Goal: Task Accomplishment & Management: Manage account settings

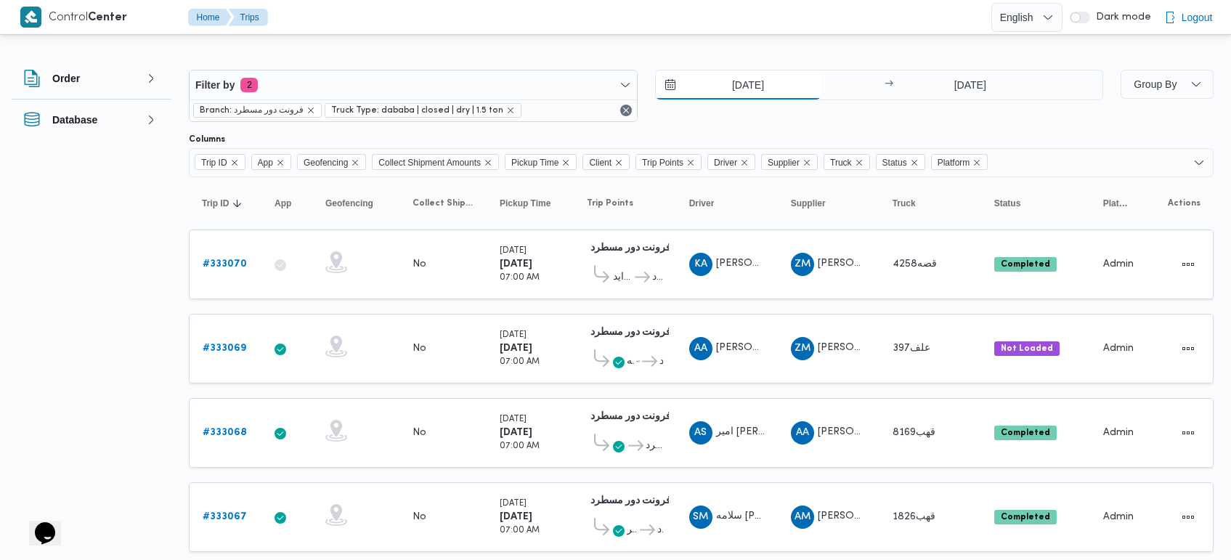
click at [750, 91] on input "[DATE]" at bounding box center [738, 84] width 165 height 29
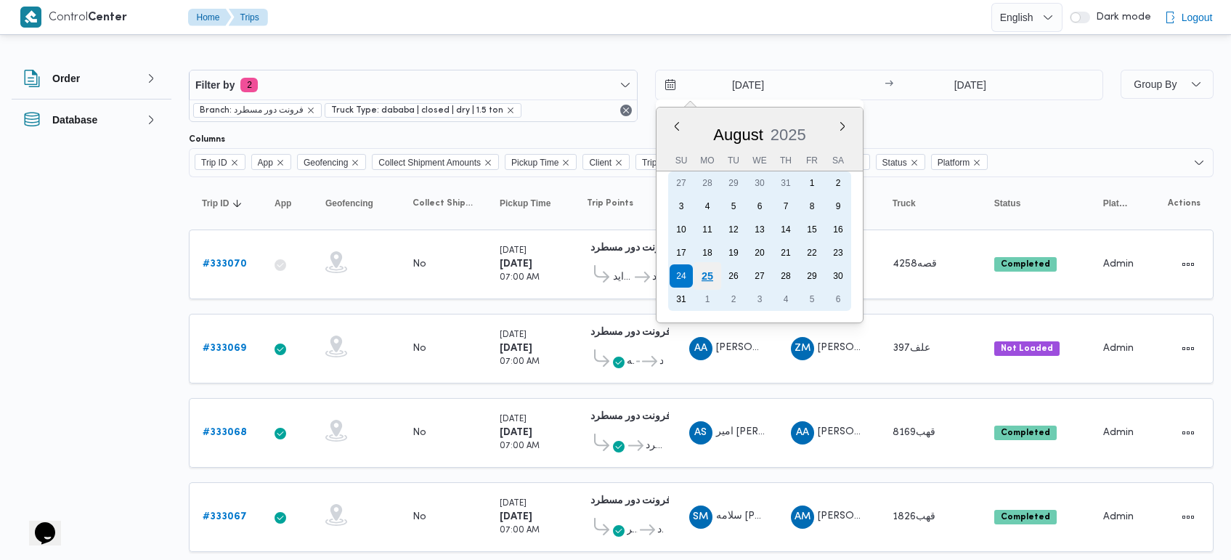
click at [709, 276] on div "25" at bounding box center [707, 276] width 28 height 28
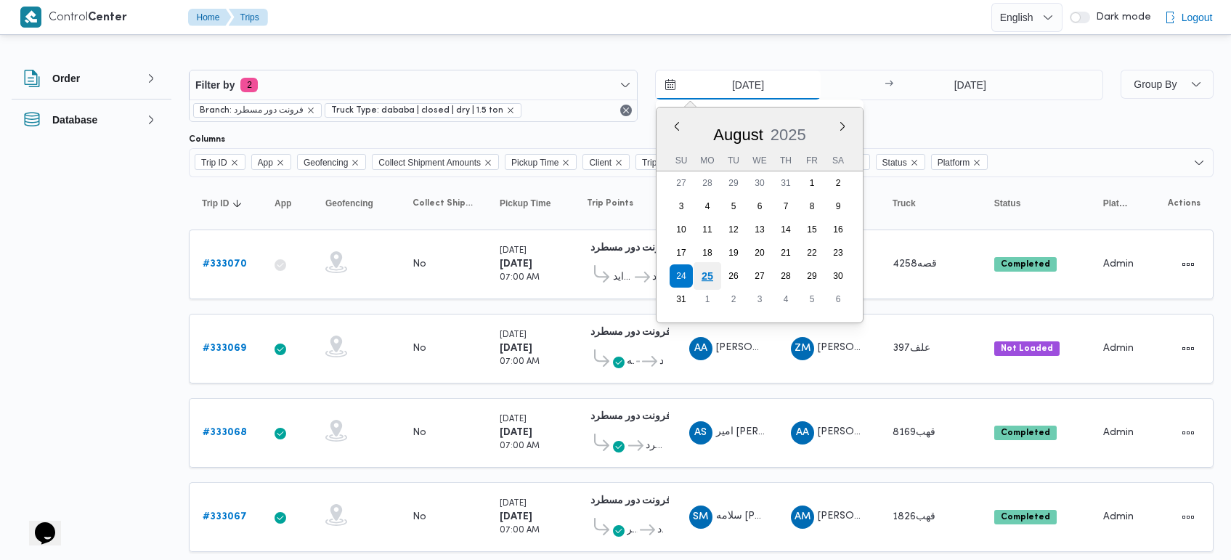
type input "[DATE]"
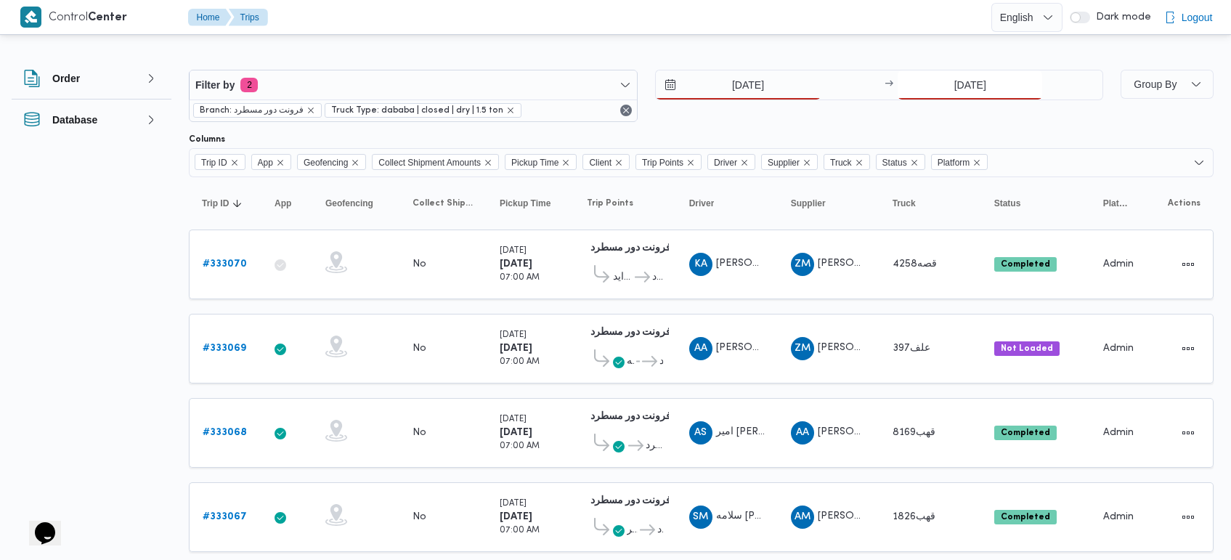
click at [958, 87] on input "[DATE]" at bounding box center [969, 84] width 144 height 29
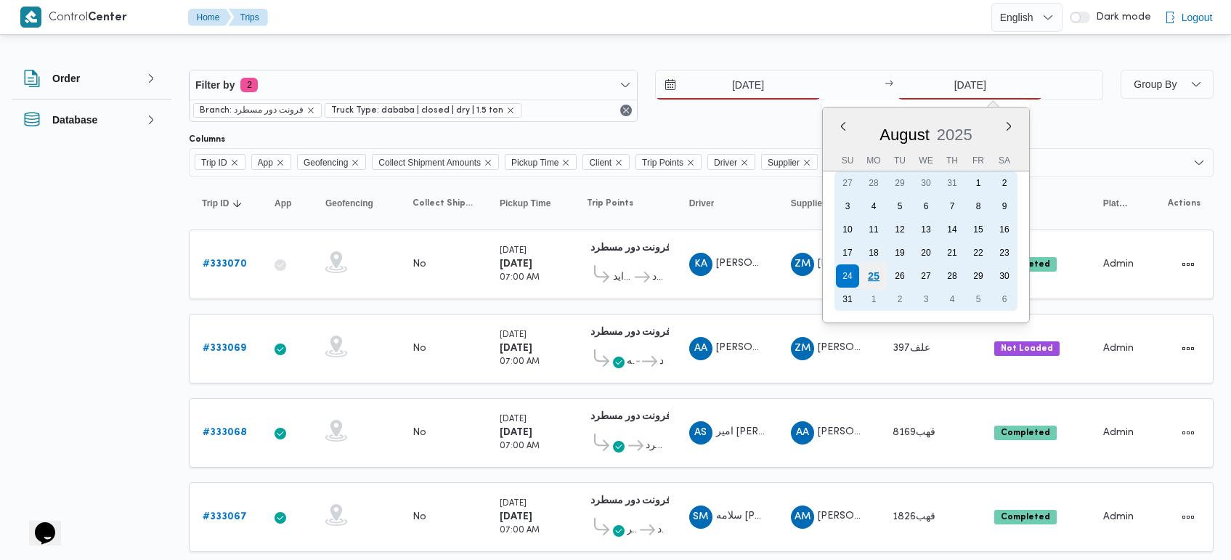
click at [879, 274] on div "25" at bounding box center [874, 276] width 28 height 28
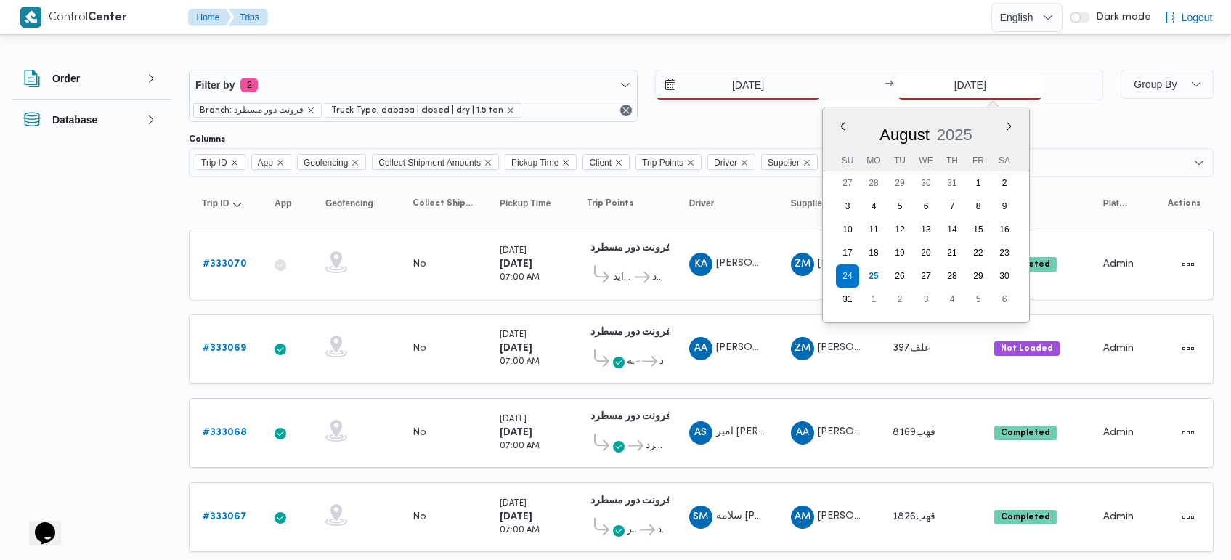
type input "25/8/2025"
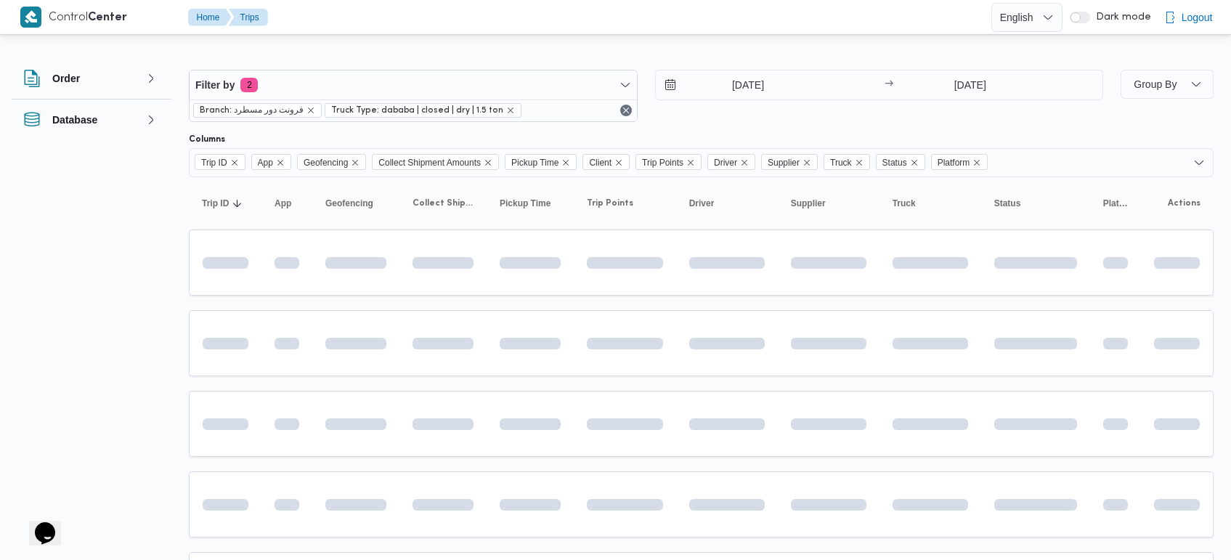
click at [751, 59] on div at bounding box center [701, 57] width 1024 height 23
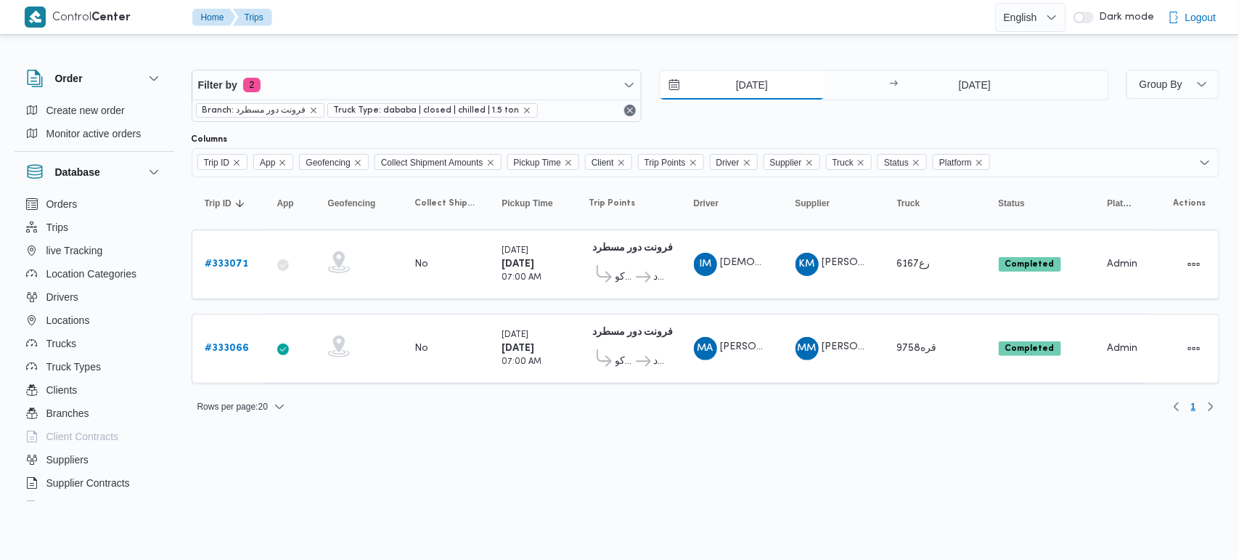
click at [735, 92] on input "[DATE]" at bounding box center [742, 84] width 165 height 29
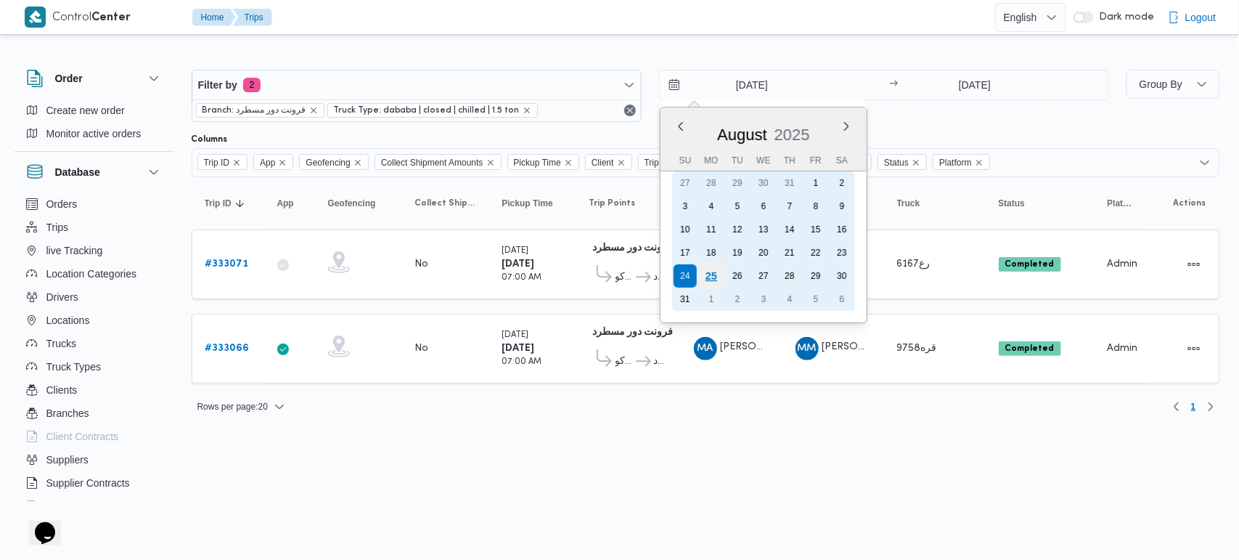
click at [714, 269] on div "25" at bounding box center [711, 276] width 28 height 28
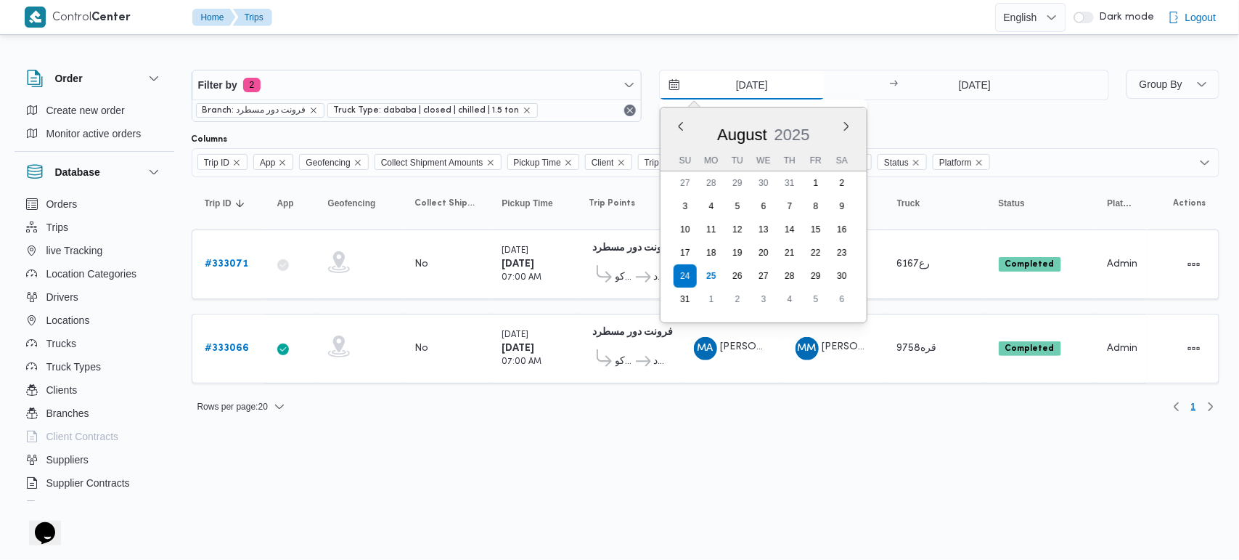
type input "[DATE]"
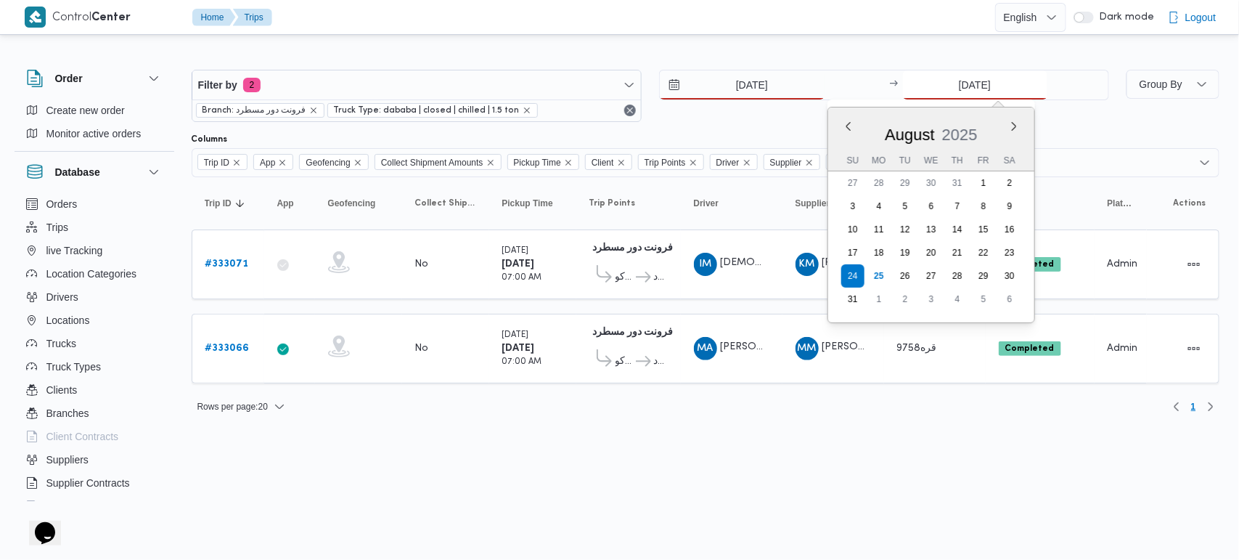
click at [969, 77] on input "[DATE]" at bounding box center [975, 84] width 144 height 29
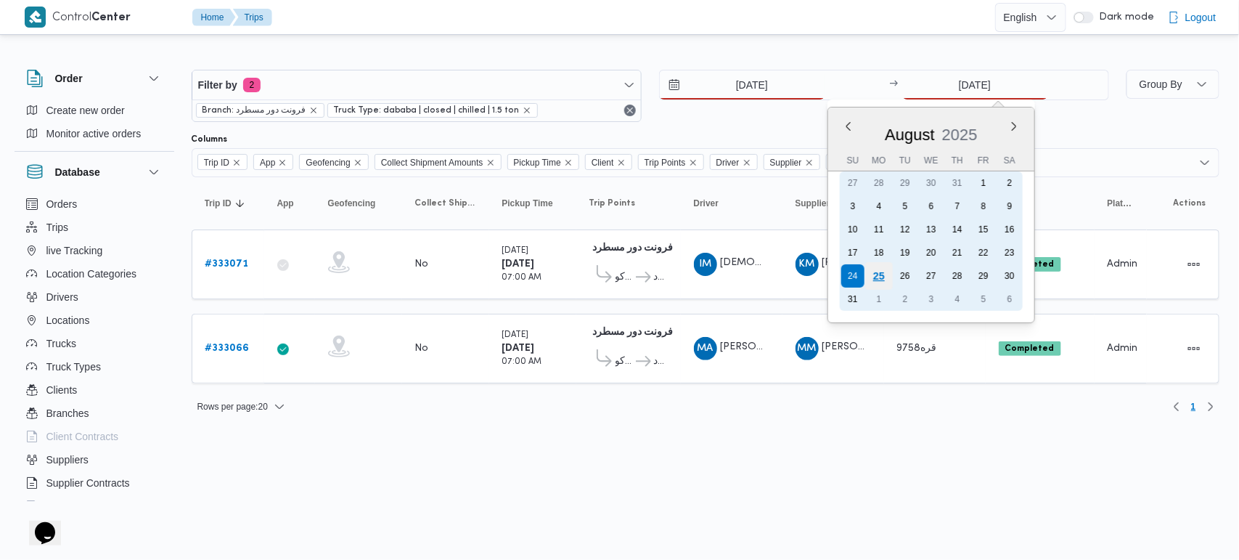
click at [879, 273] on div "25" at bounding box center [879, 276] width 28 height 28
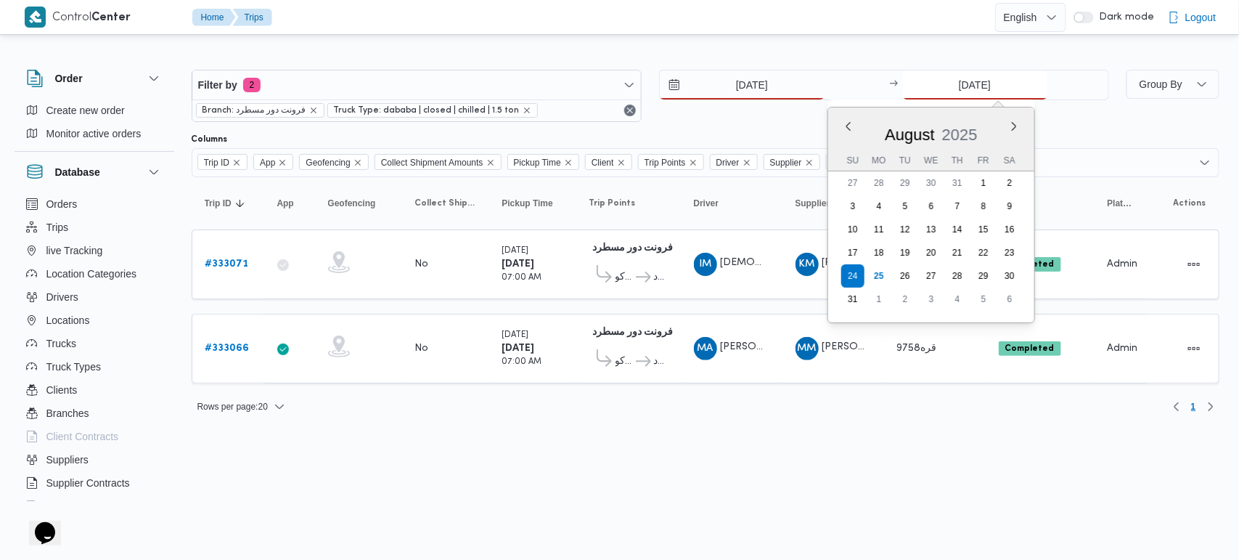
type input "[DATE]"
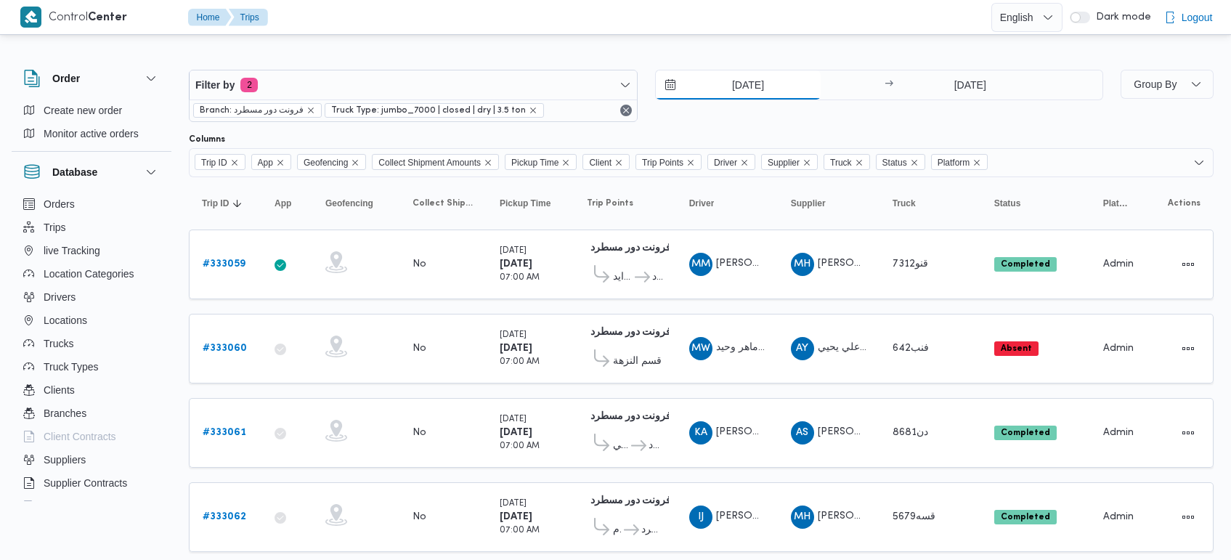
click at [759, 77] on input "[DATE]" at bounding box center [738, 84] width 165 height 29
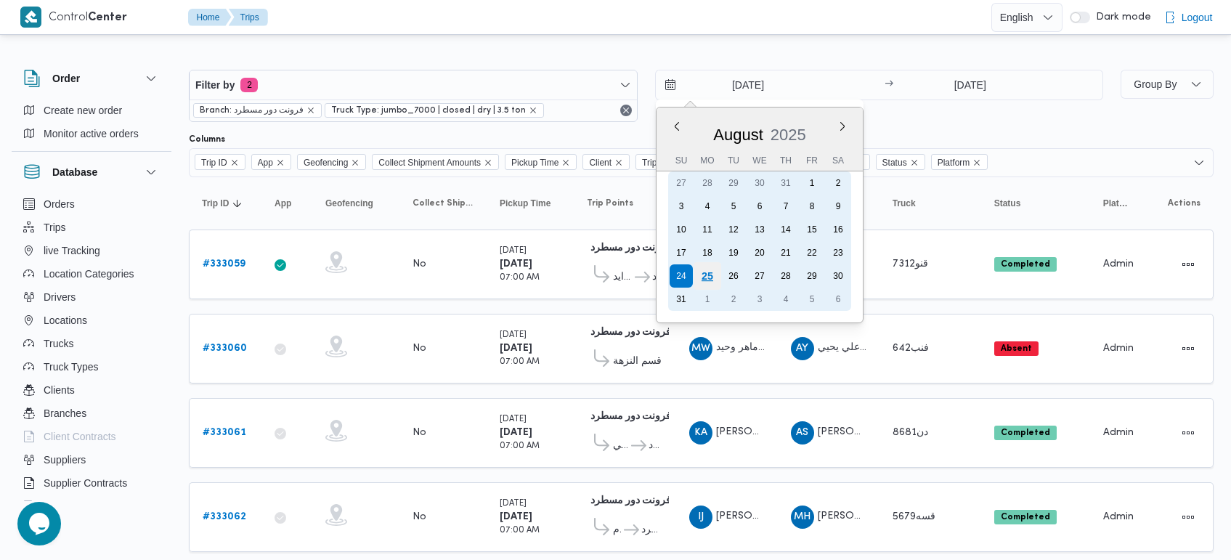
click at [708, 278] on div "25" at bounding box center [707, 276] width 28 height 28
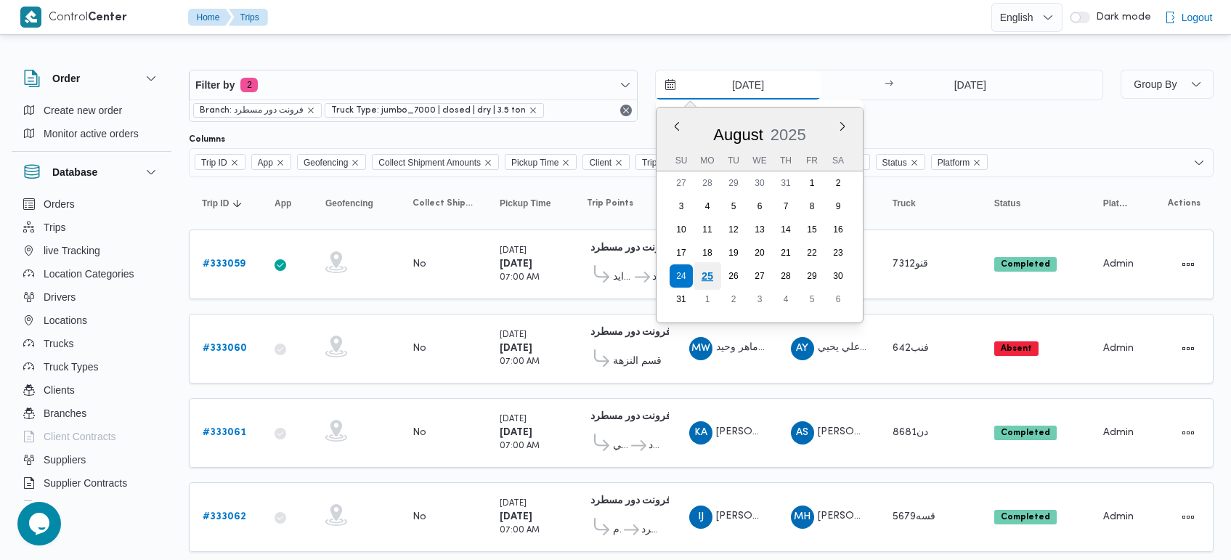
type input "25/8/2025"
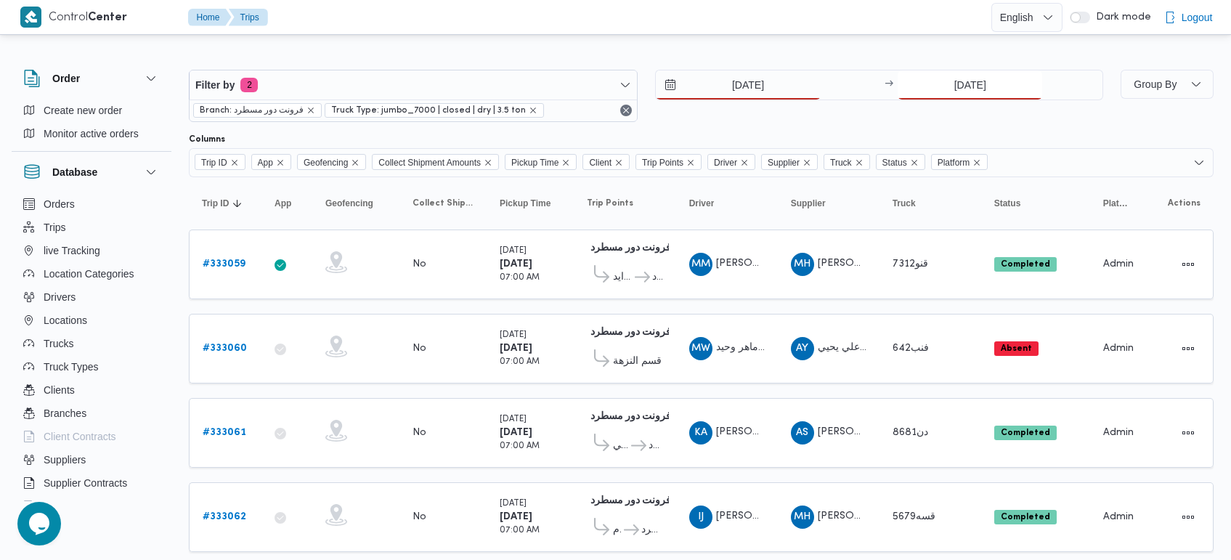
click at [978, 78] on input "24/8/2025" at bounding box center [969, 84] width 144 height 29
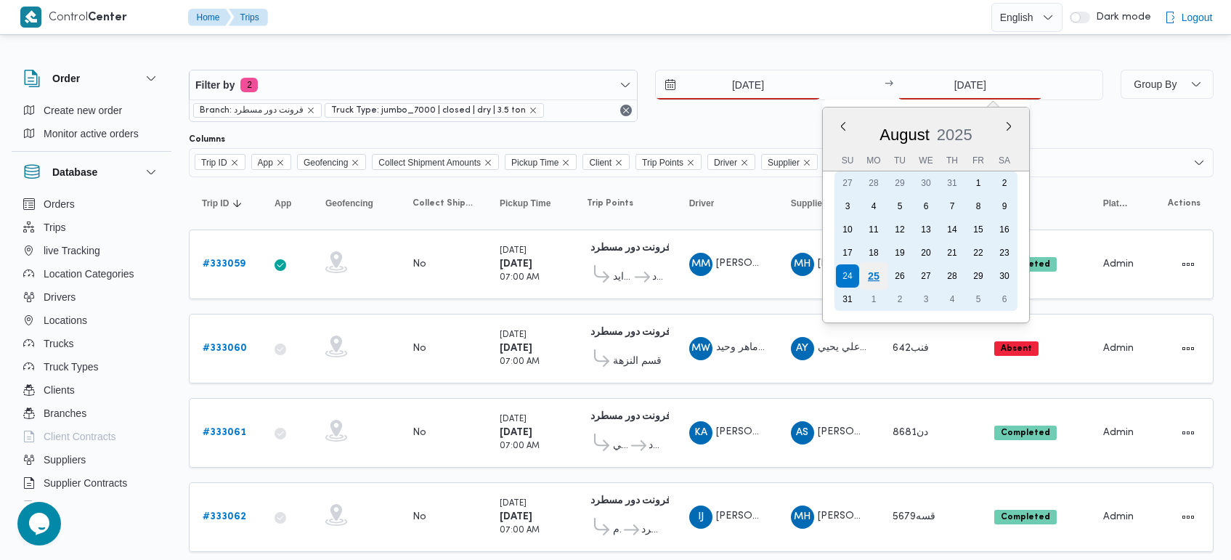
click at [883, 270] on div "25" at bounding box center [874, 276] width 28 height 28
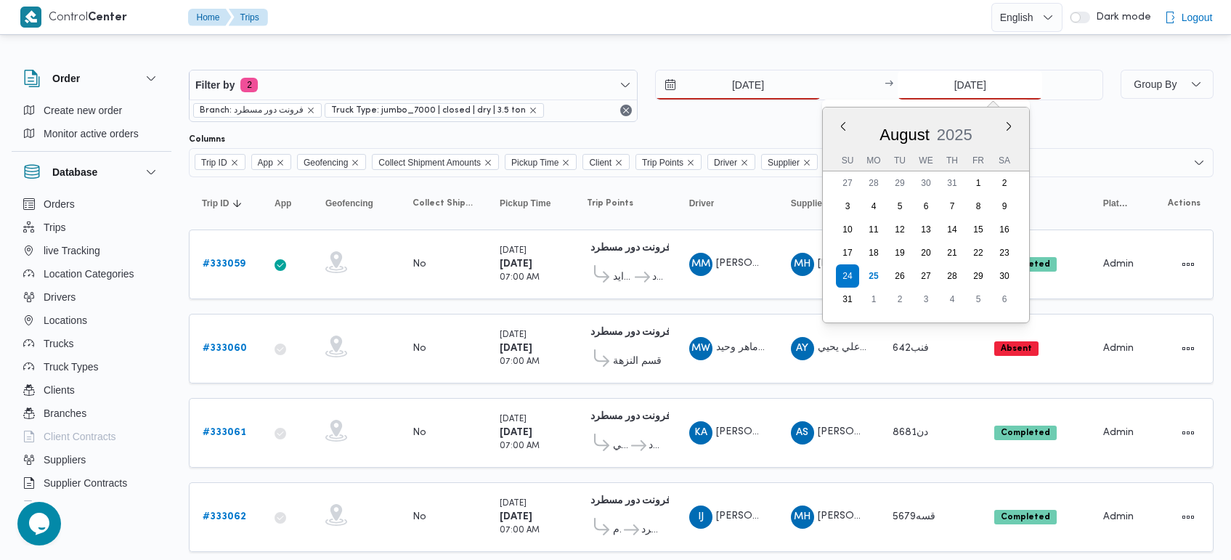
type input "25/8/2025"
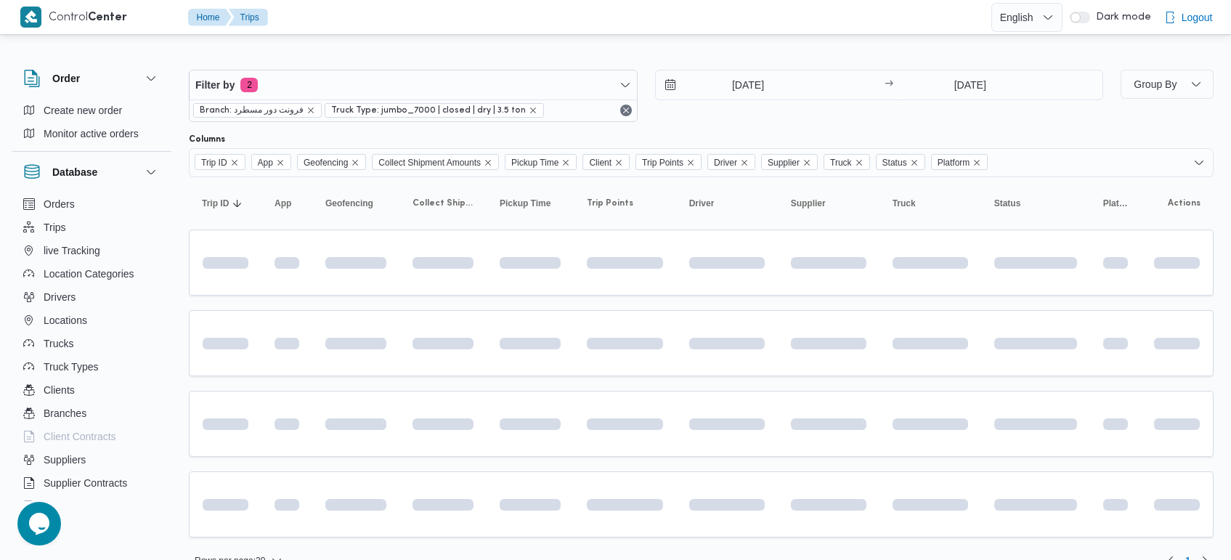
click at [822, 44] on div "Filter by 2 Branch: فرونت دور مسطرد Truck Type: jumbo_7000 | closed | dry | 3.5…" at bounding box center [606, 313] width 1231 height 550
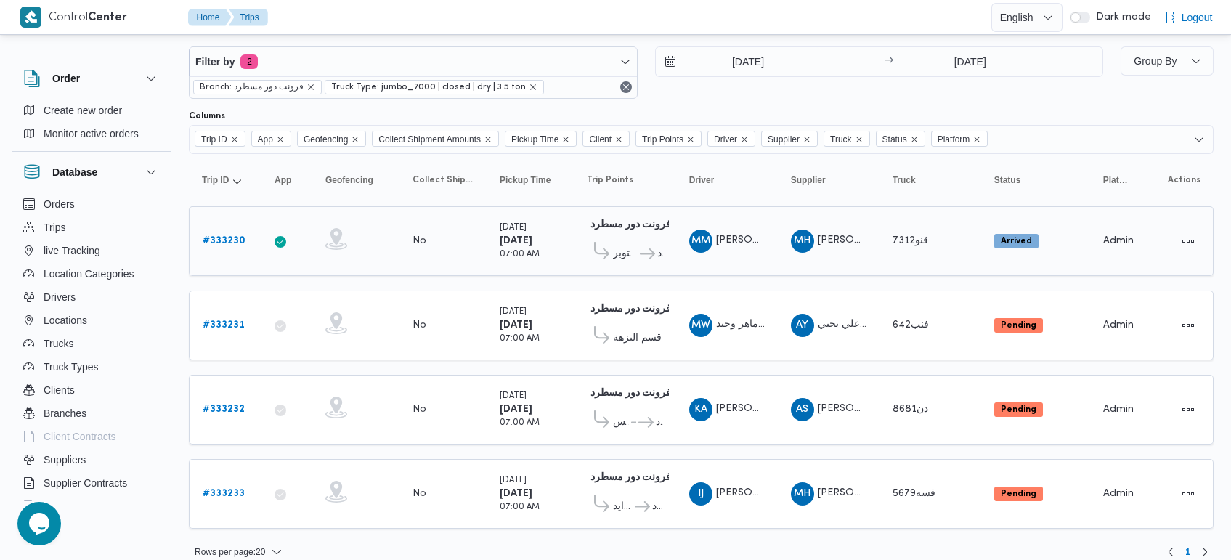
scroll to position [37, 0]
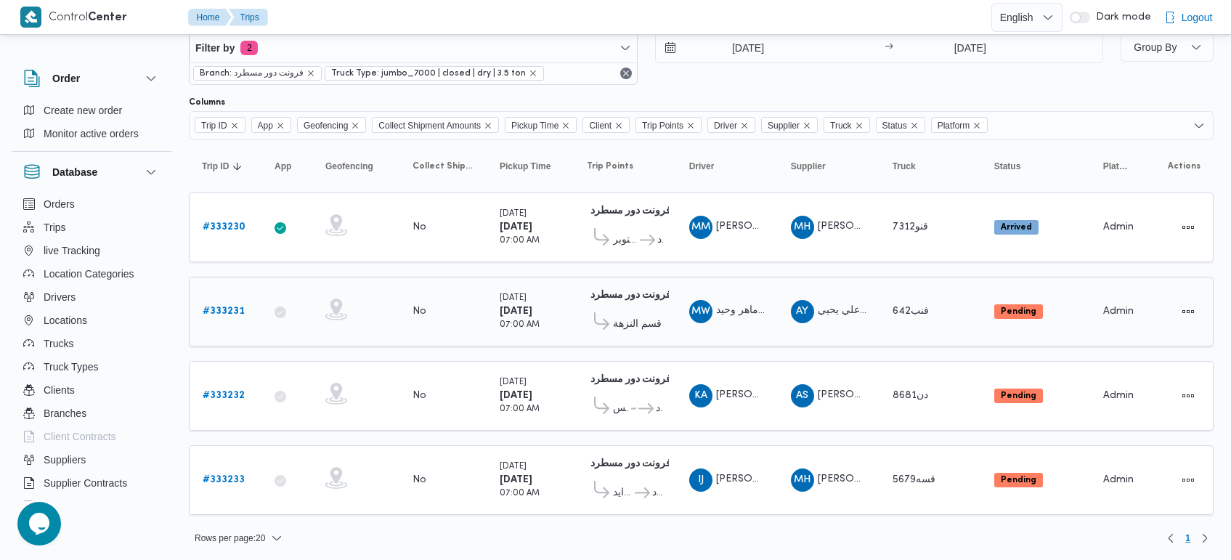
click at [906, 310] on span "فنب642" at bounding box center [910, 310] width 36 height 9
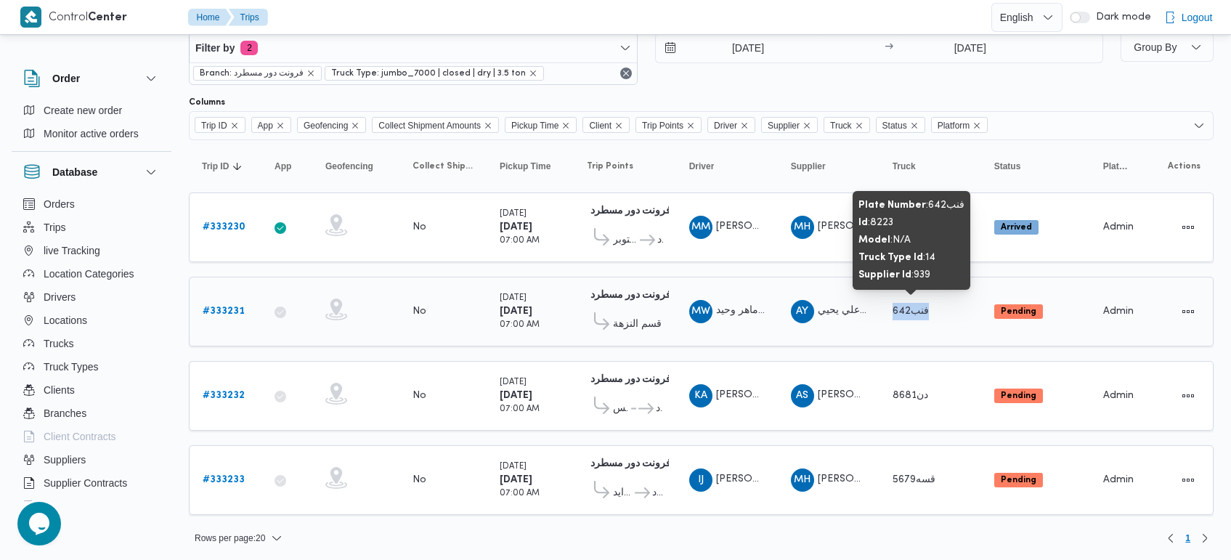
click at [906, 310] on span "فنب642" at bounding box center [910, 310] width 36 height 9
copy tr "فنب642 Status"
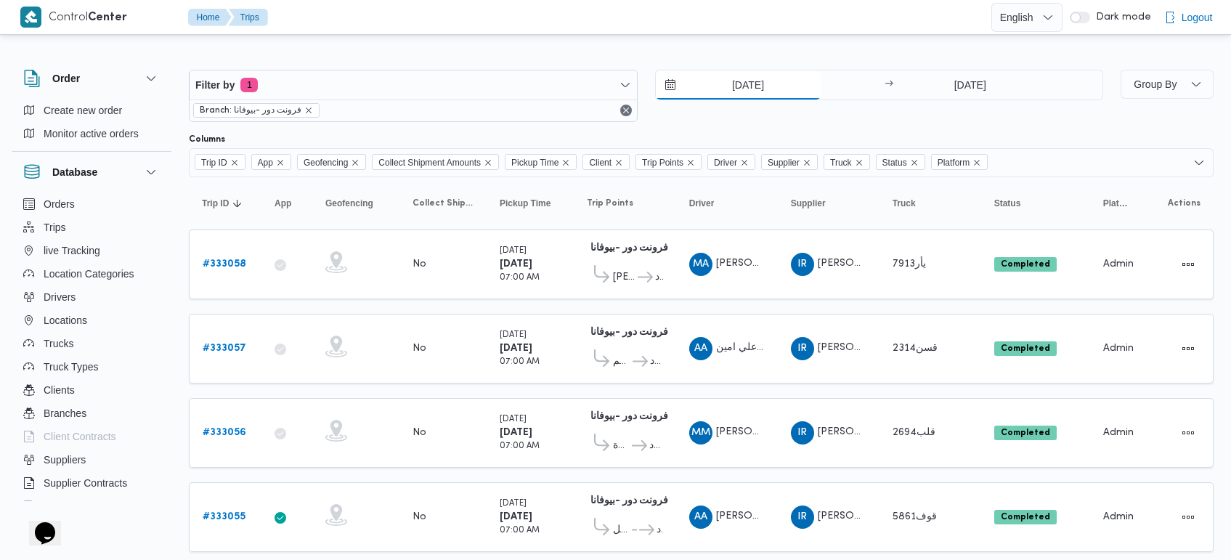
click at [737, 85] on input "[DATE]" at bounding box center [738, 84] width 165 height 29
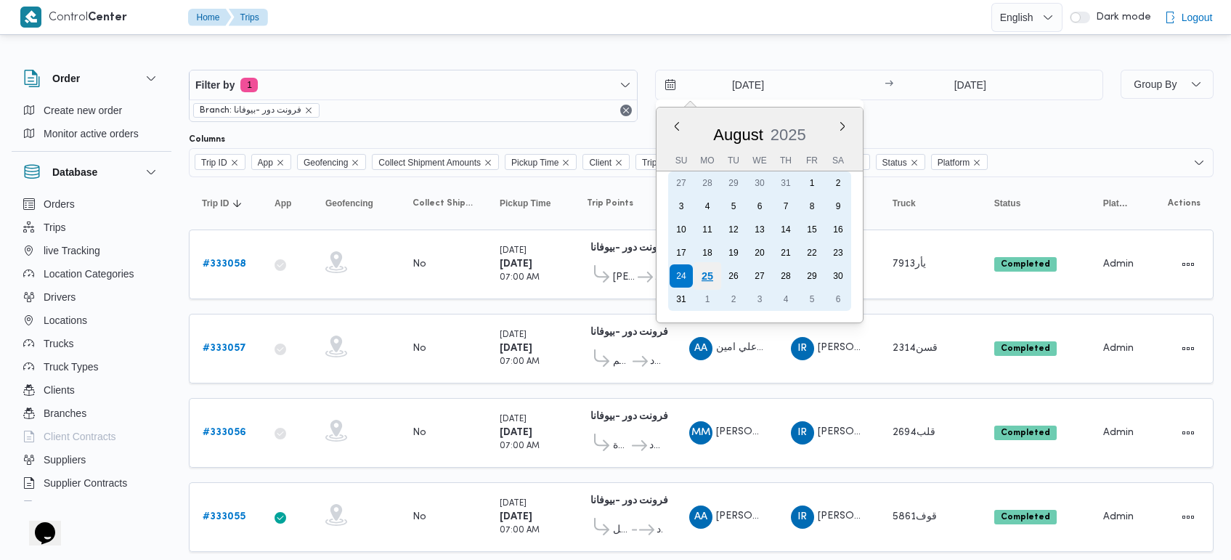
click at [705, 277] on div "25" at bounding box center [707, 276] width 28 height 28
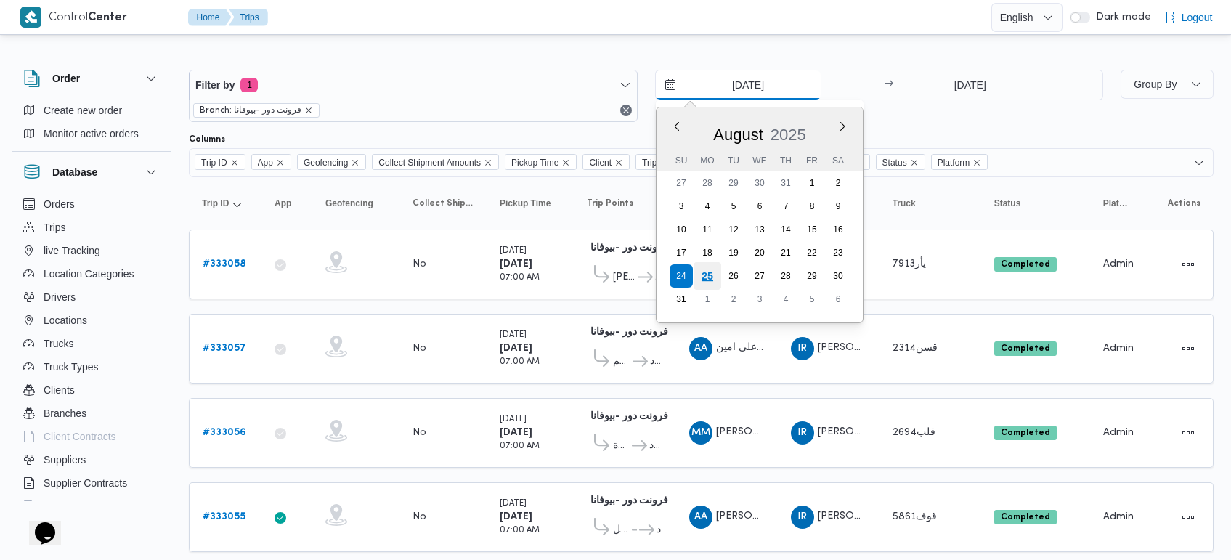
type input "[DATE]"
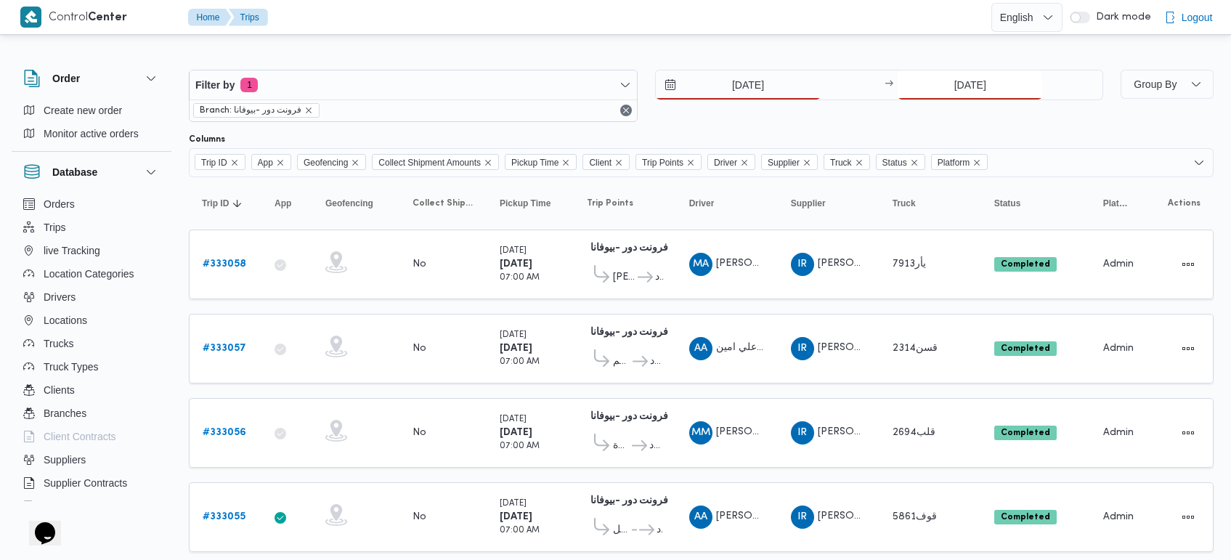
click at [957, 82] on input "[DATE]" at bounding box center [969, 84] width 144 height 29
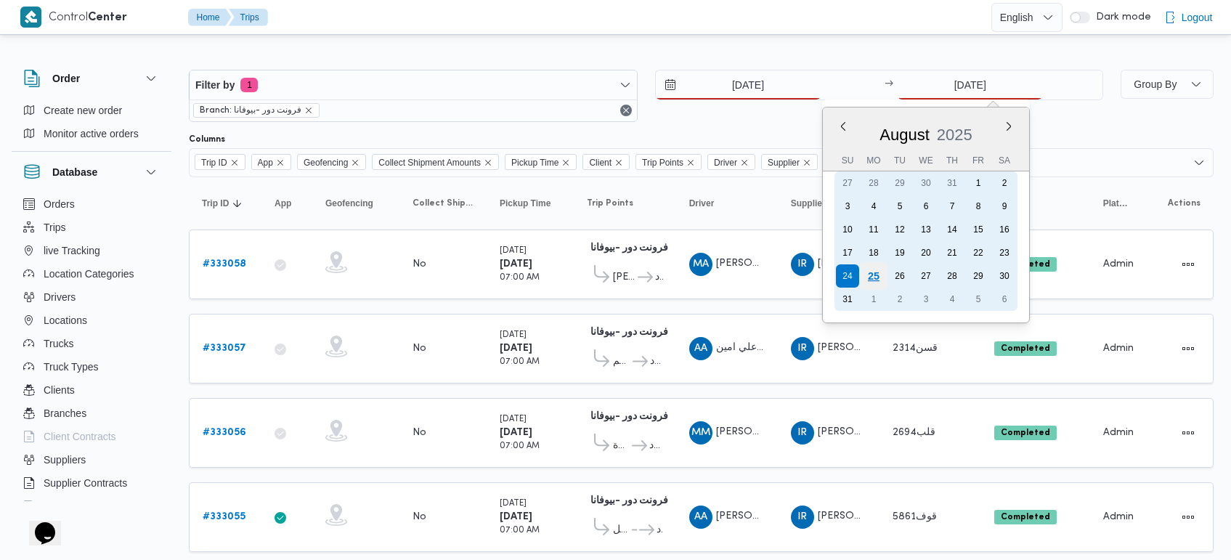
click at [873, 267] on div "25" at bounding box center [874, 276] width 28 height 28
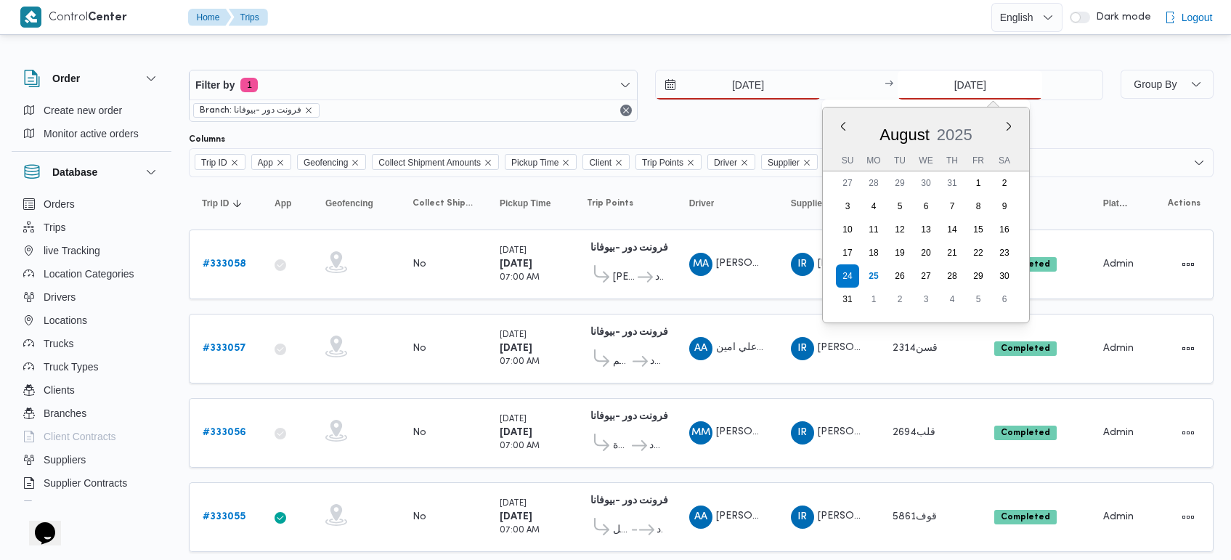
type input "25/8/2025"
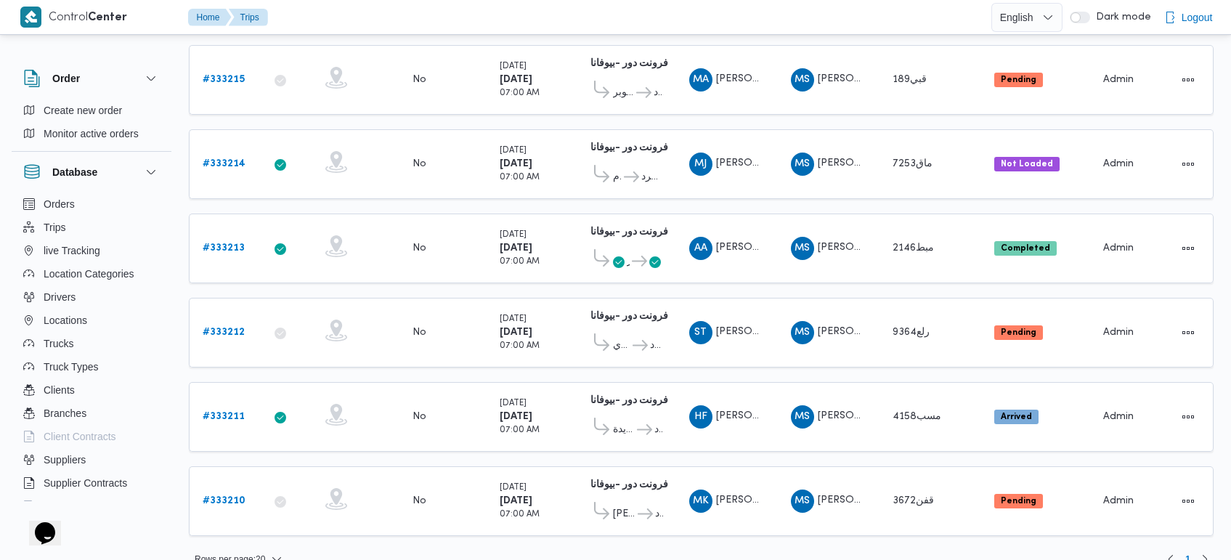
scroll to position [1273, 0]
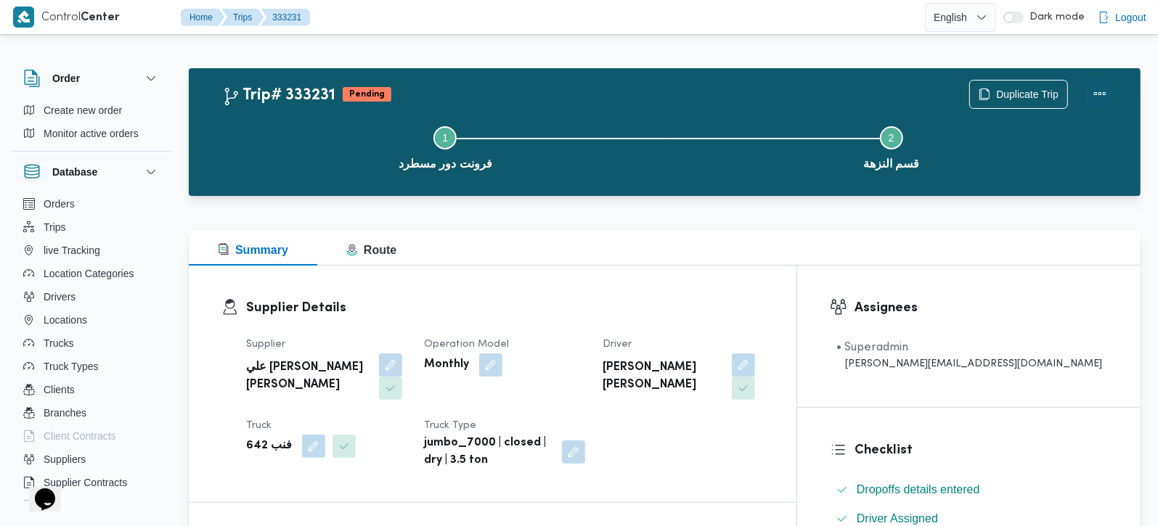
click at [1098, 93] on button "Actions" at bounding box center [1099, 93] width 29 height 29
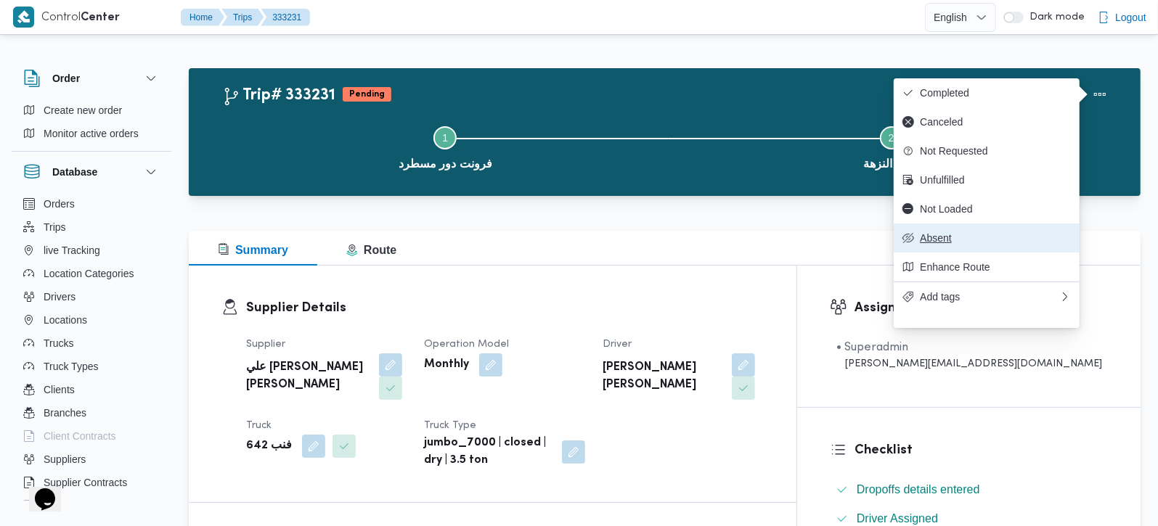
click at [918, 253] on button "Absent" at bounding box center [987, 238] width 186 height 29
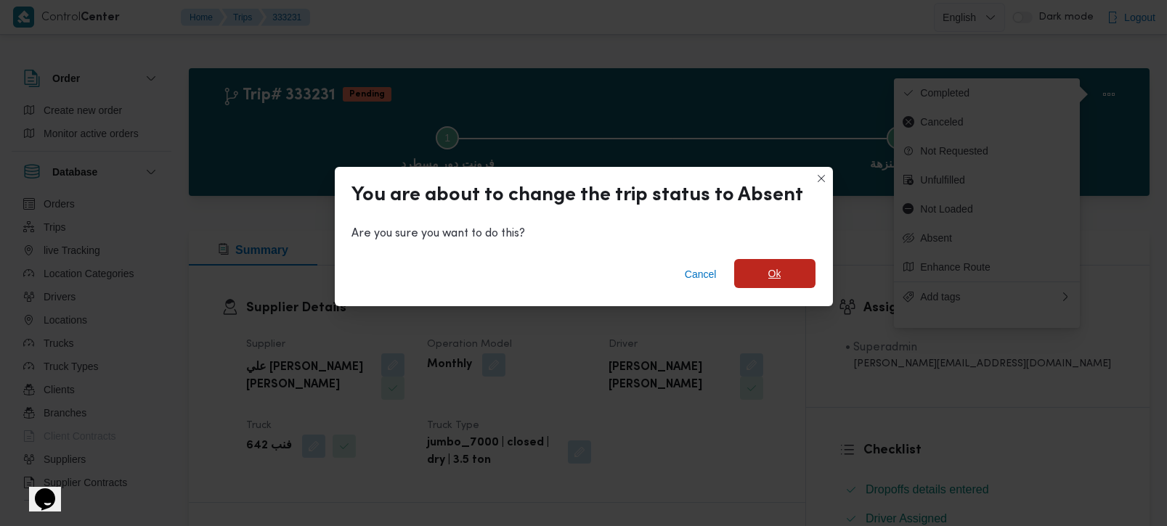
click at [772, 279] on span "Ok" at bounding box center [774, 273] width 13 height 17
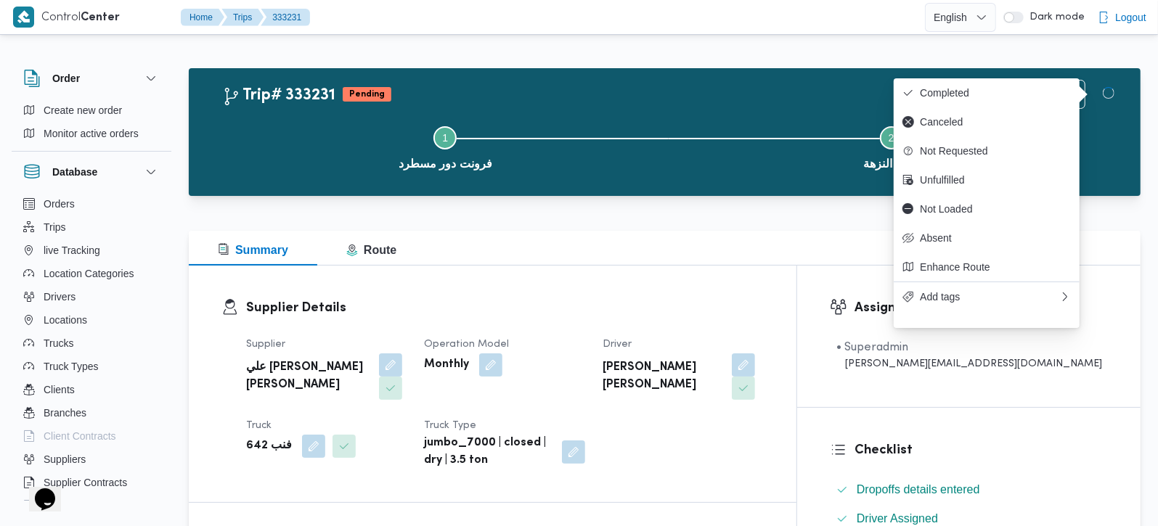
click at [677, 237] on div "Summary Route" at bounding box center [665, 248] width 952 height 35
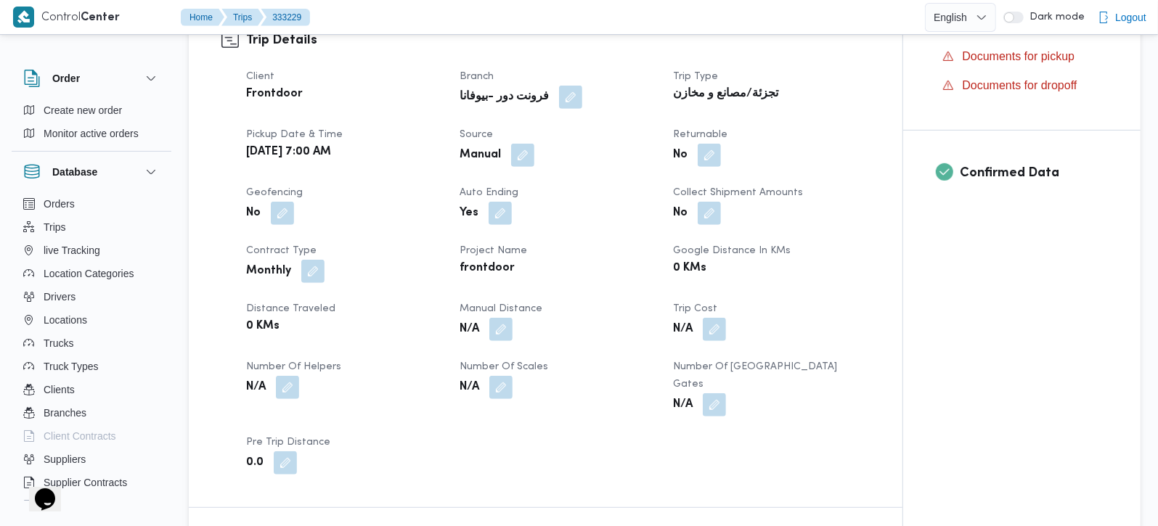
scroll to position [512, 0]
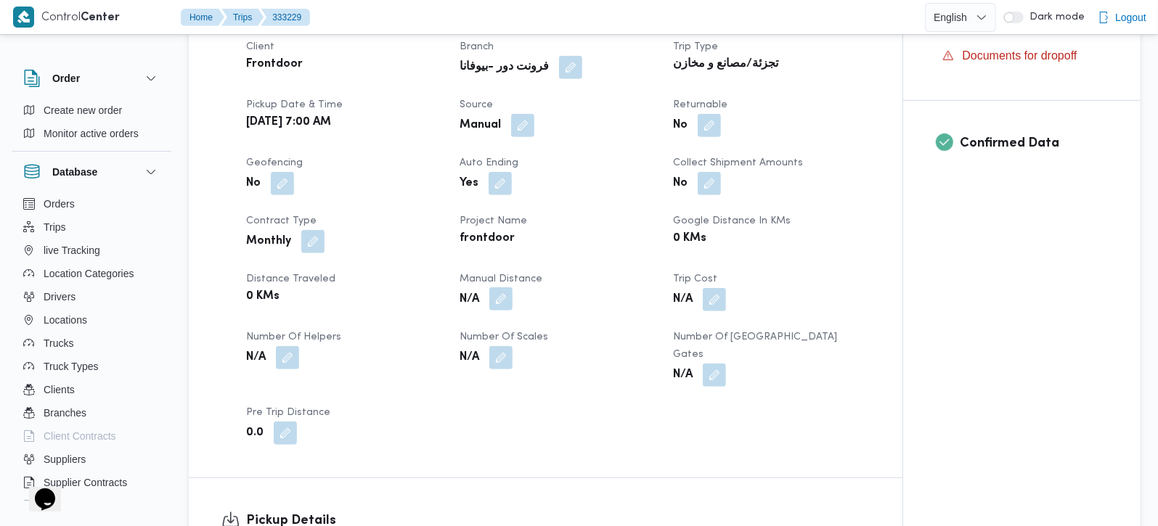
click at [499, 311] on button "button" at bounding box center [500, 299] width 23 height 23
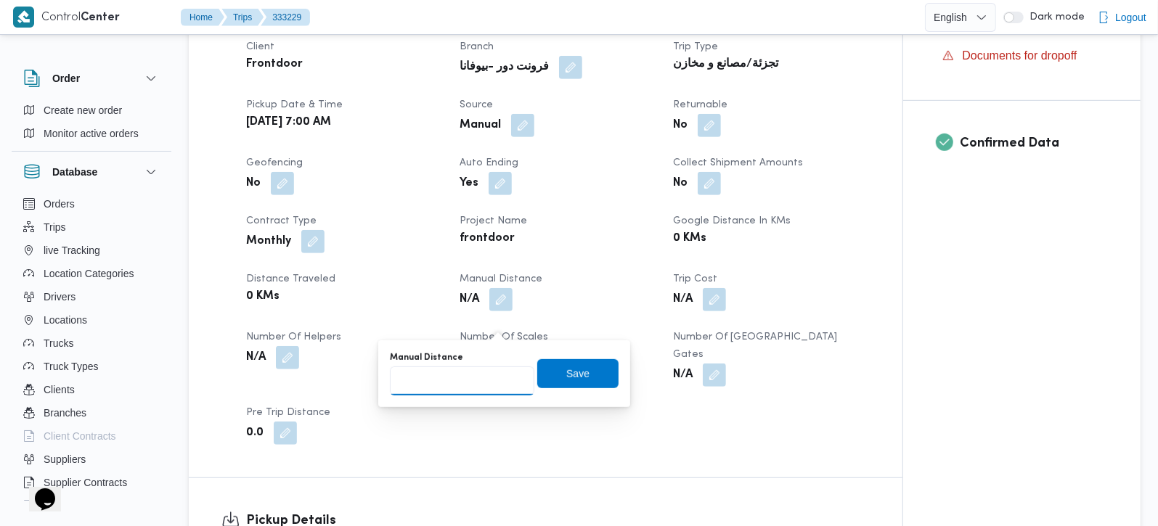
click at [476, 383] on input "Manual Distance" at bounding box center [462, 381] width 144 height 29
type input "105"
click at [587, 364] on span "Save" at bounding box center [577, 373] width 81 height 29
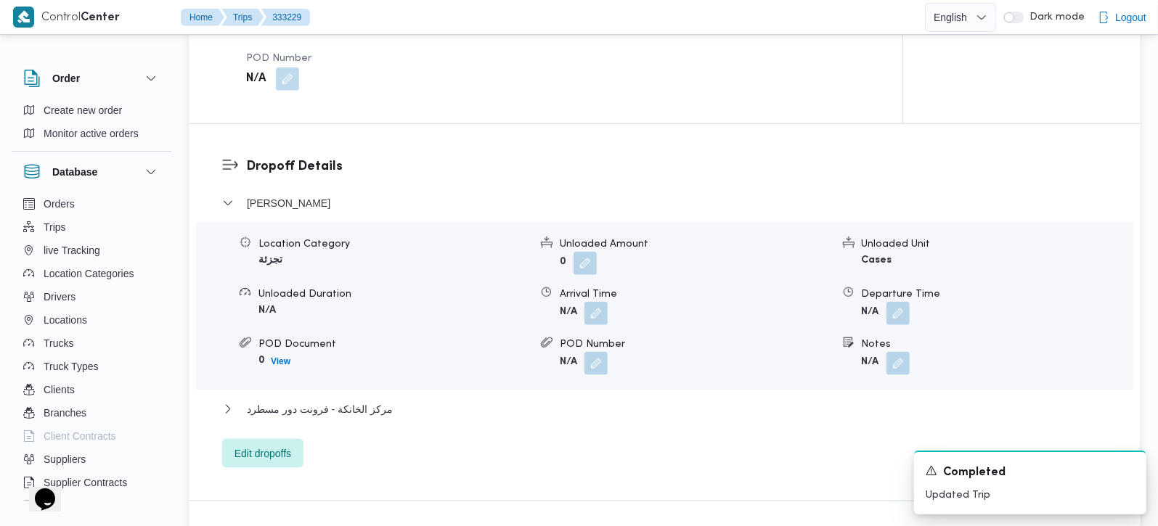
scroll to position [1366, 0]
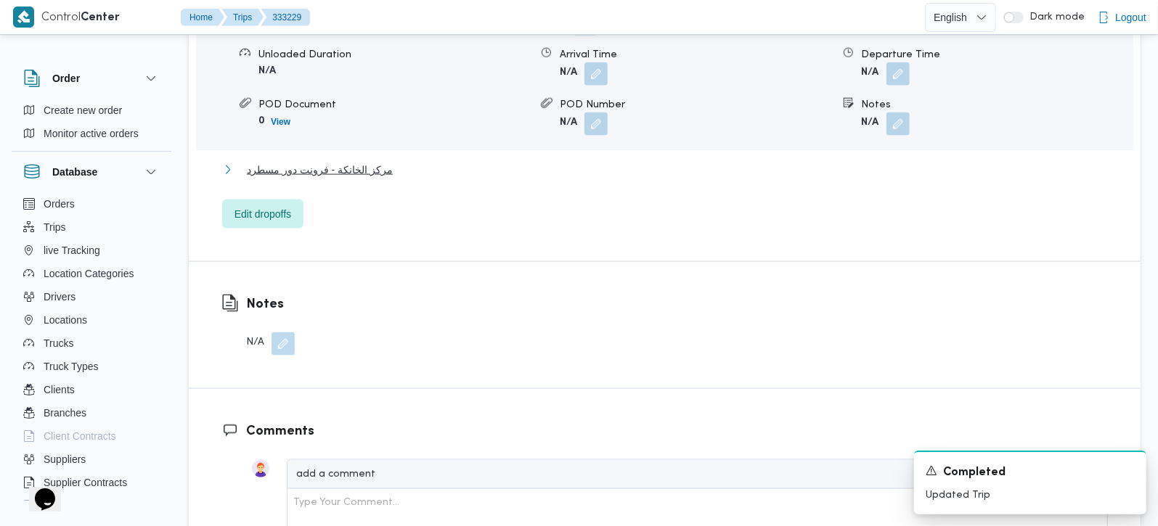
click at [357, 178] on span "مركز الخانكة - فرونت دور مسطرد" at bounding box center [320, 169] width 146 height 17
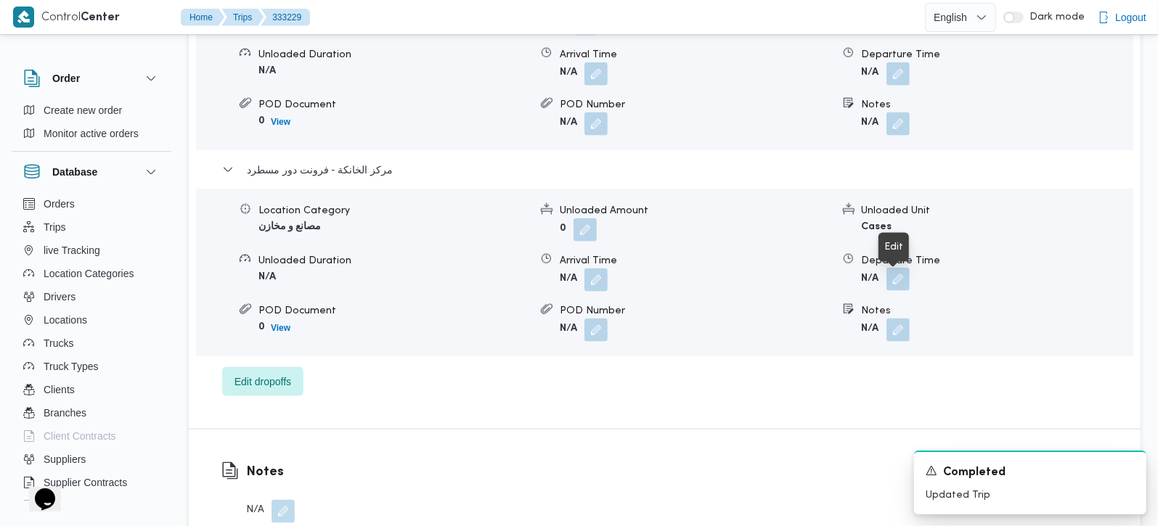
click at [901, 283] on button "button" at bounding box center [897, 279] width 23 height 23
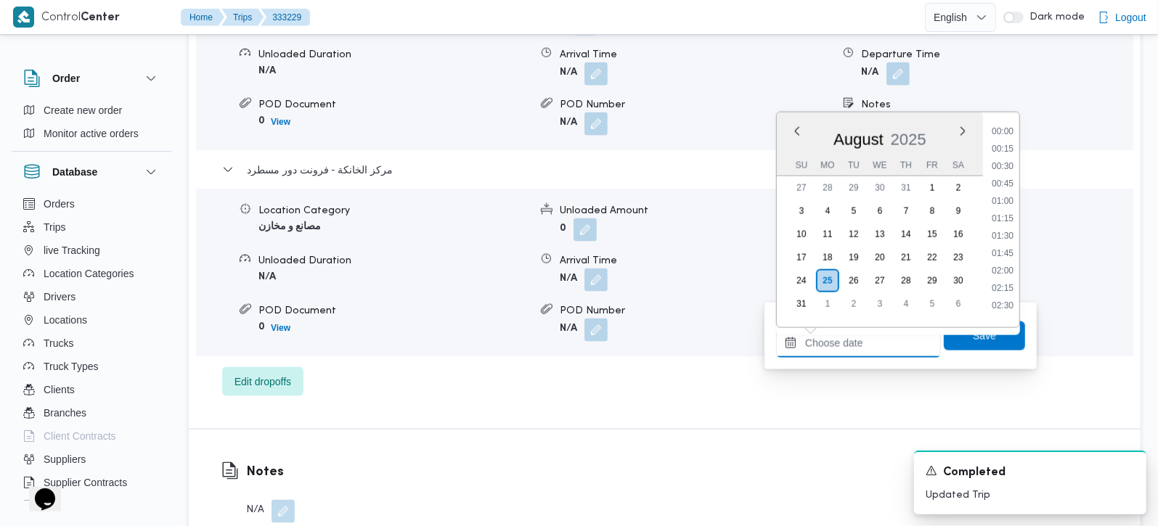
click at [877, 333] on input "Departure Time" at bounding box center [858, 343] width 165 height 29
click at [1006, 248] on li "17:00" at bounding box center [1002, 254] width 33 height 15
type input "[DATE] 17:00"
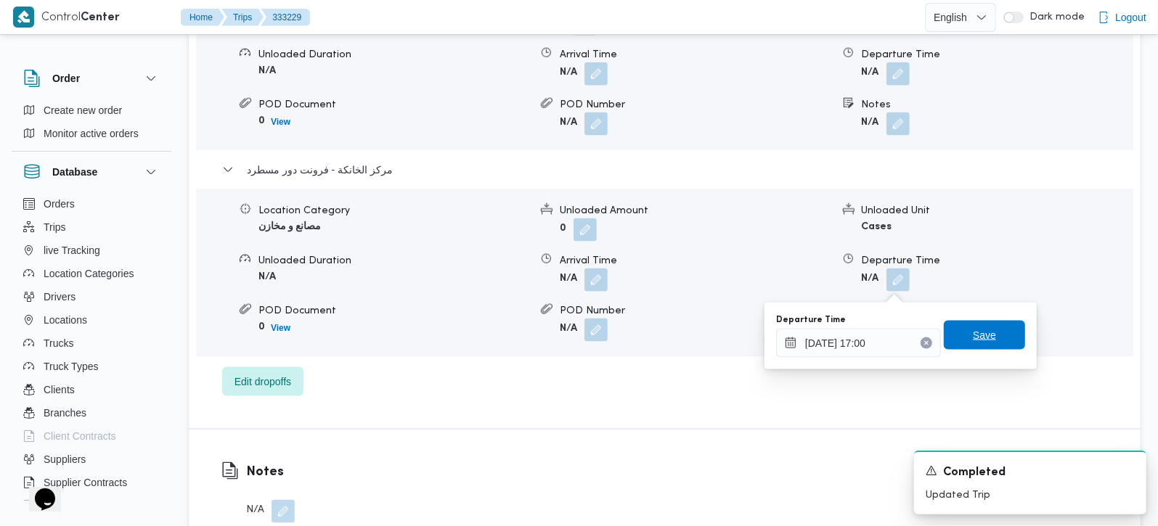
click at [987, 330] on span "Save" at bounding box center [984, 335] width 81 height 29
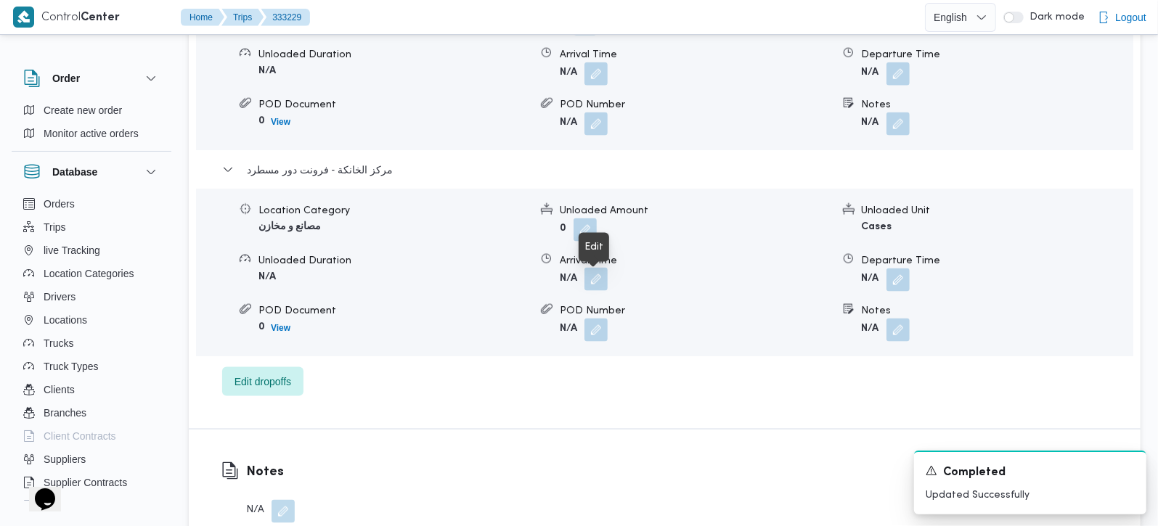
click at [600, 279] on button "button" at bounding box center [595, 279] width 23 height 23
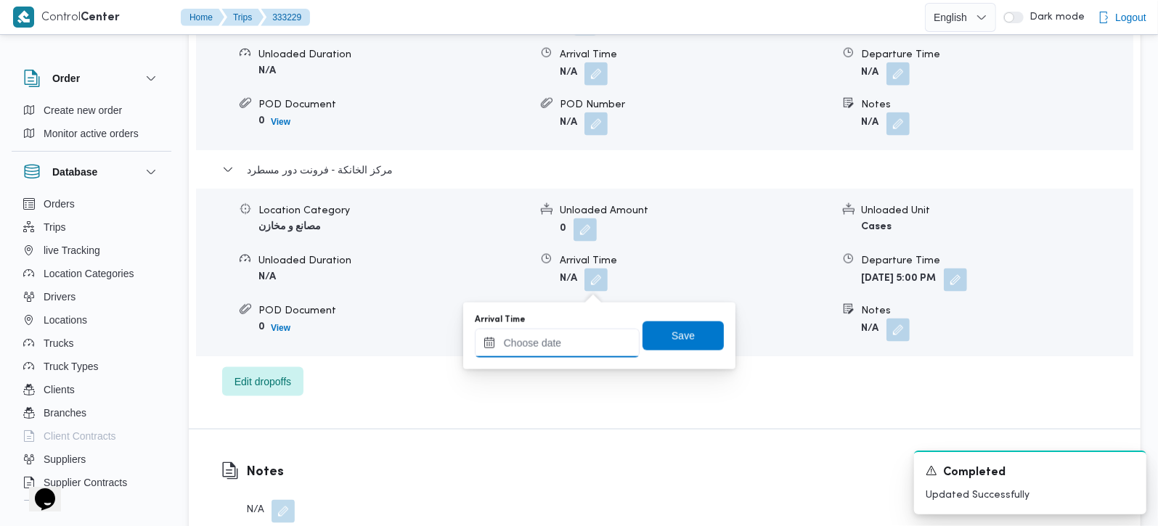
click at [568, 350] on input "Arrival Time" at bounding box center [557, 343] width 165 height 29
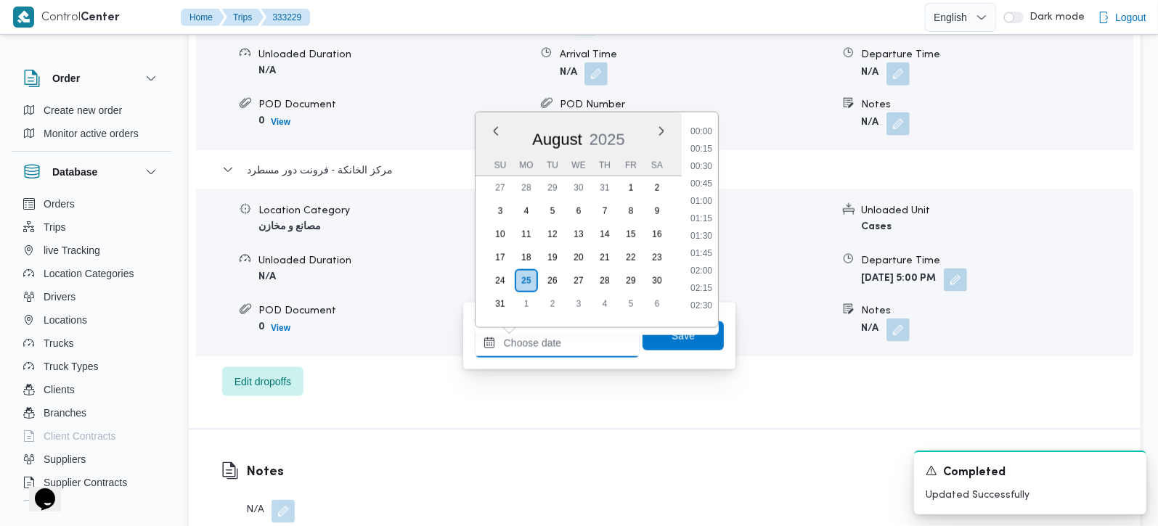
scroll to position [1138, 0]
click at [690, 158] on li "16:45" at bounding box center [701, 160] width 33 height 15
type input "[DATE] 16:45"
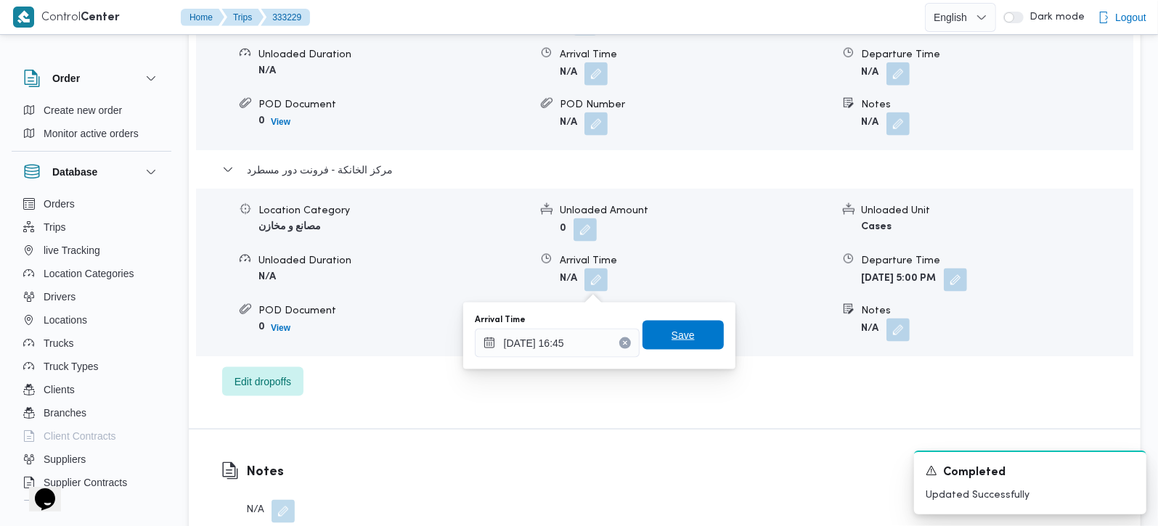
click at [670, 345] on span "Save" at bounding box center [683, 335] width 81 height 29
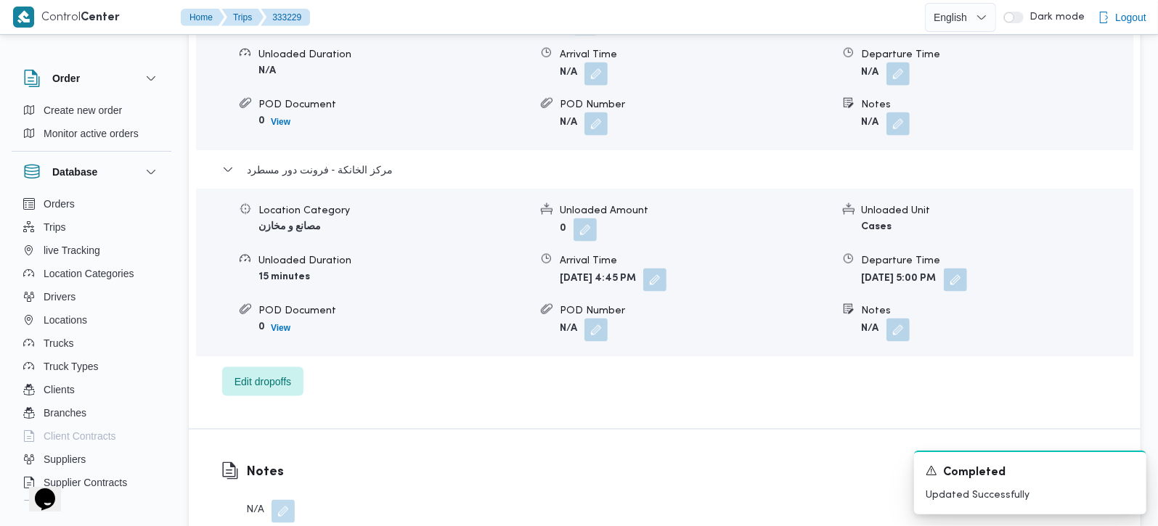
scroll to position [1281, 0]
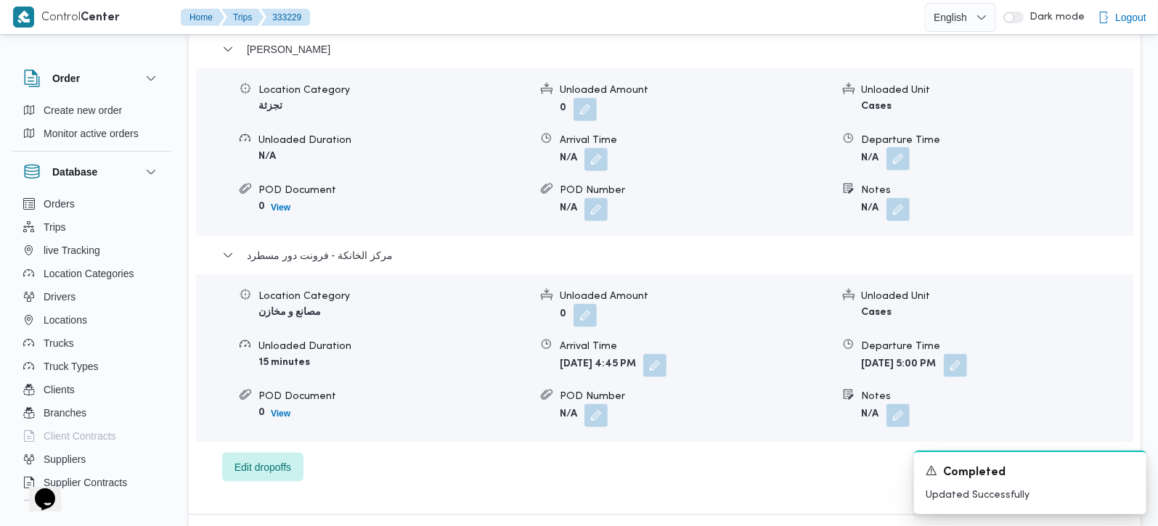
click at [894, 155] on button "button" at bounding box center [897, 158] width 23 height 23
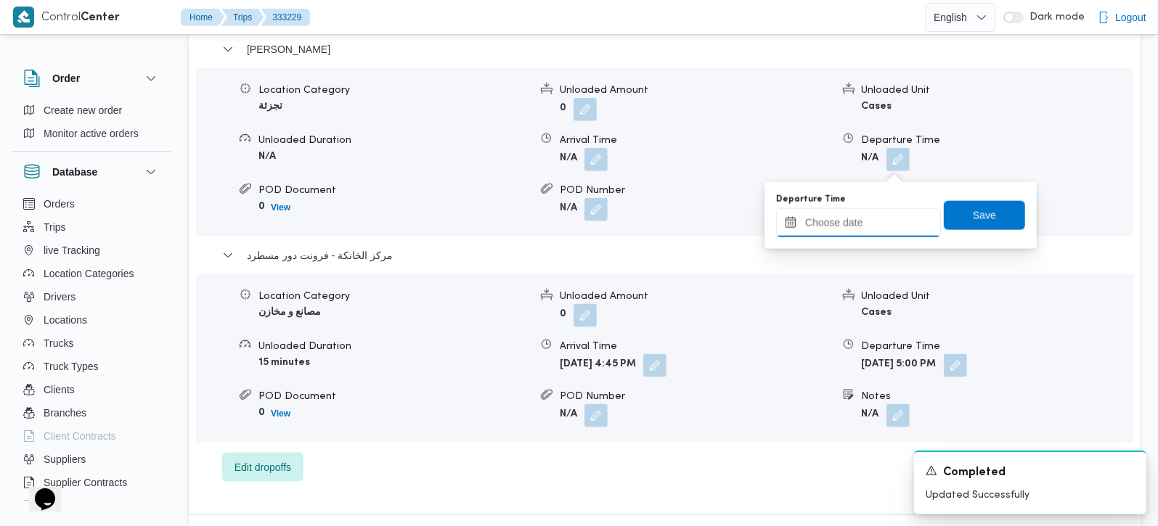
click at [858, 219] on input "Departure Time" at bounding box center [858, 222] width 165 height 29
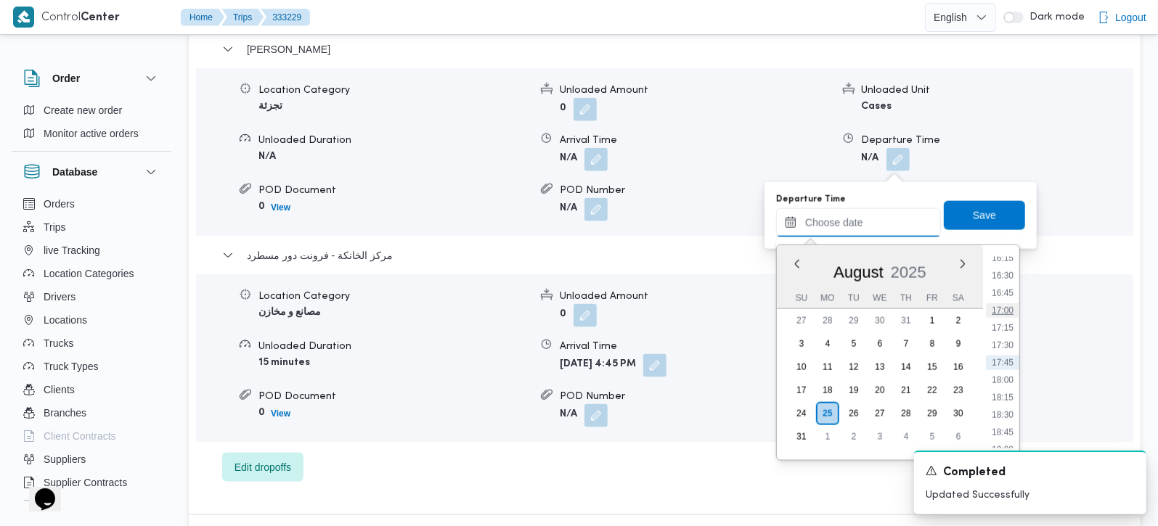
scroll to position [1053, 0]
click at [1011, 319] on li "16:00" at bounding box center [1002, 326] width 33 height 15
type input "[DATE] 16:00"
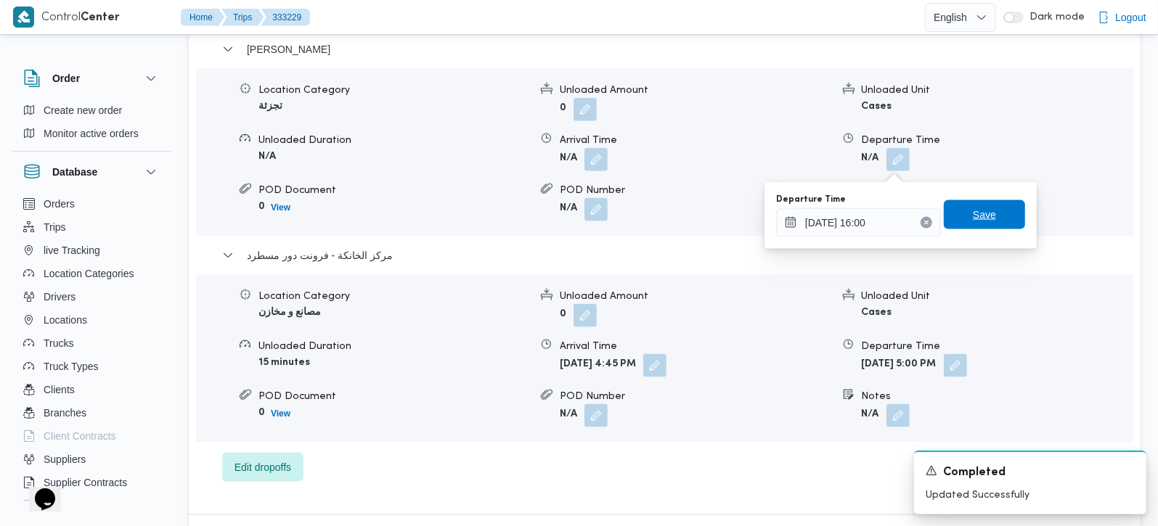
click at [988, 213] on span "Save" at bounding box center [984, 214] width 81 height 29
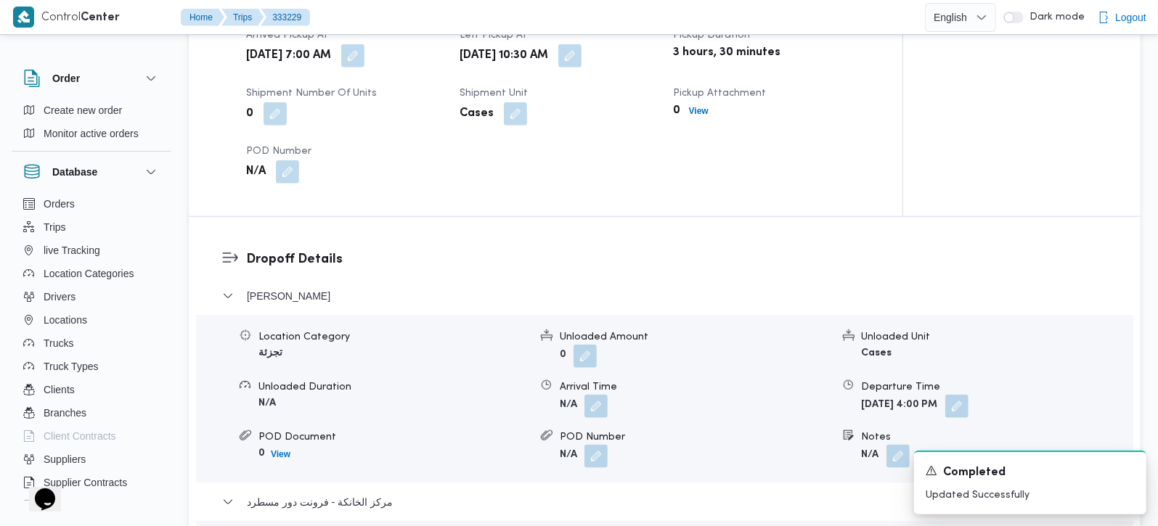
scroll to position [1024, 0]
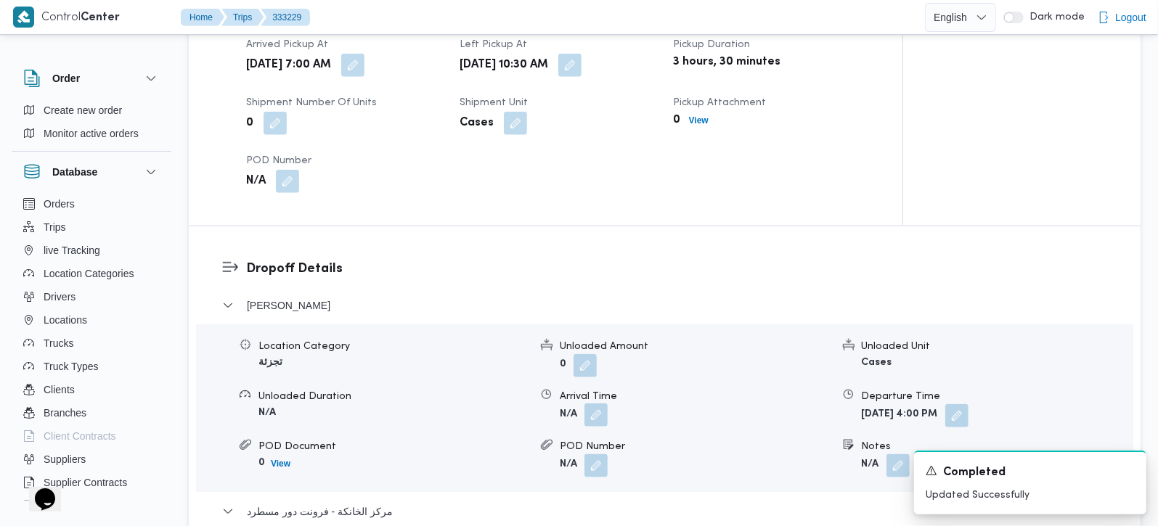
click at [603, 410] on button "button" at bounding box center [595, 415] width 23 height 23
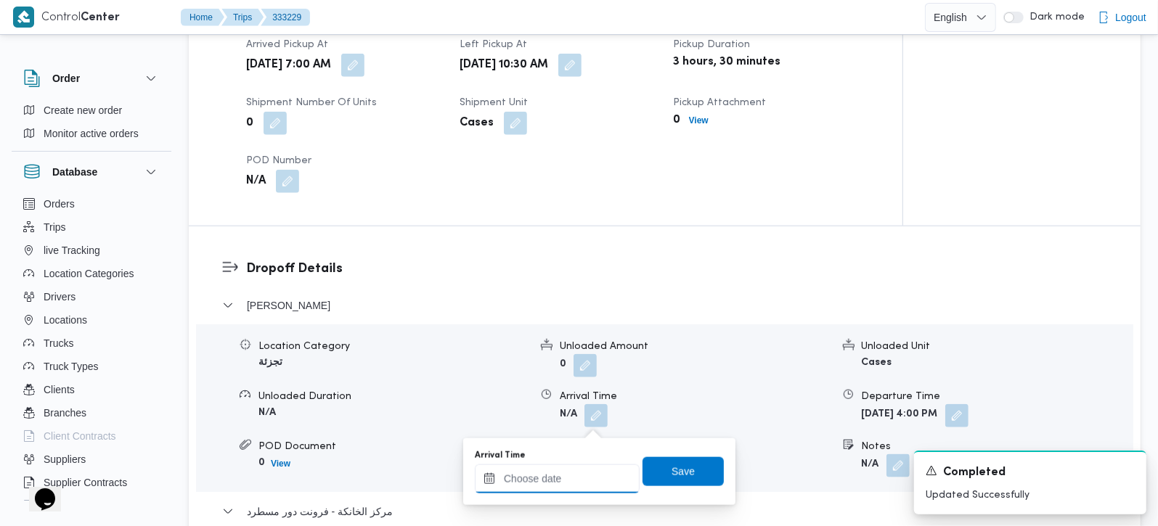
click at [582, 475] on input "Arrival Time" at bounding box center [557, 479] width 165 height 29
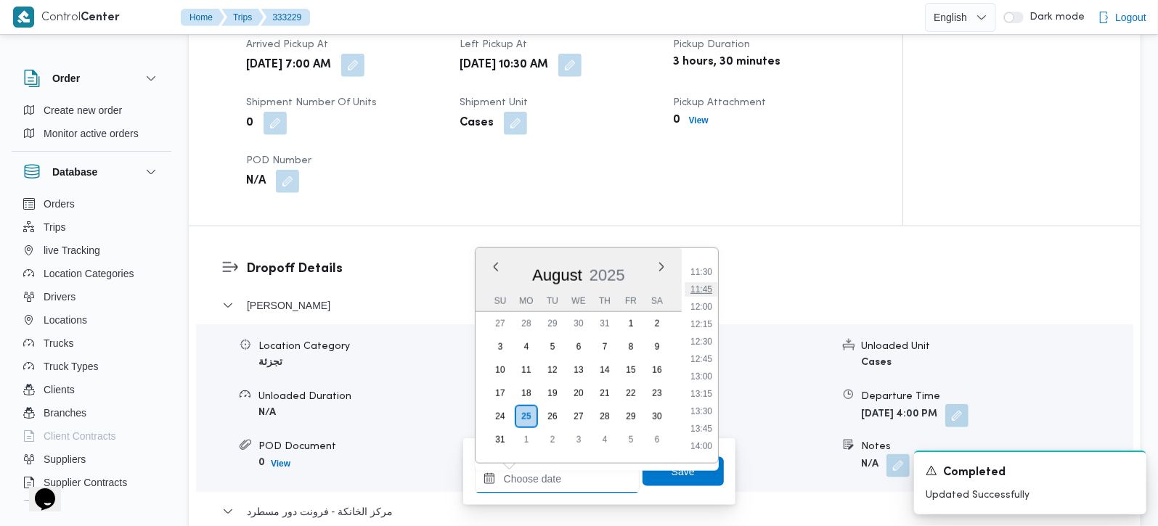
scroll to position [712, 0]
click at [702, 337] on li "11:15" at bounding box center [701, 340] width 33 height 15
type input "25/08/2025 11:15"
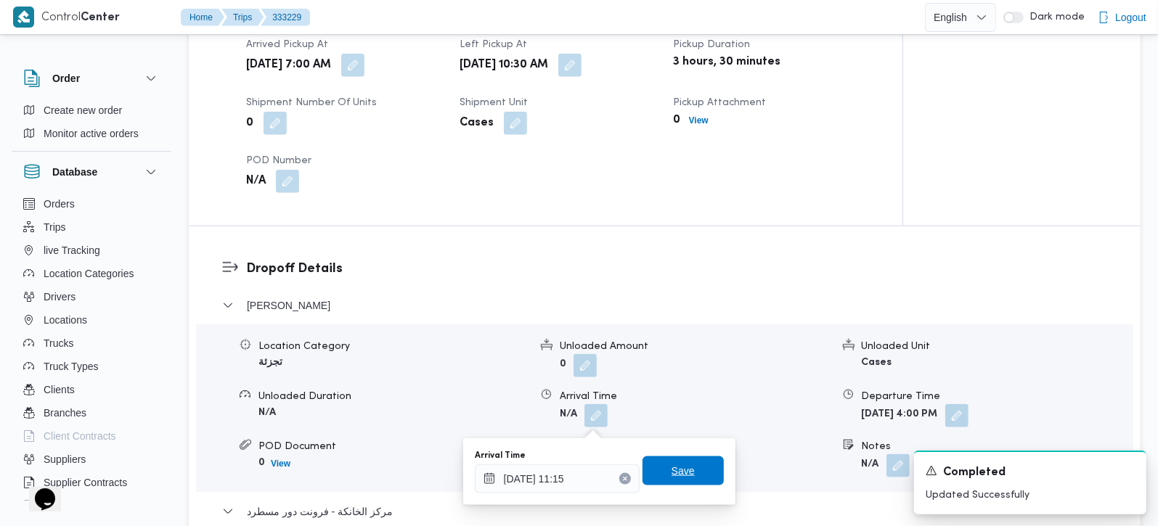
click at [673, 466] on span "Save" at bounding box center [683, 470] width 23 height 17
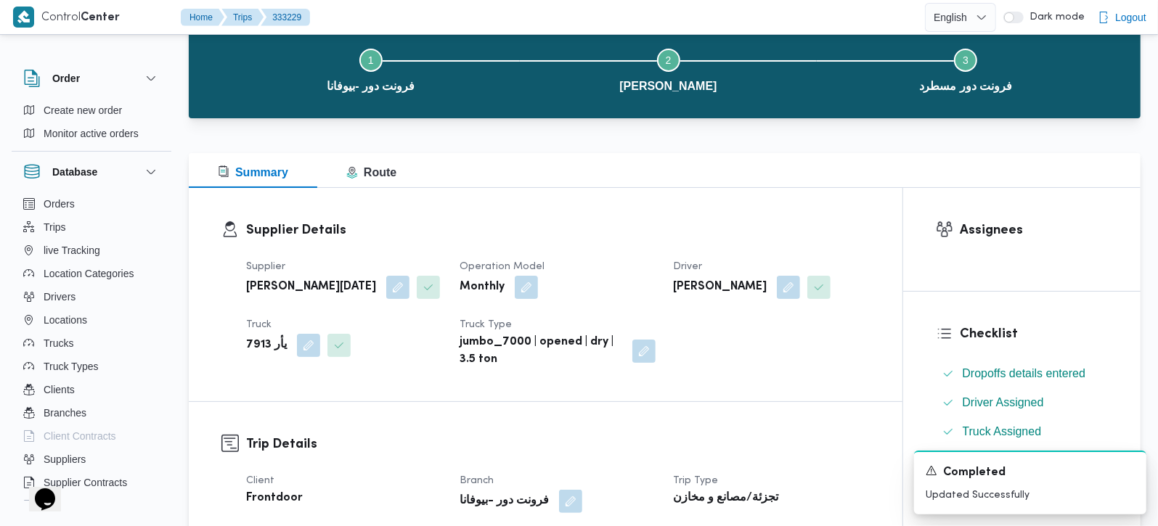
scroll to position [0, 0]
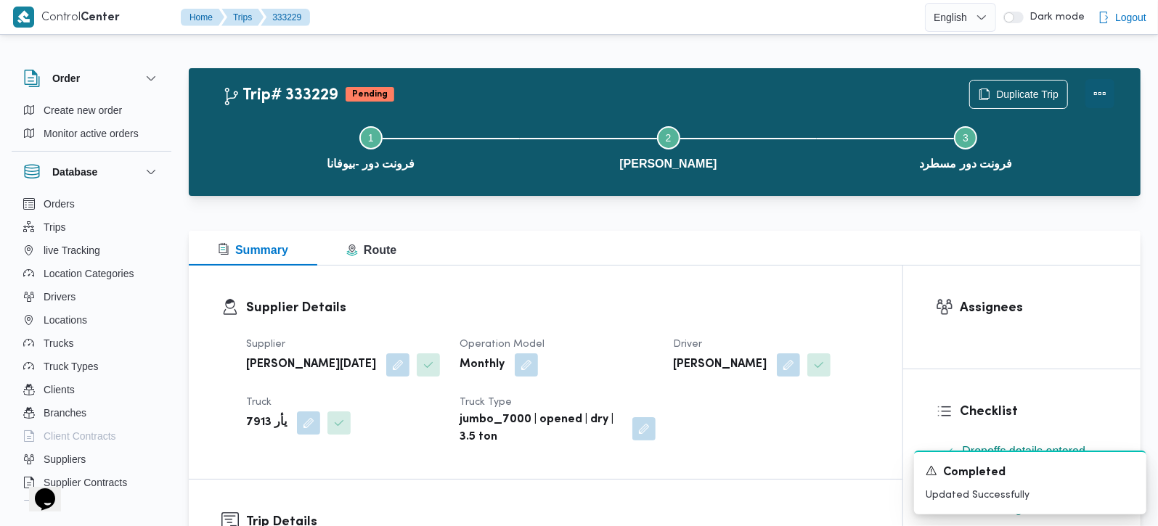
click at [1103, 93] on button "Actions" at bounding box center [1099, 93] width 29 height 29
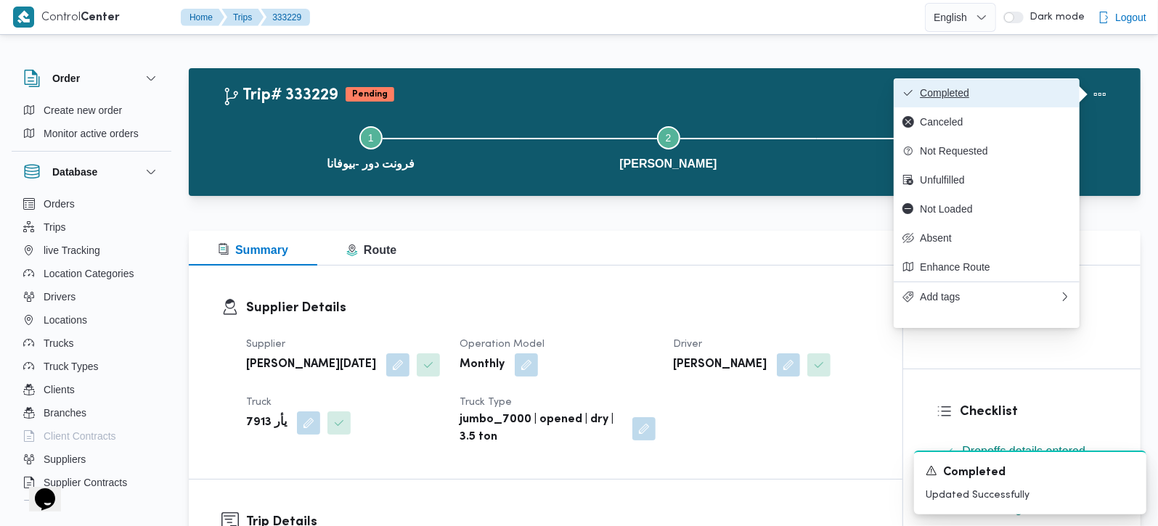
click at [957, 100] on button "Completed" at bounding box center [987, 92] width 186 height 29
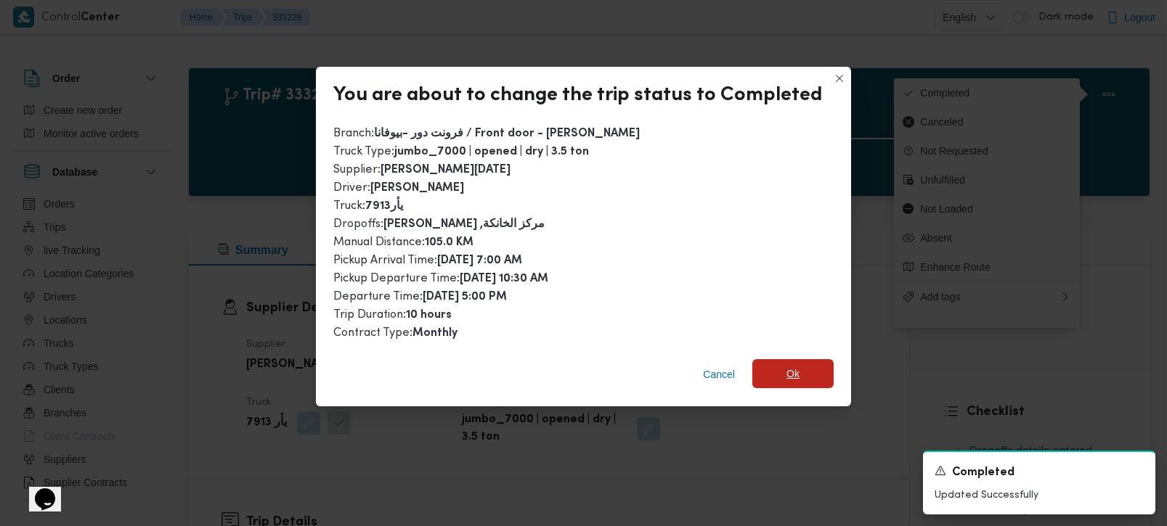
click at [763, 383] on span "Ok" at bounding box center [792, 373] width 81 height 29
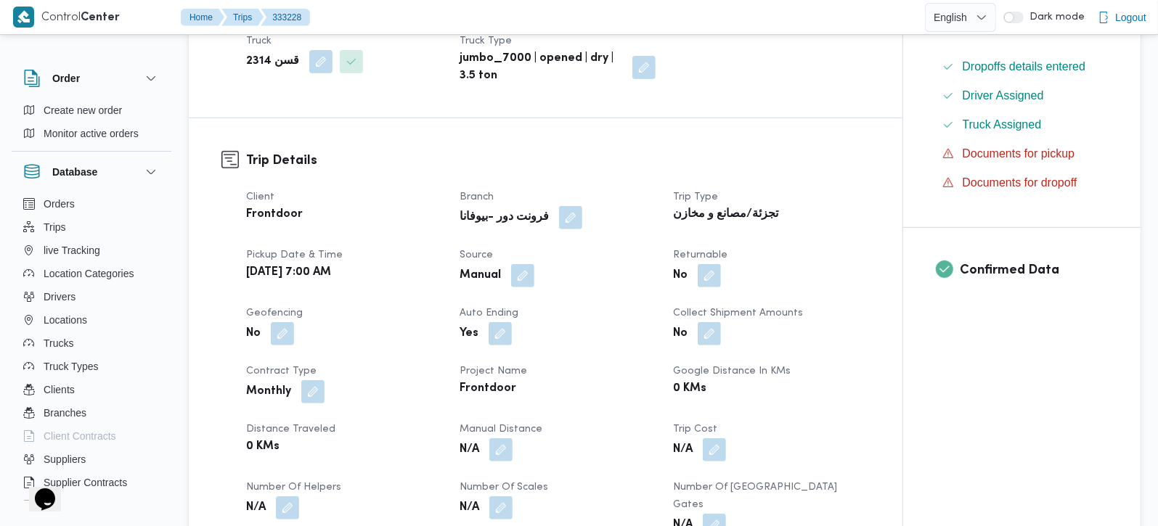
scroll to position [427, 0]
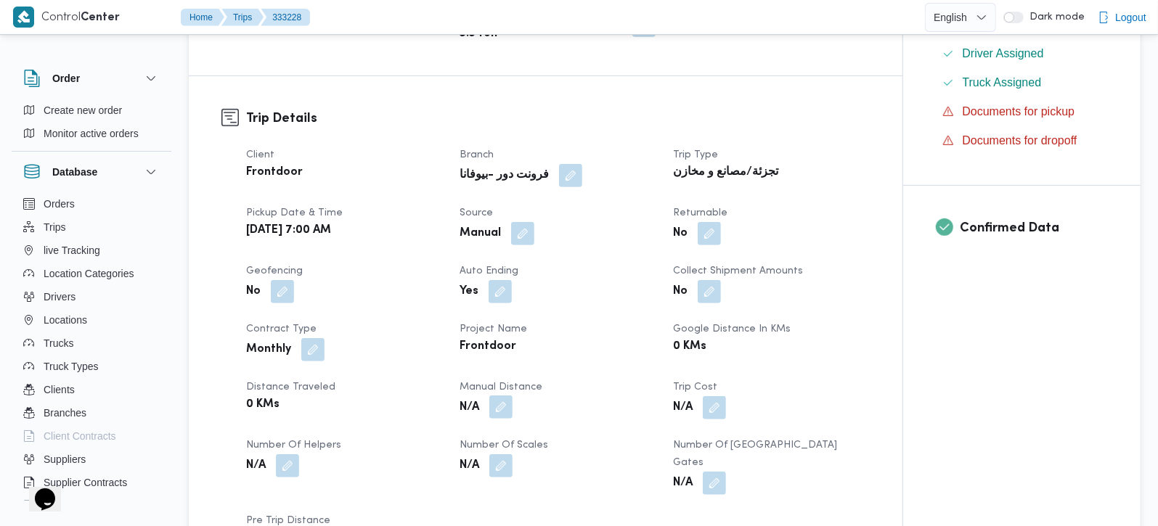
click at [501, 412] on button "button" at bounding box center [500, 407] width 23 height 23
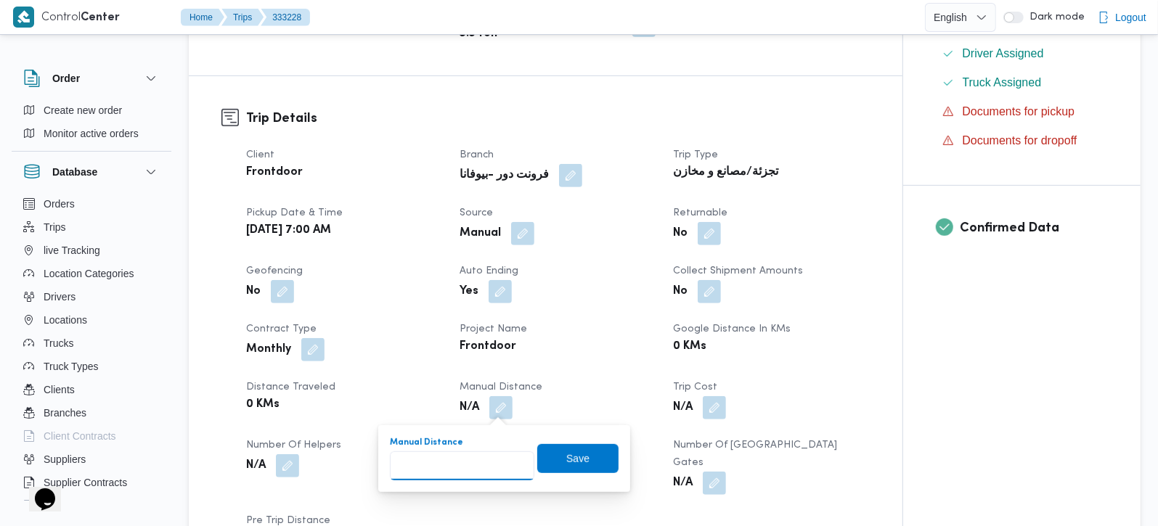
click at [483, 462] on input "Manual Distance" at bounding box center [462, 466] width 144 height 29
type input "127"
click at [566, 461] on span "Save" at bounding box center [577, 457] width 23 height 17
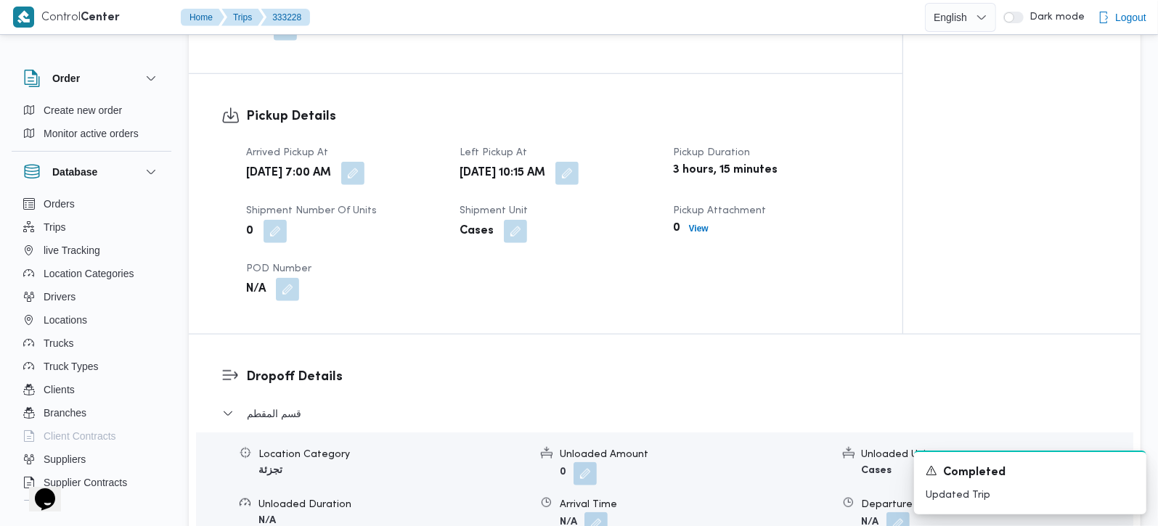
scroll to position [1024, 0]
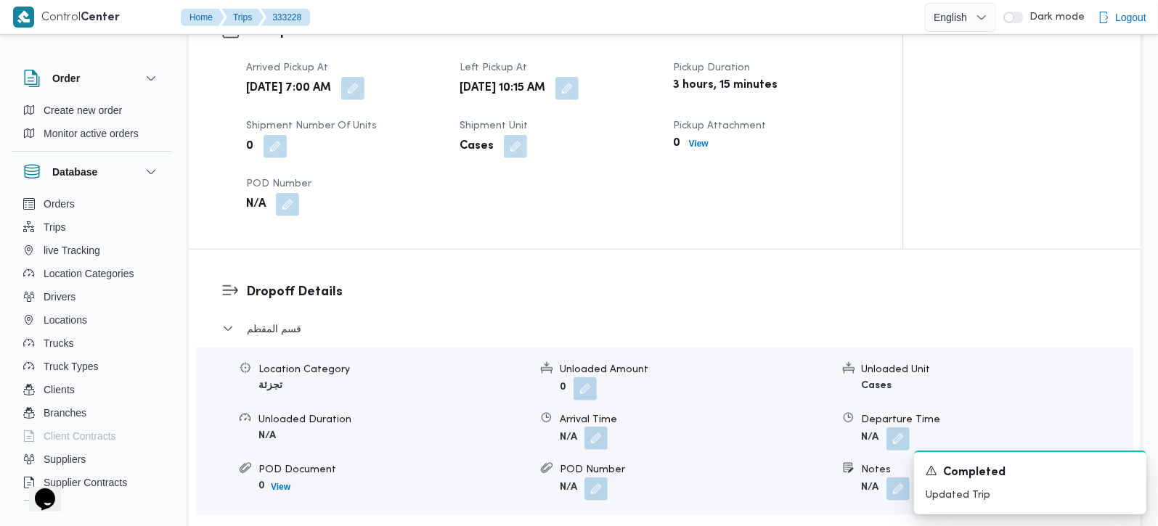
click at [598, 427] on button "button" at bounding box center [595, 438] width 23 height 23
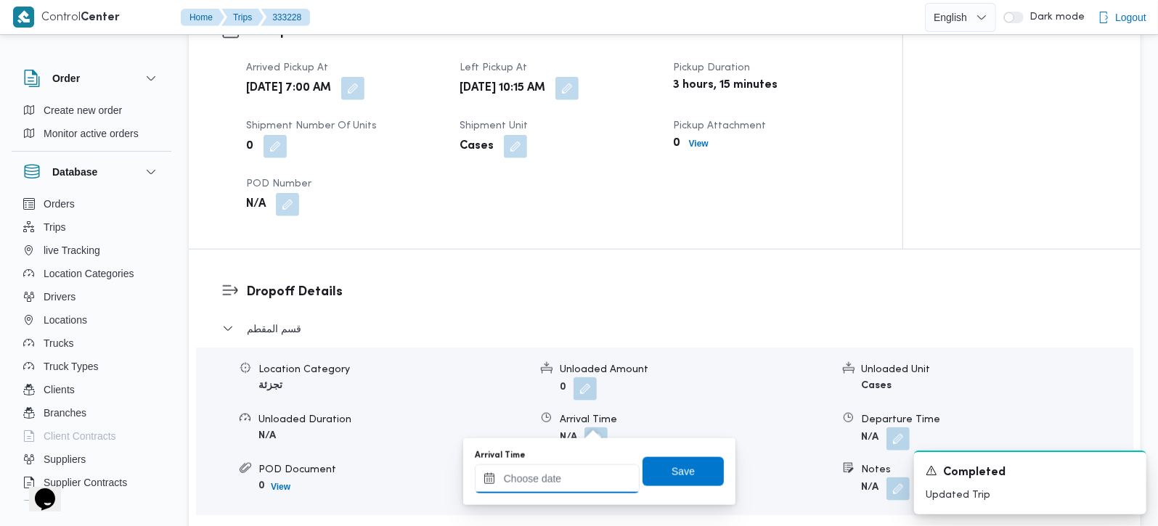
click at [577, 481] on input "Arrival Time" at bounding box center [557, 479] width 165 height 29
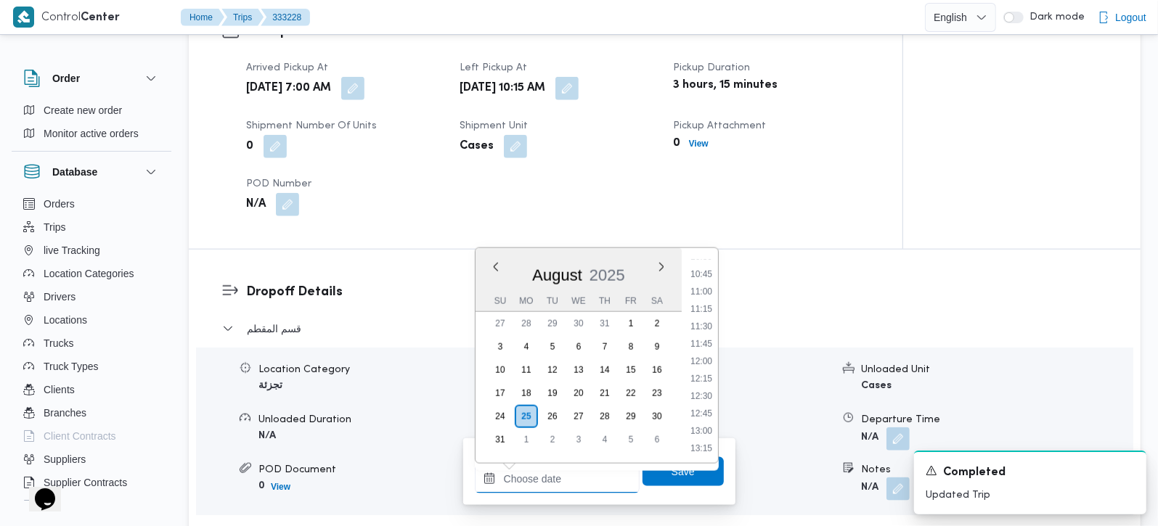
scroll to position [712, 0]
click at [699, 321] on li "11:00" at bounding box center [701, 322] width 33 height 15
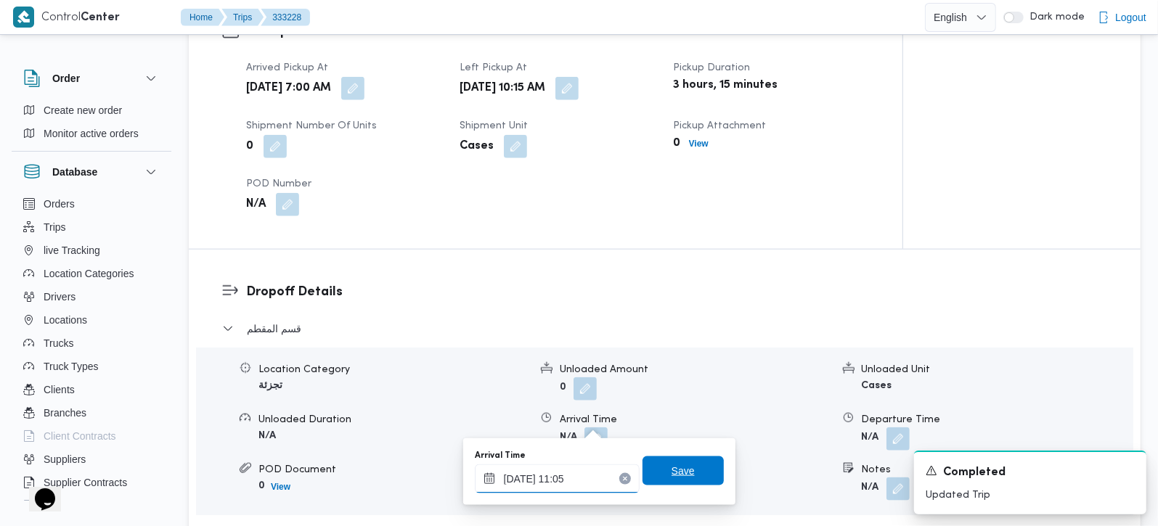
type input "25/08/2025 11:05"
click at [675, 473] on span "Save" at bounding box center [683, 470] width 23 height 17
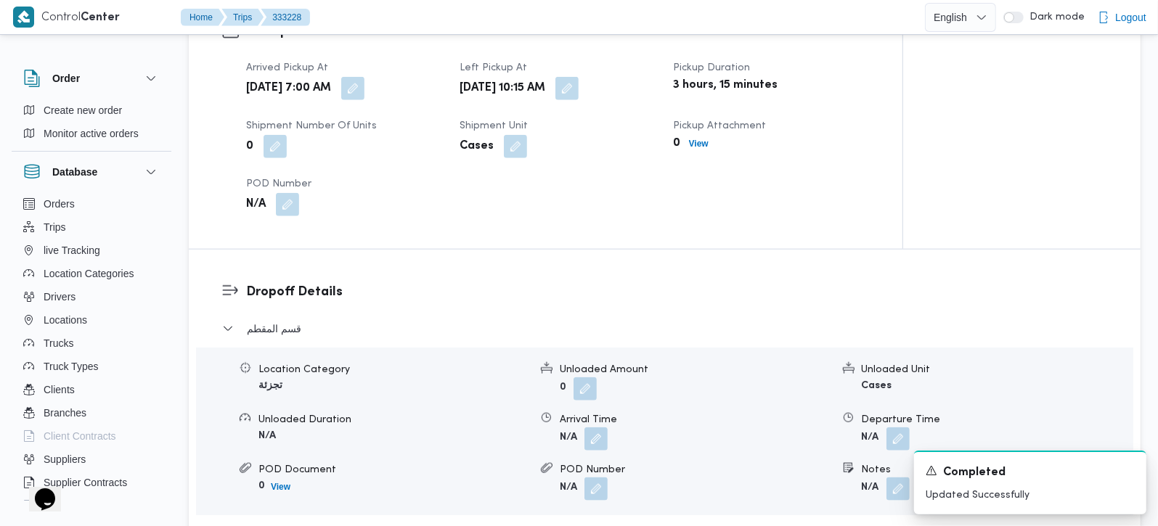
scroll to position [1366, 0]
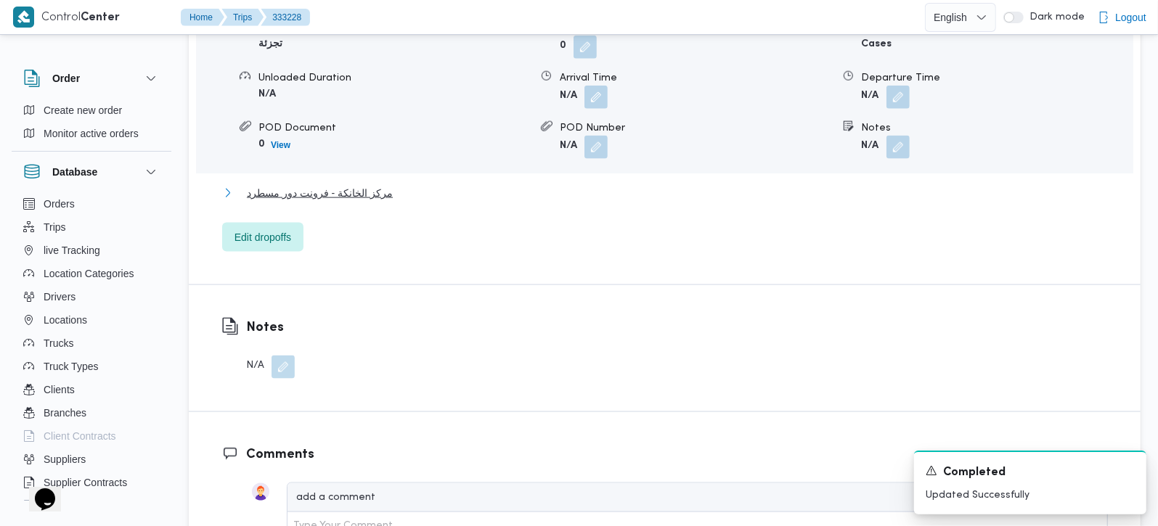
click at [346, 184] on span "مركز الخانكة - فرونت دور مسطرد" at bounding box center [320, 192] width 146 height 17
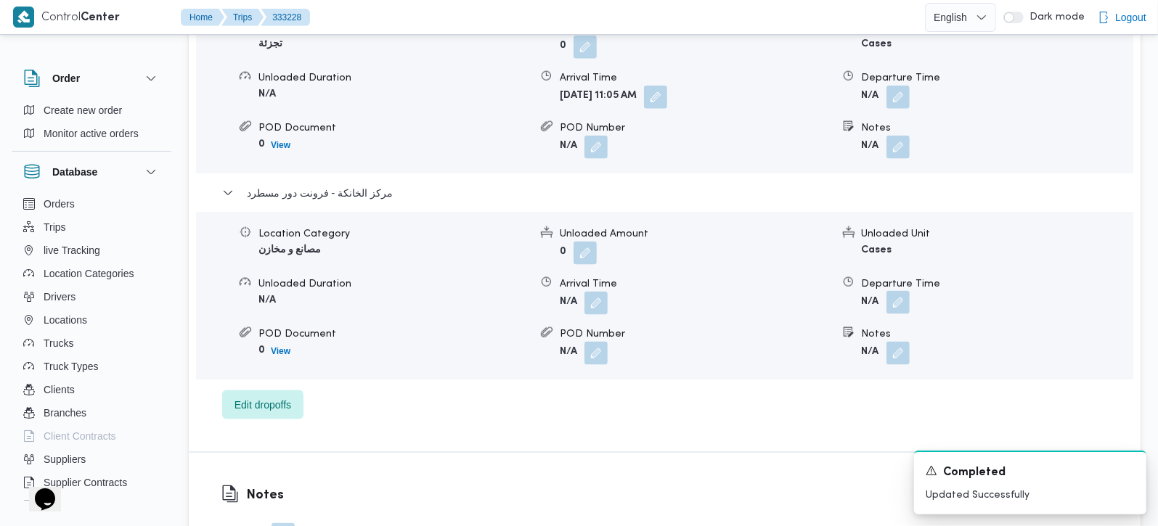
click at [893, 292] on button "button" at bounding box center [897, 302] width 23 height 23
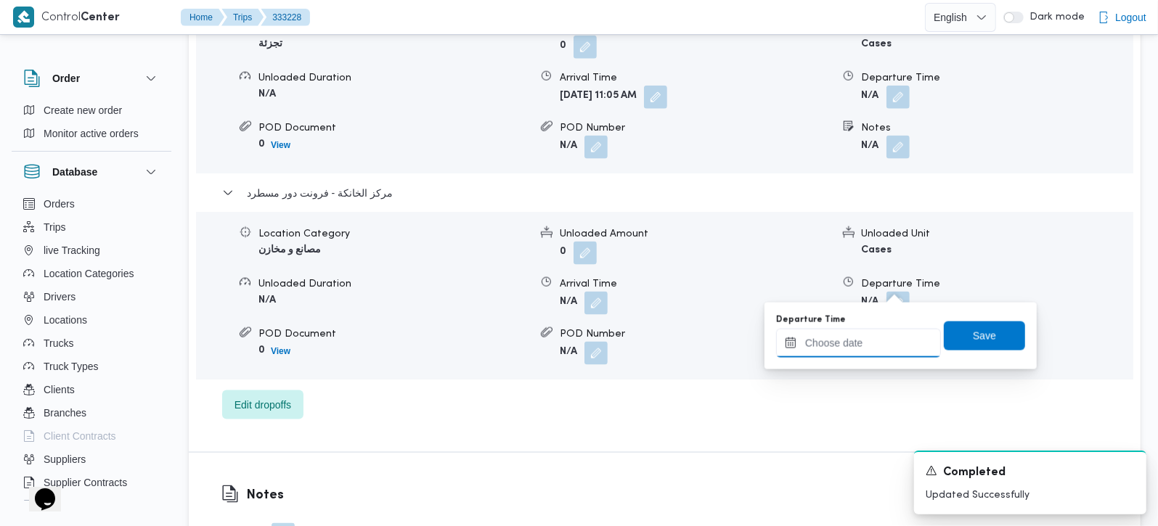
drag, startPoint x: 894, startPoint y: 293, endPoint x: 857, endPoint y: 351, distance: 67.9
click at [857, 351] on input "Departure Time" at bounding box center [858, 343] width 165 height 29
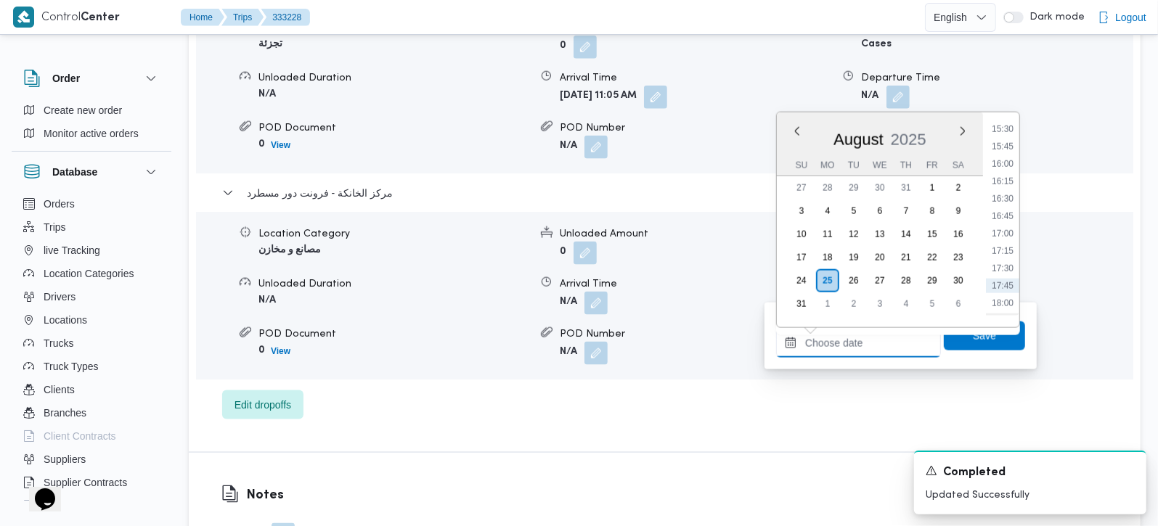
scroll to position [1053, 0]
drag, startPoint x: 1004, startPoint y: 275, endPoint x: 998, endPoint y: 299, distance: 24.8
click at [1004, 275] on li "17:15" at bounding box center [1002, 281] width 33 height 15
type input "25/08/2025 17:15"
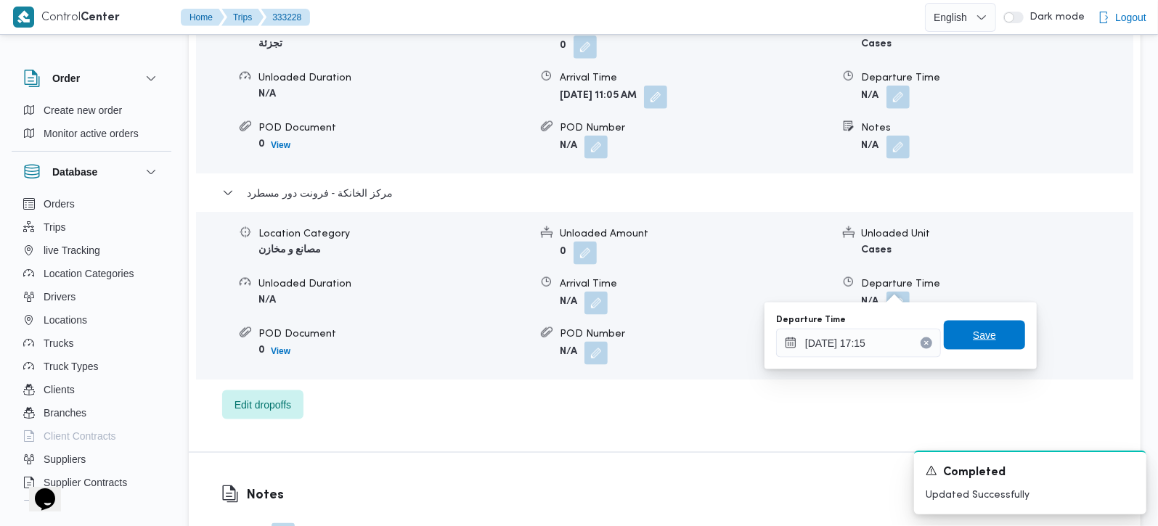
click at [979, 337] on span "Save" at bounding box center [984, 335] width 23 height 17
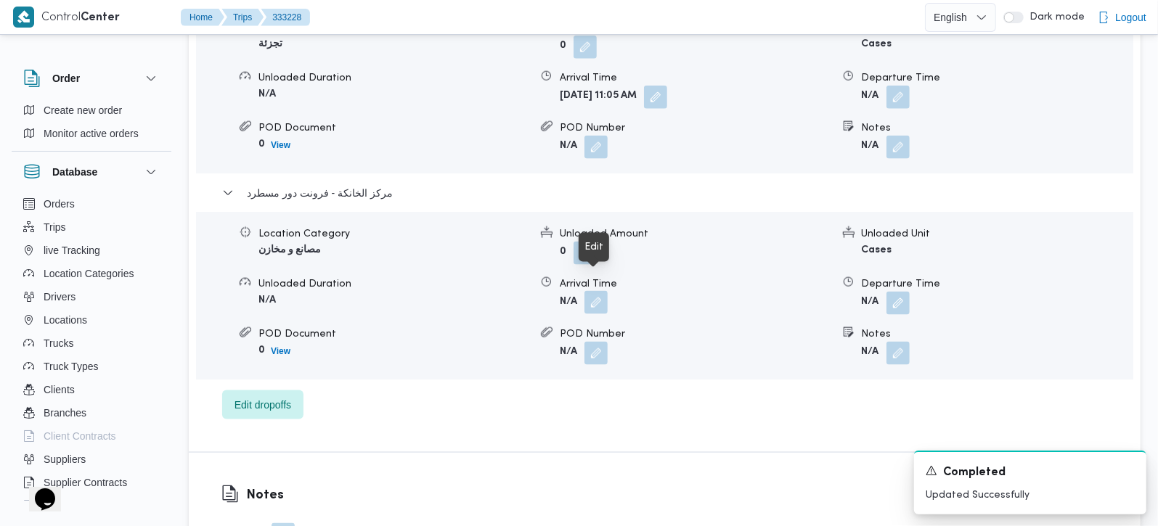
click at [588, 291] on button "button" at bounding box center [595, 302] width 23 height 23
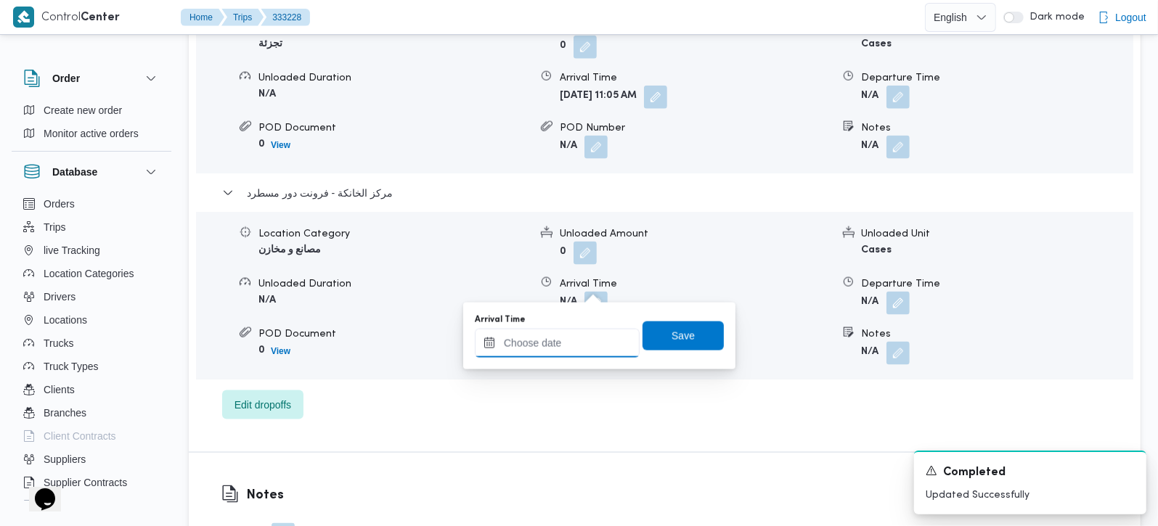
click at [570, 338] on input "Arrival Time" at bounding box center [557, 343] width 165 height 29
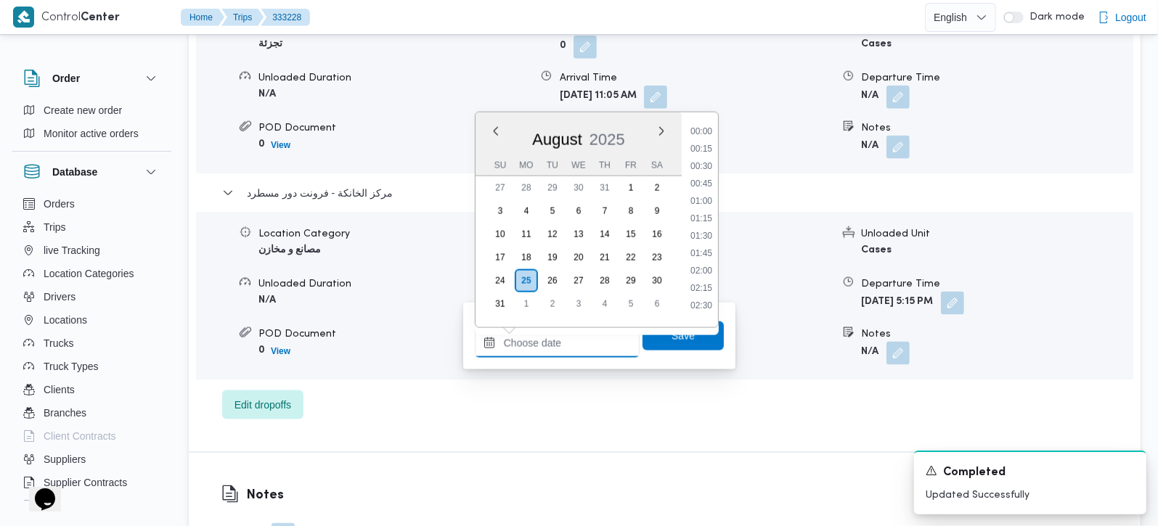
scroll to position [1138, 0]
drag, startPoint x: 703, startPoint y: 175, endPoint x: 696, endPoint y: 249, distance: 74.4
click at [703, 175] on li "17:00" at bounding box center [701, 178] width 33 height 15
type input "25/08/2025 17:00"
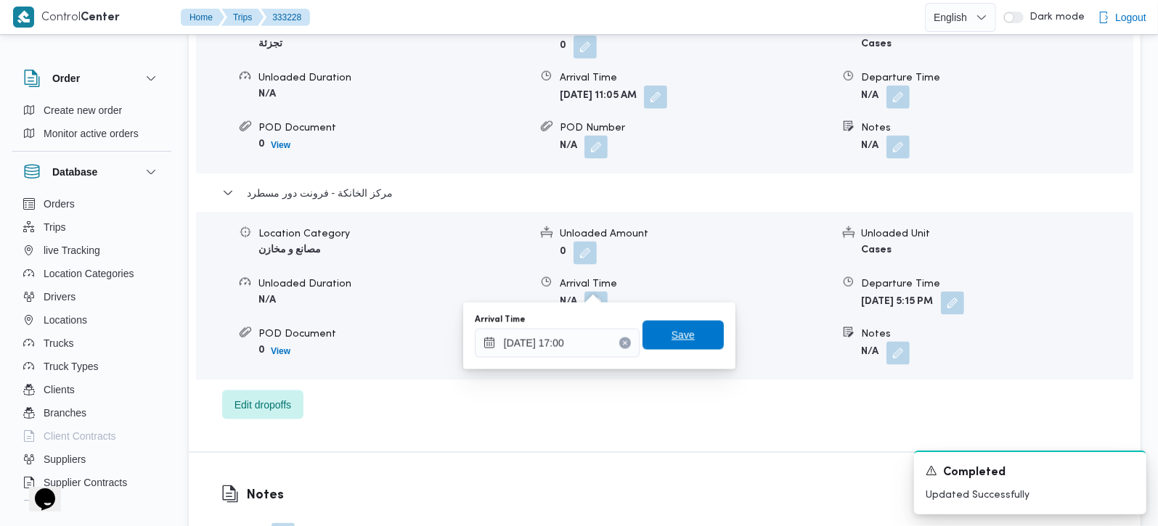
click at [680, 327] on span "Save" at bounding box center [683, 335] width 23 height 17
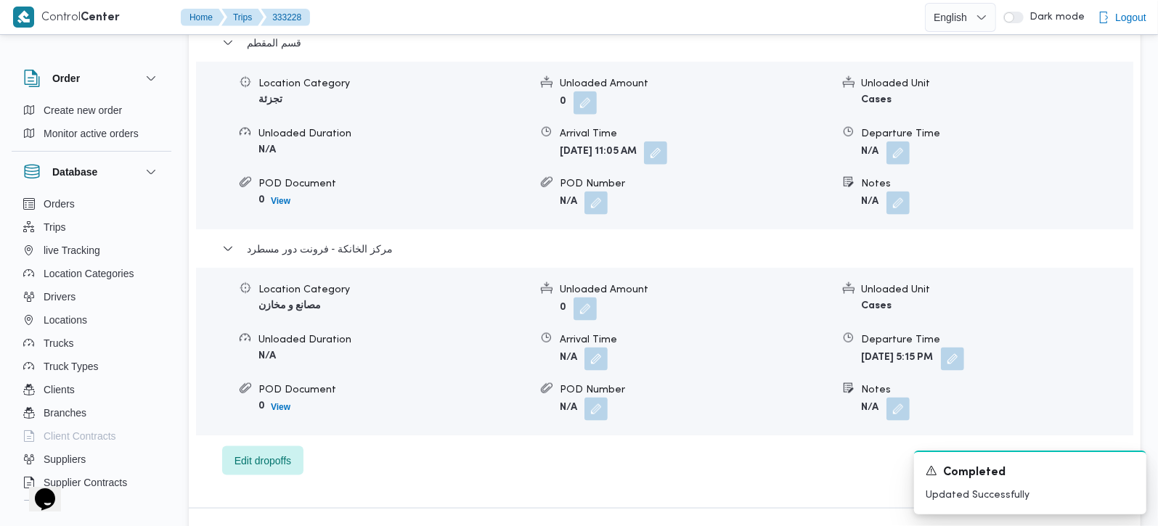
scroll to position [1281, 0]
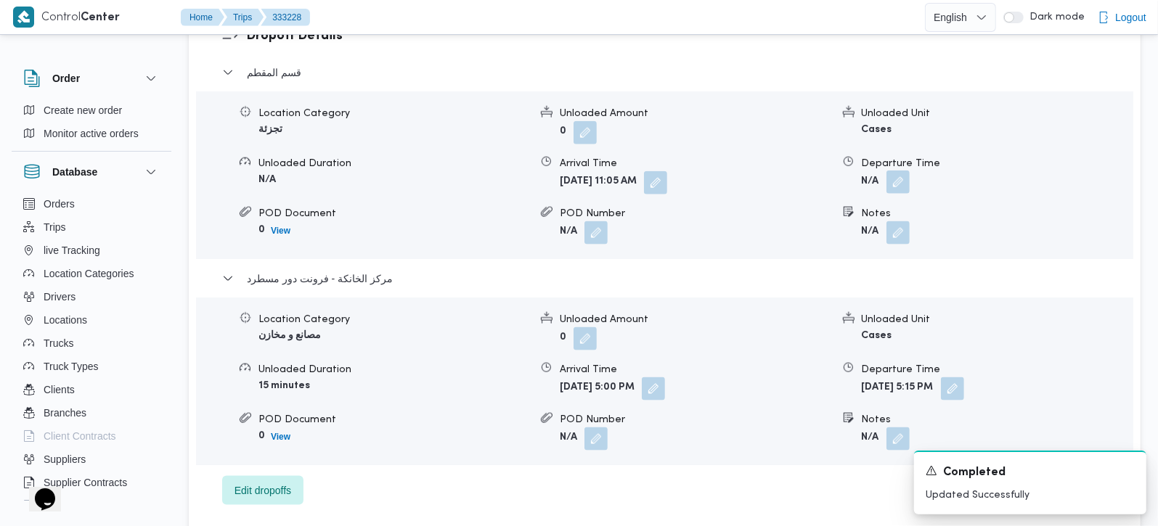
click at [904, 171] on button "button" at bounding box center [897, 182] width 23 height 23
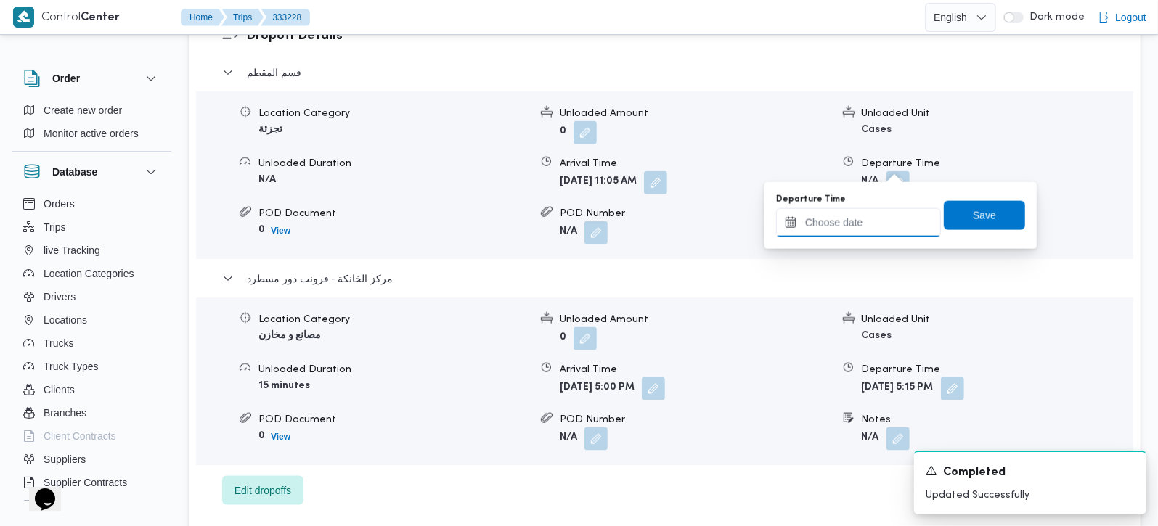
click at [877, 235] on input "Departure Time" at bounding box center [858, 222] width 165 height 29
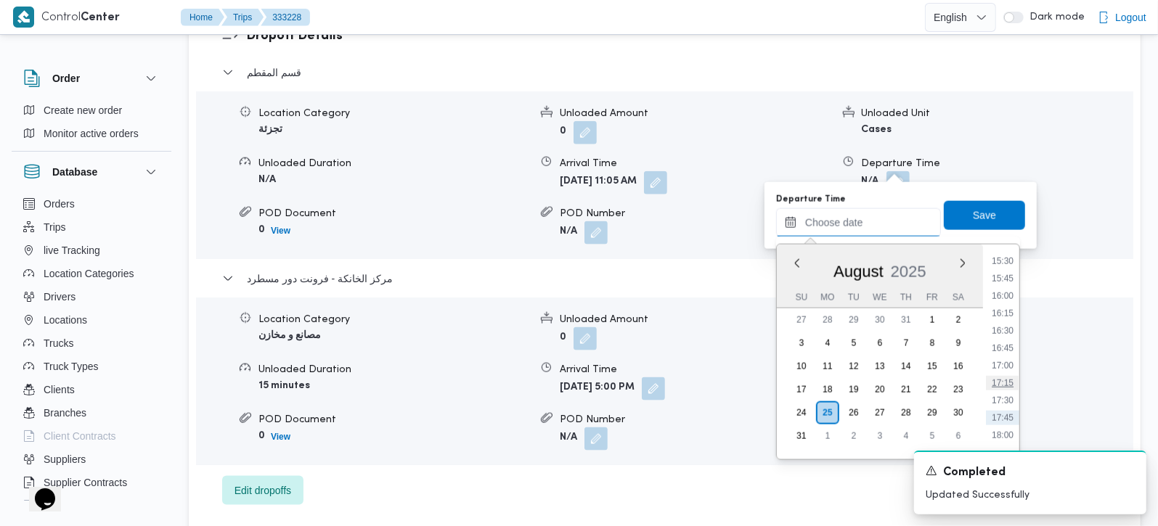
scroll to position [1053, 0]
click at [1003, 320] on li "16:00" at bounding box center [1002, 326] width 33 height 15
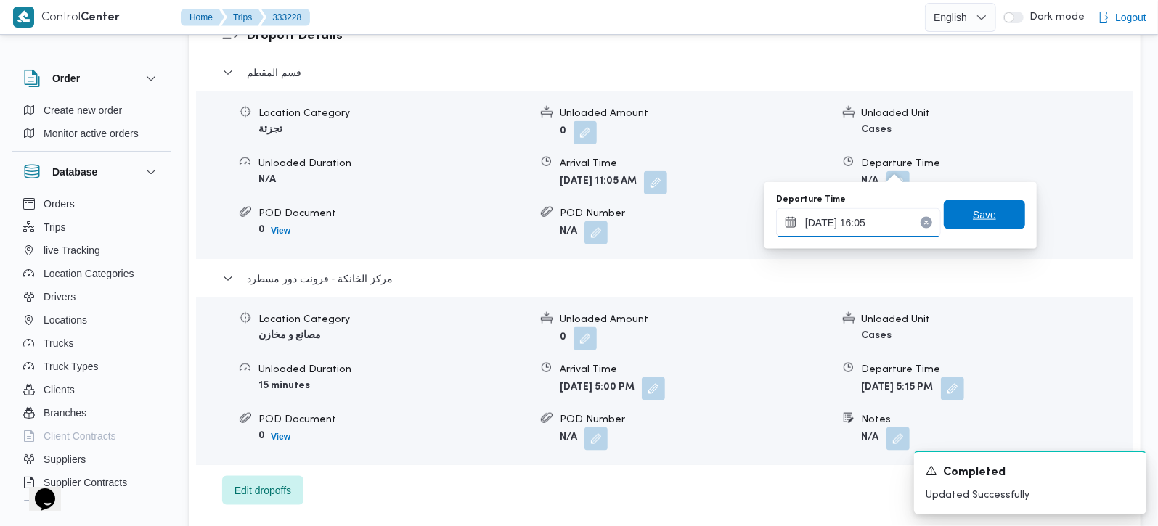
type input "25/08/2025 16:05"
click at [973, 219] on span "Save" at bounding box center [984, 214] width 23 height 17
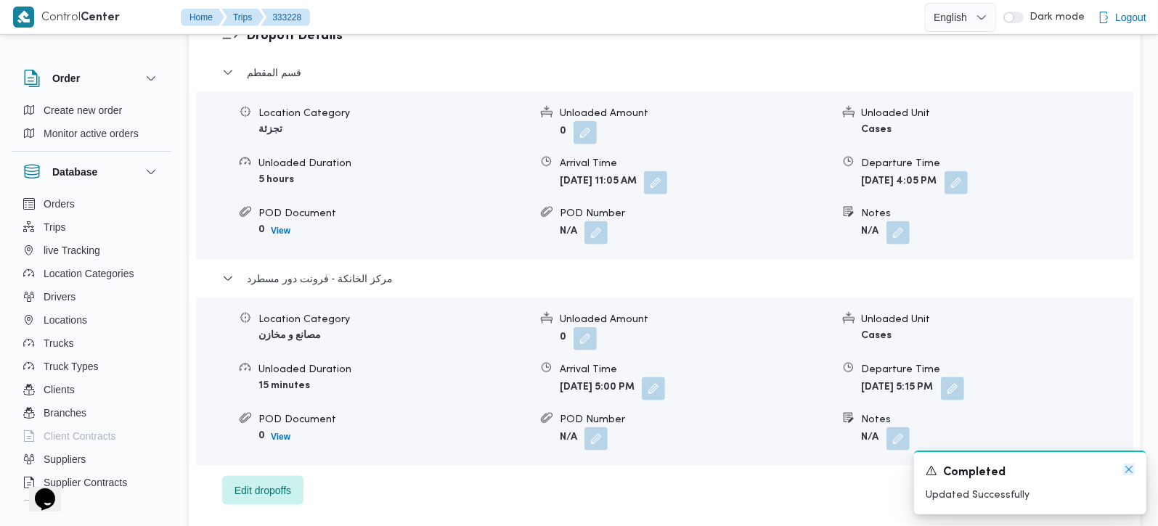
click at [1127, 467] on icon "Dismiss toast" at bounding box center [1129, 470] width 12 height 12
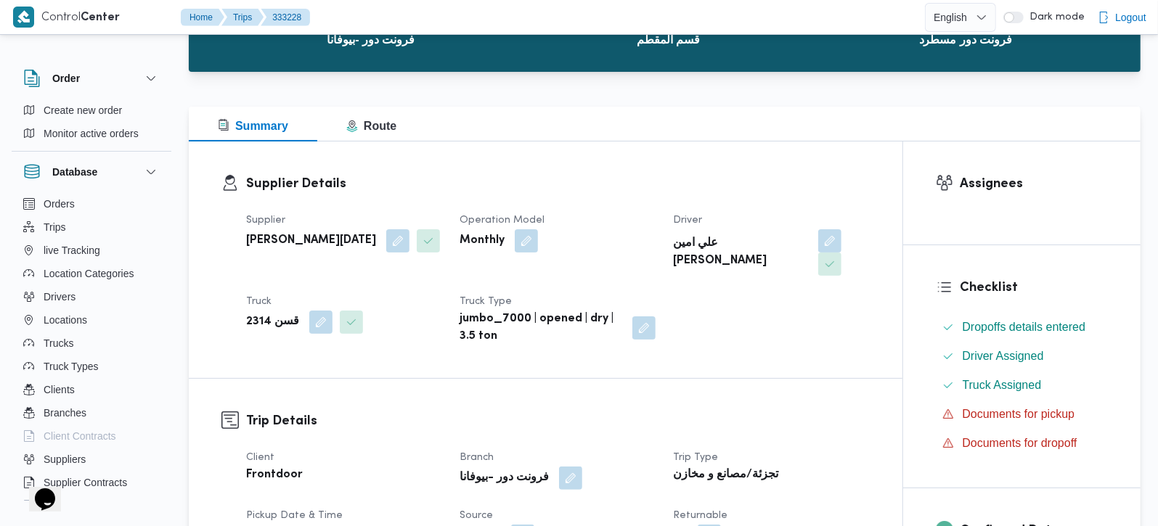
scroll to position [0, 0]
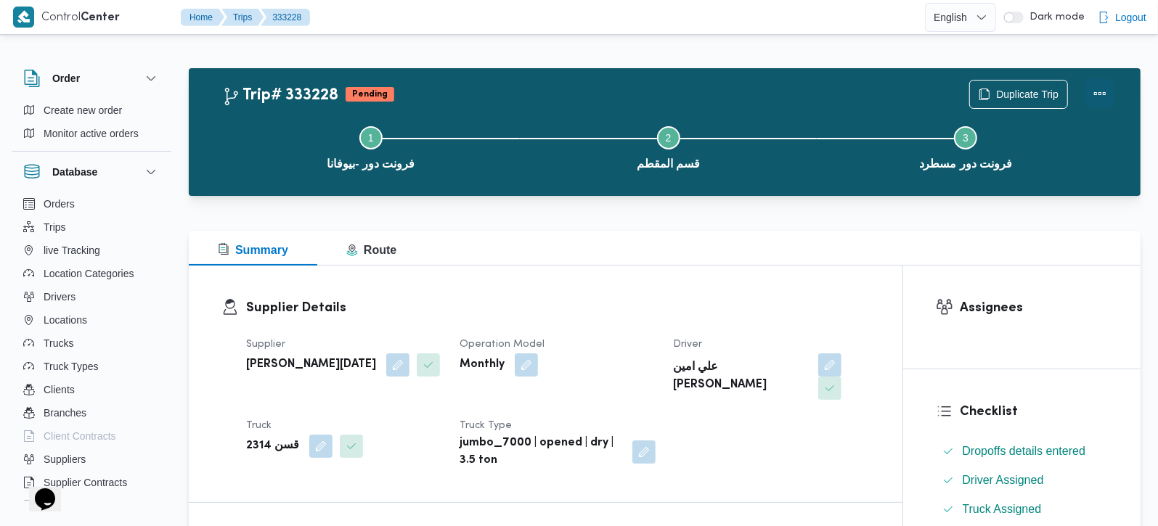
click at [1100, 95] on button "Actions" at bounding box center [1099, 93] width 29 height 29
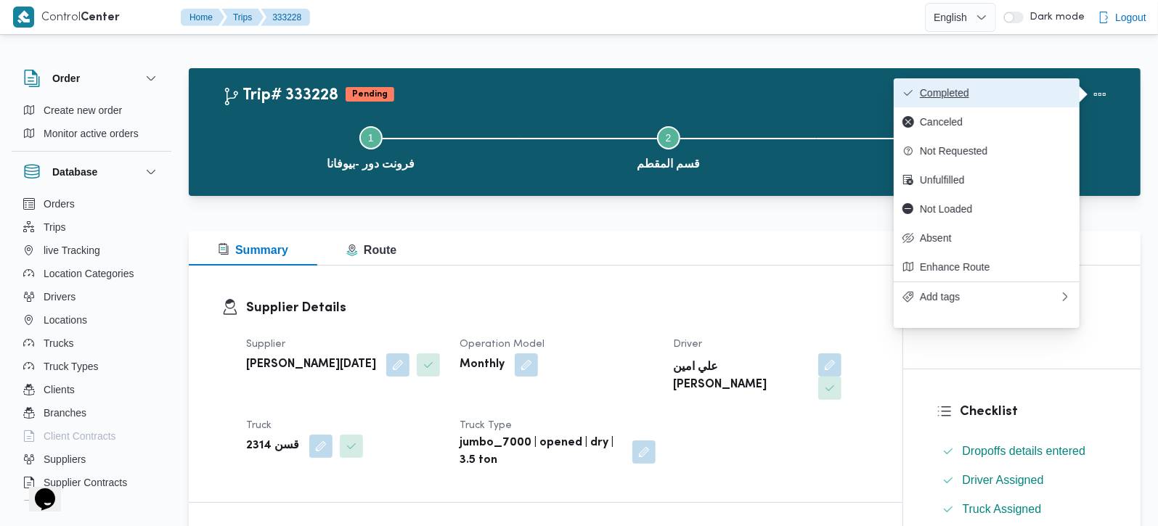
click at [1059, 88] on span "Completed" at bounding box center [995, 93] width 151 height 12
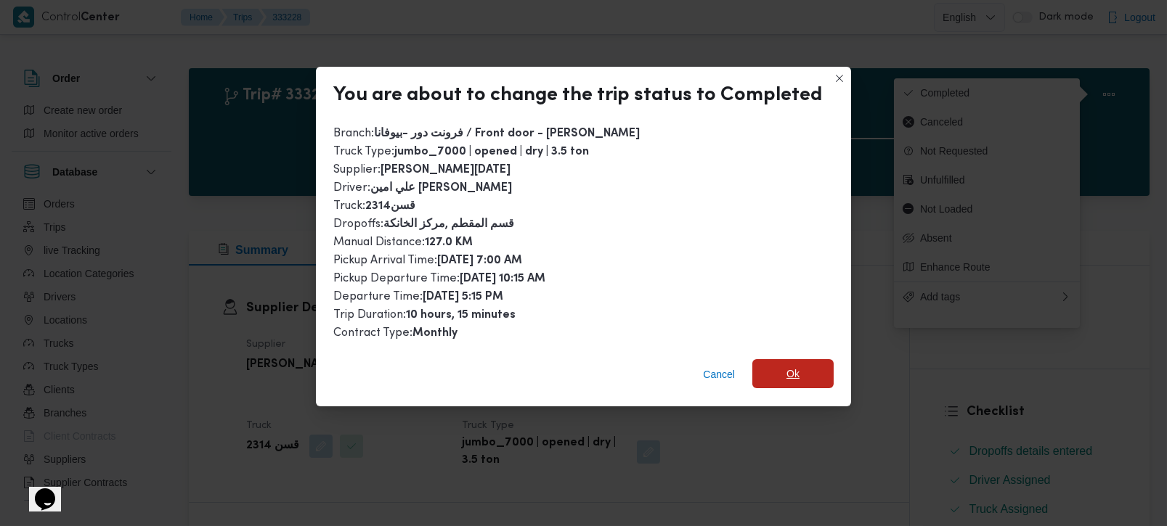
click at [778, 371] on span "Ok" at bounding box center [792, 373] width 81 height 29
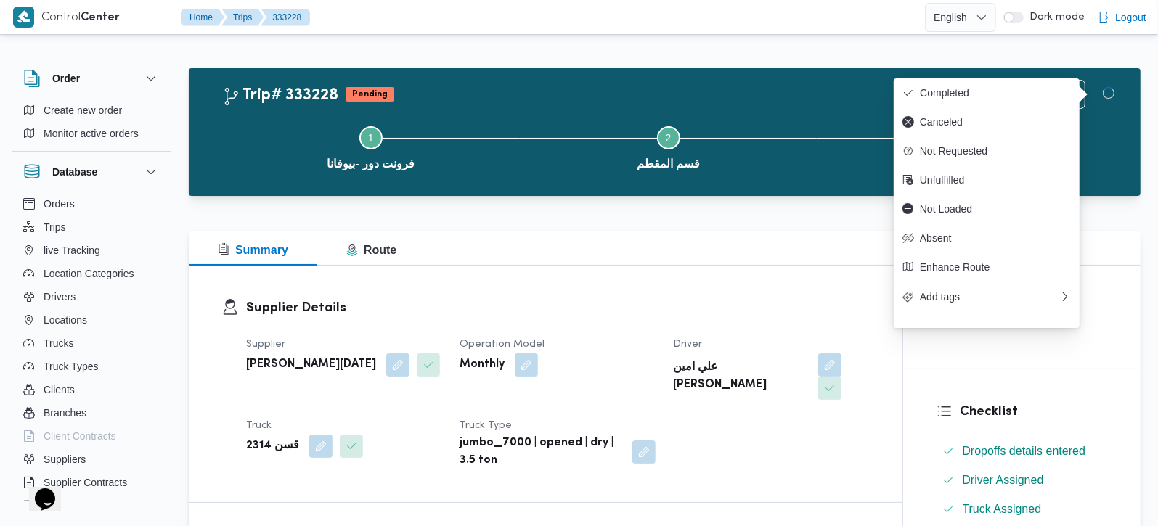
click at [733, 283] on div "Supplier Details Supplier ابراهيم رمضان ابراهيم عثمان ابوباشا Operation Model M…" at bounding box center [546, 384] width 714 height 237
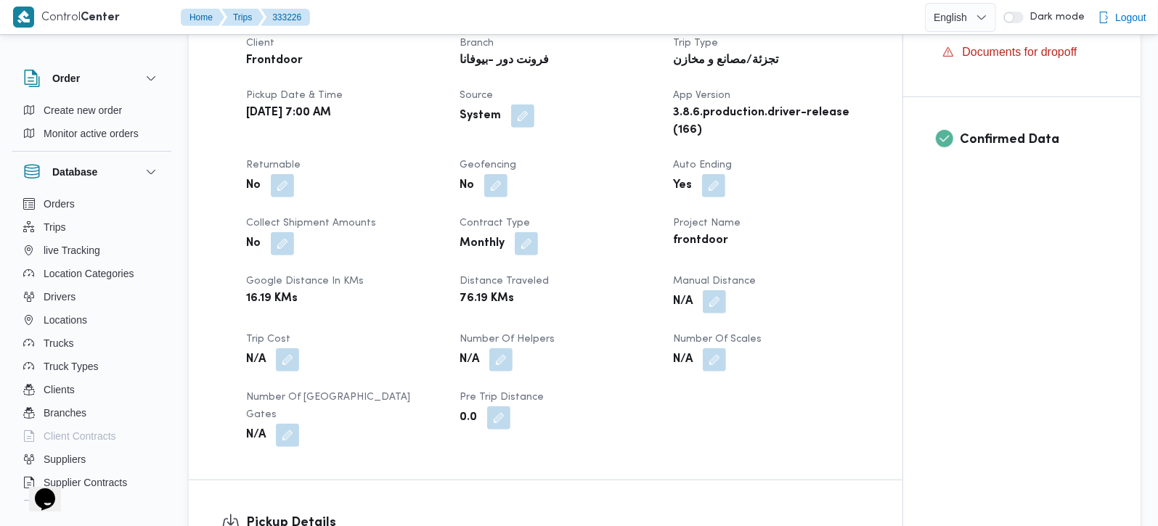
scroll to position [598, 0]
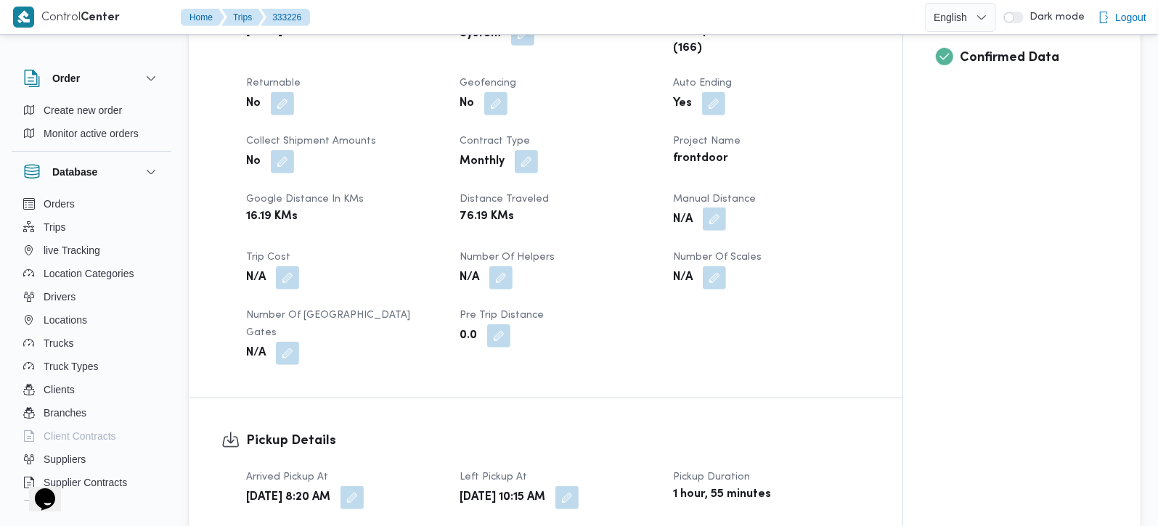
click at [717, 231] on button "button" at bounding box center [714, 219] width 23 height 23
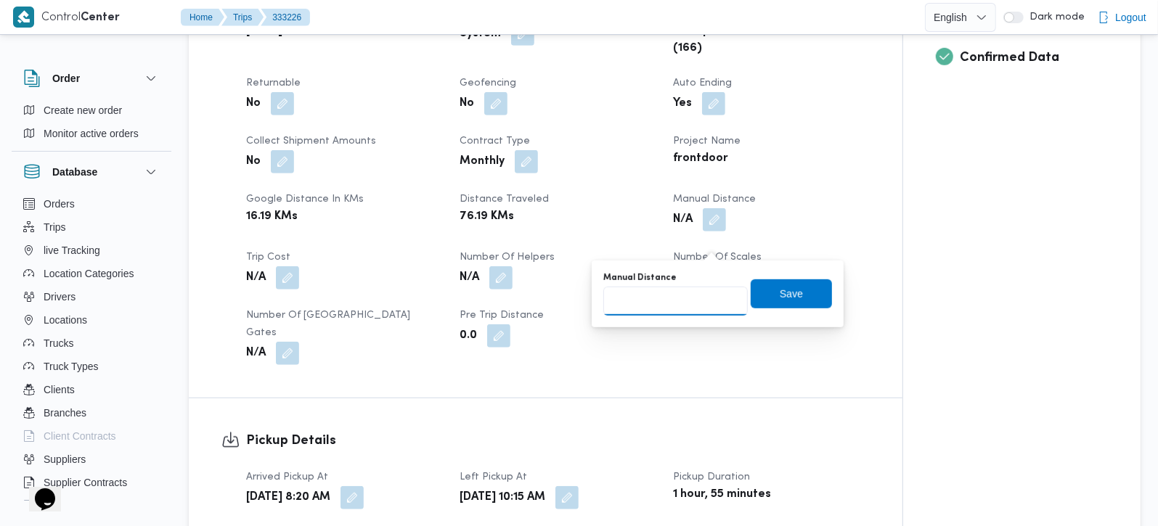
click at [673, 293] on input "Manual Distance" at bounding box center [675, 301] width 144 height 29
type input "90"
click at [780, 301] on span "Save" at bounding box center [791, 293] width 23 height 17
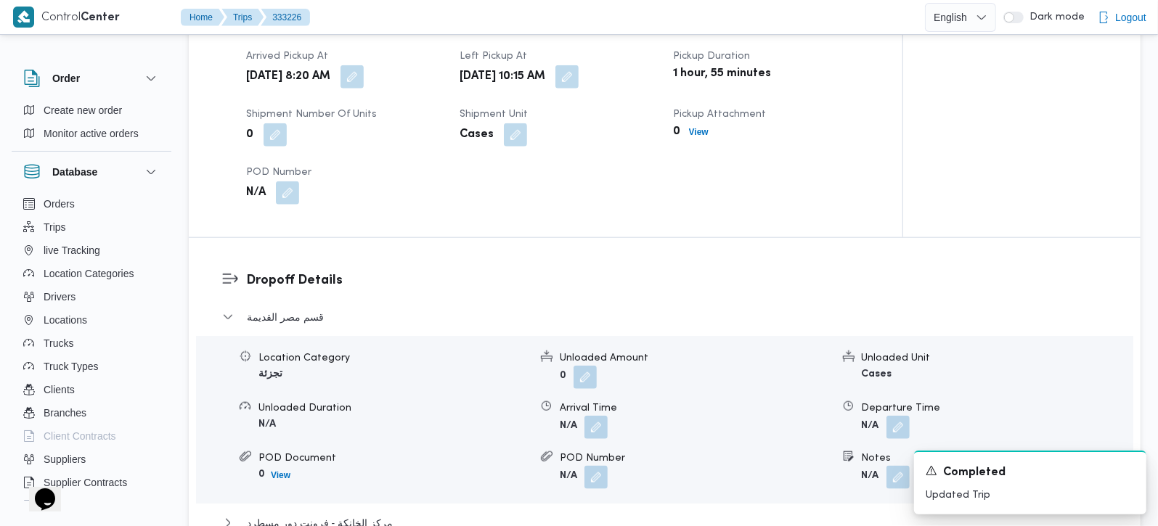
scroll to position [1024, 0]
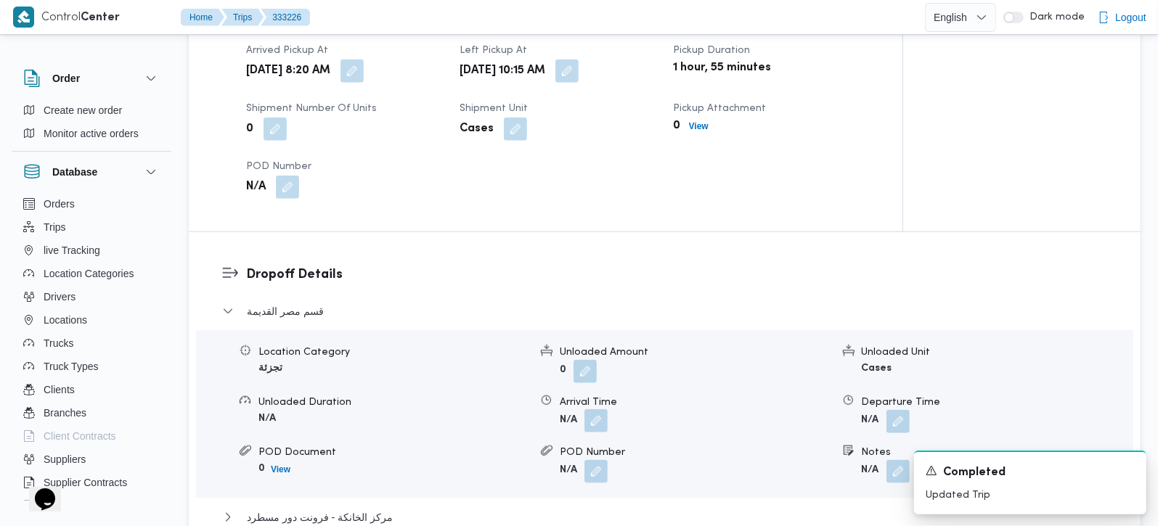
click at [602, 428] on button "button" at bounding box center [595, 420] width 23 height 23
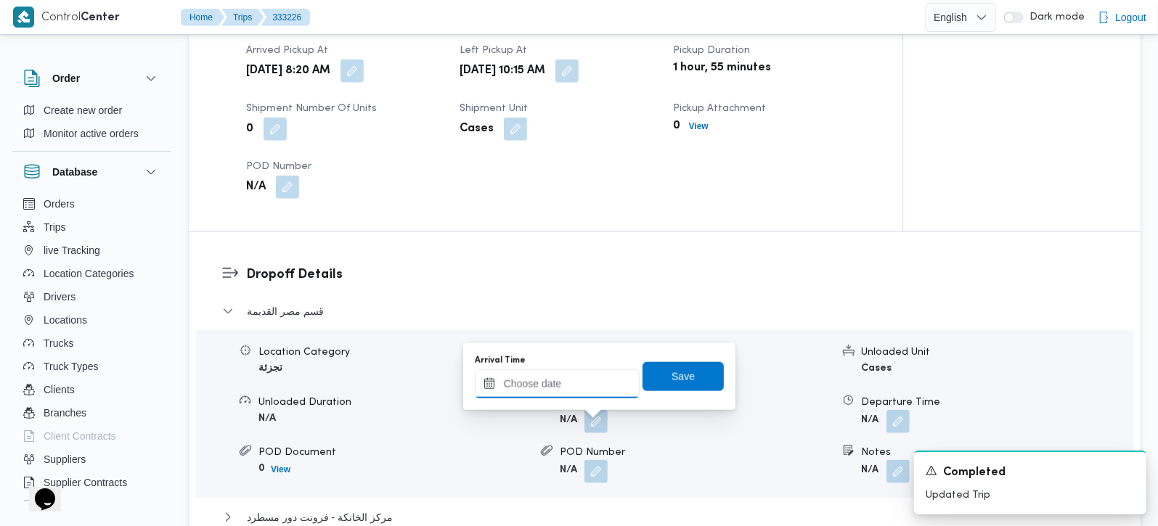
click at [574, 380] on input "Arrival Time" at bounding box center [557, 384] width 165 height 29
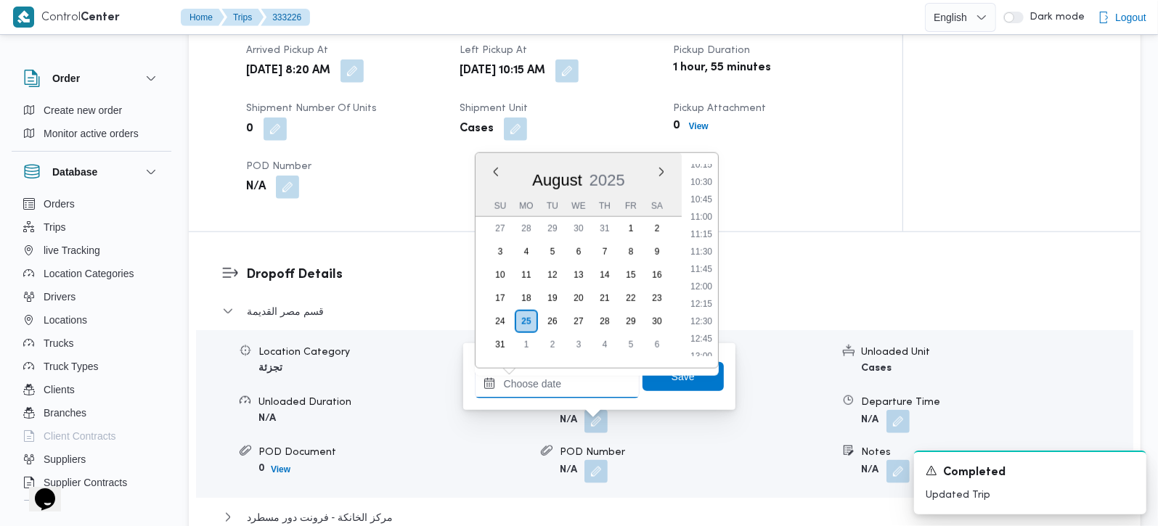
scroll to position [626, 0]
click at [701, 306] on li "11:00" at bounding box center [701, 313] width 33 height 15
type input "[DATE] 11:00"
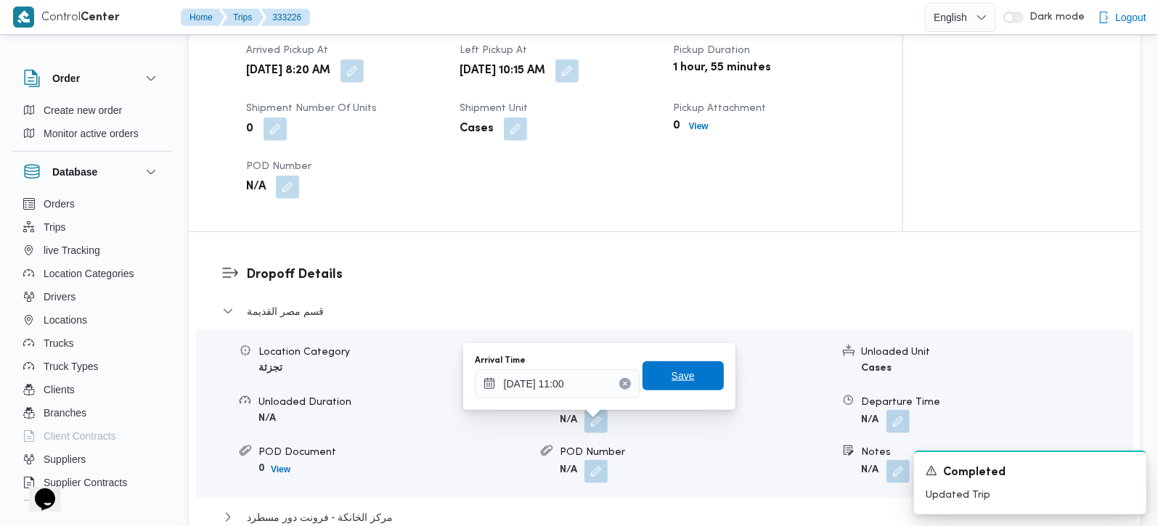
click at [675, 371] on span "Save" at bounding box center [683, 375] width 23 height 17
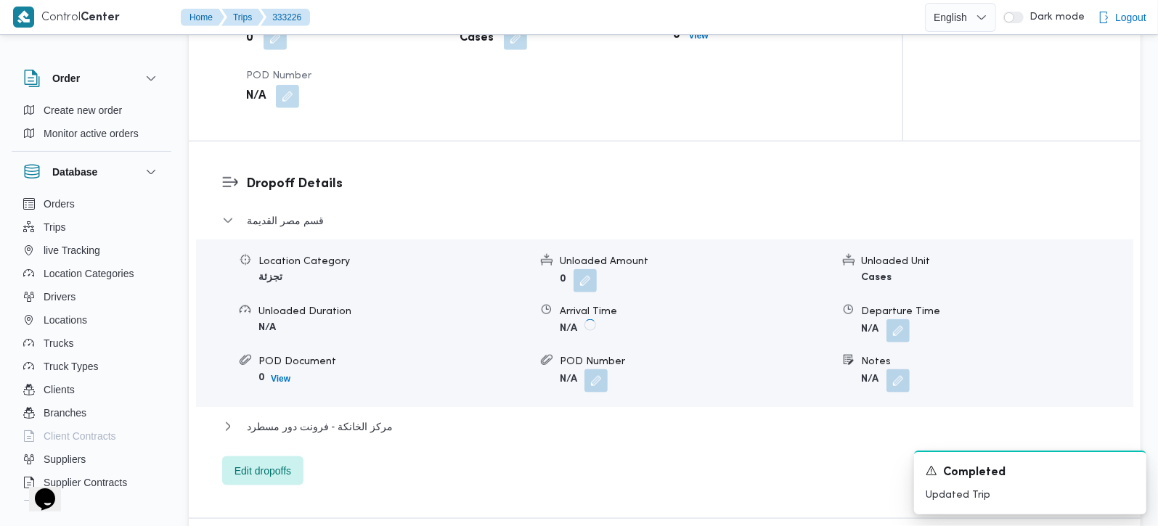
scroll to position [1281, 0]
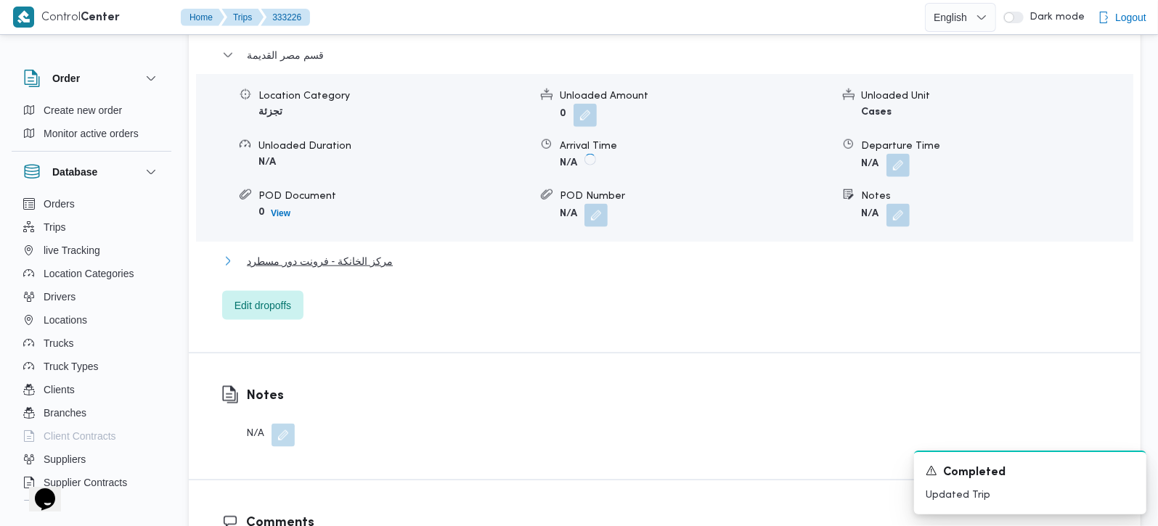
click at [342, 270] on span "مركز الخانكة - فرونت دور مسطرد" at bounding box center [320, 261] width 146 height 17
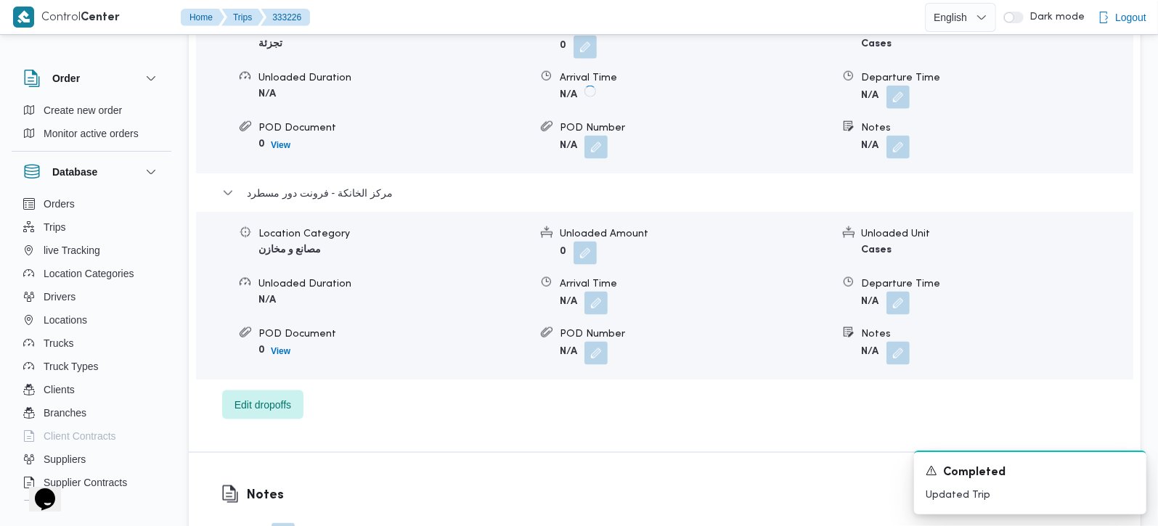
scroll to position [1452, 0]
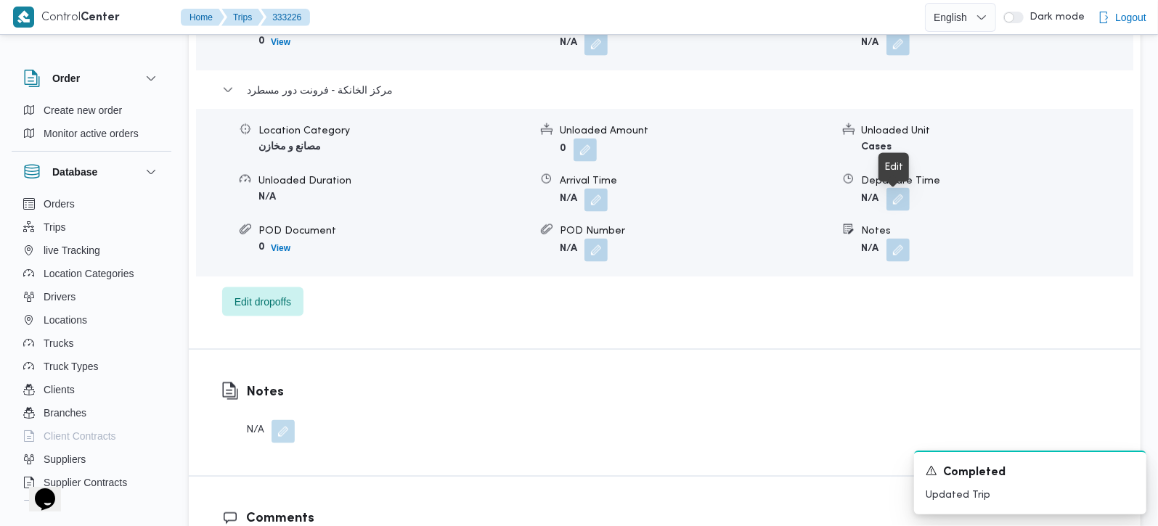
click at [902, 202] on button "button" at bounding box center [897, 199] width 23 height 23
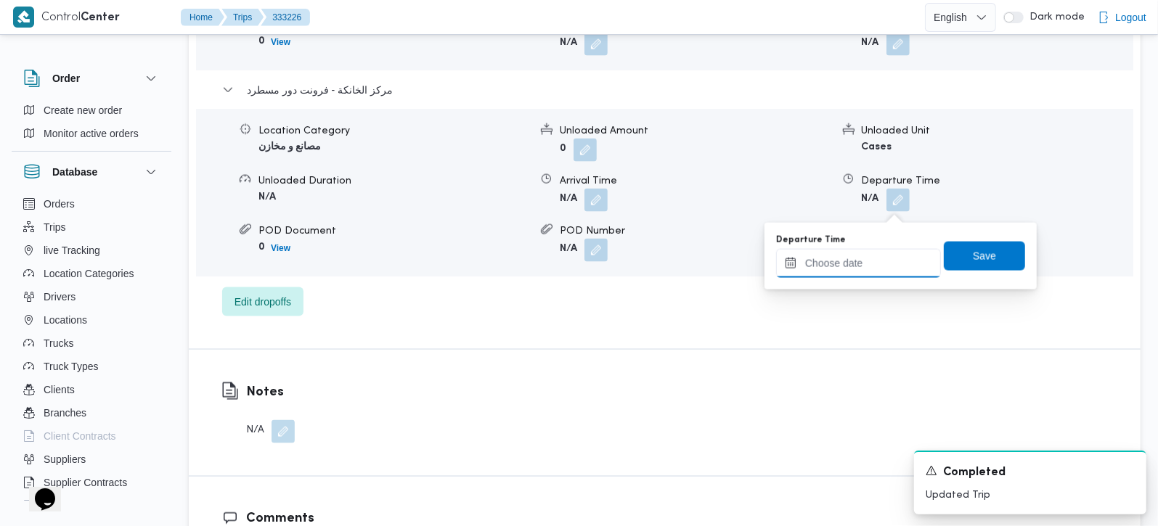
click at [880, 264] on input "Departure Time" at bounding box center [858, 263] width 165 height 29
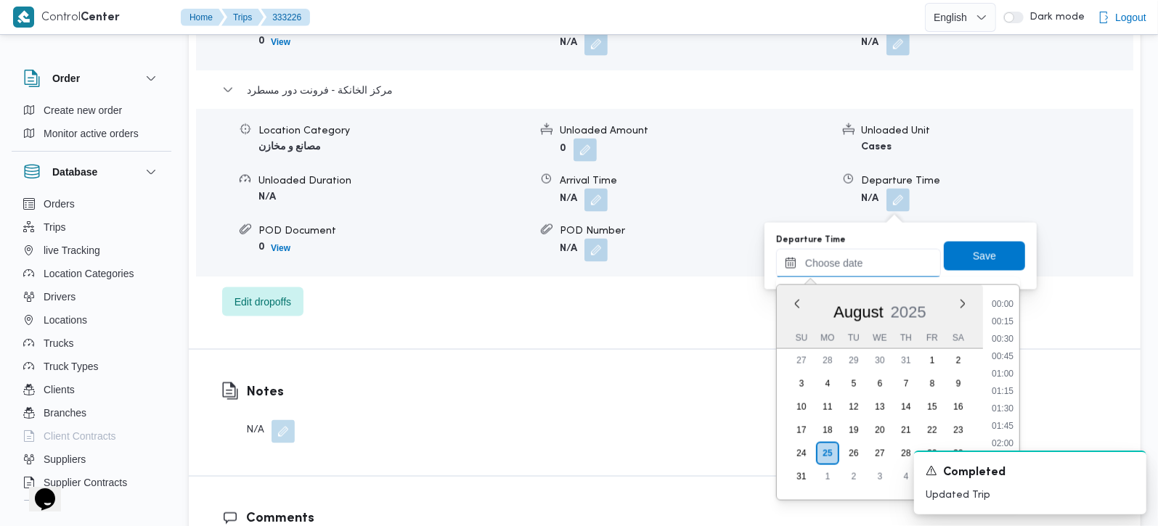
scroll to position [1138, 0]
click at [1014, 361] on li "17:15" at bounding box center [1002, 368] width 33 height 15
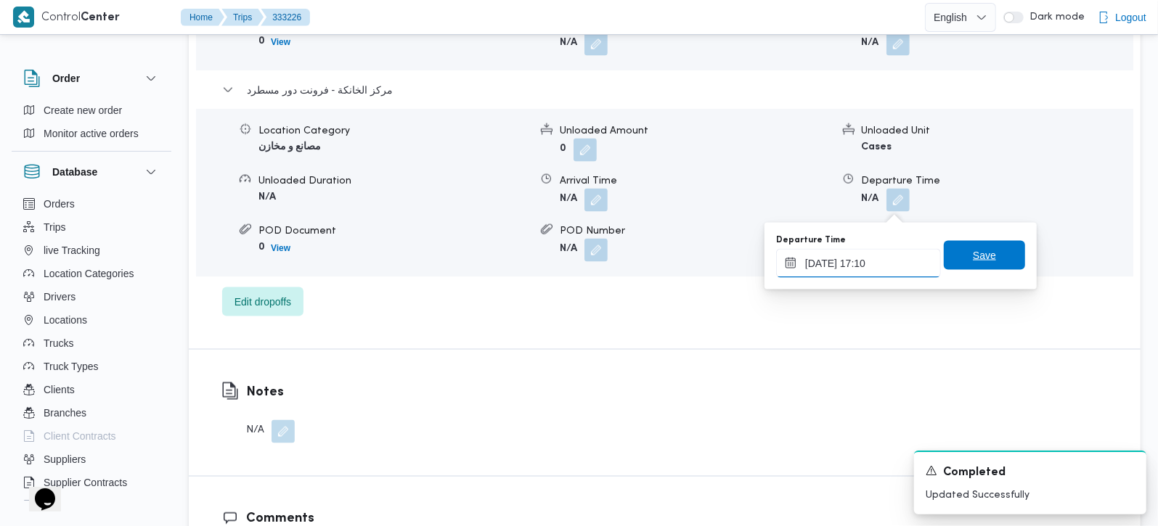
type input "25/08/2025 17:10"
click at [990, 262] on span "Save" at bounding box center [984, 255] width 81 height 29
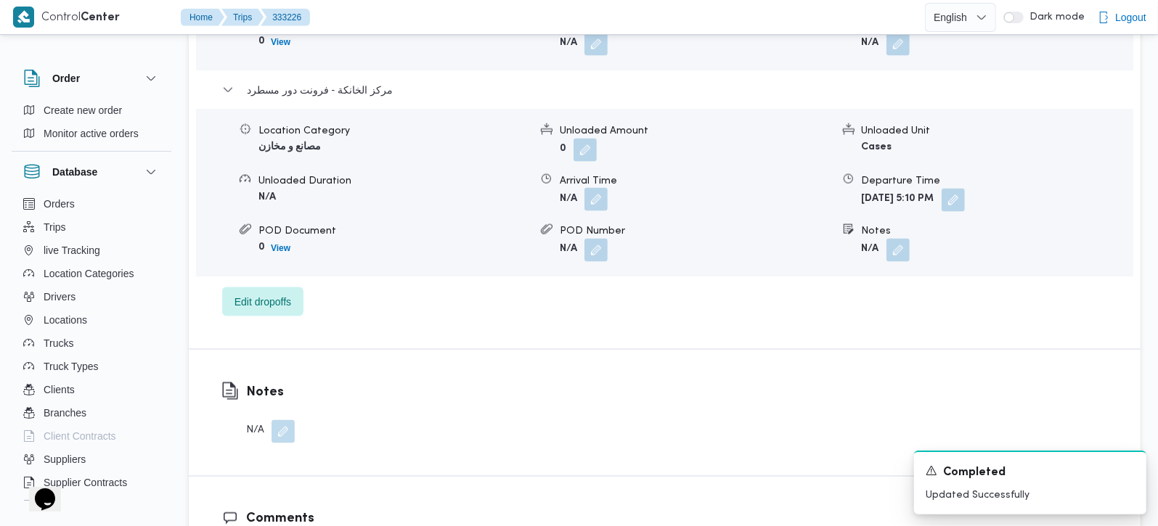
click at [594, 211] on button "button" at bounding box center [595, 199] width 23 height 23
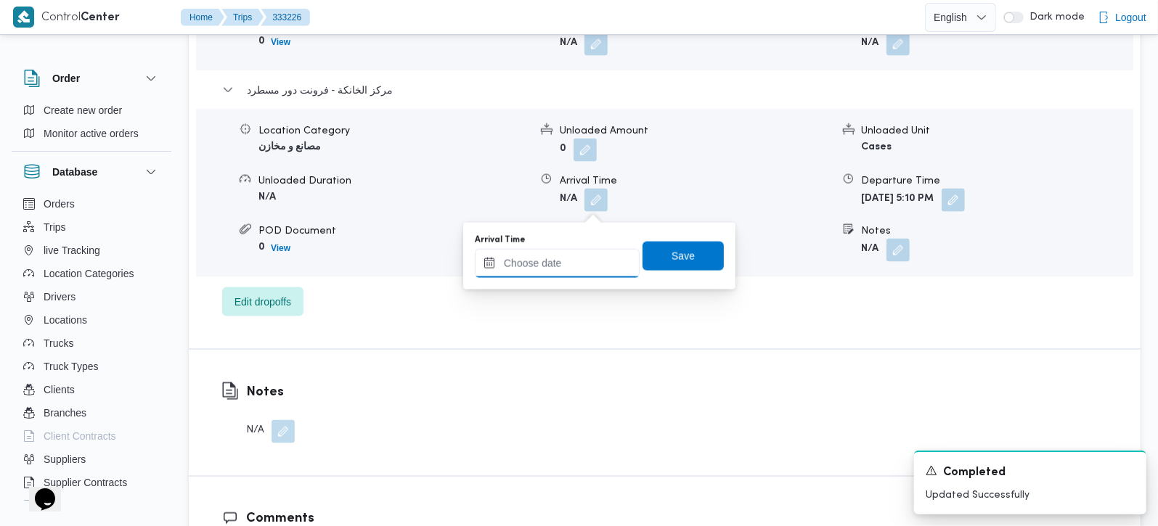
click at [579, 255] on input "Arrival Time" at bounding box center [557, 263] width 165 height 29
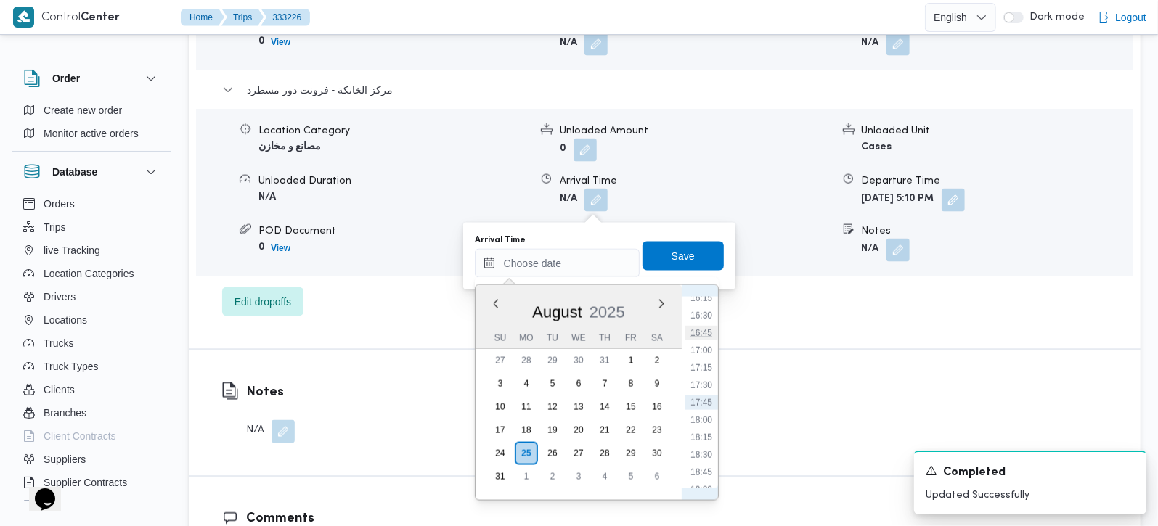
click at [702, 333] on li "16:45" at bounding box center [701, 333] width 33 height 15
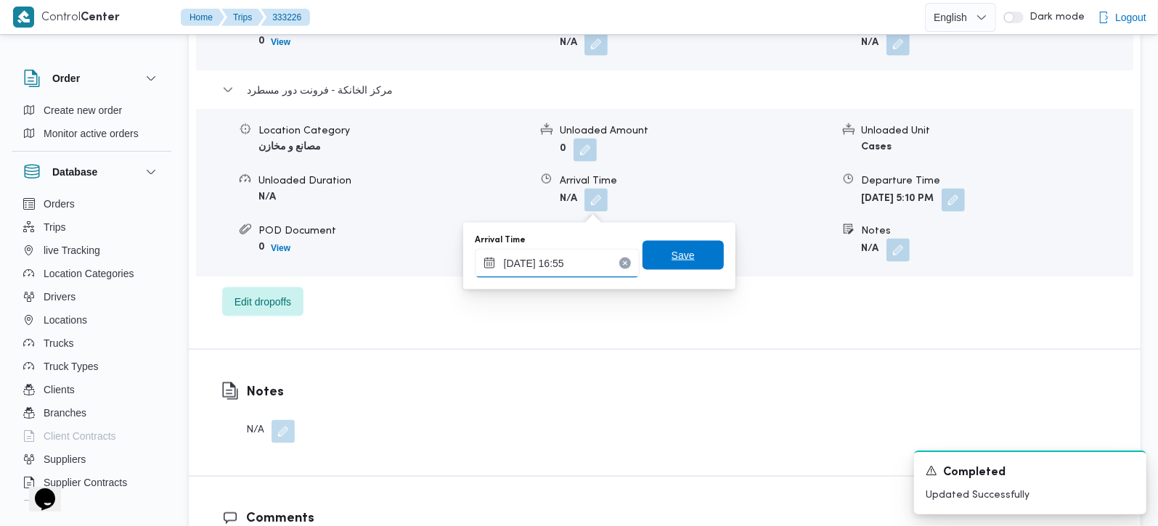
type input "25/08/2025 16:55"
click at [674, 248] on span "Save" at bounding box center [683, 255] width 23 height 17
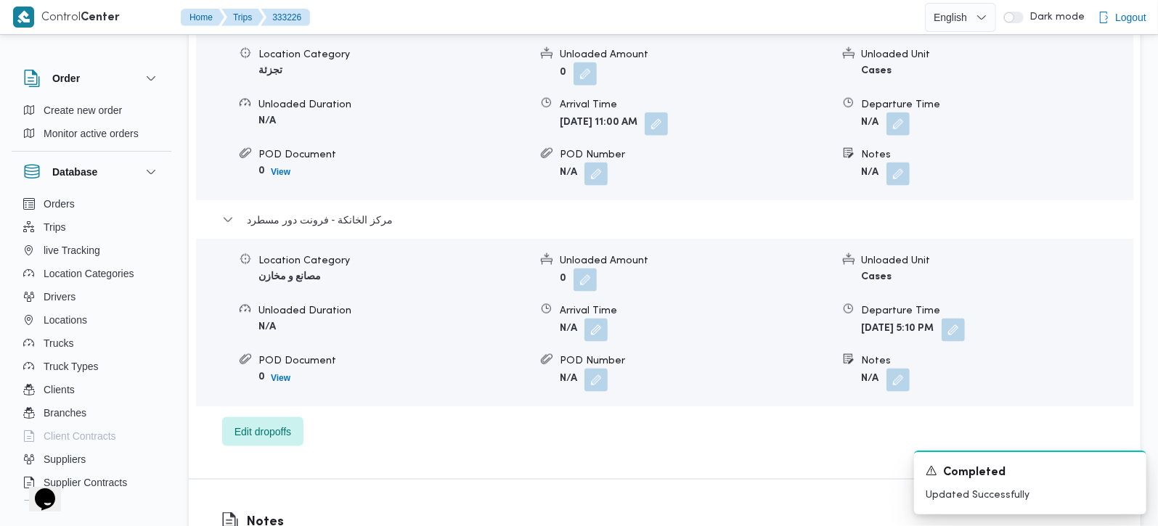
scroll to position [1281, 0]
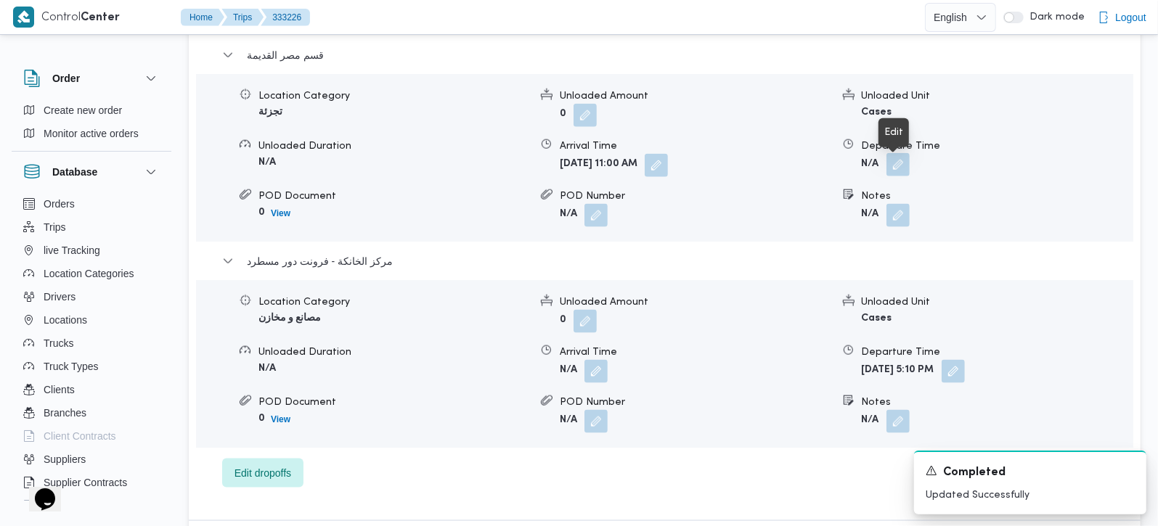
click at [898, 175] on button "button" at bounding box center [897, 164] width 23 height 23
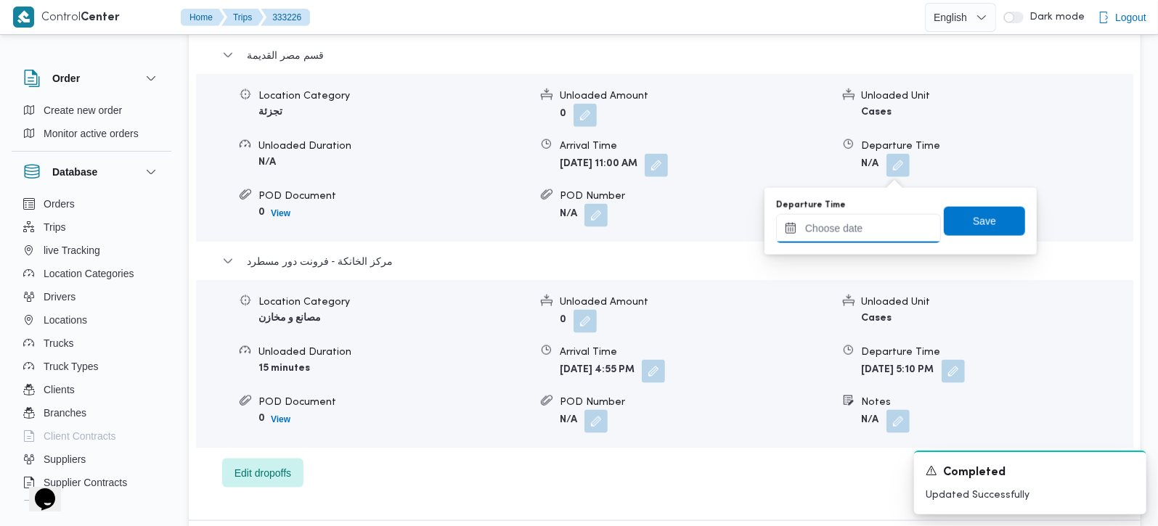
drag, startPoint x: 898, startPoint y: 177, endPoint x: 877, endPoint y: 215, distance: 43.2
click at [877, 215] on input "Departure Time" at bounding box center [858, 228] width 165 height 29
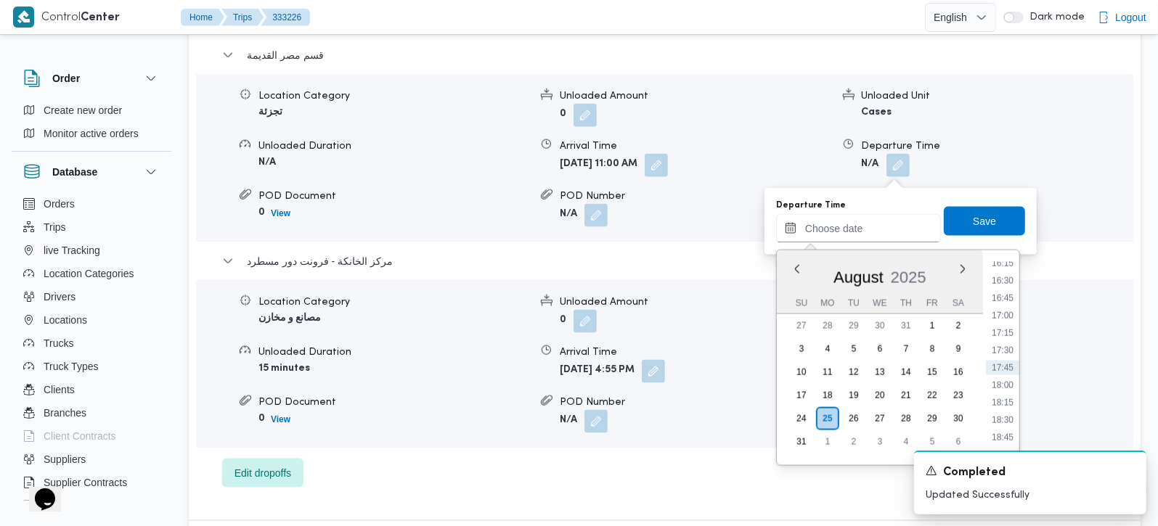
scroll to position [1053, 0]
drag, startPoint x: 1007, startPoint y: 328, endPoint x: 993, endPoint y: 289, distance: 41.6
click at [1007, 328] on li "16:00" at bounding box center [1002, 332] width 33 height 15
type input "[DATE] 16:00"
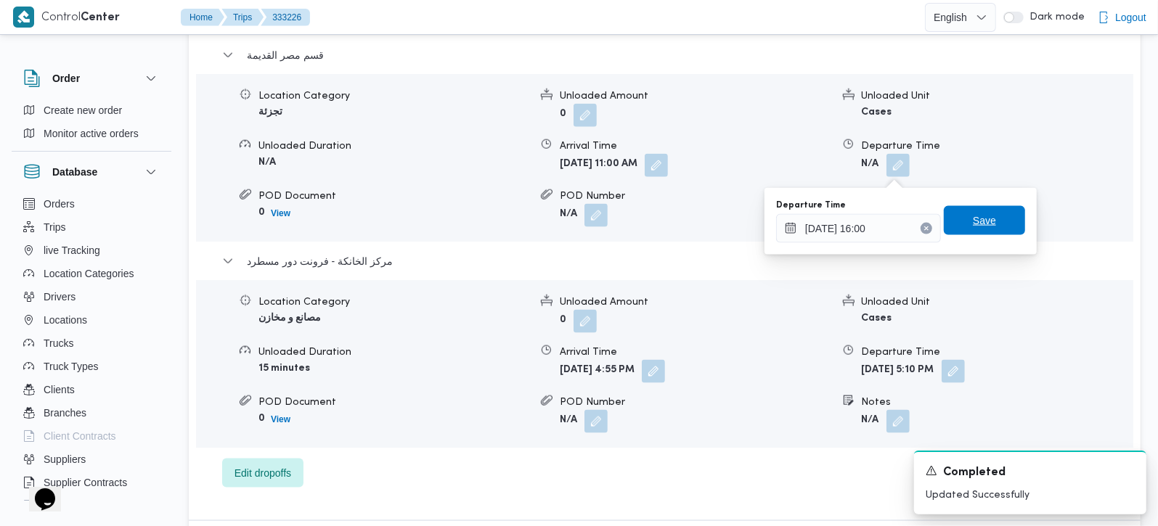
click at [986, 217] on span "Save" at bounding box center [984, 220] width 81 height 29
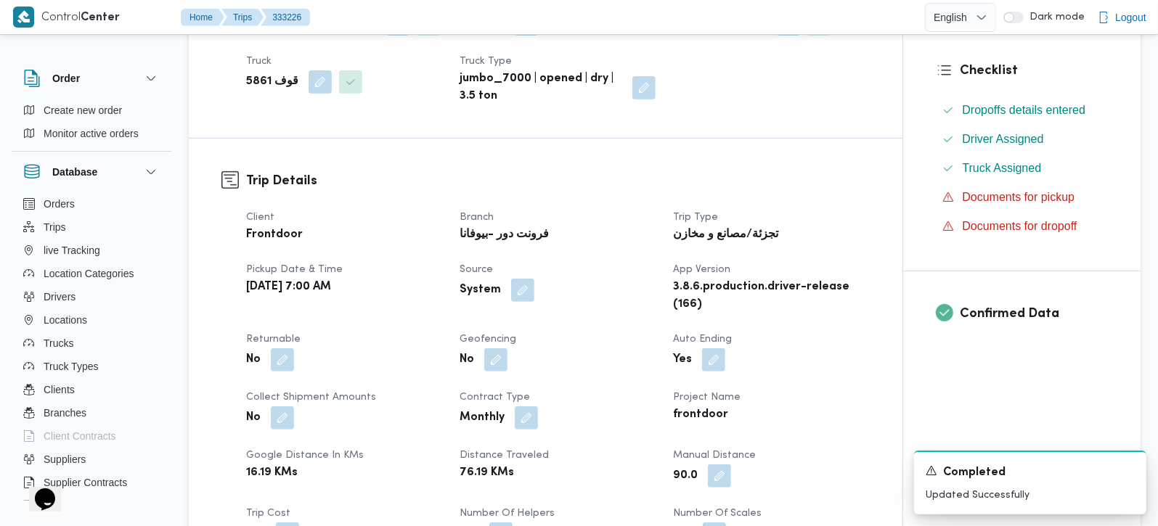
scroll to position [0, 0]
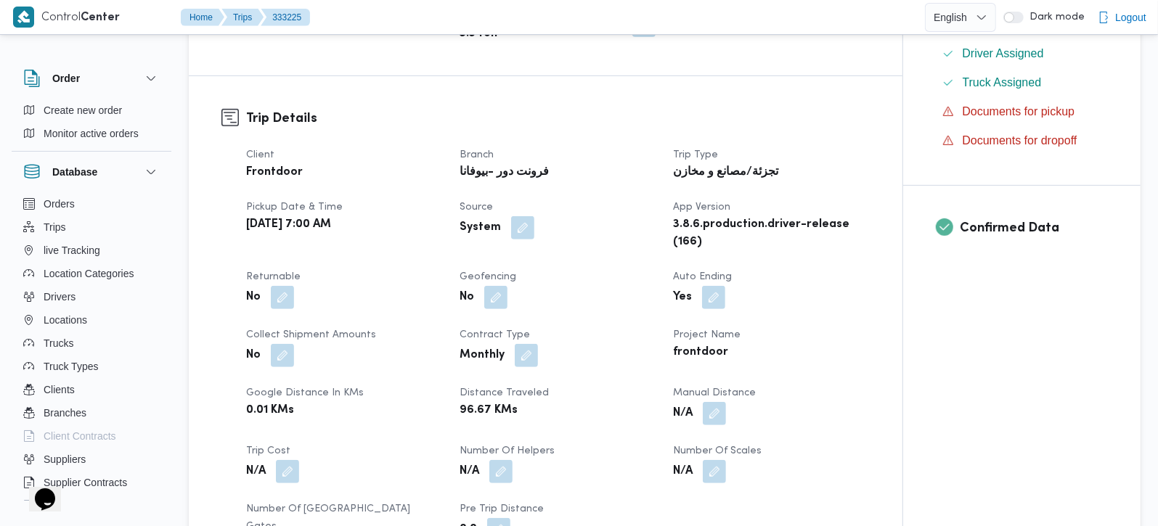
scroll to position [512, 0]
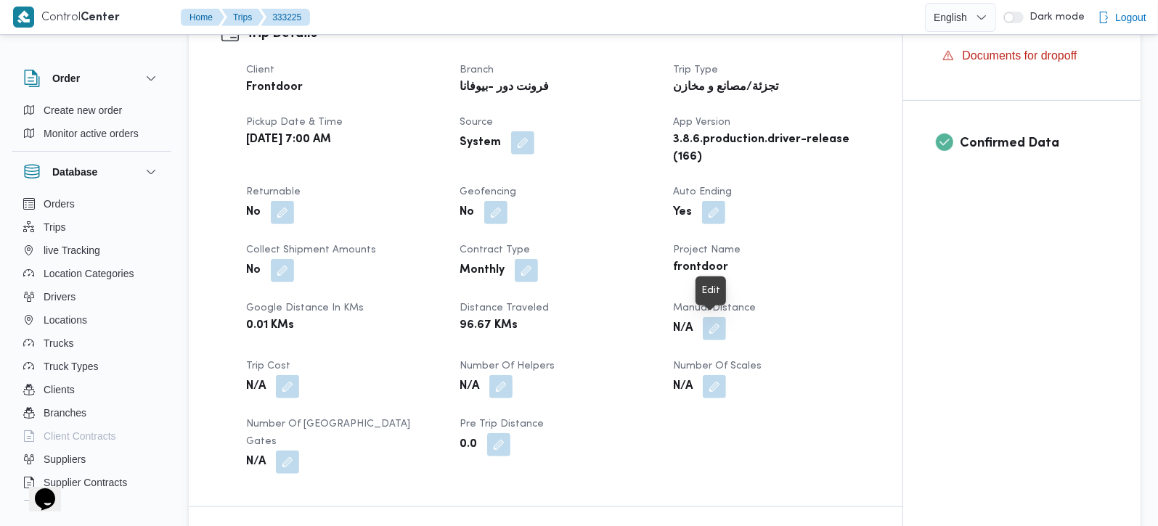
click at [722, 333] on button "button" at bounding box center [714, 328] width 23 height 23
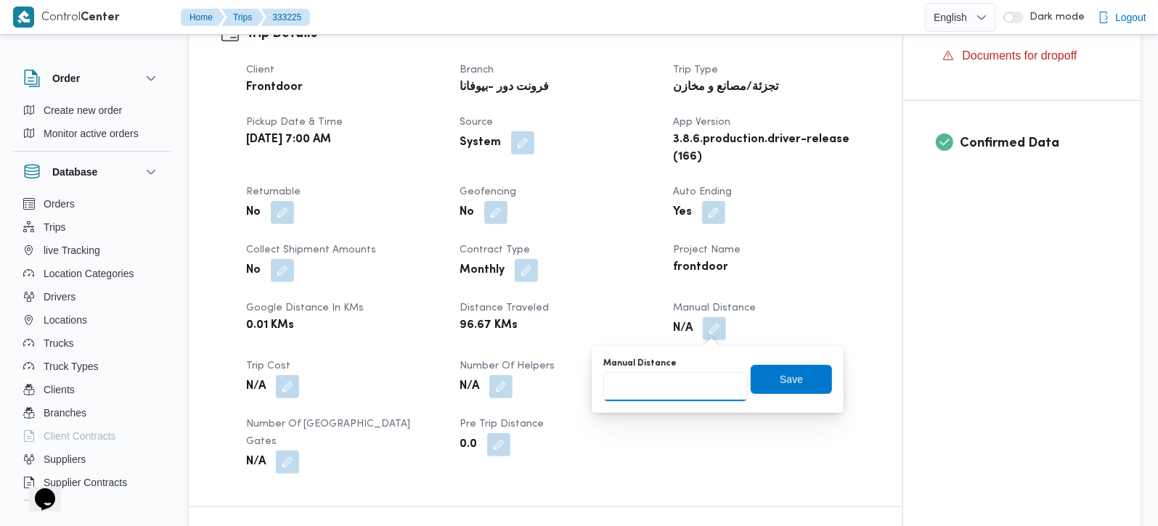
click at [693, 380] on input "Manual Distance" at bounding box center [675, 386] width 144 height 29
type input "101"
click at [810, 375] on span "Save" at bounding box center [791, 378] width 81 height 29
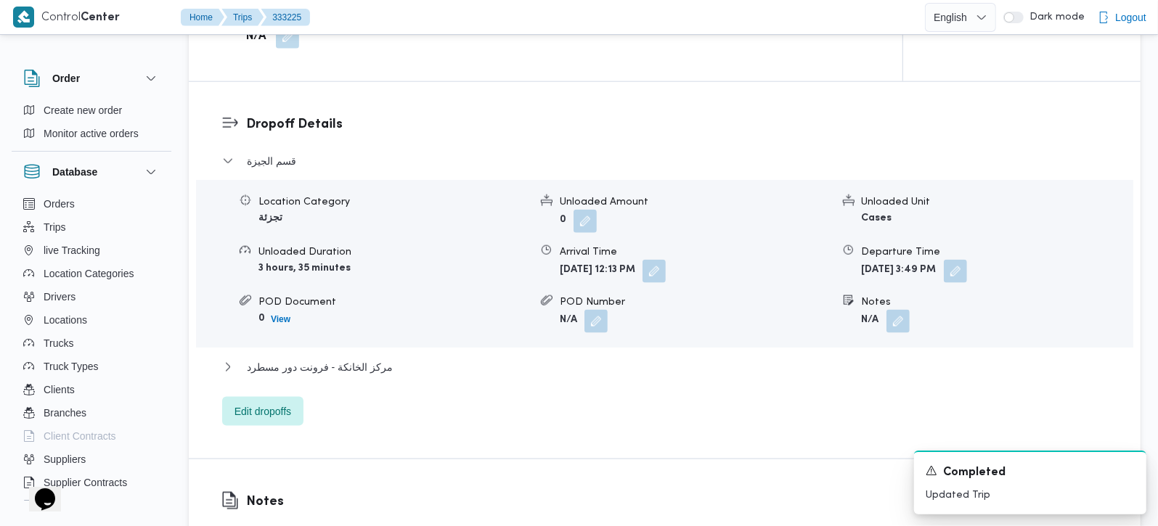
scroll to position [1281, 0]
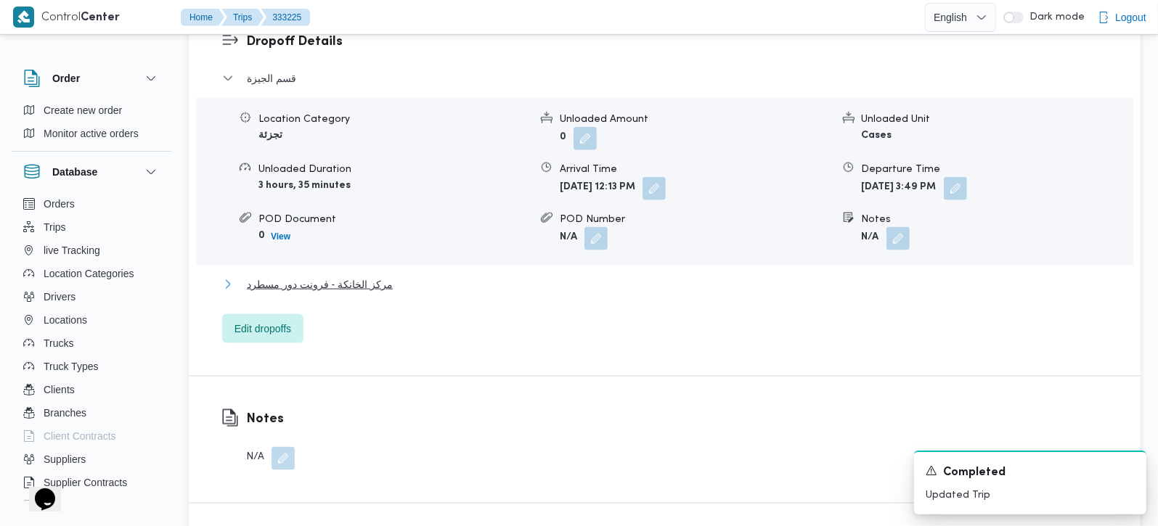
click at [310, 276] on span "مركز الخانكة - فرونت دور مسطرد" at bounding box center [320, 284] width 146 height 17
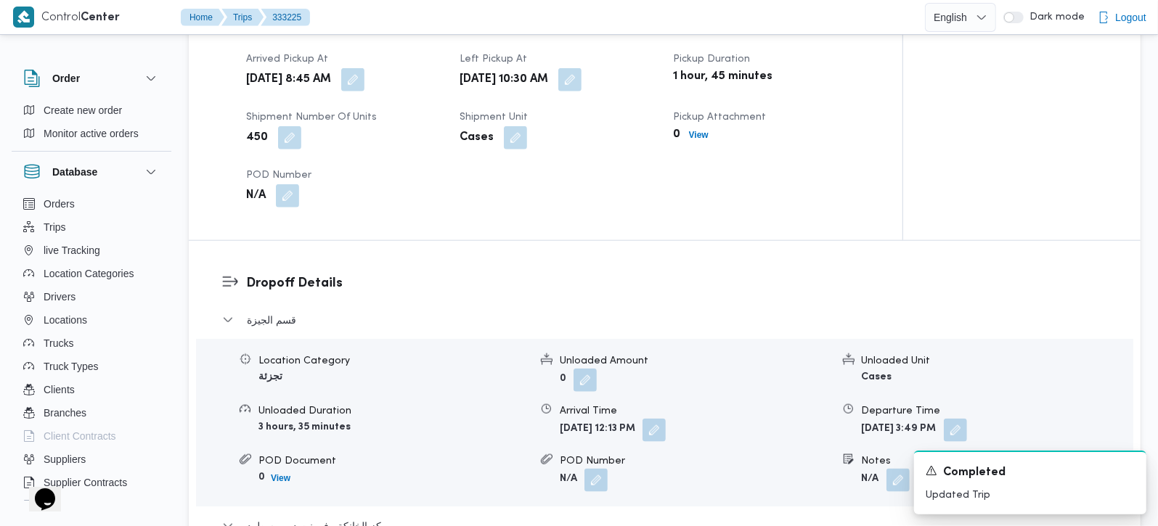
scroll to position [1024, 0]
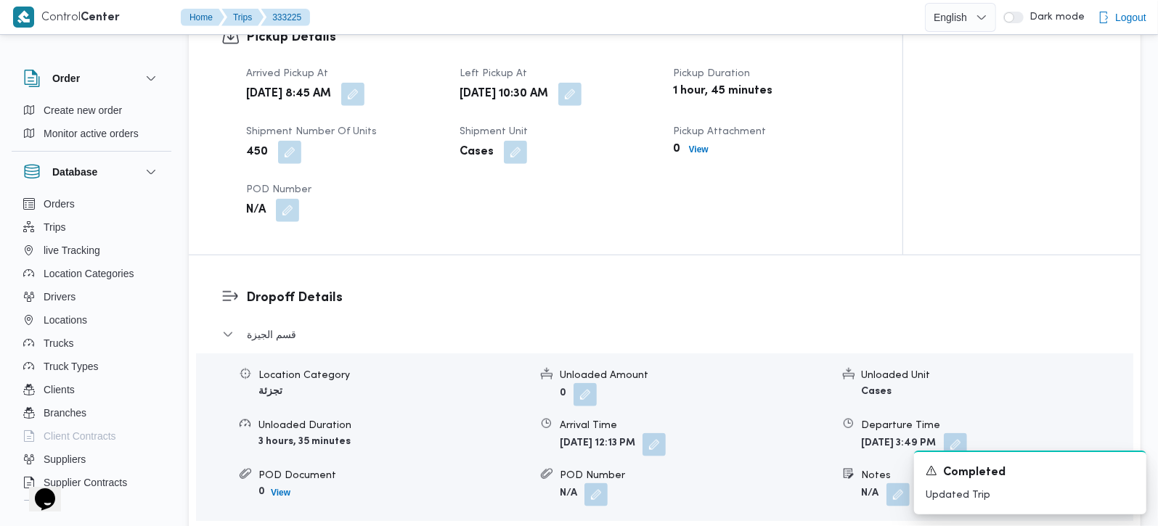
click at [666, 438] on button "button" at bounding box center [654, 444] width 23 height 23
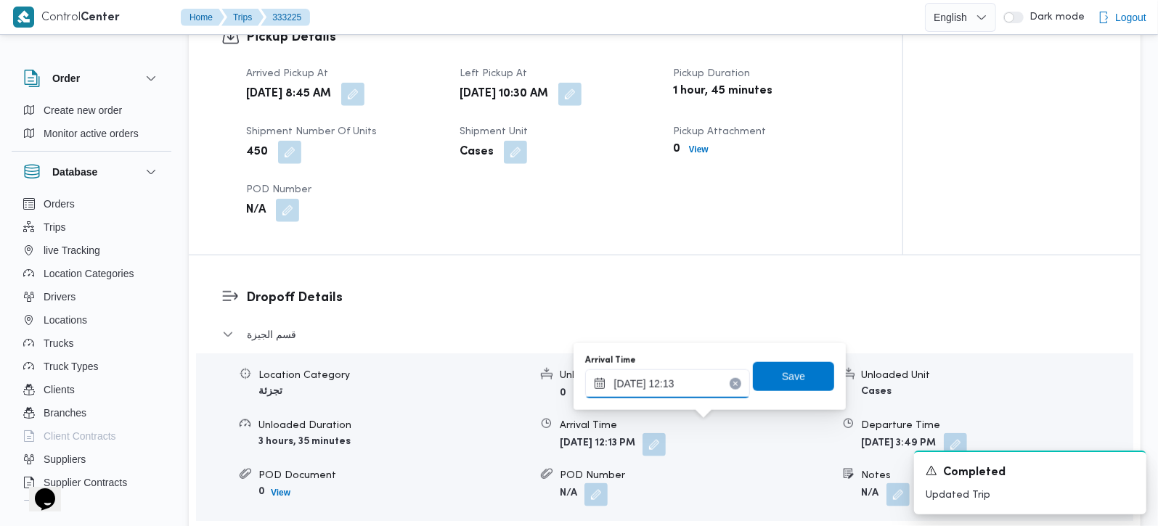
click at [680, 381] on input "25/08/2025 12:13" at bounding box center [667, 384] width 165 height 29
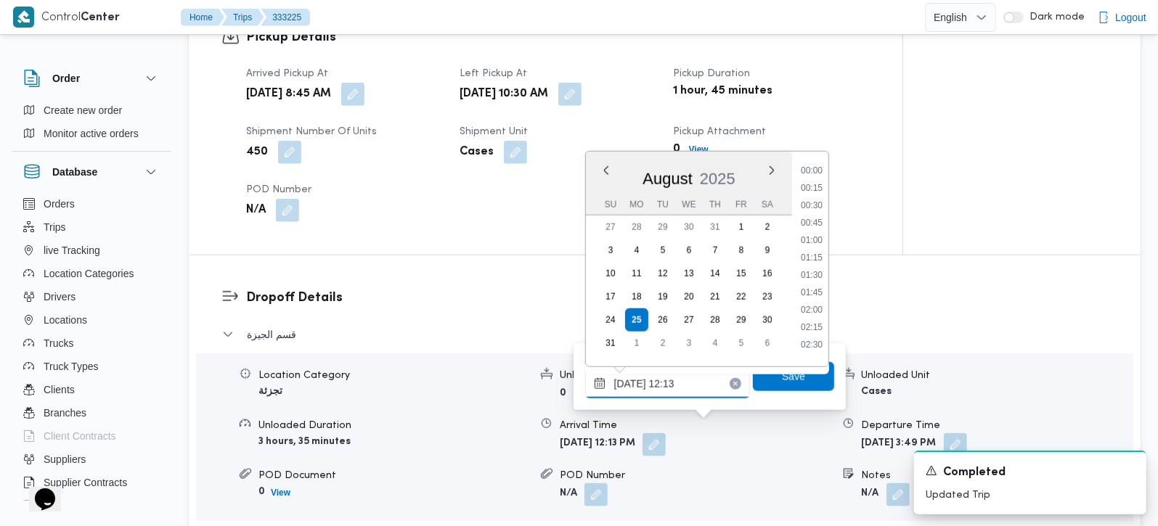
scroll to position [738, 0]
click at [814, 199] on li "11:00" at bounding box center [811, 199] width 33 height 15
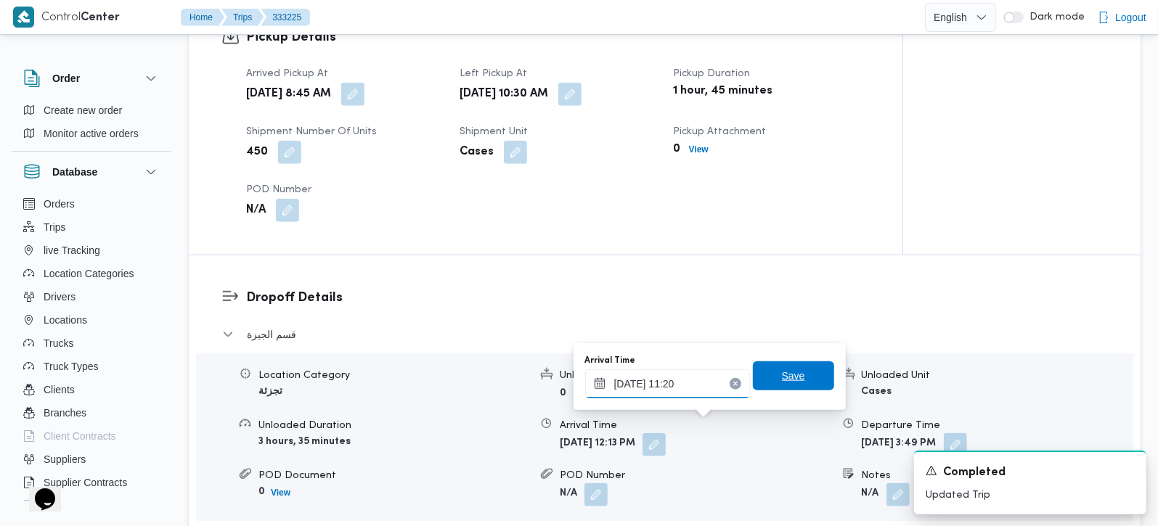
type input "25/08/2025 11:20"
click at [802, 374] on span "Save" at bounding box center [793, 376] width 81 height 29
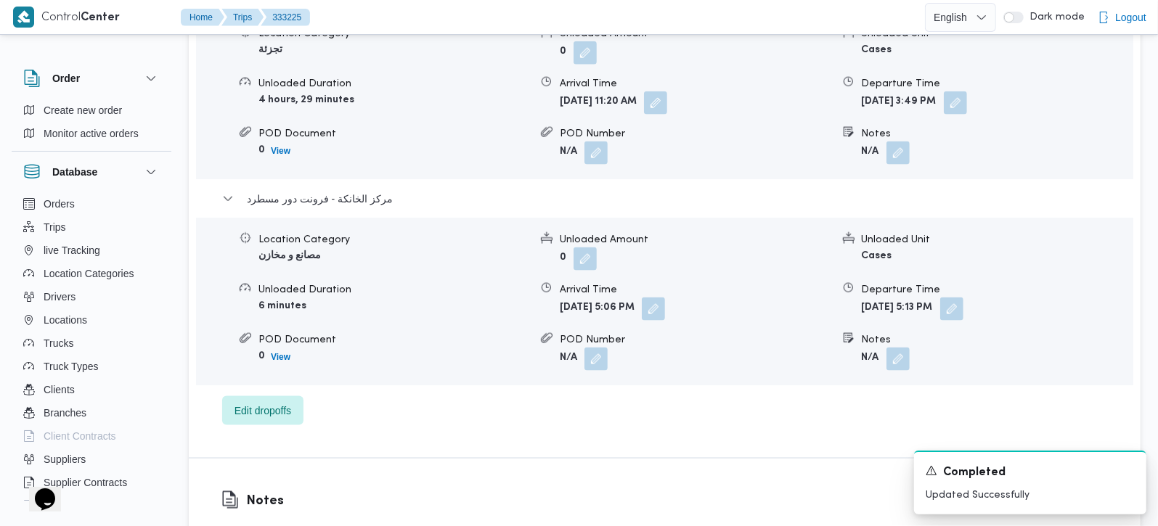
scroll to position [1281, 0]
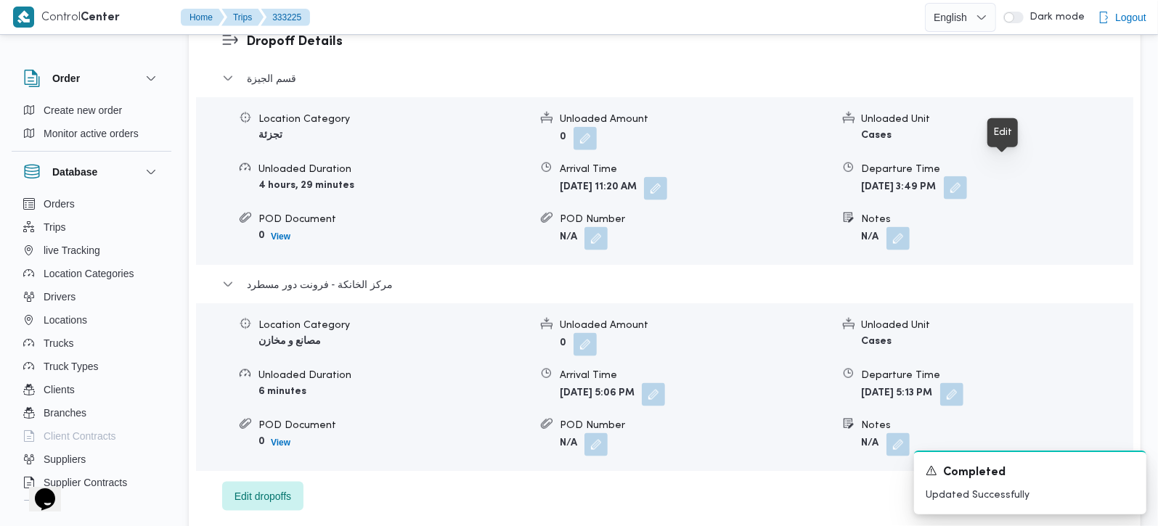
click at [967, 176] on button "button" at bounding box center [955, 187] width 23 height 23
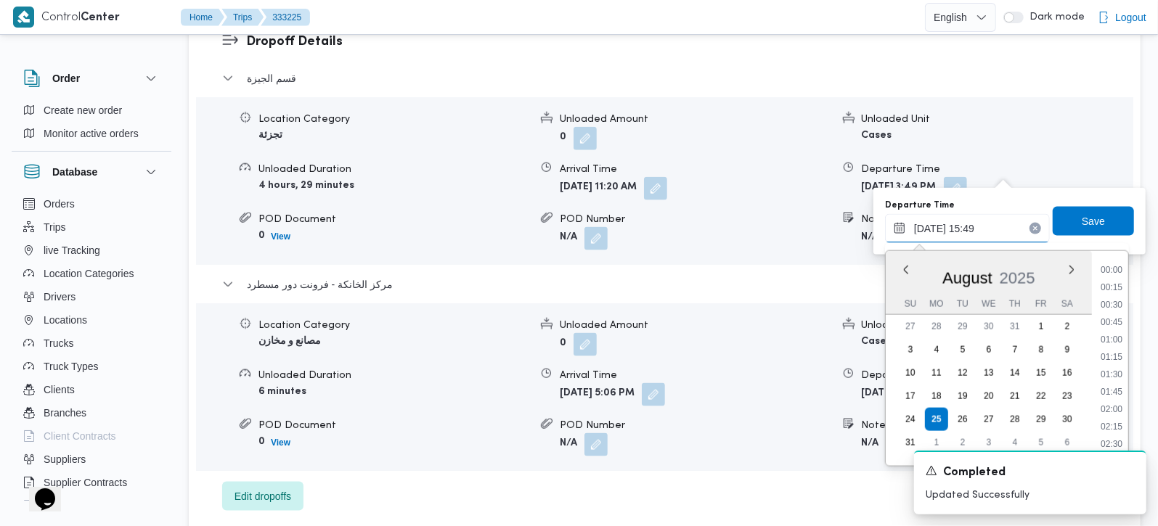
click at [961, 229] on input "25/08/2025 15:49" at bounding box center [967, 228] width 165 height 29
click at [947, 70] on button "قسم الجيزة" at bounding box center [665, 78] width 886 height 17
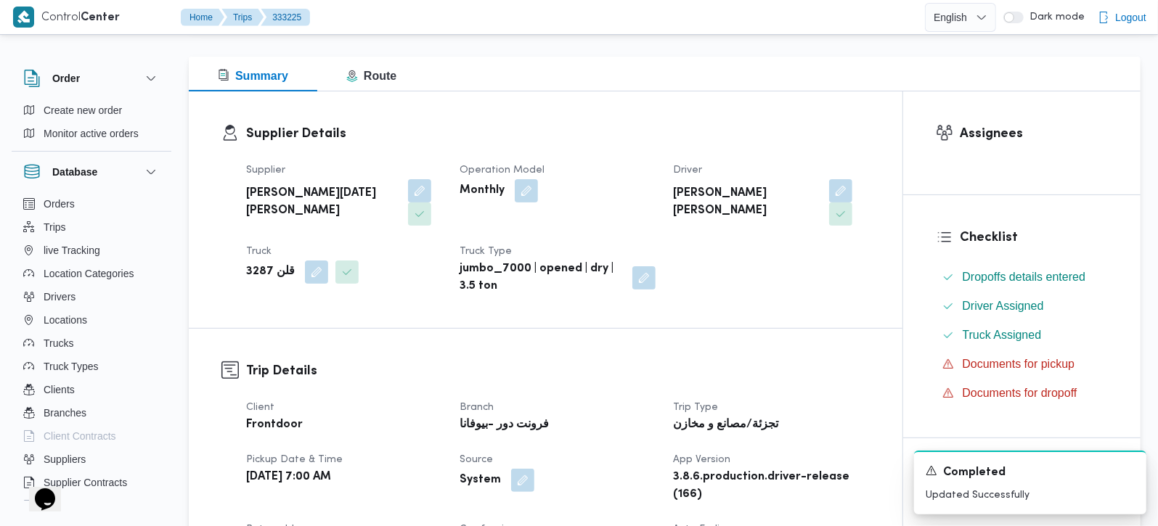
scroll to position [0, 0]
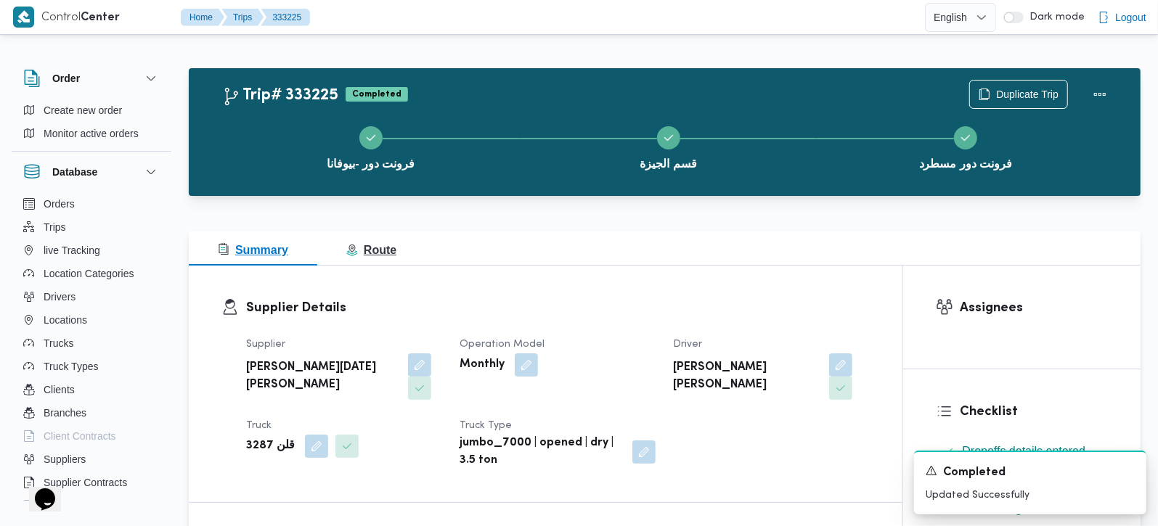
click at [386, 250] on span "Route" at bounding box center [371, 250] width 50 height 12
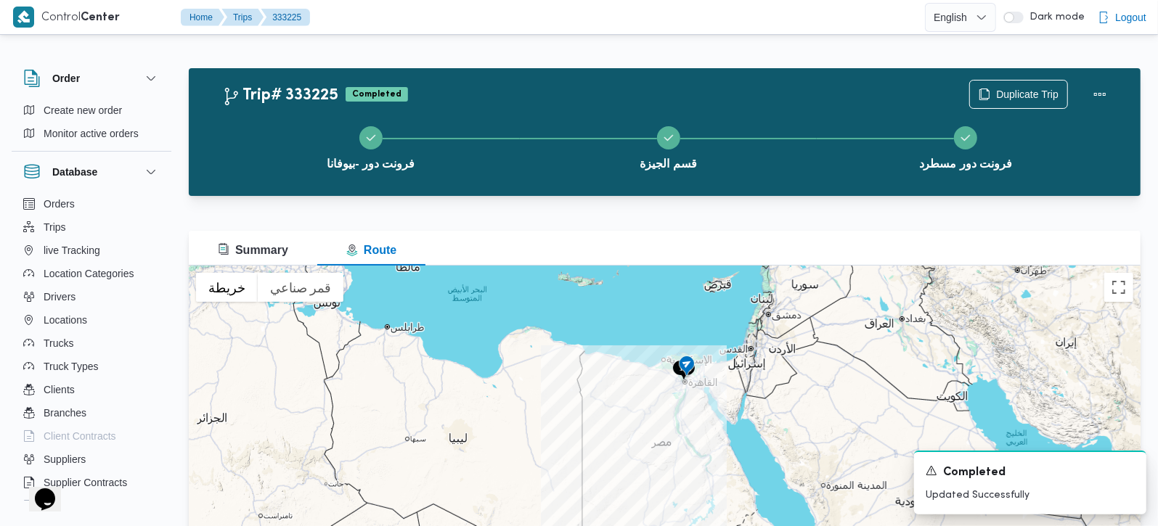
click at [1136, 291] on div at bounding box center [665, 447] width 952 height 363
click at [1144, 282] on div "Trip# 333225 Completed Duplicate Trip فرونت دور -بيوفانا قسم الجيزة فرونت دور م…" at bounding box center [570, 342] width 1158 height 609
click at [1128, 289] on button "تبديل إلى العرض ملء الشاشة" at bounding box center [1118, 287] width 29 height 29
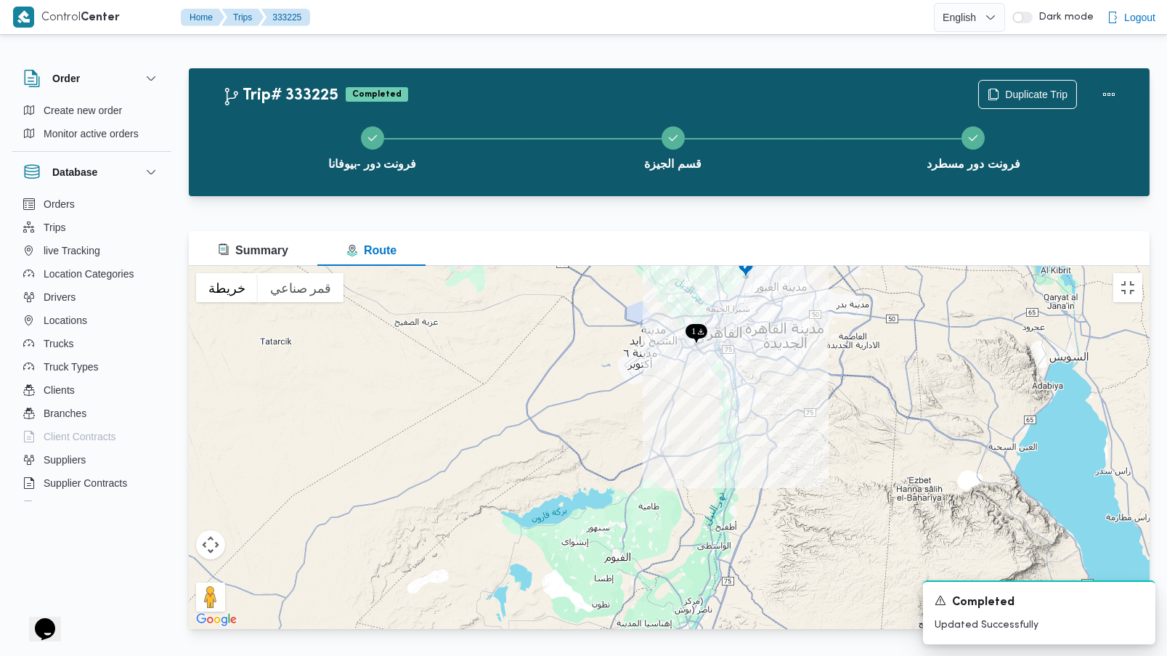
drag, startPoint x: 657, startPoint y: 209, endPoint x: 685, endPoint y: 341, distance: 135.1
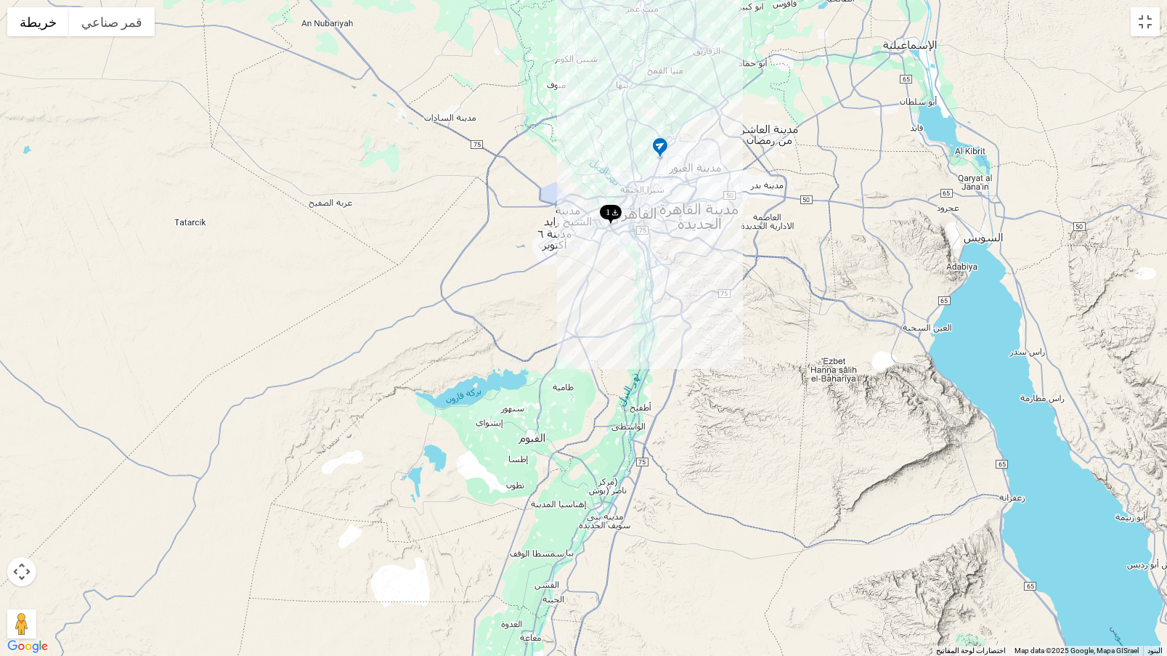
click at [685, 341] on div at bounding box center [583, 328] width 1167 height 656
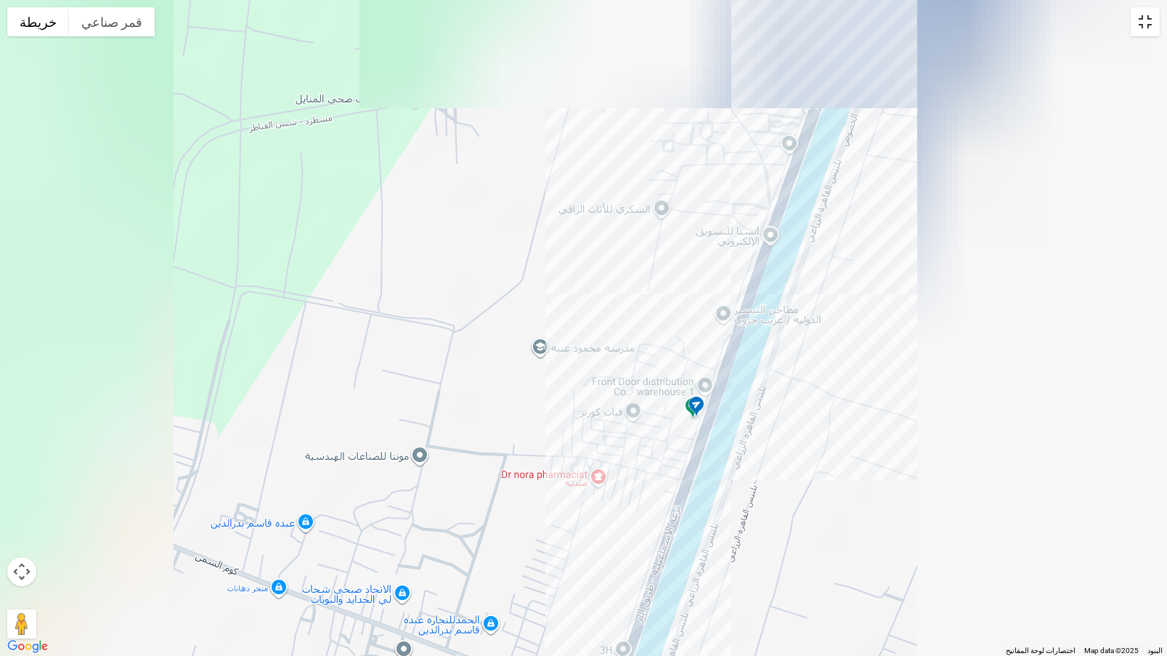
click at [1156, 25] on button "تبديل إلى العرض ملء الشاشة" at bounding box center [1144, 21] width 29 height 29
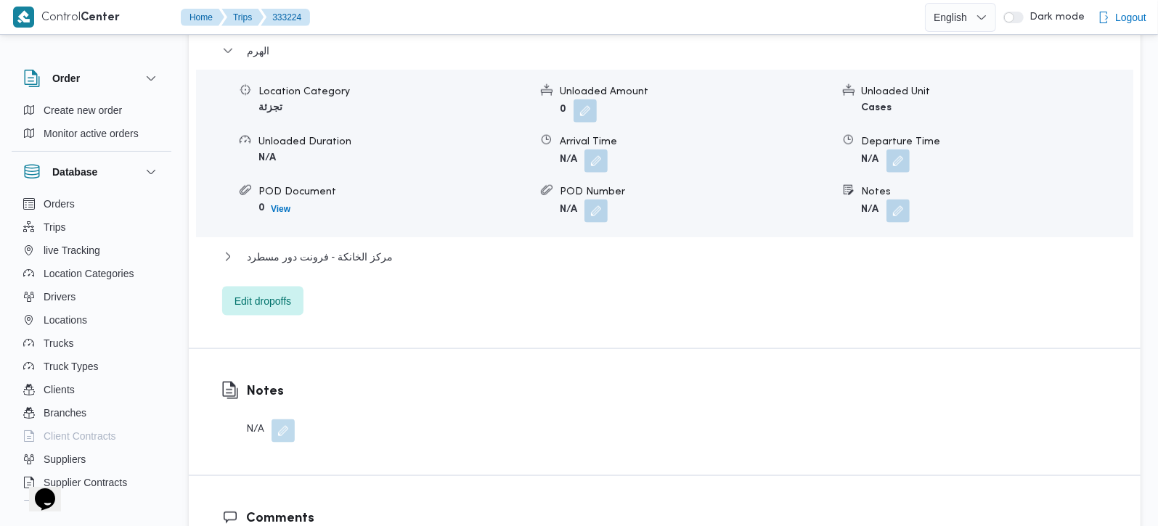
scroll to position [1281, 0]
click at [897, 217] on button "button" at bounding box center [897, 208] width 23 height 23
click at [859, 288] on div "You are in a dialog. To close this dialog, hit escape. Notes Save" at bounding box center [901, 265] width 252 height 67
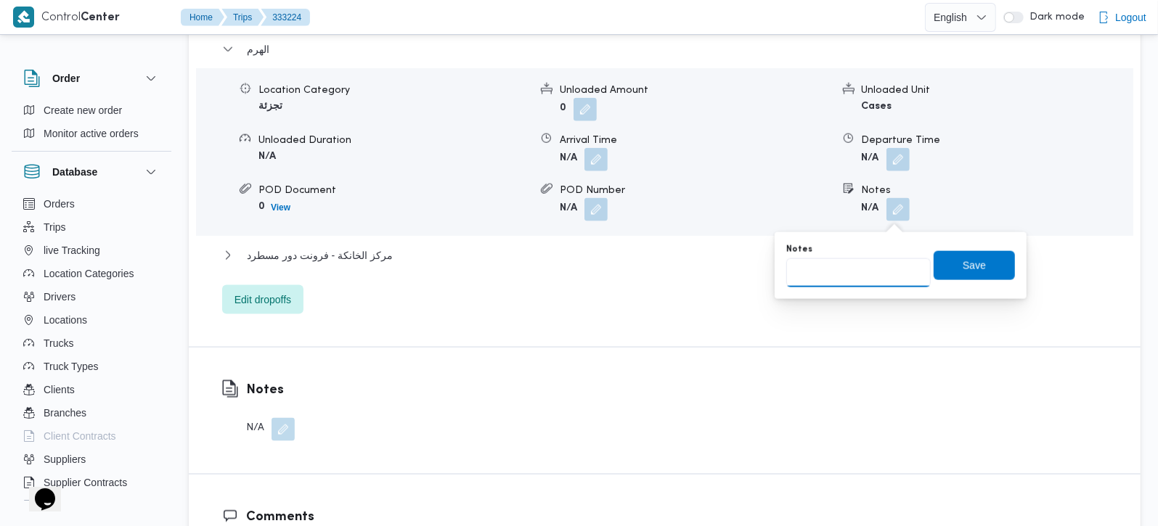
click at [863, 280] on input "Notes" at bounding box center [858, 272] width 144 height 29
paste input "حدائق الاهرام"
type input "حدائق الاهرام"
click at [998, 255] on span "Save" at bounding box center [974, 264] width 81 height 29
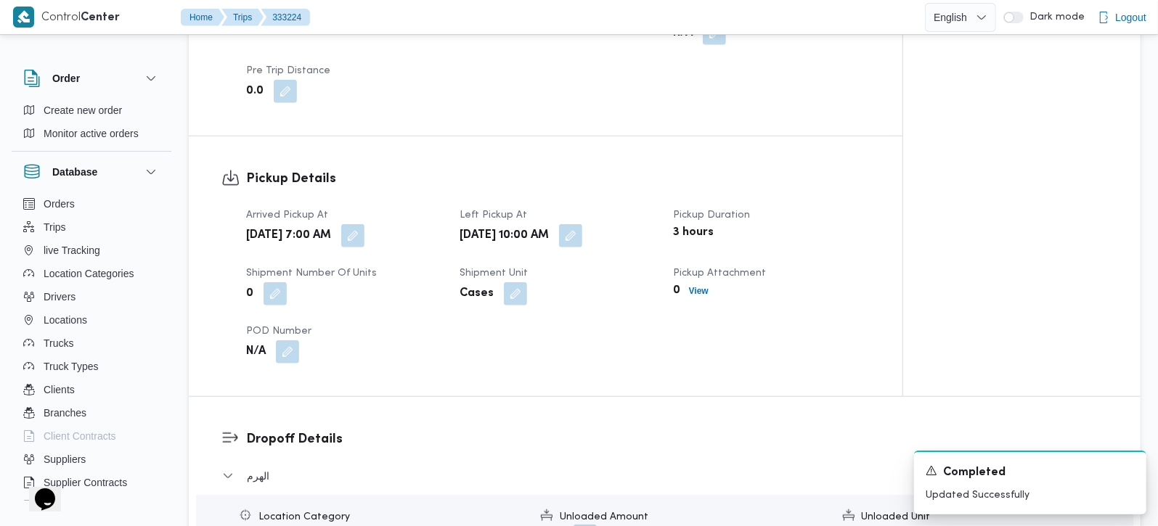
scroll to position [598, 0]
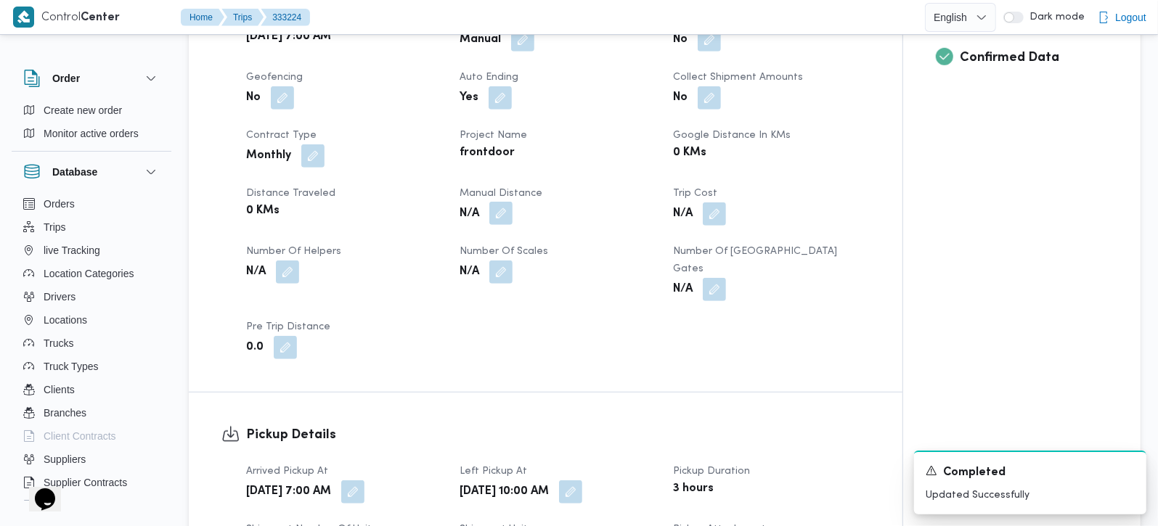
click at [495, 225] on button "button" at bounding box center [500, 213] width 23 height 23
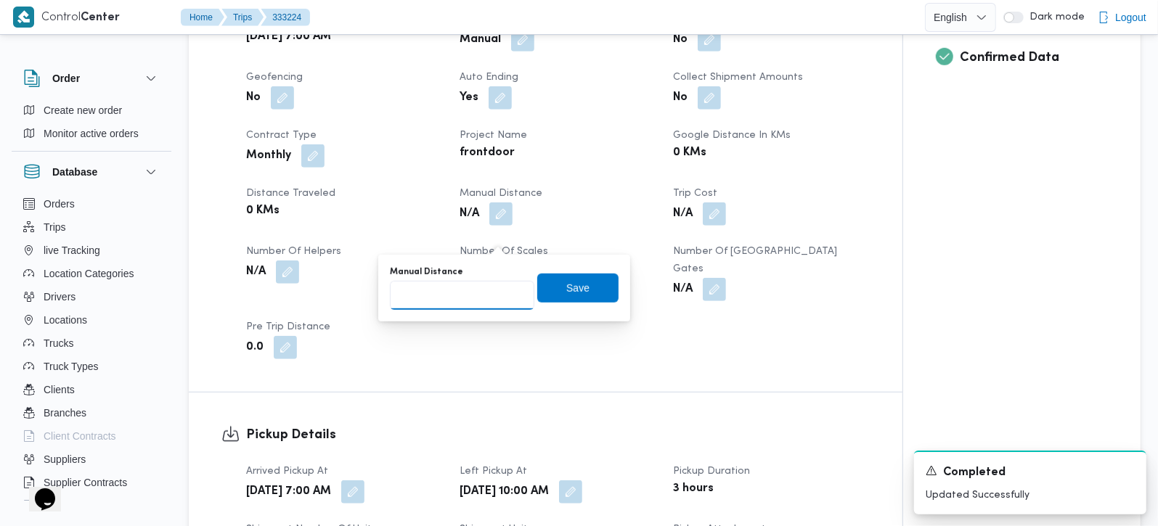
click at [480, 290] on input "Manual Distance" at bounding box center [462, 295] width 144 height 29
type input "120"
click at [566, 287] on span "Save" at bounding box center [577, 287] width 23 height 17
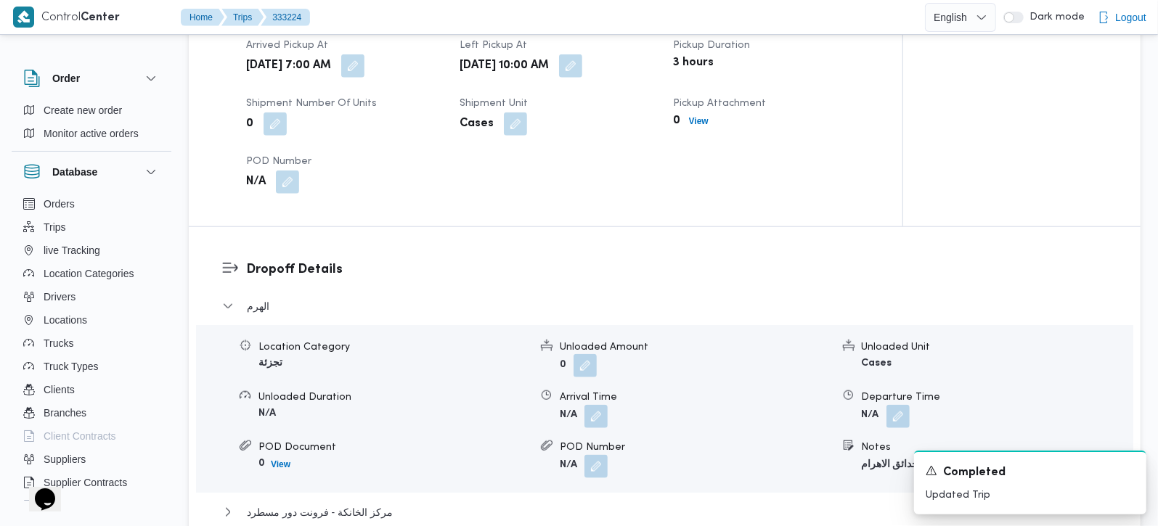
scroll to position [1024, 0]
click at [594, 422] on button "button" at bounding box center [595, 415] width 23 height 23
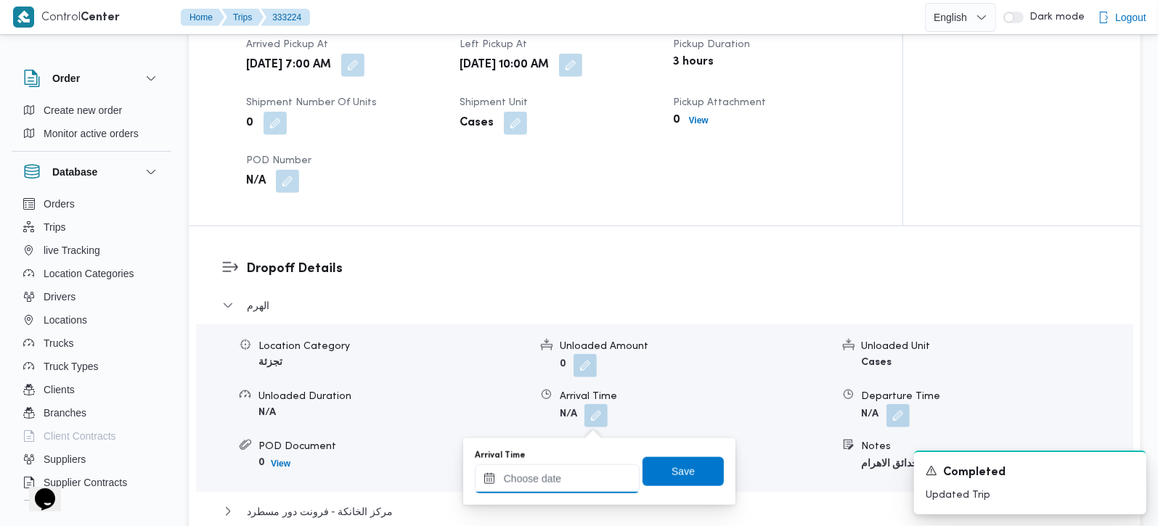
click at [565, 473] on input "Arrival Time" at bounding box center [557, 479] width 165 height 29
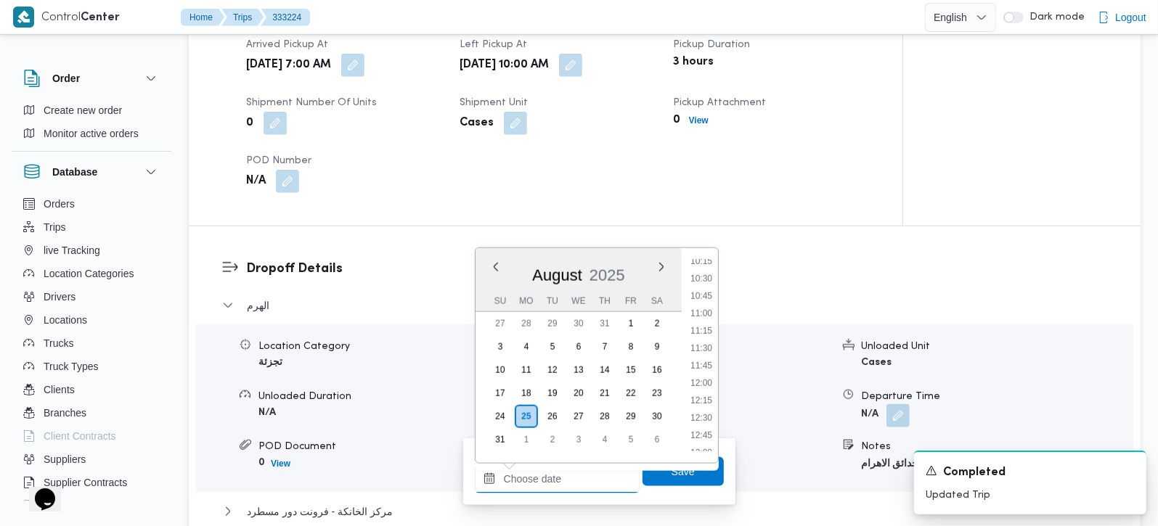
scroll to position [712, 0]
click at [706, 325] on li "11:00" at bounding box center [701, 322] width 33 height 15
type input "[DATE] 11:00"
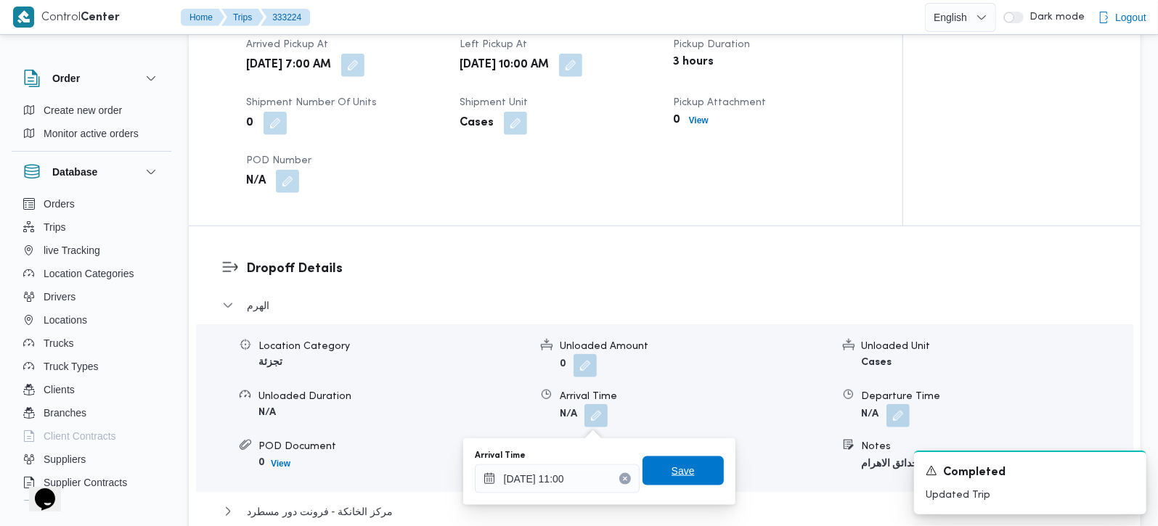
click at [674, 477] on span "Save" at bounding box center [683, 470] width 23 height 17
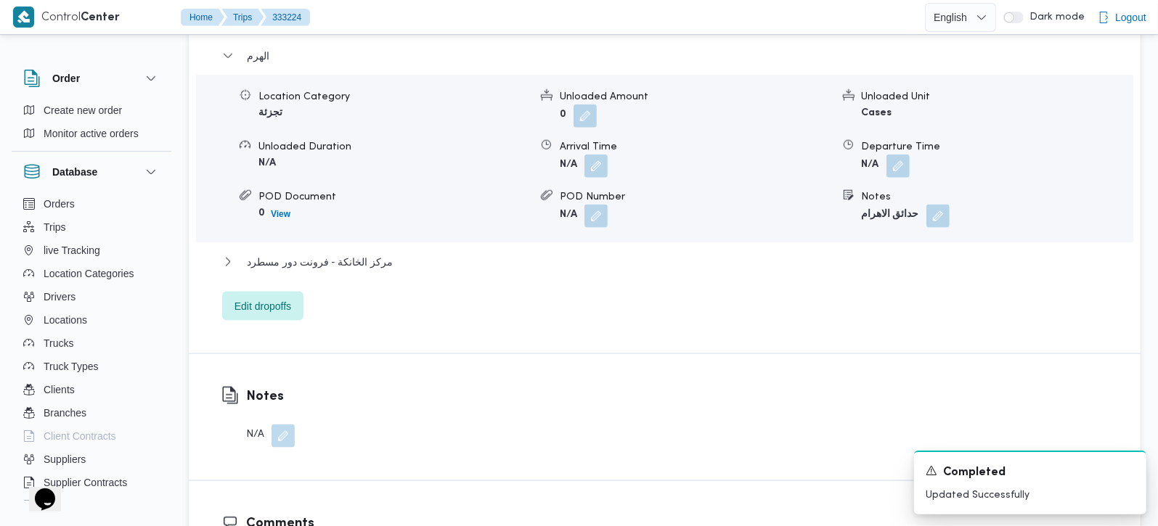
scroll to position [1281, 0]
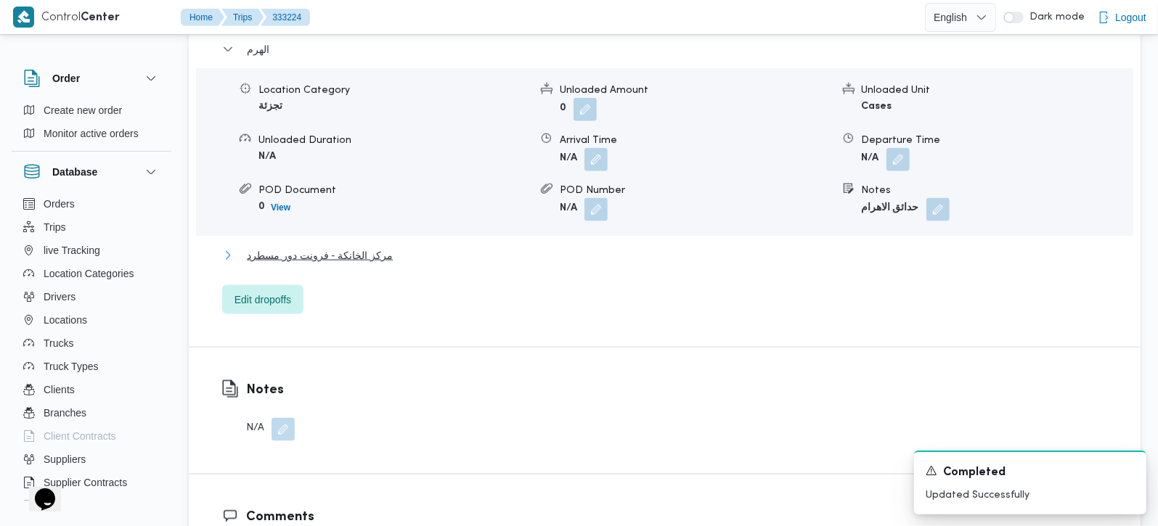
click at [333, 253] on span "مركز الخانكة - فرونت دور مسطرد" at bounding box center [320, 255] width 146 height 17
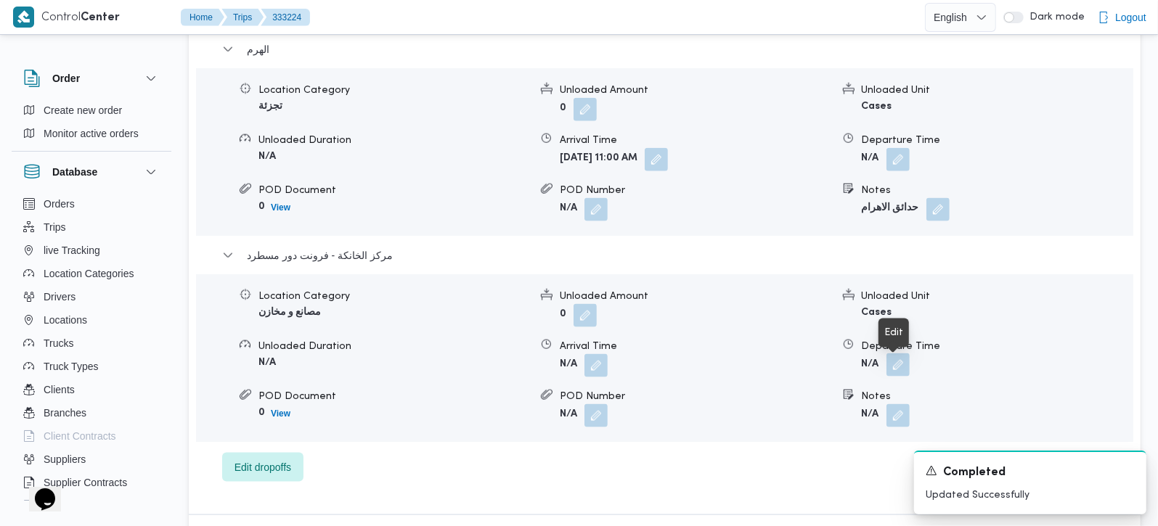
click at [901, 374] on button "button" at bounding box center [897, 365] width 23 height 23
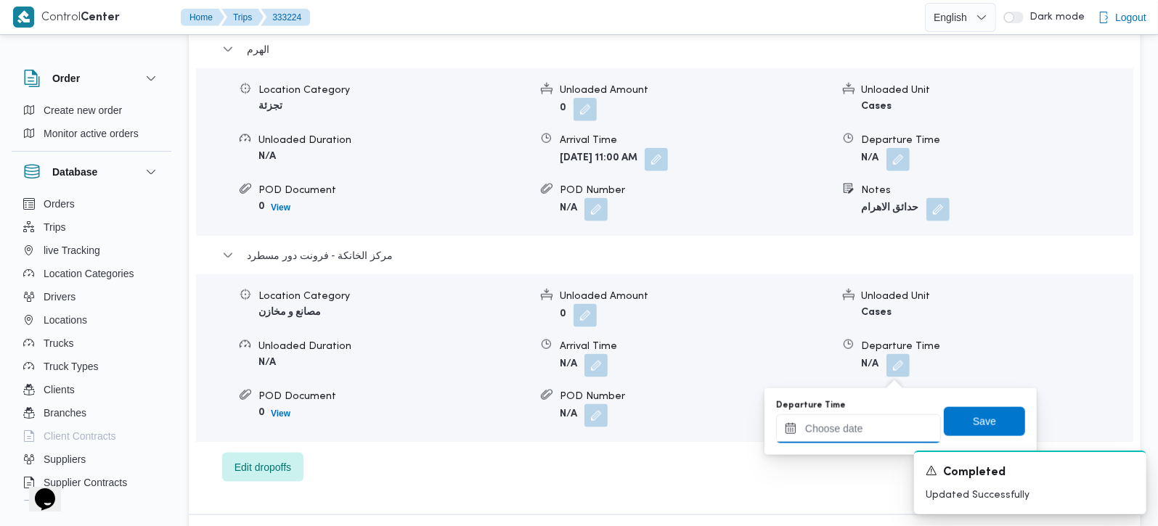
click at [863, 434] on input "Departure Time" at bounding box center [858, 429] width 165 height 29
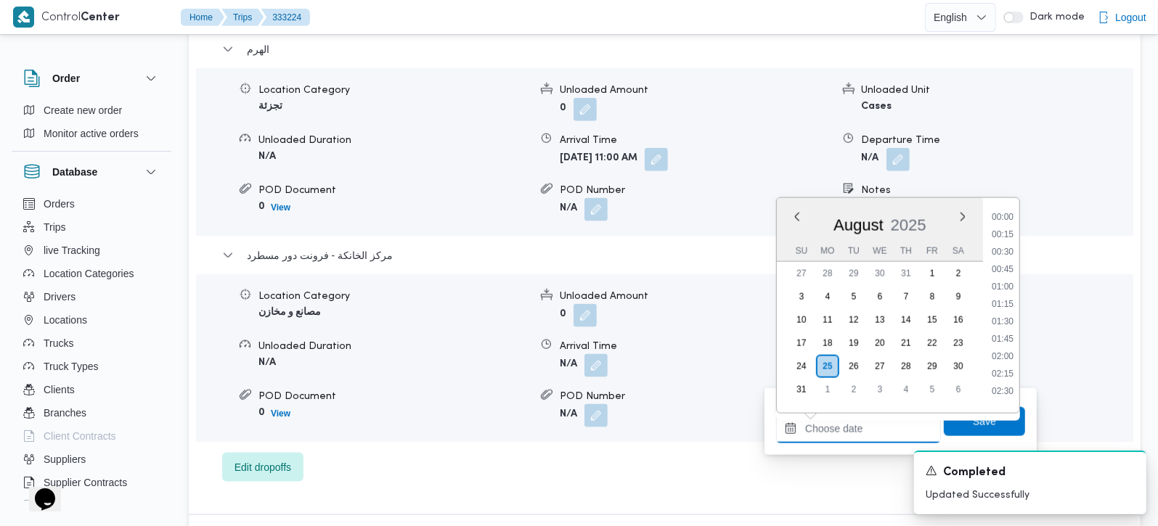
scroll to position [1138, 0]
drag, startPoint x: 1006, startPoint y: 301, endPoint x: 990, endPoint y: 336, distance: 39.0
click at [1006, 301] on li "17:30" at bounding box center [1002, 298] width 33 height 15
type input "25/08/2025 17:30"
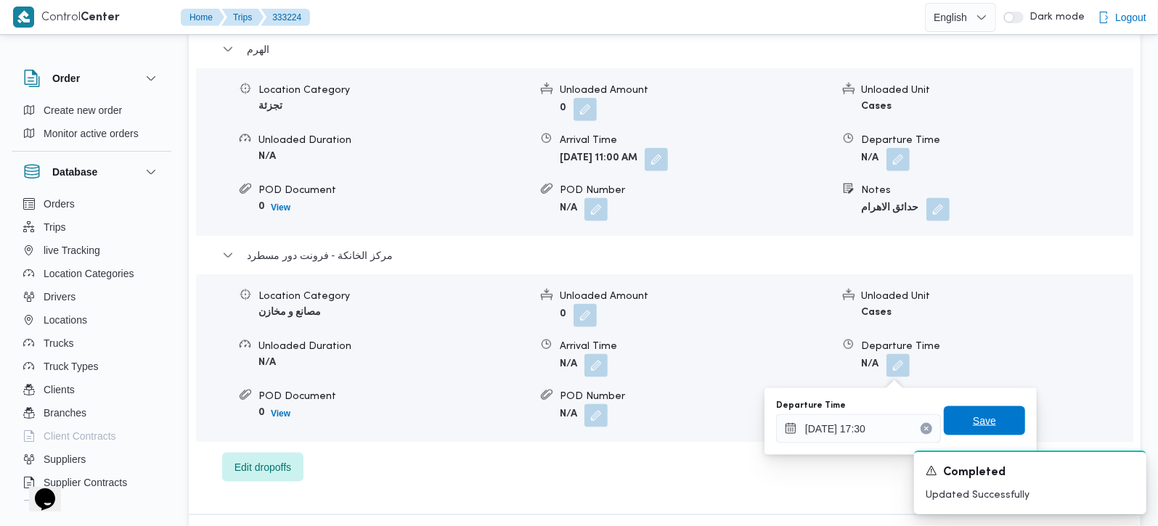
click at [973, 417] on span "Save" at bounding box center [984, 420] width 23 height 17
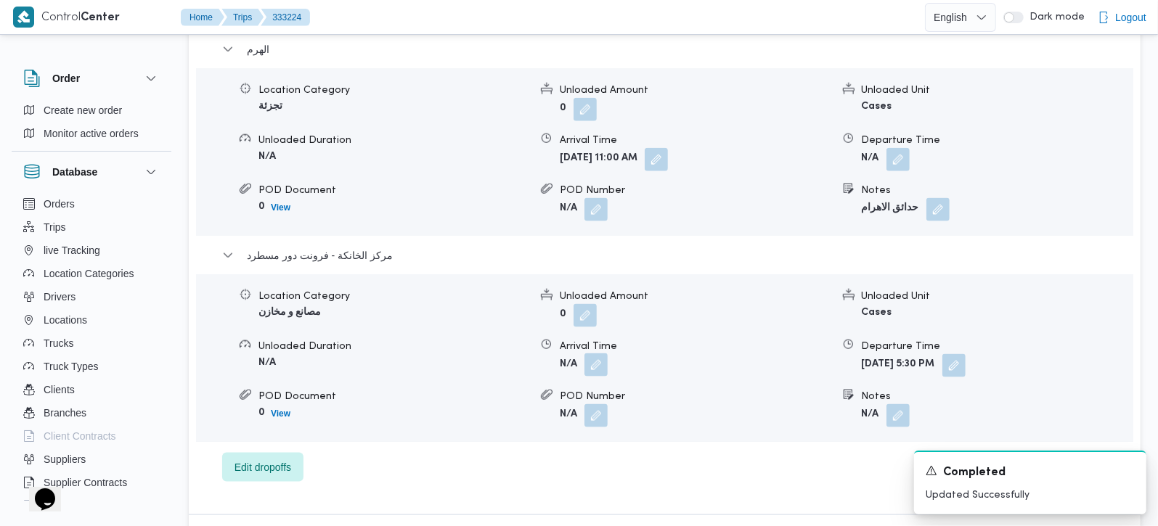
click at [603, 364] on button "button" at bounding box center [595, 365] width 23 height 23
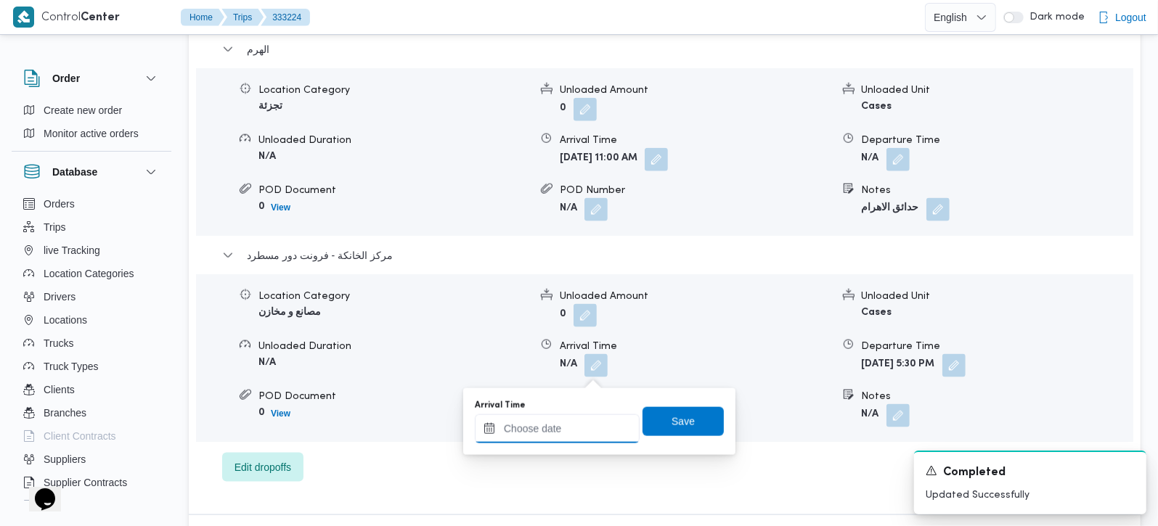
click at [583, 415] on input "Arrival Time" at bounding box center [557, 429] width 165 height 29
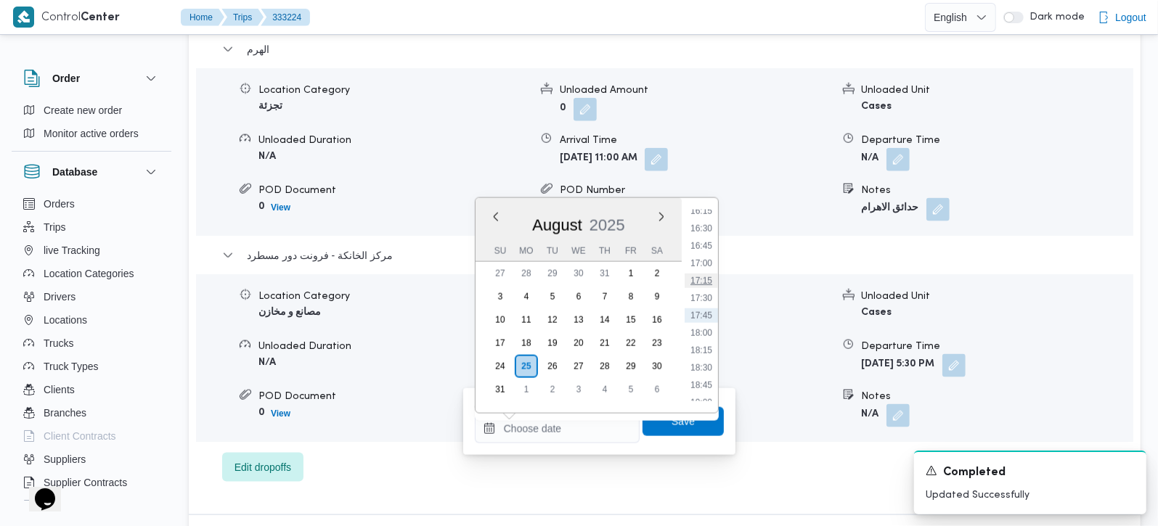
click at [699, 283] on li "17:15" at bounding box center [701, 281] width 33 height 15
type input "25/08/2025 17:15"
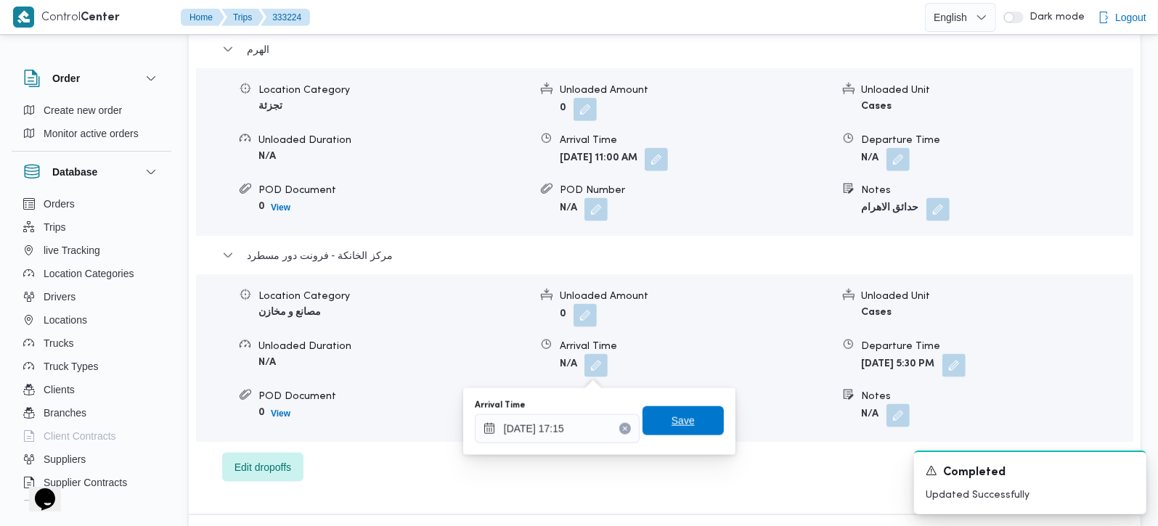
click at [672, 429] on span "Save" at bounding box center [683, 420] width 23 height 17
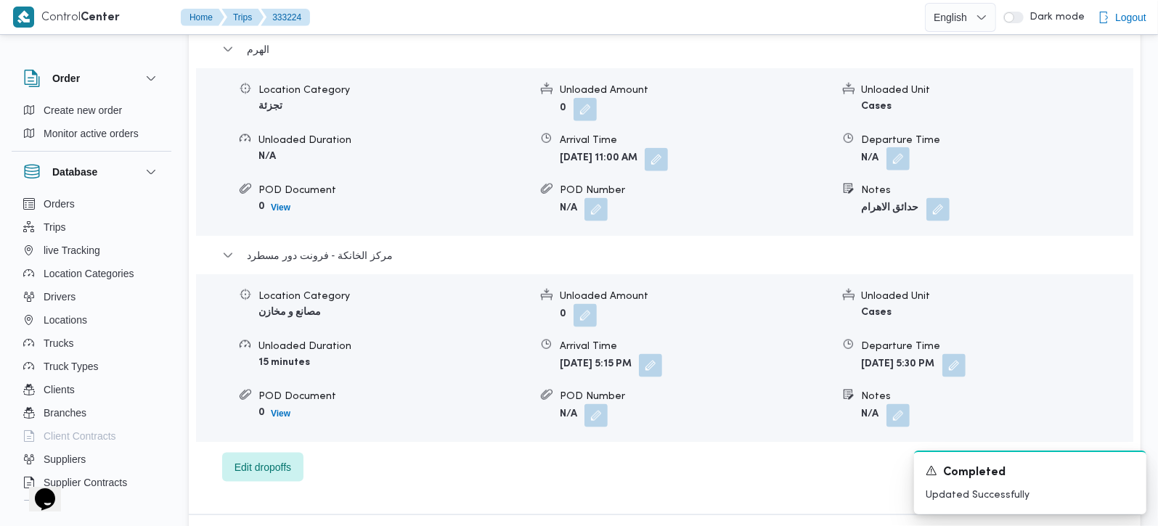
click at [894, 165] on button "button" at bounding box center [897, 158] width 23 height 23
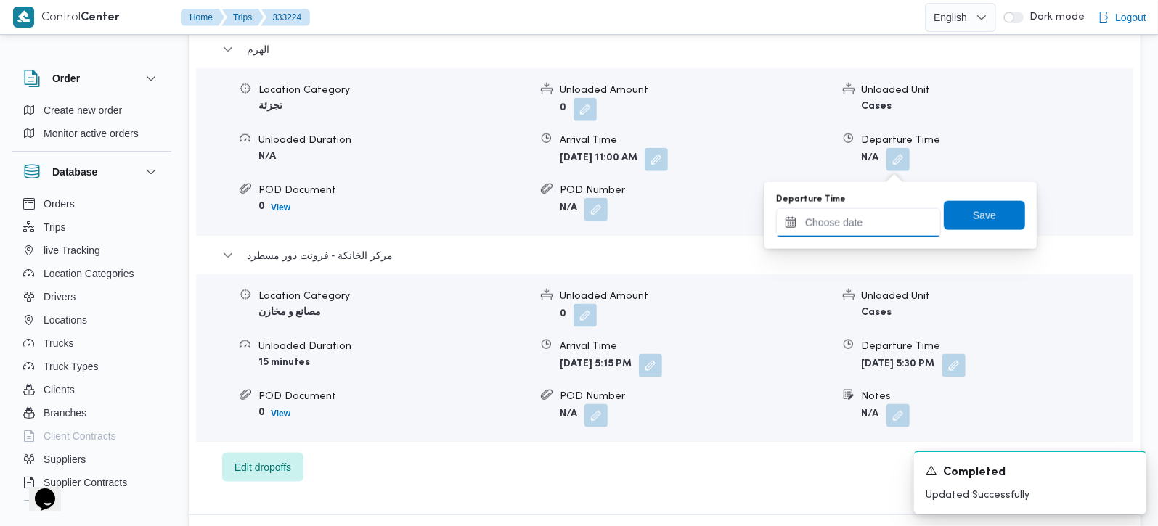
click at [875, 219] on input "Departure Time" at bounding box center [858, 222] width 165 height 29
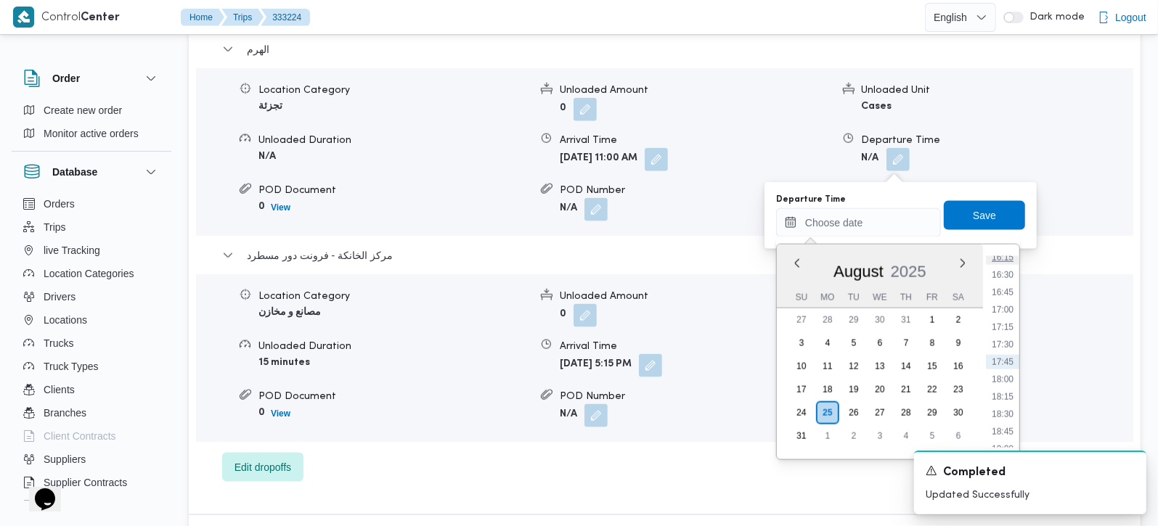
click at [1003, 255] on li "16:15" at bounding box center [1002, 257] width 33 height 15
type input "25/08/2025 16:15"
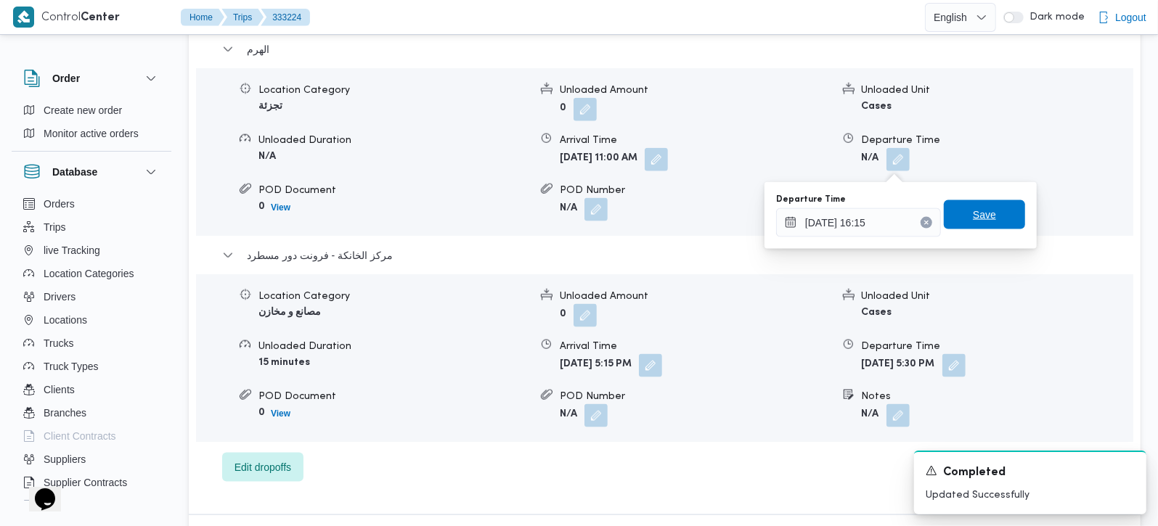
click at [993, 209] on span "Save" at bounding box center [984, 214] width 81 height 29
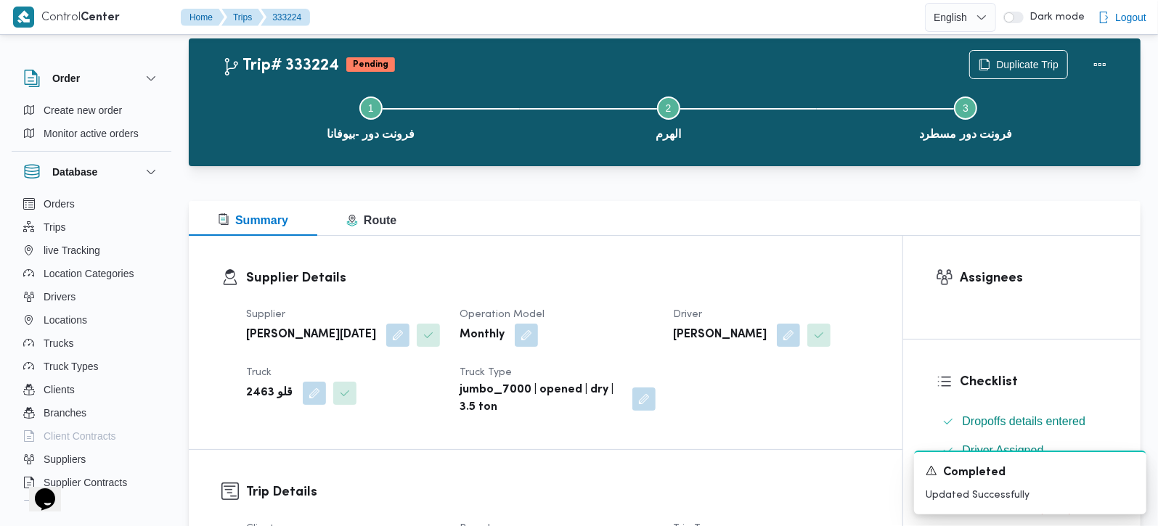
scroll to position [0, 0]
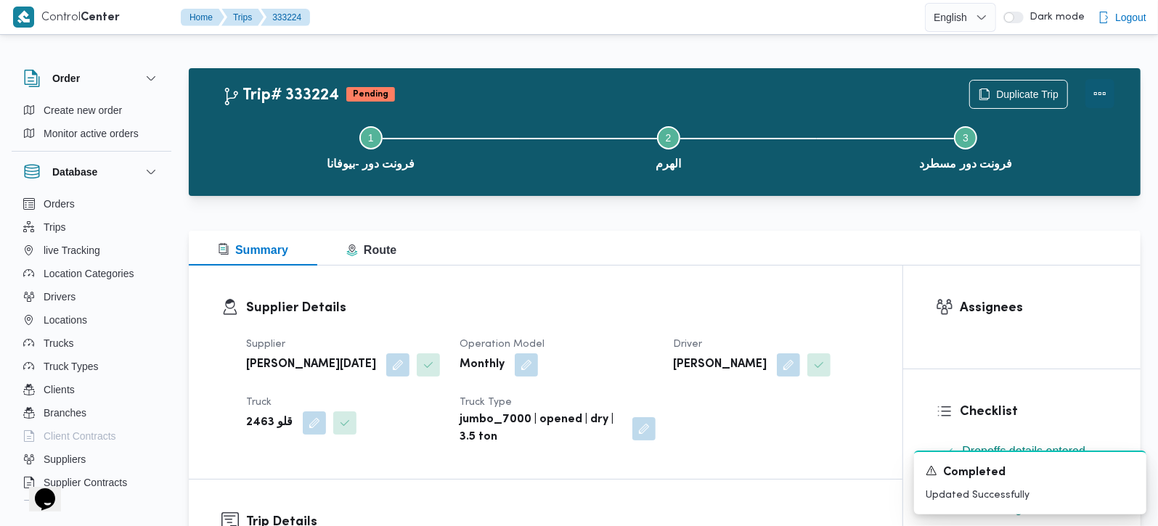
click at [1098, 97] on button "Actions" at bounding box center [1099, 93] width 29 height 29
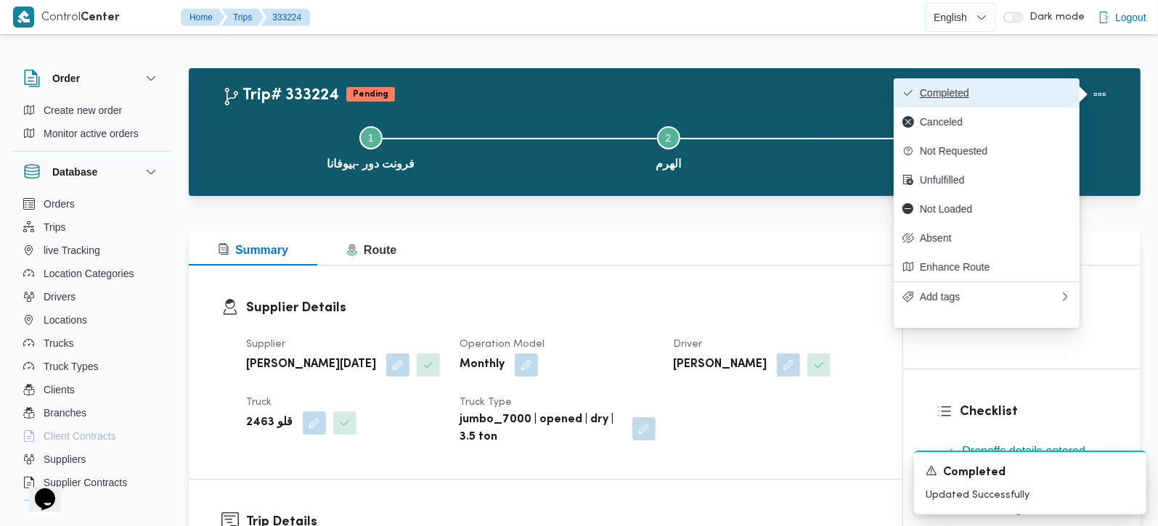
click at [1022, 89] on span "Completed" at bounding box center [995, 93] width 151 height 12
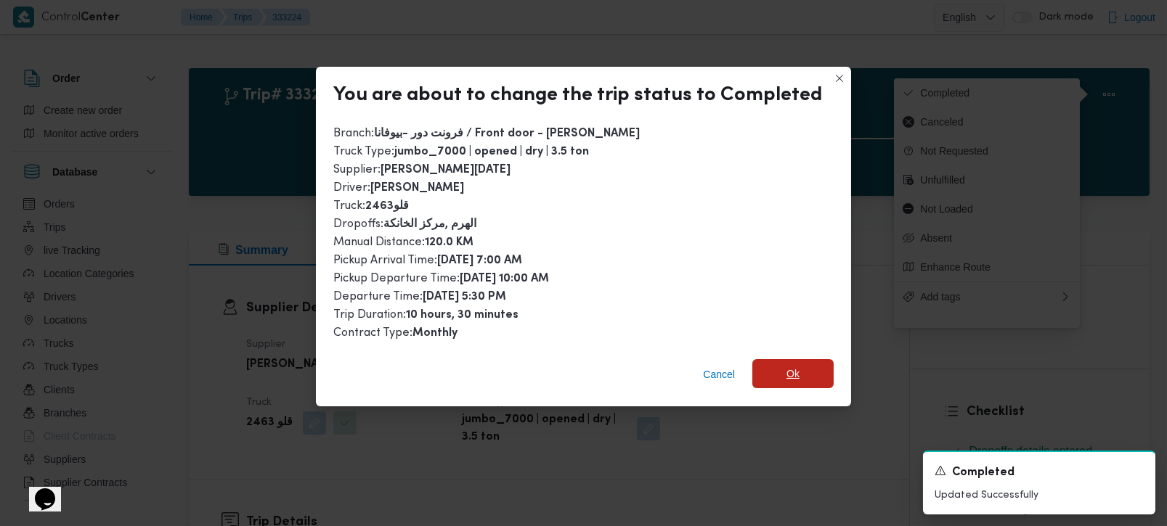
click at [763, 359] on span "Ok" at bounding box center [792, 373] width 81 height 29
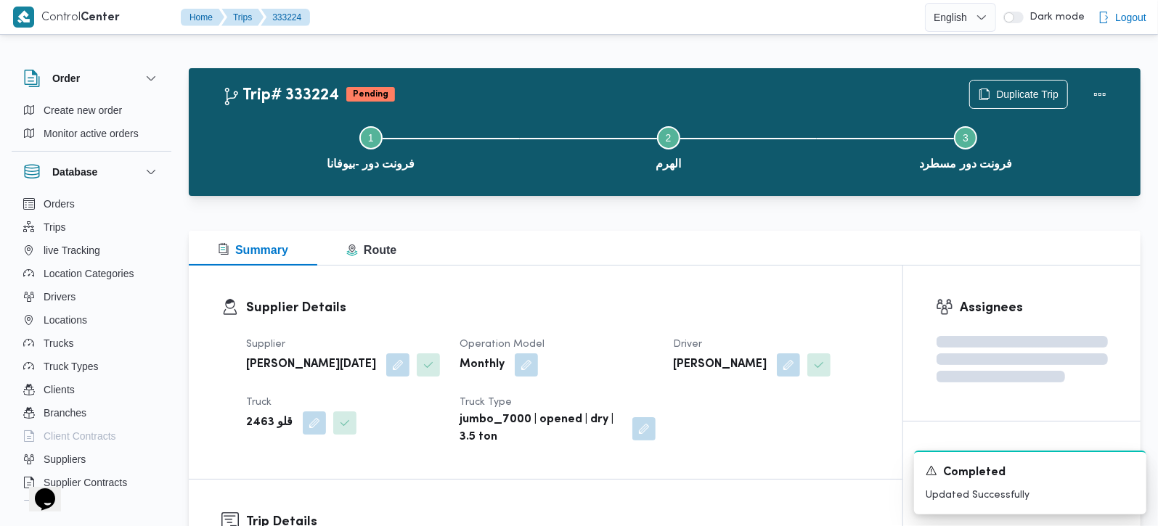
click at [714, 202] on div at bounding box center [665, 204] width 952 height 17
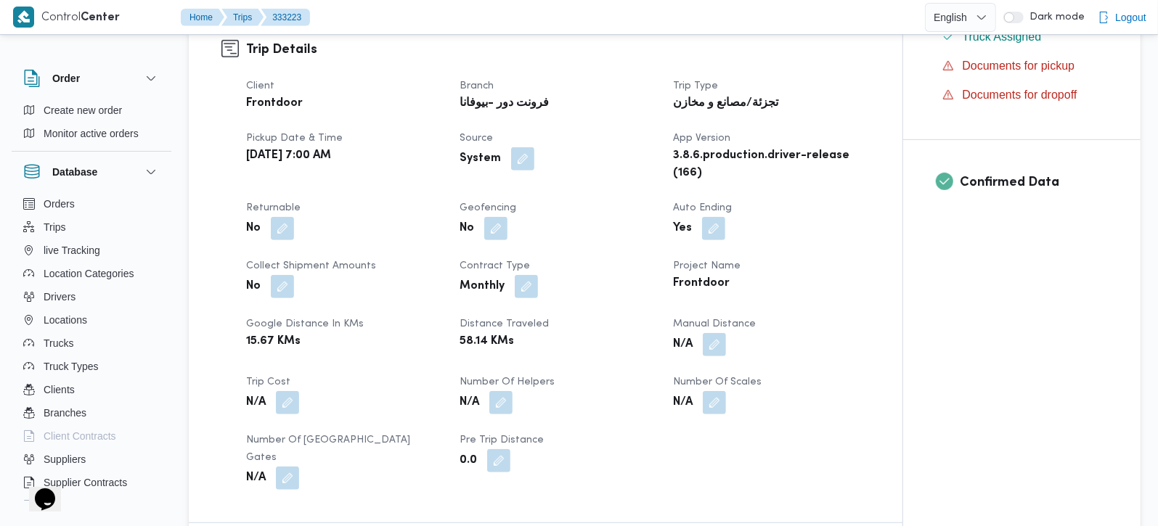
scroll to position [512, 0]
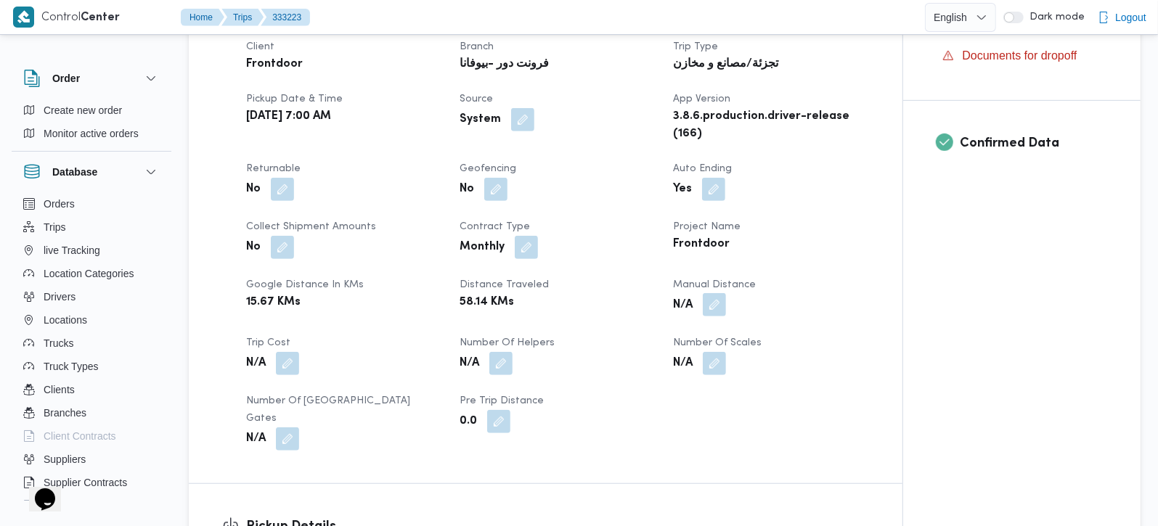
click at [717, 317] on button "button" at bounding box center [714, 304] width 23 height 23
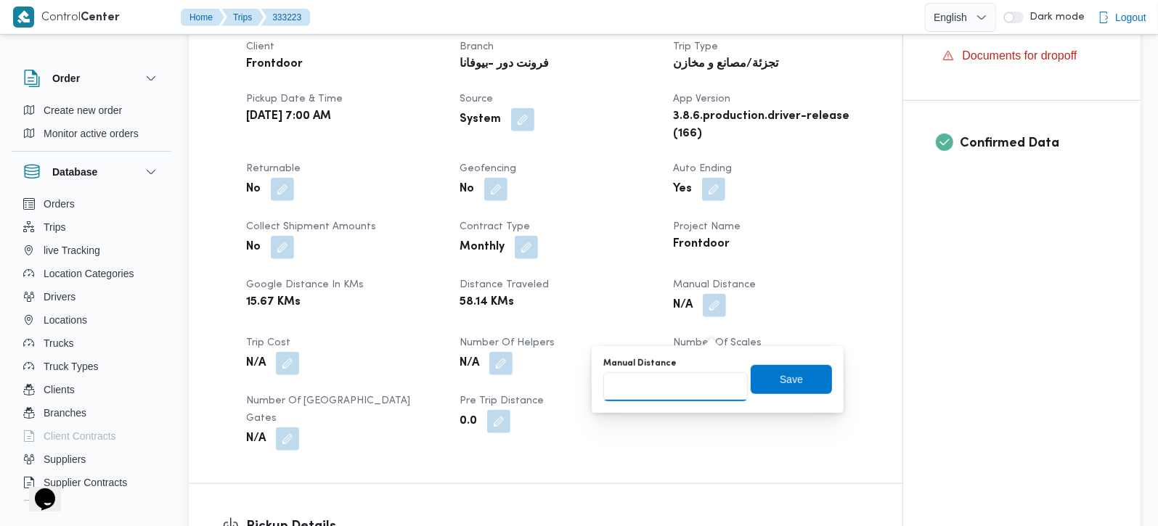
click at [702, 375] on input "Manual Distance" at bounding box center [675, 386] width 144 height 29
type input "100"
click at [783, 372] on span "Save" at bounding box center [791, 378] width 23 height 17
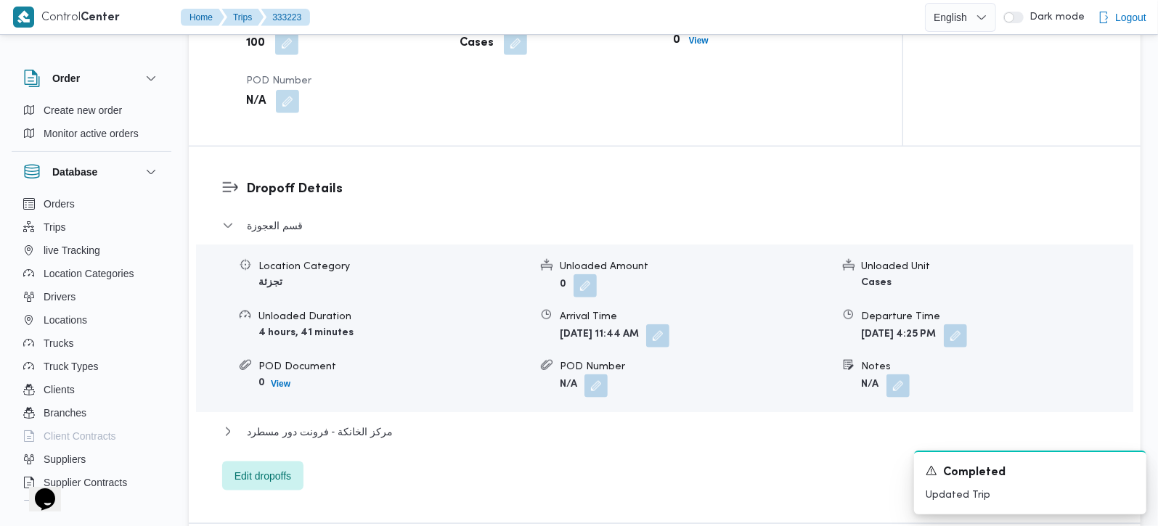
scroll to position [1196, 0]
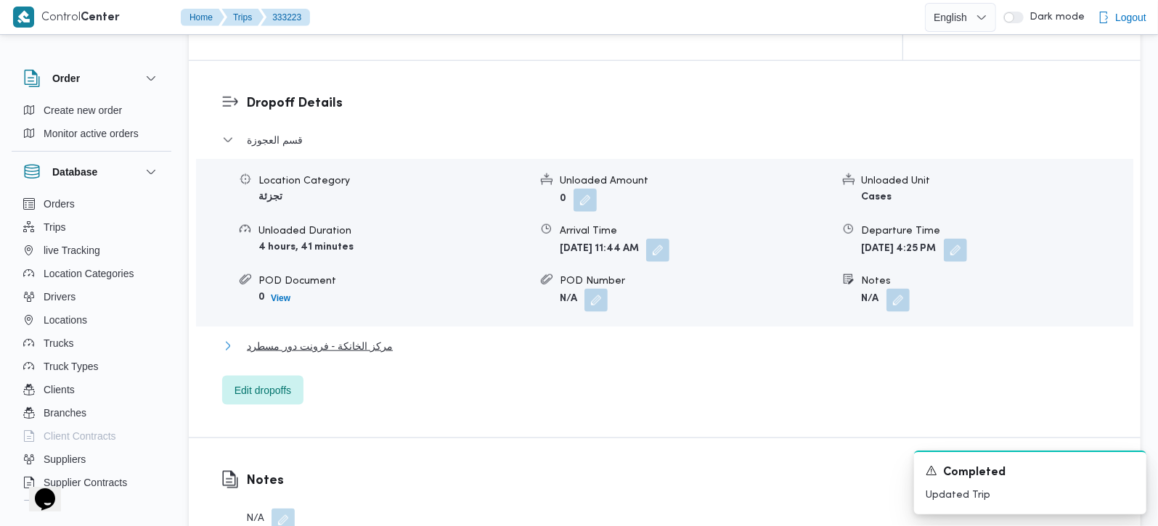
click at [375, 344] on span "مركز الخانكة - فرونت دور مسطرد" at bounding box center [320, 346] width 146 height 17
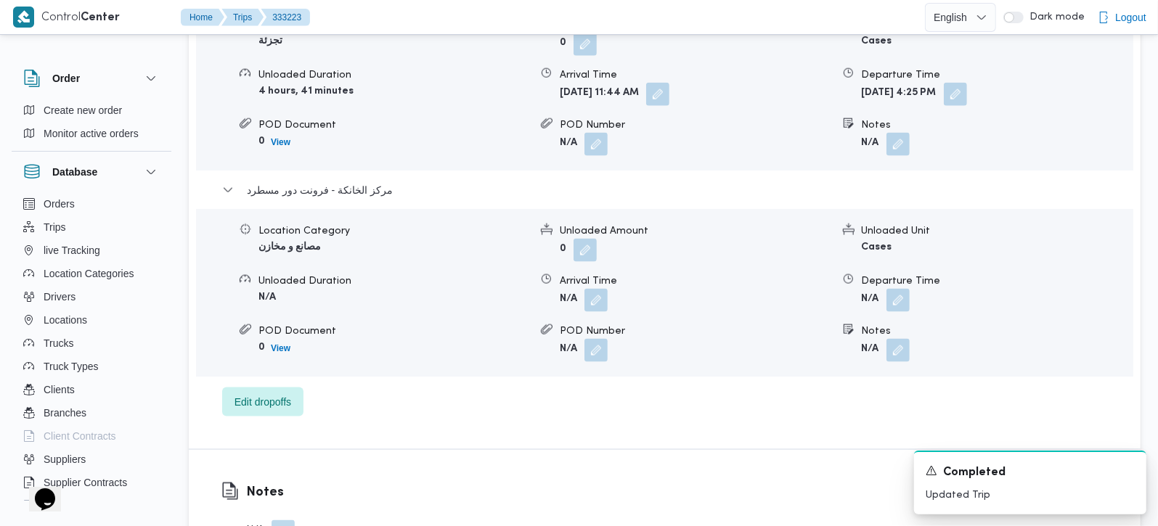
scroll to position [1366, 0]
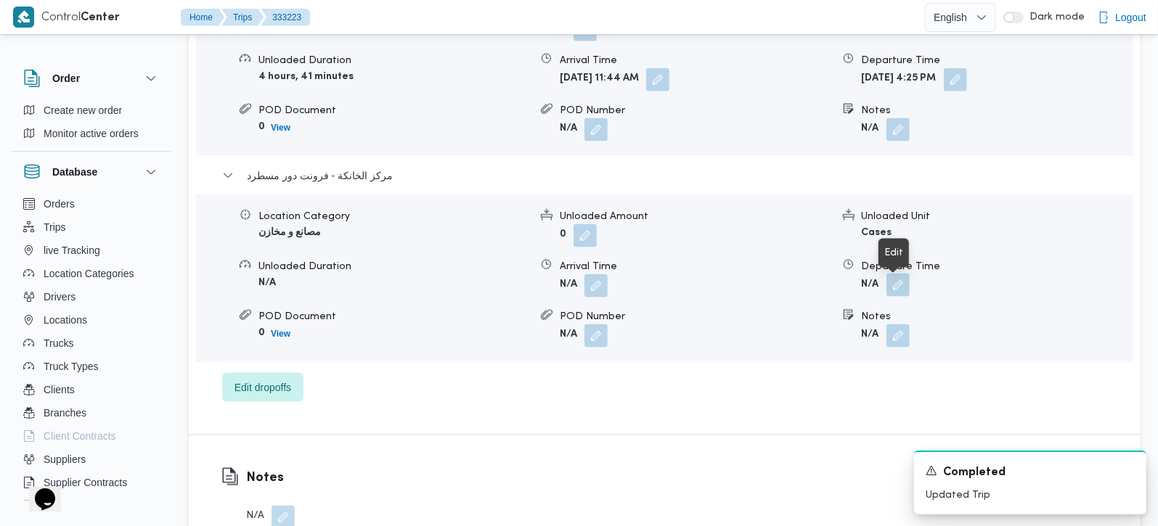
click at [907, 295] on button "button" at bounding box center [897, 285] width 23 height 23
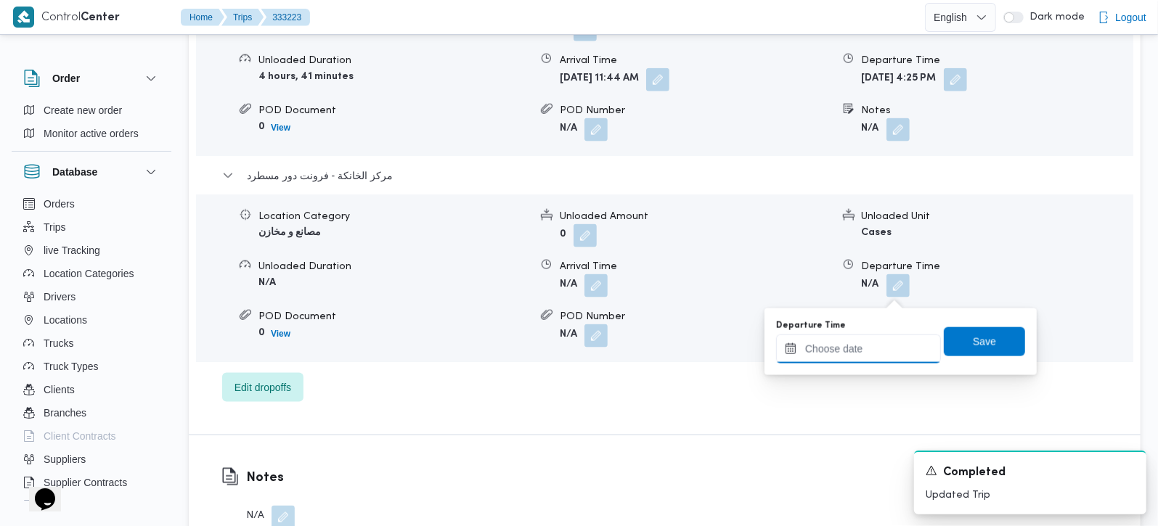
click at [878, 351] on input "Departure Time" at bounding box center [858, 349] width 165 height 29
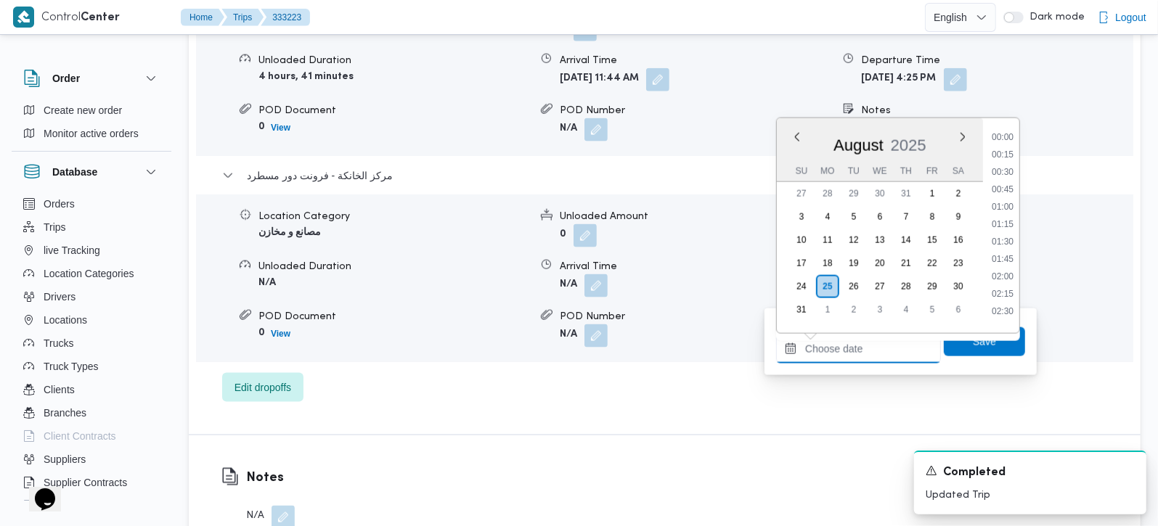
scroll to position [1138, 0]
click at [1008, 184] on li "17:00" at bounding box center [1002, 183] width 33 height 15
type input "[DATE] 17:00"
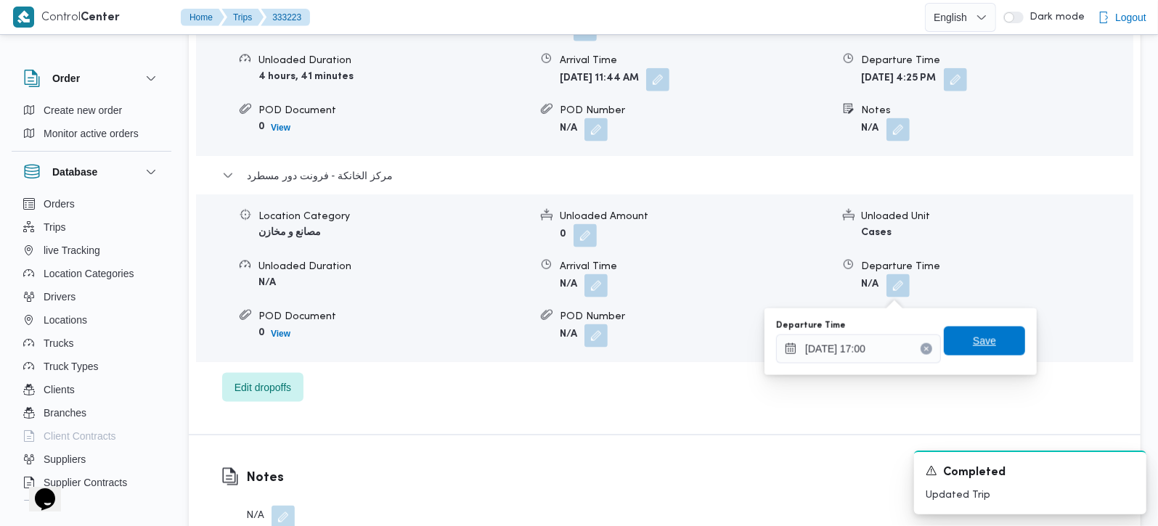
click at [977, 341] on span "Save" at bounding box center [984, 341] width 23 height 17
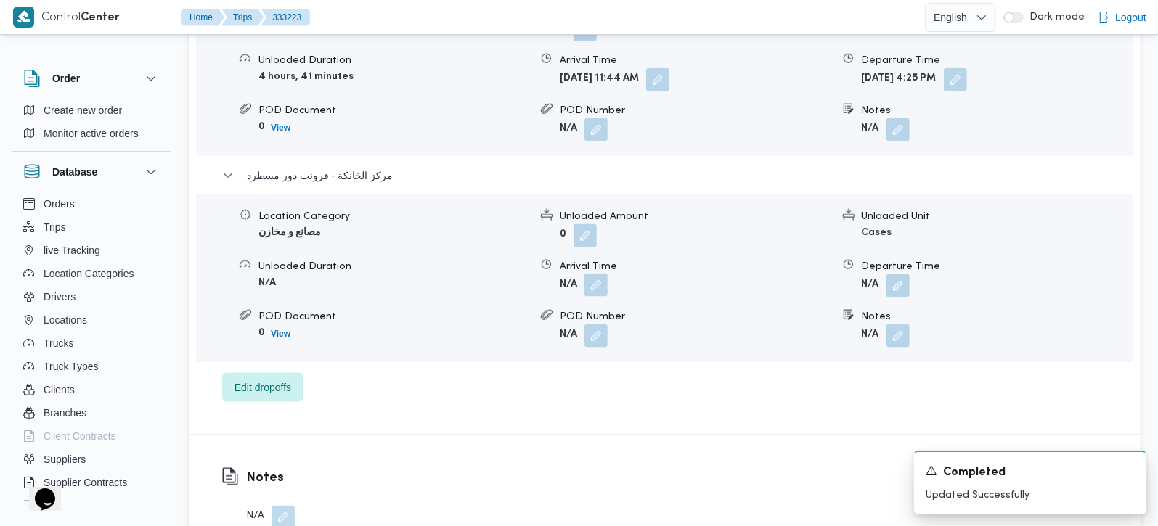
click at [593, 294] on button "button" at bounding box center [595, 285] width 23 height 23
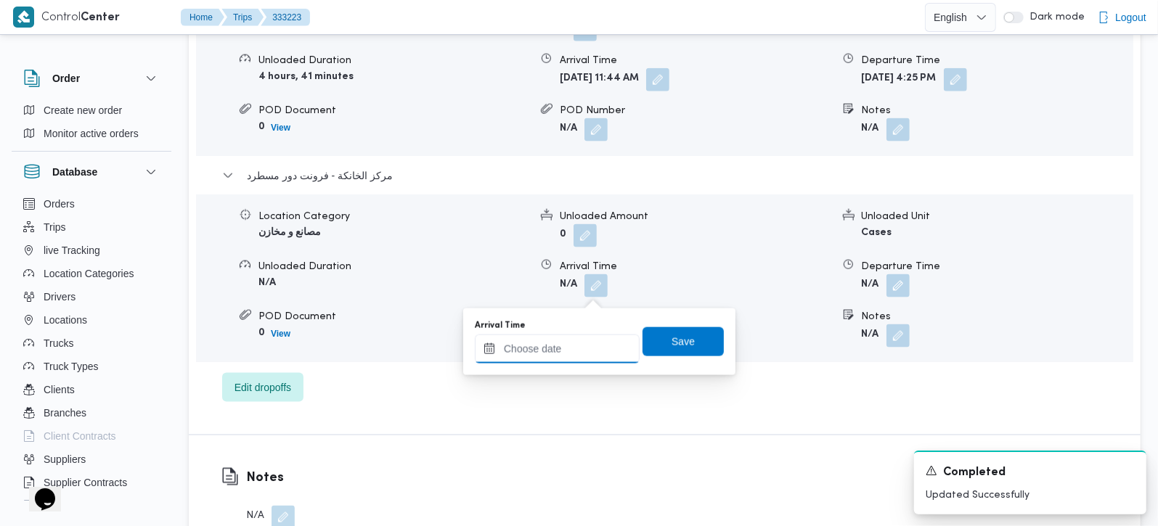
click at [572, 345] on input "Arrival Time" at bounding box center [557, 349] width 165 height 29
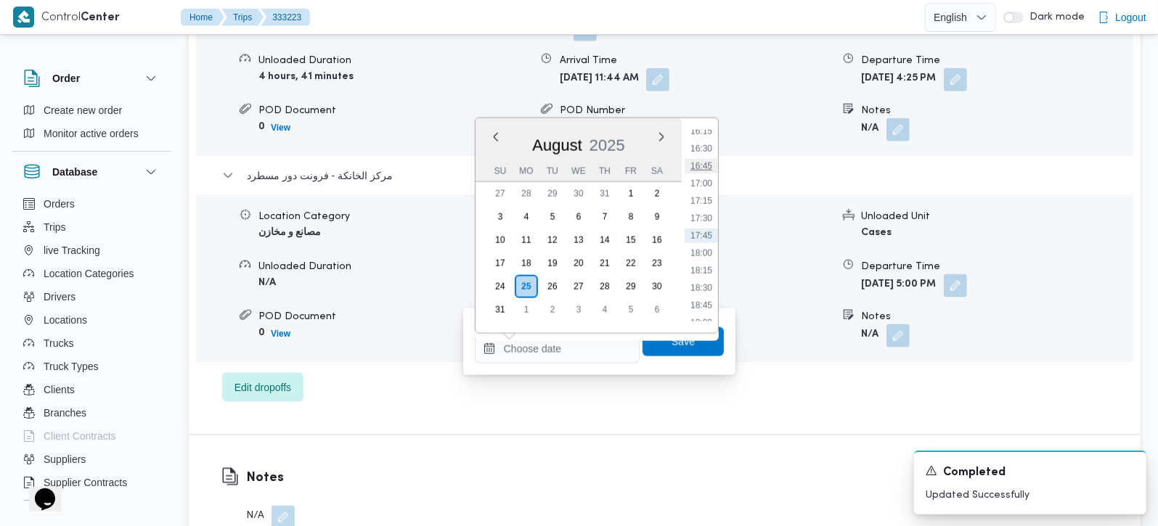
click at [704, 168] on li "16:45" at bounding box center [701, 166] width 33 height 15
type input "25/08/2025 16:45"
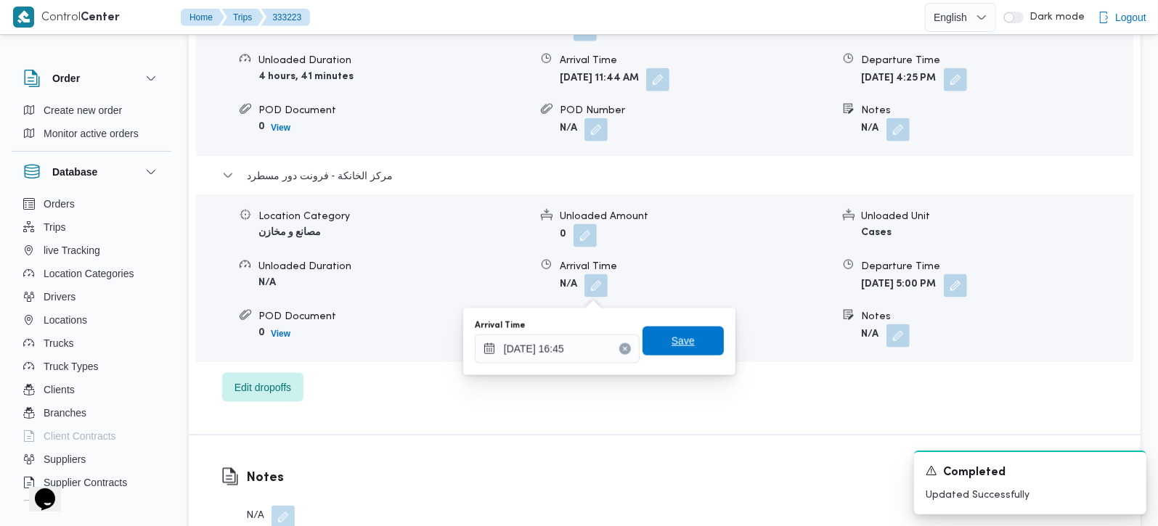
click at [680, 332] on span "Save" at bounding box center [683, 341] width 81 height 29
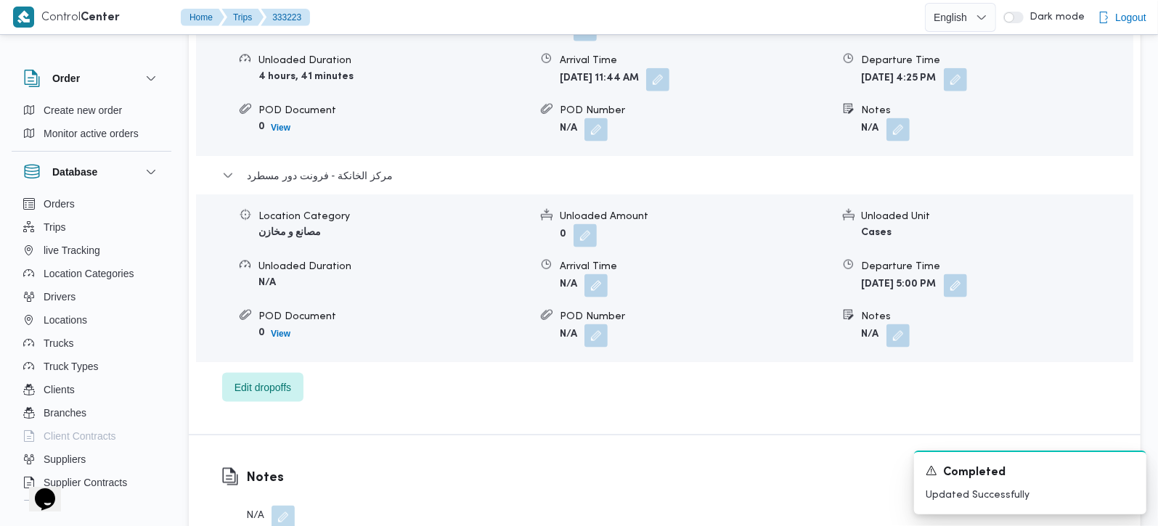
scroll to position [1281, 0]
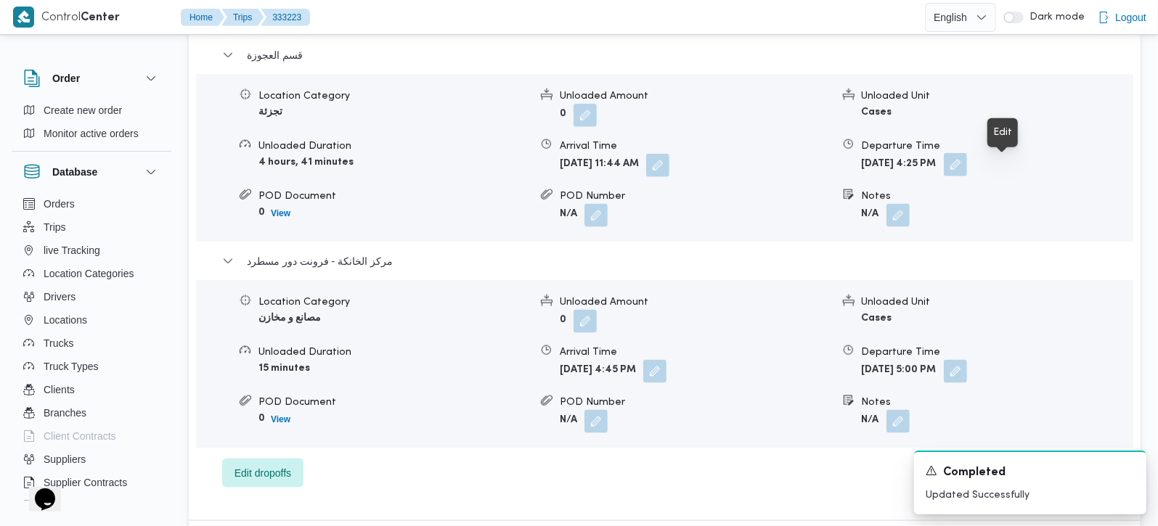
click at [967, 170] on button "button" at bounding box center [955, 164] width 23 height 23
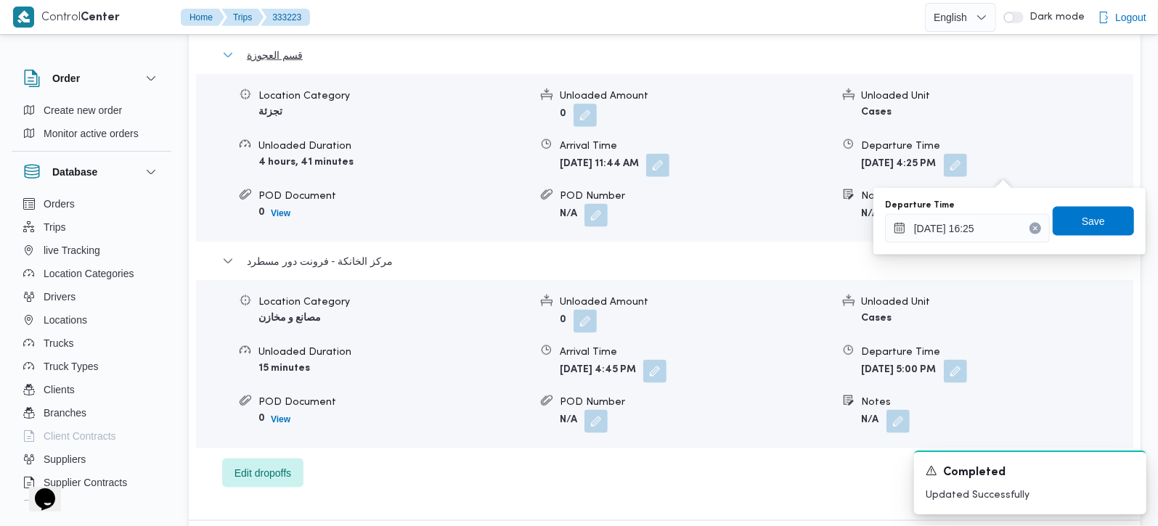
click at [814, 55] on button "قسم العجوزة" at bounding box center [665, 54] width 886 height 17
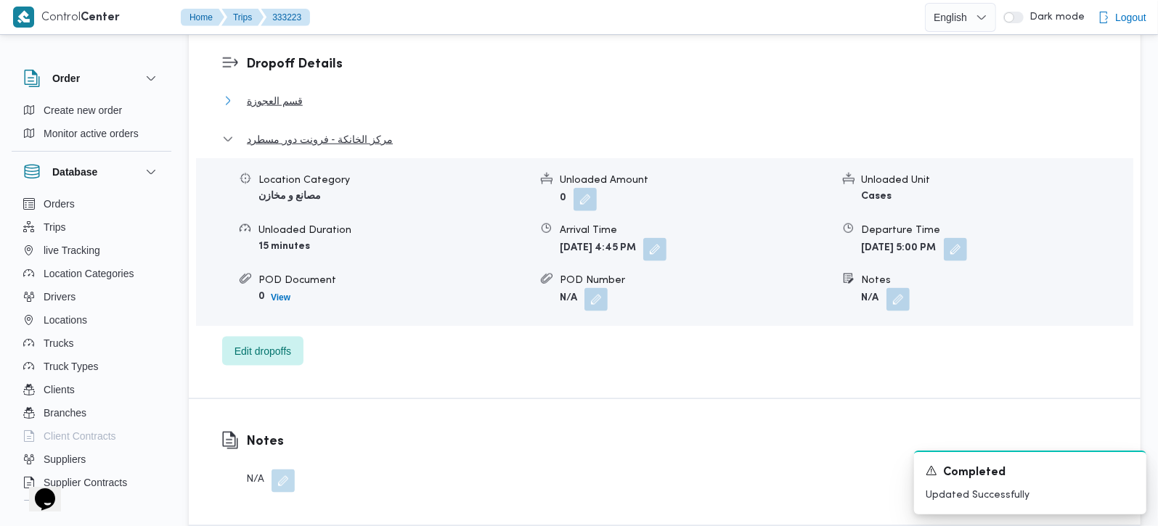
scroll to position [1196, 0]
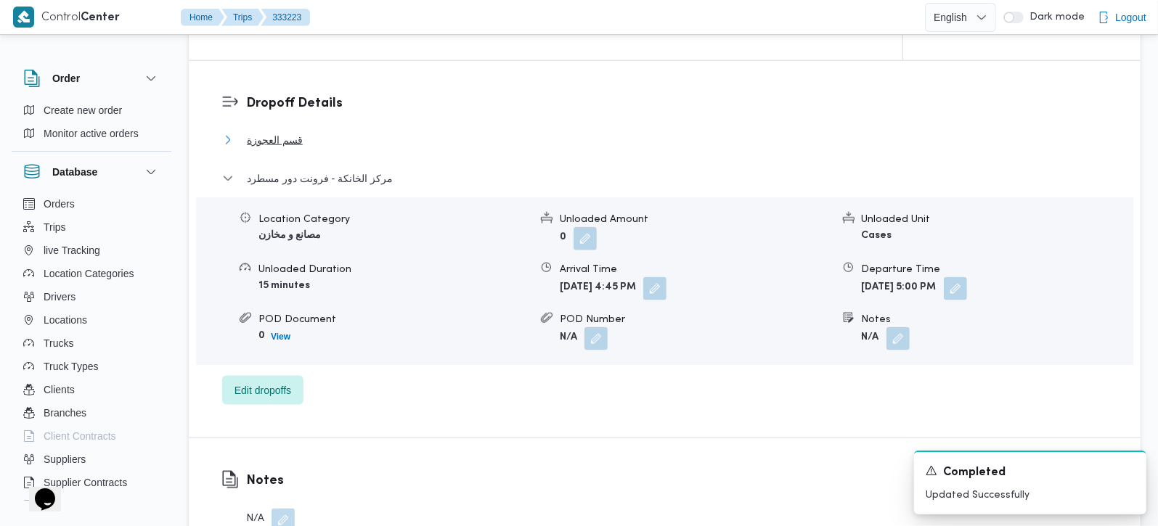
click at [301, 142] on button "قسم العجوزة" at bounding box center [665, 139] width 886 height 17
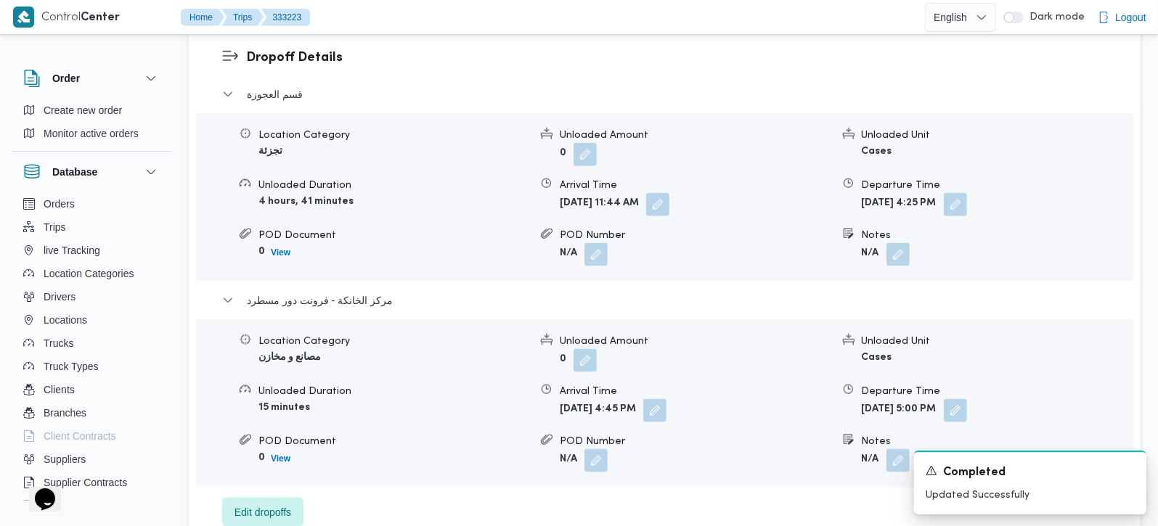
scroll to position [1281, 0]
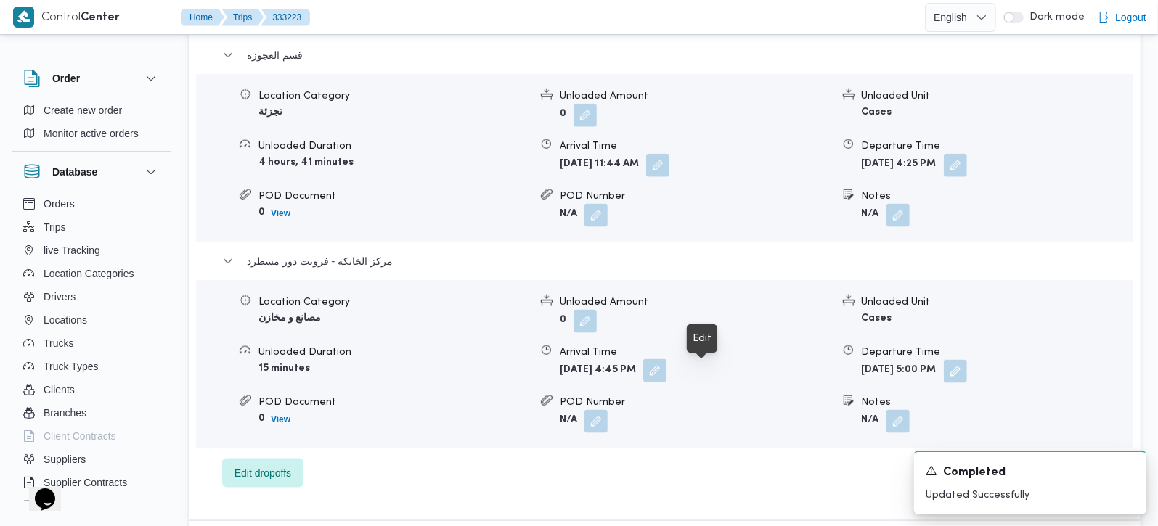
click at [667, 376] on button "button" at bounding box center [654, 370] width 23 height 23
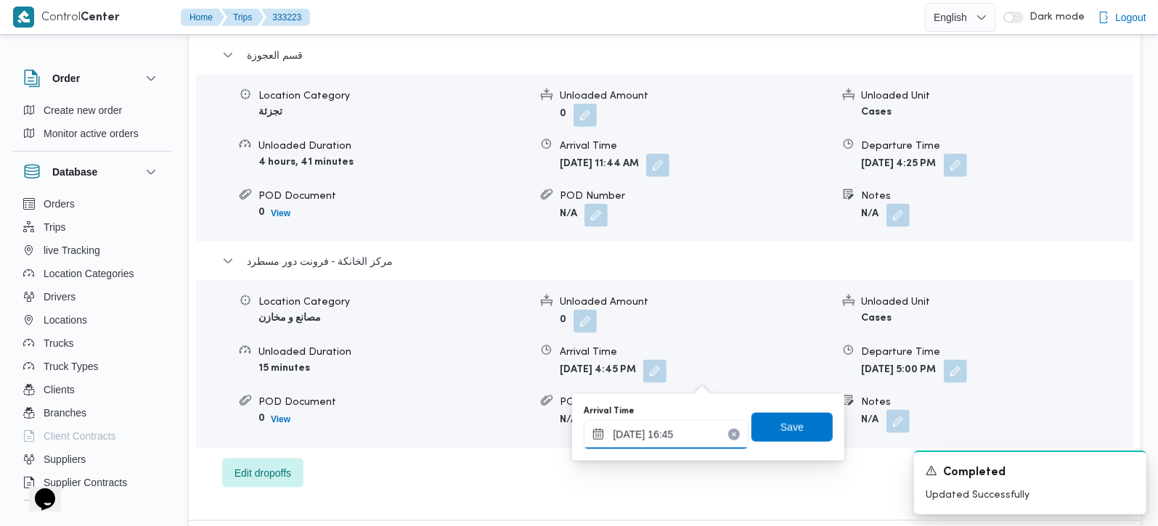
click at [681, 433] on input "25/08/2025 16:45" at bounding box center [666, 434] width 165 height 29
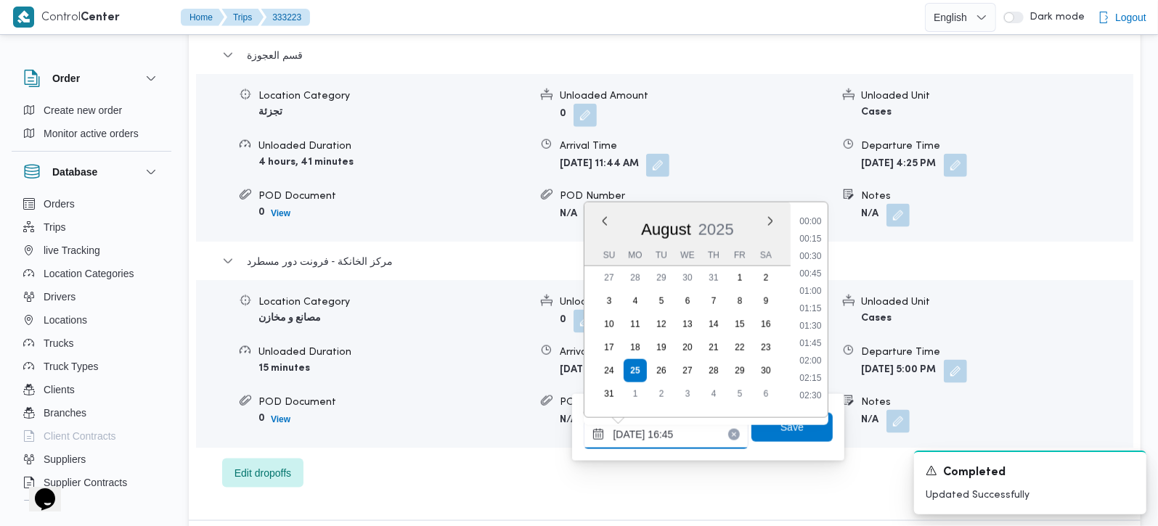
scroll to position [1068, 0]
click at [967, 375] on button "button" at bounding box center [955, 370] width 23 height 23
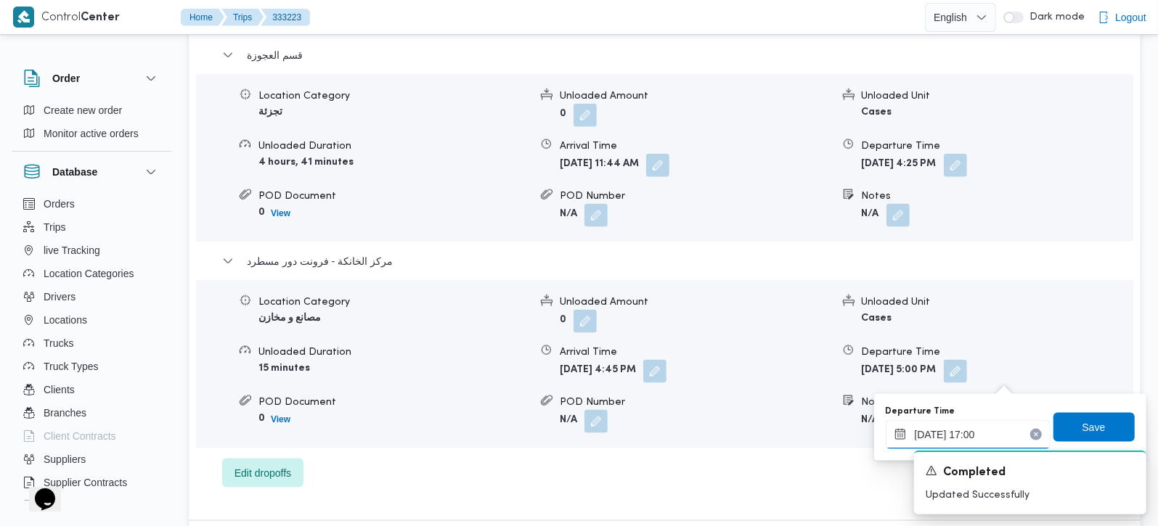
click at [1024, 426] on input "[DATE] 17:00" at bounding box center [968, 434] width 165 height 29
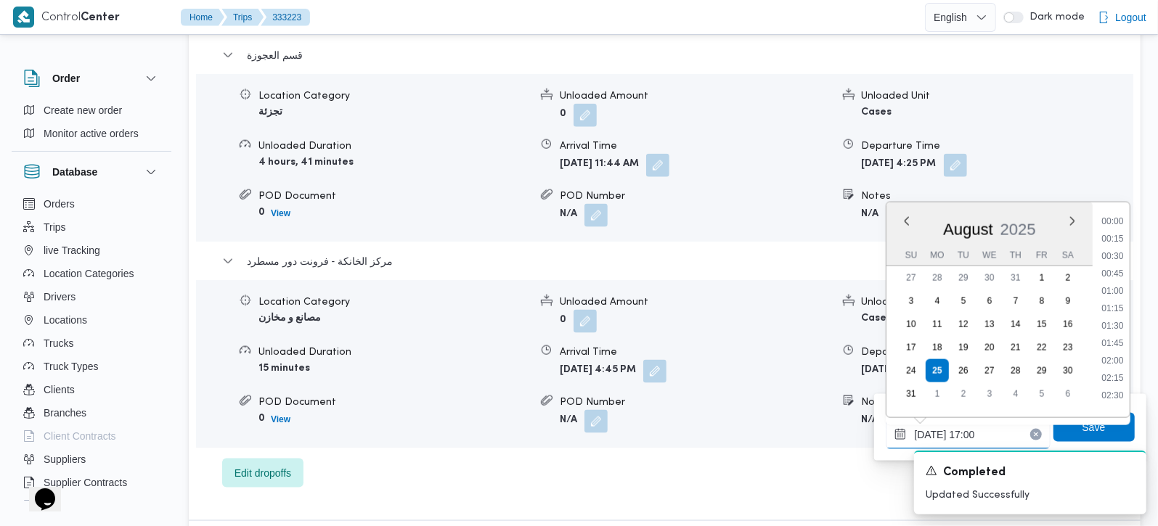
scroll to position [1086, 0]
click at [990, 433] on input "[DATE] 17:00" at bounding box center [968, 434] width 165 height 29
type input "[DATE] 17:20"
click at [1083, 429] on span "Save" at bounding box center [1094, 426] width 23 height 17
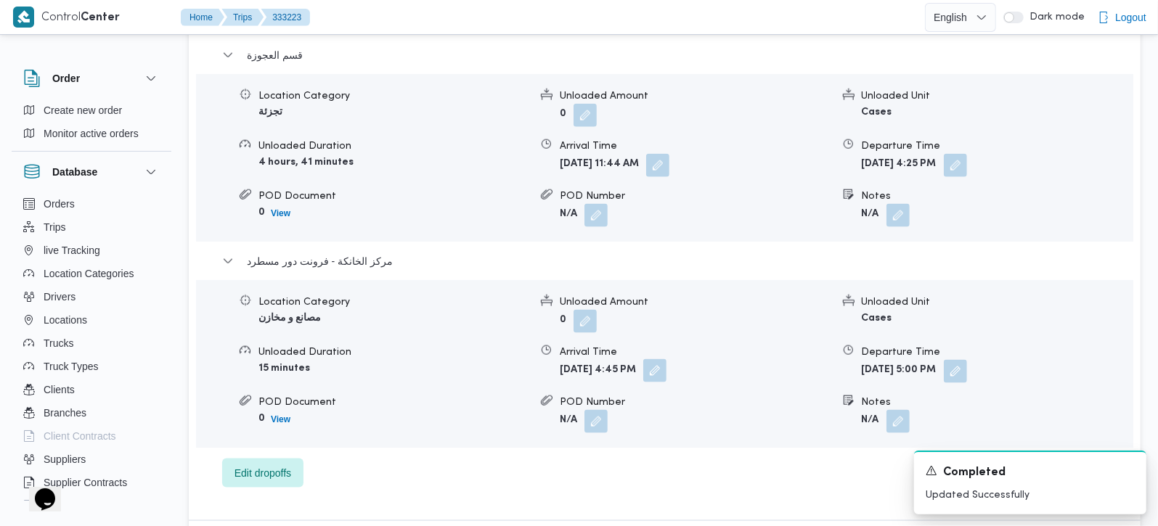
click at [667, 376] on button "button" at bounding box center [654, 370] width 23 height 23
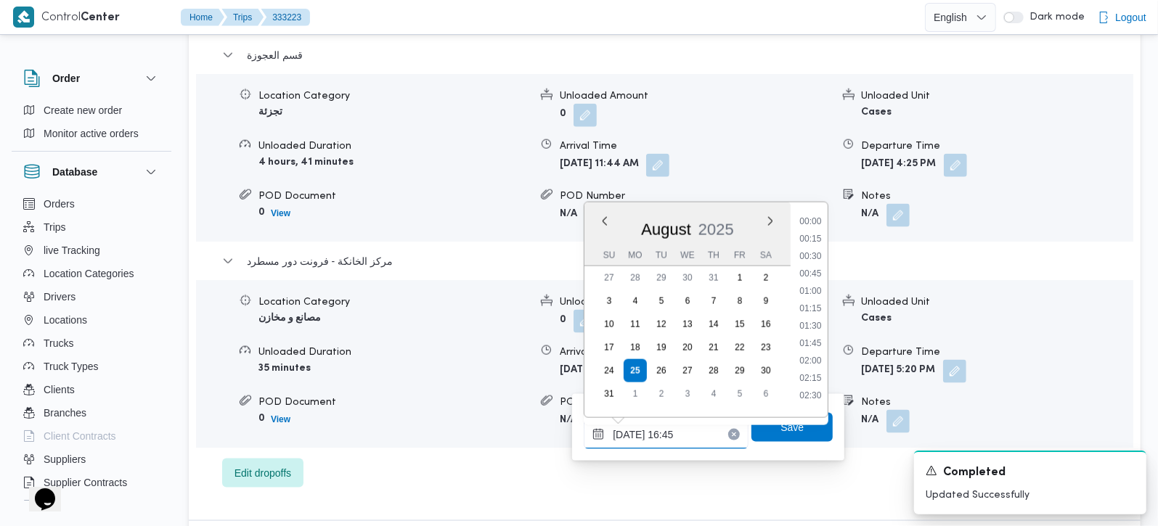
click at [672, 428] on input "25/08/2025 16:45" at bounding box center [666, 434] width 165 height 29
click at [814, 336] on li "17:00" at bounding box center [810, 338] width 33 height 15
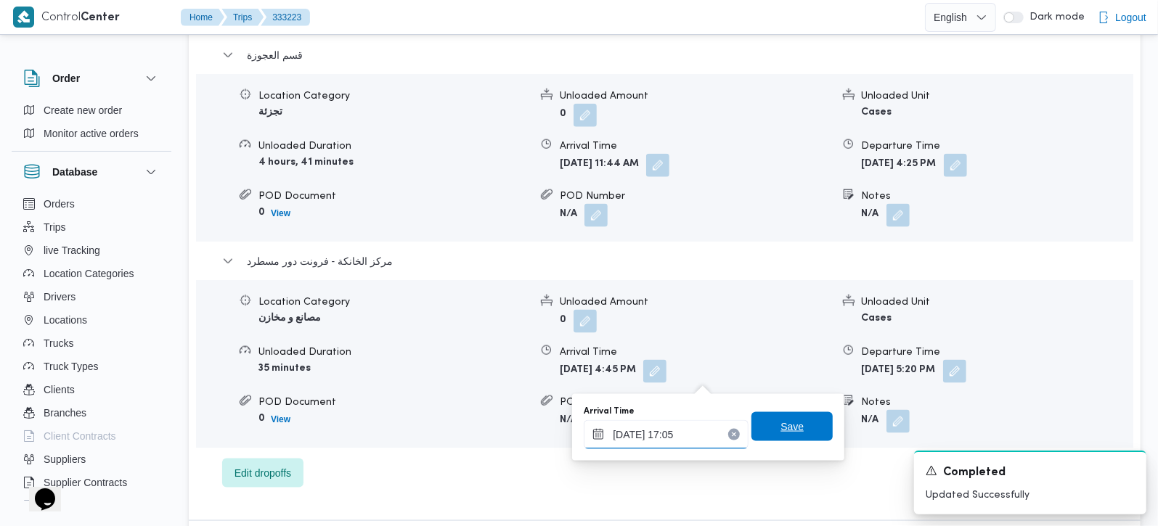
type input "[DATE] 17:05"
click at [778, 412] on div "Arrival Time 25/08/2025 17:05 Save" at bounding box center [708, 427] width 252 height 46
click at [777, 436] on span "Save" at bounding box center [791, 426] width 81 height 29
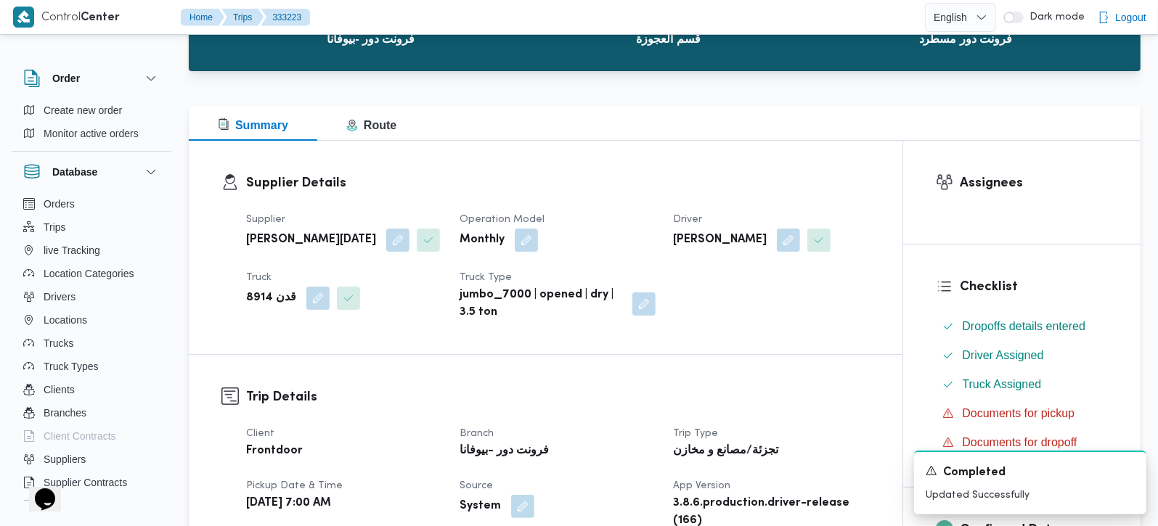
scroll to position [0, 0]
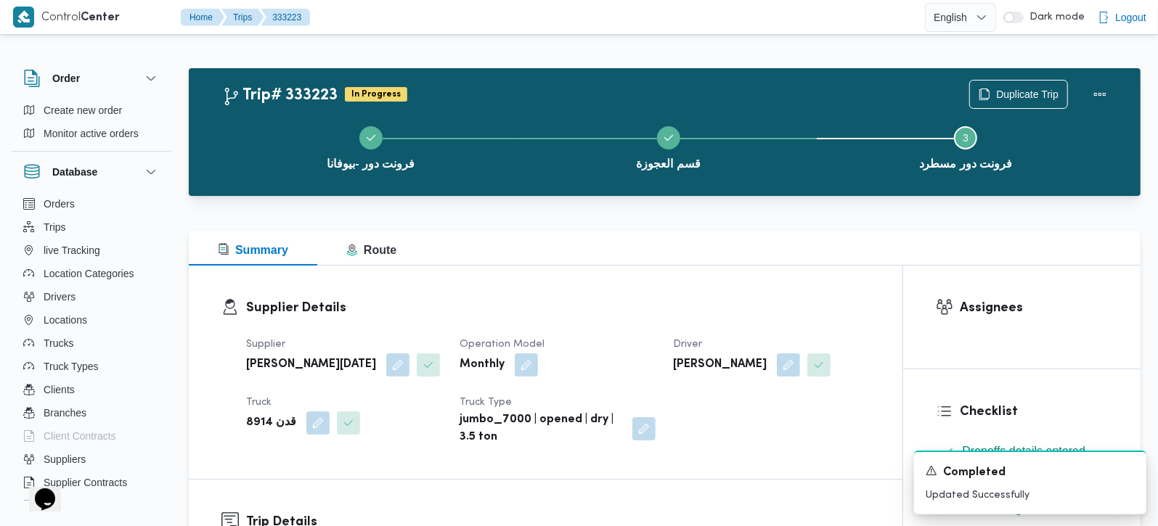
click at [727, 192] on div "فرونت دور -بيوفانا قسم العجوزة Step 3 is incomplete 3 فرونت دور مسطرد" at bounding box center [668, 146] width 910 height 93
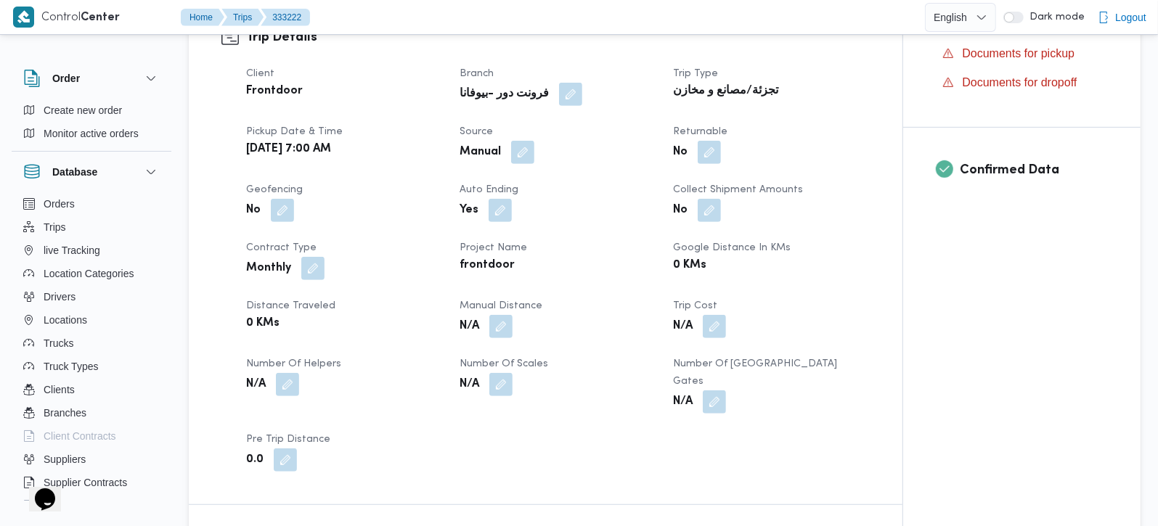
scroll to position [512, 0]
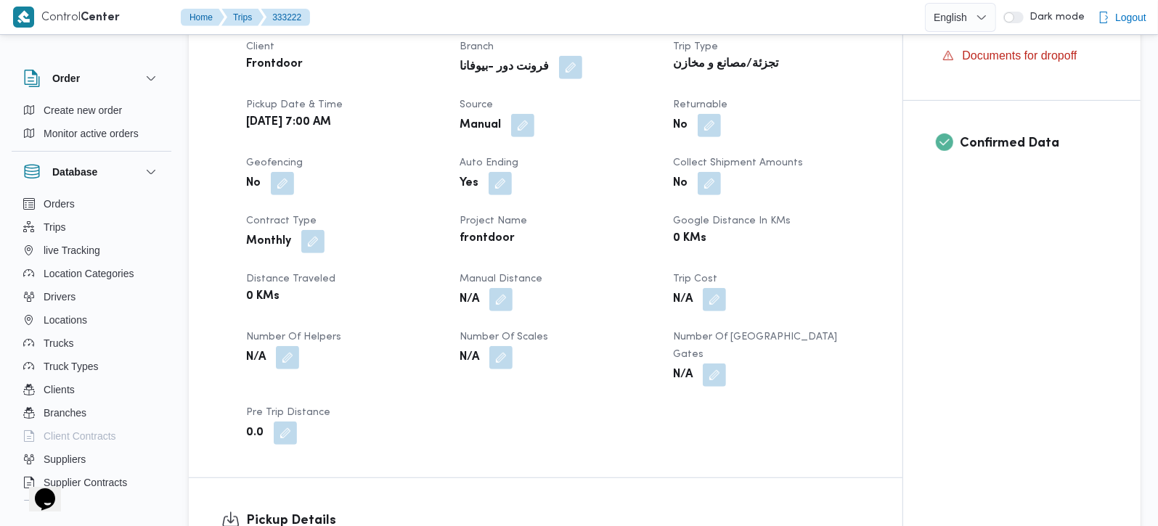
click at [506, 296] on button "button" at bounding box center [500, 299] width 23 height 23
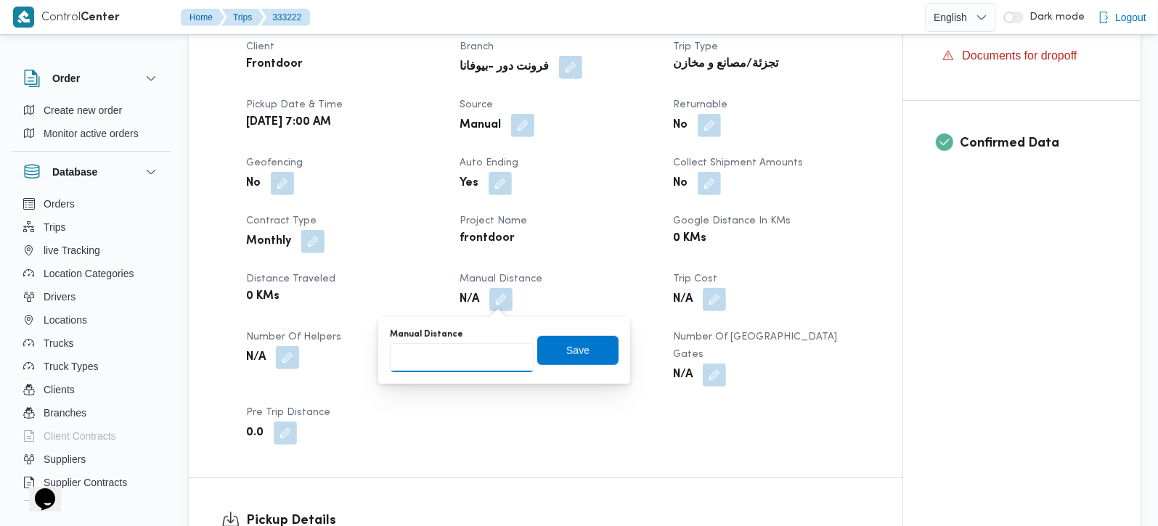
click at [468, 366] on input "Manual Distance" at bounding box center [462, 357] width 144 height 29
type input "105"
click at [571, 356] on span "Save" at bounding box center [577, 349] width 23 height 17
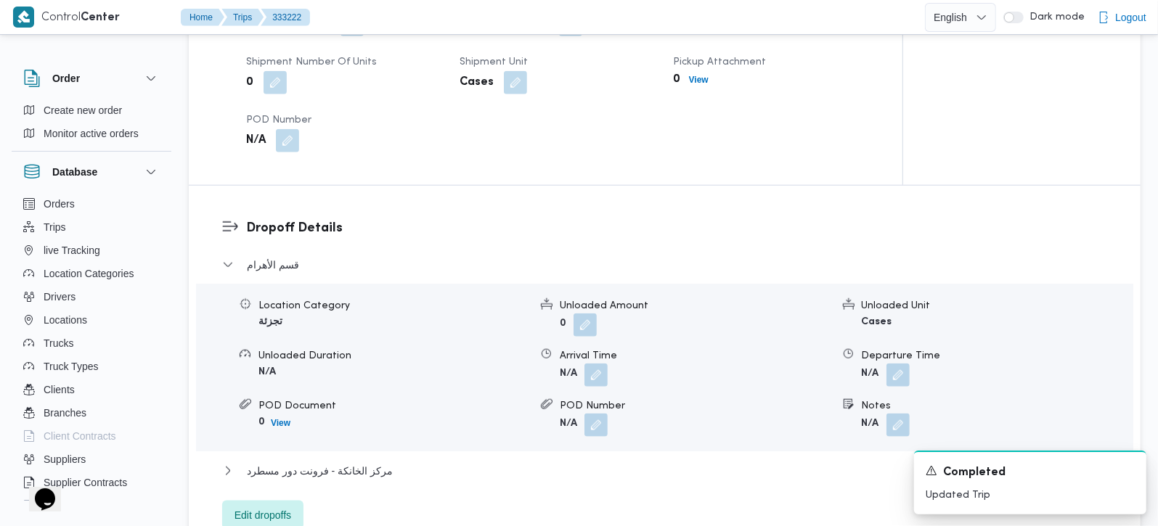
scroll to position [1110, 0]
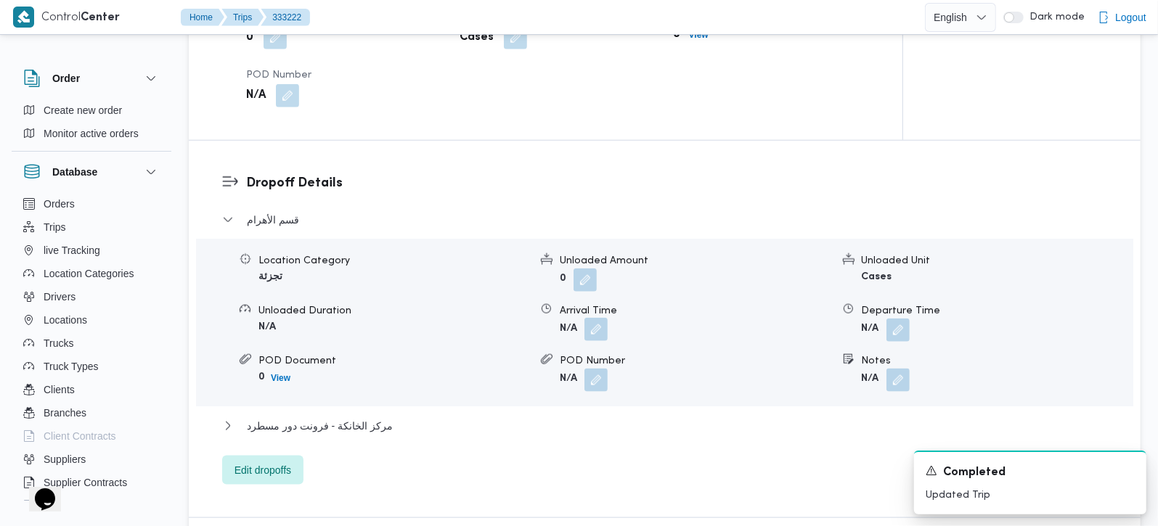
click at [589, 318] on button "button" at bounding box center [595, 329] width 23 height 23
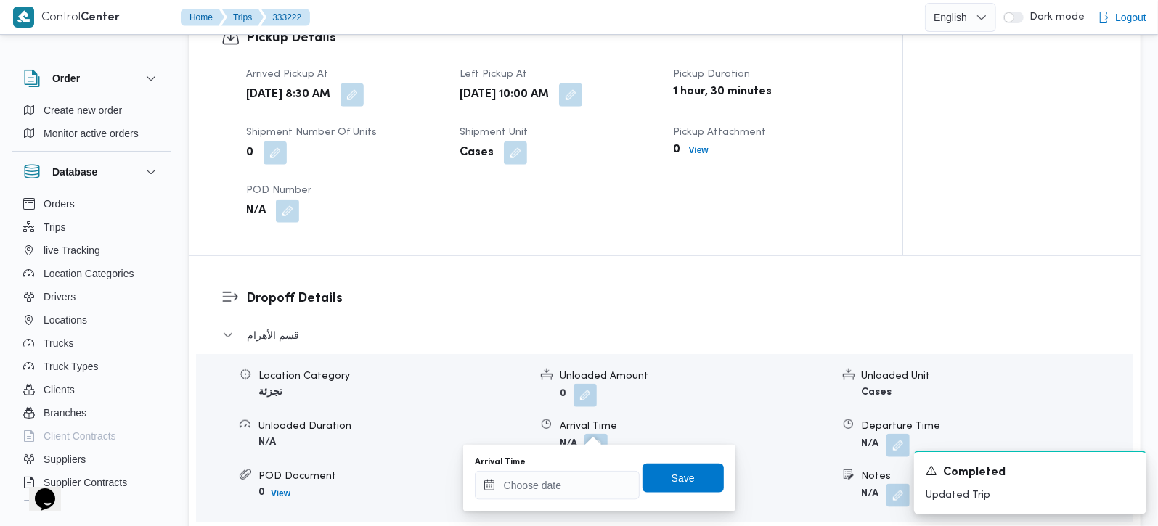
scroll to position [1024, 0]
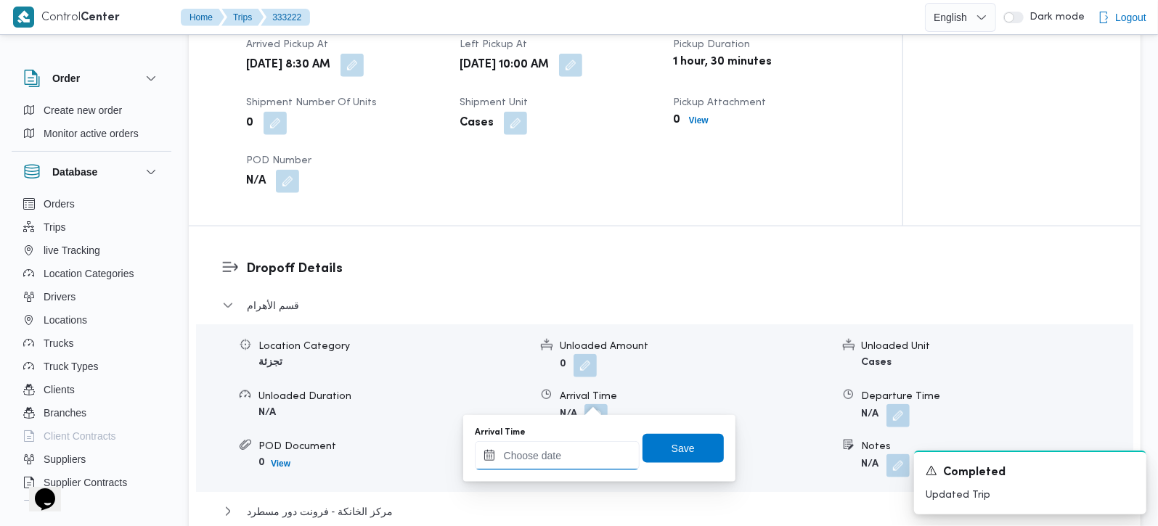
click at [571, 454] on input "Arrival Time" at bounding box center [557, 455] width 165 height 29
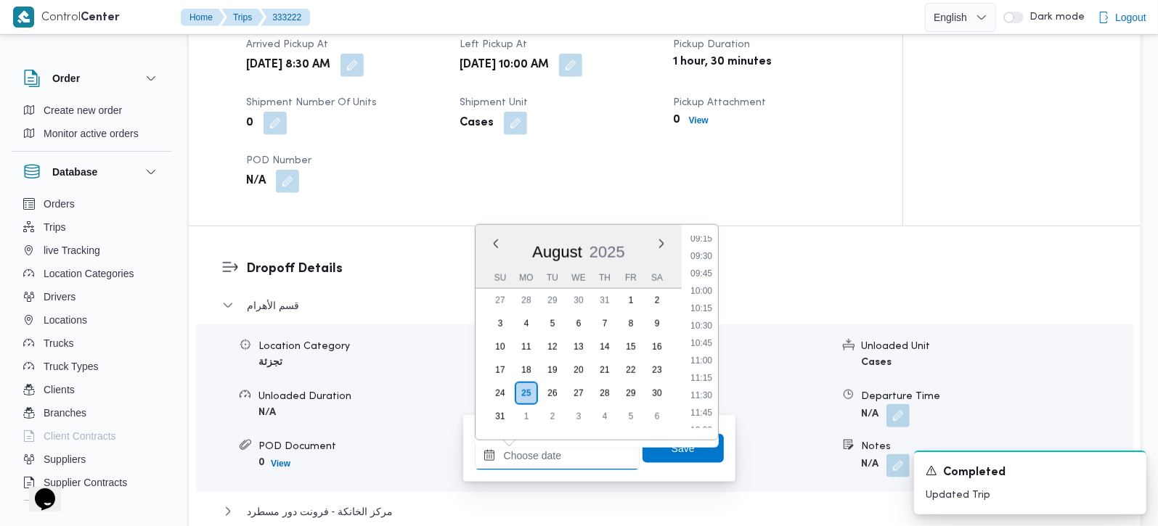
scroll to position [644, 0]
click at [708, 362] on li "11:00" at bounding box center [701, 366] width 33 height 15
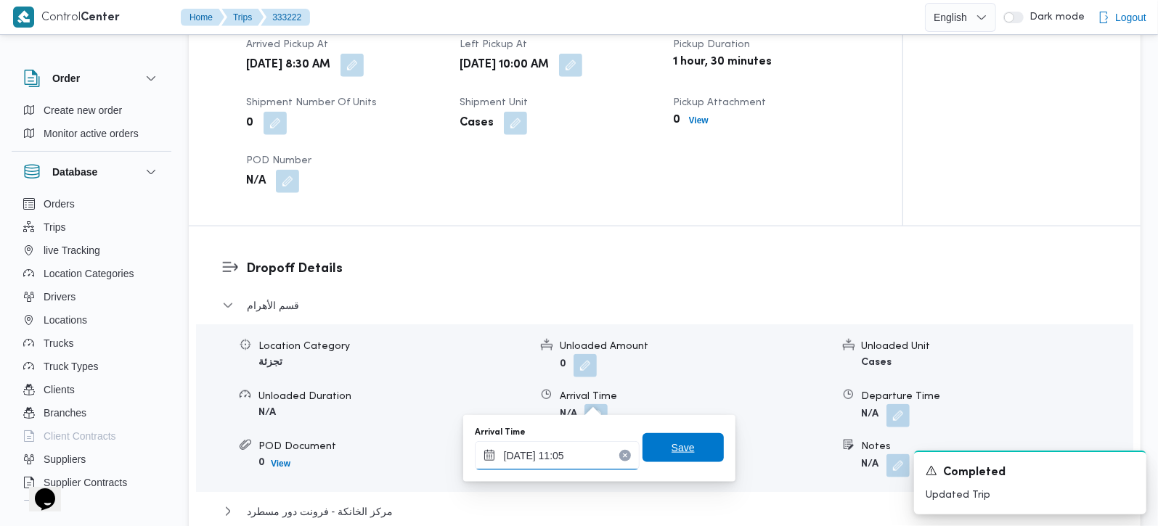
type input "25/08/2025 11:05"
click at [690, 443] on span "Save" at bounding box center [683, 447] width 81 height 29
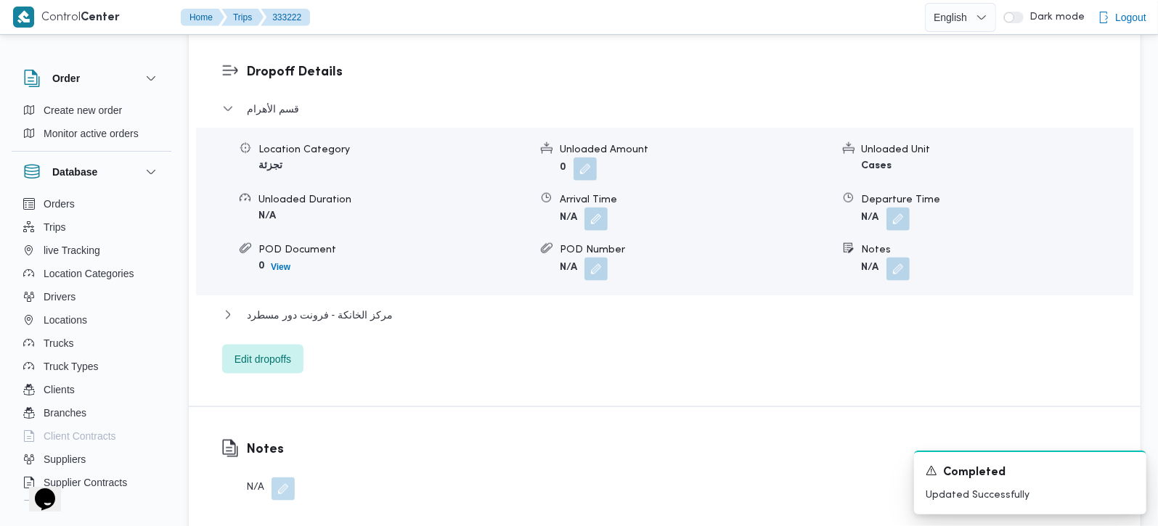
scroll to position [1281, 0]
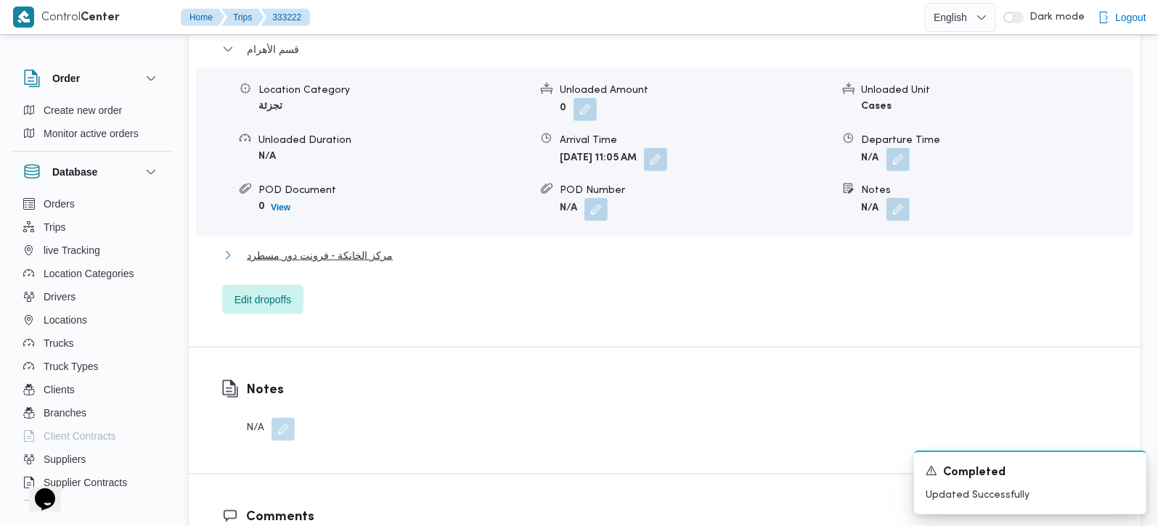
click at [356, 247] on span "مركز الخانكة - فرونت دور مسطرد" at bounding box center [320, 255] width 146 height 17
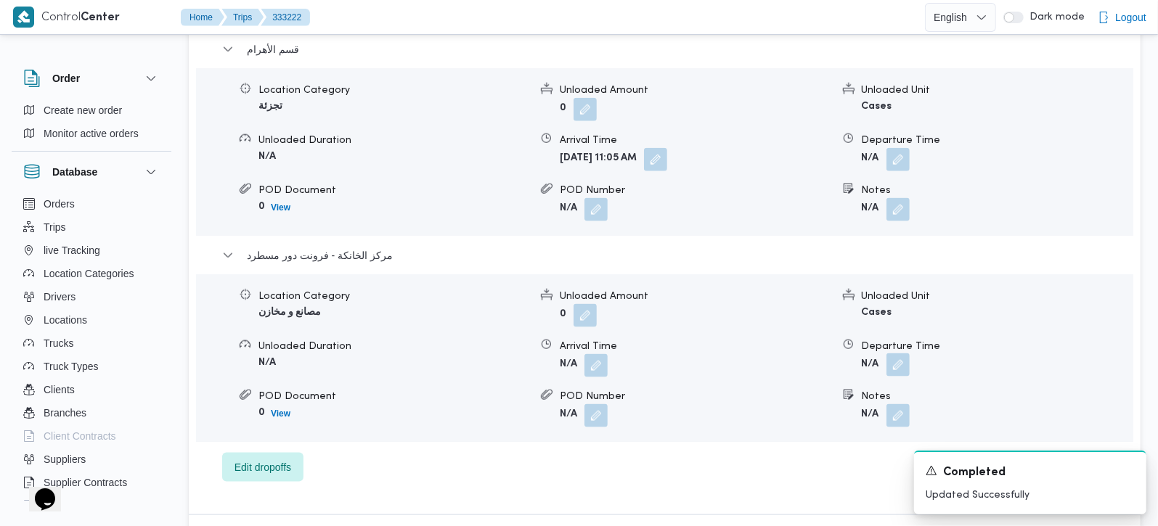
click at [894, 354] on button "button" at bounding box center [897, 365] width 23 height 23
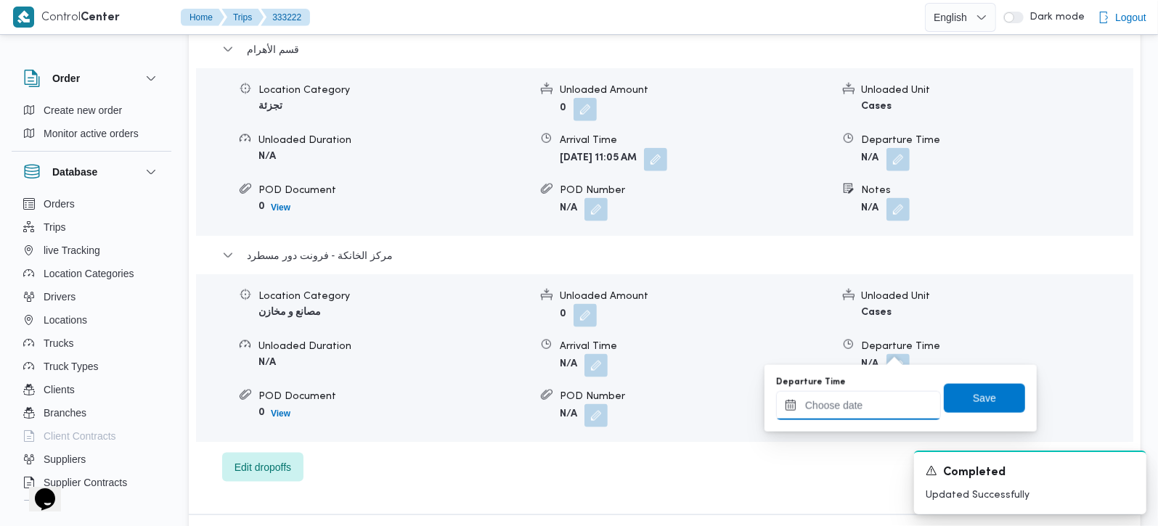
click at [876, 397] on input "Departure Time" at bounding box center [858, 405] width 165 height 29
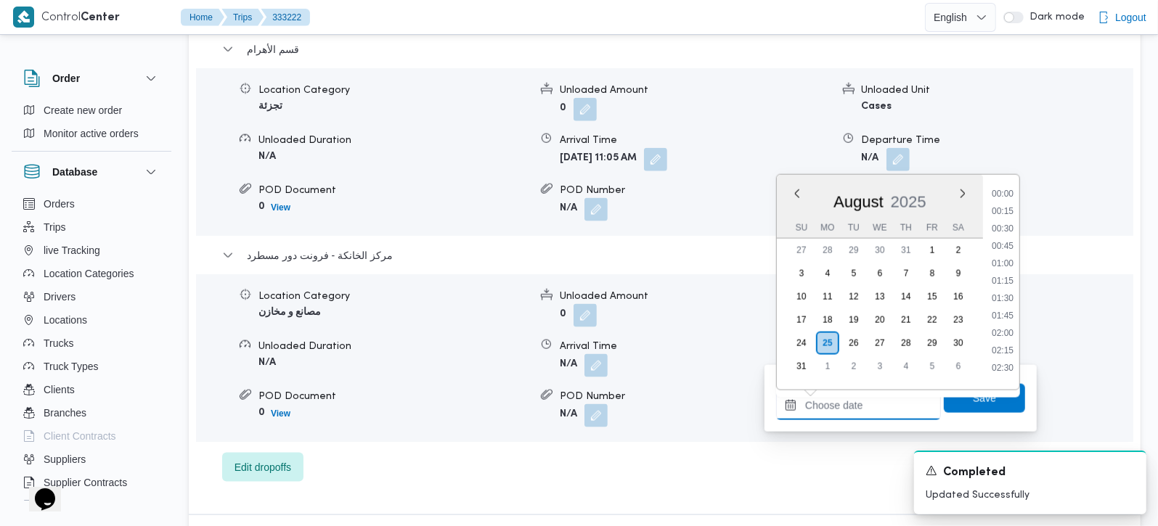
scroll to position [1156, 0]
click at [1005, 224] on li "17:00" at bounding box center [1002, 223] width 33 height 15
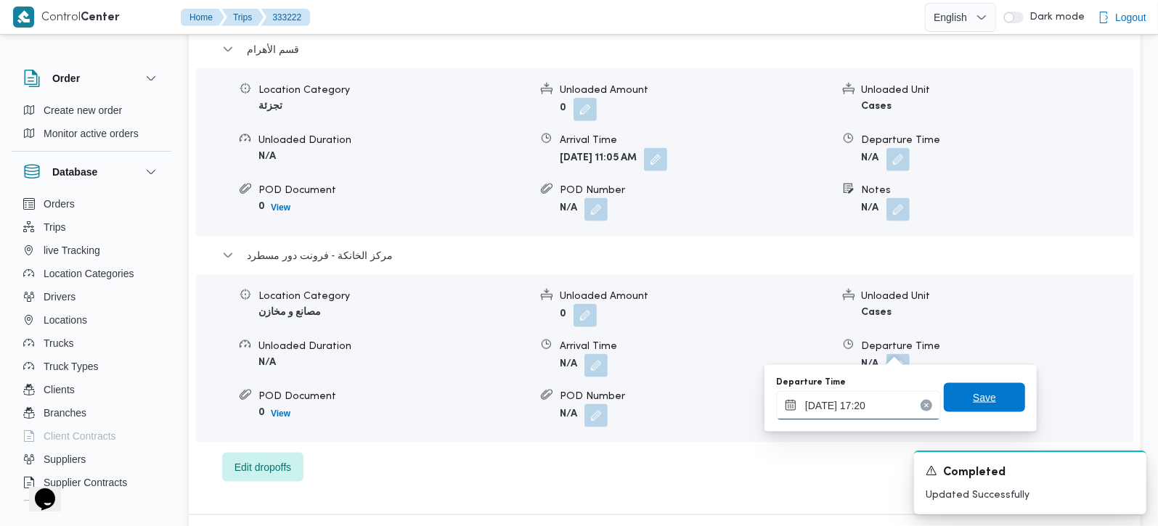
type input "25/08/2025 17:20"
click at [960, 398] on span "Save" at bounding box center [984, 397] width 81 height 29
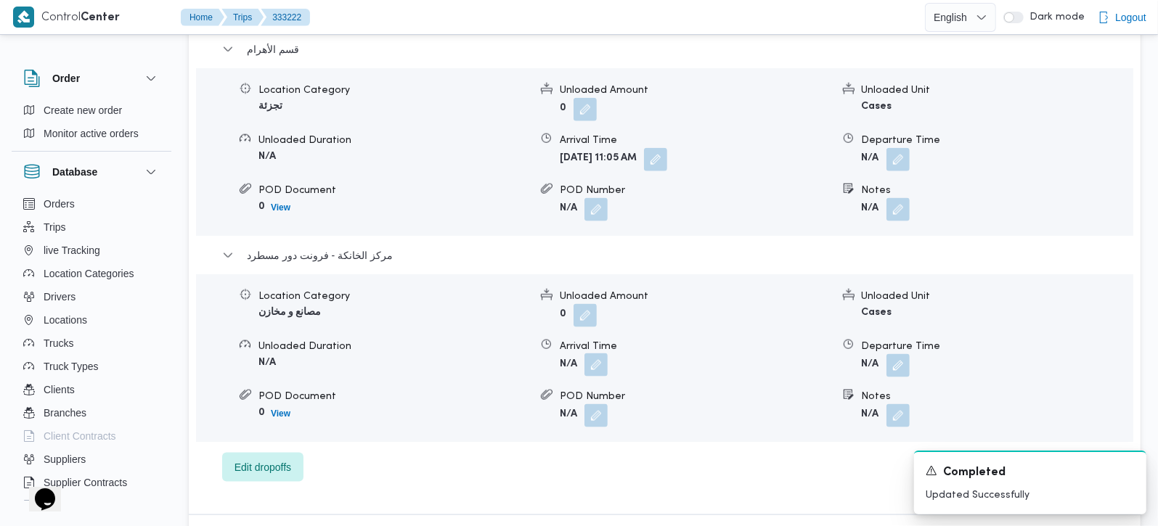
click at [601, 354] on button "button" at bounding box center [595, 365] width 23 height 23
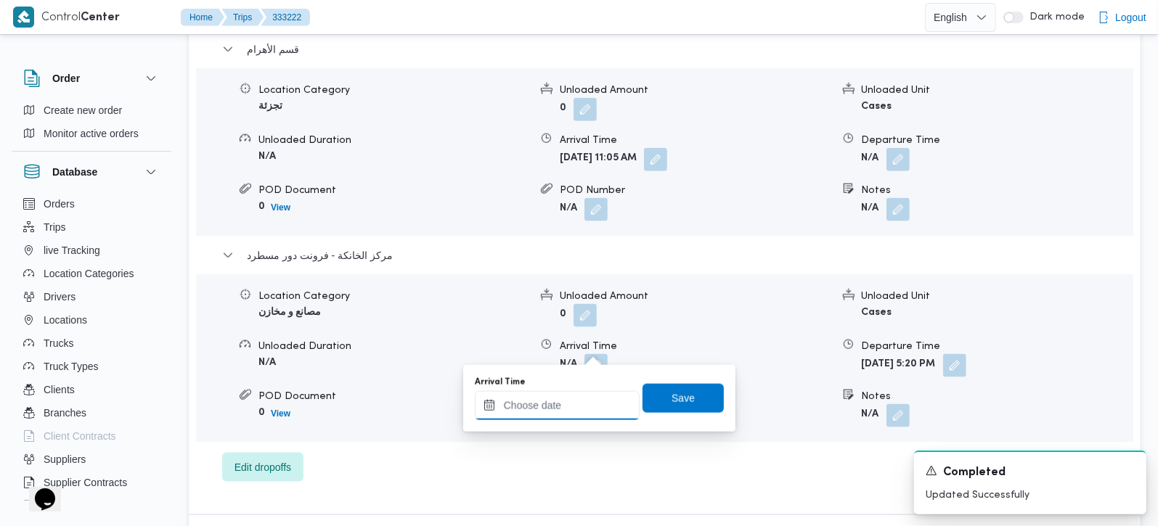
drag, startPoint x: 587, startPoint y: 395, endPoint x: 606, endPoint y: 396, distance: 19.6
click at [587, 395] on input "Arrival Time" at bounding box center [557, 405] width 165 height 29
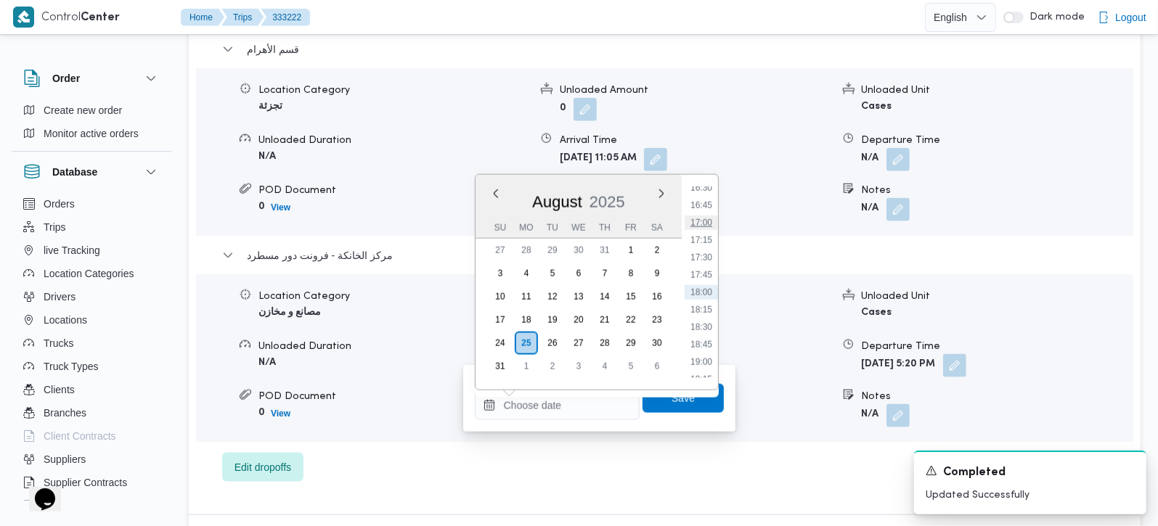
click at [701, 223] on li "17:00" at bounding box center [701, 223] width 33 height 15
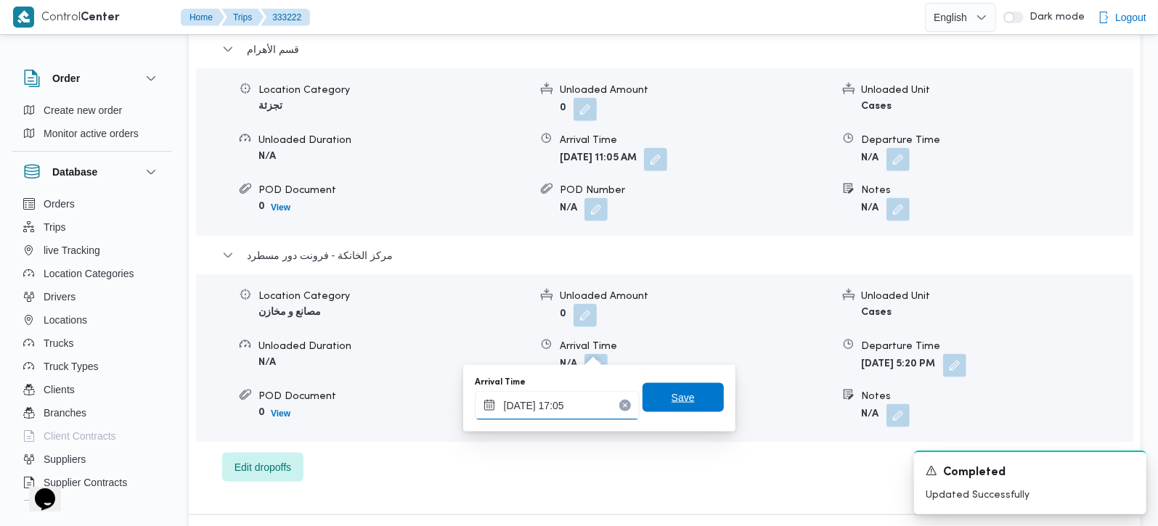
type input "25/08/2025 17:05"
click at [672, 384] on div "Save" at bounding box center [683, 398] width 81 height 29
click at [674, 386] on span "Save" at bounding box center [683, 397] width 81 height 29
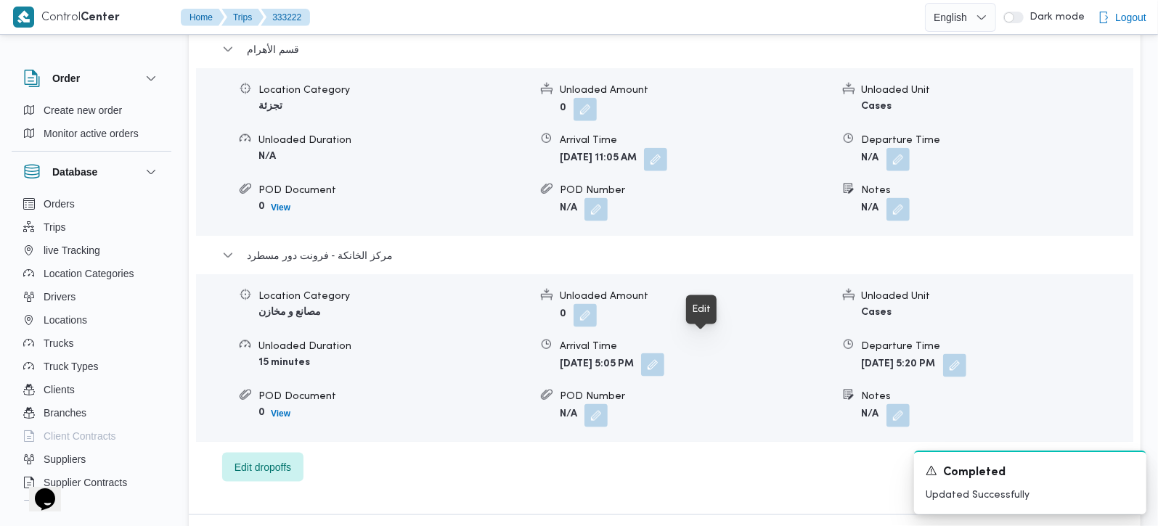
scroll to position [1196, 0]
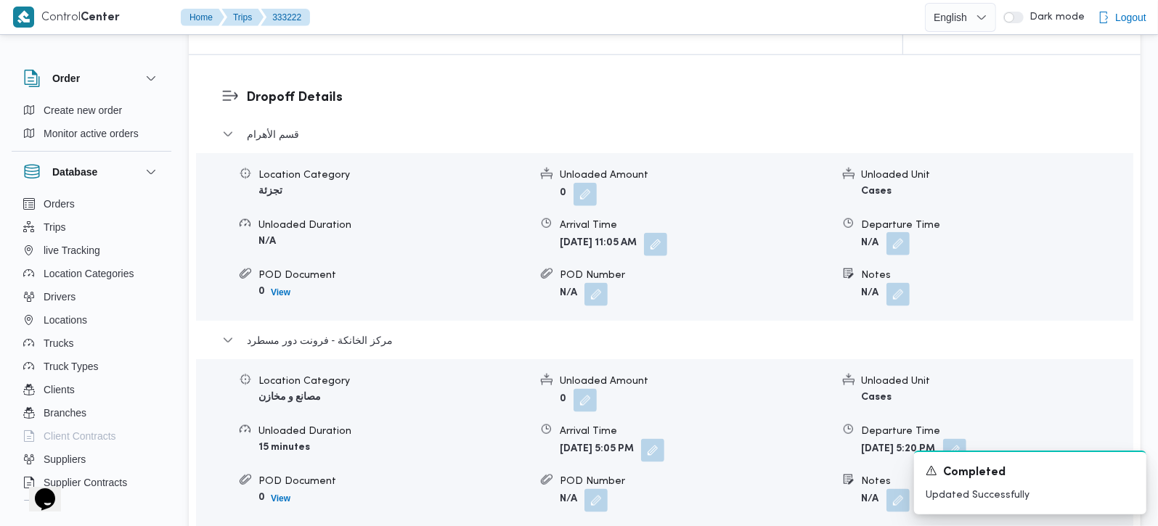
click at [902, 232] on button "button" at bounding box center [897, 243] width 23 height 23
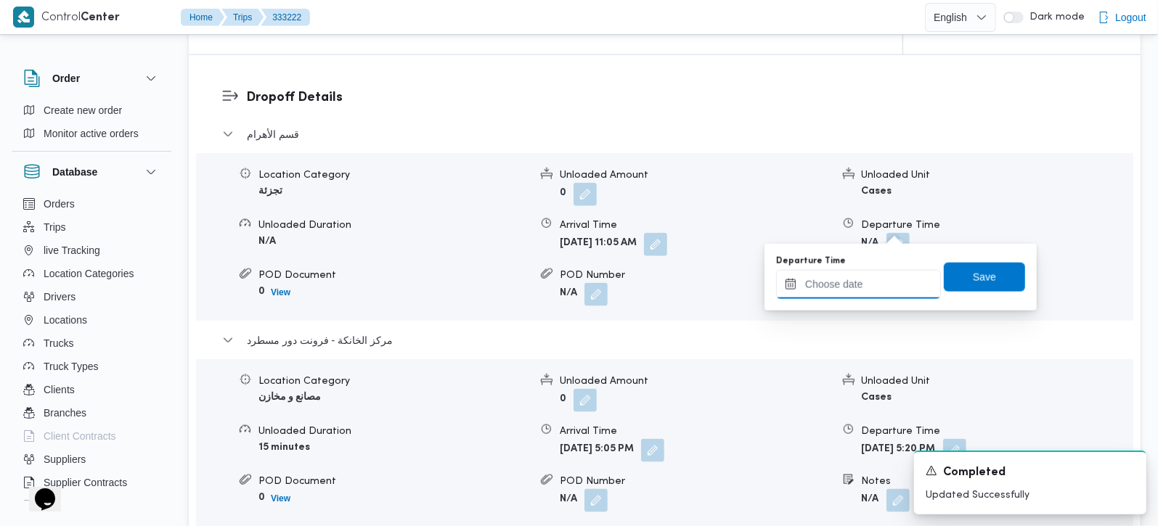
click at [843, 283] on input "Departure Time" at bounding box center [858, 284] width 165 height 29
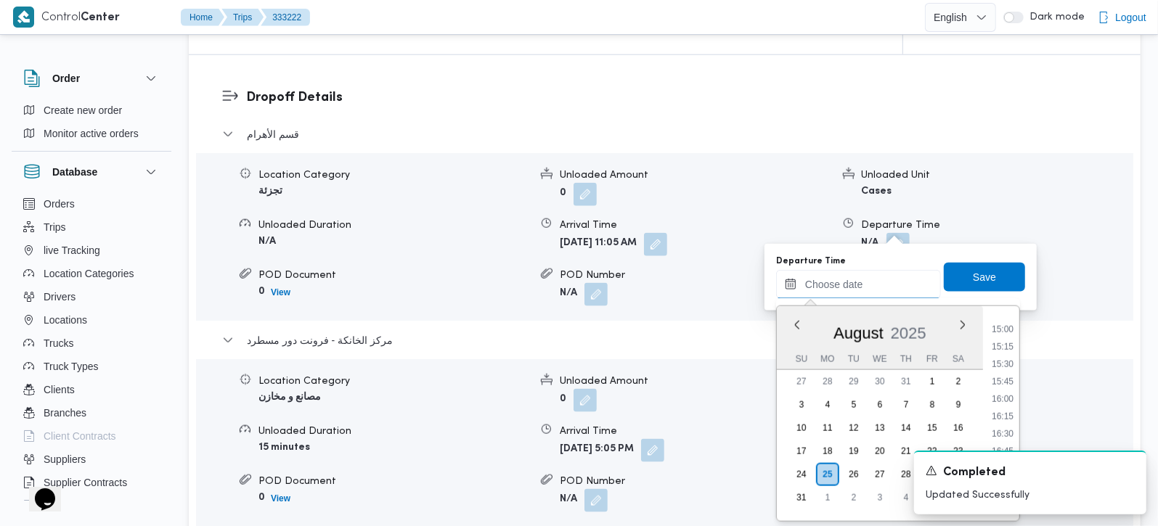
scroll to position [1071, 0]
drag, startPoint x: 1004, startPoint y: 366, endPoint x: 972, endPoint y: 288, distance: 84.7
click at [1004, 366] on li "16:00" at bounding box center [1002, 369] width 33 height 15
type input "25/08/2025 16:00"
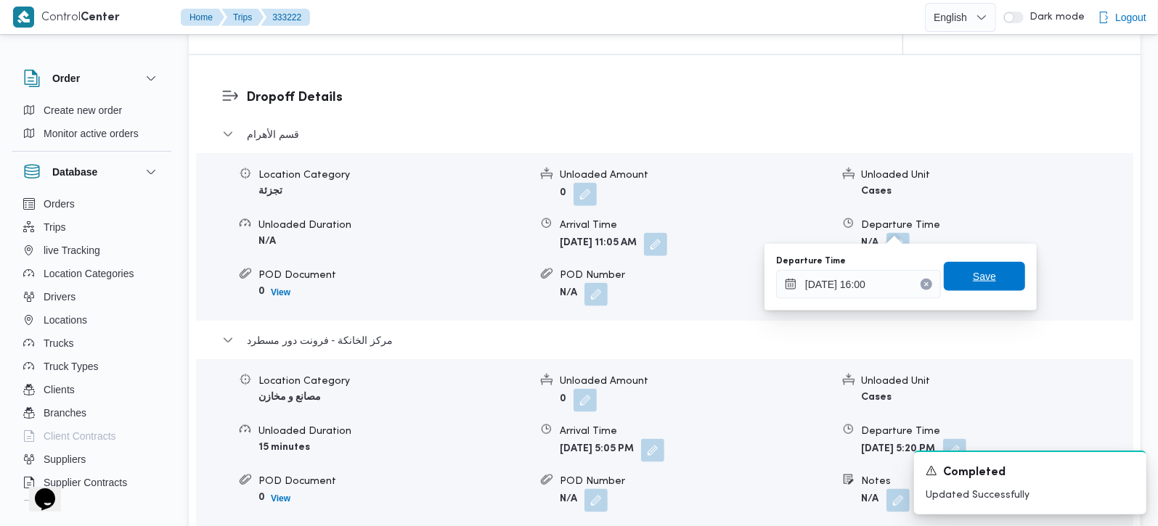
click at [973, 277] on span "Save" at bounding box center [984, 276] width 23 height 17
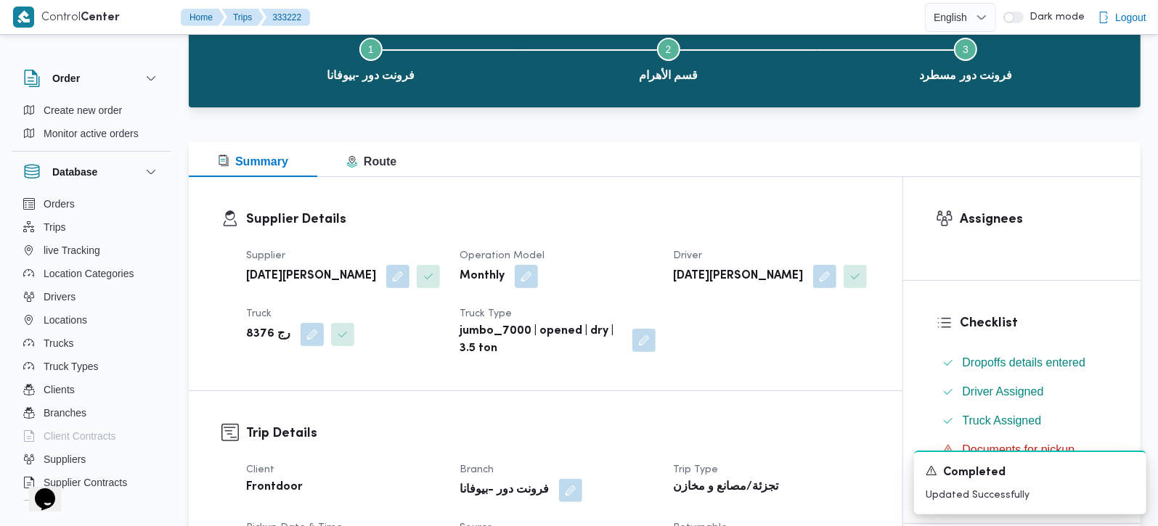
scroll to position [0, 0]
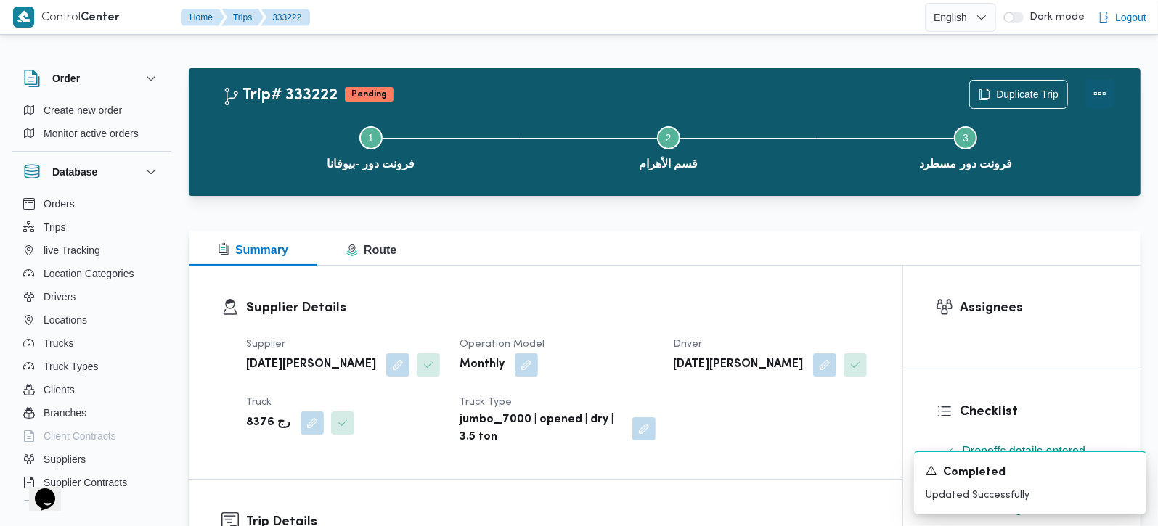
click at [1111, 93] on button "Actions" at bounding box center [1099, 93] width 29 height 29
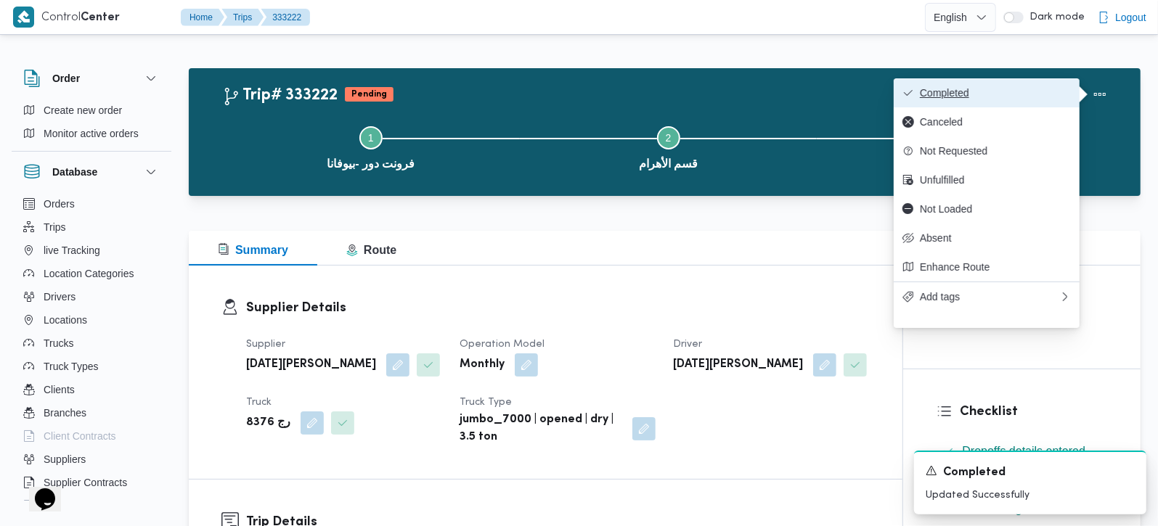
click at [1030, 93] on span "Completed" at bounding box center [995, 93] width 151 height 12
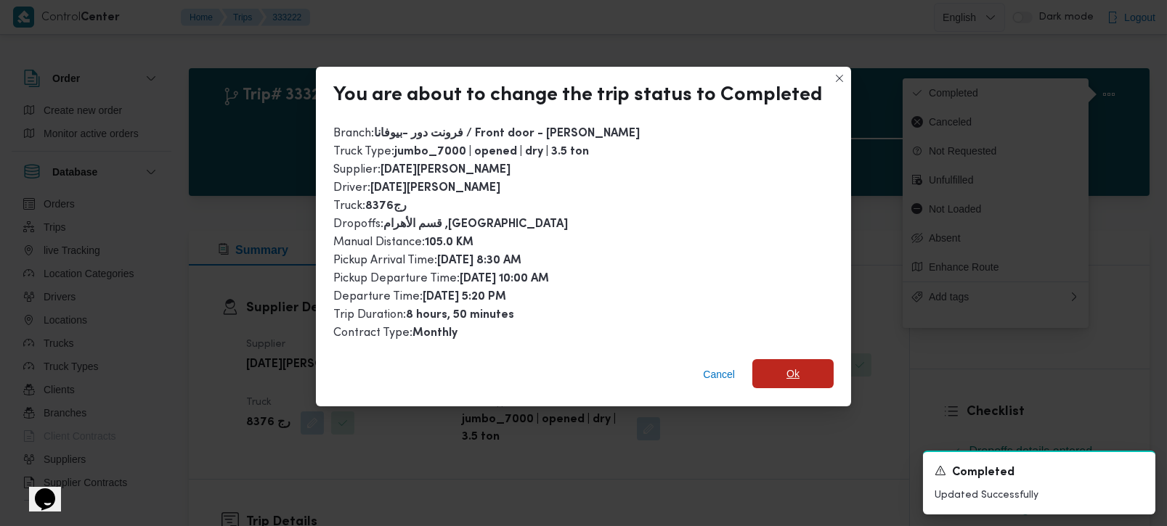
click at [810, 364] on span "Ok" at bounding box center [792, 373] width 81 height 29
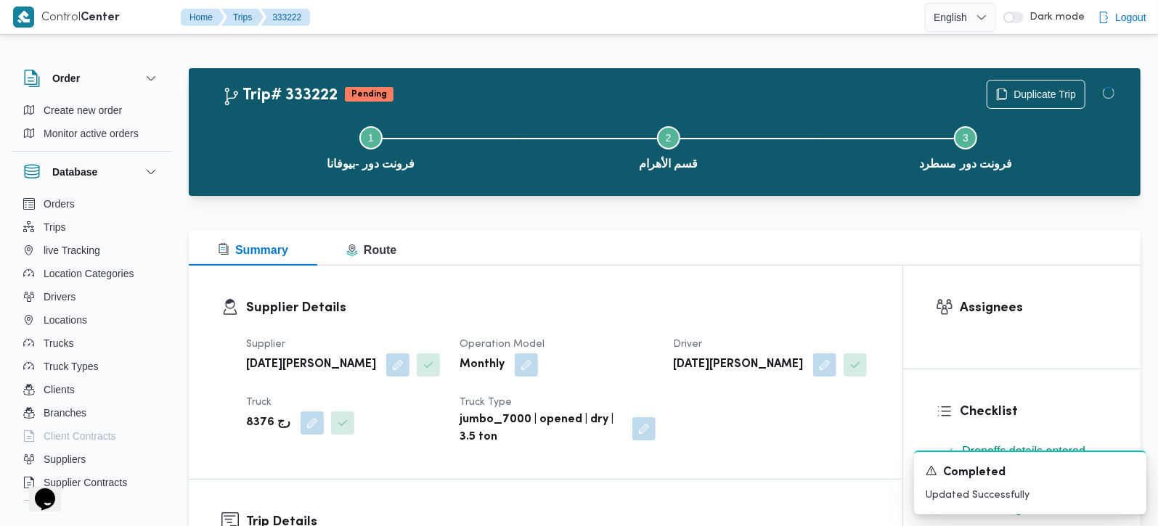
click at [798, 241] on div "Summary Route" at bounding box center [665, 248] width 952 height 35
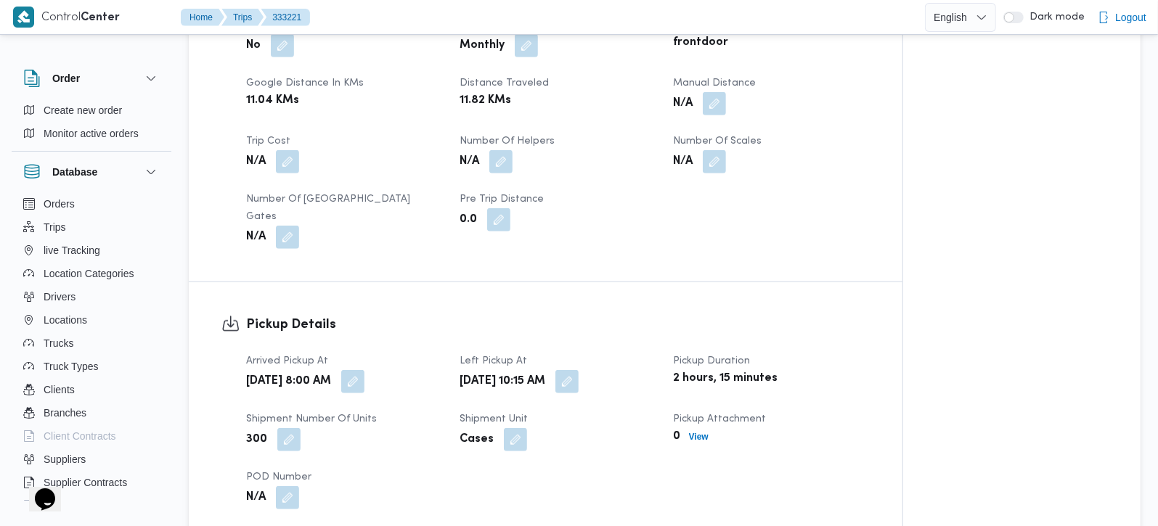
scroll to position [683, 0]
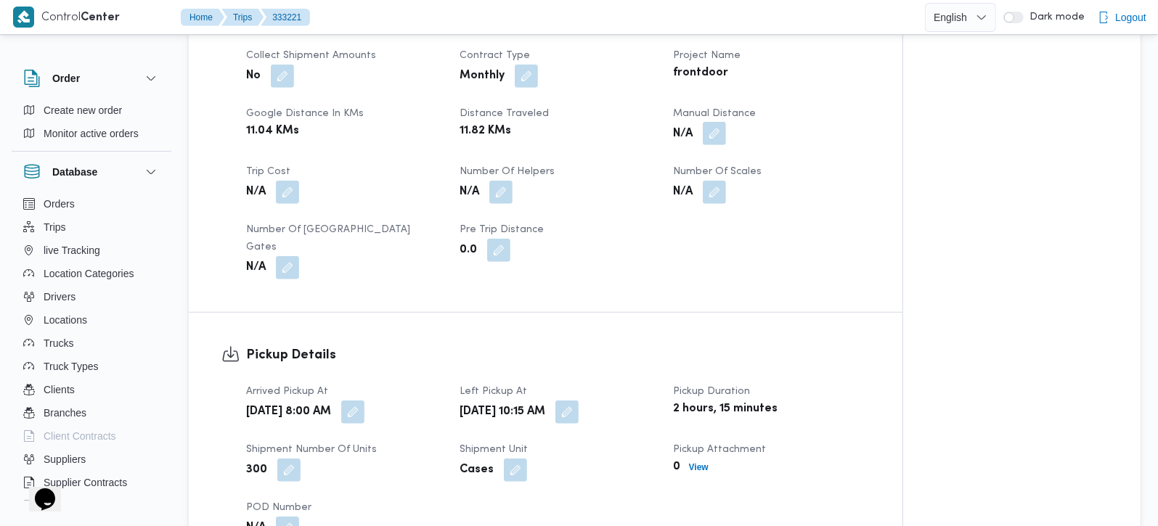
click at [714, 136] on button "button" at bounding box center [714, 133] width 23 height 23
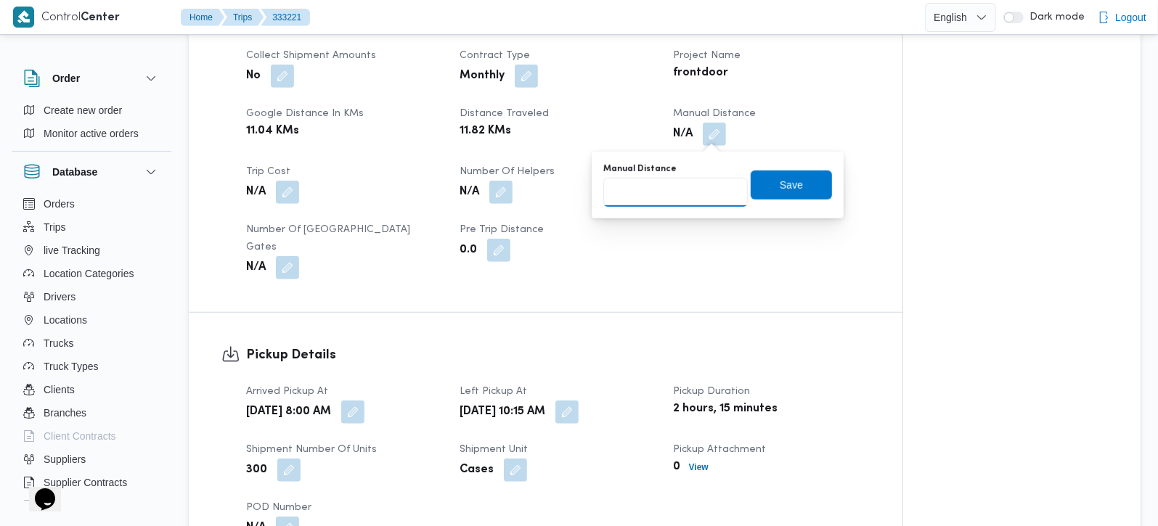
click at [666, 201] on input "Manual Distance" at bounding box center [675, 192] width 144 height 29
type input "126"
click at [764, 185] on span "Save" at bounding box center [791, 184] width 81 height 29
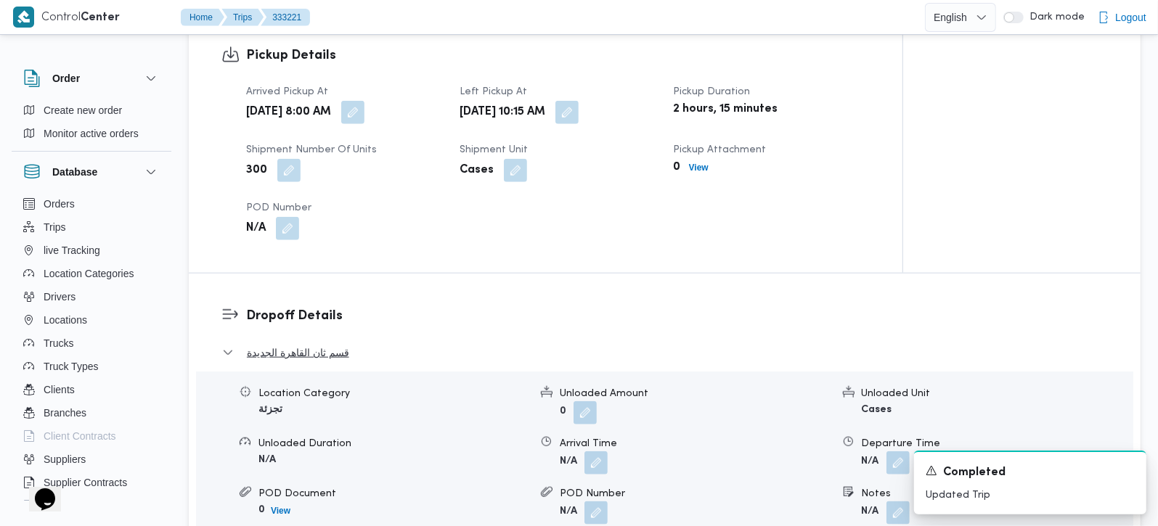
scroll to position [1024, 0]
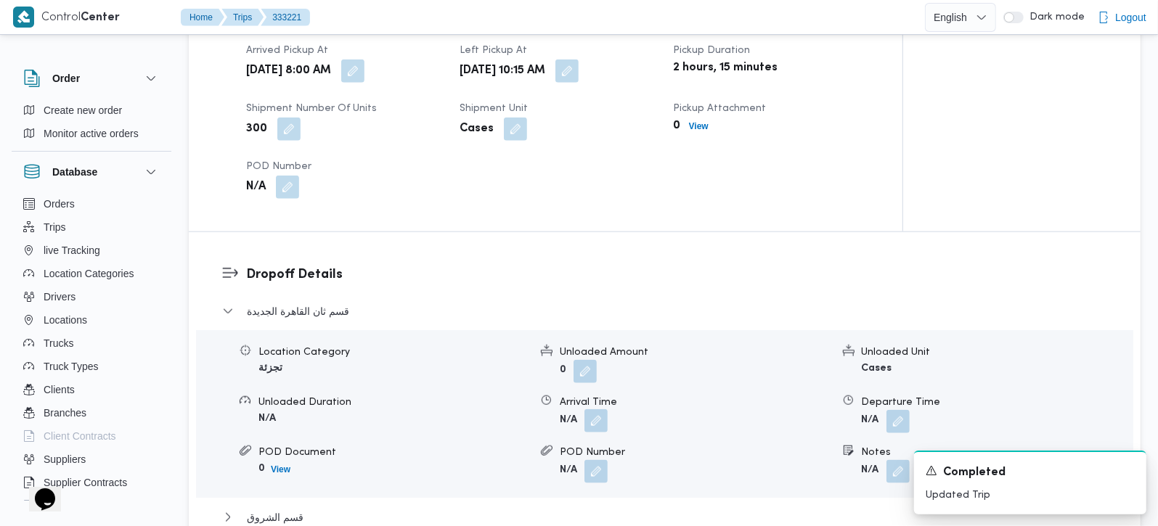
click at [584, 409] on button "button" at bounding box center [595, 420] width 23 height 23
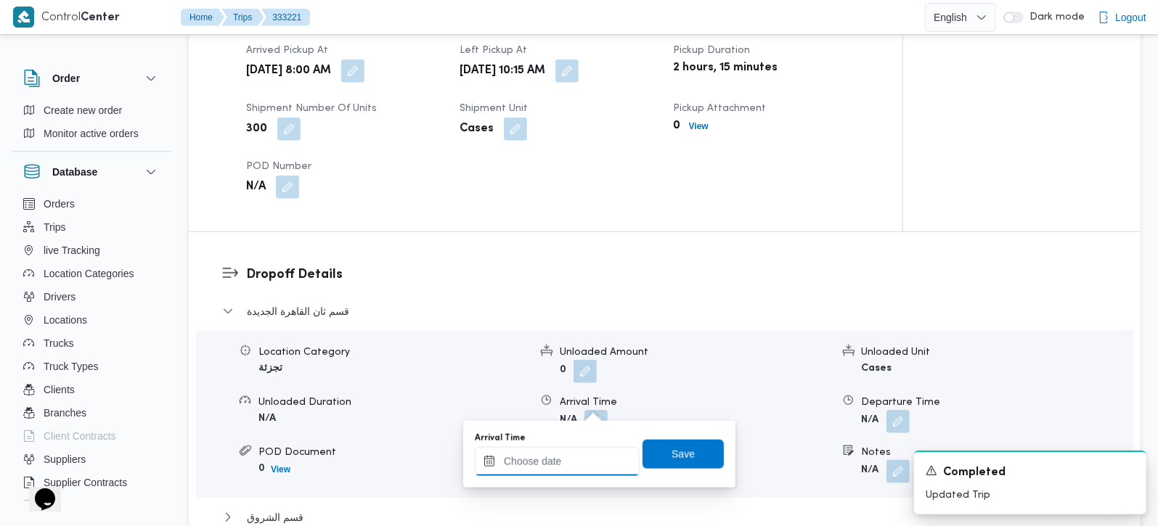
click at [563, 460] on input "Arrival Time" at bounding box center [557, 461] width 165 height 29
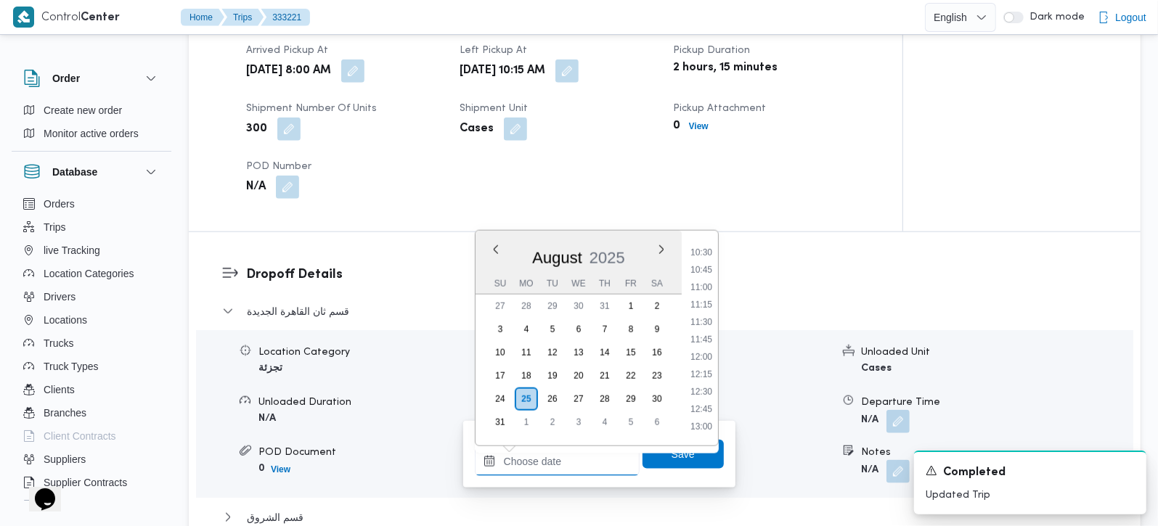
scroll to position [644, 0]
click at [706, 366] on li "11:00" at bounding box center [701, 372] width 33 height 15
type input "25/08/2025 11:00"
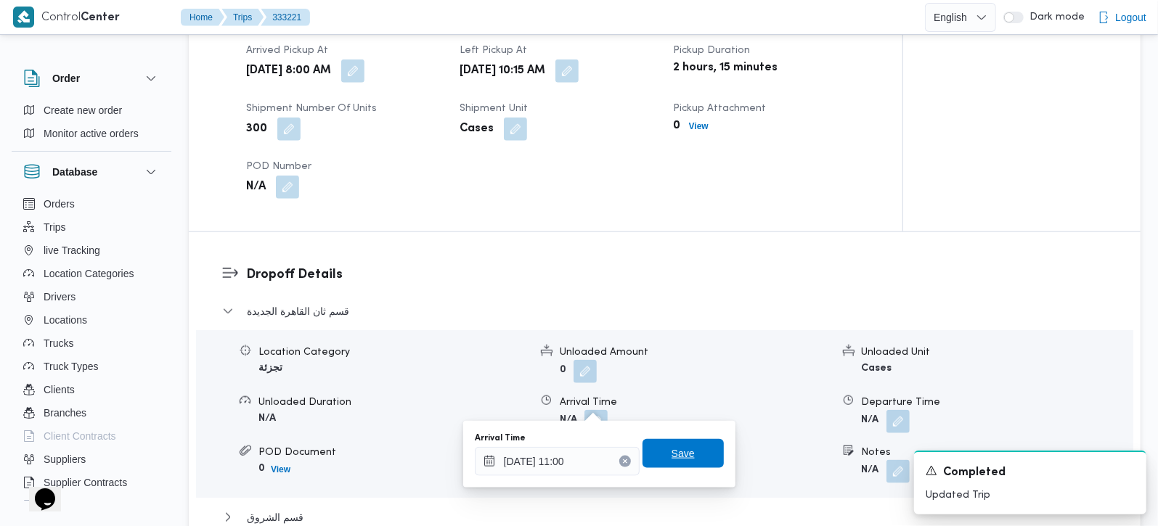
click at [672, 455] on span "Save" at bounding box center [683, 453] width 23 height 17
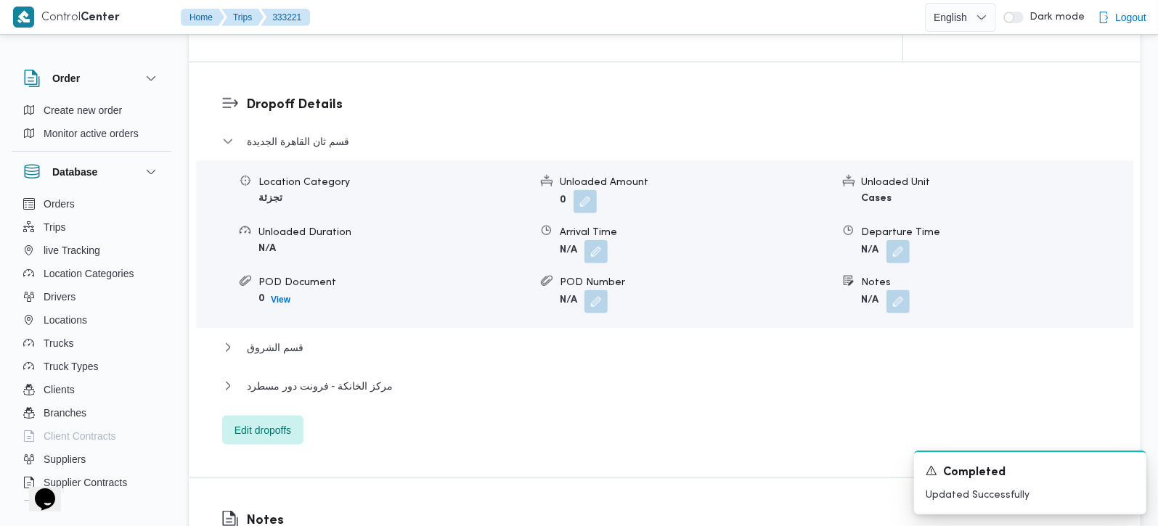
scroll to position [1196, 0]
click at [286, 376] on span "مركز الخانكة - فرونت دور مسطرد" at bounding box center [320, 384] width 146 height 17
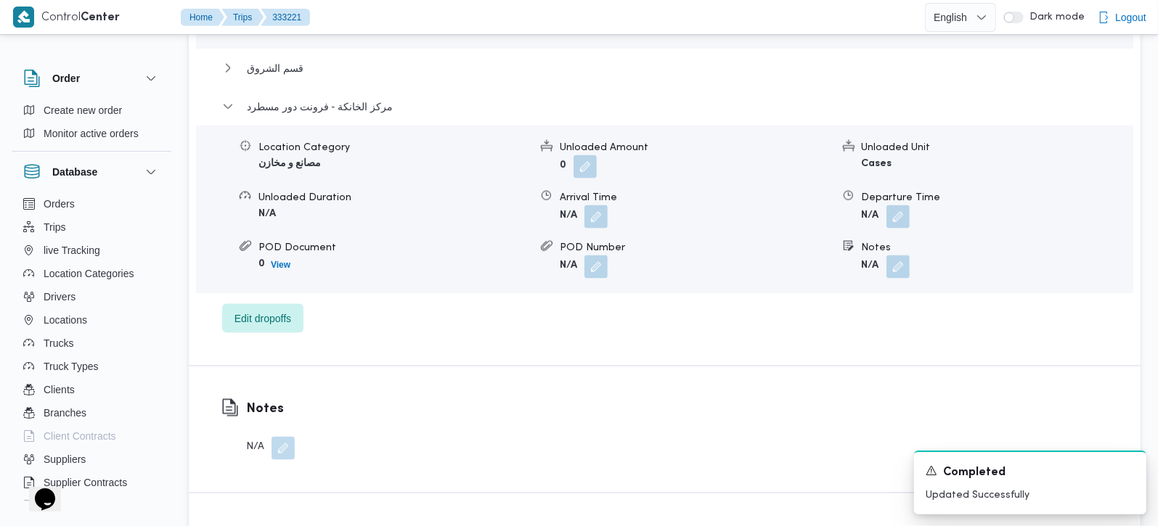
scroll to position [1366, 0]
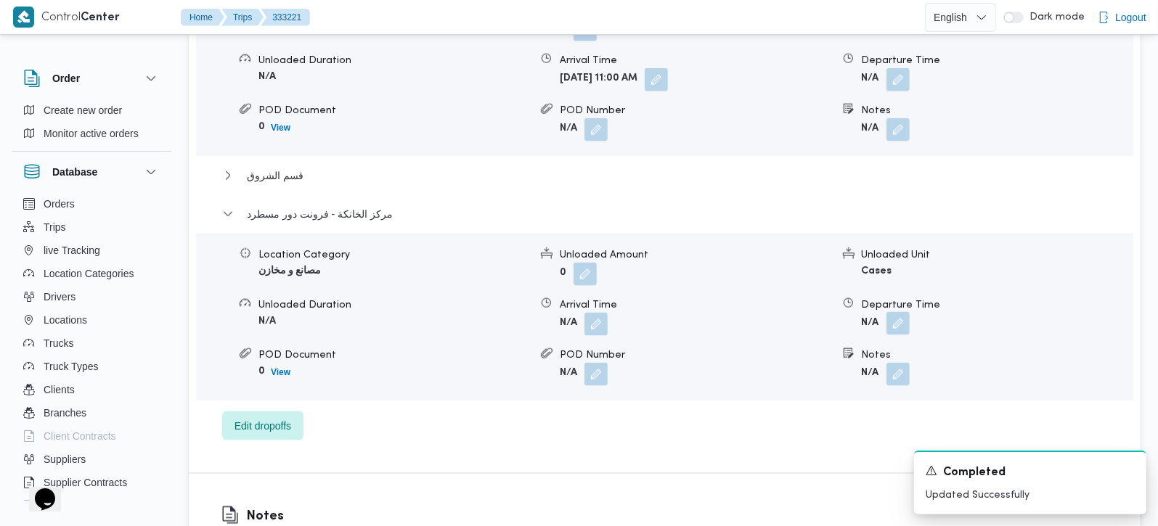
click at [903, 312] on button "button" at bounding box center [897, 323] width 23 height 23
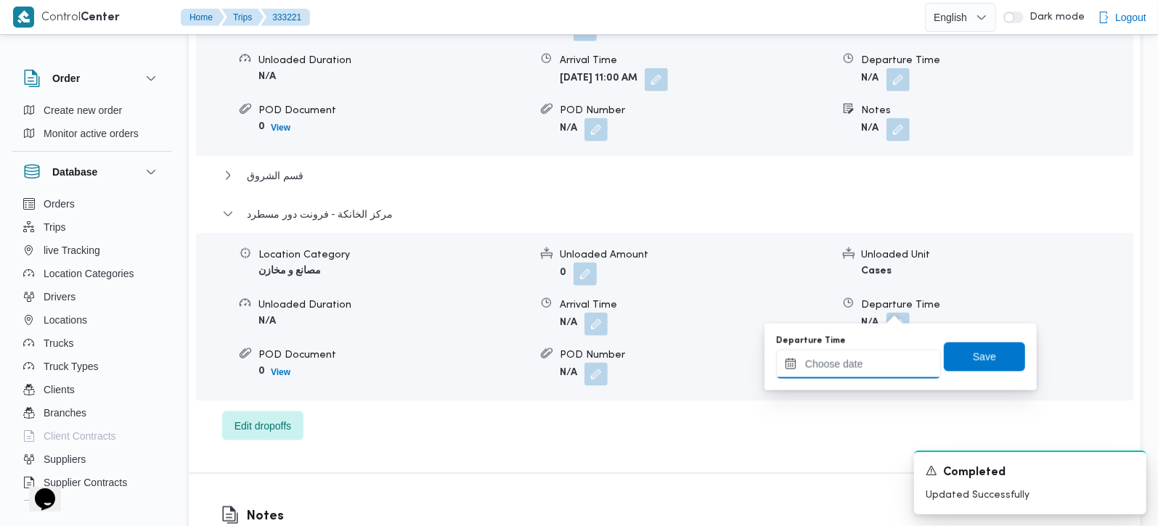
click at [872, 365] on input "Departure Time" at bounding box center [858, 364] width 165 height 29
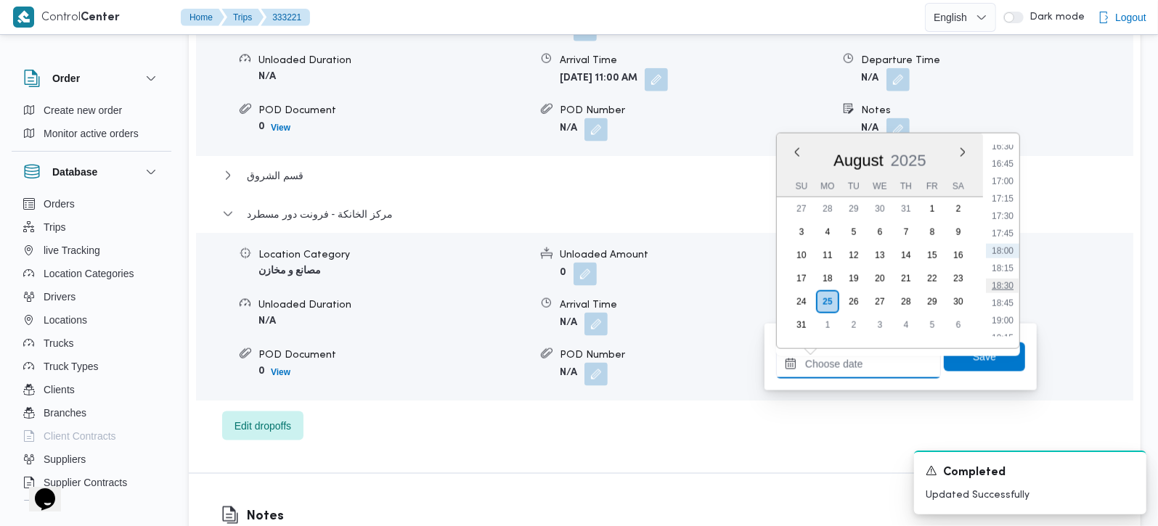
scroll to position [1071, 0]
click at [1008, 269] on li "17:00" at bounding box center [1002, 266] width 33 height 15
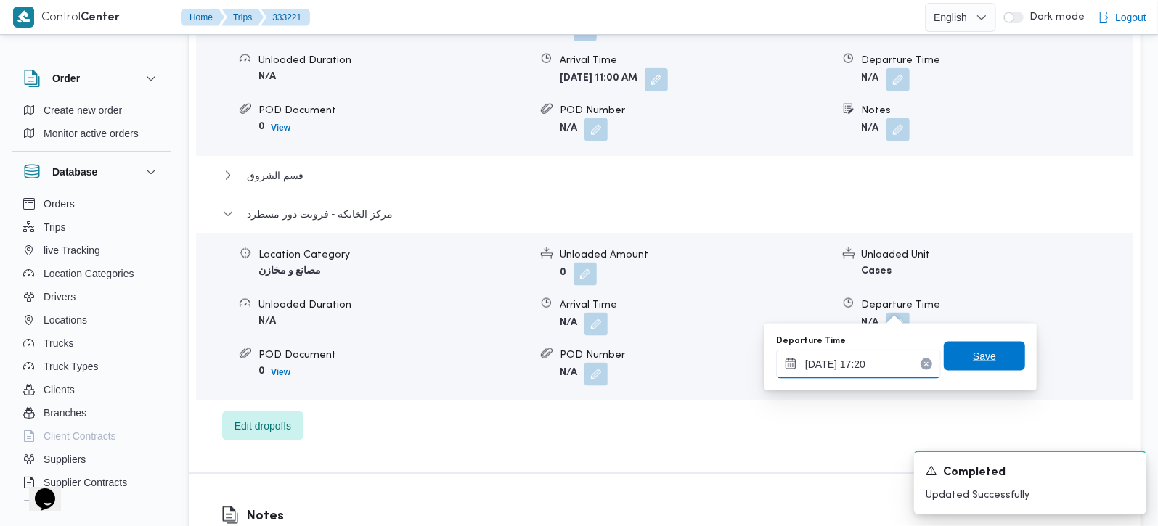
type input "25/08/2025 17:20"
click at [990, 346] on span "Save" at bounding box center [984, 356] width 81 height 29
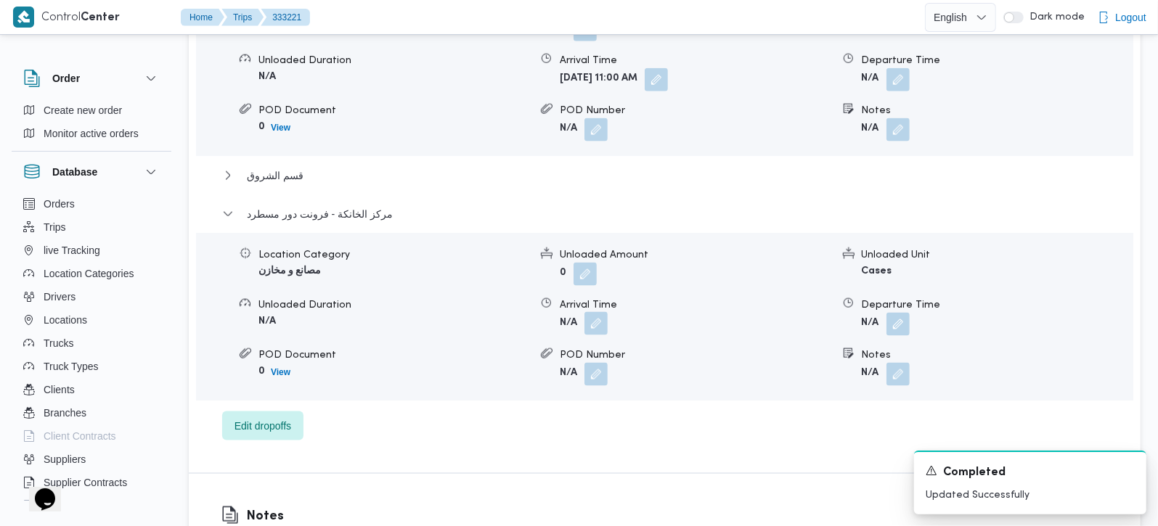
click at [594, 312] on button "button" at bounding box center [595, 323] width 23 height 23
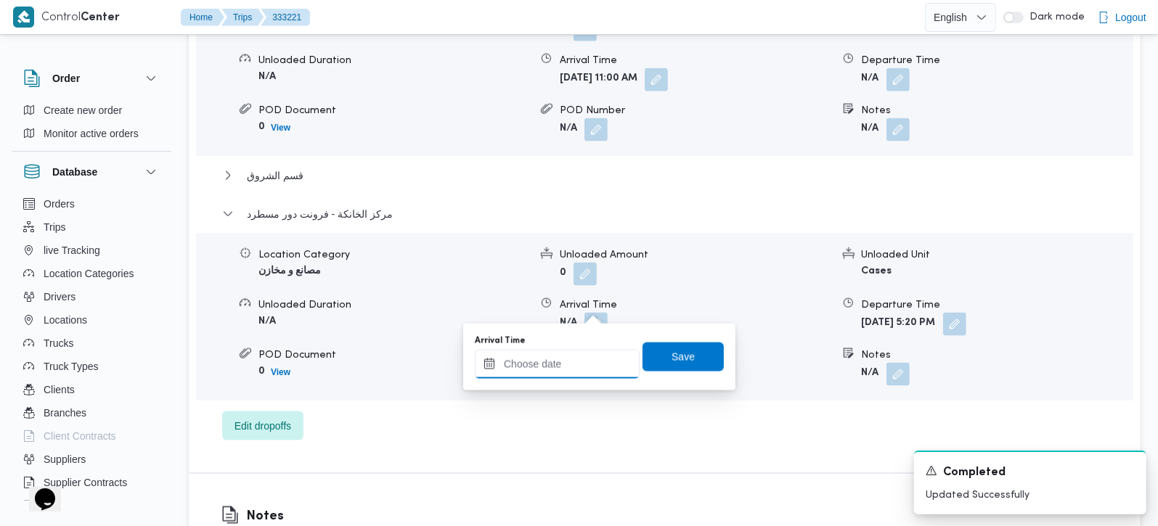
click at [563, 375] on input "Arrival Time" at bounding box center [557, 364] width 165 height 29
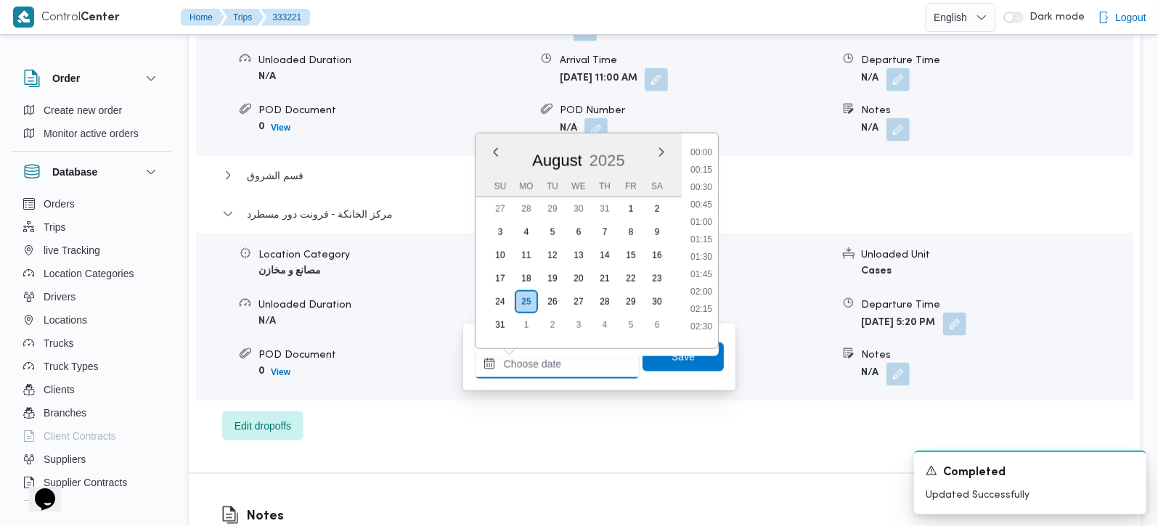
scroll to position [1156, 0]
click at [704, 180] on li "17:00" at bounding box center [701, 181] width 33 height 15
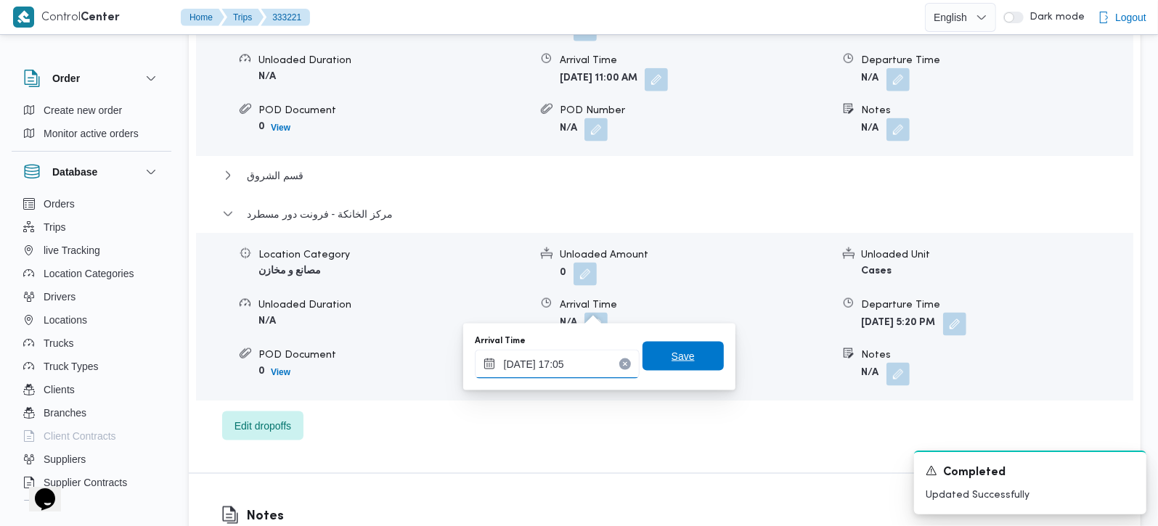
type input "25/08/2025 17:05"
click at [683, 351] on span "Save" at bounding box center [683, 356] width 81 height 29
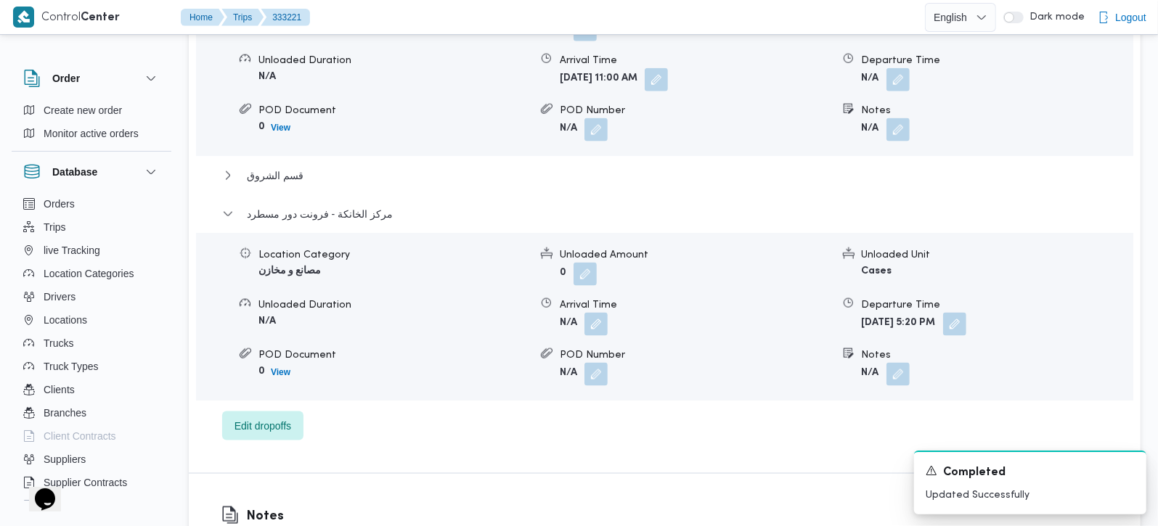
scroll to position [1196, 0]
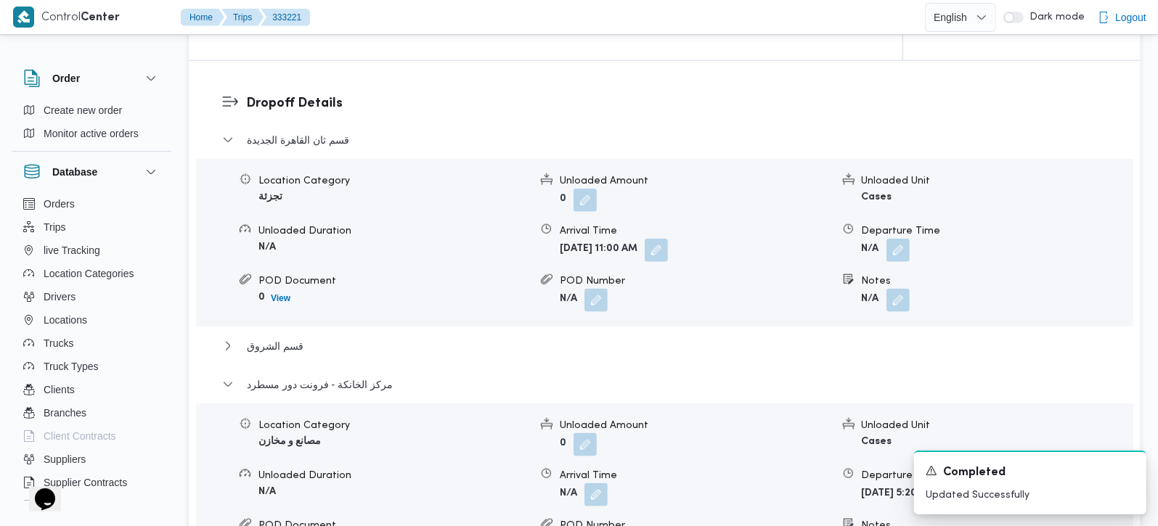
click at [284, 316] on div "قسم ثان القاهرة الجديدة Location Category تجزئة Unloaded Amount 0 Unloaded Unit…" at bounding box center [665, 371] width 886 height 480
click at [282, 338] on span "قسم الشروق" at bounding box center [275, 346] width 57 height 17
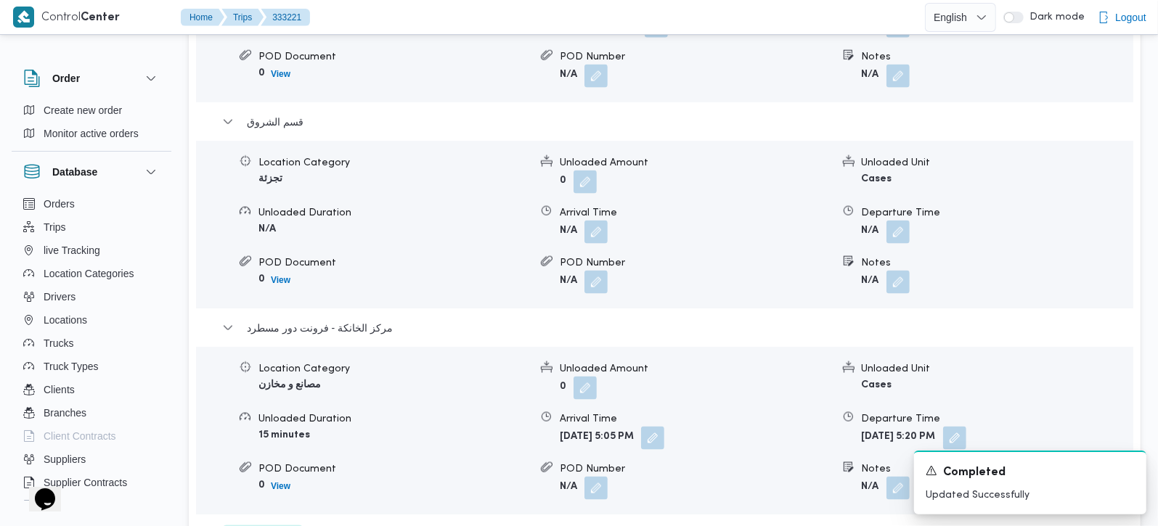
scroll to position [1452, 0]
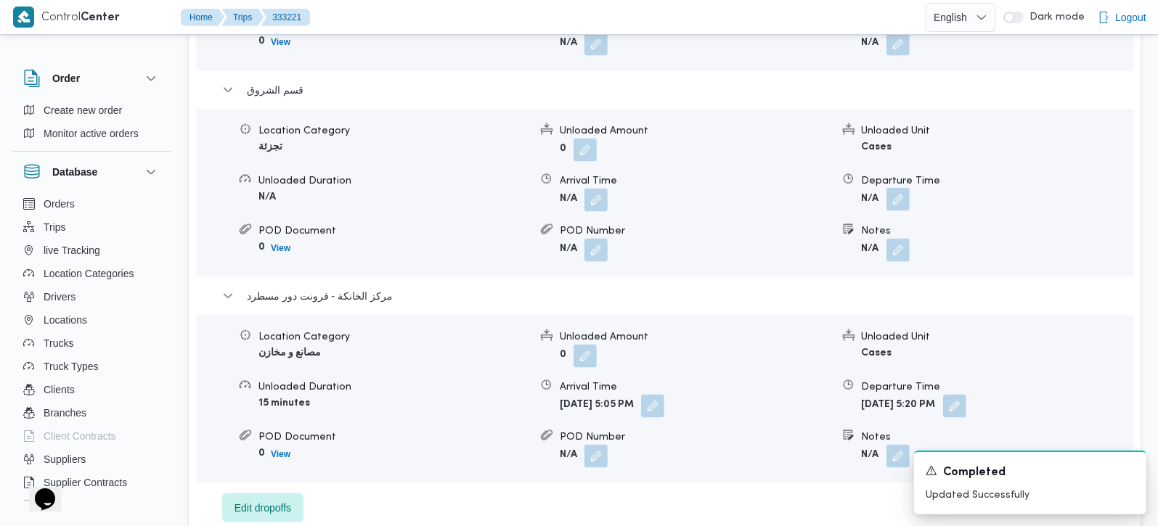
click at [894, 188] on button "button" at bounding box center [897, 199] width 23 height 23
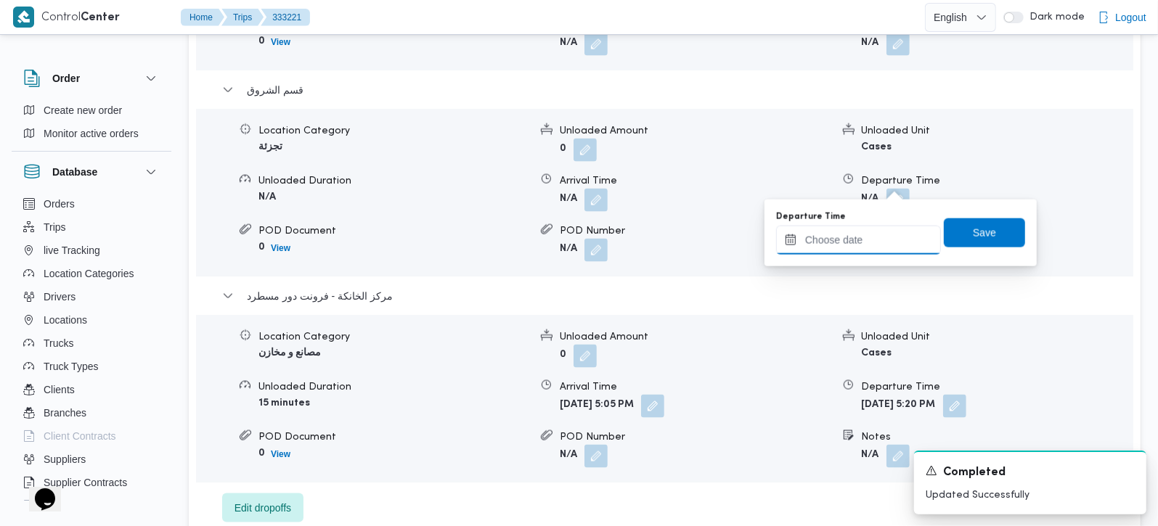
click at [869, 239] on input "Departure Time" at bounding box center [858, 240] width 165 height 29
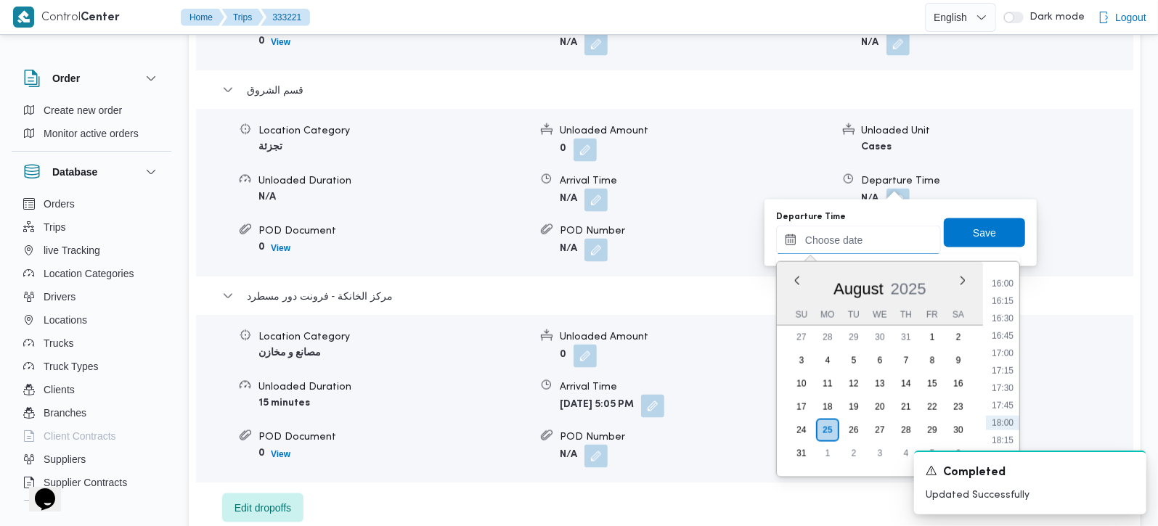
scroll to position [1071, 0]
click at [1004, 322] on li "16:00" at bounding box center [1002, 325] width 33 height 15
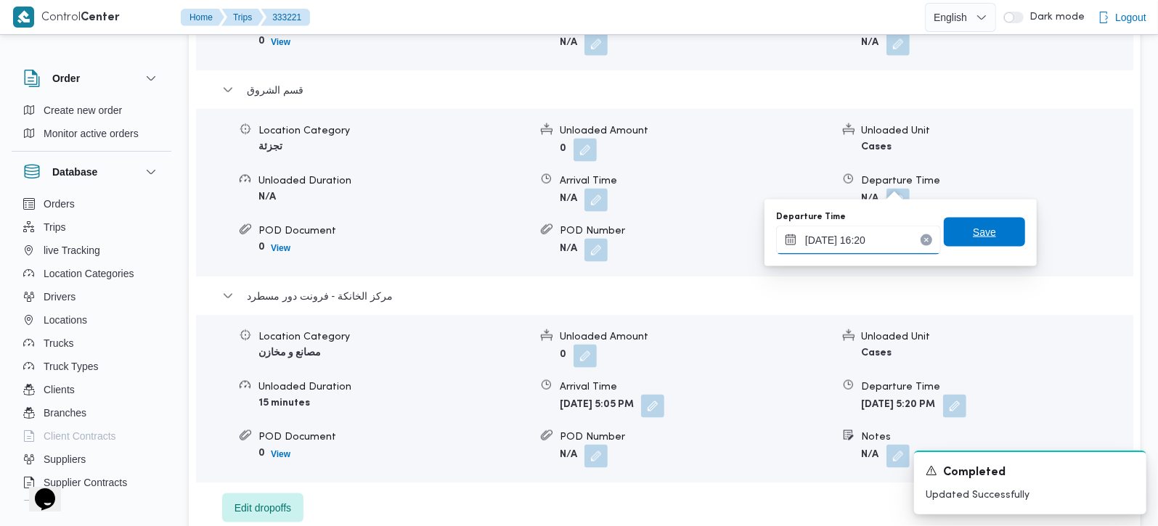
type input "25/08/2025 16:20"
click at [973, 234] on span "Save" at bounding box center [984, 232] width 23 height 17
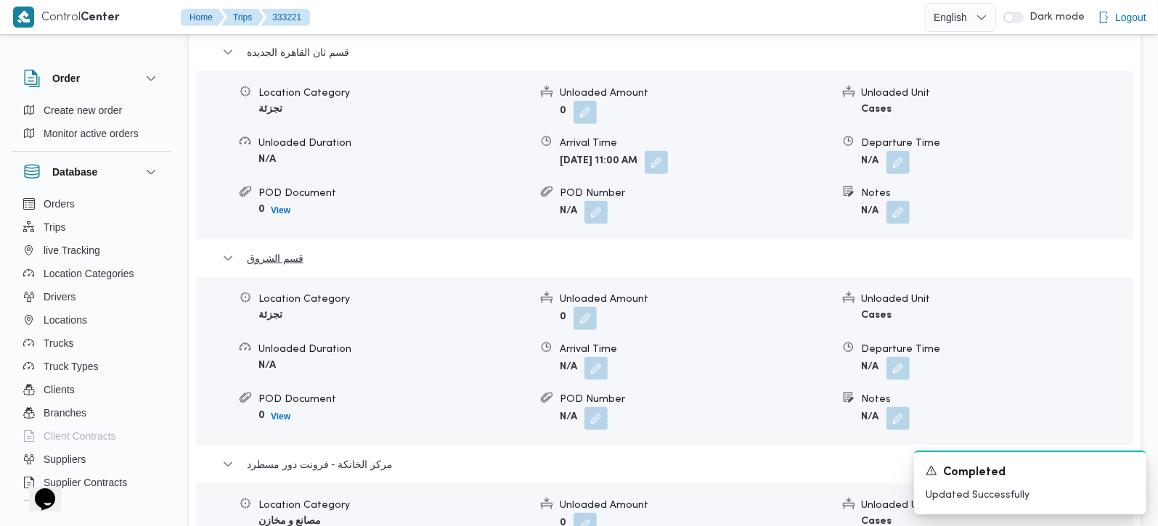
scroll to position [1281, 0]
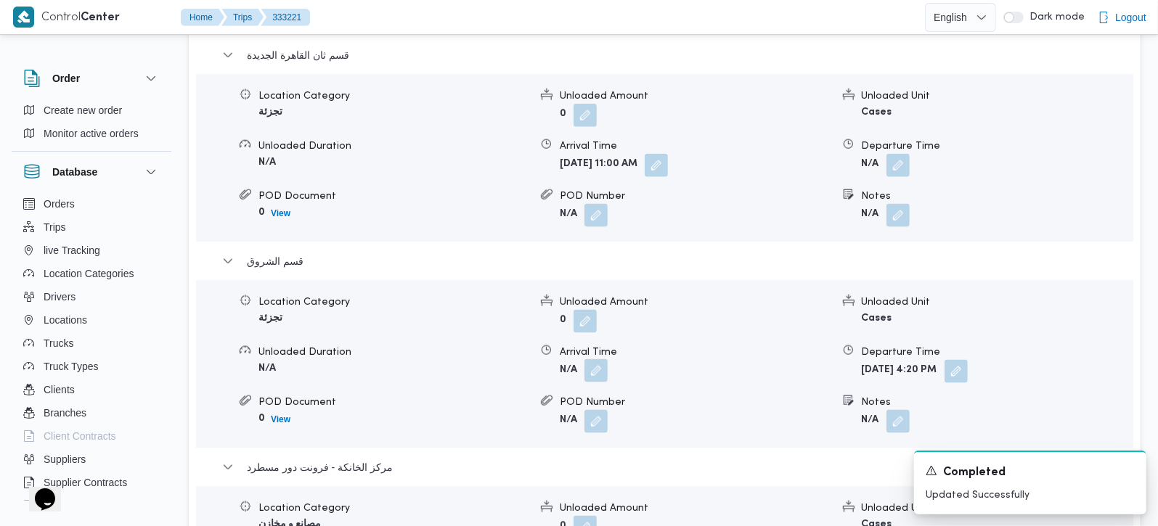
click at [587, 359] on button "button" at bounding box center [595, 370] width 23 height 23
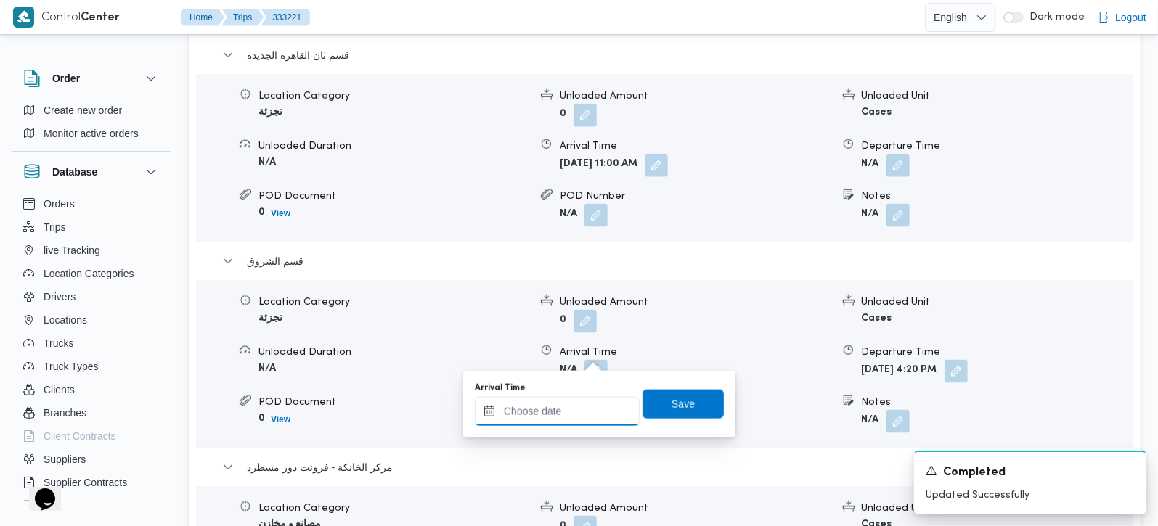
click at [577, 415] on input "Arrival Time" at bounding box center [557, 411] width 165 height 29
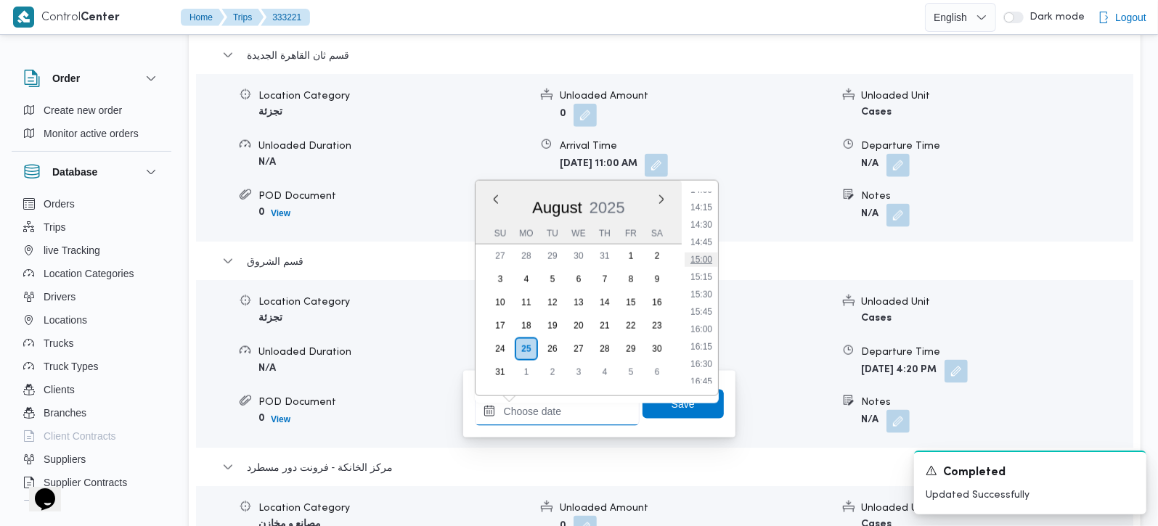
scroll to position [900, 0]
click at [703, 246] on ul "00:00 00:15 00:30 00:45 01:00 01:15 01:30 01:45 02:00 02:15 02:30 02:45 03:00 0…" at bounding box center [701, 288] width 33 height 192
click at [703, 238] on li "13:30" at bounding box center [701, 240] width 33 height 15
type input "25/08/2025 13:30"
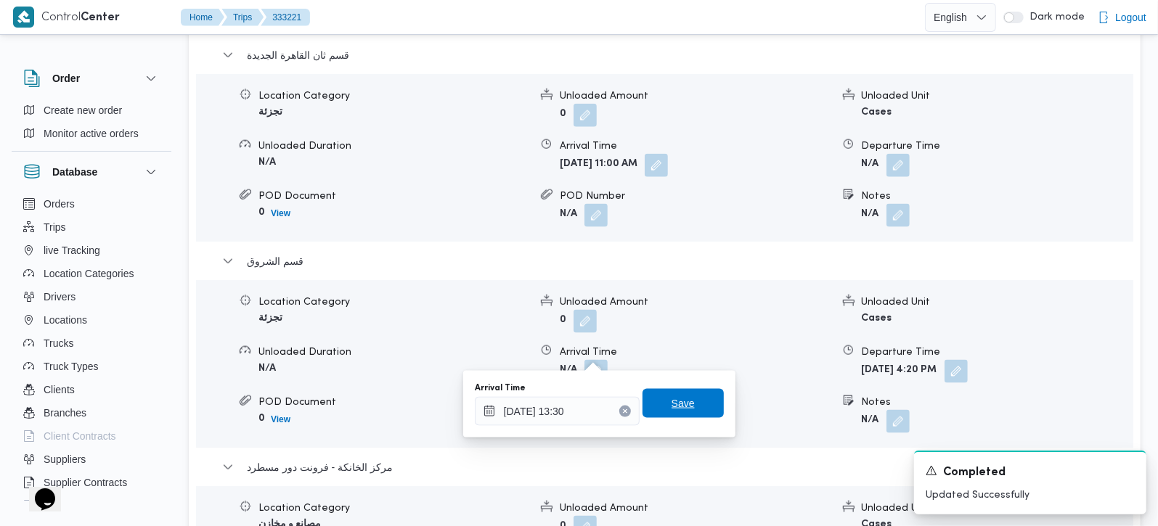
click at [694, 399] on span "Save" at bounding box center [683, 403] width 81 height 29
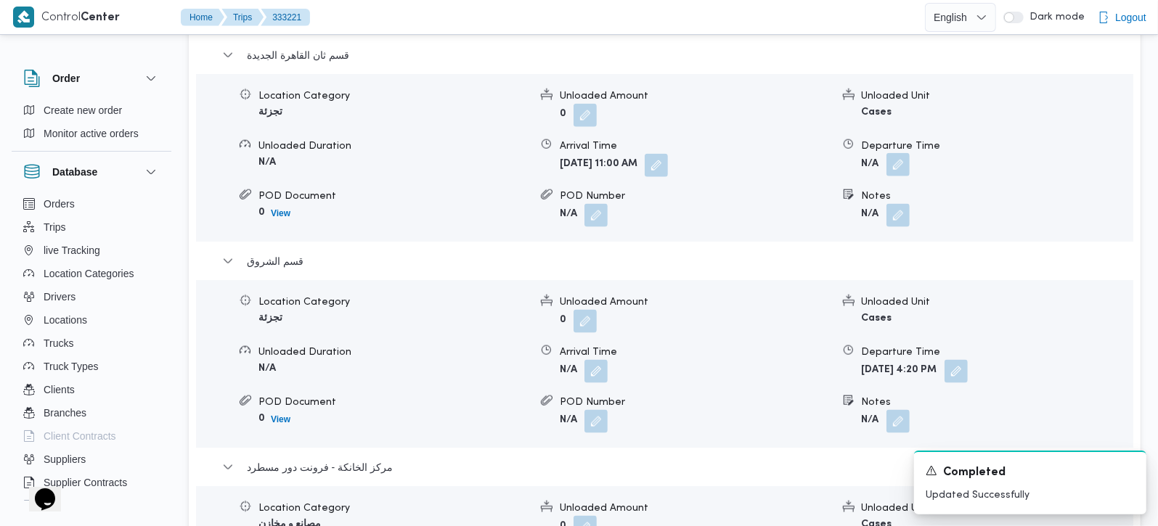
click at [908, 153] on button "button" at bounding box center [897, 164] width 23 height 23
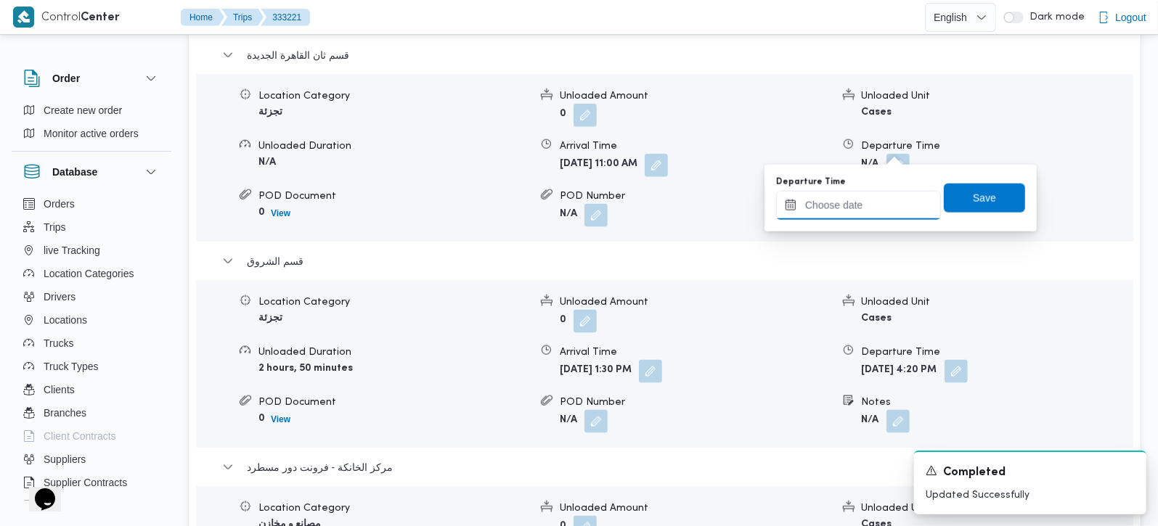
click at [884, 191] on input "Departure Time" at bounding box center [858, 205] width 165 height 29
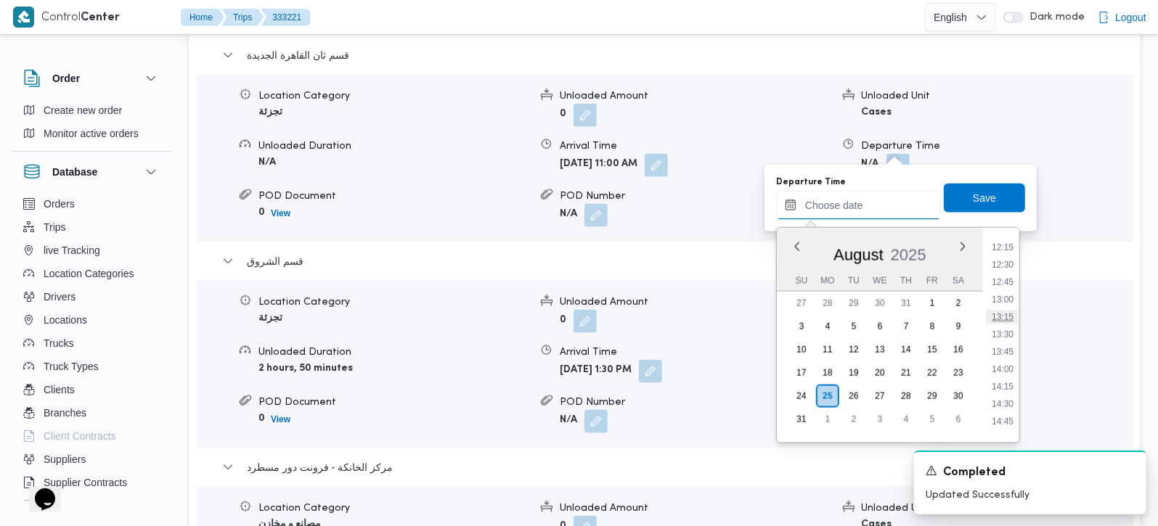
scroll to position [815, 0]
click at [1008, 317] on li "12:45" at bounding box center [1002, 321] width 33 height 15
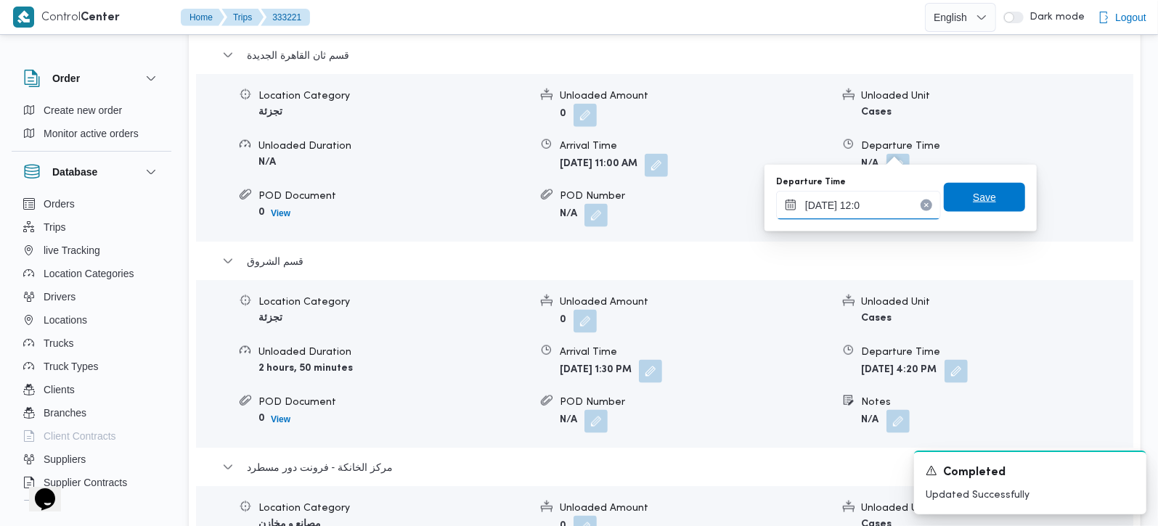
type input "25/08/2025 12:50"
click at [944, 199] on span "Save" at bounding box center [984, 197] width 81 height 29
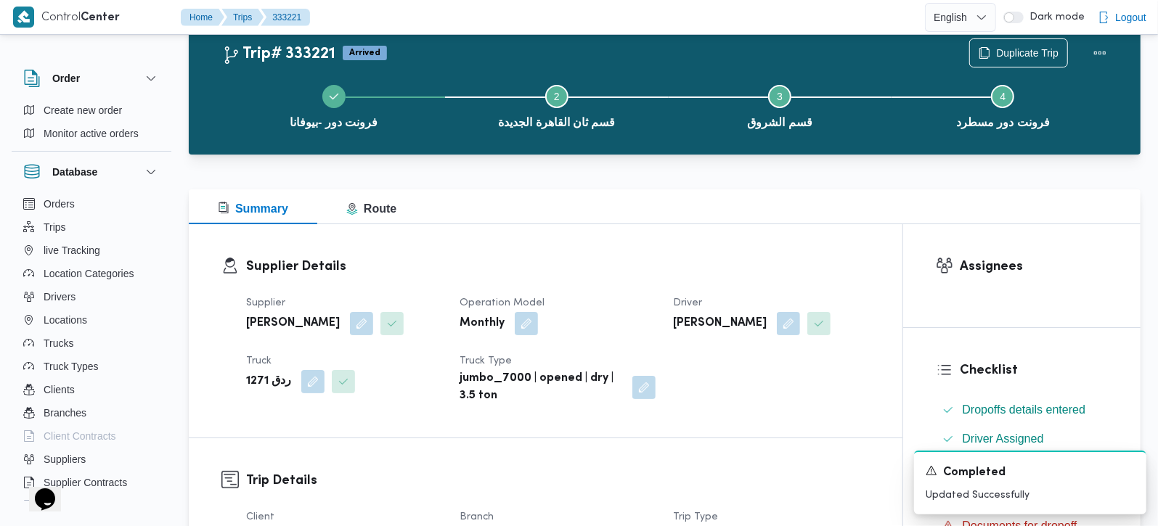
scroll to position [0, 0]
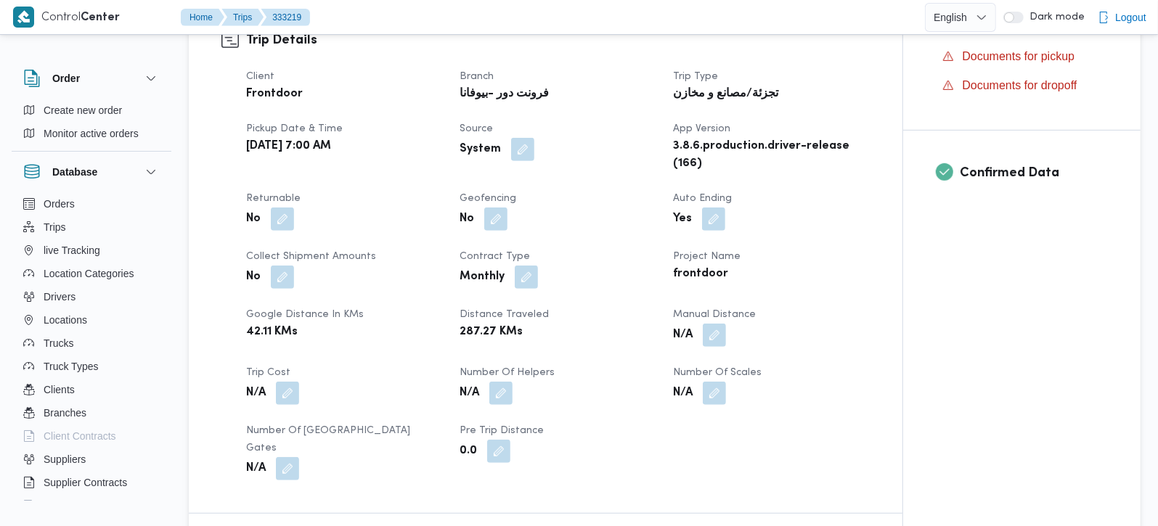
scroll to position [512, 0]
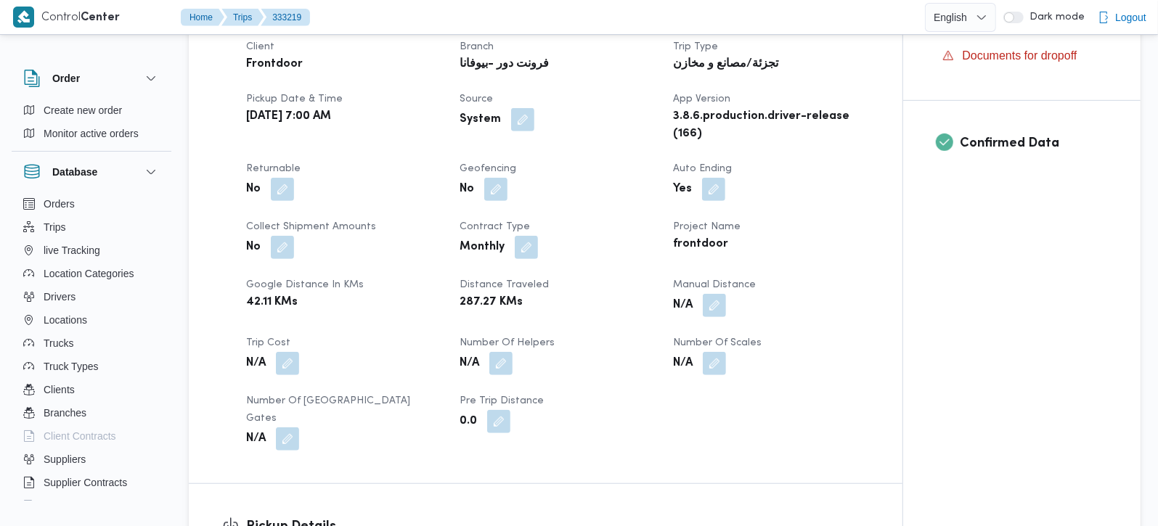
click at [727, 302] on div "N/A" at bounding box center [771, 306] width 199 height 26
click at [714, 314] on button "button" at bounding box center [714, 304] width 23 height 23
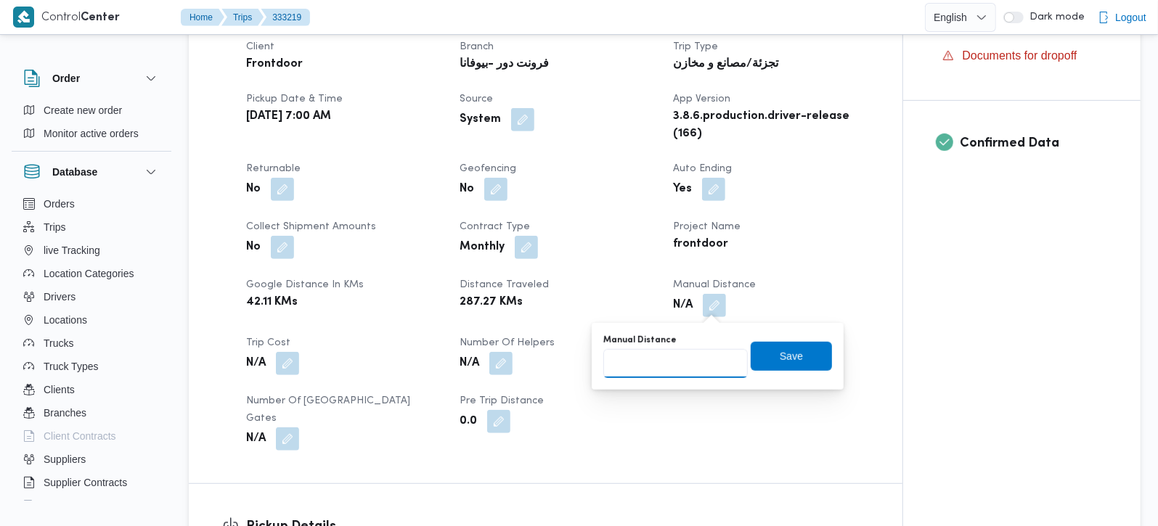
click at [688, 369] on input "Manual Distance" at bounding box center [675, 363] width 144 height 29
type input "114"
click at [807, 346] on span "Save" at bounding box center [791, 356] width 81 height 29
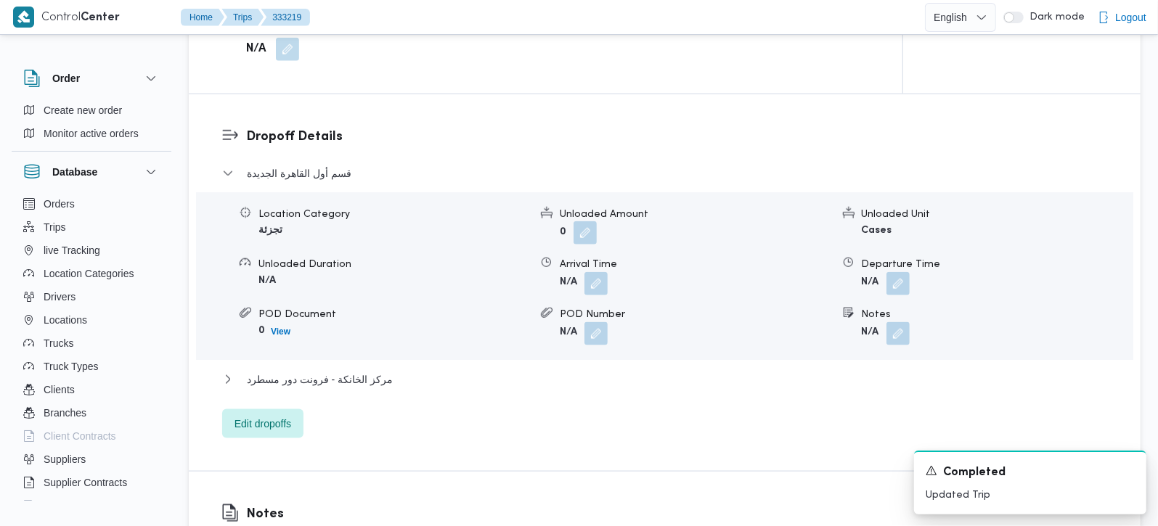
scroll to position [1024, 0]
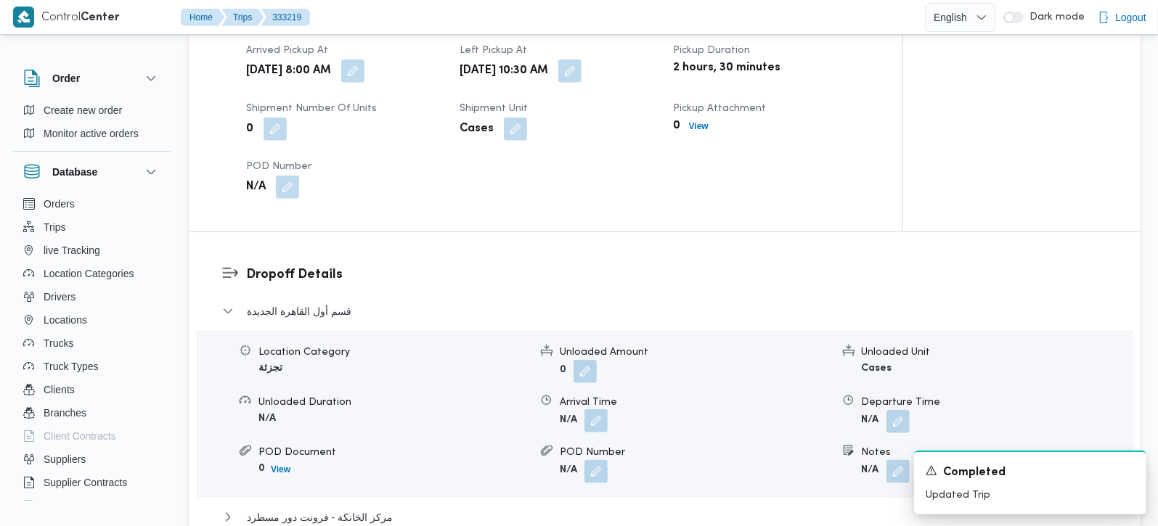
click at [599, 410] on button "button" at bounding box center [595, 420] width 23 height 23
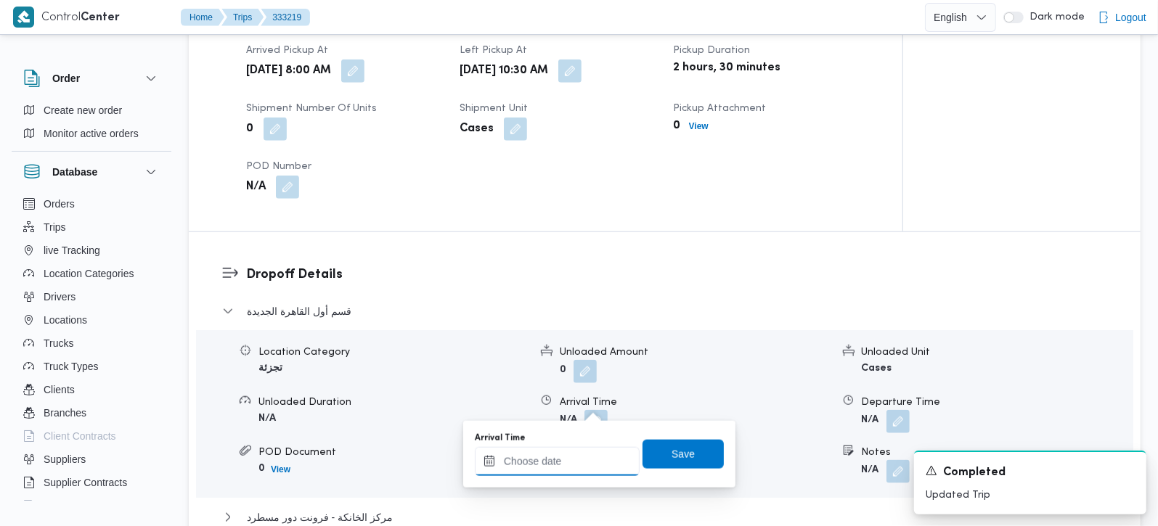
click at [579, 463] on input "Arrival Time" at bounding box center [557, 461] width 165 height 29
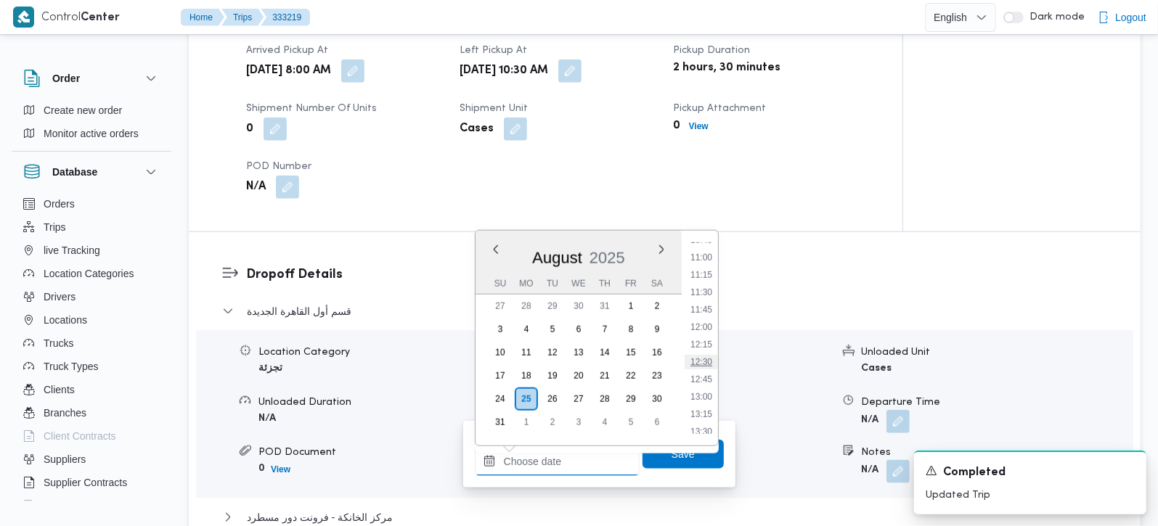
scroll to position [729, 0]
click at [703, 302] on li "11:15" at bounding box center [701, 305] width 33 height 15
type input "25/08/2025 11:15"
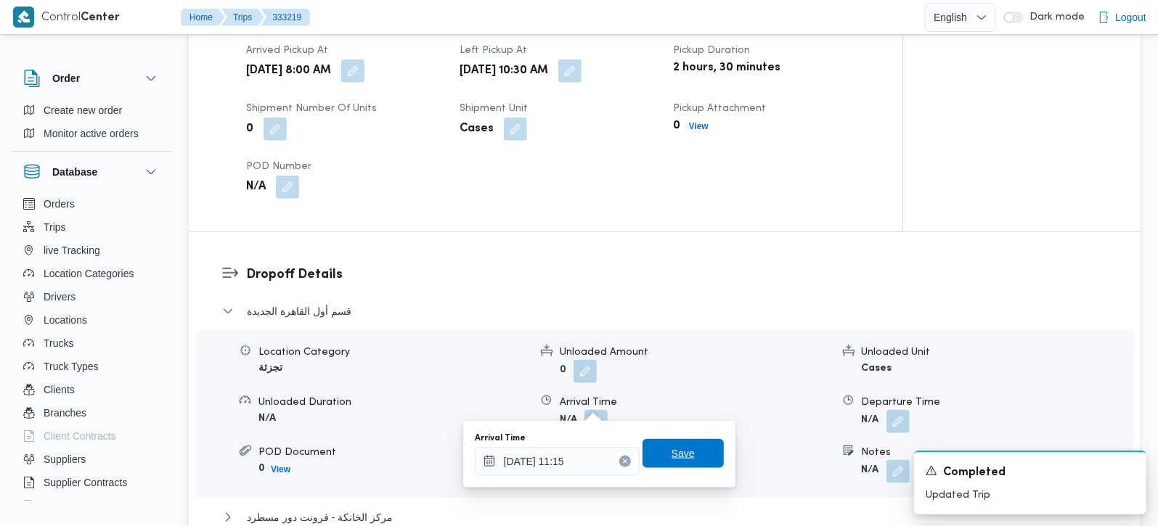
click at [684, 441] on span "Save" at bounding box center [683, 453] width 81 height 29
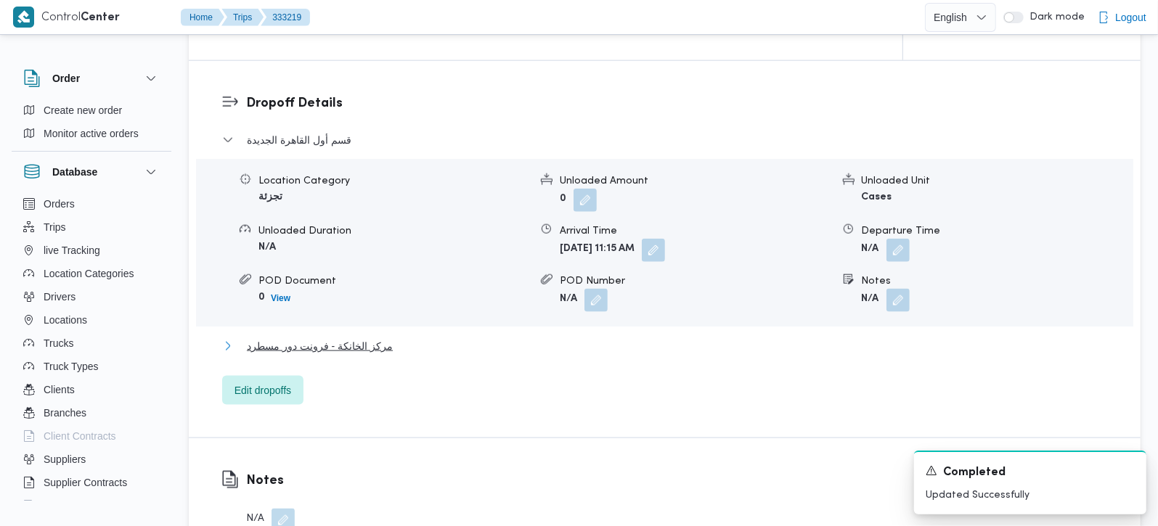
click at [314, 338] on span "مركز الخانكة - فرونت دور مسطرد" at bounding box center [320, 346] width 146 height 17
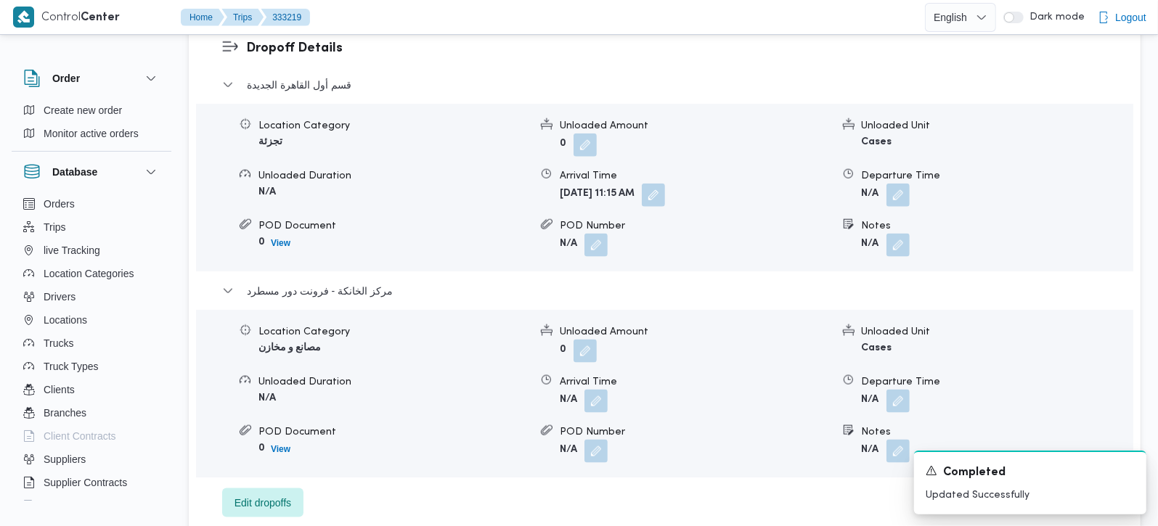
scroll to position [1281, 0]
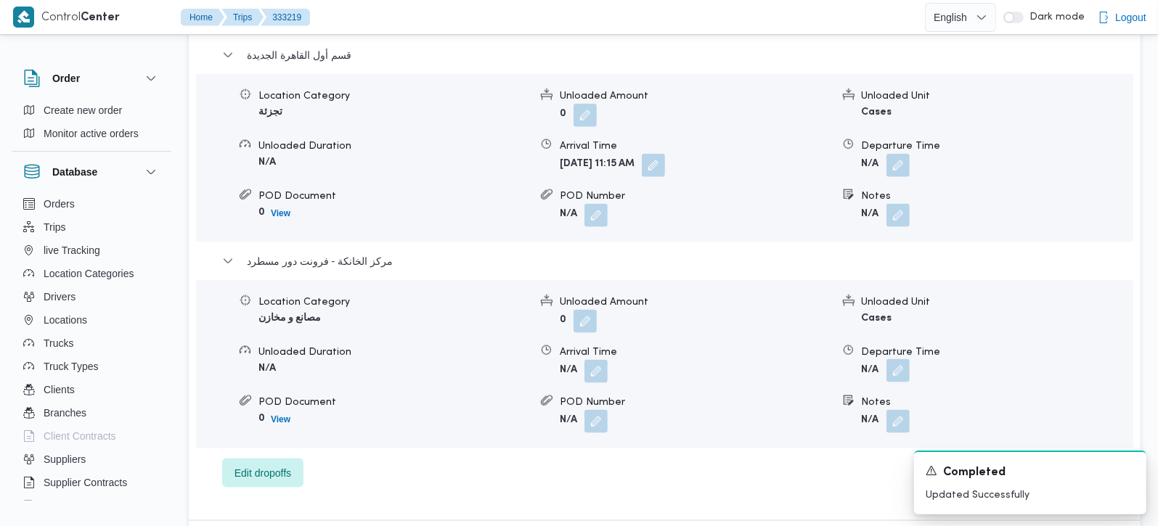
click at [901, 359] on button "button" at bounding box center [897, 370] width 23 height 23
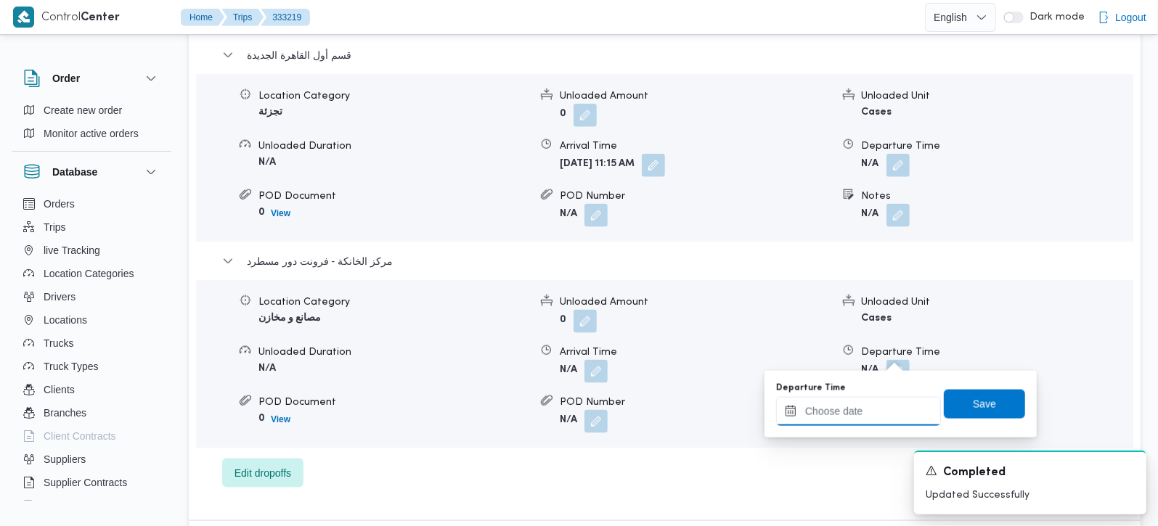
click at [882, 404] on input "Departure Time" at bounding box center [858, 411] width 165 height 29
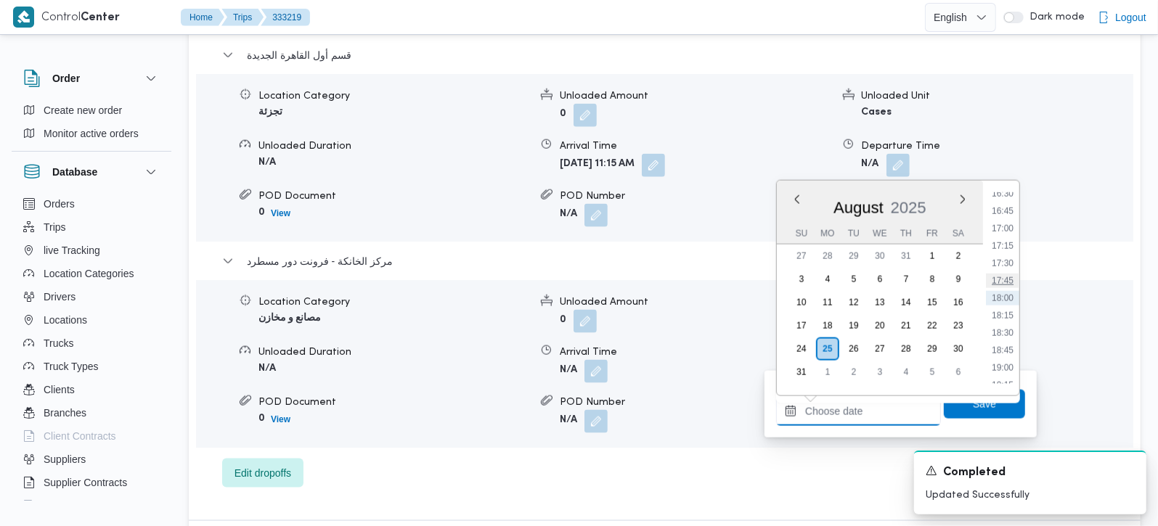
scroll to position [1071, 0]
click at [1007, 299] on li "16:45" at bounding box center [1002, 296] width 33 height 15
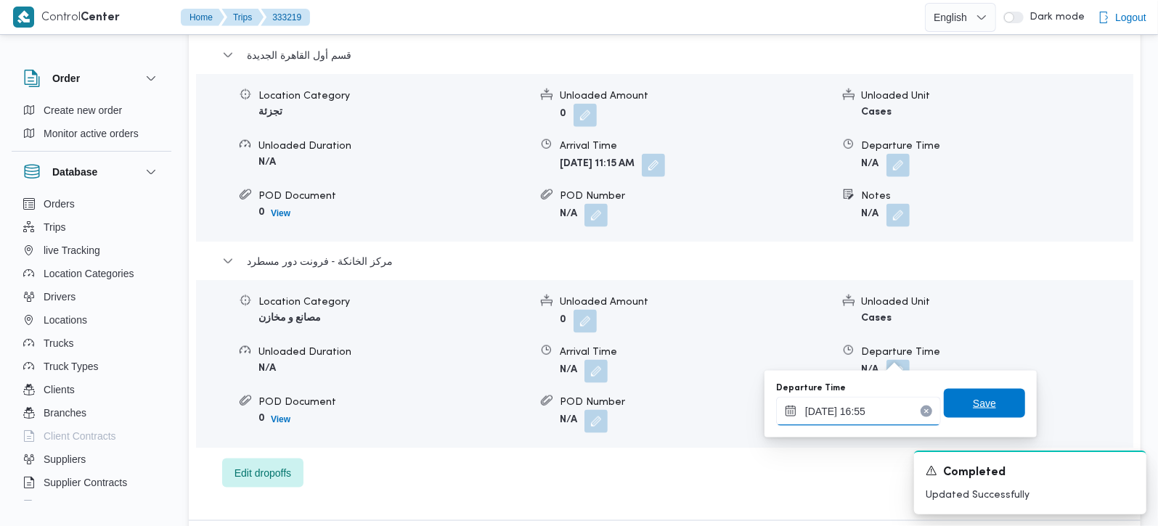
type input "25/08/2025 16:55"
click at [985, 402] on span "Save" at bounding box center [984, 403] width 81 height 29
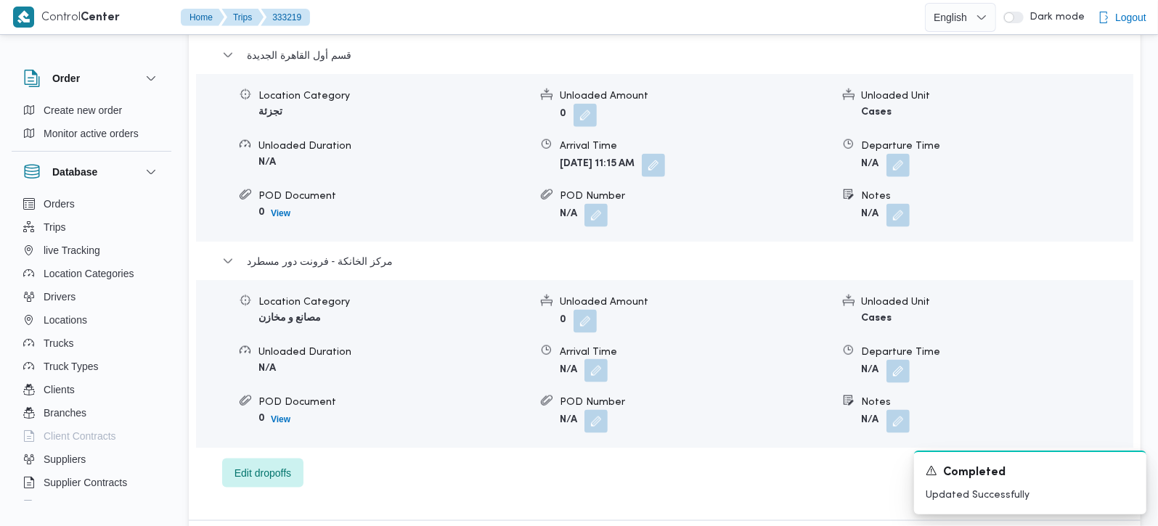
click at [594, 359] on button "button" at bounding box center [595, 370] width 23 height 23
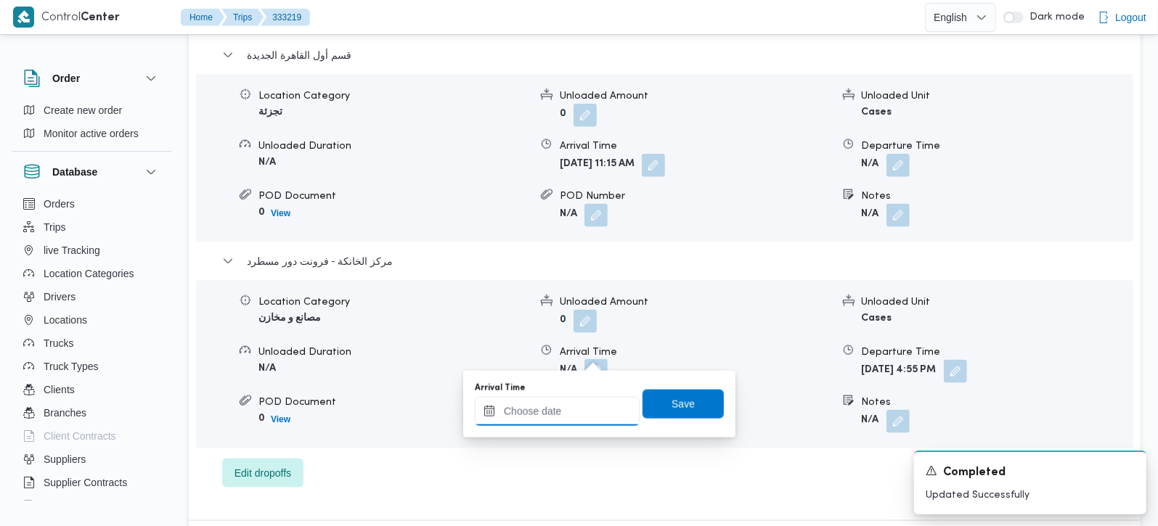
drag, startPoint x: 594, startPoint y: 365, endPoint x: 576, endPoint y: 417, distance: 54.4
click at [576, 417] on input "Arrival Time" at bounding box center [557, 411] width 165 height 29
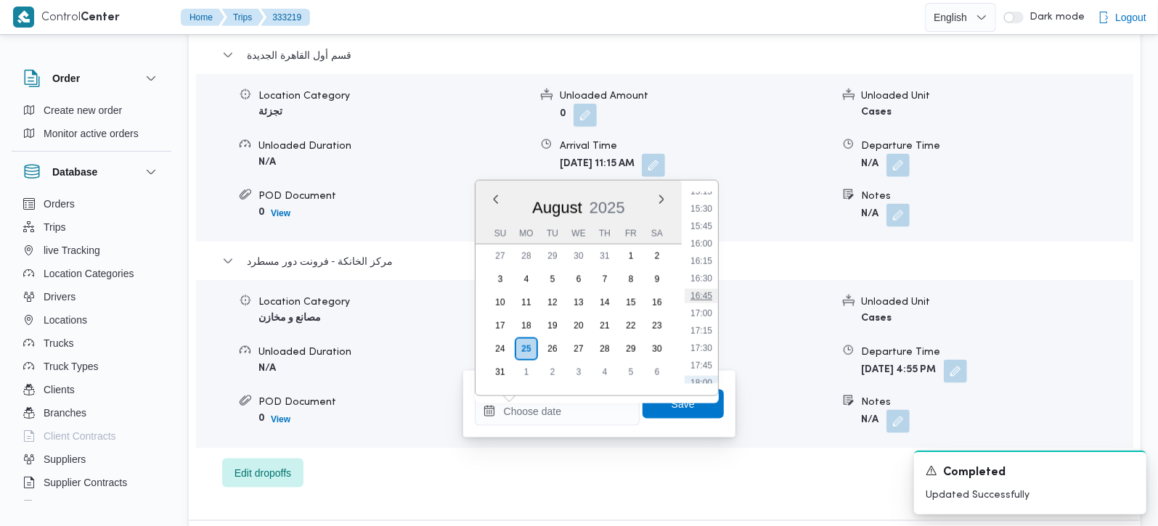
click at [705, 292] on li "16:45" at bounding box center [701, 296] width 33 height 15
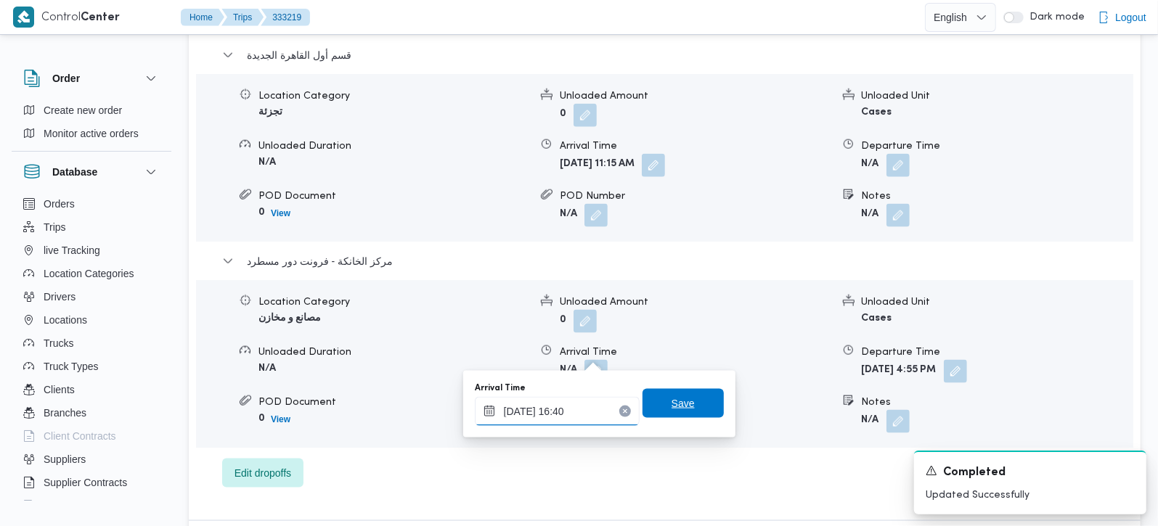
type input "25/08/2025 16:40"
click at [685, 399] on span "Save" at bounding box center [683, 403] width 81 height 29
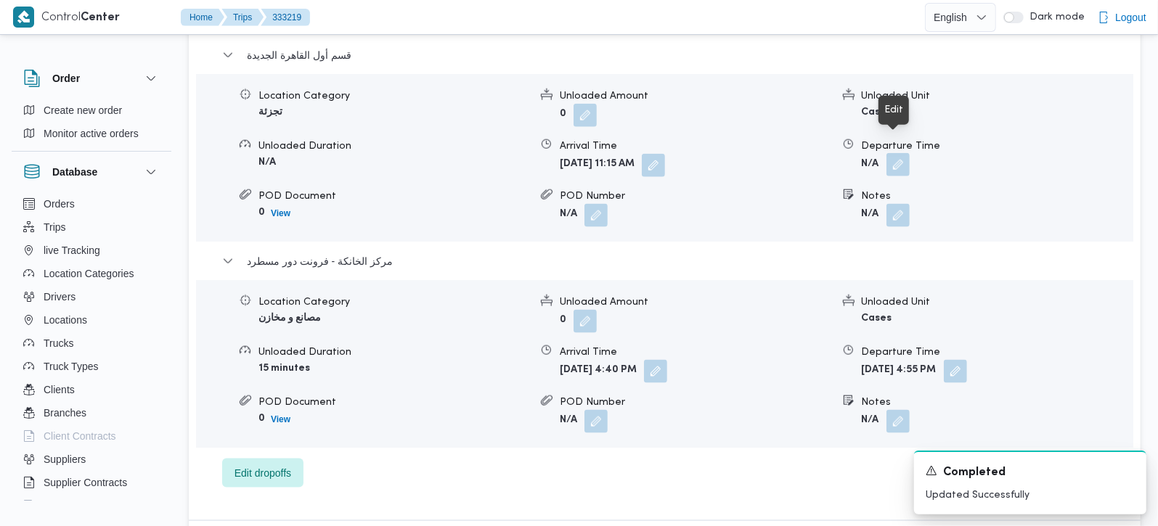
click at [902, 153] on button "button" at bounding box center [897, 164] width 23 height 23
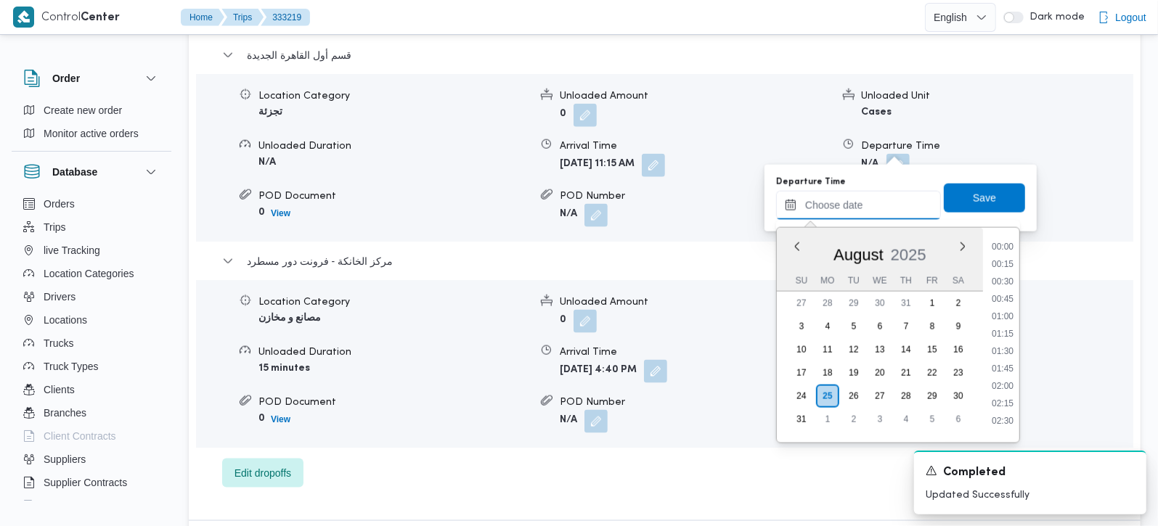
click at [863, 203] on input "Departure Time" at bounding box center [858, 205] width 165 height 29
click at [1008, 257] on li "15:30" at bounding box center [1002, 256] width 33 height 15
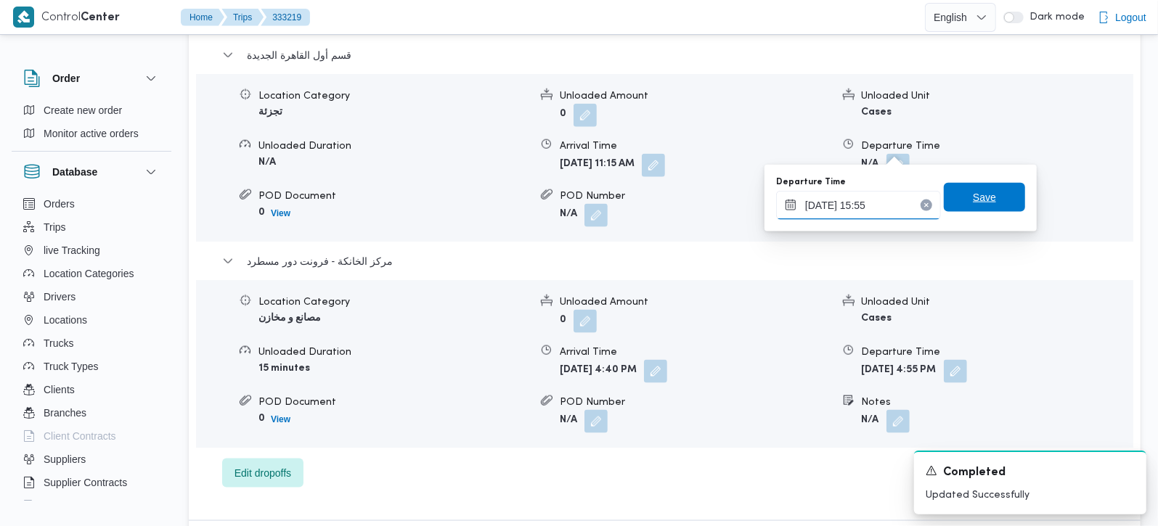
type input "25/08/2025 15:55"
click at [975, 197] on span "Save" at bounding box center [984, 197] width 23 height 17
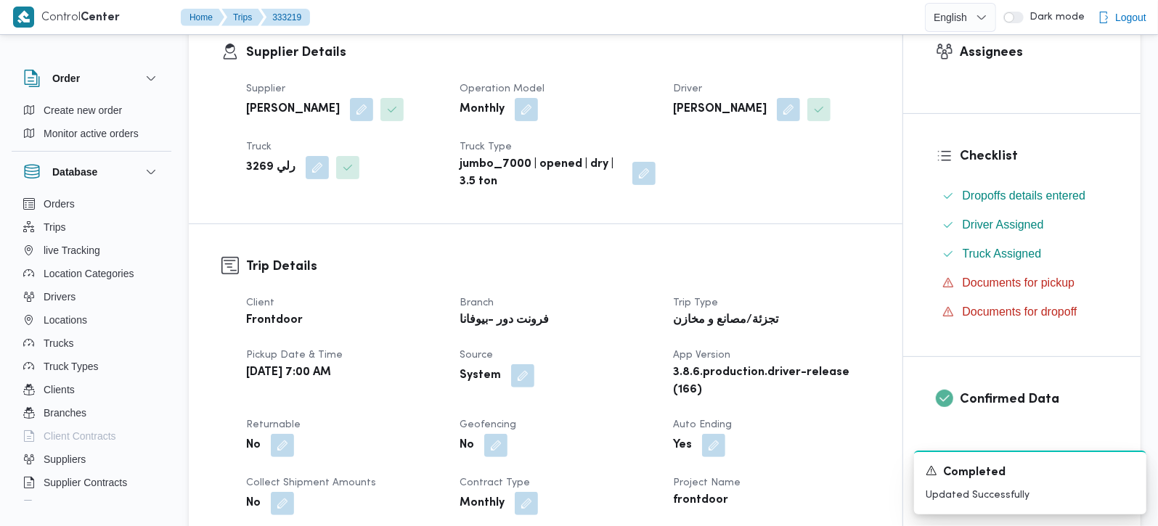
scroll to position [85, 0]
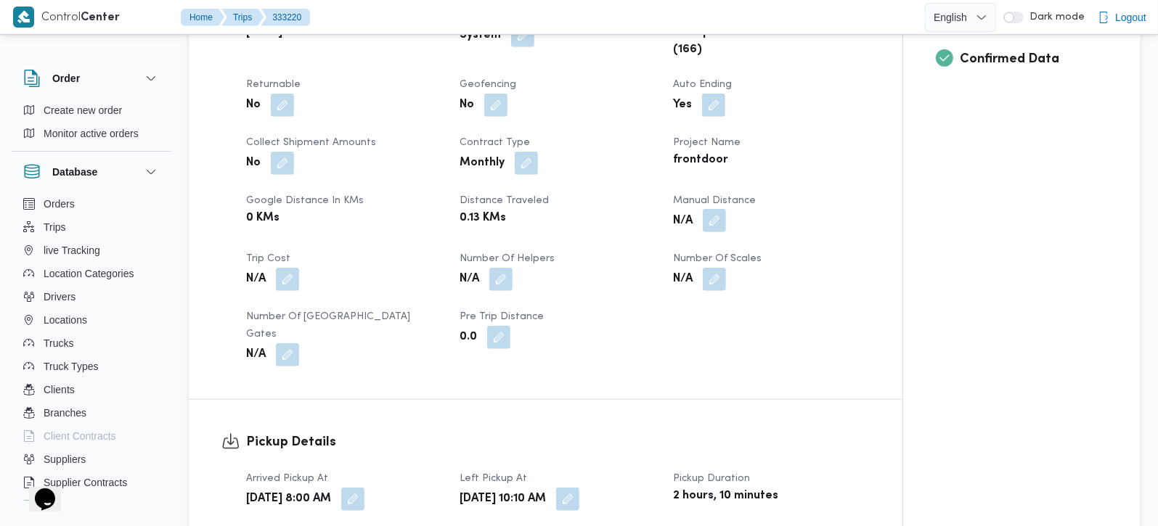
scroll to position [598, 0]
click at [723, 219] on button "button" at bounding box center [714, 219] width 23 height 23
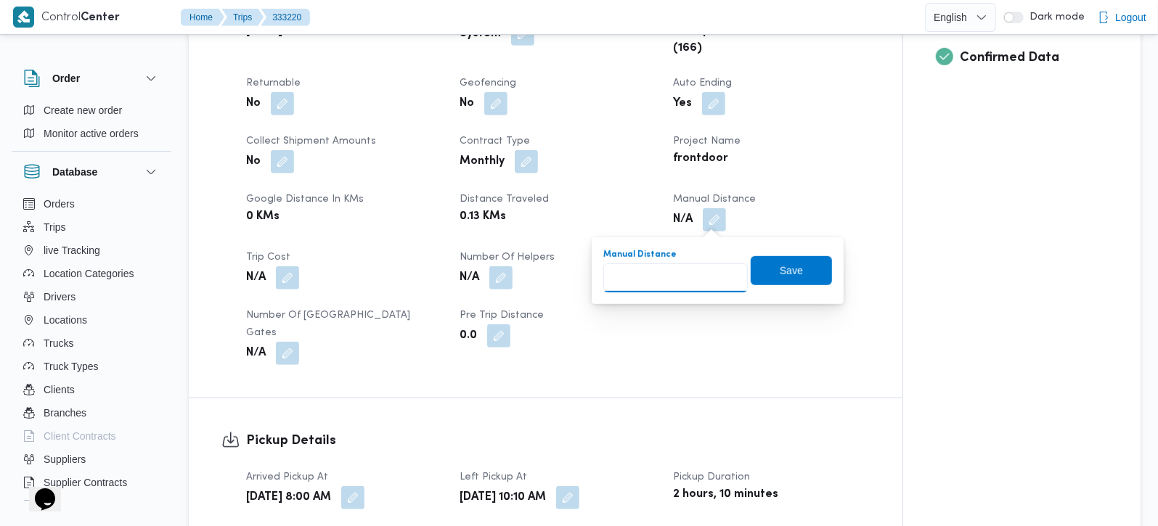
click at [685, 272] on input "Manual Distance" at bounding box center [675, 278] width 144 height 29
type input "131"
click at [798, 260] on span "Save" at bounding box center [791, 270] width 81 height 29
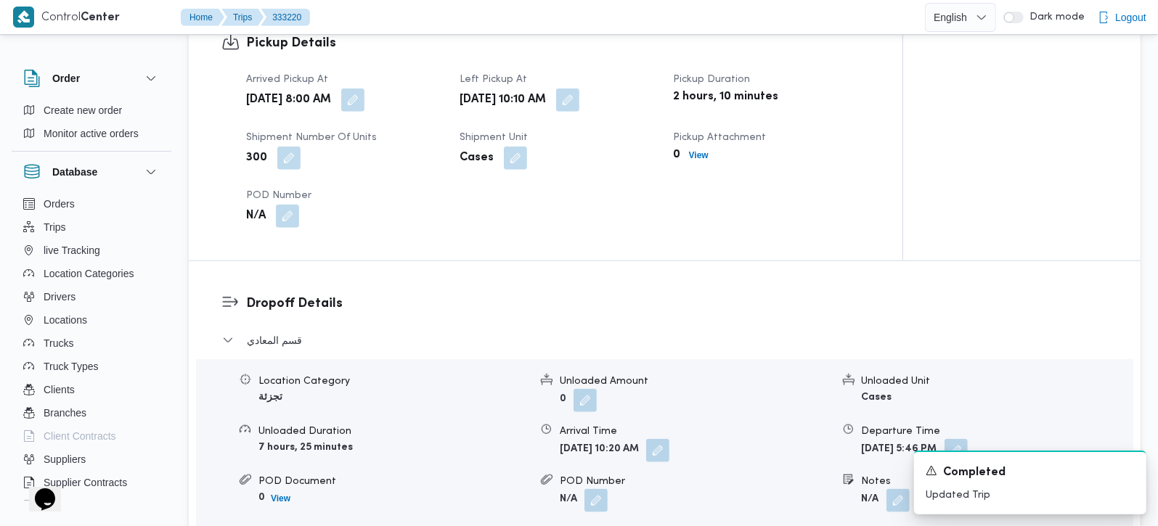
scroll to position [1024, 0]
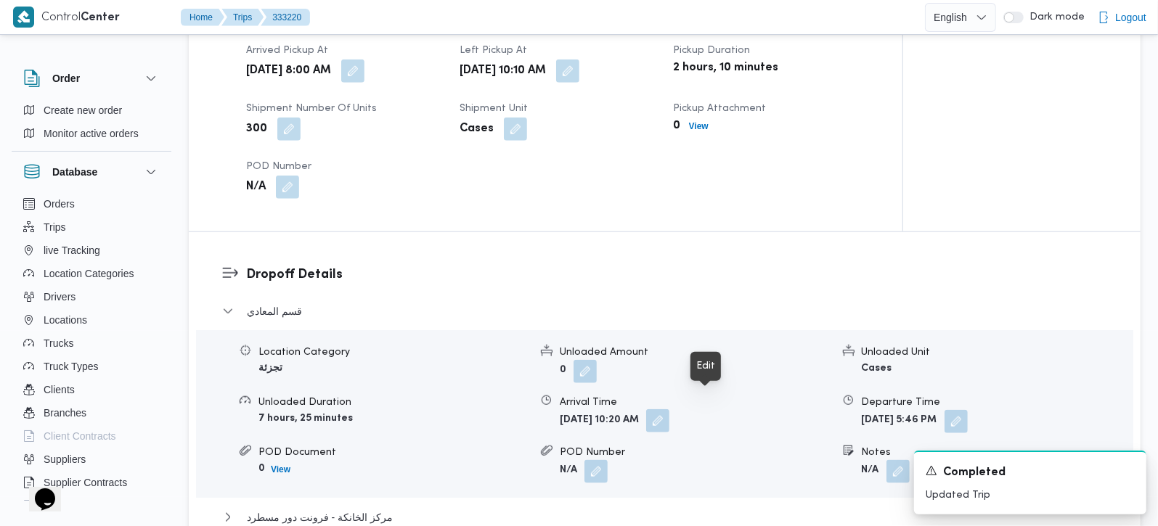
click at [669, 409] on button "button" at bounding box center [657, 420] width 23 height 23
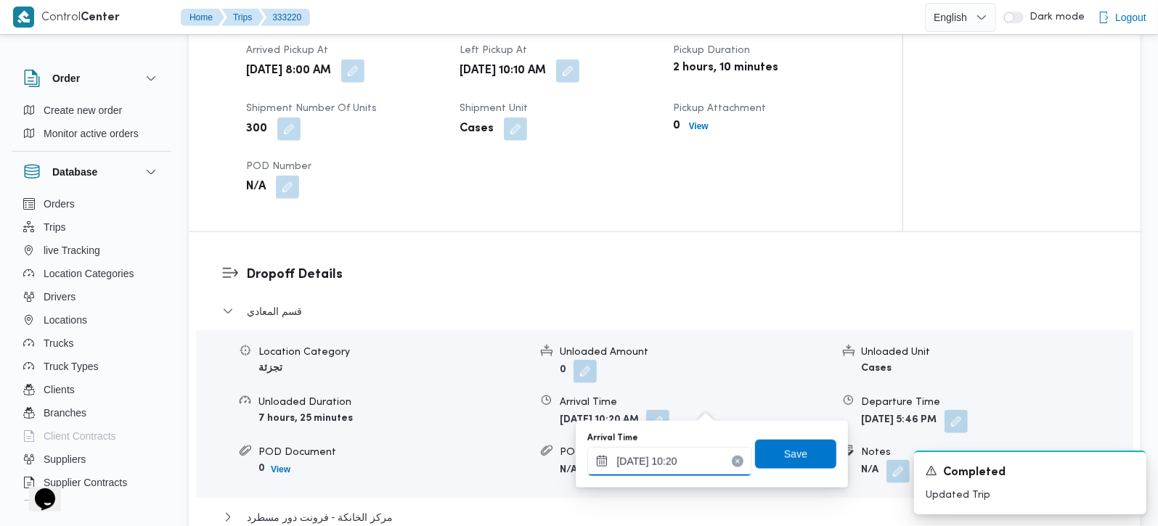
click at [681, 459] on input "25/08/2025 10:20" at bounding box center [669, 461] width 165 height 29
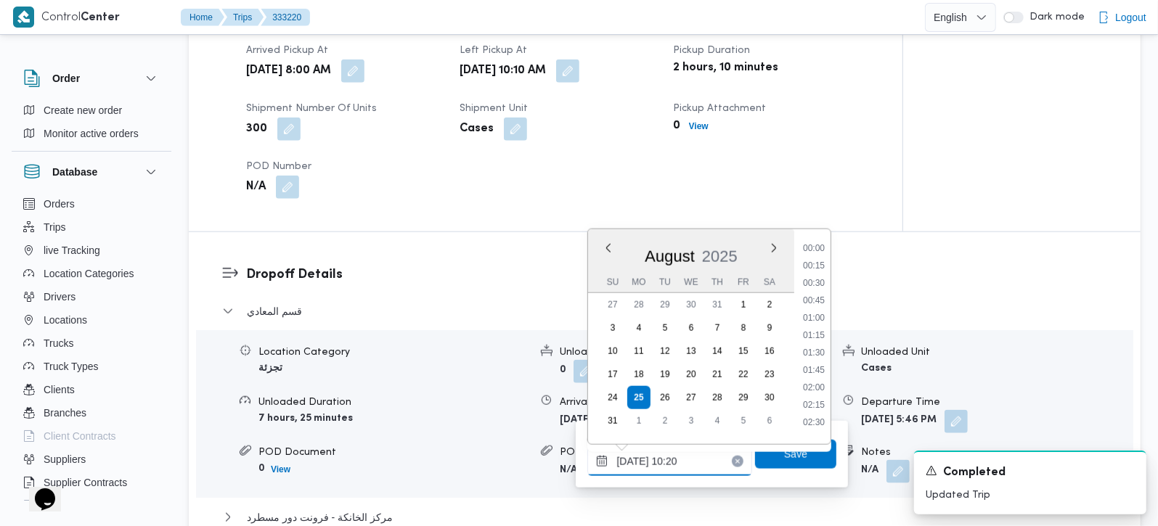
scroll to position [616, 0]
type input "25/08/2025 11:20"
click at [768, 460] on span "Save" at bounding box center [795, 453] width 81 height 29
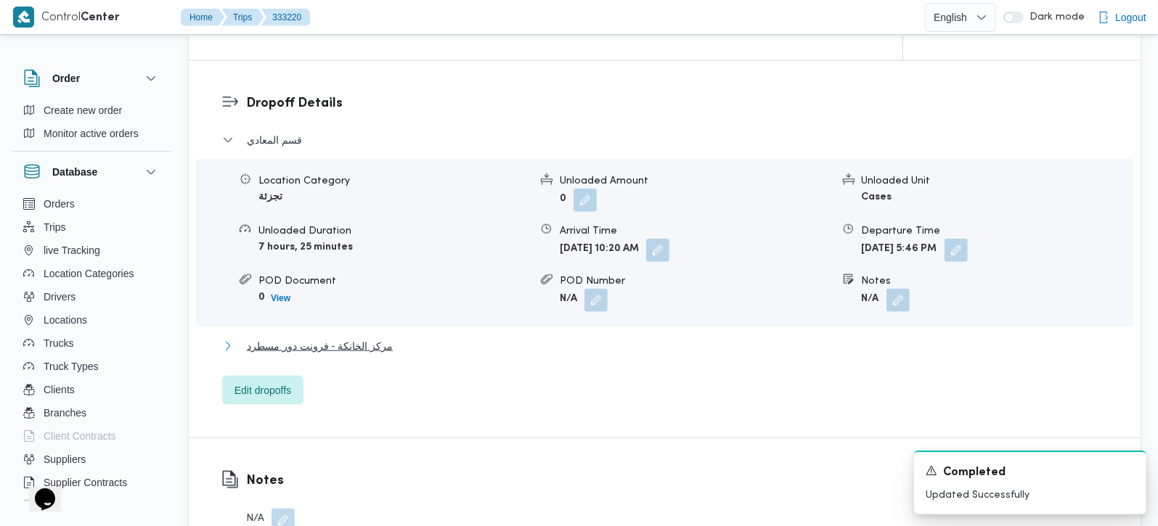
click at [361, 338] on span "مركز الخانكة - فرونت دور مسطرد" at bounding box center [320, 346] width 146 height 17
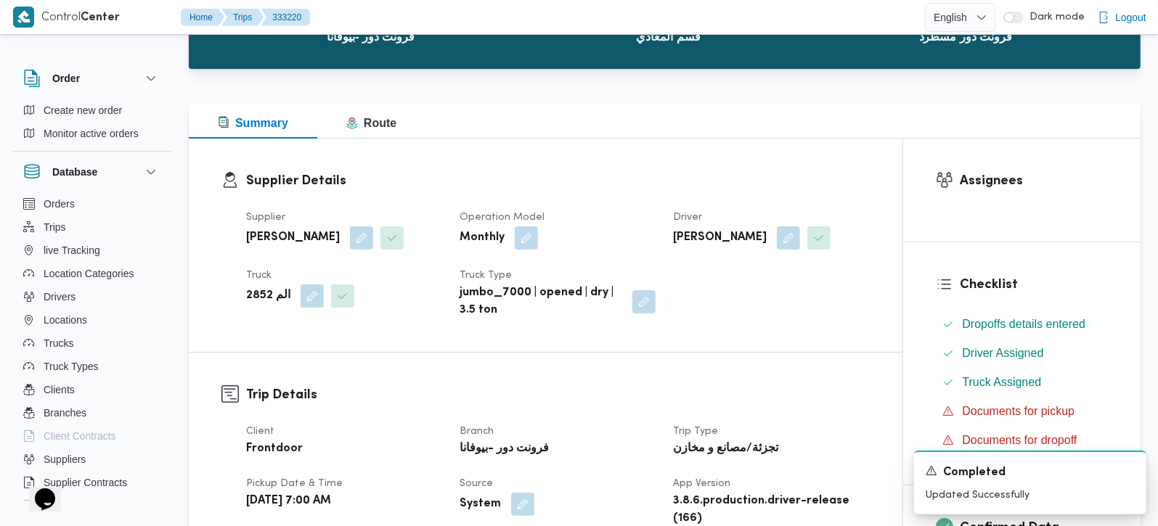
scroll to position [0, 0]
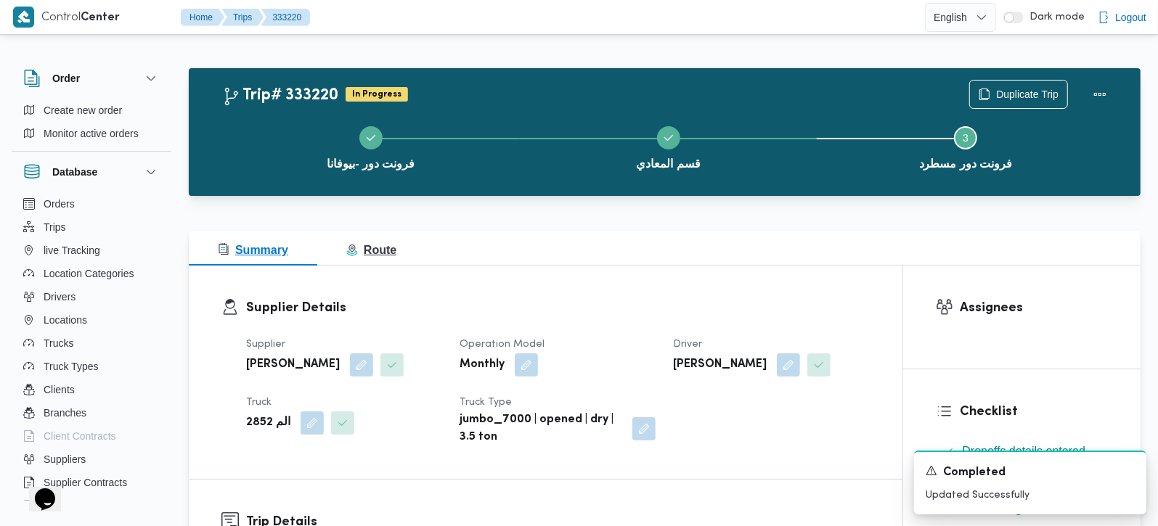
click at [395, 253] on button "Route" at bounding box center [371, 248] width 108 height 35
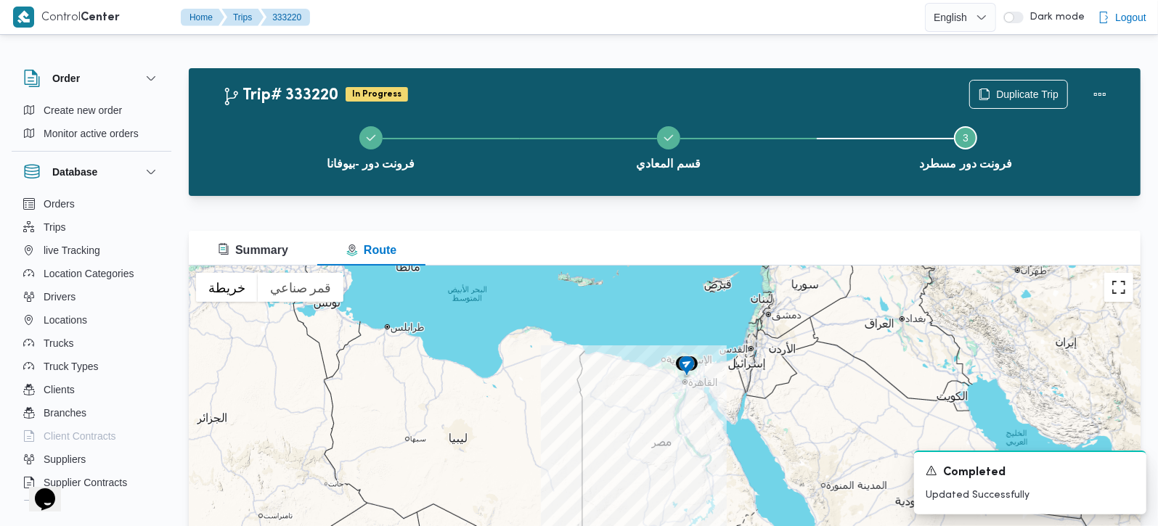
click at [1119, 288] on button "تبديل إلى العرض ملء الشاشة" at bounding box center [1118, 287] width 29 height 29
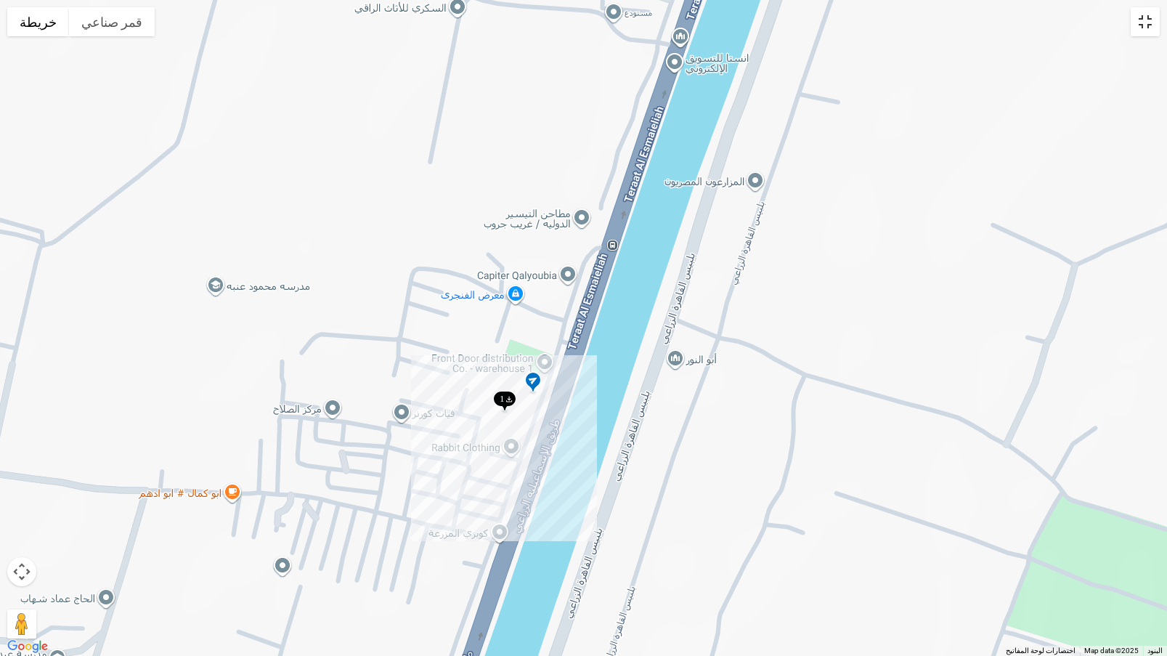
click at [1145, 26] on button "تبديل إلى العرض ملء الشاشة" at bounding box center [1144, 21] width 29 height 29
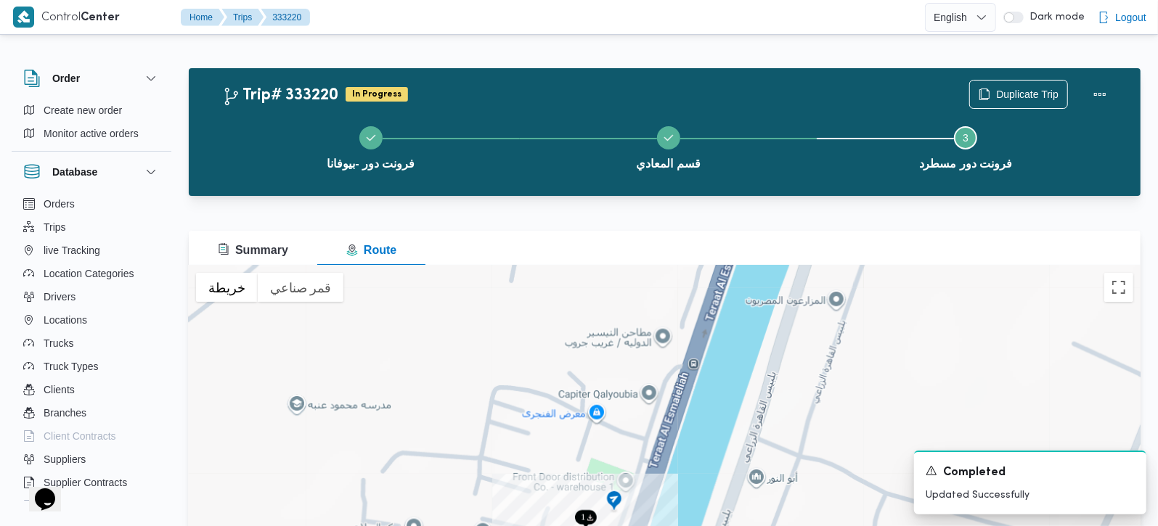
click at [579, 520] on img at bounding box center [585, 521] width 23 height 24
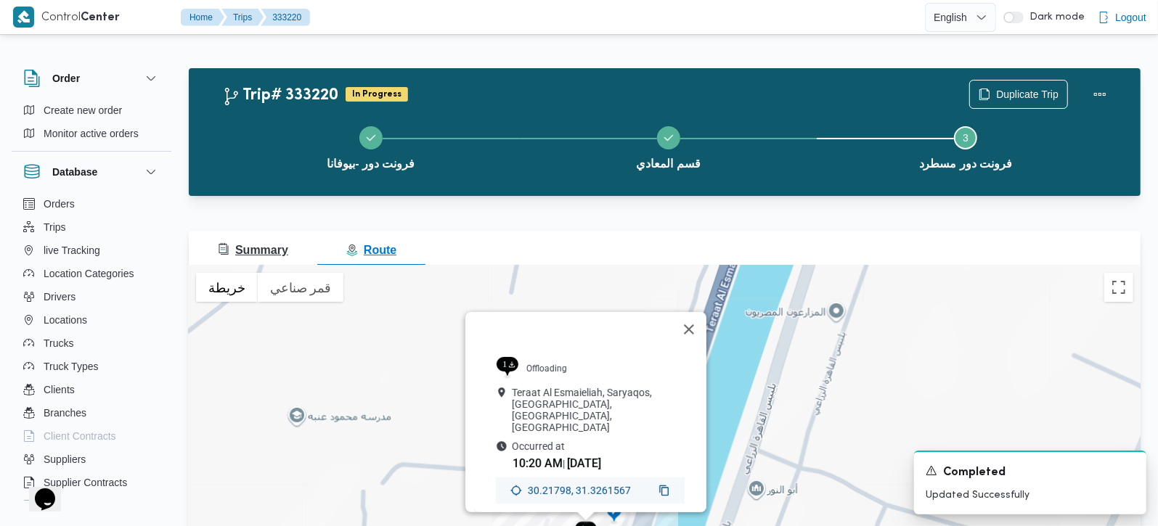
click at [274, 254] on span "Summary" at bounding box center [253, 250] width 70 height 12
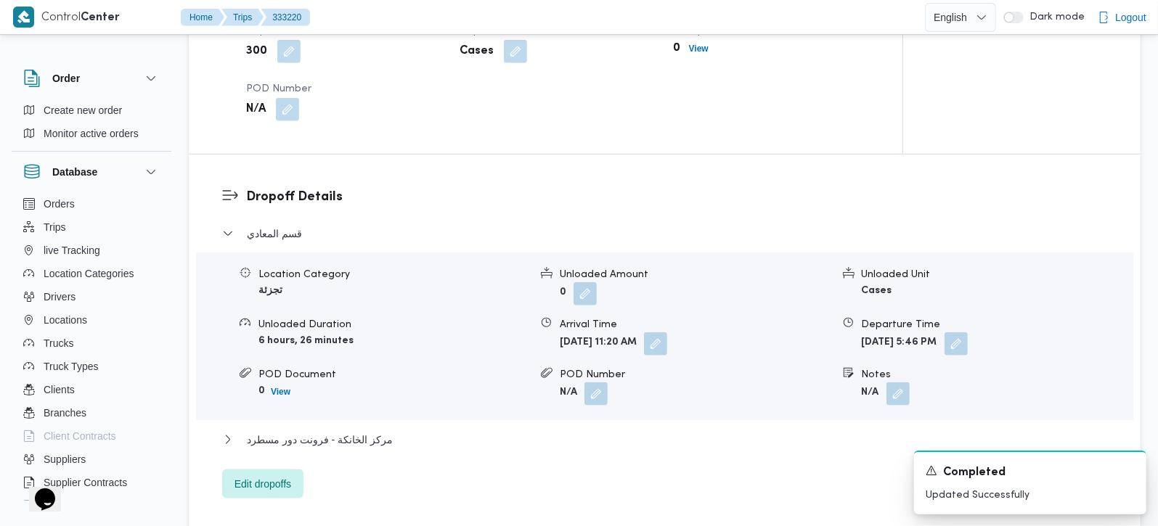
scroll to position [1196, 0]
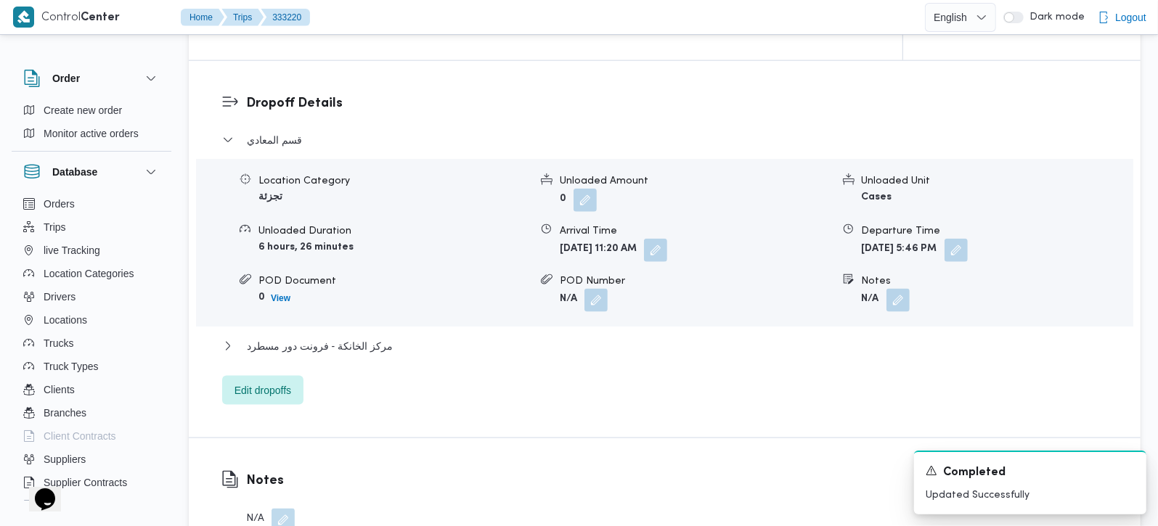
click at [346, 311] on div "قسم المعادي Location Category تجزئة Unloaded Amount 0 Unloaded Unit Cases Unloa…" at bounding box center [665, 268] width 886 height 274
click at [351, 338] on span "مركز الخانكة - فرونت دور مسطرد" at bounding box center [320, 346] width 146 height 17
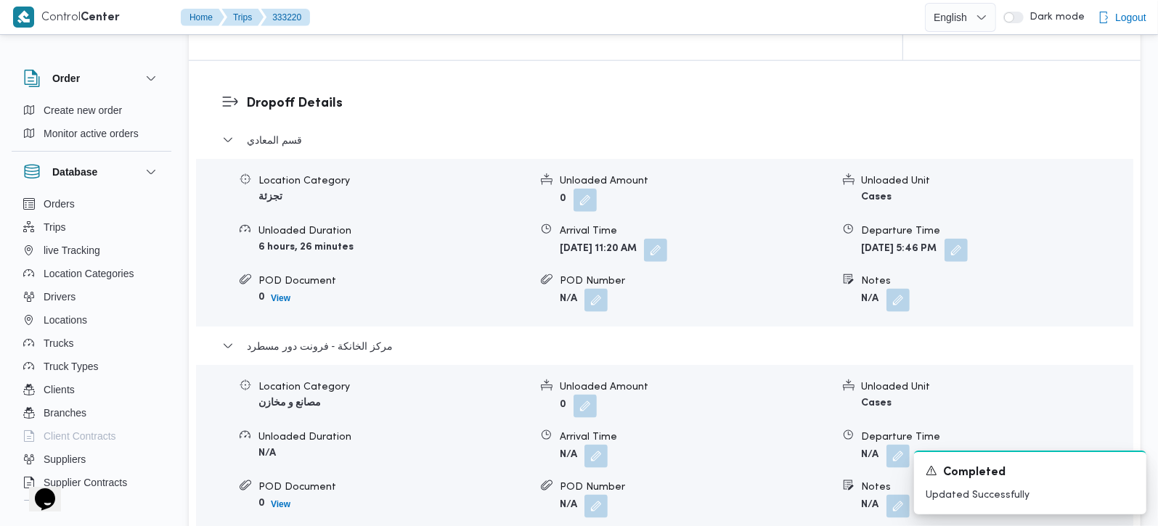
scroll to position [1281, 0]
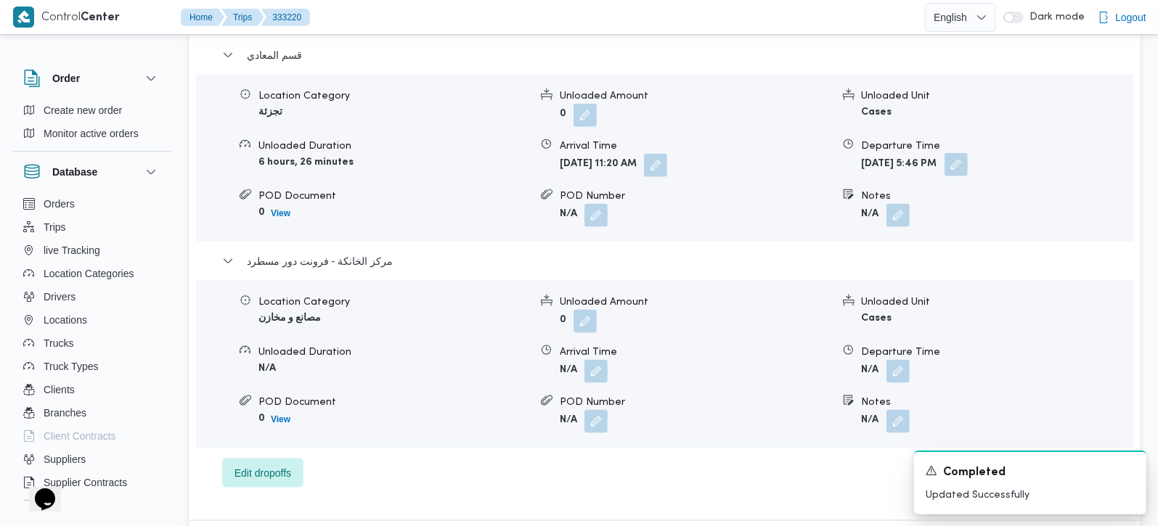
click at [968, 154] on button "button" at bounding box center [956, 164] width 23 height 23
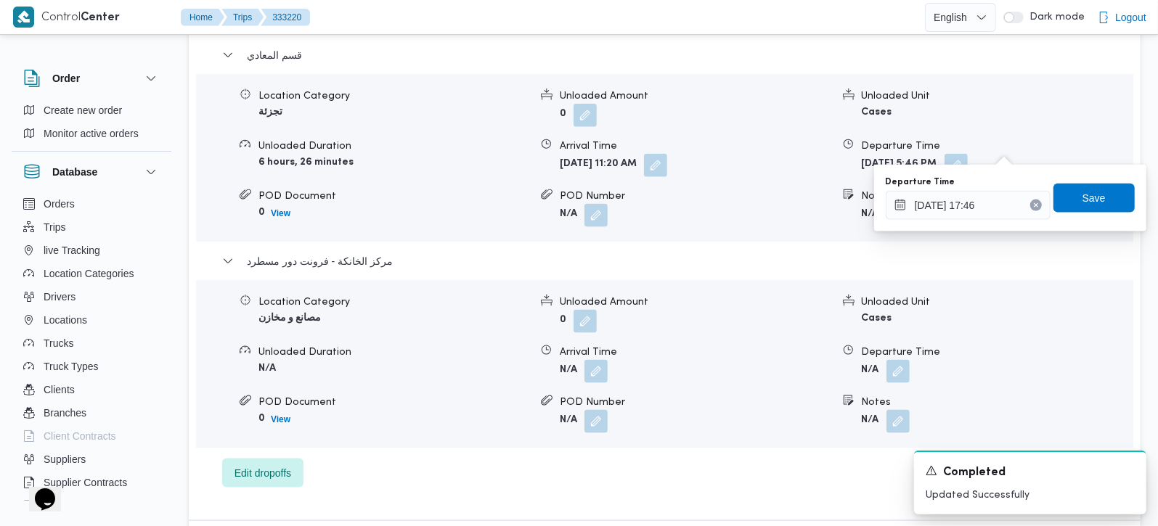
click at [1034, 204] on icon "Clear input" at bounding box center [1036, 206] width 4 height 4
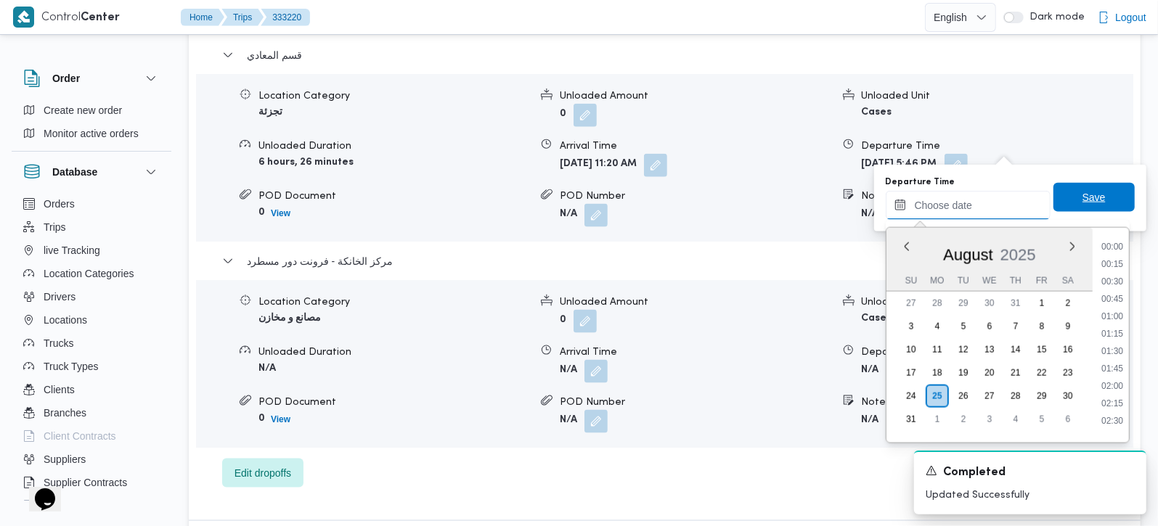
scroll to position [1156, 0]
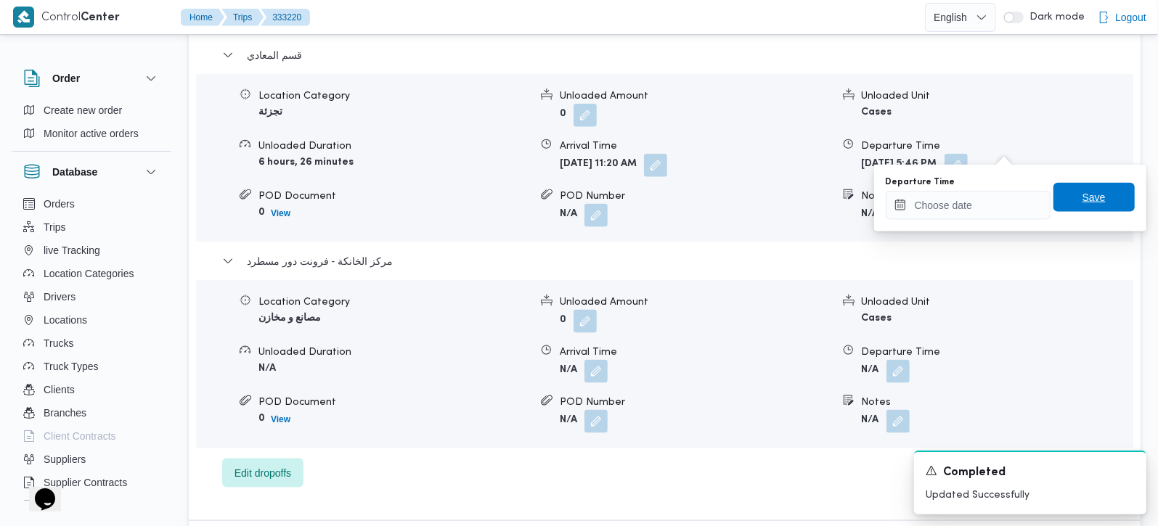
click at [1085, 201] on span "Save" at bounding box center [1094, 197] width 23 height 17
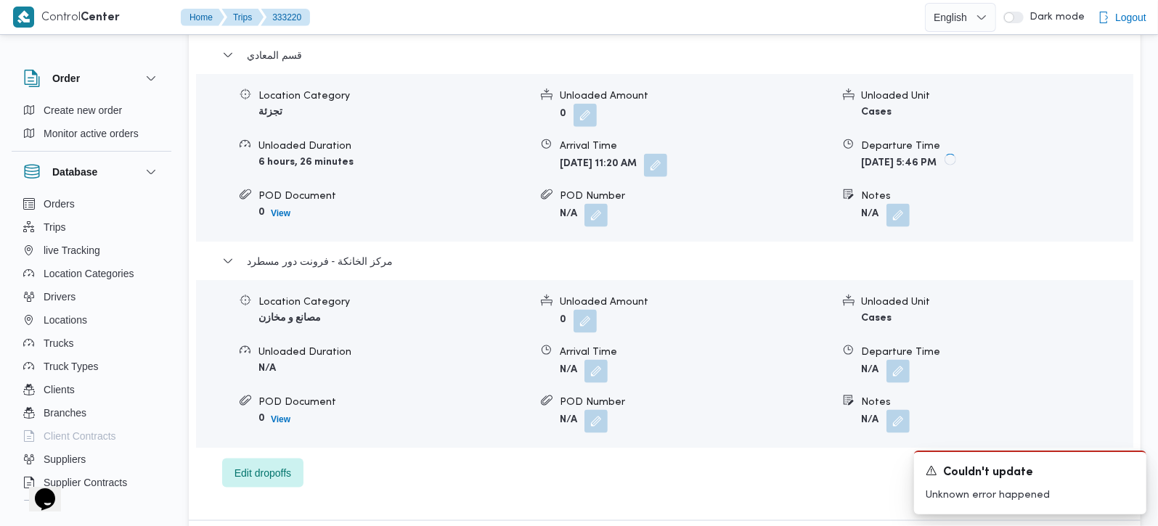
click at [914, 360] on form "N/A" at bounding box center [997, 371] width 271 height 23
click at [908, 359] on button "button" at bounding box center [897, 370] width 23 height 23
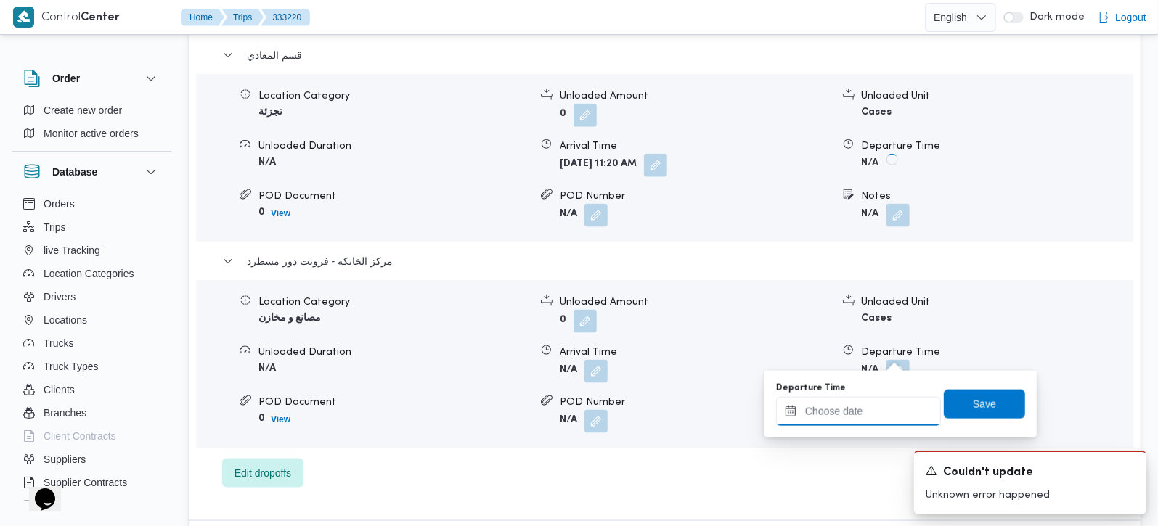
click at [876, 407] on input "Departure Time" at bounding box center [858, 411] width 165 height 29
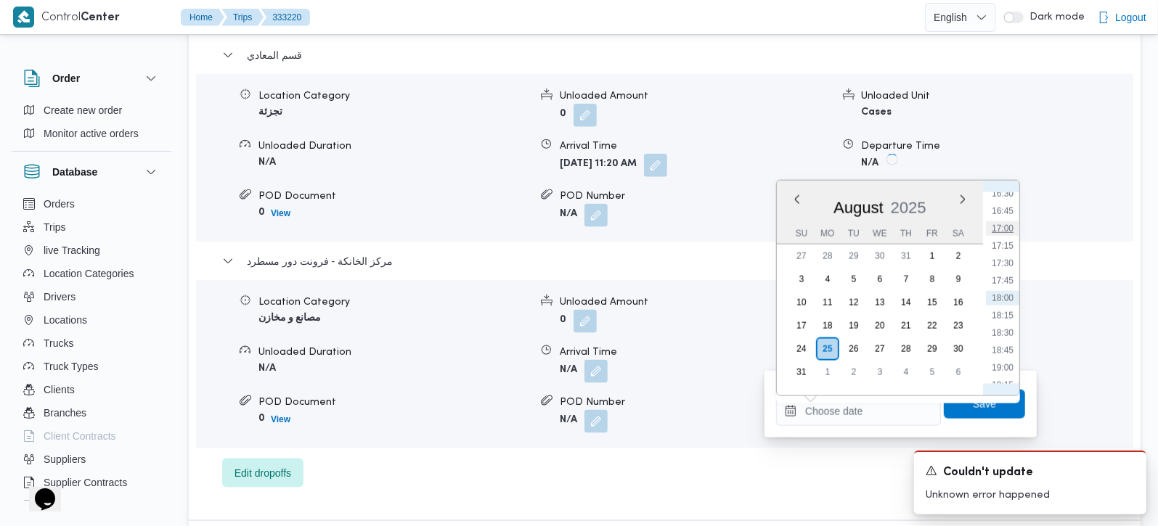
click at [1009, 228] on li "17:00" at bounding box center [1002, 228] width 33 height 15
type input "25/08/2025 17:00"
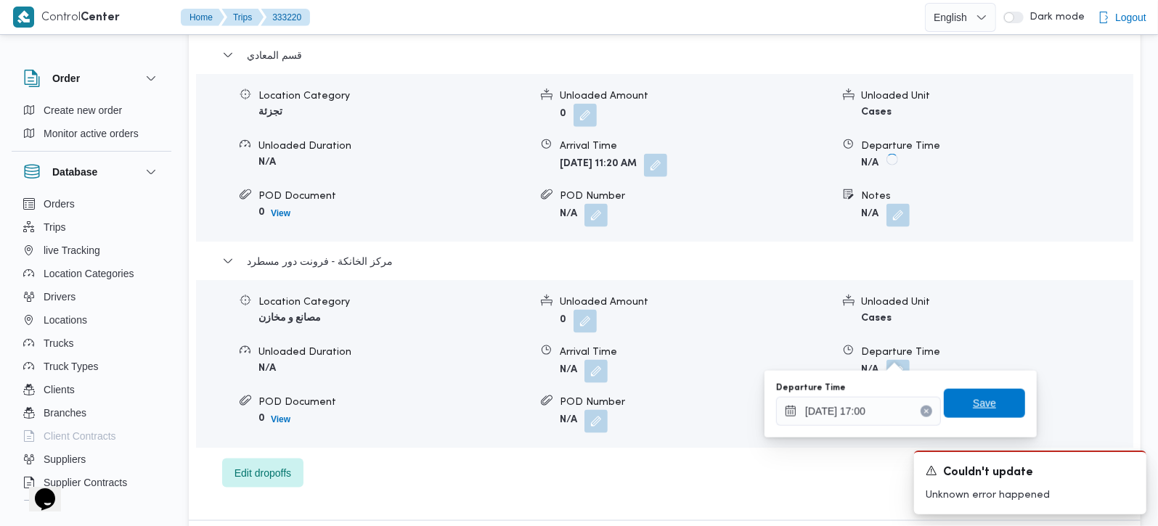
click at [966, 394] on span "Save" at bounding box center [984, 403] width 81 height 29
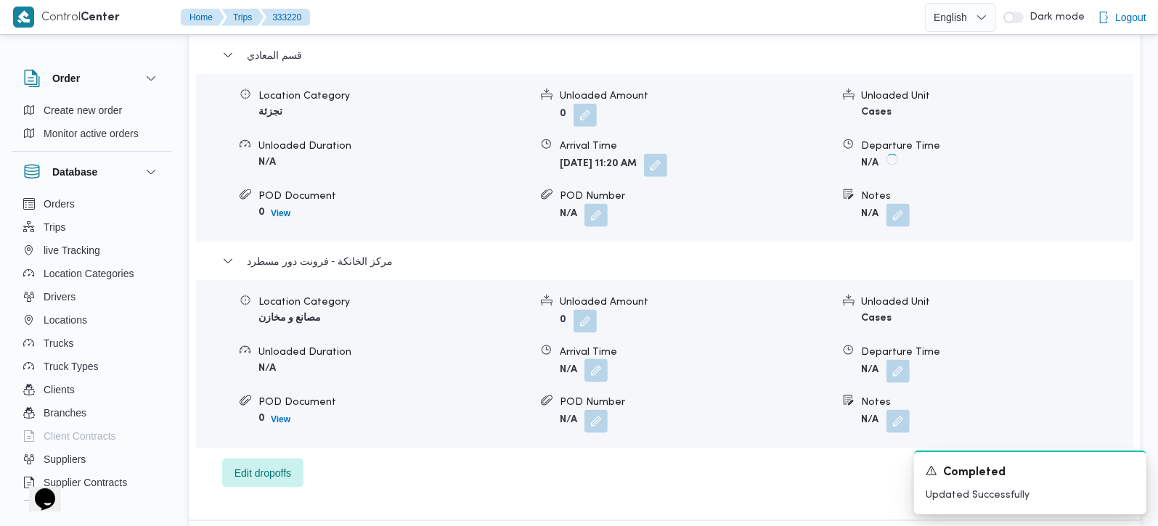
click at [591, 359] on button "button" at bounding box center [595, 370] width 23 height 23
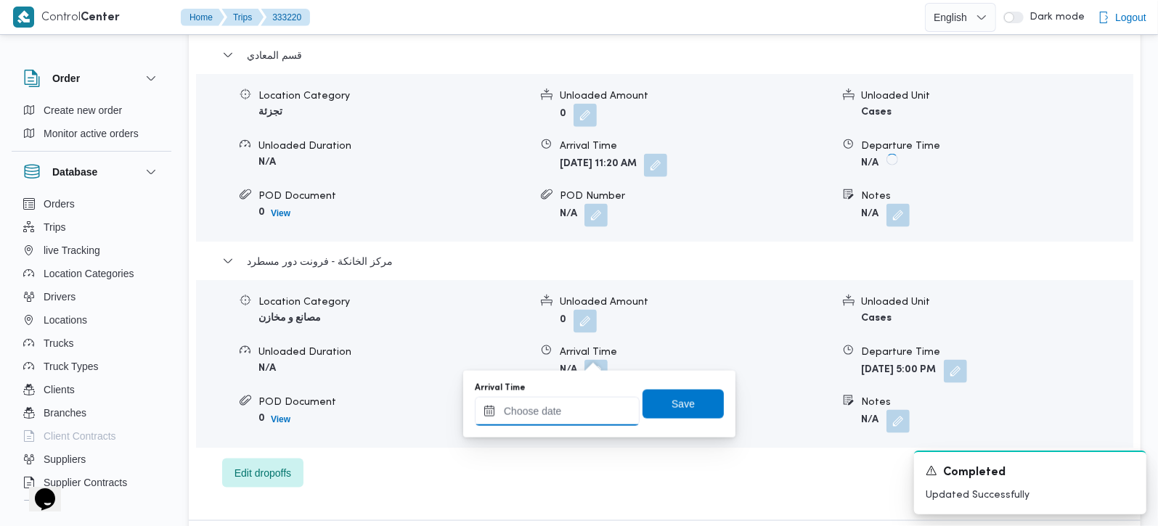
click at [588, 410] on input "Arrival Time" at bounding box center [557, 411] width 165 height 29
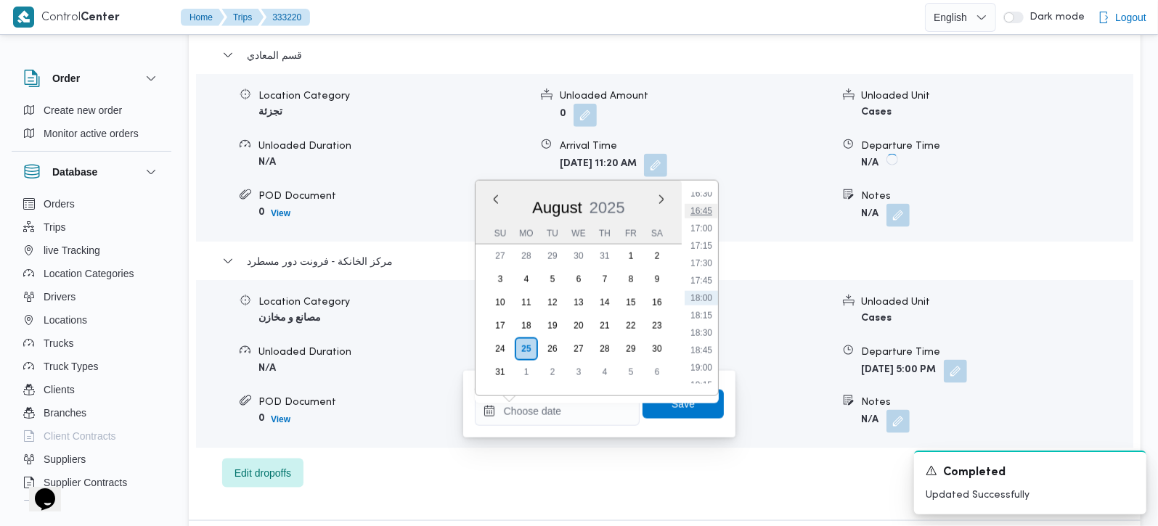
click at [707, 211] on li "16:45" at bounding box center [701, 211] width 33 height 15
type input "[DATE] 16:45"
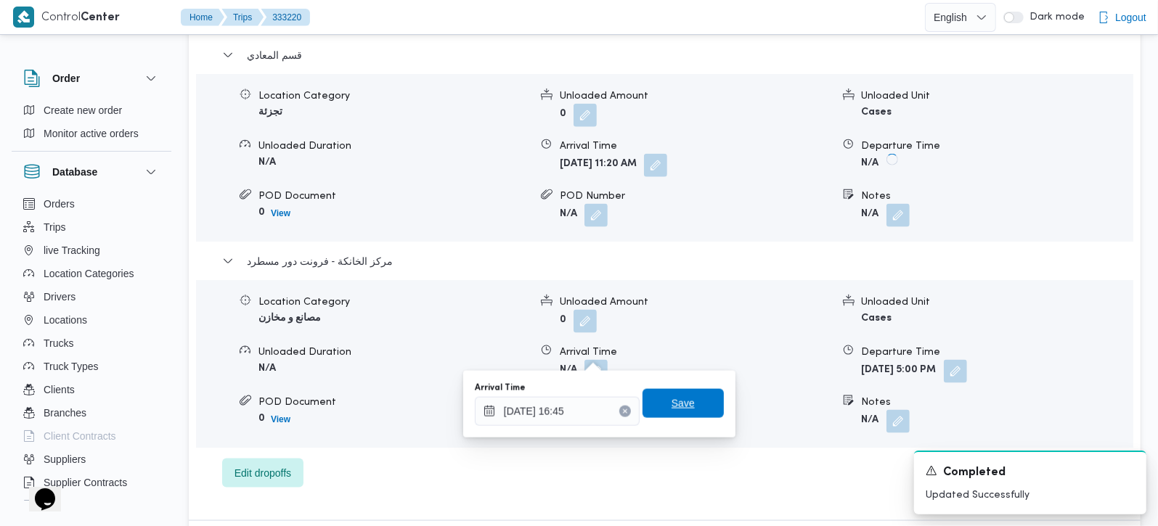
click at [680, 400] on span "Save" at bounding box center [683, 403] width 23 height 17
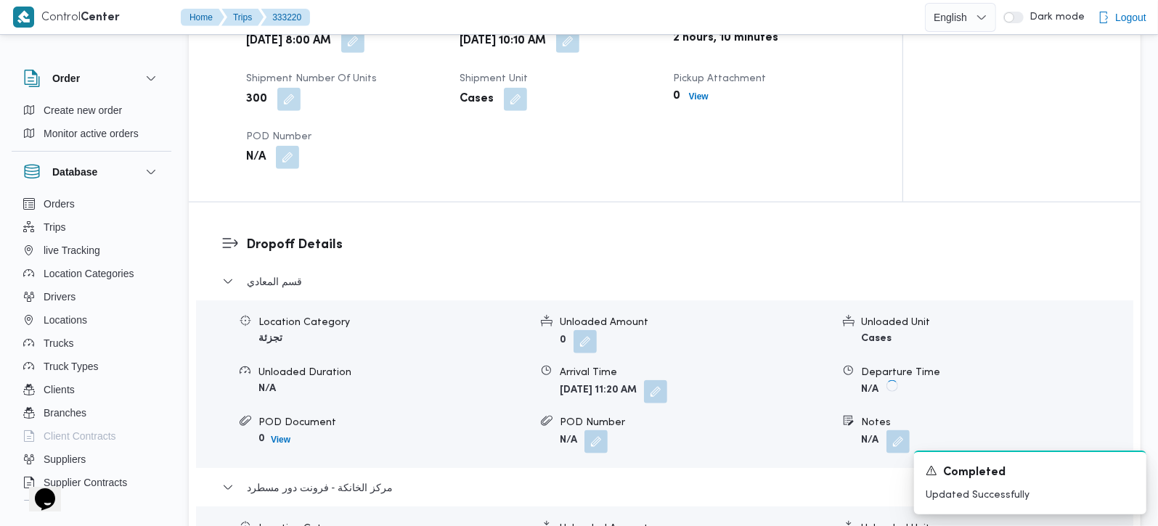
scroll to position [1024, 0]
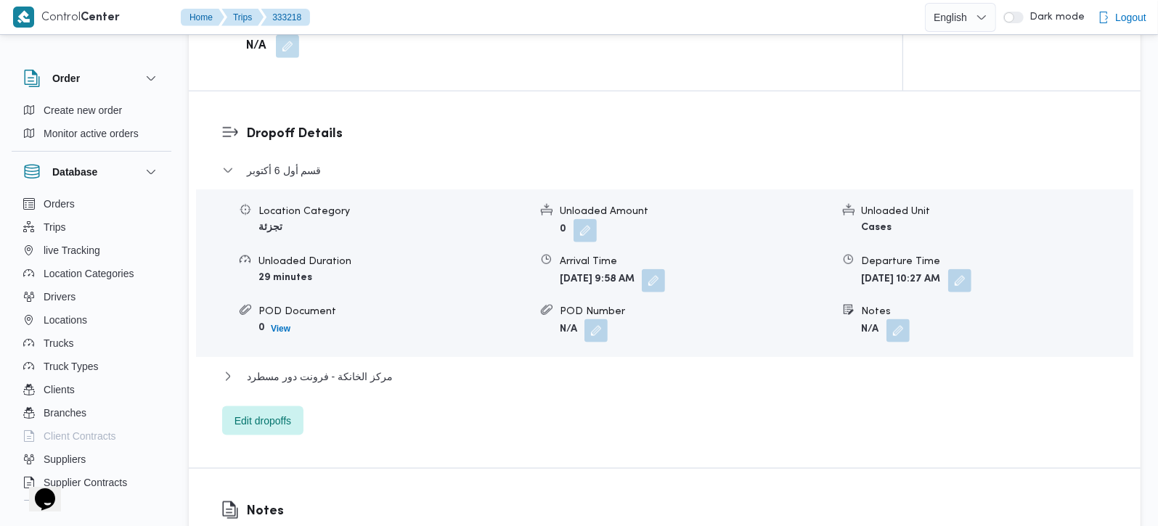
scroll to position [1196, 0]
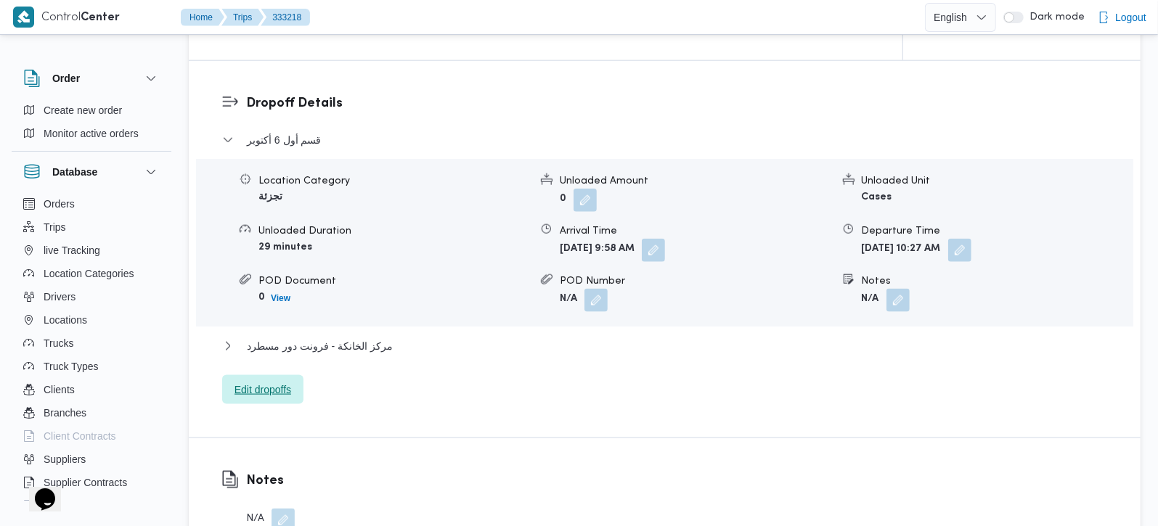
click at [257, 381] on span "Edit dropoffs" at bounding box center [263, 389] width 57 height 17
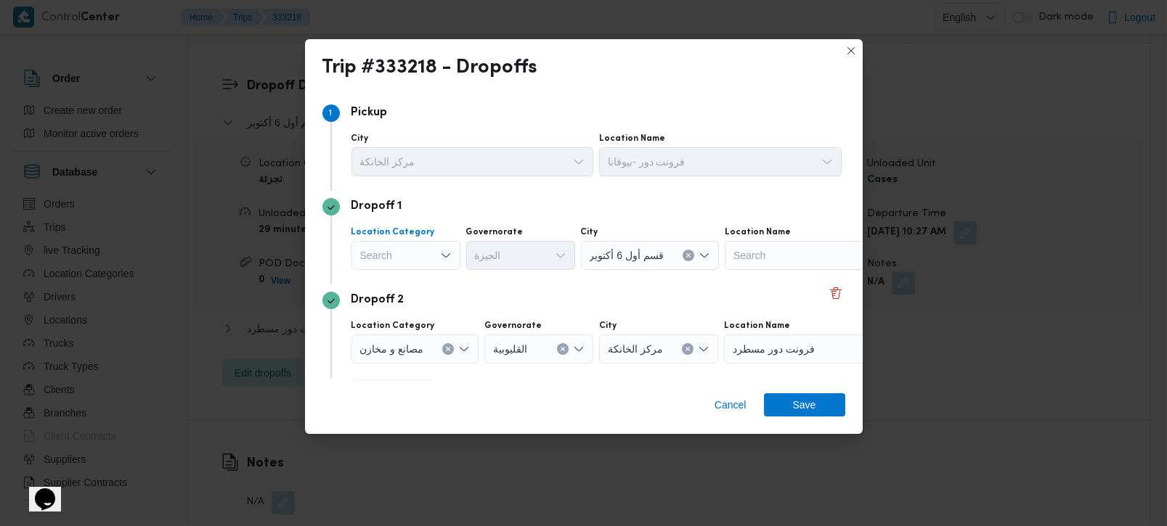
click at [432, 248] on div "Search" at bounding box center [405, 255] width 109 height 29
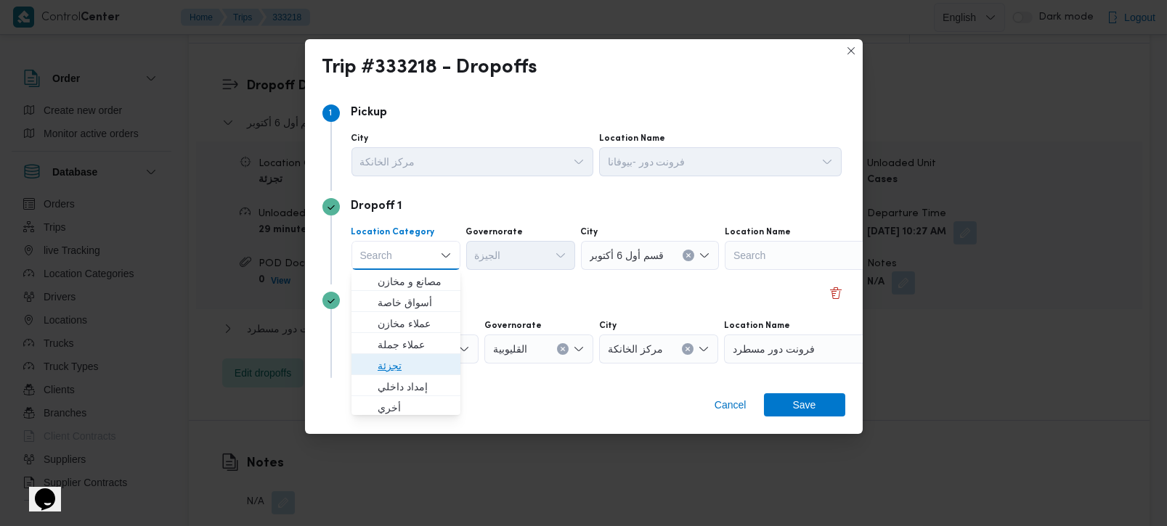
click at [399, 365] on span "تجزئة" at bounding box center [415, 365] width 74 height 17
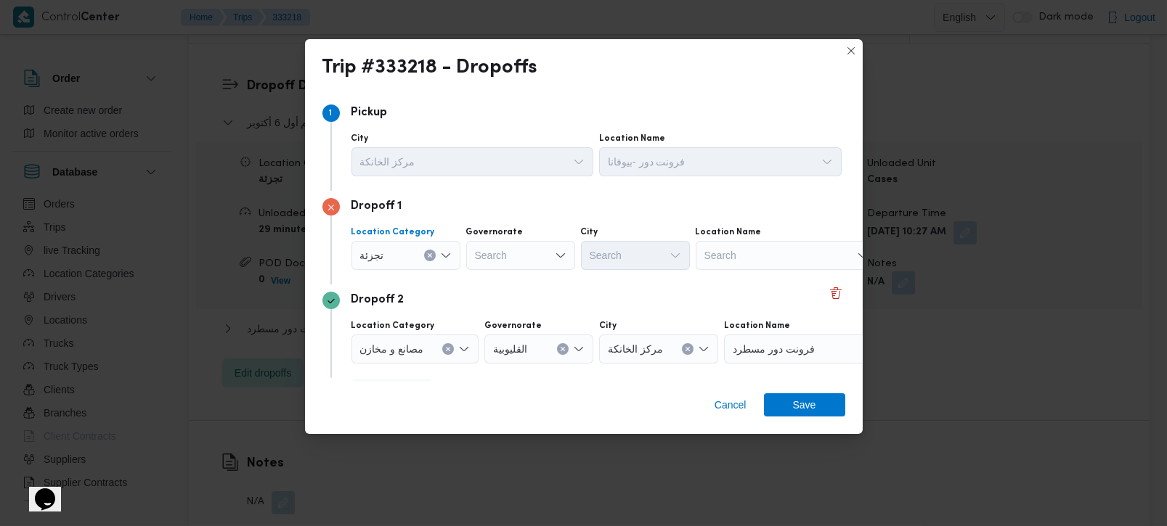
click at [500, 256] on div "Search" at bounding box center [520, 255] width 109 height 29
type input "زة"
click at [519, 285] on span "الجي زة" at bounding box center [529, 281] width 74 height 17
click at [645, 257] on div "Search" at bounding box center [635, 255] width 109 height 29
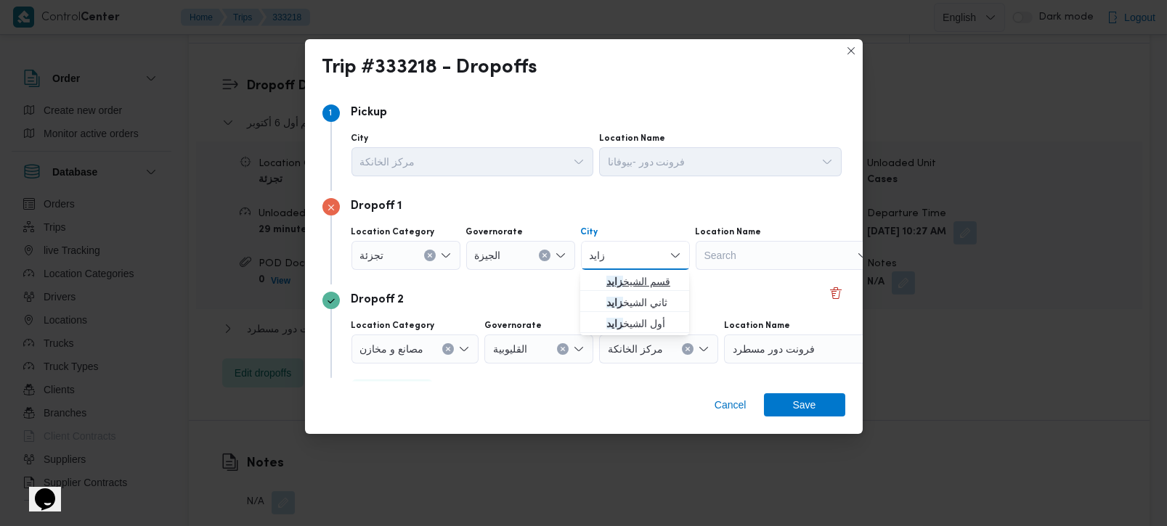
type input "زايد"
click at [643, 286] on span "قسم الشيخ زايد" at bounding box center [643, 281] width 74 height 17
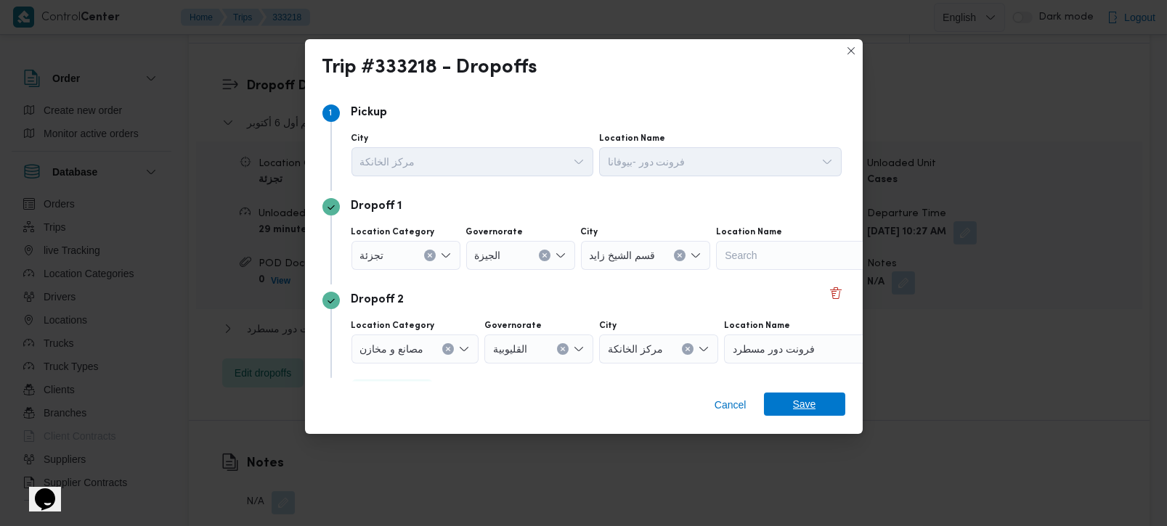
click at [827, 412] on span "Save" at bounding box center [804, 404] width 81 height 23
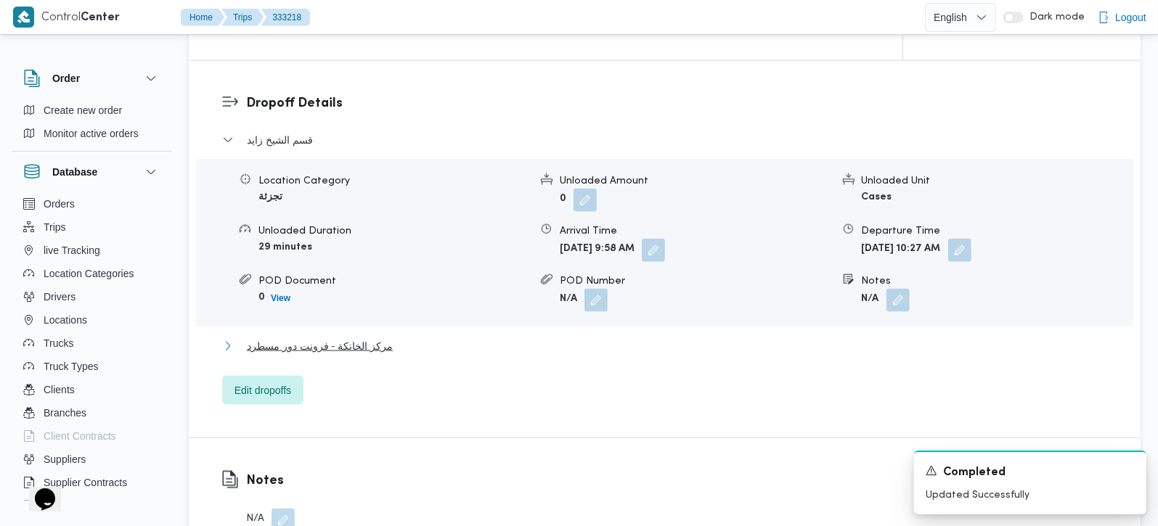
click at [351, 338] on span "مركز الخانكة - فرونت دور مسطرد" at bounding box center [320, 346] width 146 height 17
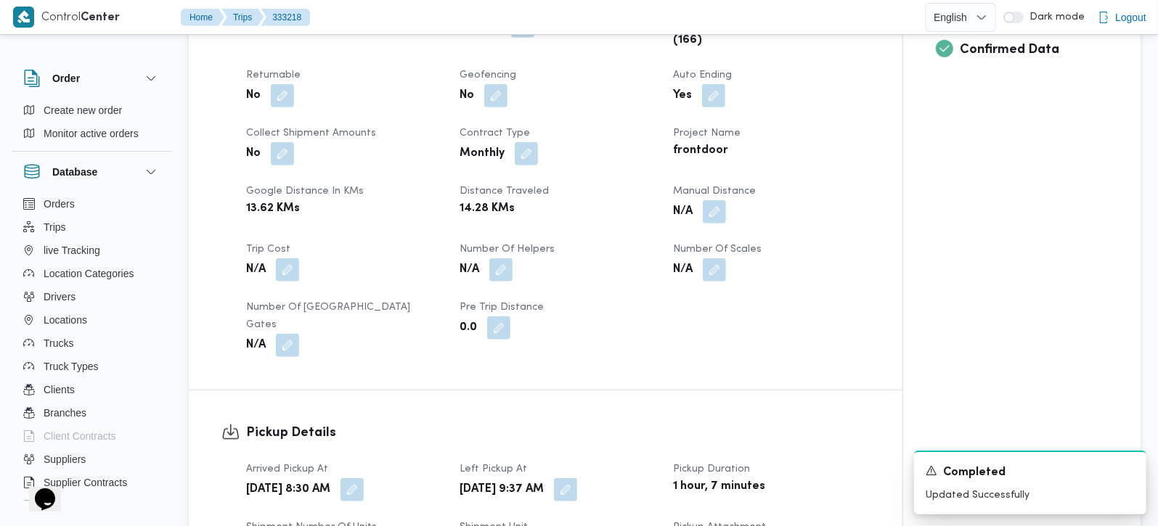
scroll to position [598, 0]
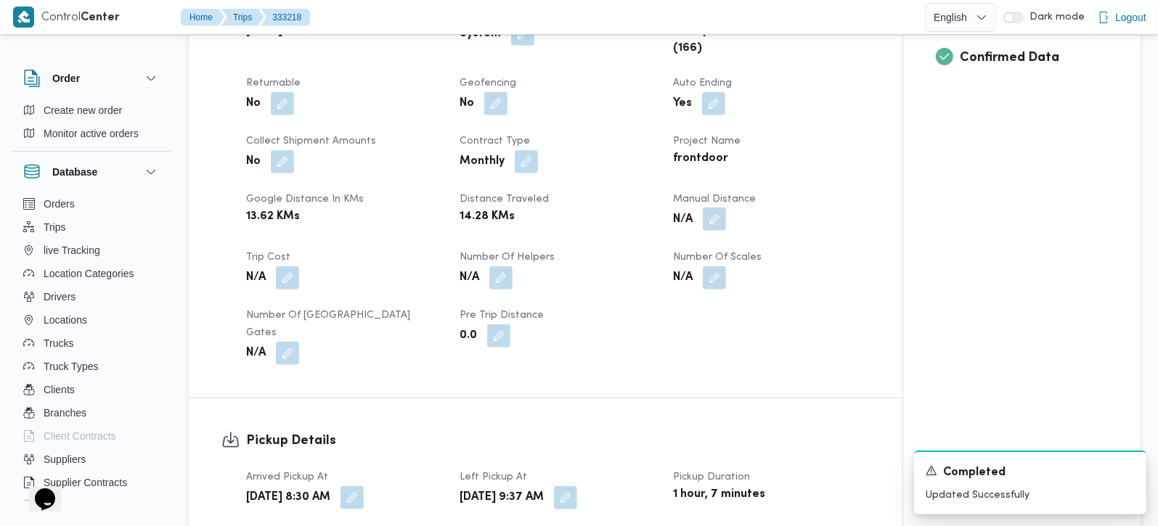
click at [714, 223] on button "button" at bounding box center [714, 219] width 23 height 23
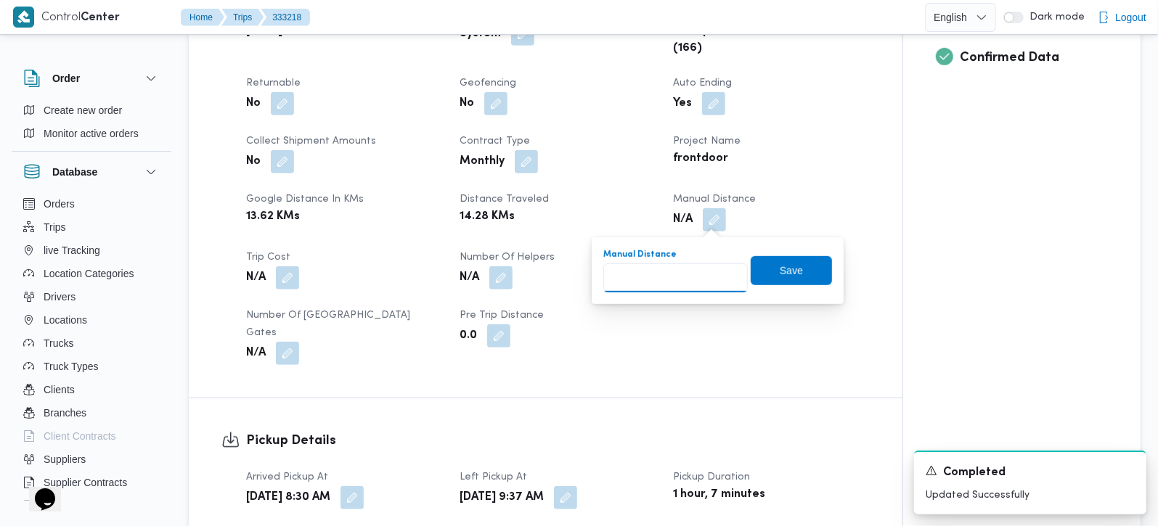
click at [685, 277] on input "Manual Distance" at bounding box center [675, 278] width 144 height 29
type input "135"
click at [760, 269] on span "Save" at bounding box center [791, 270] width 81 height 29
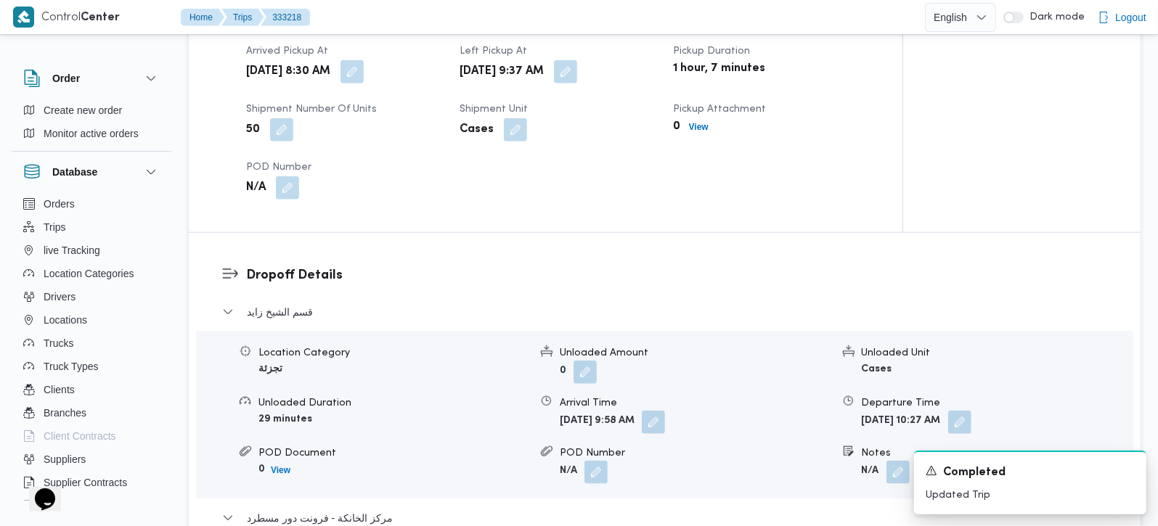
scroll to position [1024, 0]
click at [665, 409] on button "button" at bounding box center [653, 420] width 23 height 23
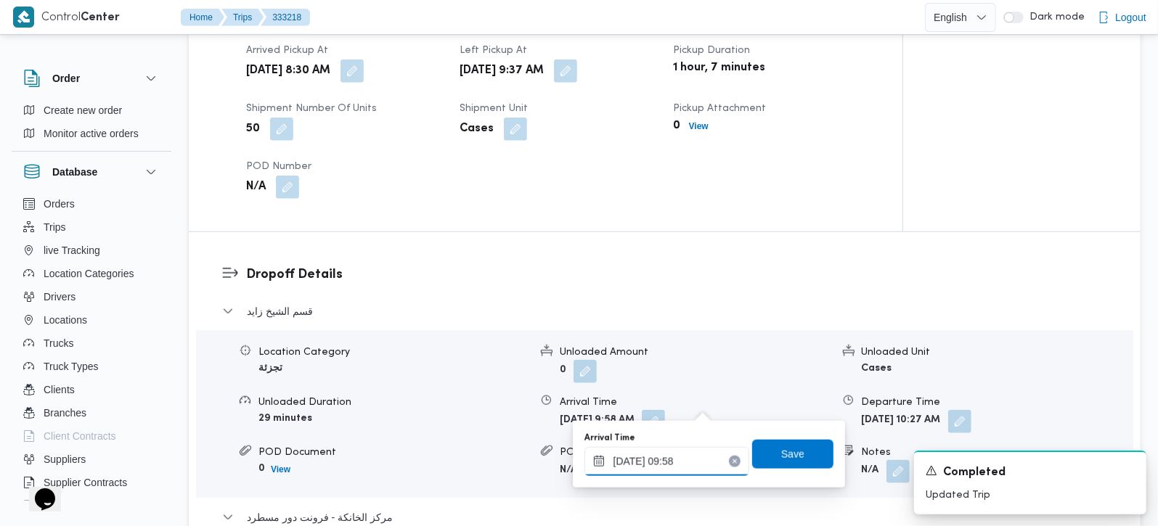
click at [661, 458] on input "25/08/2025 09:58" at bounding box center [666, 461] width 165 height 29
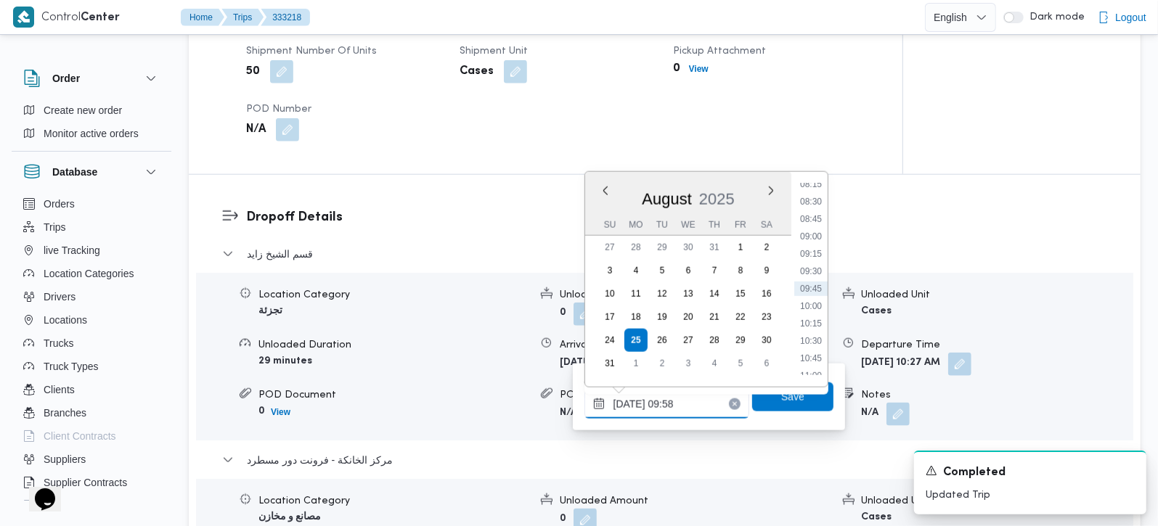
scroll to position [1110, 0]
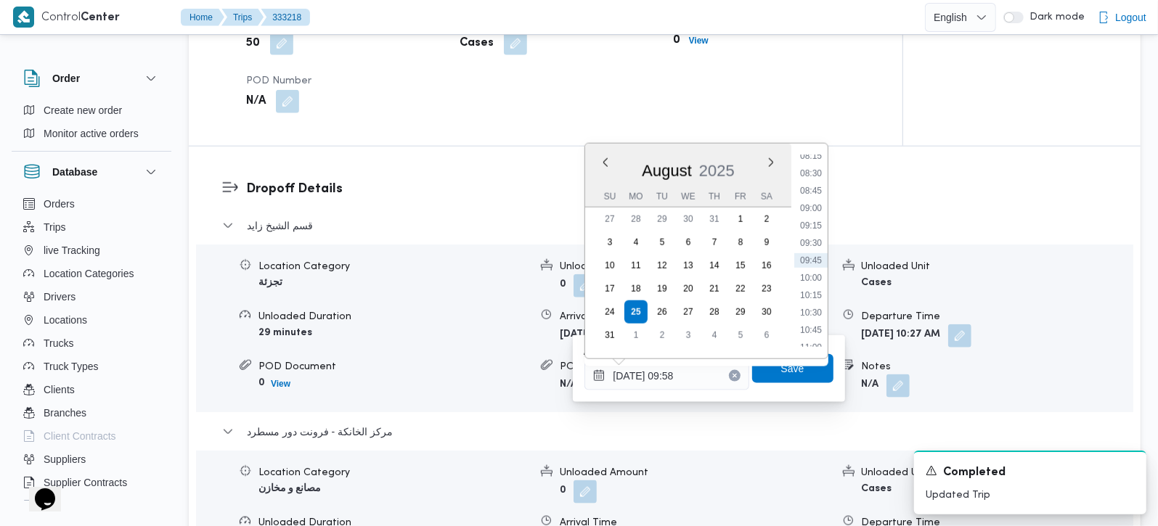
click at [896, 99] on div "Pickup Details Arrived Pickup At Mon, Aug 25, 2025 8:30 AM Left Pickup At Mon, …" at bounding box center [546, 16] width 714 height 260
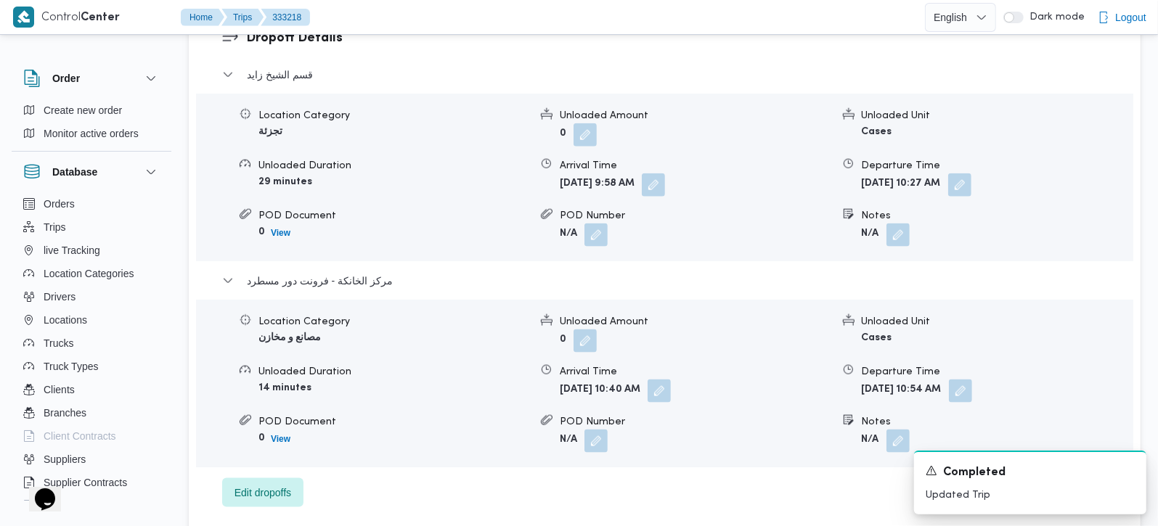
scroll to position [1281, 0]
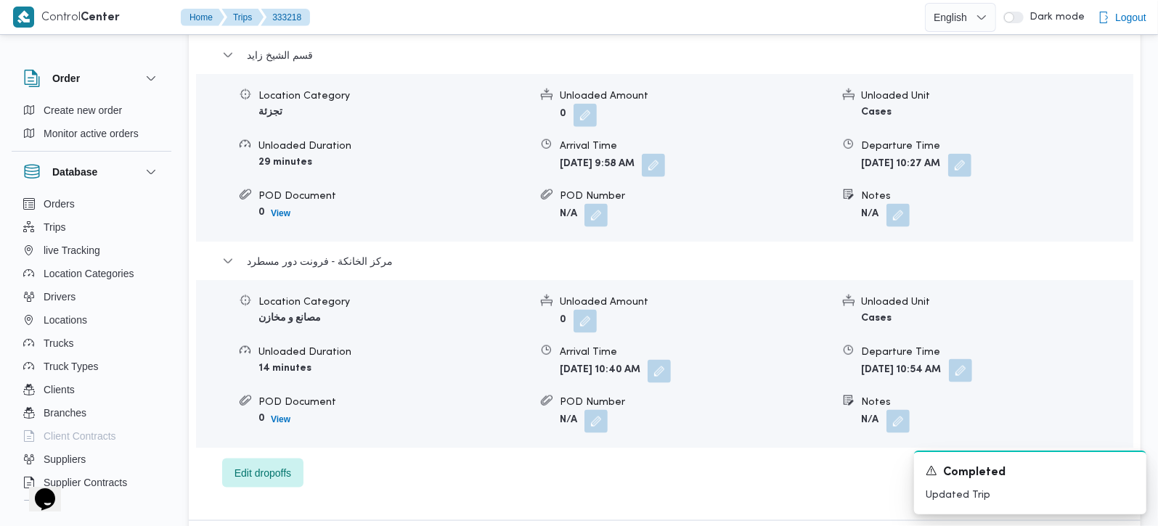
click at [972, 359] on button "button" at bounding box center [960, 370] width 23 height 23
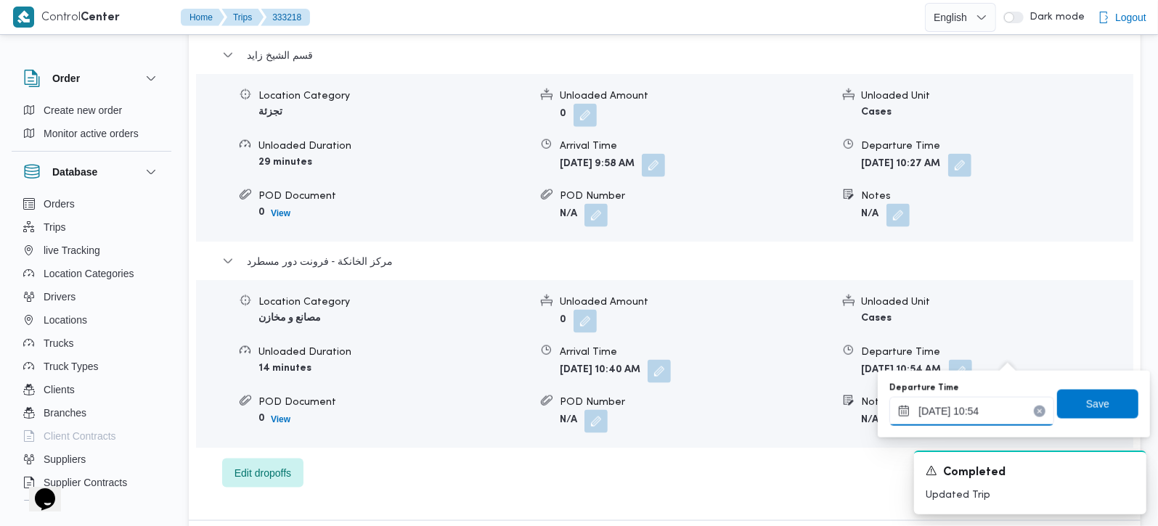
click at [966, 401] on input "25/08/2025 10:54" at bounding box center [971, 411] width 165 height 29
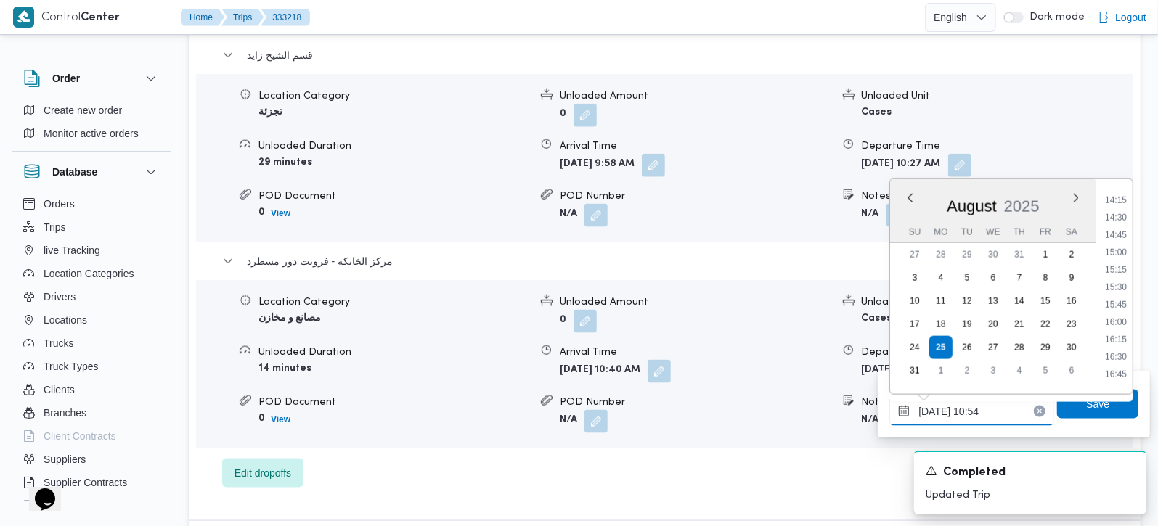
scroll to position [992, 0]
click at [1120, 366] on li "16:45" at bounding box center [1115, 373] width 33 height 15
type input "[DATE] 16:45"
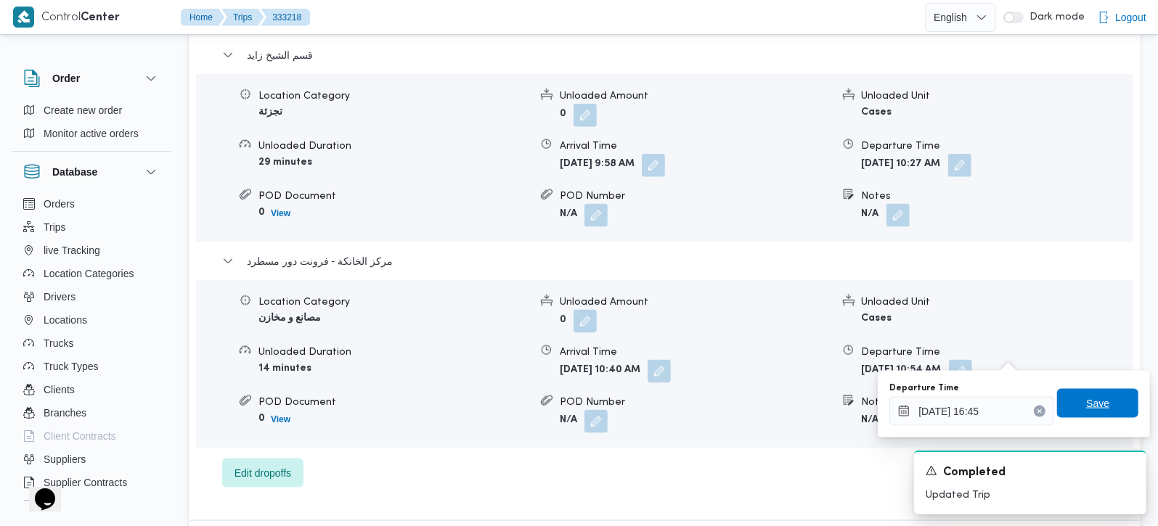
click at [1091, 400] on span "Save" at bounding box center [1097, 403] width 23 height 17
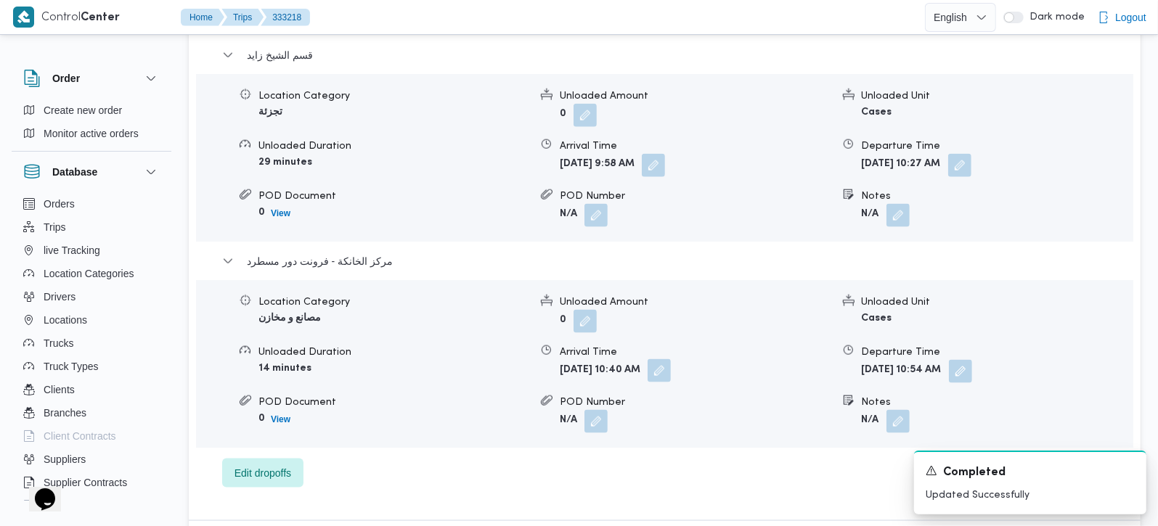
click at [671, 359] on button "button" at bounding box center [659, 370] width 23 height 23
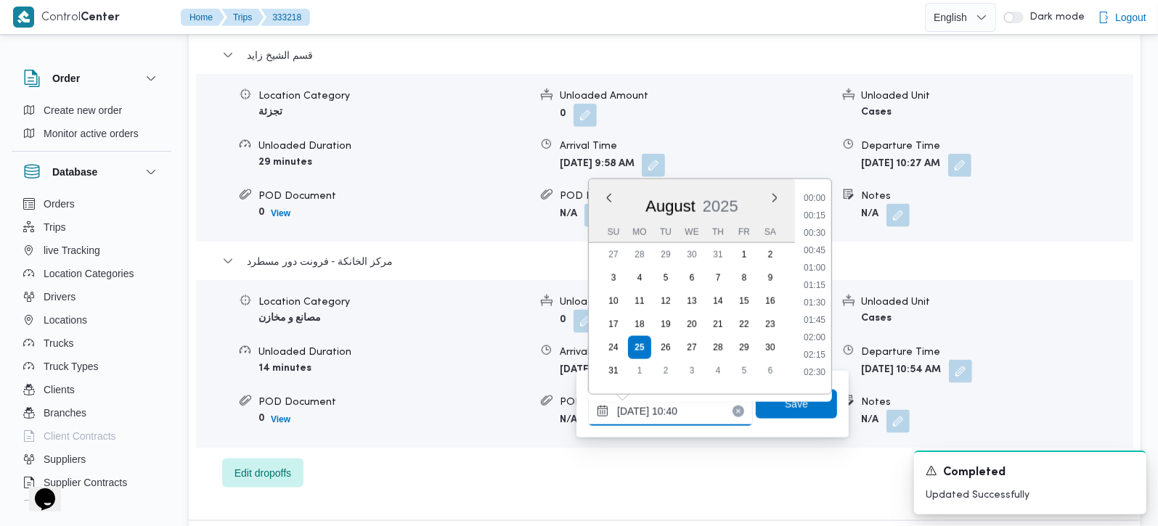
click at [684, 417] on input "25/08/2025 10:40" at bounding box center [670, 411] width 165 height 29
click at [814, 283] on li "16:30" at bounding box center [814, 287] width 33 height 15
type input "25/08/2025 16:30"
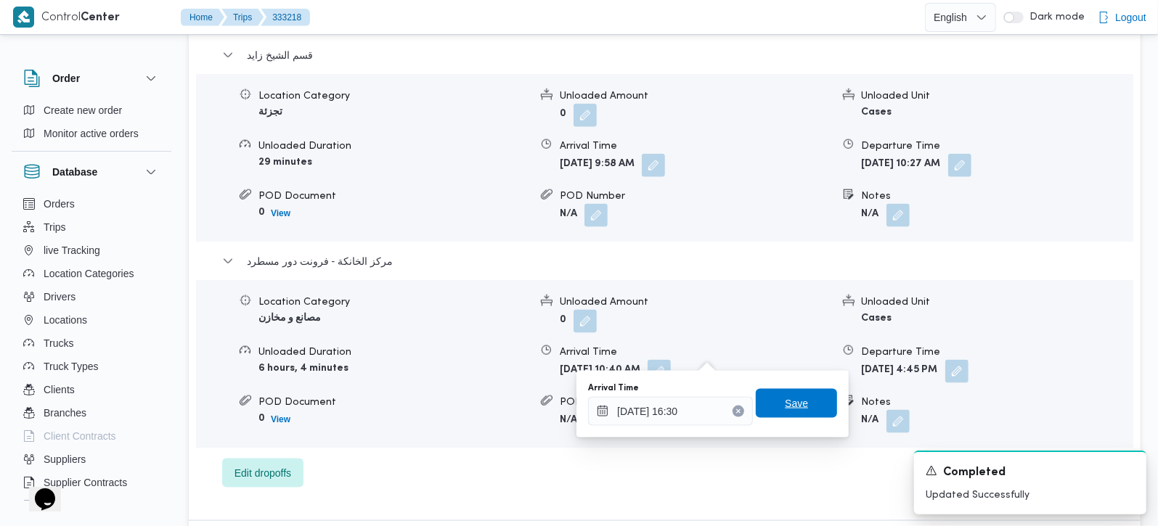
click at [767, 407] on span "Save" at bounding box center [796, 403] width 81 height 29
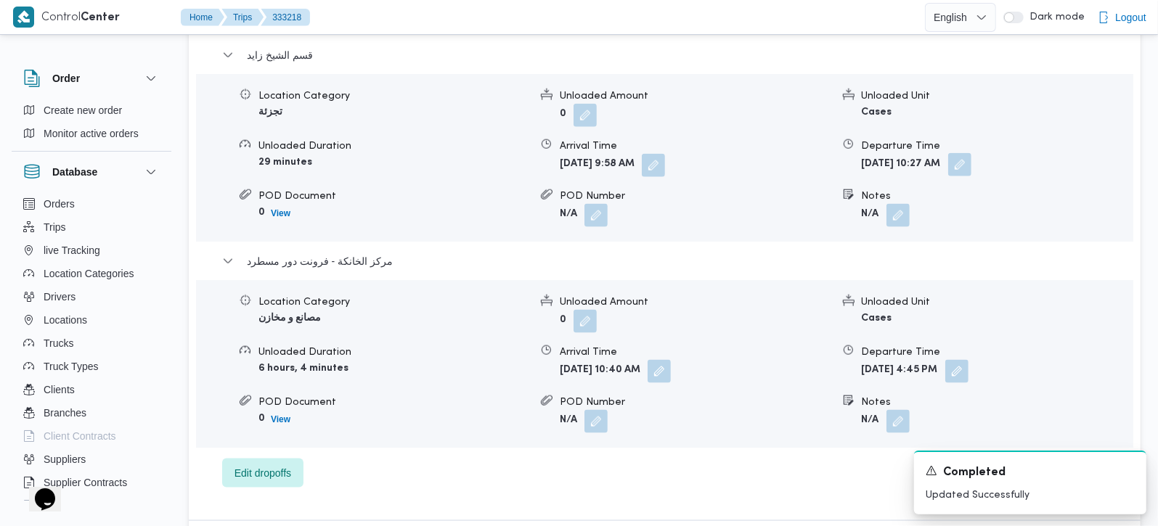
click at [971, 153] on button "button" at bounding box center [959, 164] width 23 height 23
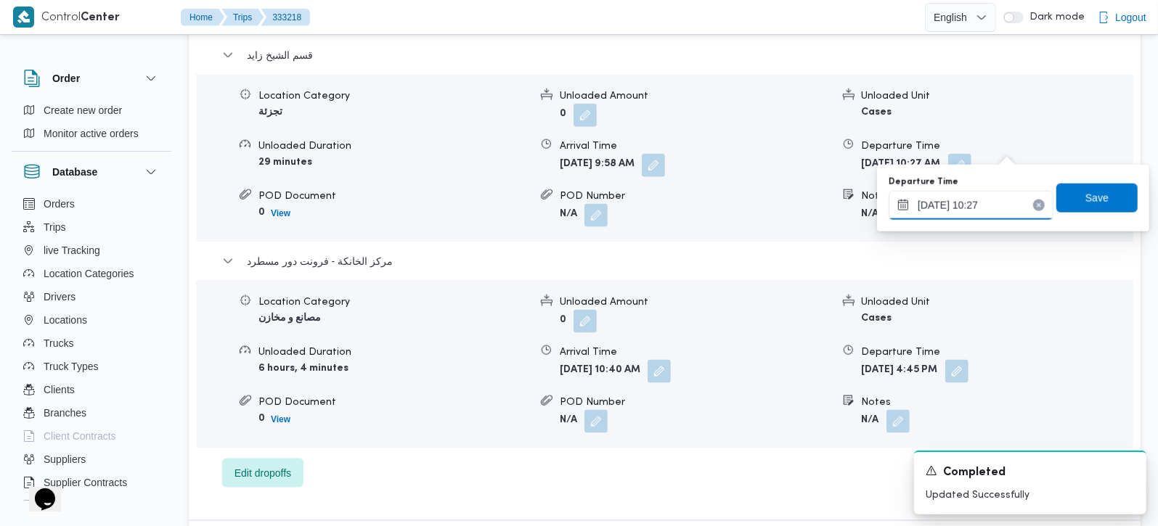
click at [979, 205] on input "25/08/2025 10:27" at bounding box center [971, 205] width 165 height 29
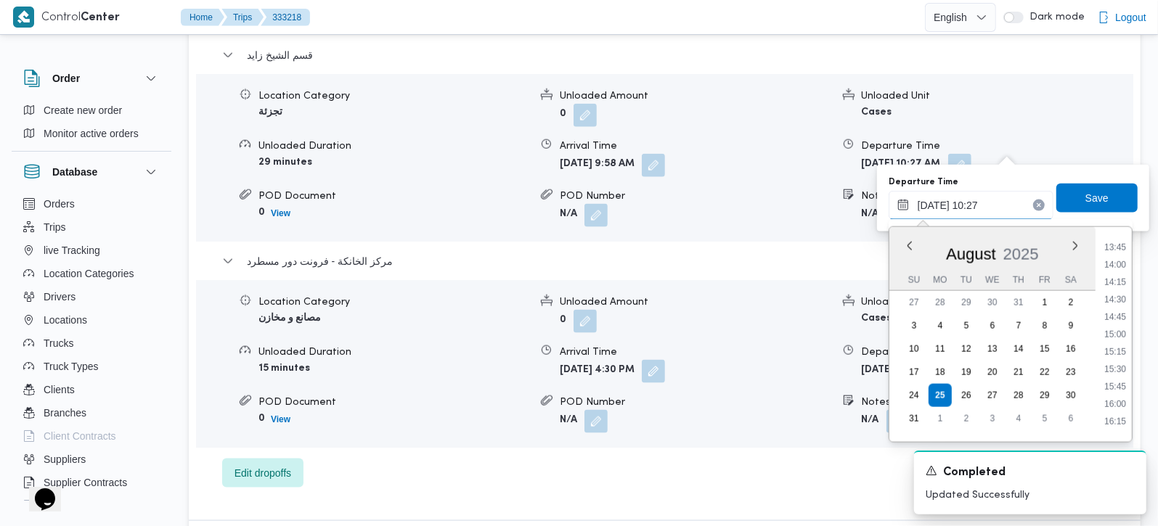
scroll to position [958, 0]
click at [1125, 367] on li "15:30" at bounding box center [1114, 368] width 33 height 15
type input "25/08/2025 15:30"
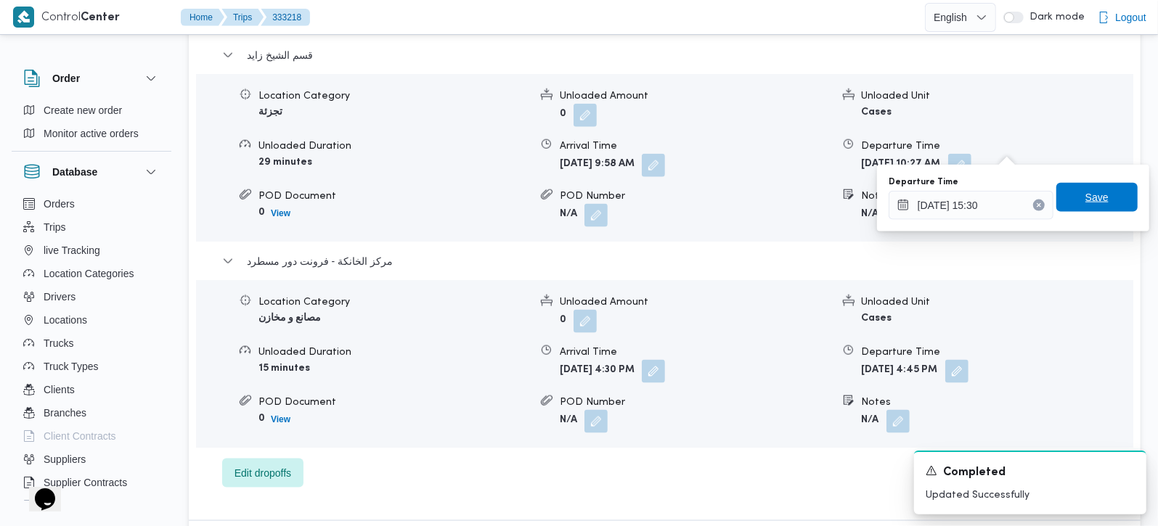
click at [1097, 196] on span "Save" at bounding box center [1096, 197] width 81 height 29
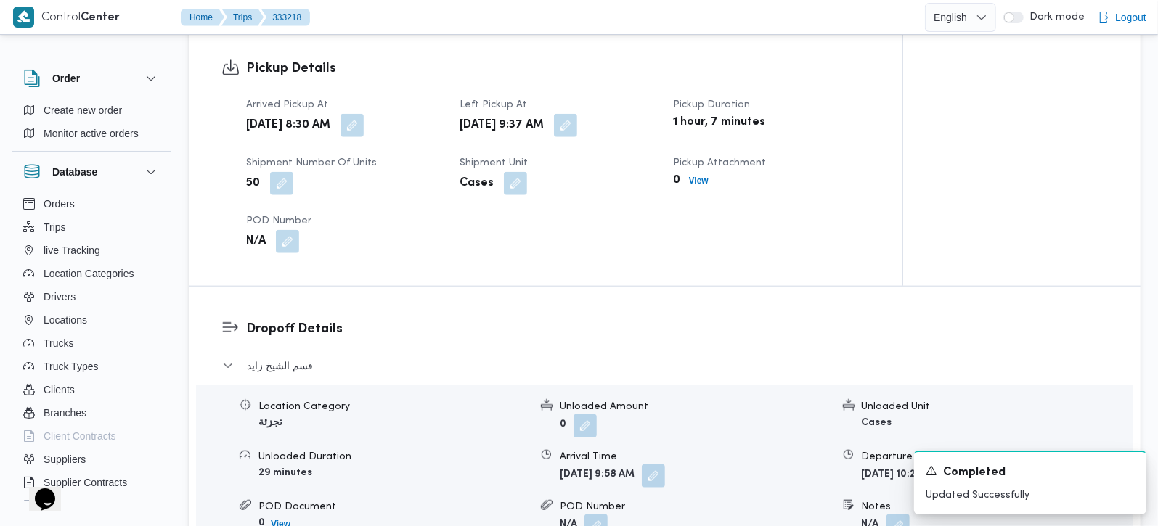
scroll to position [1024, 0]
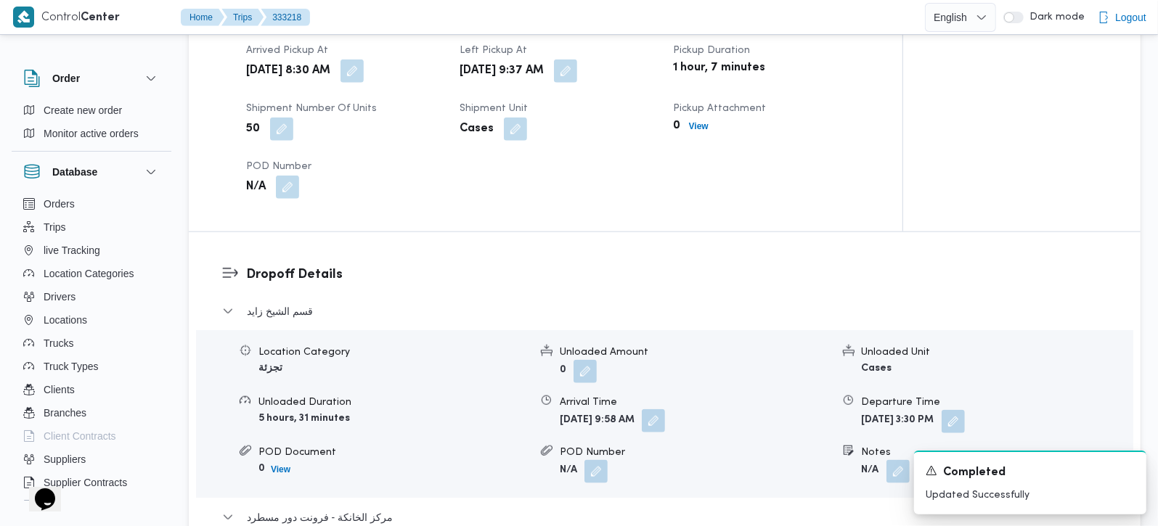
click at [665, 409] on button "button" at bounding box center [653, 420] width 23 height 23
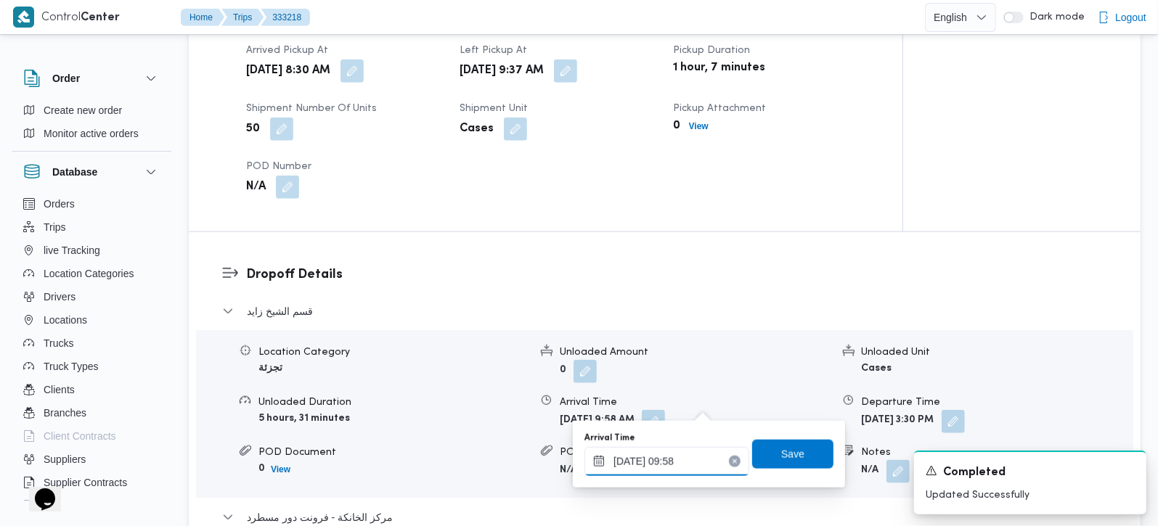
click at [682, 455] on input "25/08/2025 09:58" at bounding box center [666, 461] width 165 height 29
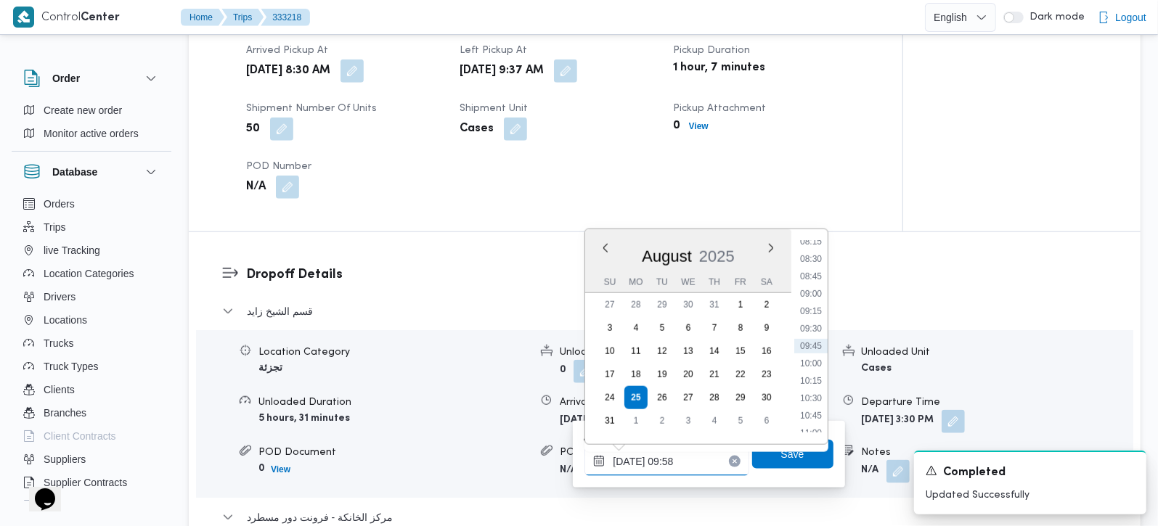
scroll to position [667, 0]
click at [815, 314] on li "10:30" at bounding box center [810, 313] width 33 height 15
type input "25/08/2025 10:30"
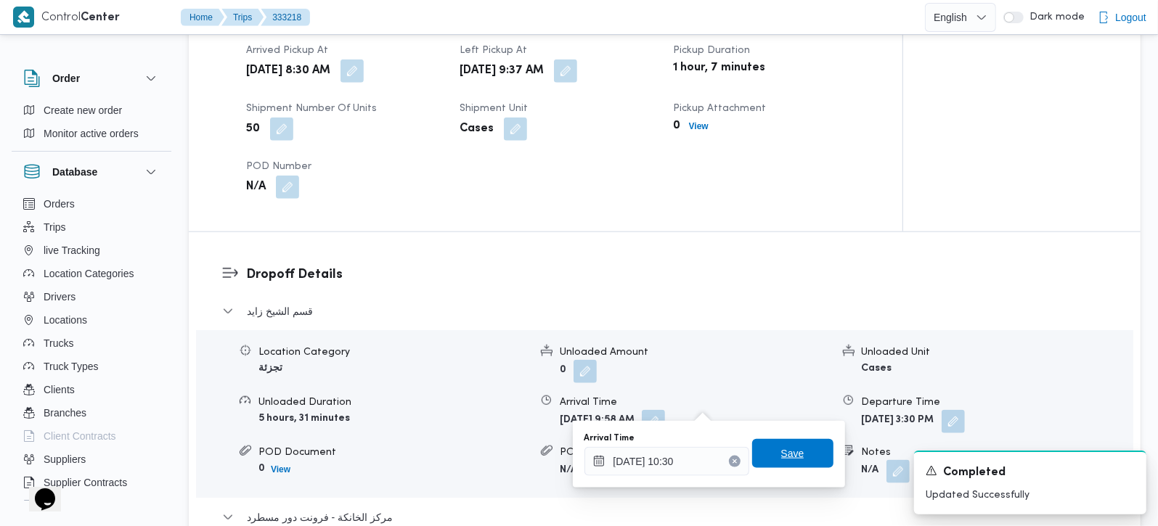
click at [783, 465] on span "Save" at bounding box center [792, 453] width 81 height 29
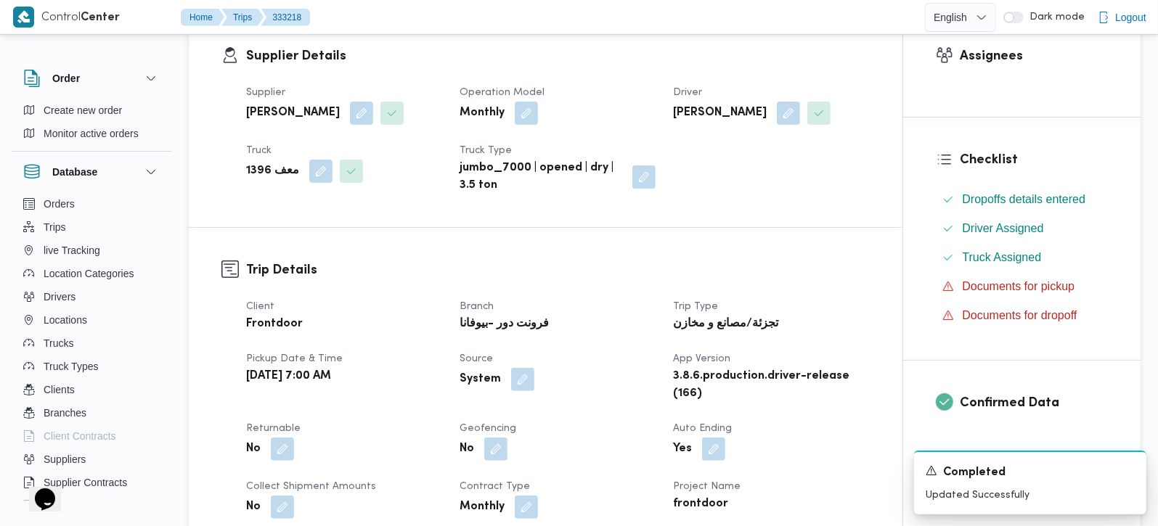
scroll to position [0, 0]
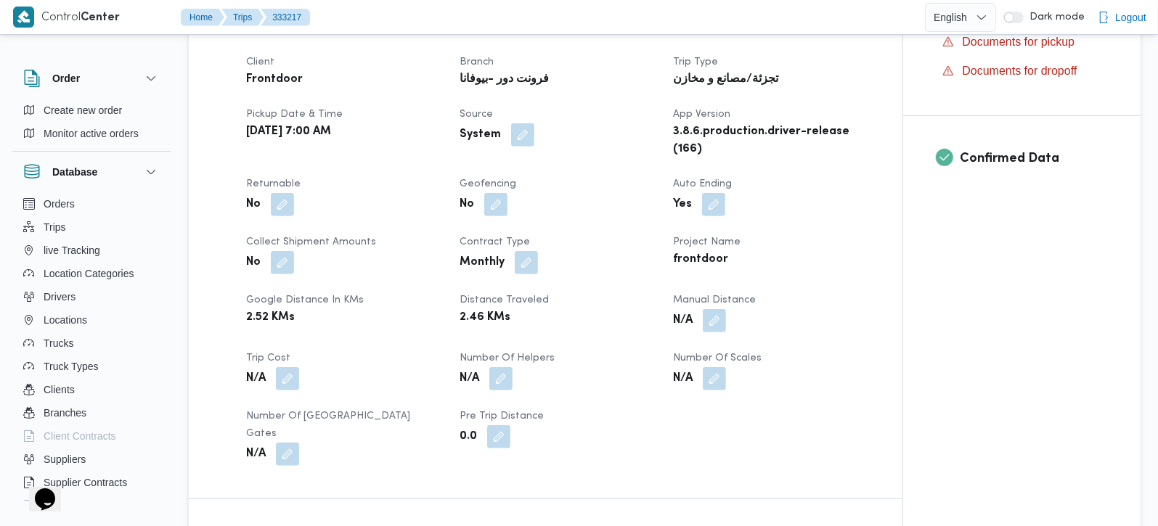
scroll to position [512, 0]
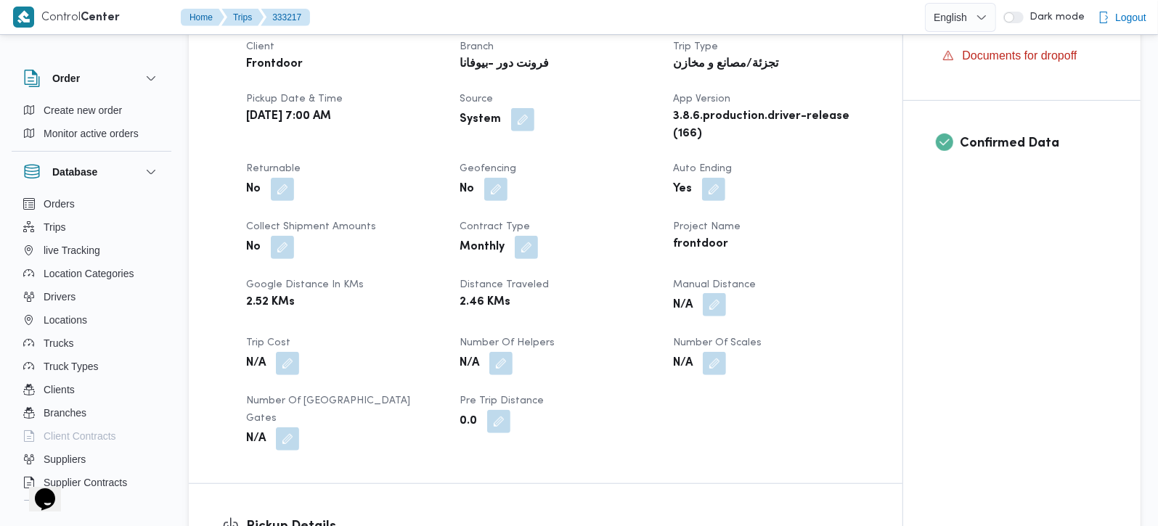
click at [724, 314] on button "button" at bounding box center [714, 304] width 23 height 23
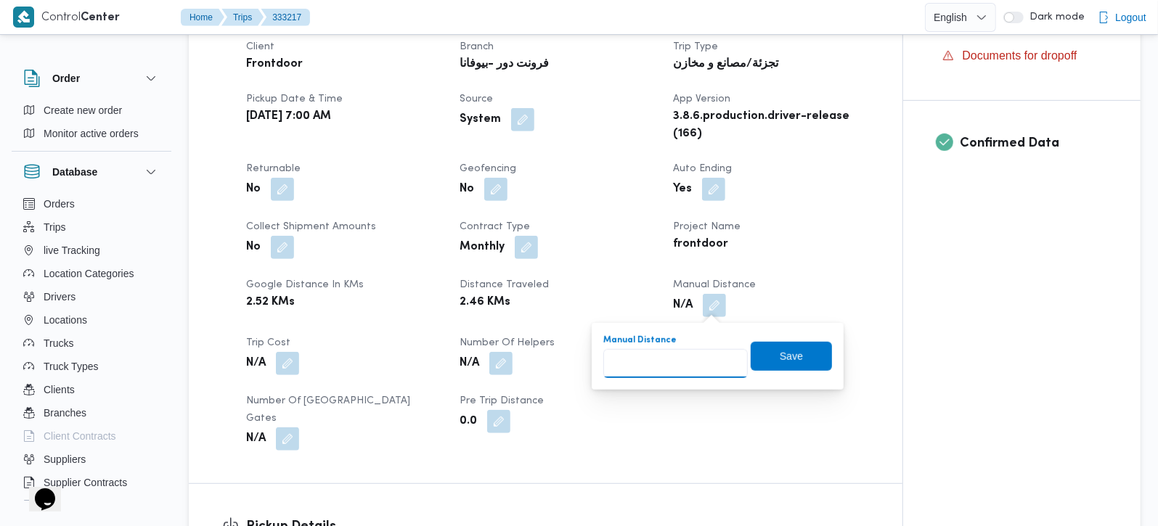
click at [678, 359] on input "Manual Distance" at bounding box center [675, 363] width 144 height 29
type input "140"
click at [753, 356] on span "Save" at bounding box center [791, 355] width 81 height 29
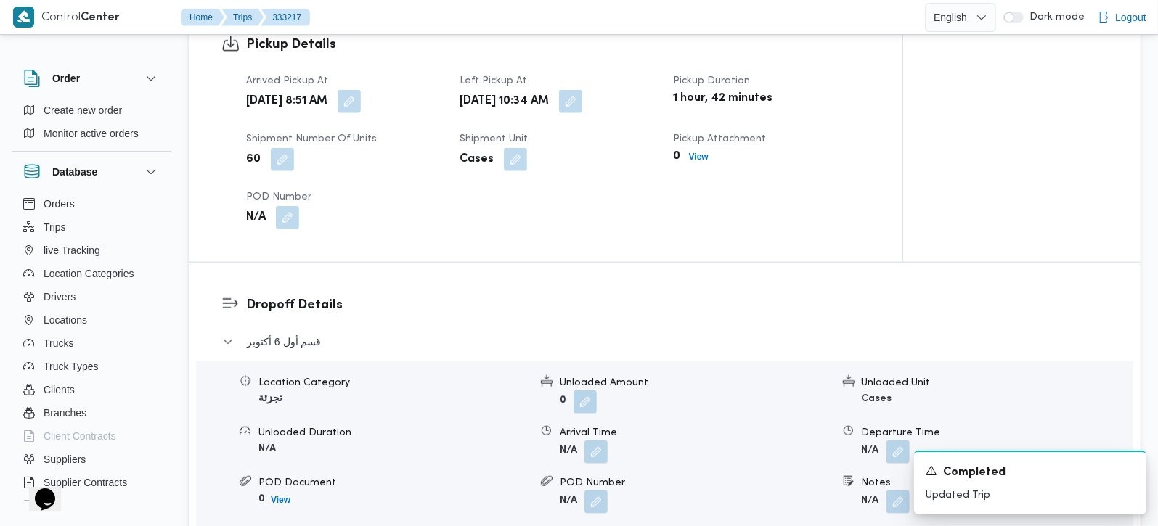
scroll to position [1024, 0]
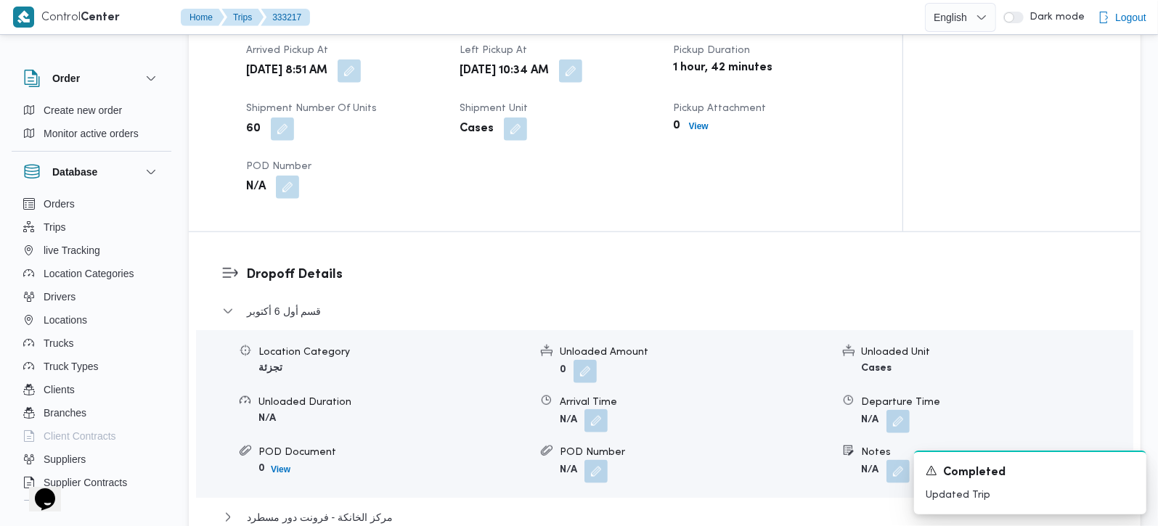
click at [598, 412] on button "button" at bounding box center [595, 420] width 23 height 23
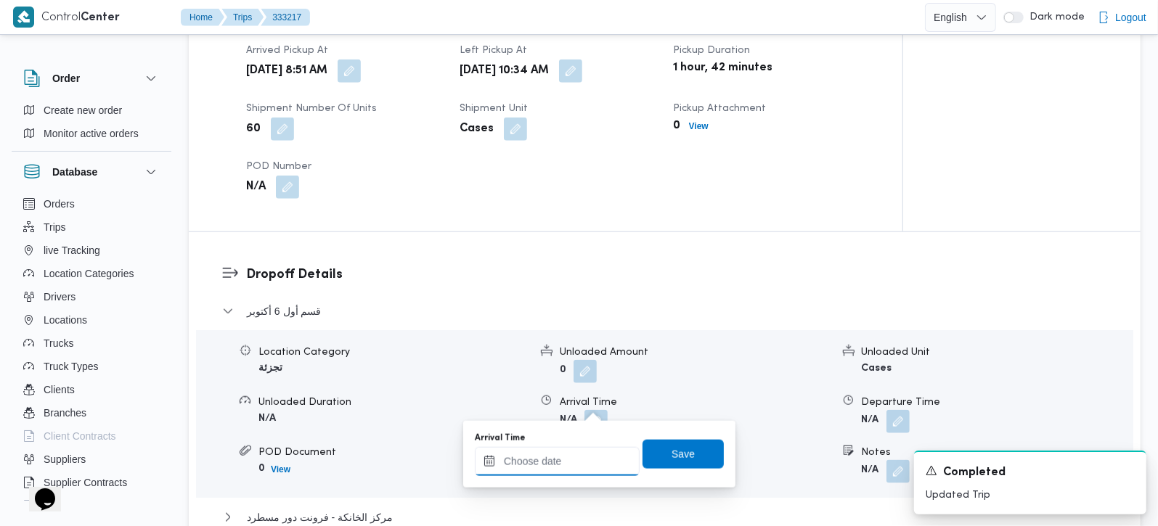
click at [572, 467] on input "Arrival Time" at bounding box center [557, 461] width 165 height 29
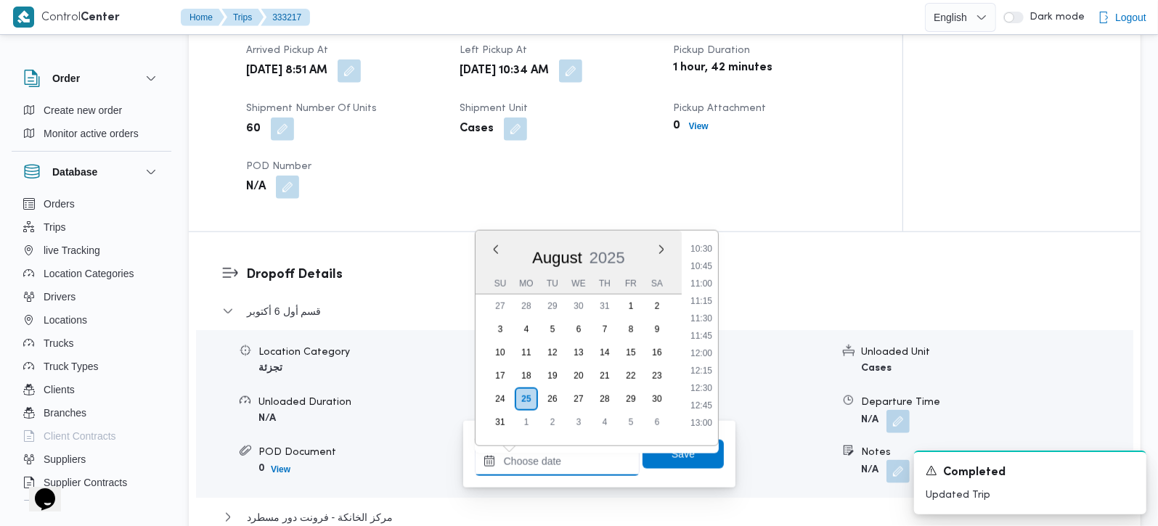
scroll to position [729, 0]
click at [703, 325] on li "11:30" at bounding box center [701, 322] width 33 height 15
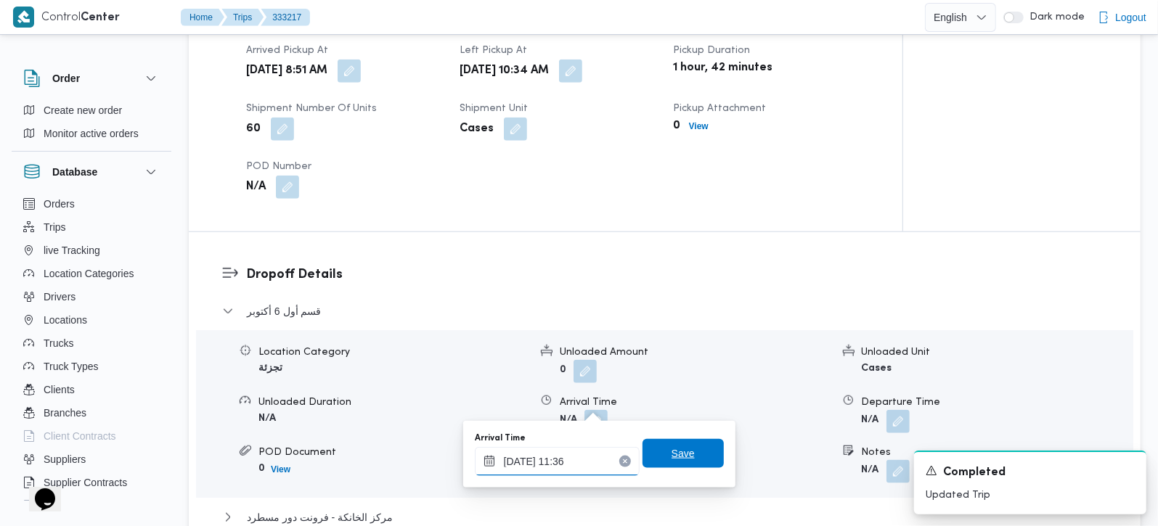
type input "[DATE] 11:36"
click at [676, 464] on span "Save" at bounding box center [683, 453] width 81 height 29
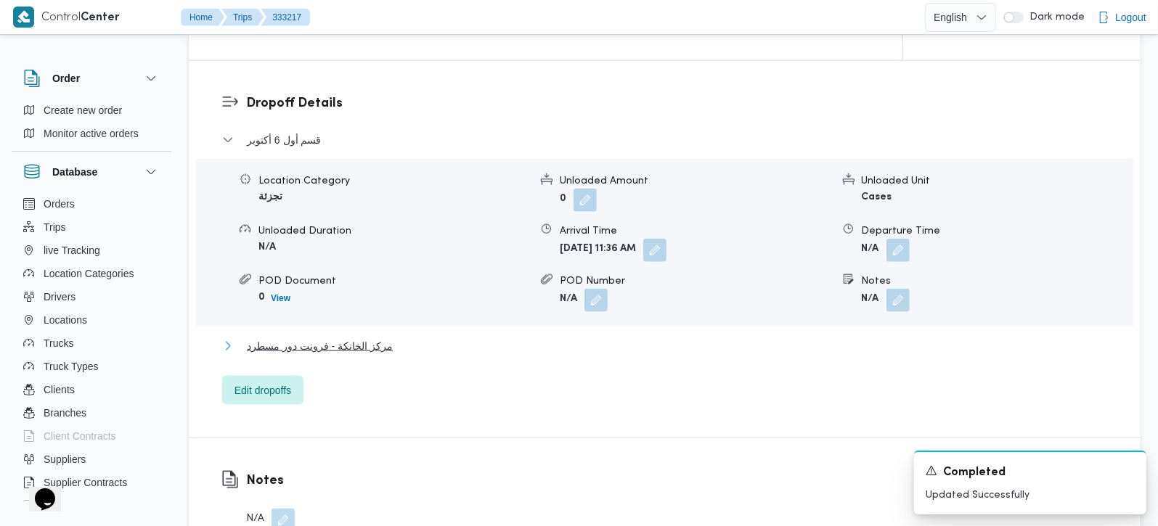
click at [366, 338] on span "مركز الخانكة - فرونت دور مسطرد" at bounding box center [320, 346] width 146 height 17
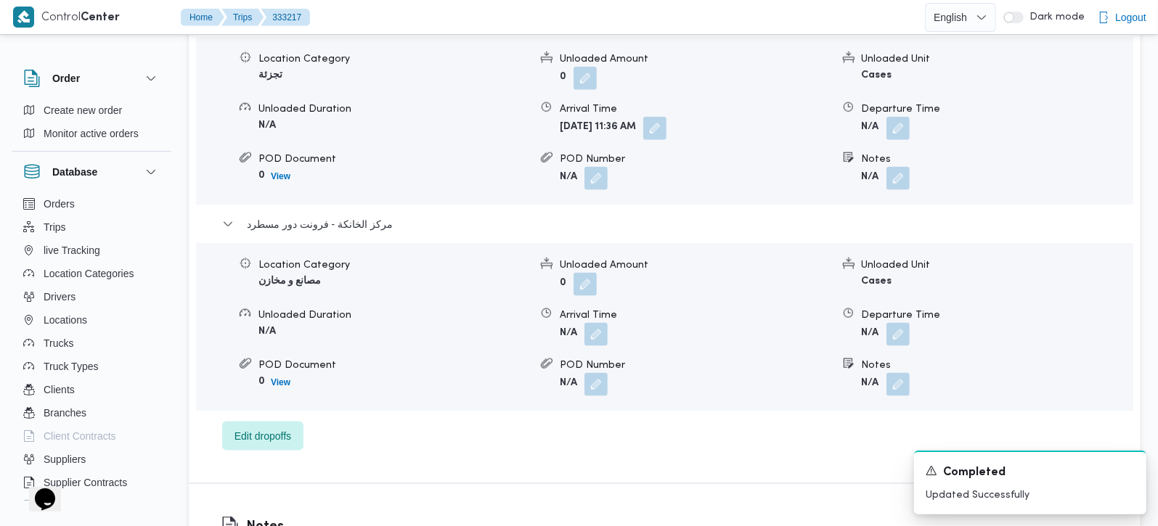
scroll to position [1366, 0]
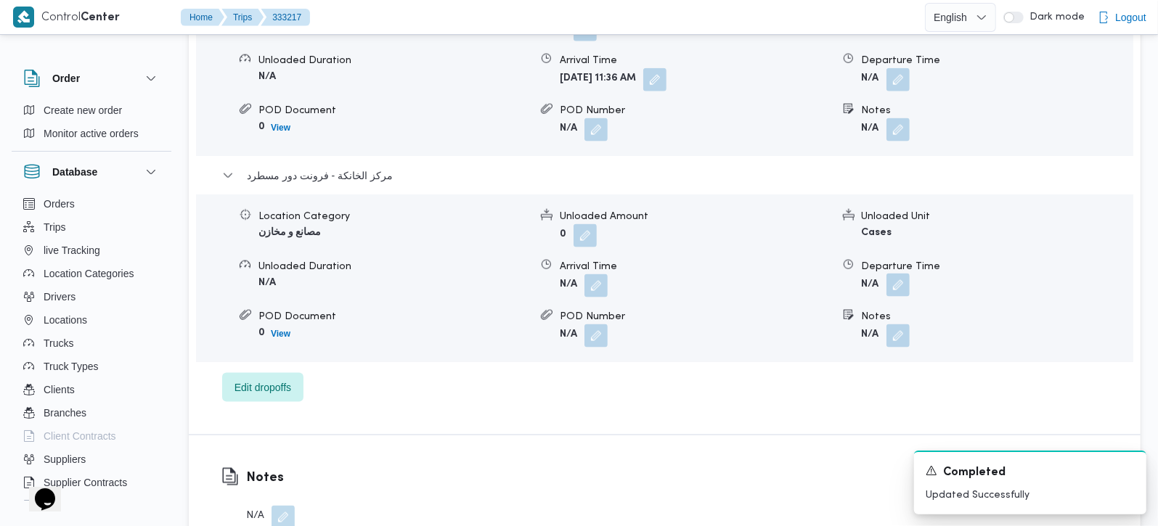
click at [902, 274] on button "button" at bounding box center [897, 285] width 23 height 23
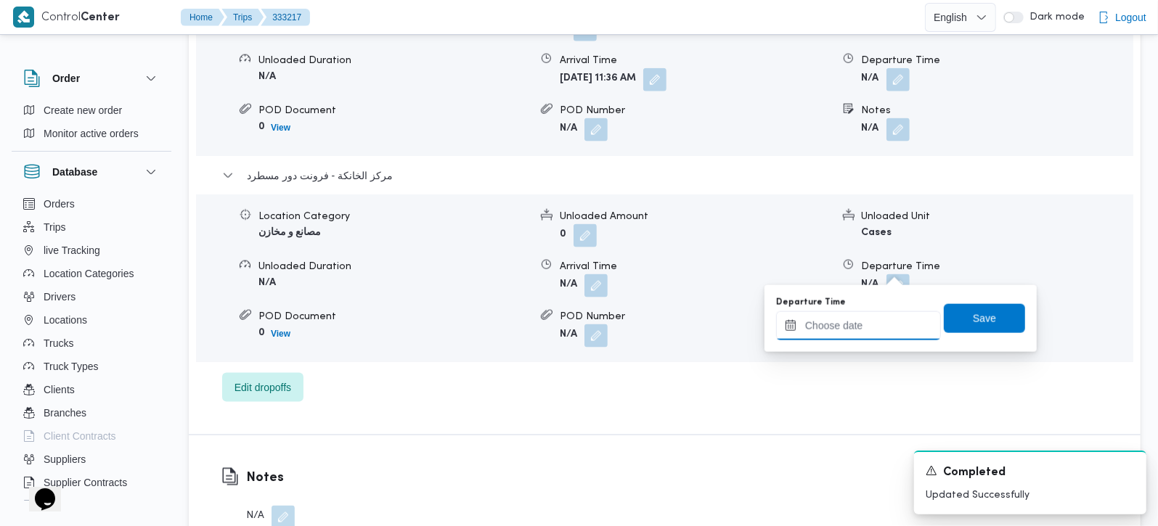
drag, startPoint x: 902, startPoint y: 268, endPoint x: 917, endPoint y: 325, distance: 59.2
click at [873, 325] on input "Departure Time" at bounding box center [858, 325] width 165 height 29
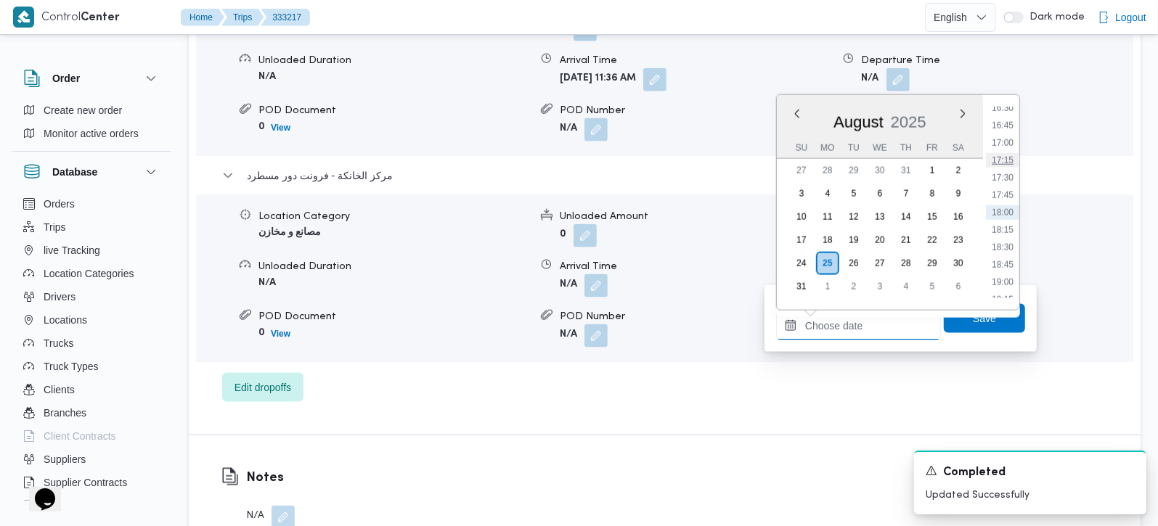
scroll to position [1071, 0]
click at [1009, 159] on li "16:00" at bounding box center [1002, 158] width 33 height 15
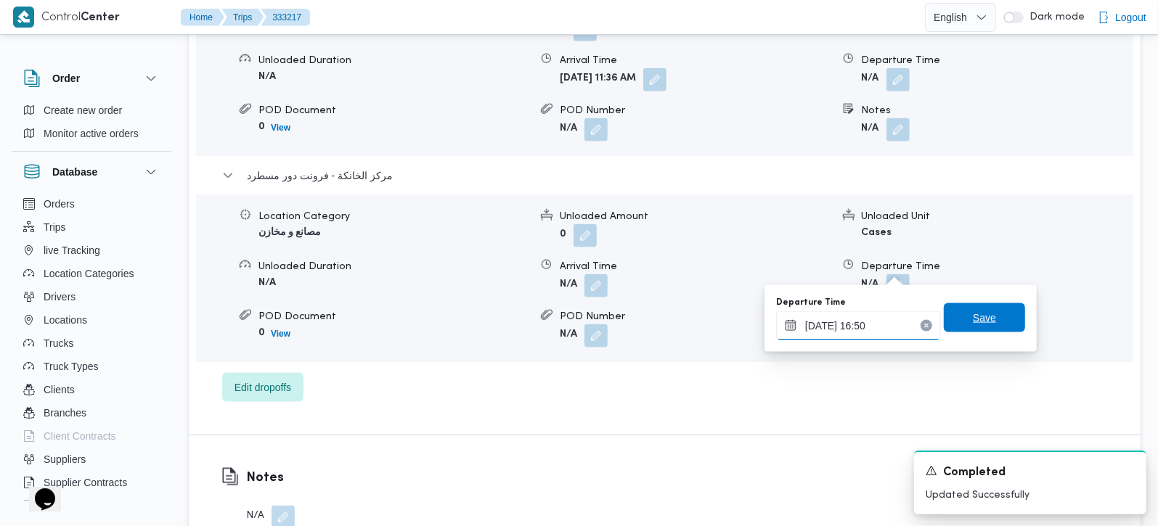
type input "[DATE] 16:50"
click at [956, 310] on span "Save" at bounding box center [984, 317] width 81 height 29
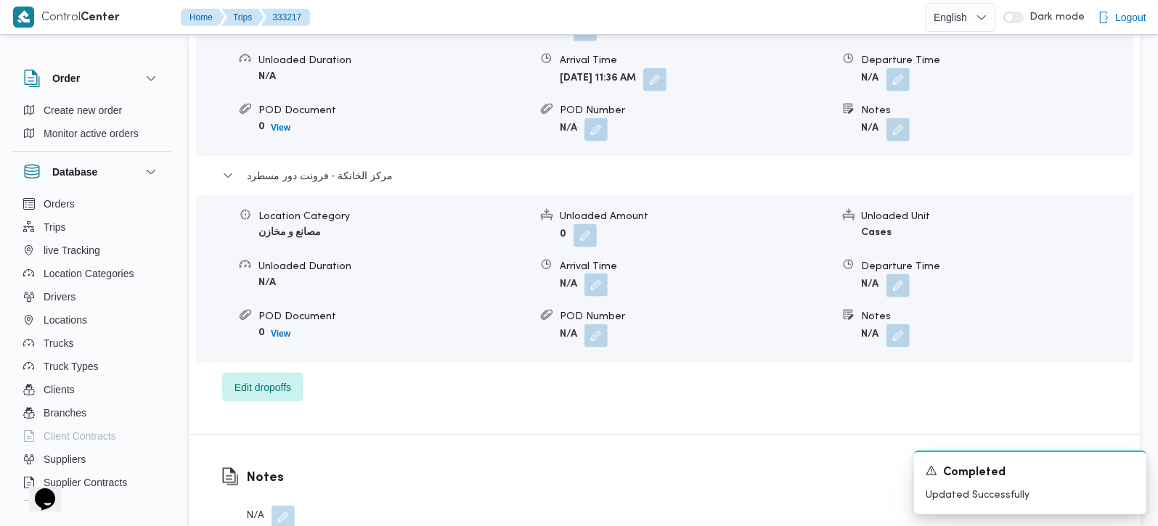
click at [603, 274] on button "button" at bounding box center [595, 285] width 23 height 23
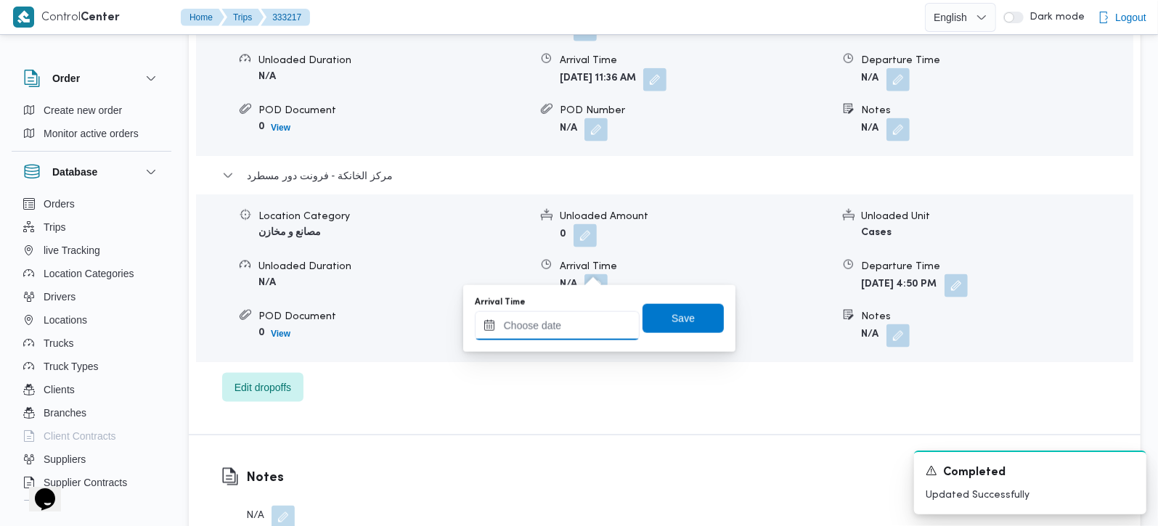
click at [548, 333] on input "Arrival Time" at bounding box center [557, 325] width 165 height 29
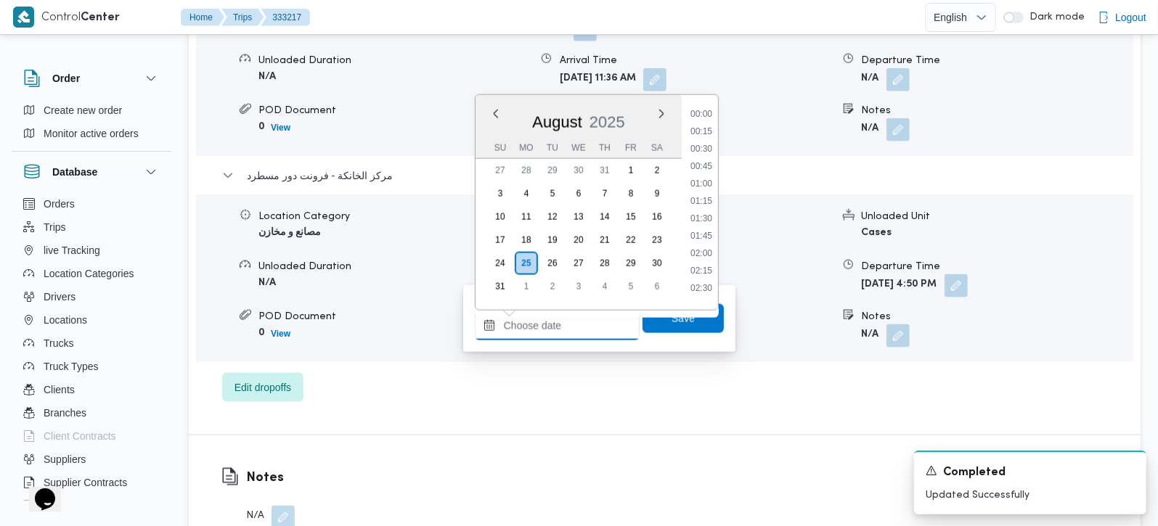
scroll to position [1156, 0]
click at [704, 123] on li "16:45" at bounding box center [701, 125] width 33 height 15
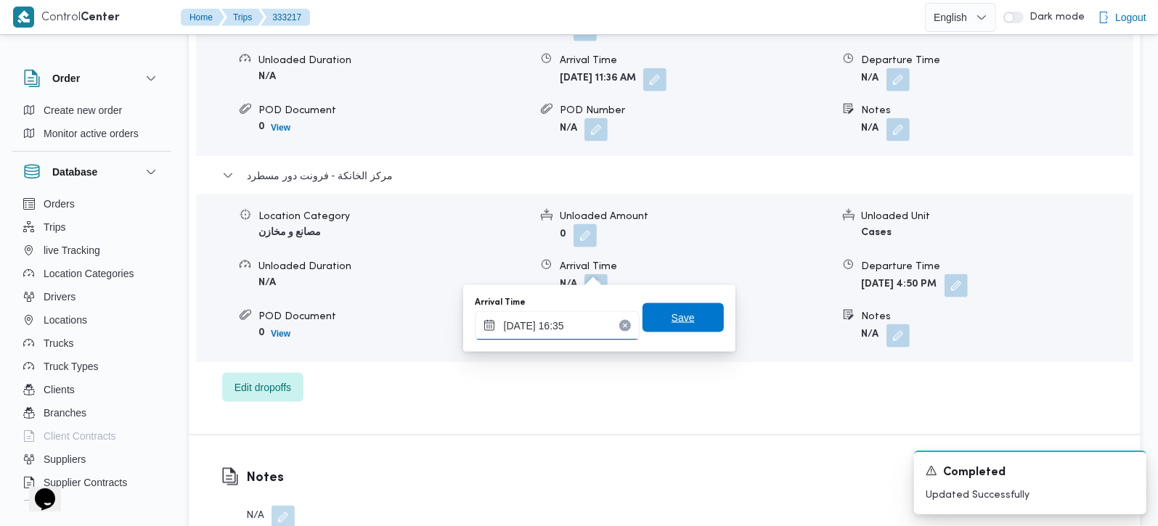
type input "[DATE] 16:35"
click at [676, 316] on span "Save" at bounding box center [683, 317] width 23 height 17
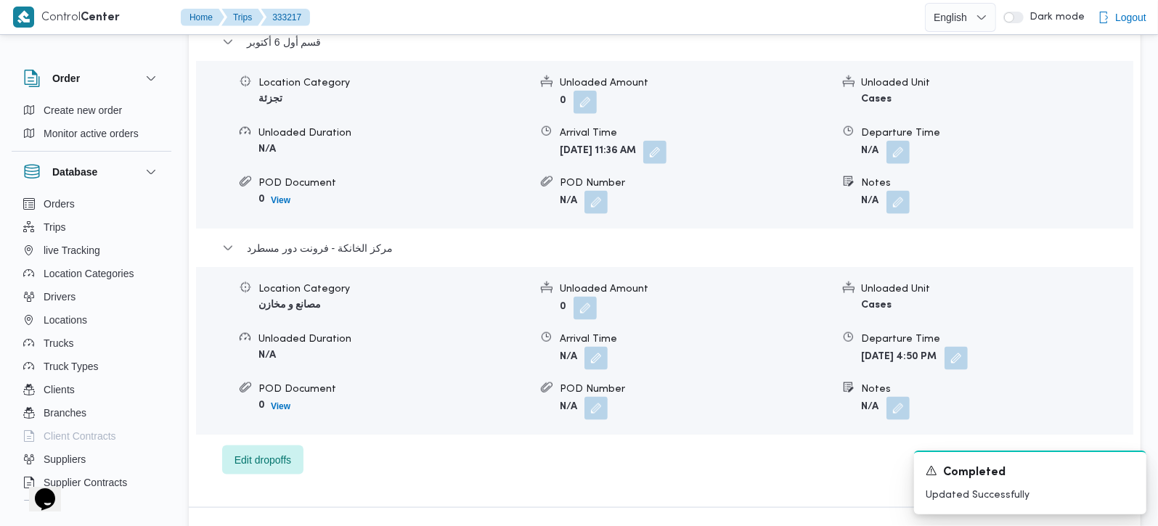
scroll to position [1196, 0]
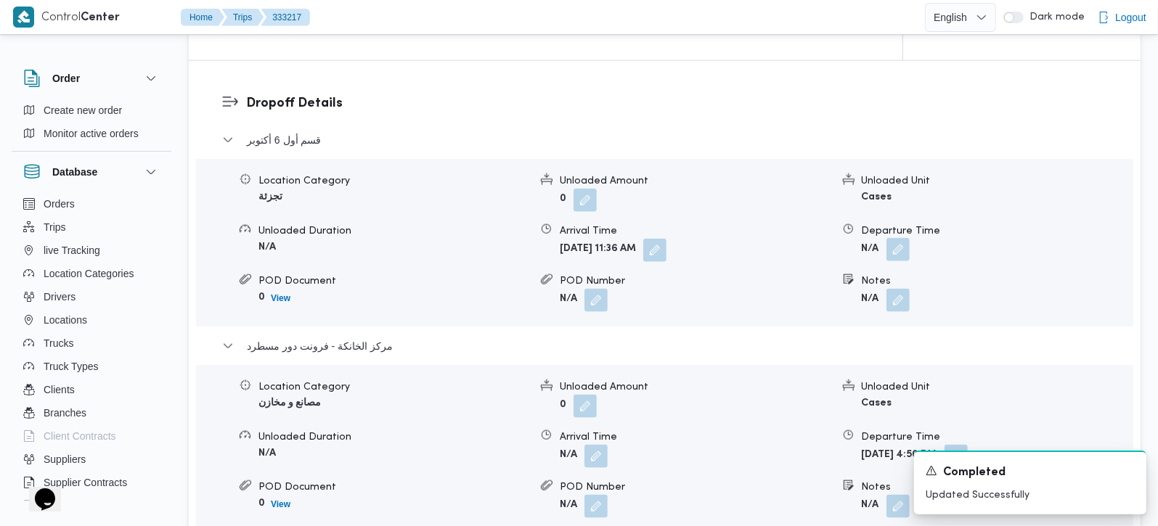
click at [893, 238] on button "button" at bounding box center [897, 249] width 23 height 23
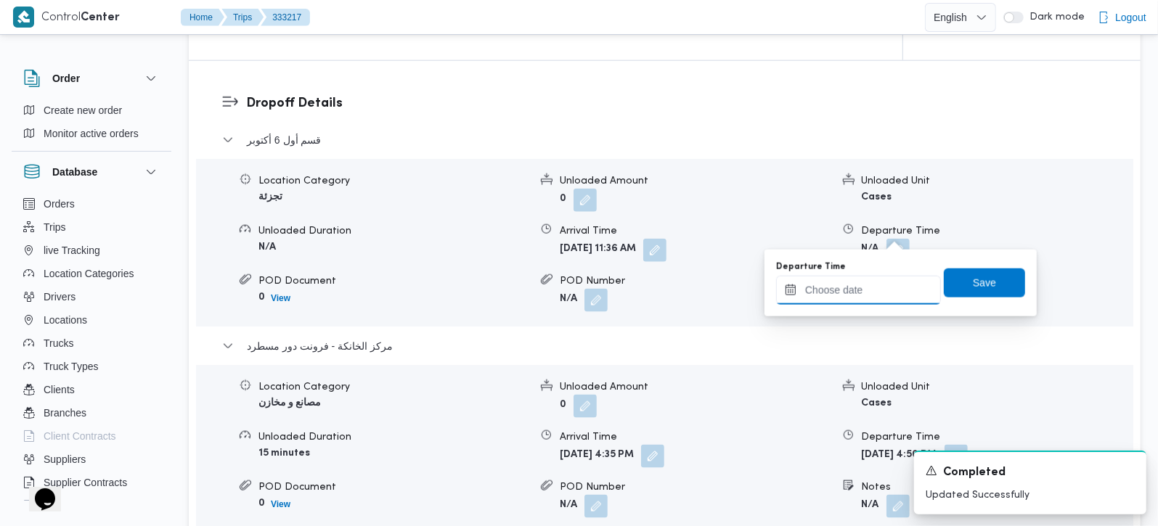
click at [865, 293] on input "Departure Time" at bounding box center [858, 290] width 165 height 29
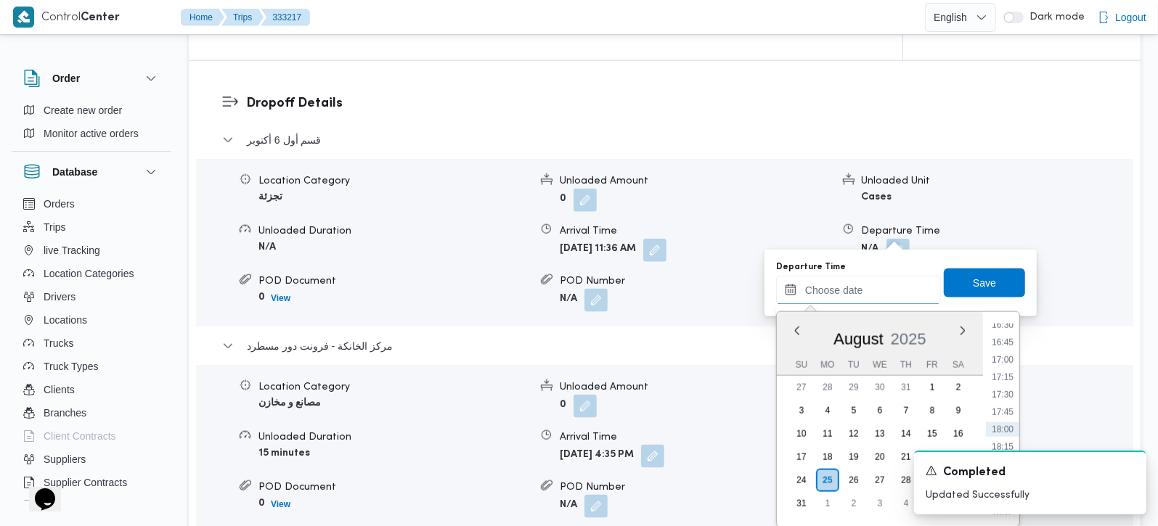
scroll to position [1071, 0]
click at [1003, 339] on li "15:30" at bounding box center [1002, 340] width 33 height 15
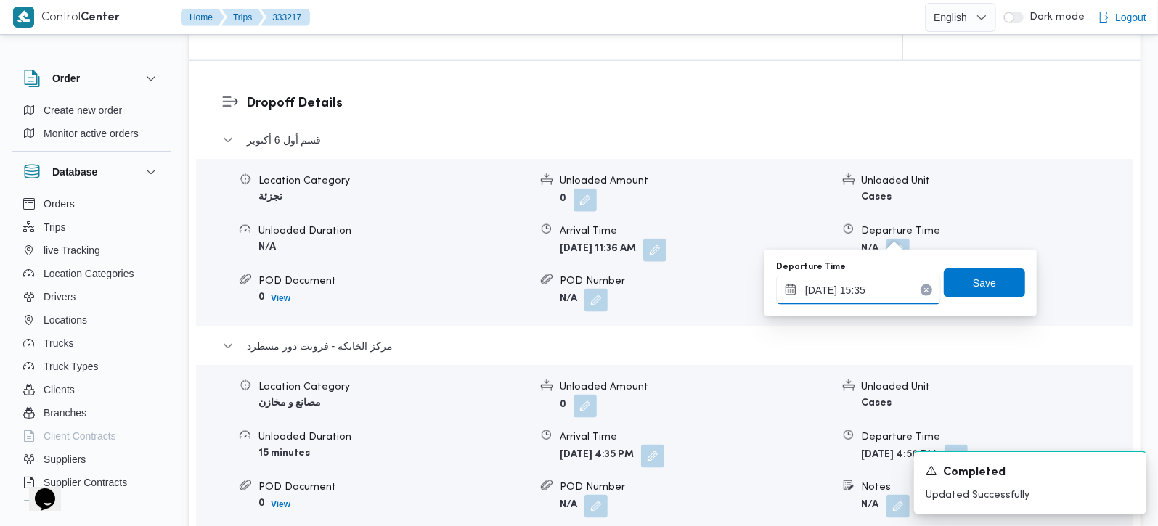
type input "25/08/2025 15:35"
click at [989, 299] on div "Departure Time 25/08/2025 15:35 Save" at bounding box center [901, 283] width 252 height 46
click at [983, 282] on span "Save" at bounding box center [984, 282] width 23 height 17
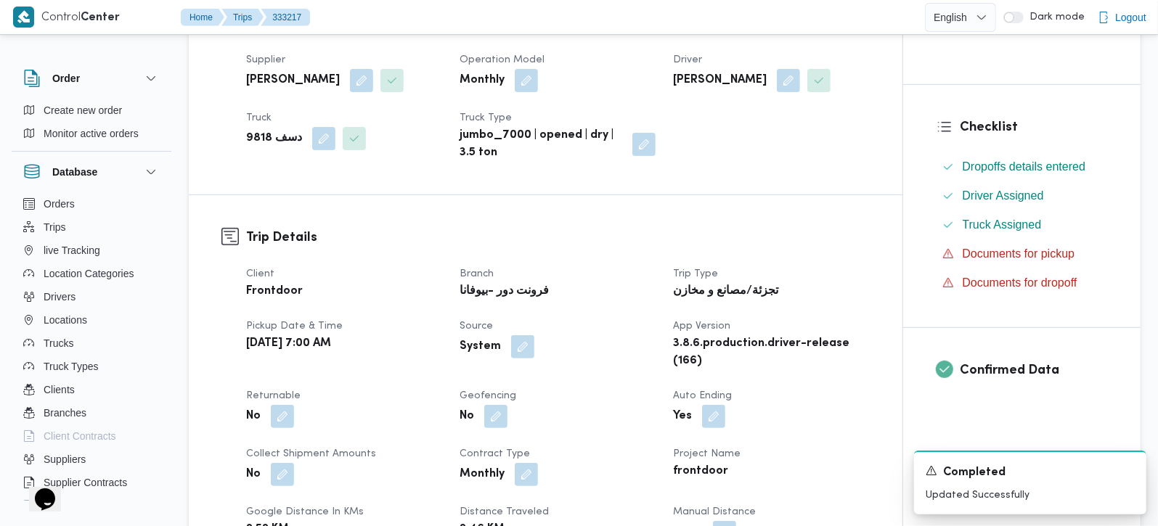
scroll to position [0, 0]
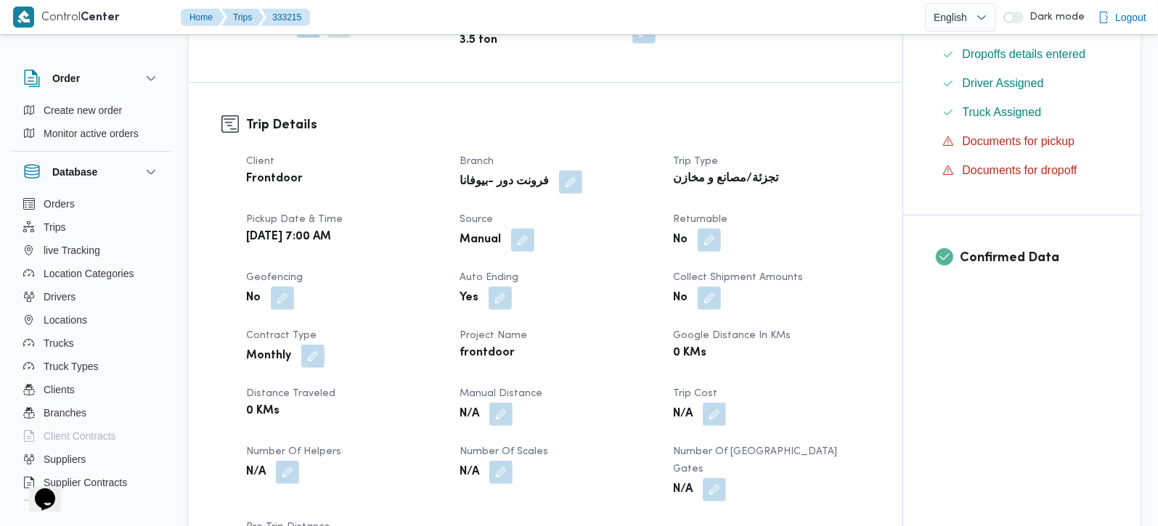
scroll to position [427, 0]
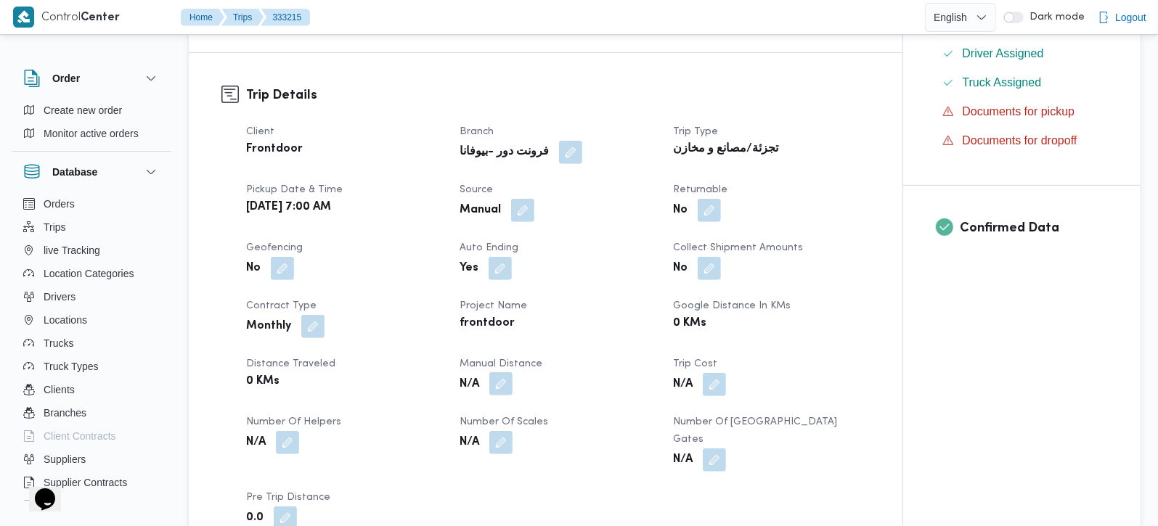
click at [504, 386] on button "button" at bounding box center [500, 383] width 23 height 23
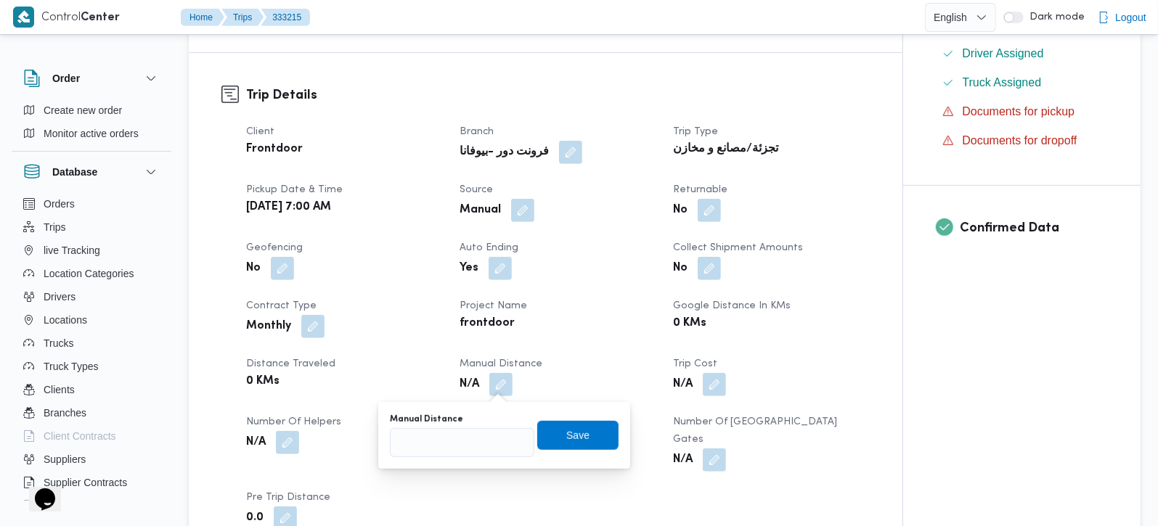
click at [470, 458] on div "You are in a dialog. To close this dialog, hit escape. Manual Distance Save" at bounding box center [504, 435] width 252 height 67
click at [460, 438] on input "Manual Distance" at bounding box center [462, 442] width 144 height 29
type input "140"
click at [578, 428] on span "Save" at bounding box center [577, 434] width 81 height 29
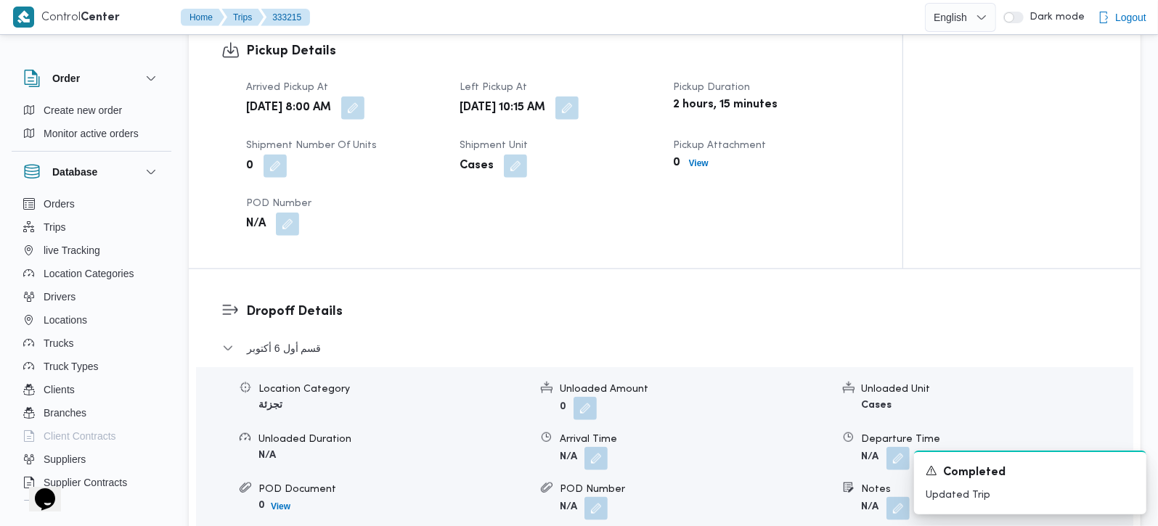
scroll to position [1024, 0]
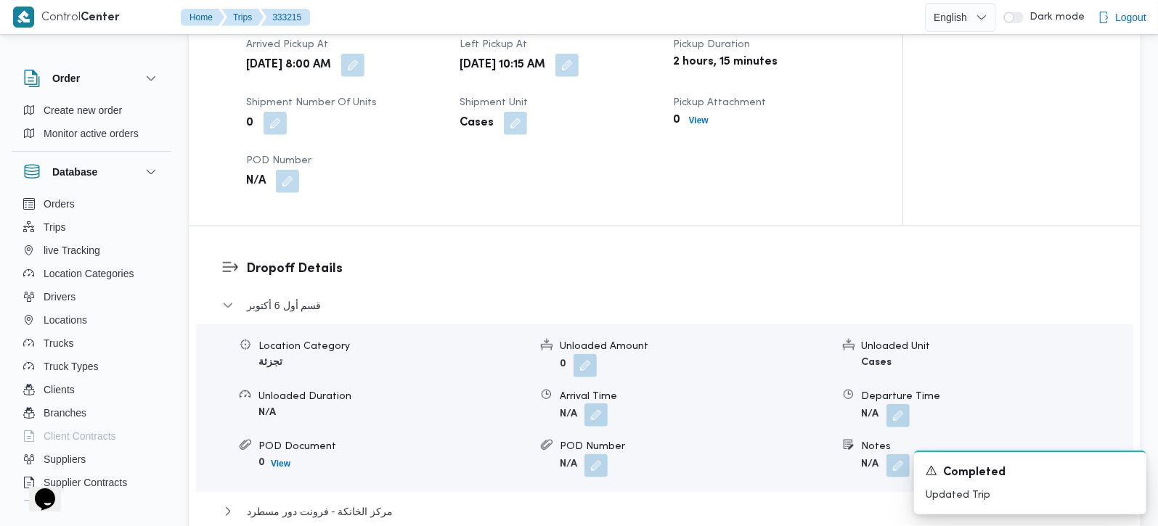
click at [600, 404] on button "button" at bounding box center [595, 415] width 23 height 23
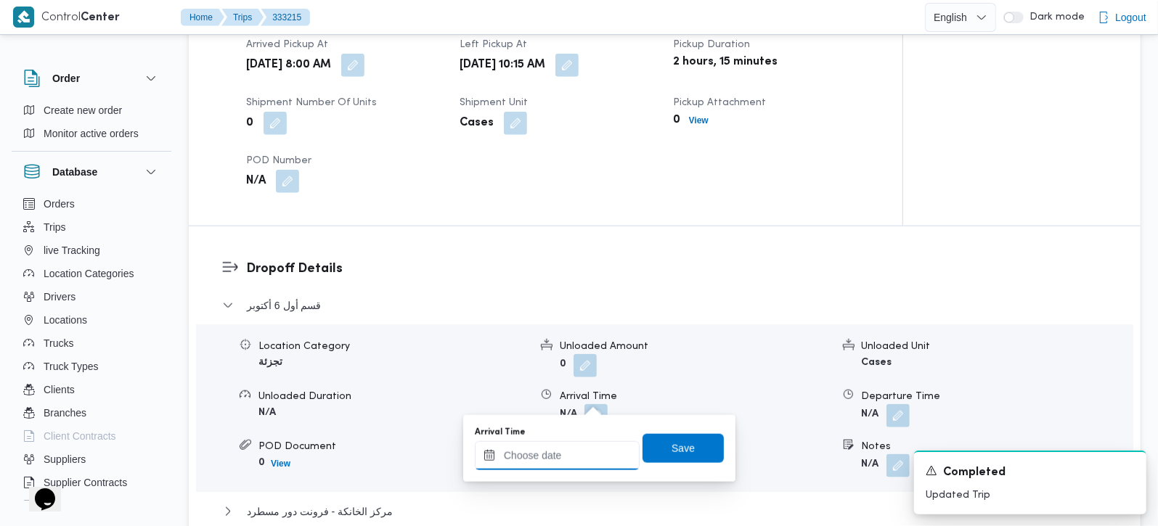
click at [580, 463] on input "Arrival Time" at bounding box center [557, 455] width 165 height 29
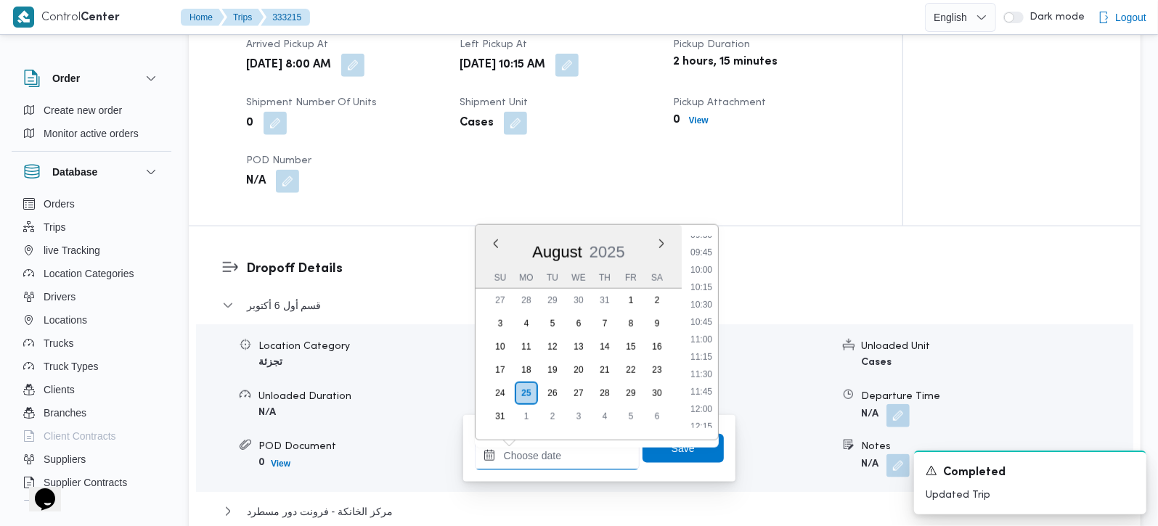
scroll to position [644, 0]
drag, startPoint x: 704, startPoint y: 378, endPoint x: 698, endPoint y: 426, distance: 48.3
click at [704, 378] on li "11:15" at bounding box center [701, 384] width 33 height 15
type input "25/08/2025 11:15"
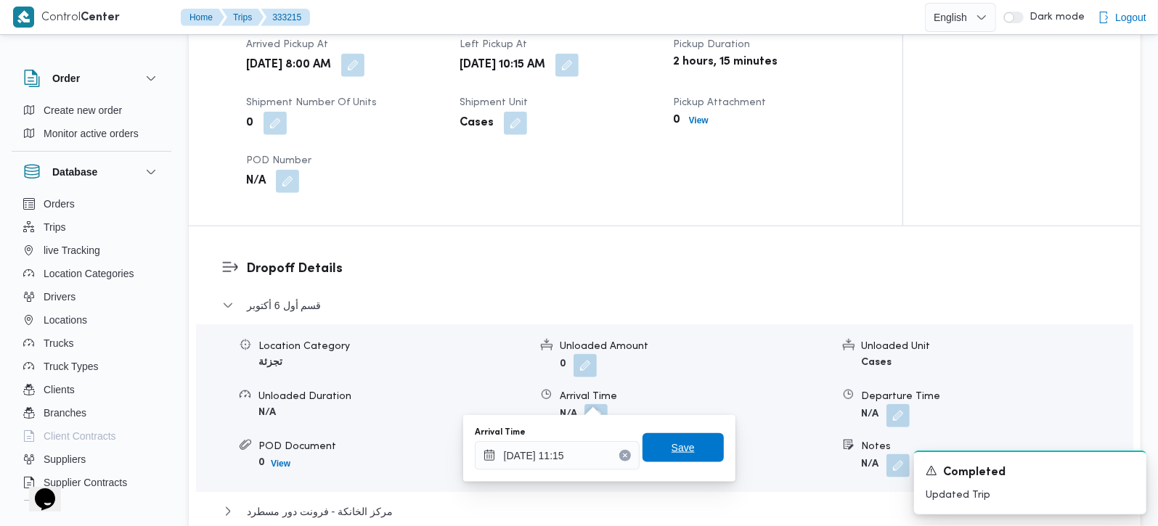
click at [690, 454] on span "Save" at bounding box center [683, 447] width 81 height 29
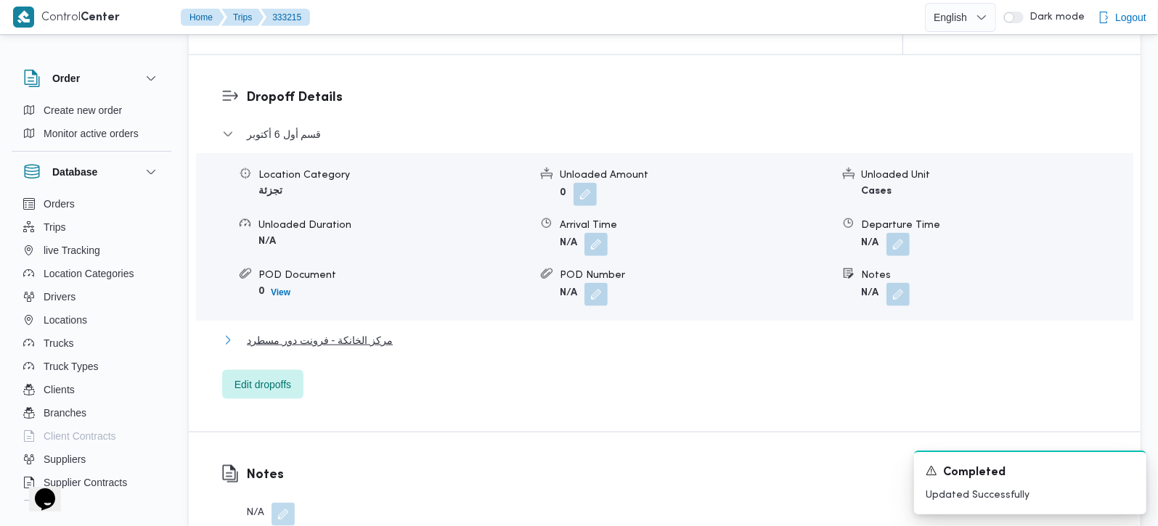
click at [345, 332] on span "مركز الخانكة - فرونت دور مسطرد" at bounding box center [320, 340] width 146 height 17
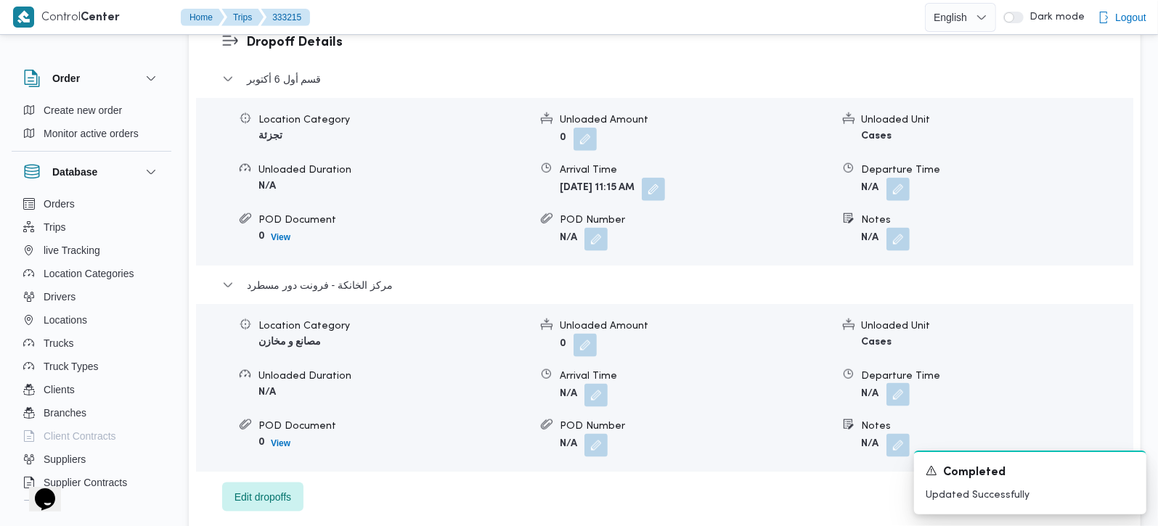
scroll to position [1281, 0]
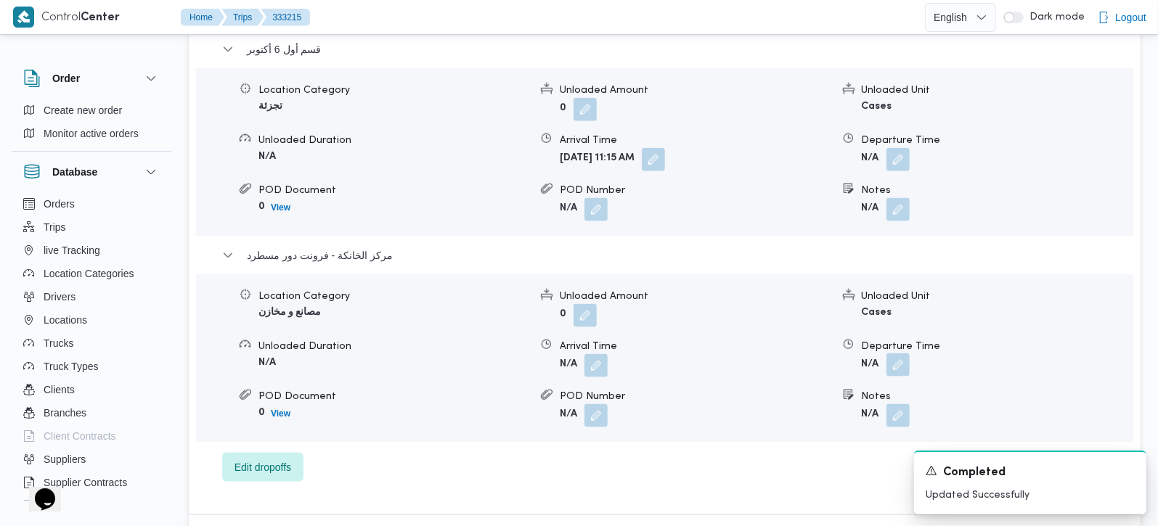
click at [896, 354] on button "button" at bounding box center [897, 365] width 23 height 23
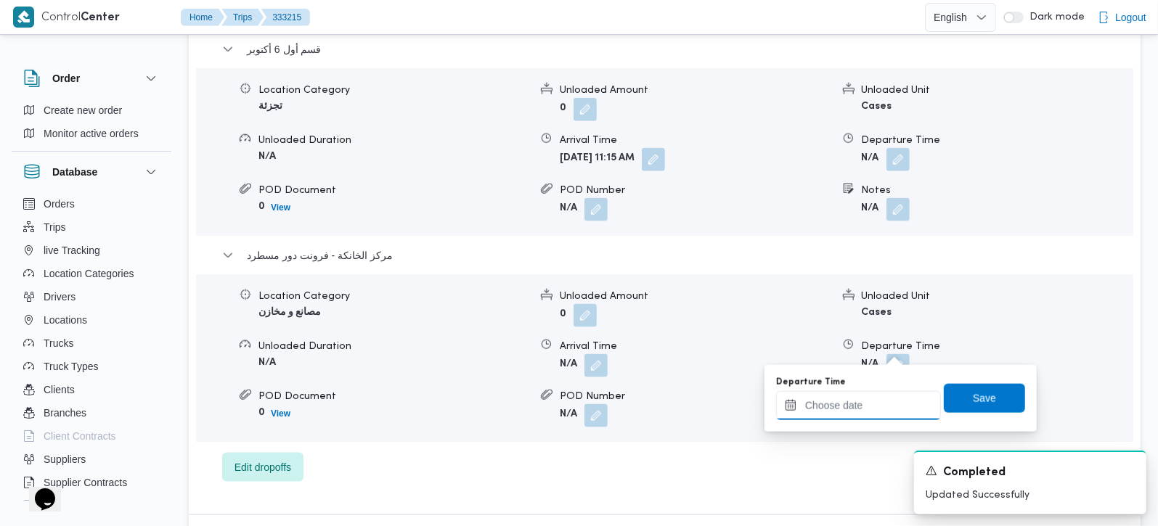
click at [877, 396] on input "Departure Time" at bounding box center [858, 405] width 165 height 29
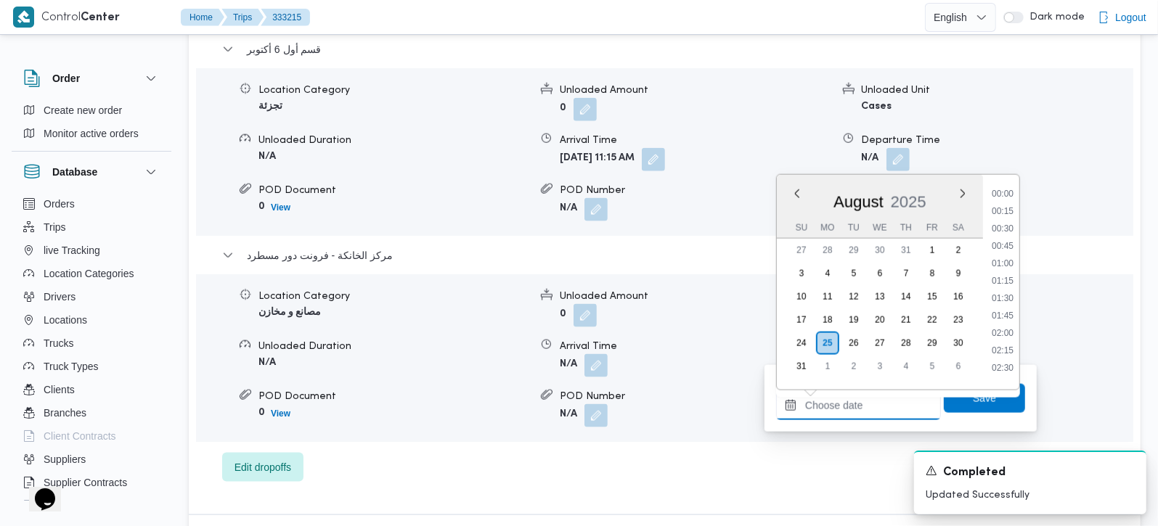
scroll to position [1156, 0]
drag, startPoint x: 1011, startPoint y: 248, endPoint x: 1008, endPoint y: 285, distance: 36.4
click at [1011, 250] on li "17:30" at bounding box center [1002, 257] width 33 height 15
type input "25/08/2025 17:30"
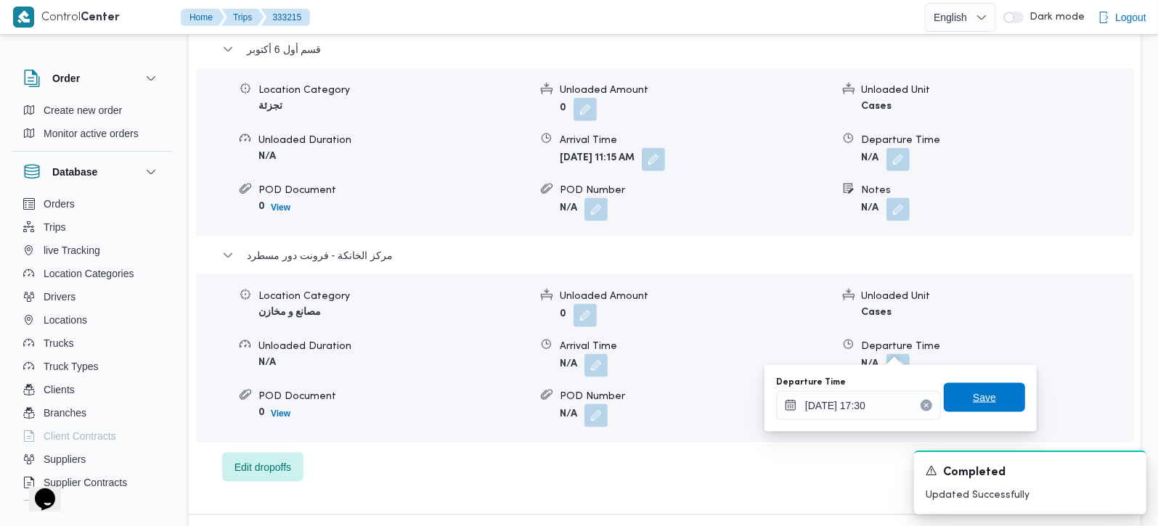
click at [990, 384] on span "Save" at bounding box center [984, 397] width 81 height 29
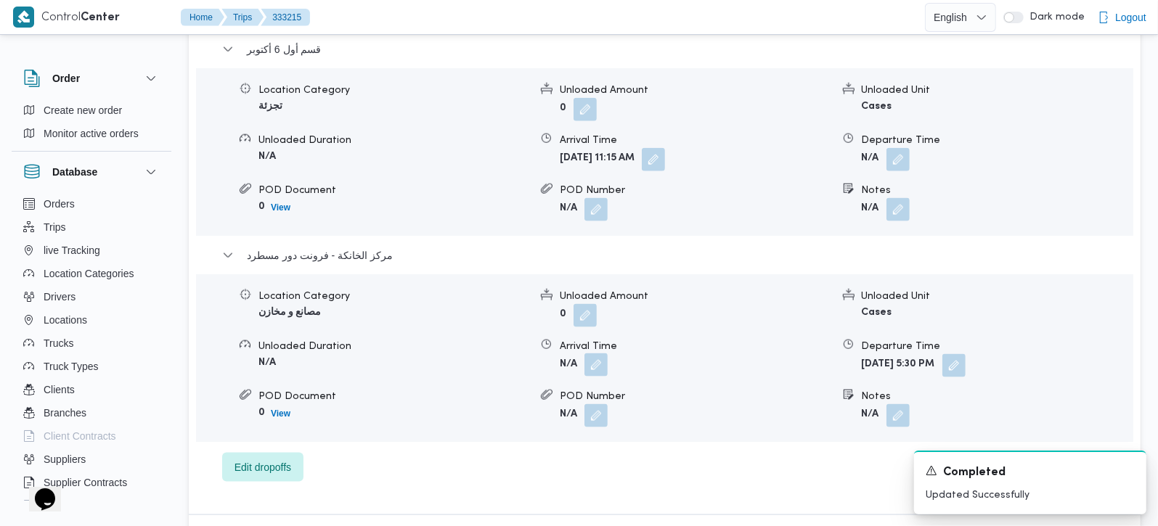
click at [607, 354] on button "button" at bounding box center [595, 365] width 23 height 23
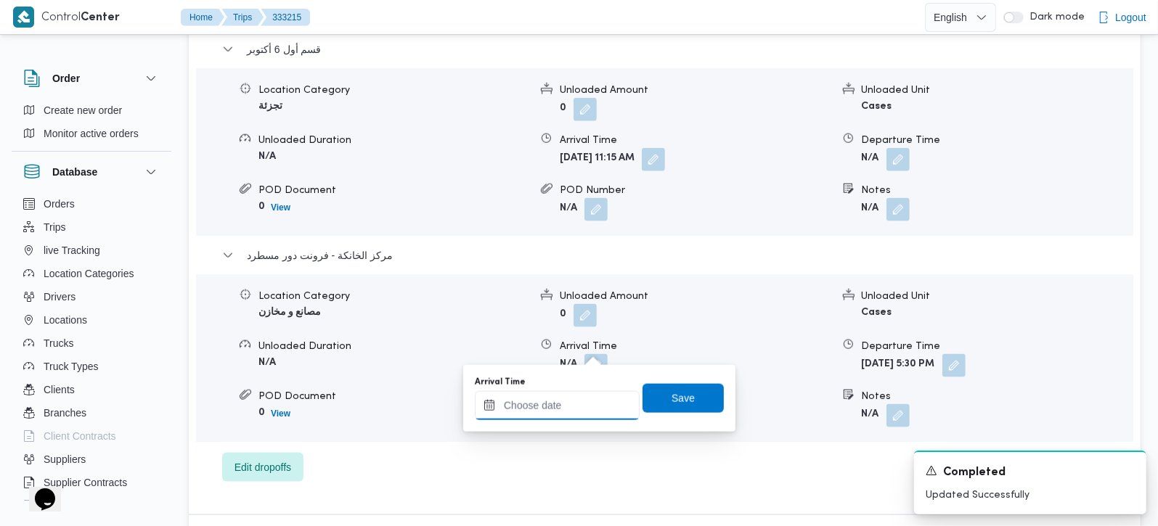
click at [582, 406] on input "Arrival Time" at bounding box center [557, 405] width 165 height 29
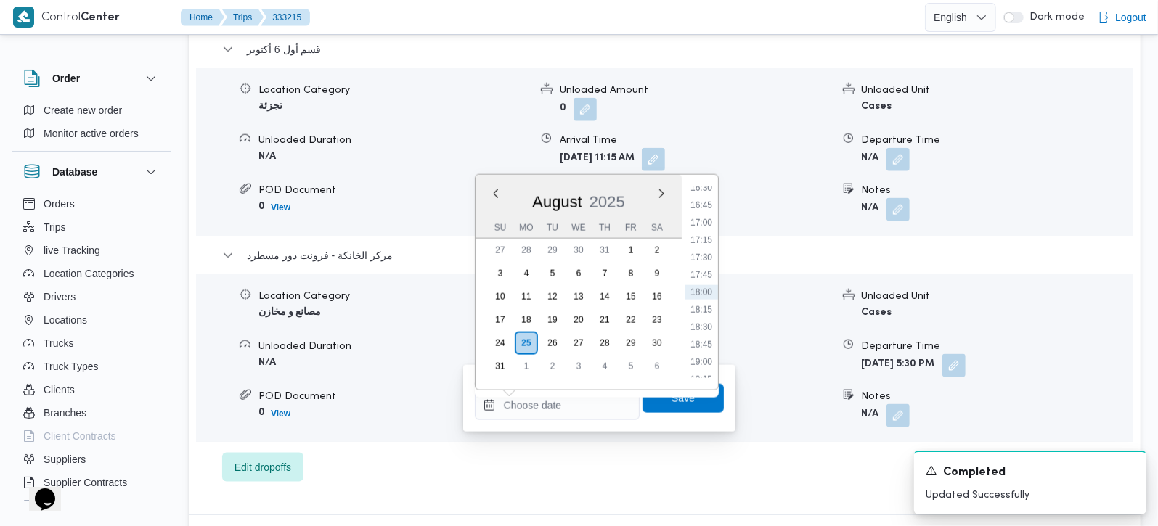
drag, startPoint x: 707, startPoint y: 243, endPoint x: 703, endPoint y: 298, distance: 55.4
click at [707, 243] on li "17:15" at bounding box center [701, 240] width 33 height 15
type input "25/08/2025 17:15"
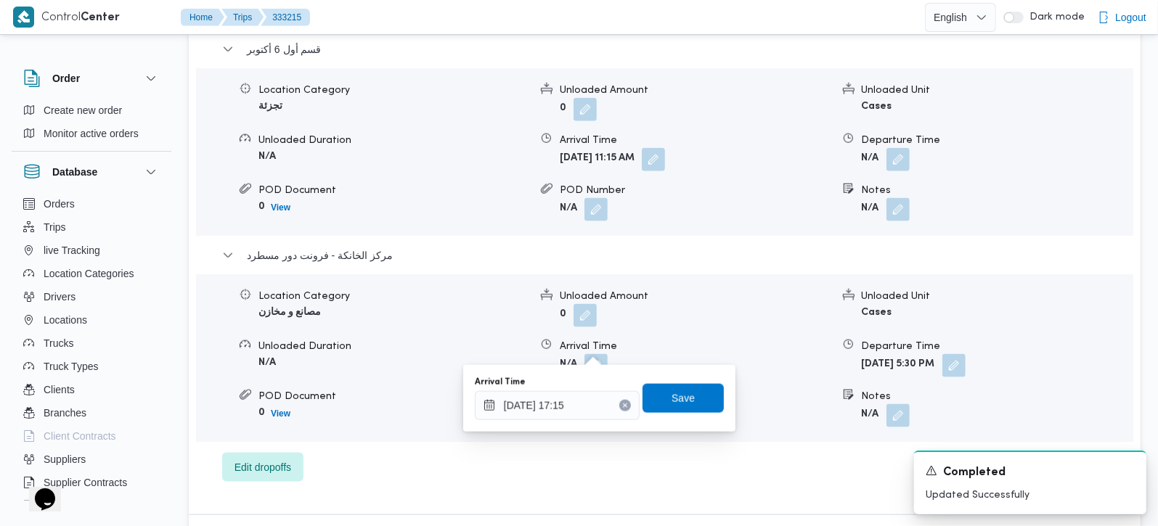
click at [669, 383] on div "Arrival Time 25/08/2025 17:15 Save" at bounding box center [599, 398] width 252 height 46
click at [672, 399] on span "Save" at bounding box center [683, 397] width 23 height 17
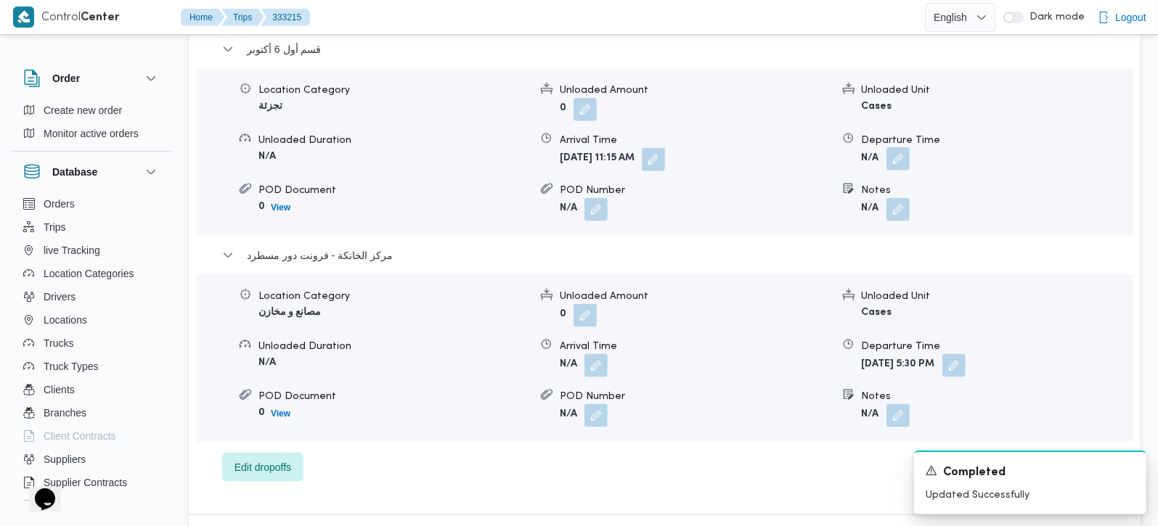
click at [905, 147] on button "button" at bounding box center [897, 158] width 23 height 23
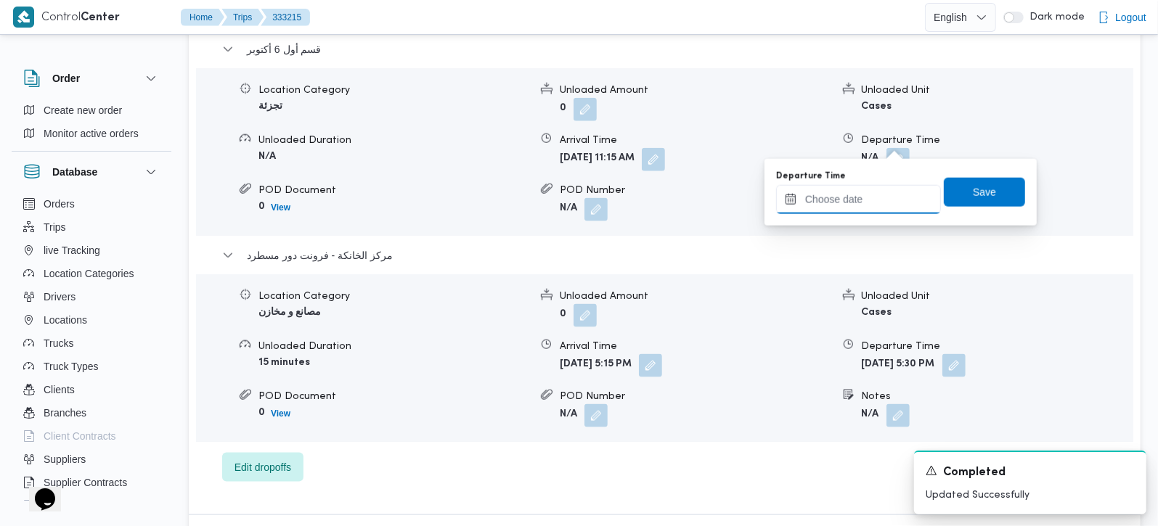
drag, startPoint x: 905, startPoint y: 142, endPoint x: 868, endPoint y: 203, distance: 70.7
click at [868, 203] on input "Departure Time" at bounding box center [858, 199] width 165 height 29
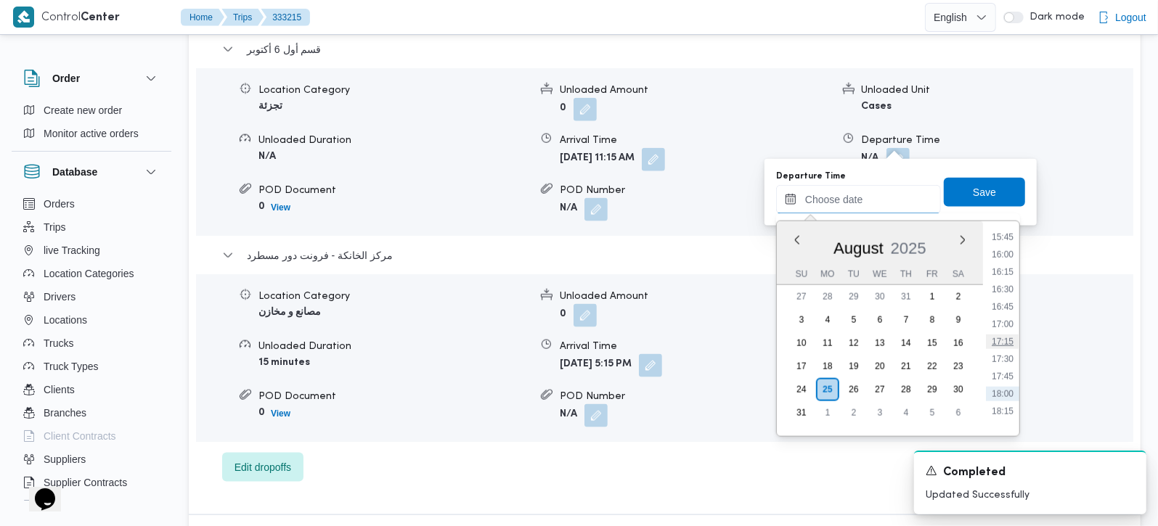
scroll to position [1071, 0]
drag, startPoint x: 1012, startPoint y: 303, endPoint x: 1008, endPoint y: 293, distance: 10.8
click at [1012, 303] on li "16:15" at bounding box center [1002, 302] width 33 height 15
type input "[DATE] 16:15"
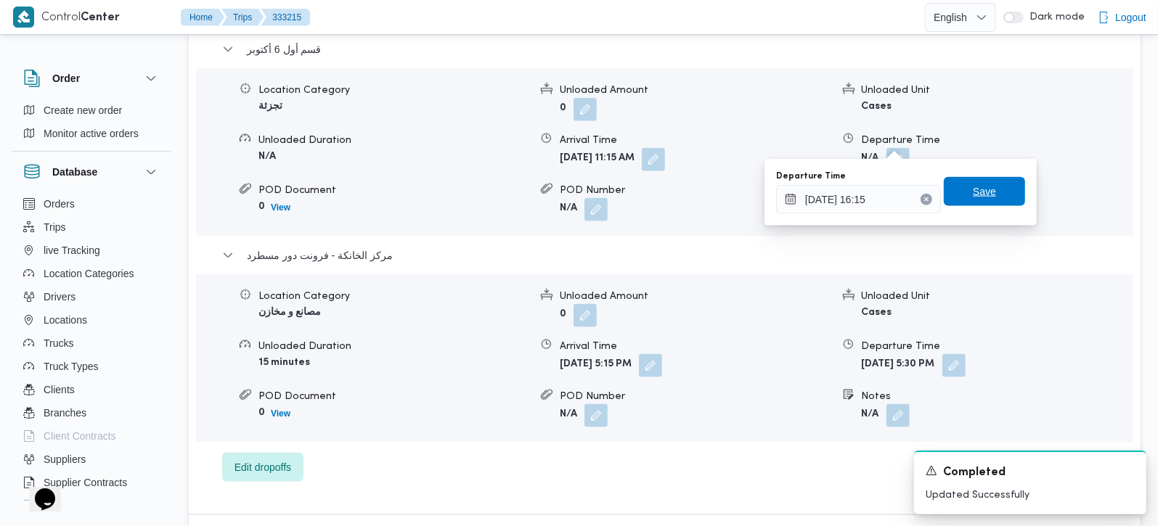
click at [996, 203] on span "Save" at bounding box center [984, 191] width 81 height 29
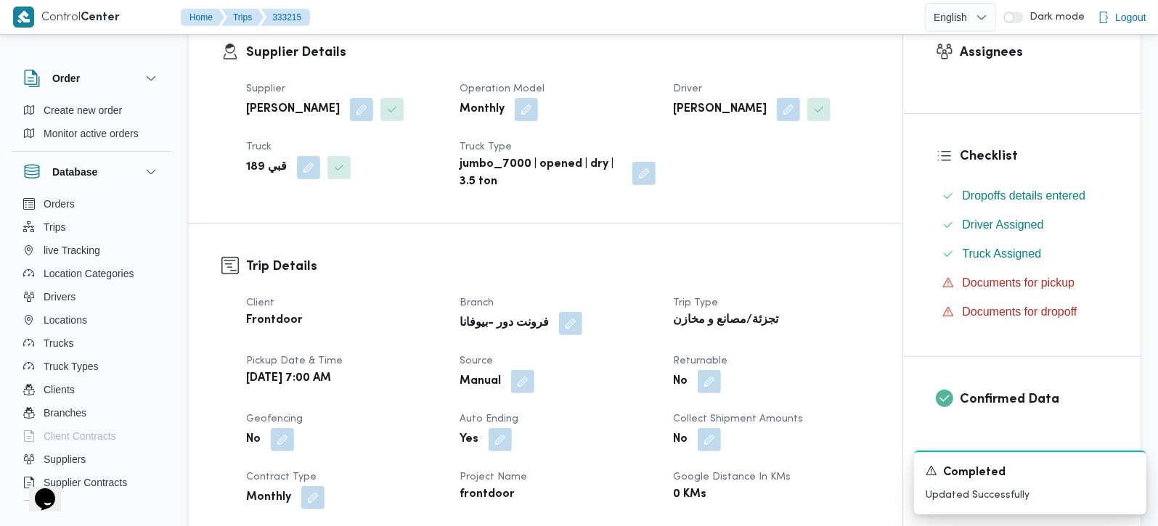
scroll to position [0, 0]
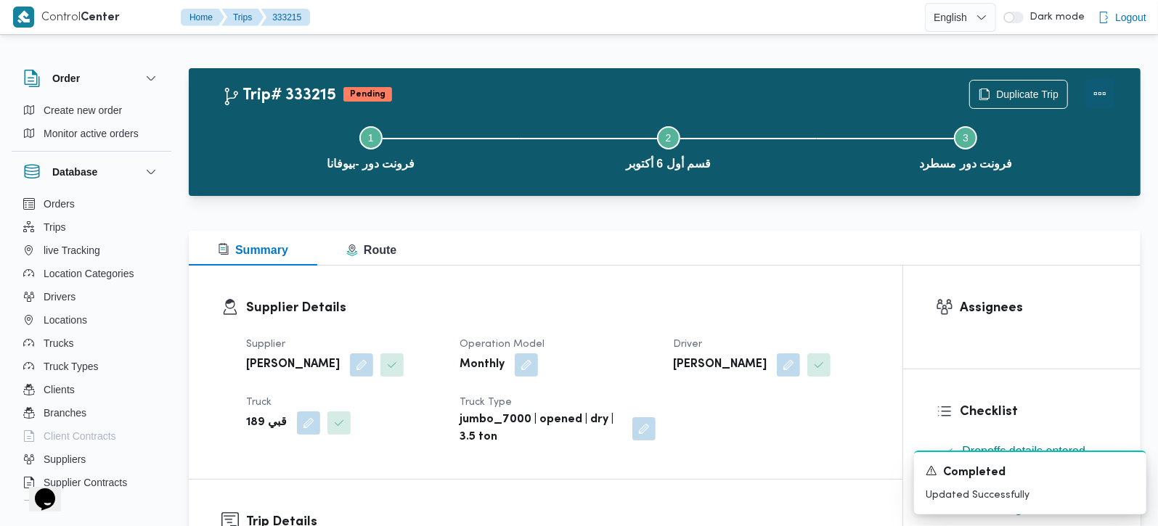
click at [1098, 85] on button "Actions" at bounding box center [1099, 93] width 29 height 29
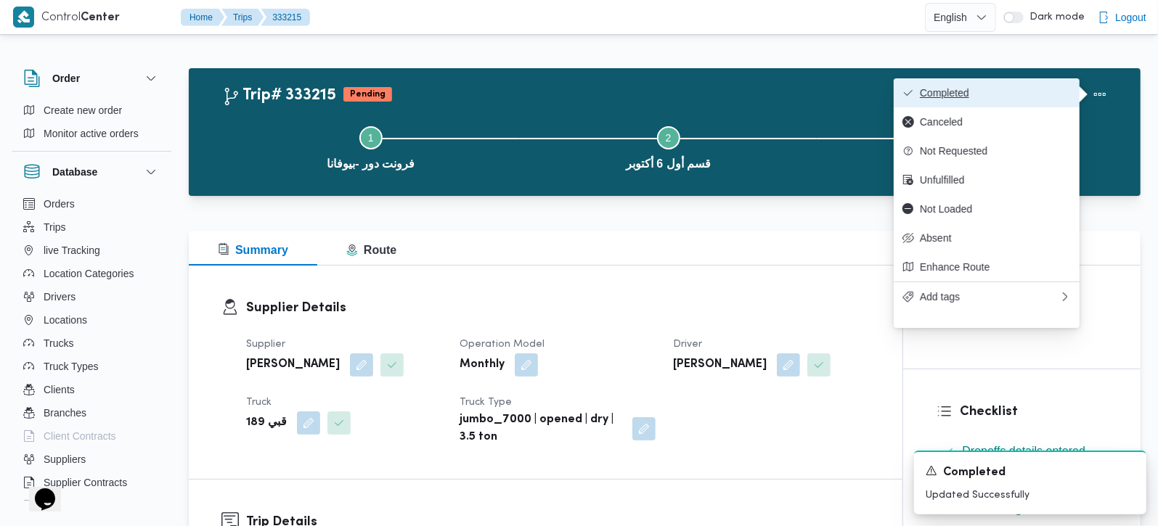
click at [1014, 94] on span "Completed" at bounding box center [995, 93] width 151 height 12
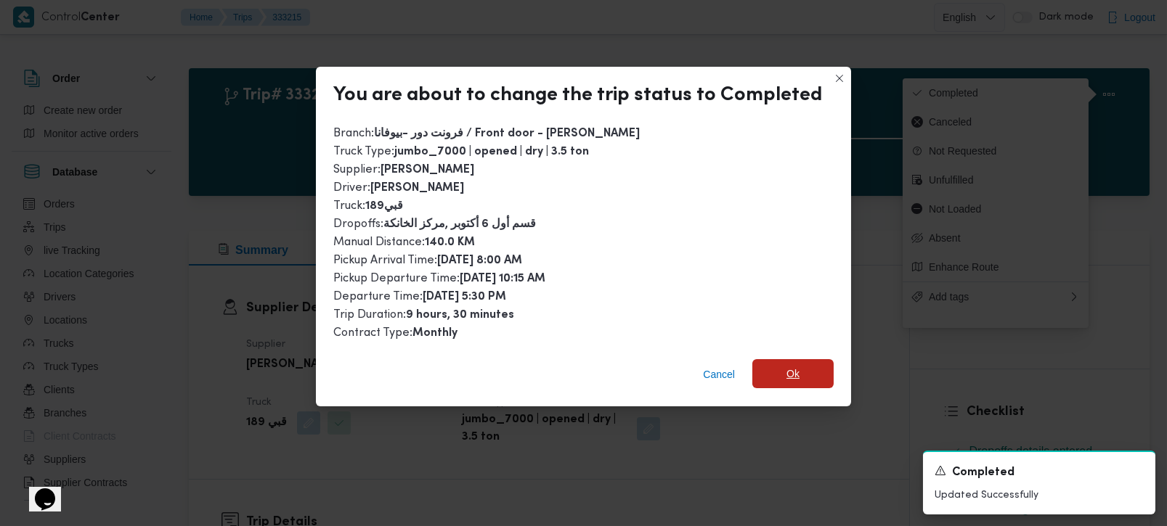
click at [780, 380] on span "Ok" at bounding box center [792, 373] width 81 height 29
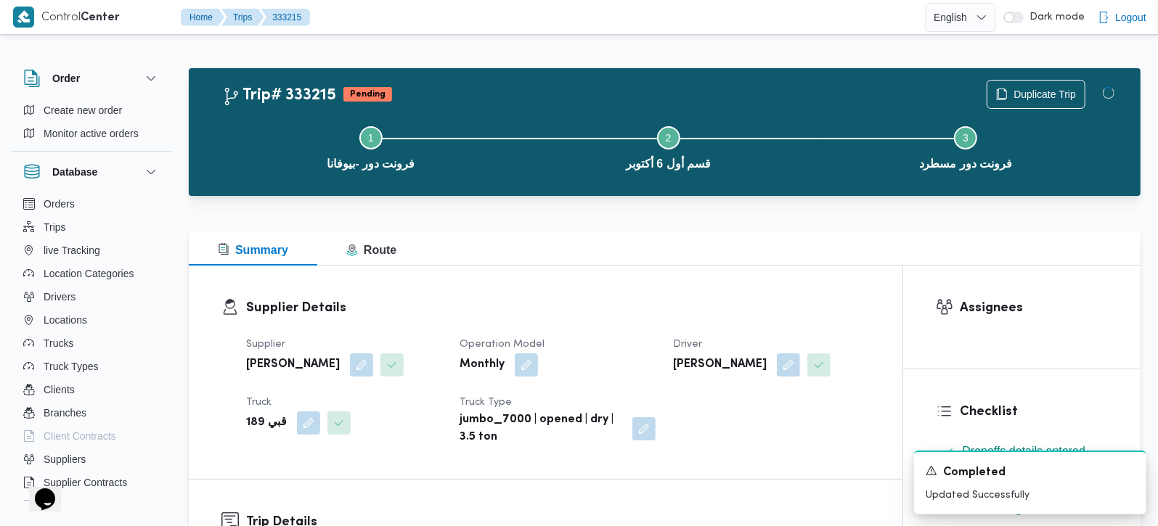
click at [722, 281] on div "Supplier Details Supplier محمد صلاح عبداللطيف الشريف Operation Model Monthly Dr…" at bounding box center [546, 372] width 714 height 213
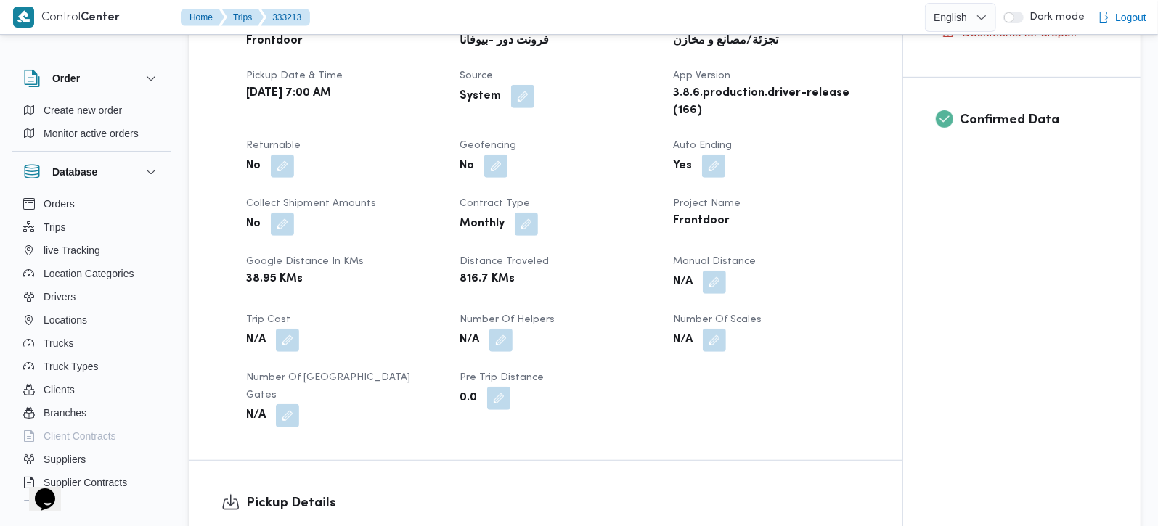
scroll to position [598, 0]
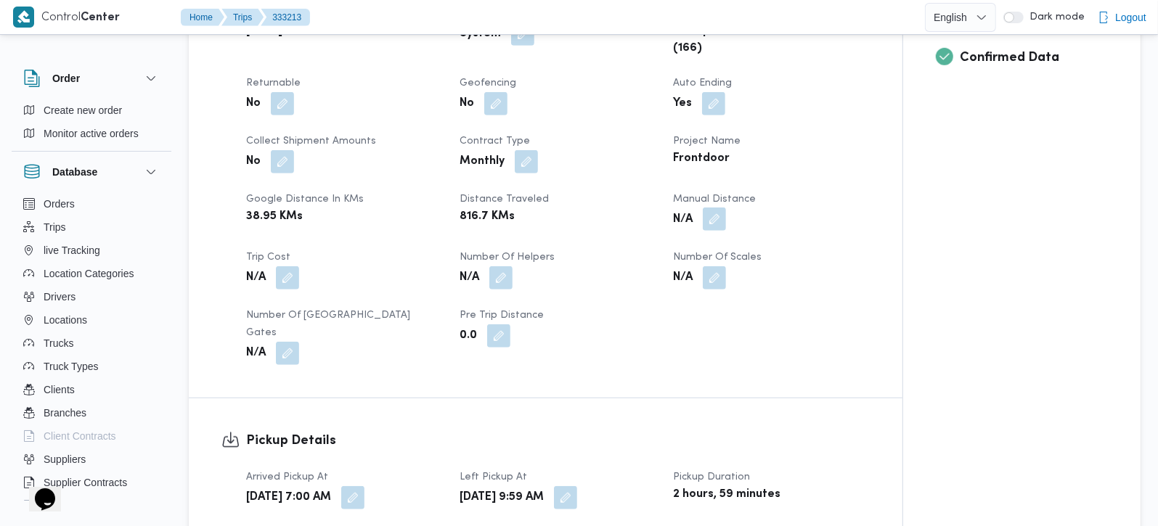
click at [709, 217] on button "button" at bounding box center [714, 219] width 23 height 23
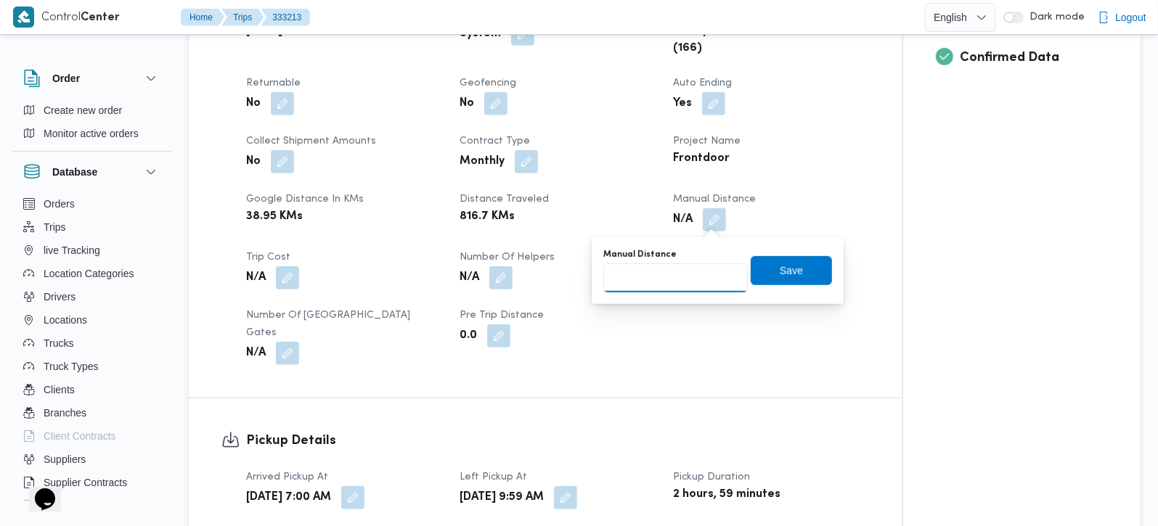
click at [667, 280] on input "Manual Distance" at bounding box center [675, 278] width 144 height 29
type input "91"
click at [763, 266] on span "Save" at bounding box center [791, 270] width 81 height 29
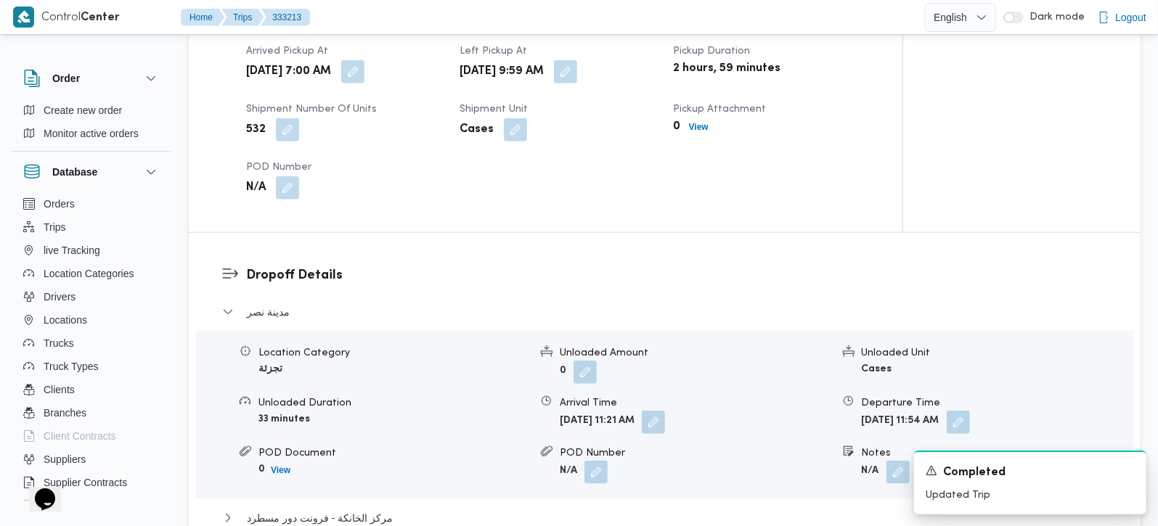
scroll to position [1024, 0]
click at [665, 409] on button "button" at bounding box center [653, 420] width 23 height 23
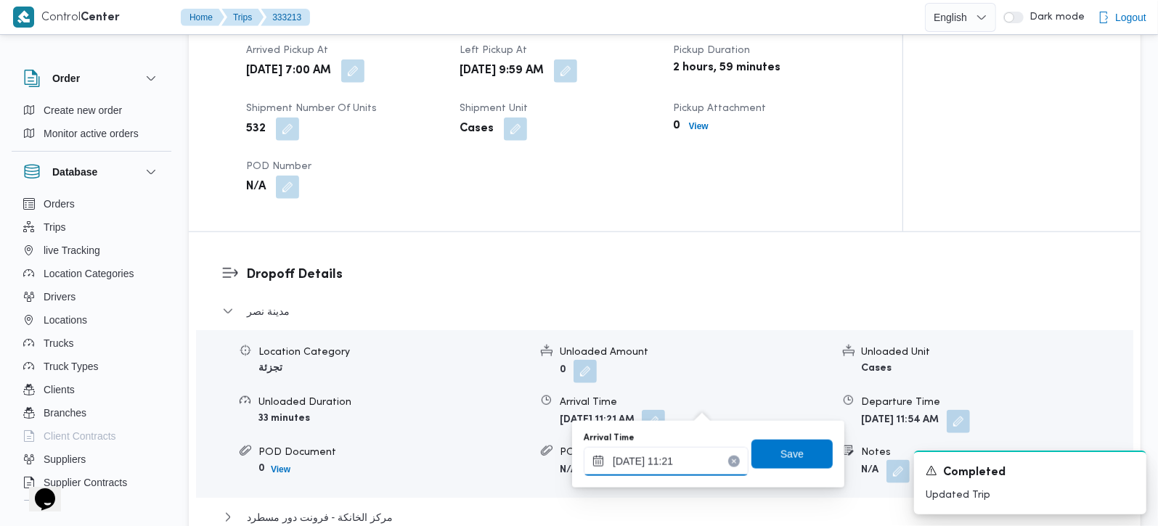
click at [683, 457] on input "25/08/2025 11:21" at bounding box center [666, 461] width 165 height 29
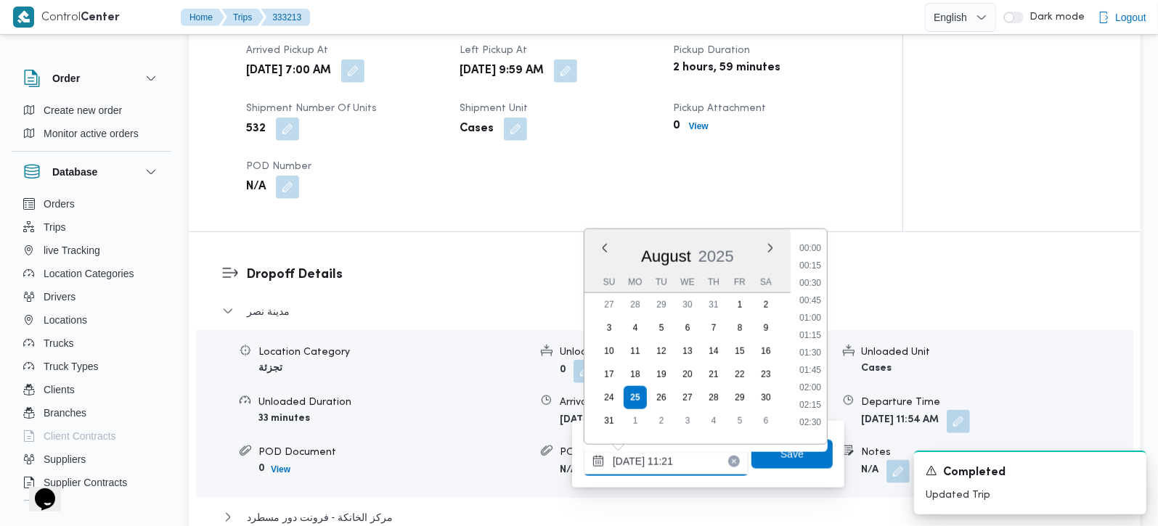
scroll to position [685, 0]
click at [812, 313] on li "10:45" at bounding box center [810, 312] width 33 height 15
type input "25/08/2025 10:45"
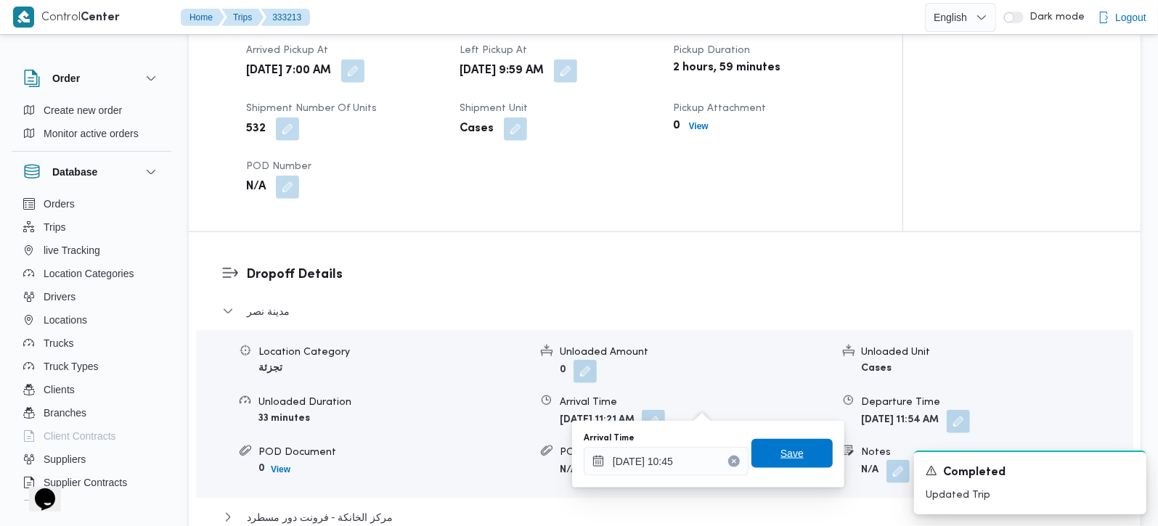
click at [793, 458] on span "Save" at bounding box center [791, 453] width 81 height 29
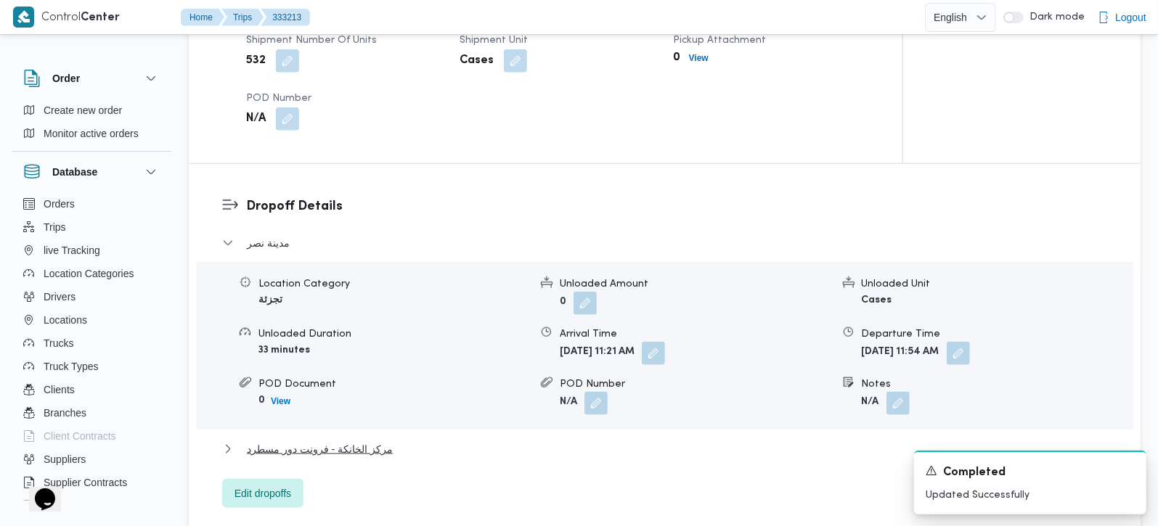
scroll to position [1196, 0]
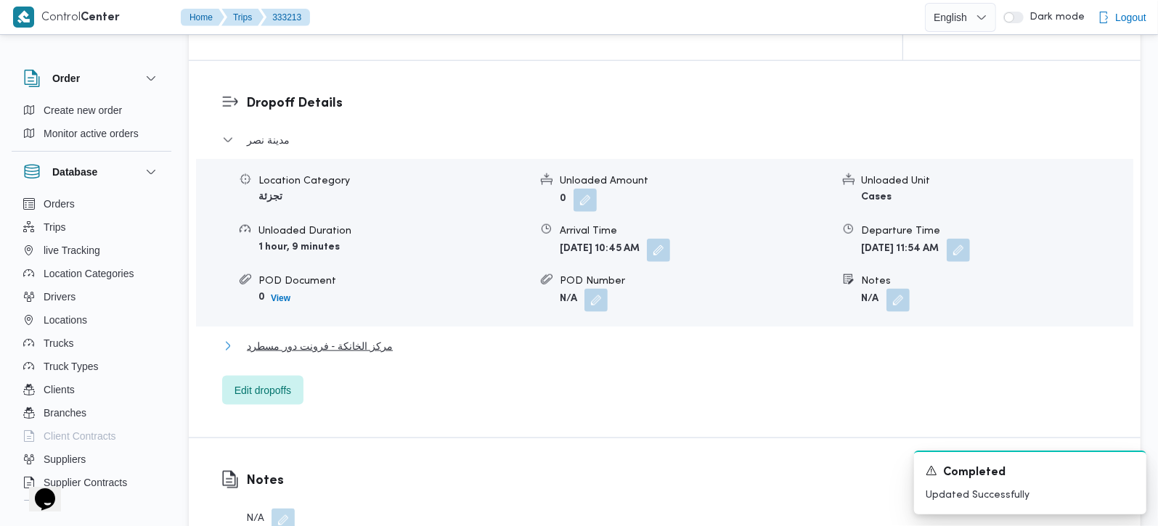
click at [338, 338] on span "مركز الخانكة - فرونت دور مسطرد" at bounding box center [320, 346] width 146 height 17
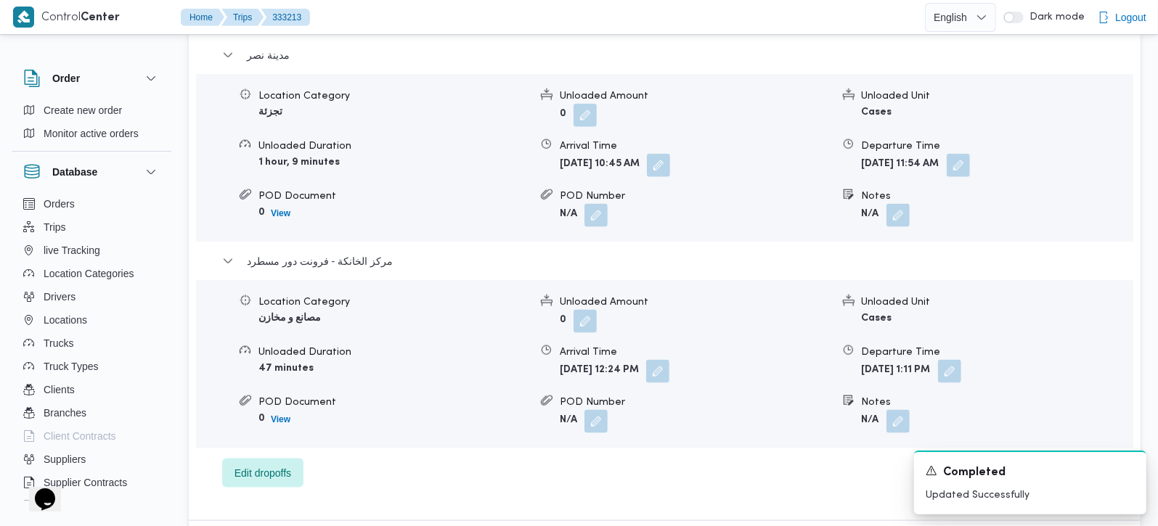
scroll to position [1366, 0]
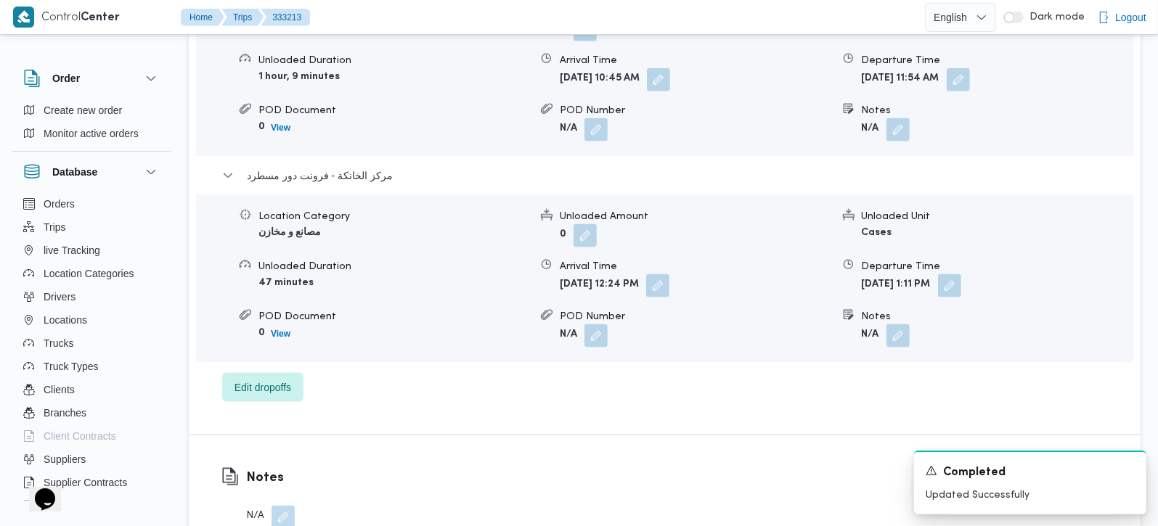
click at [1005, 280] on div "Location Category مصانع و مخازن Unloaded Amount 0 Unloaded Unit Cases Unloaded …" at bounding box center [664, 278] width 949 height 165
click at [961, 277] on button "button" at bounding box center [949, 285] width 23 height 23
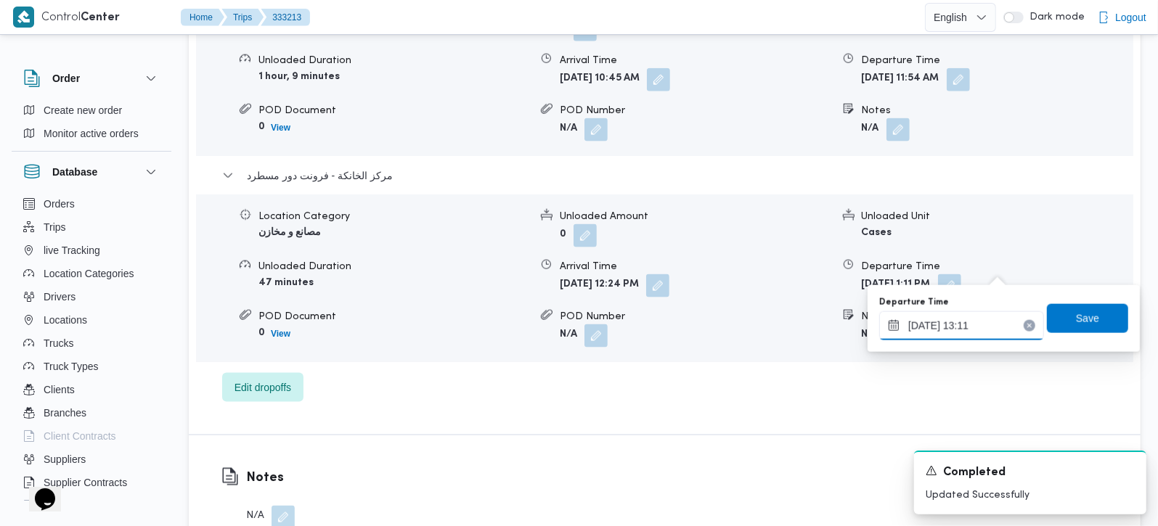
click at [975, 330] on input "25/08/2025 13:11" at bounding box center [961, 325] width 165 height 29
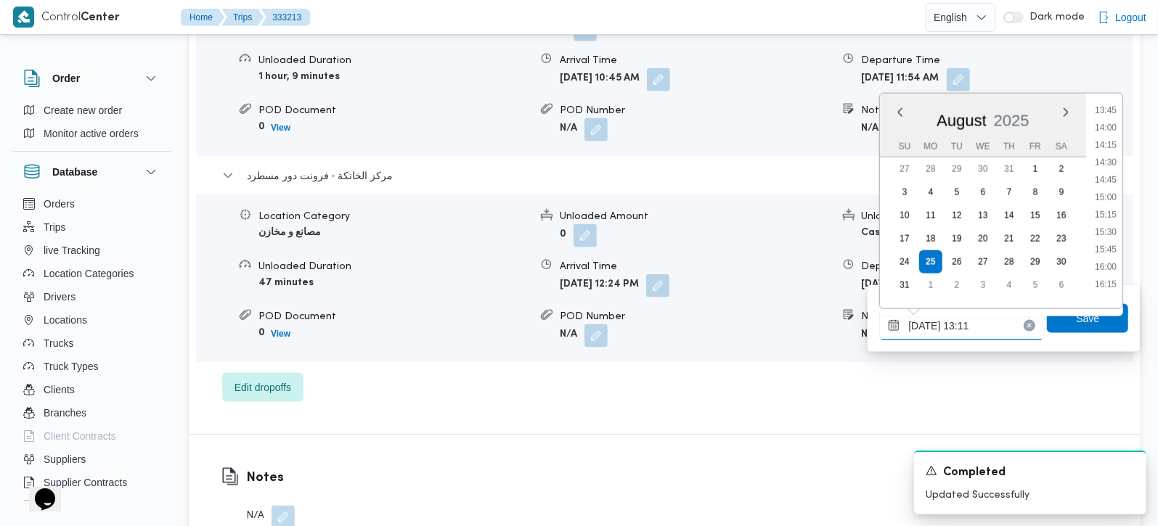
scroll to position [978, 0]
click at [1105, 260] on li "16:15" at bounding box center [1105, 267] width 33 height 15
type input "25/08/2025 16:15"
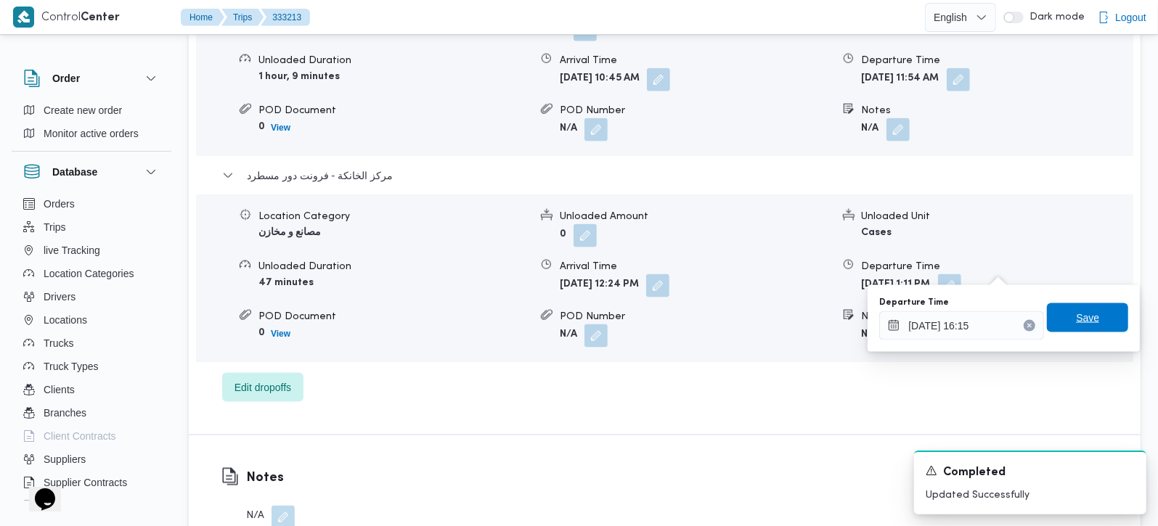
click at [1093, 317] on span "Save" at bounding box center [1087, 317] width 81 height 29
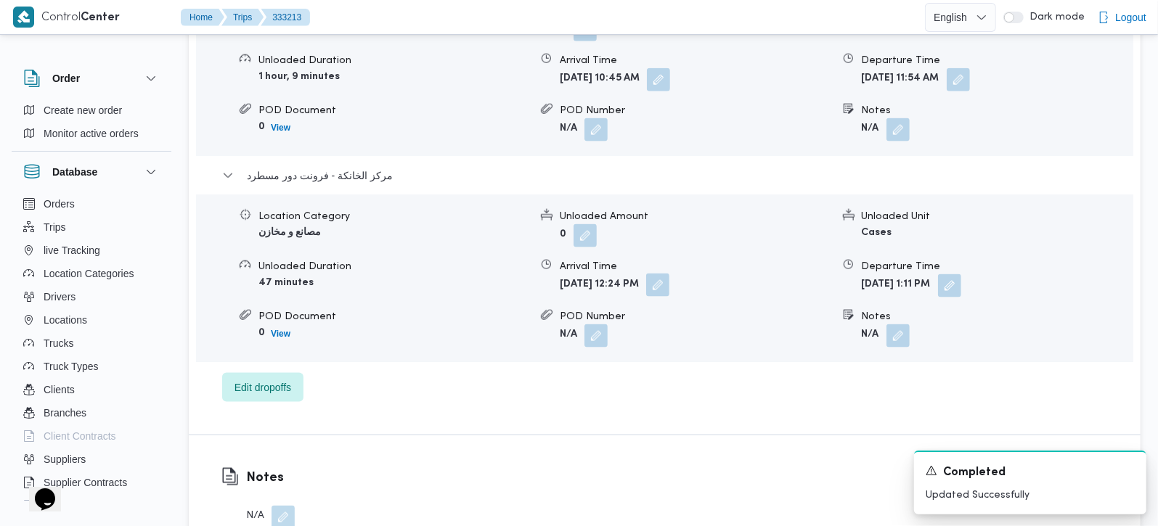
click at [669, 274] on button "button" at bounding box center [657, 285] width 23 height 23
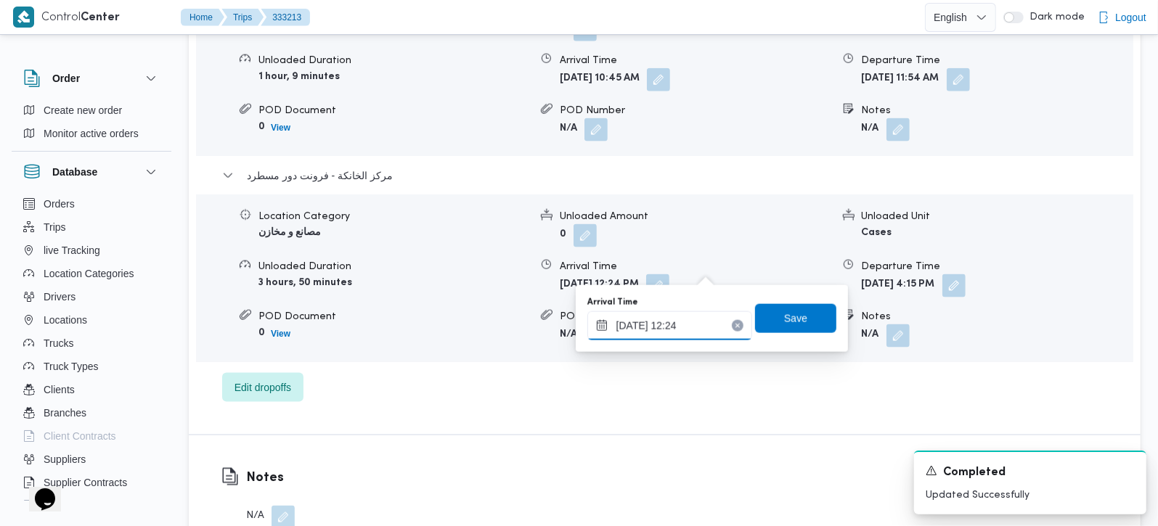
click at [685, 325] on input "25/08/2025 12:24" at bounding box center [669, 325] width 165 height 29
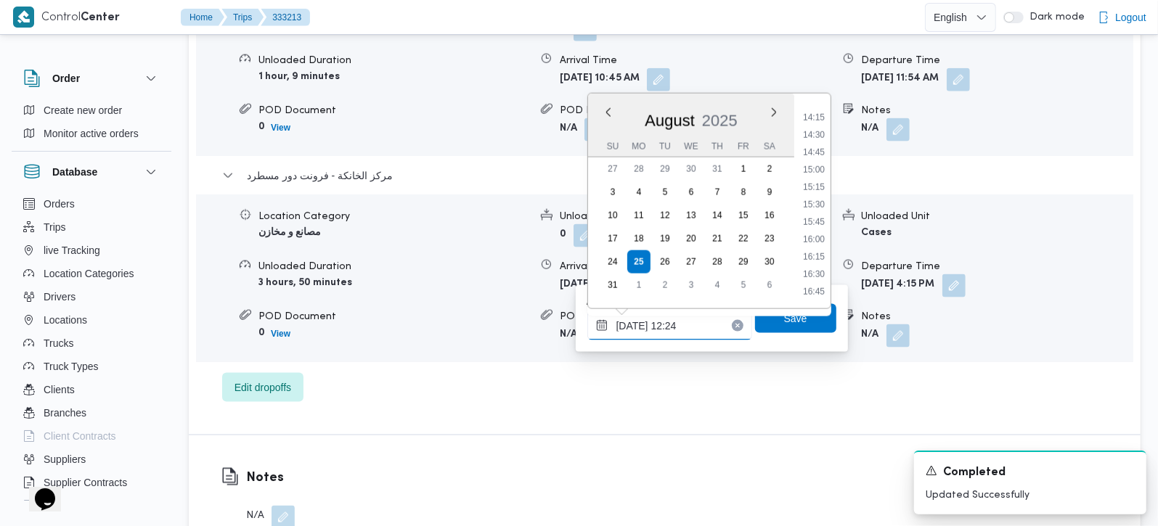
scroll to position [1012, 0]
click at [815, 216] on li "16:00" at bounding box center [813, 215] width 33 height 15
type input "25/08/2025 16:00"
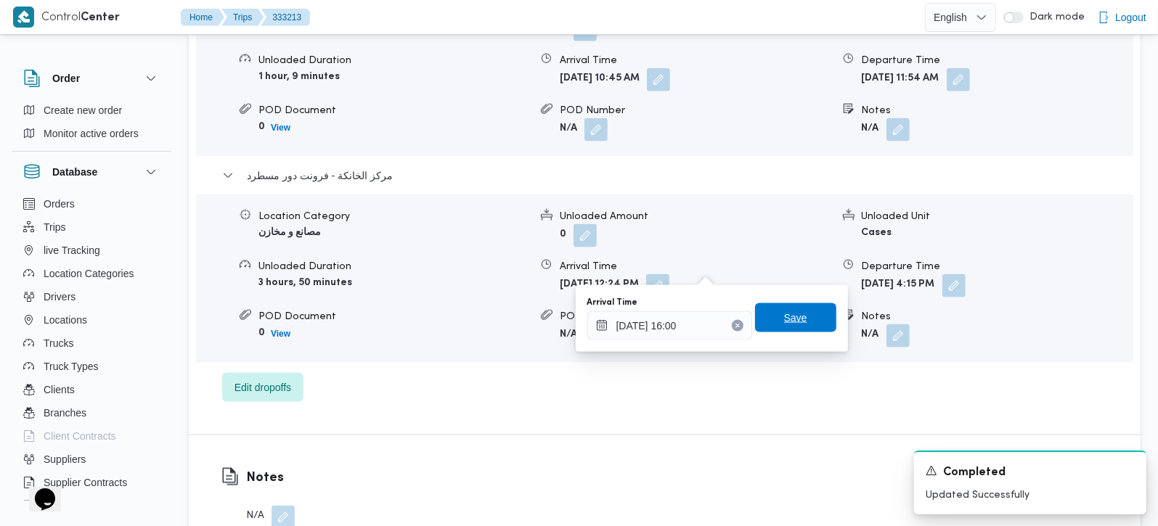
click at [797, 318] on span "Save" at bounding box center [795, 317] width 81 height 29
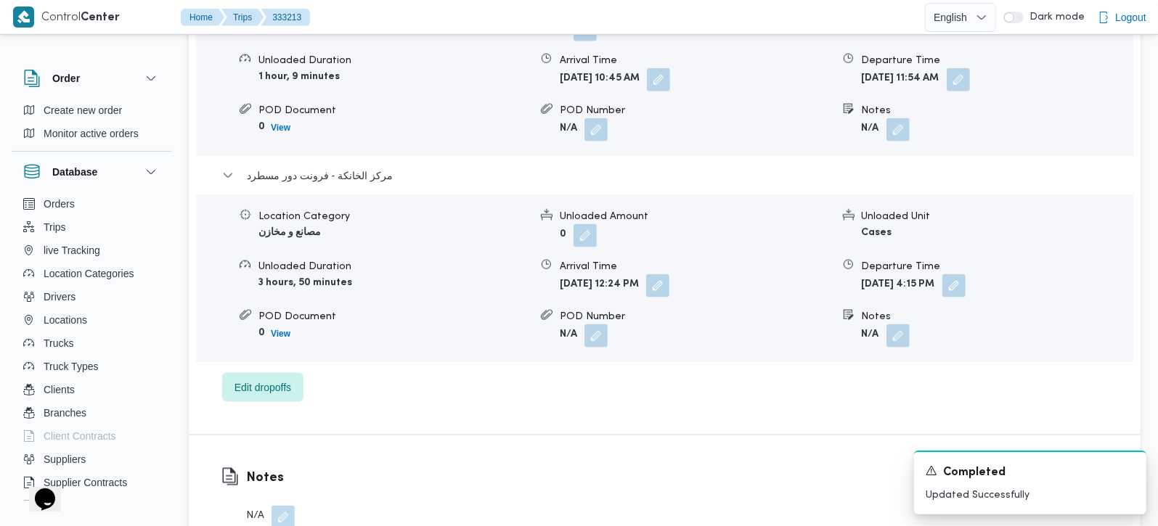
scroll to position [1281, 0]
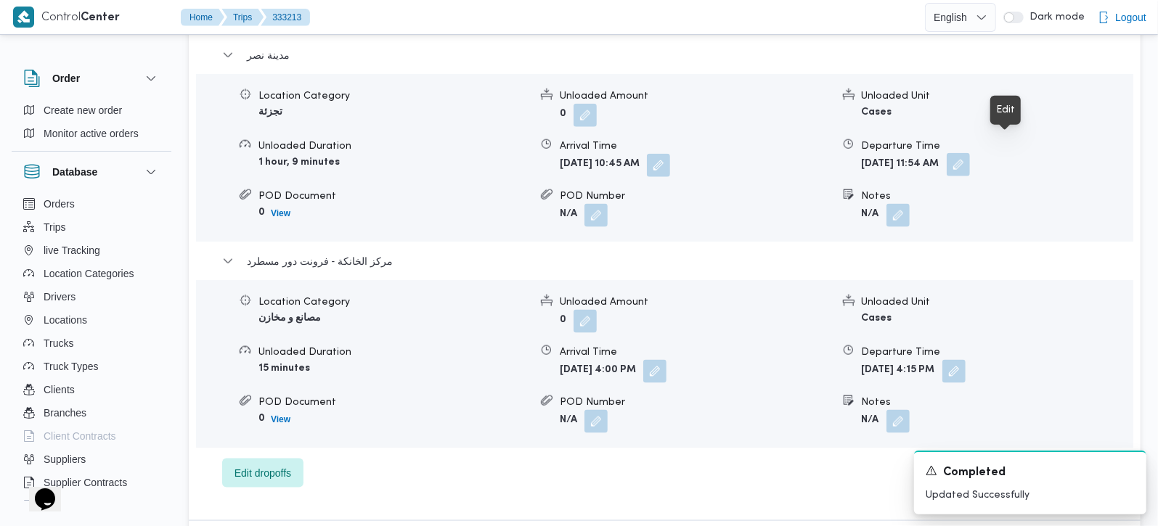
click at [970, 153] on button "button" at bounding box center [958, 164] width 23 height 23
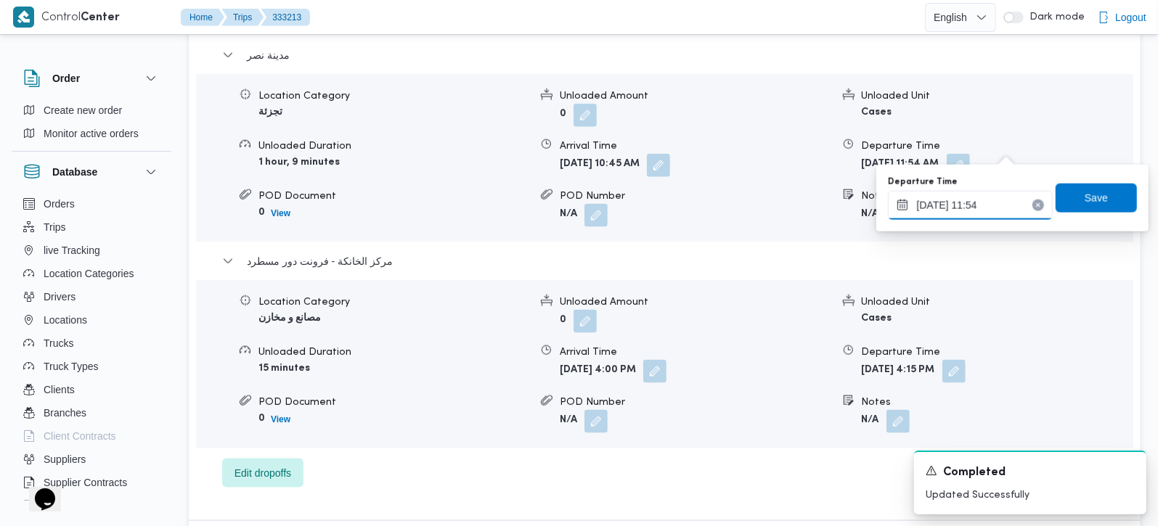
click at [958, 215] on input "25/08/2025 11:54" at bounding box center [970, 205] width 165 height 29
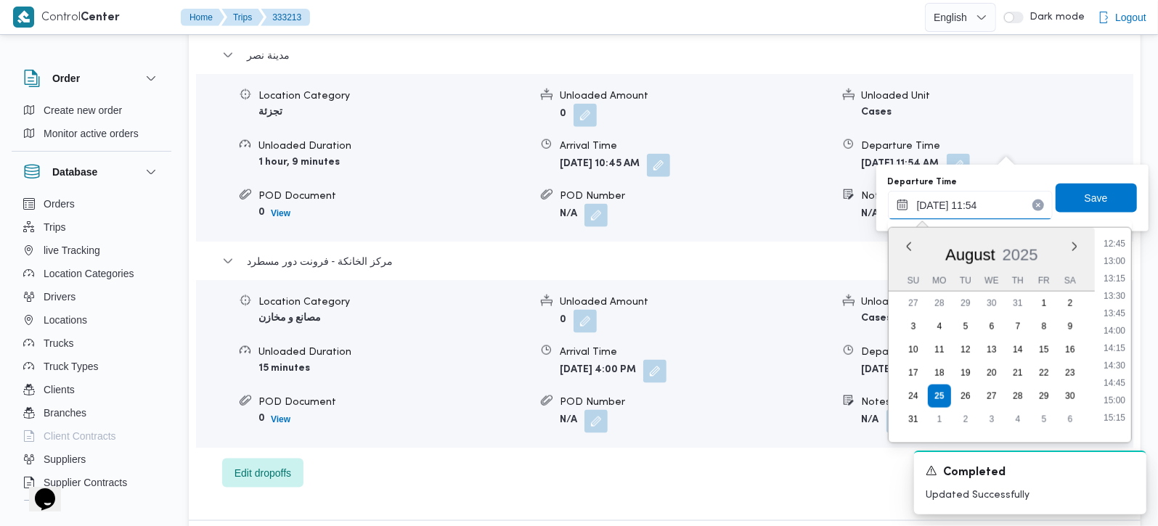
scroll to position [977, 0]
click at [1117, 333] on li "15:15" at bounding box center [1114, 333] width 33 height 15
type input "25/08/2025 15:15"
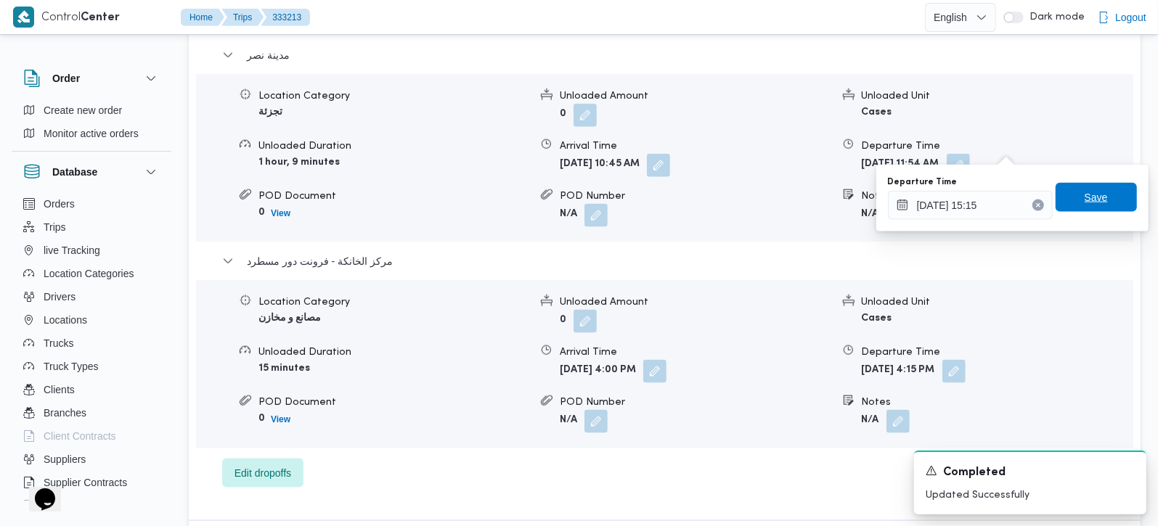
click at [1092, 203] on span "Save" at bounding box center [1096, 197] width 23 height 17
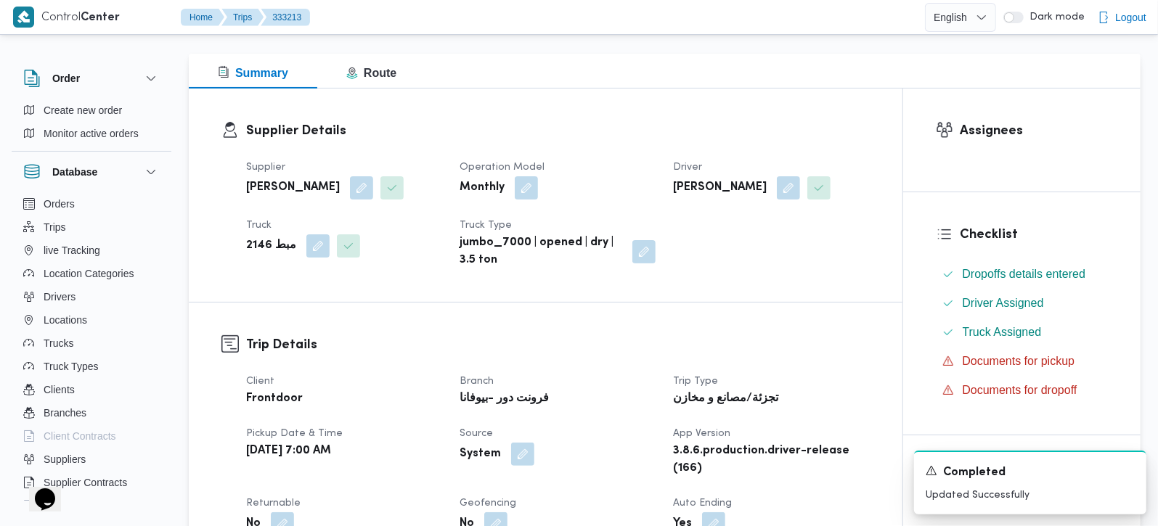
scroll to position [0, 0]
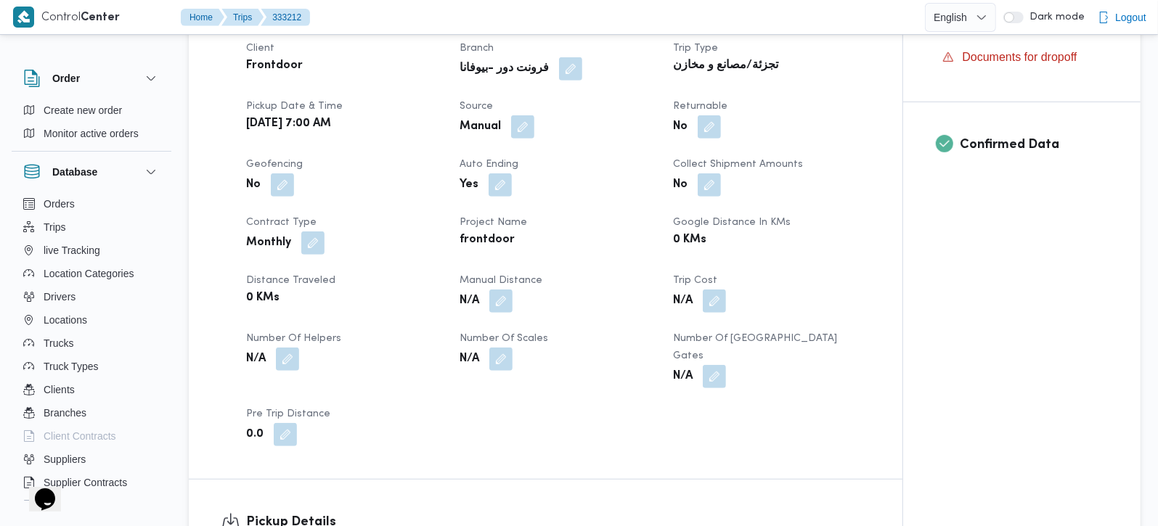
scroll to position [512, 0]
click at [496, 301] on button "button" at bounding box center [500, 299] width 23 height 23
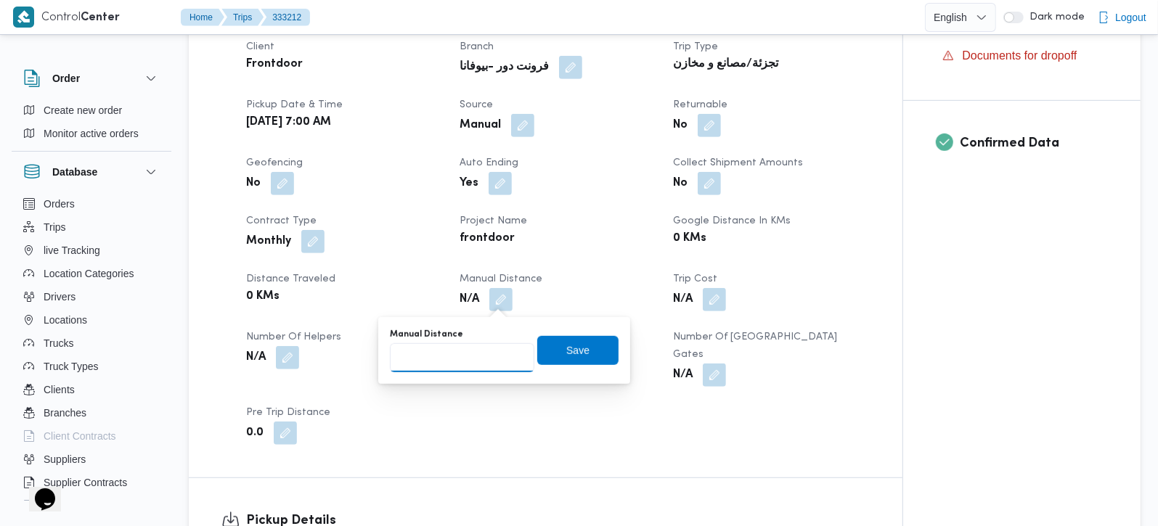
click at [457, 350] on input "Manual Distance" at bounding box center [462, 357] width 144 height 29
type input "131"
click at [566, 349] on span "Save" at bounding box center [577, 349] width 23 height 17
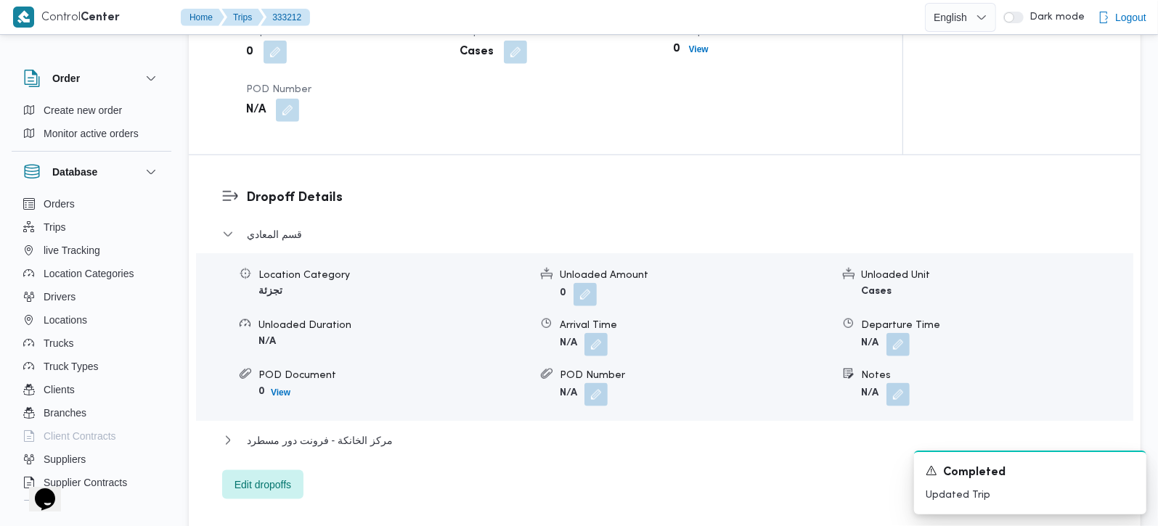
scroll to position [1110, 0]
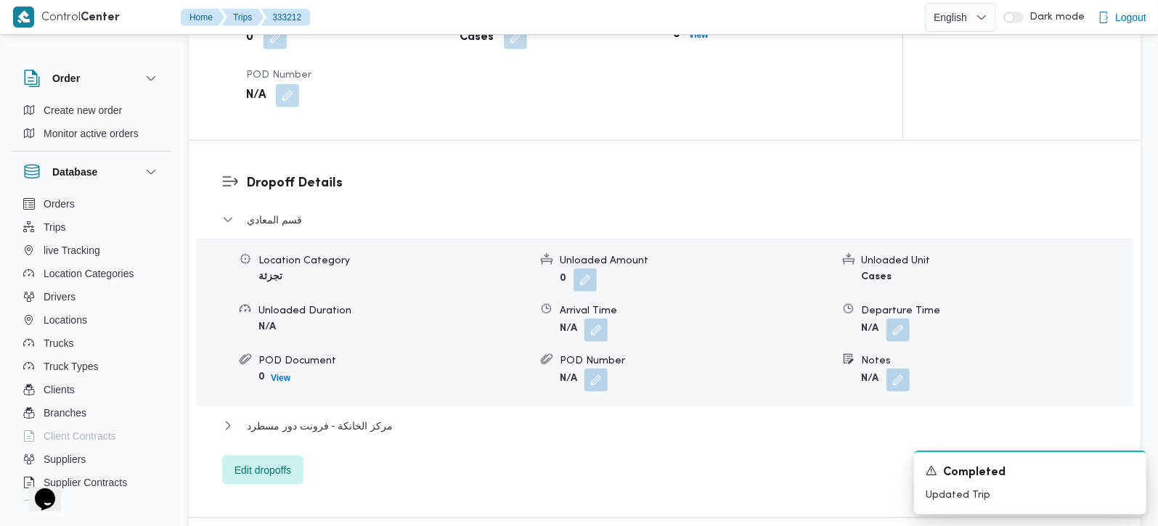
click at [333, 396] on div "قسم المعادي Location Category تجزئة Unloaded Amount 0 Unloaded Unit Cases Unloa…" at bounding box center [665, 348] width 886 height 274
click at [337, 417] on span "مركز الخانكة - فرونت دور مسطرد" at bounding box center [320, 425] width 146 height 17
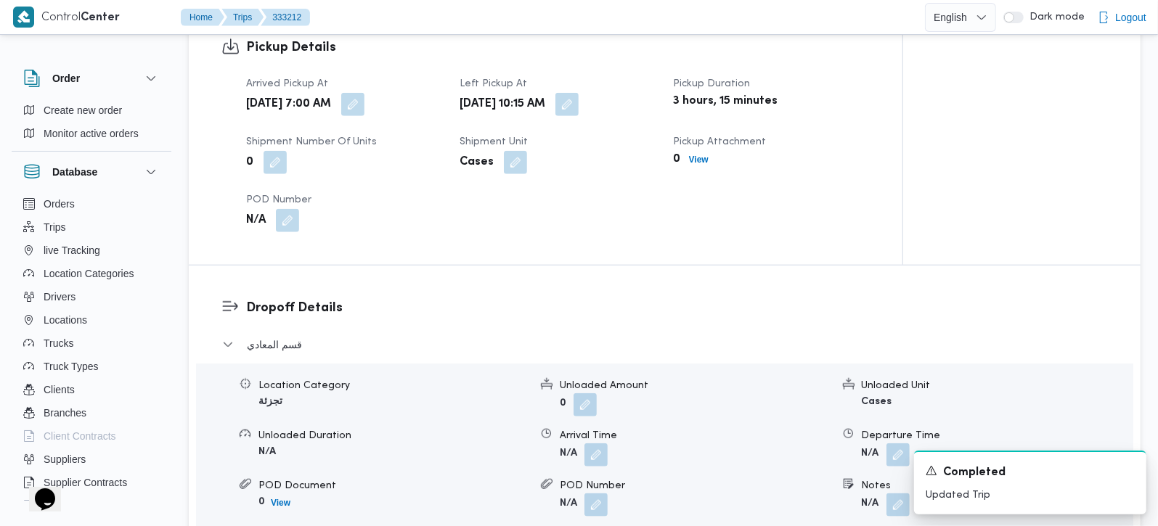
scroll to position [1024, 0]
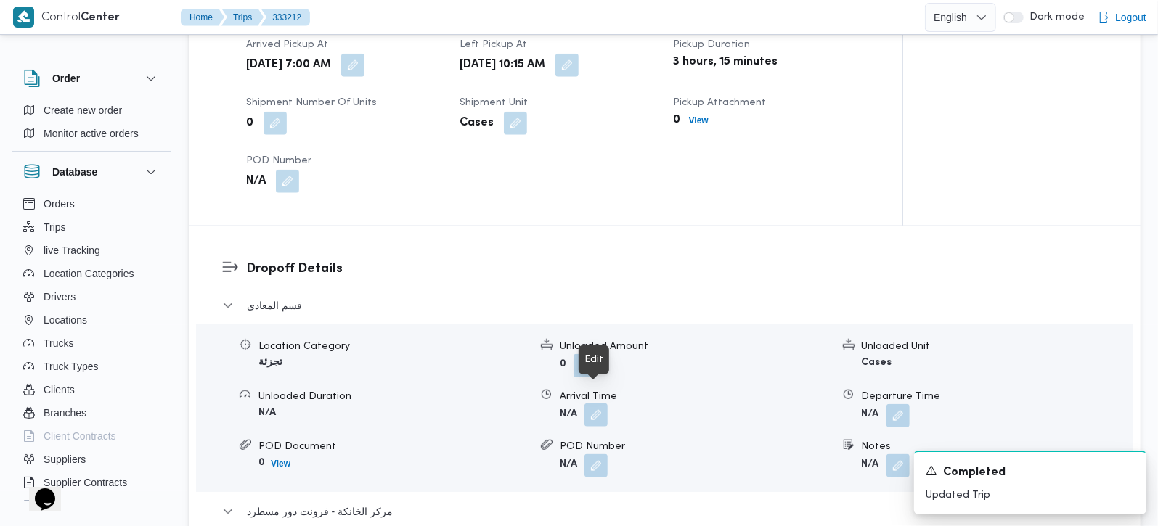
click at [591, 404] on button "button" at bounding box center [595, 415] width 23 height 23
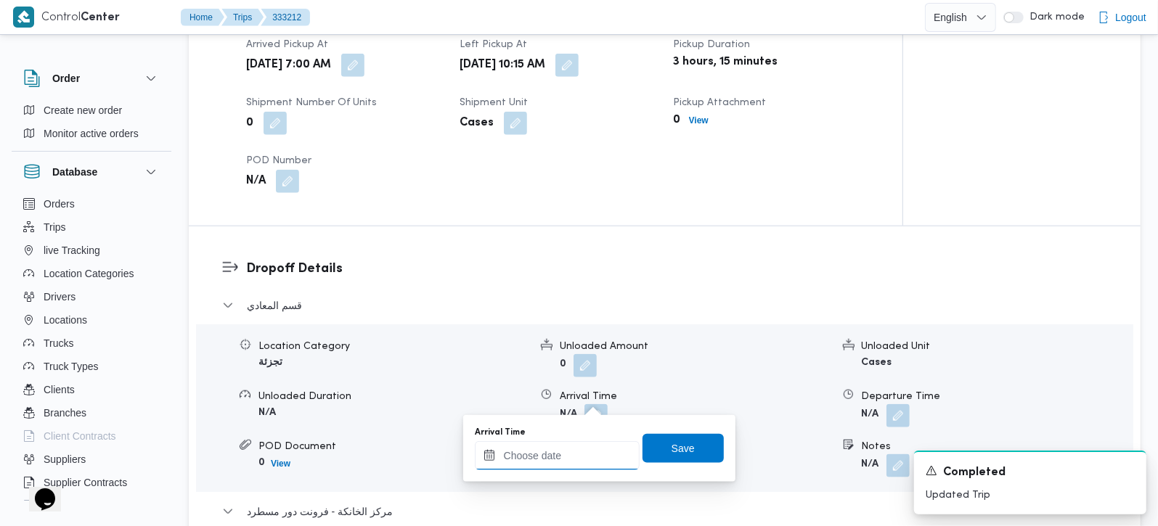
click at [570, 458] on input "Arrival Time" at bounding box center [557, 455] width 165 height 29
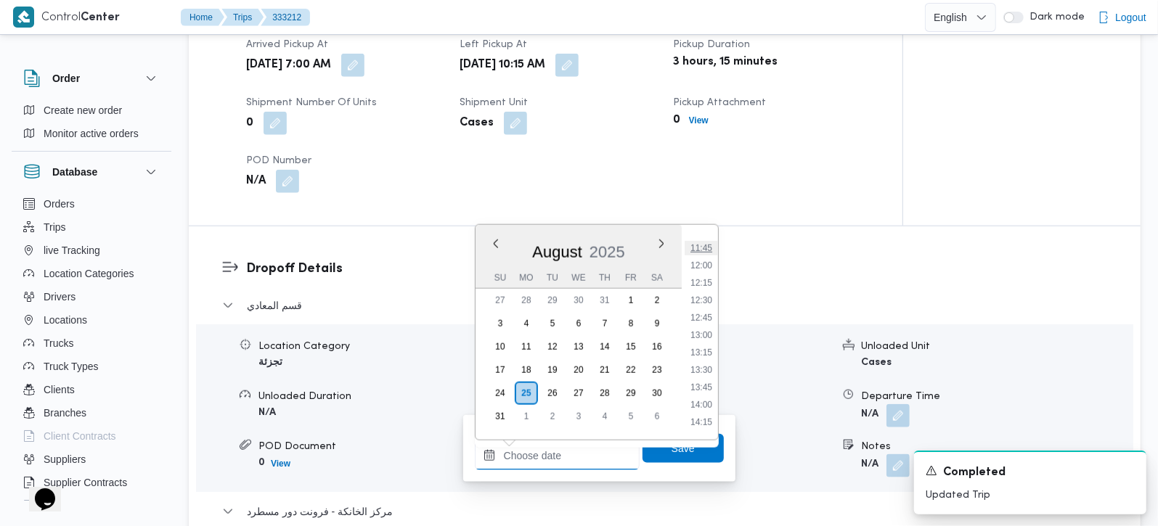
scroll to position [729, 0]
click at [708, 301] on li "11:15" at bounding box center [701, 299] width 33 height 15
type input "[DATE] 11:15"
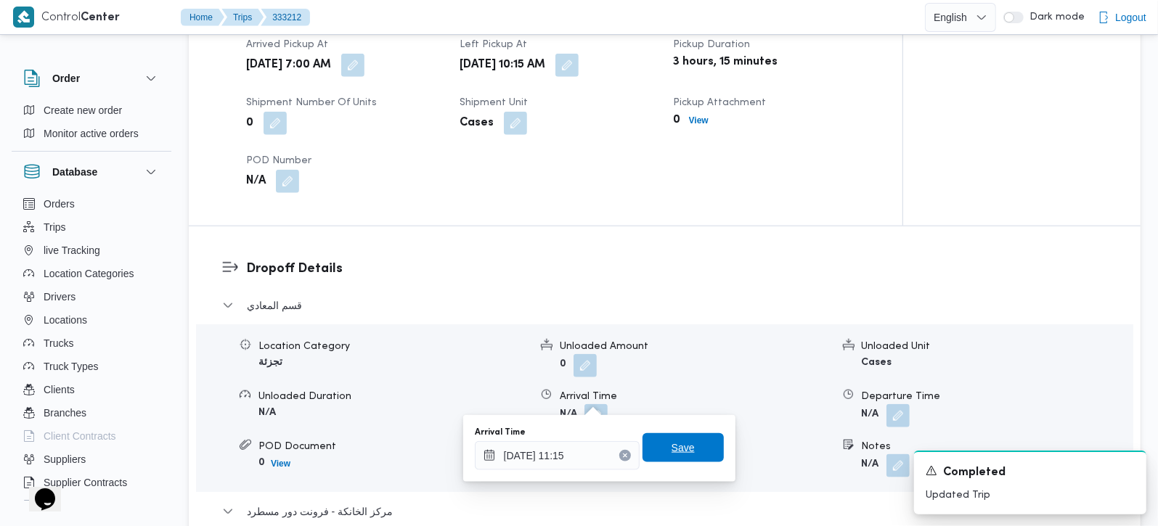
click at [671, 437] on span "Save" at bounding box center [683, 447] width 81 height 29
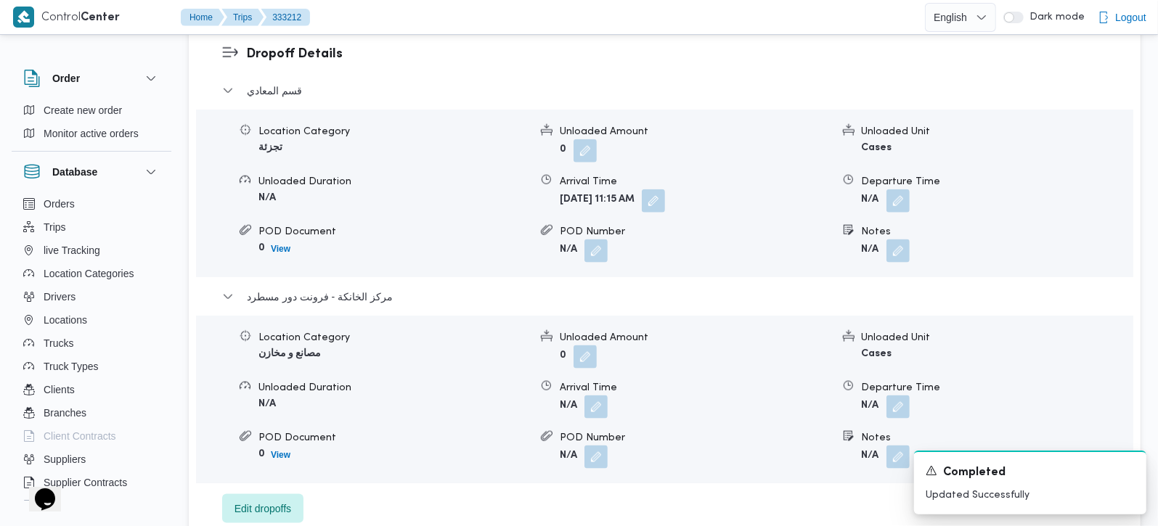
scroll to position [1281, 0]
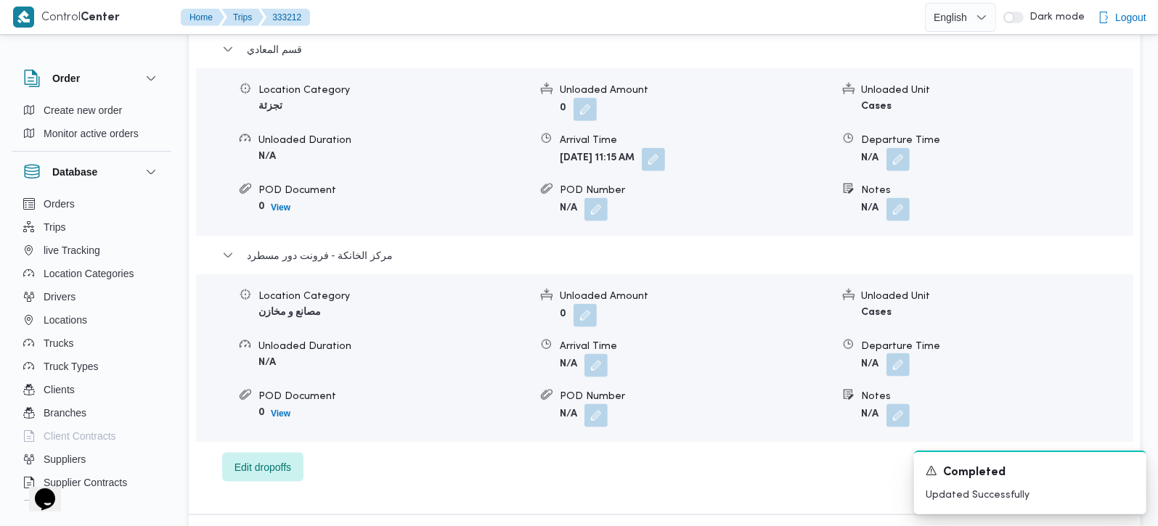
click at [900, 354] on button "button" at bounding box center [897, 365] width 23 height 23
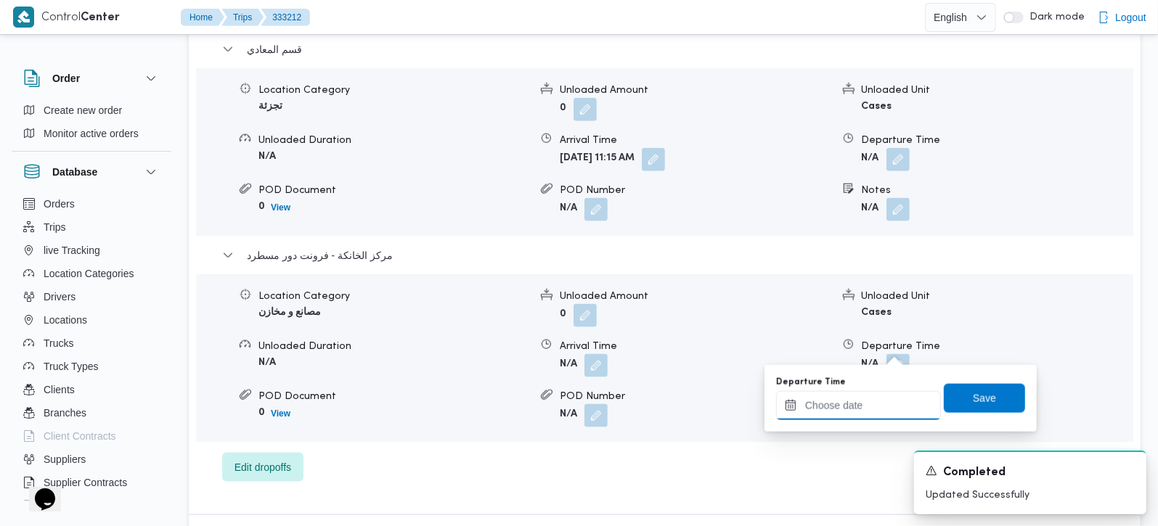
click at [878, 405] on input "Departure Time" at bounding box center [858, 405] width 165 height 29
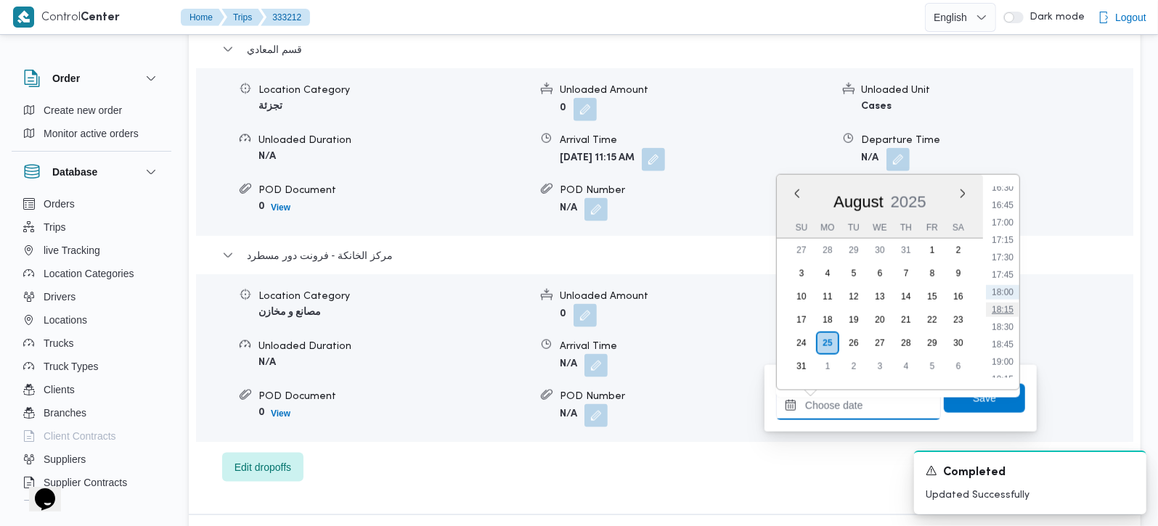
scroll to position [1071, 0]
click at [1008, 294] on li "16:45" at bounding box center [1002, 290] width 33 height 15
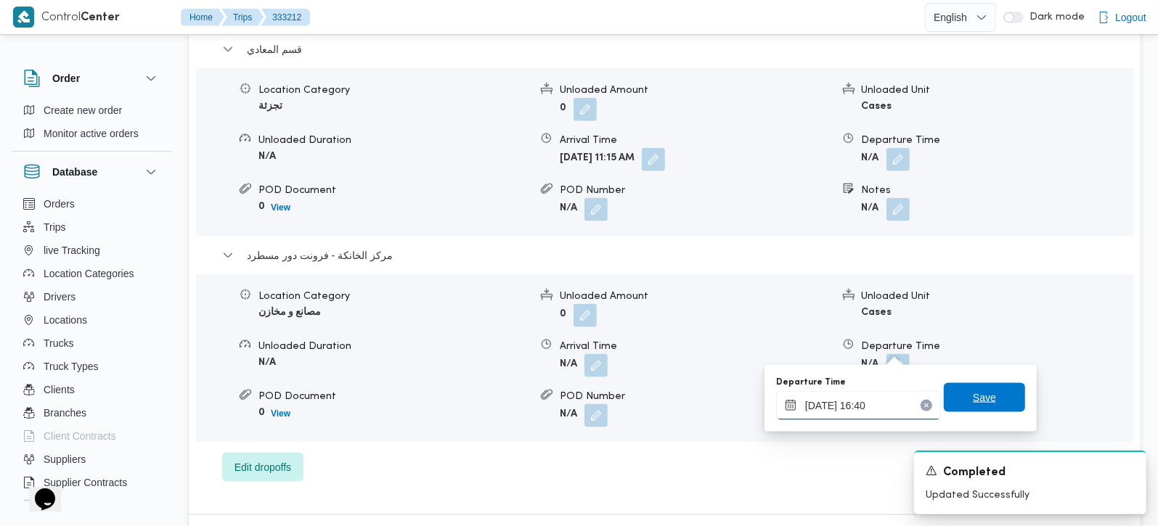
type input "25/08/2025 16:40"
click at [1000, 412] on span "Save" at bounding box center [984, 397] width 81 height 29
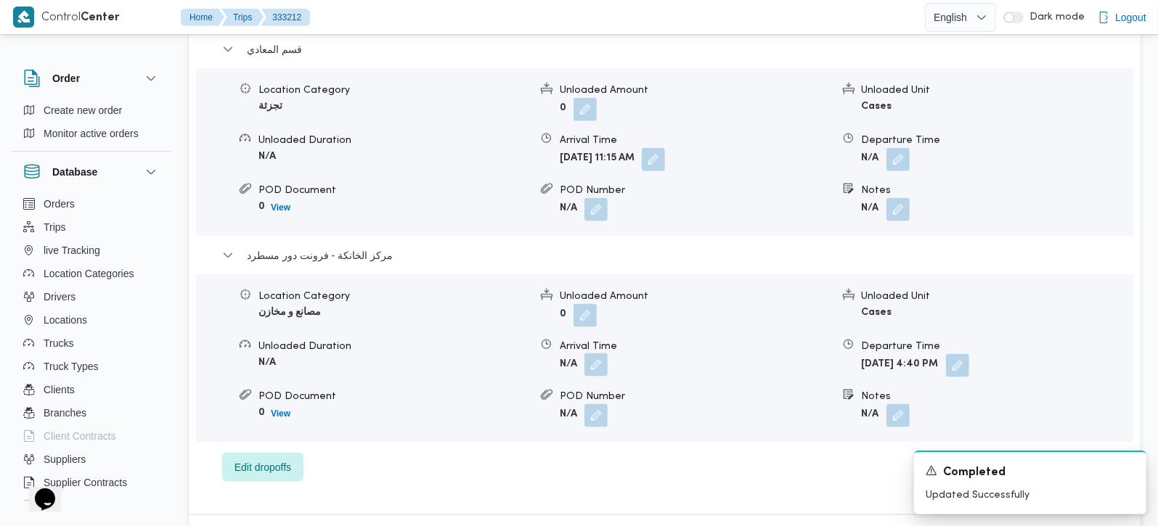
click at [600, 354] on button "button" at bounding box center [595, 365] width 23 height 23
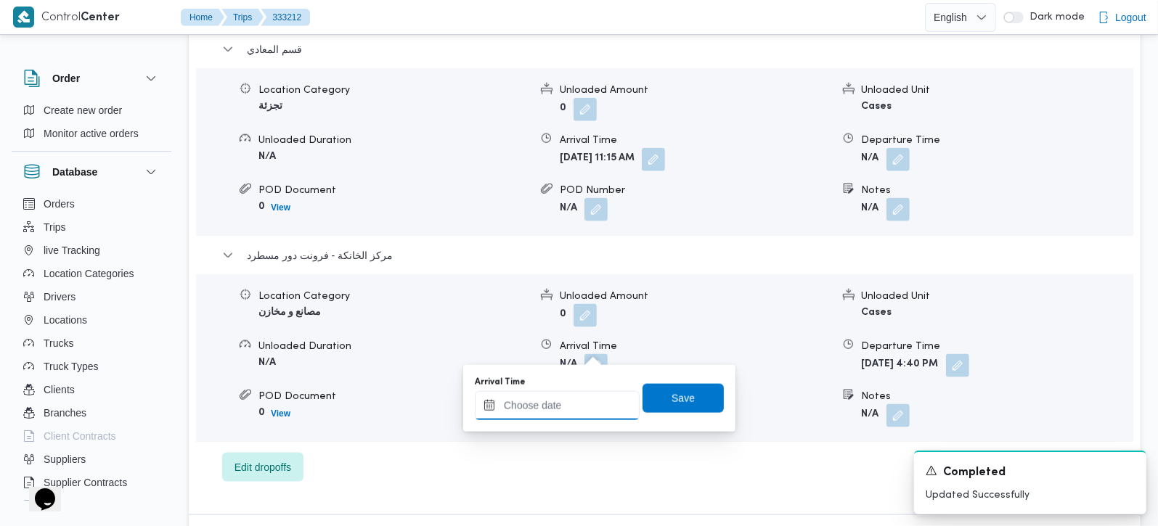
drag, startPoint x: 595, startPoint y: 380, endPoint x: 584, endPoint y: 404, distance: 26.3
click at [584, 404] on input "Arrival Time" at bounding box center [557, 405] width 165 height 29
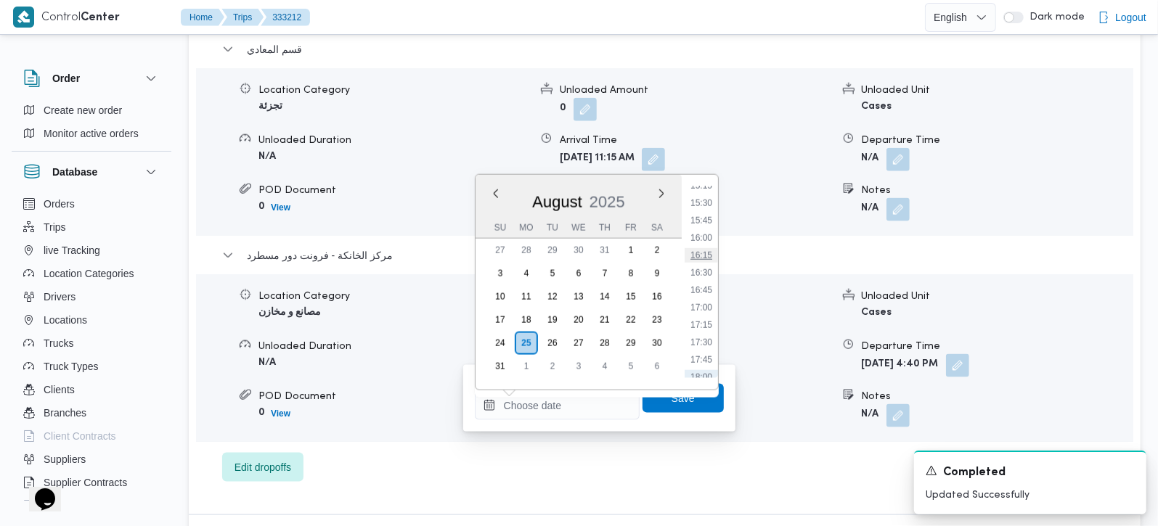
click at [705, 248] on li "16:15" at bounding box center [701, 255] width 33 height 15
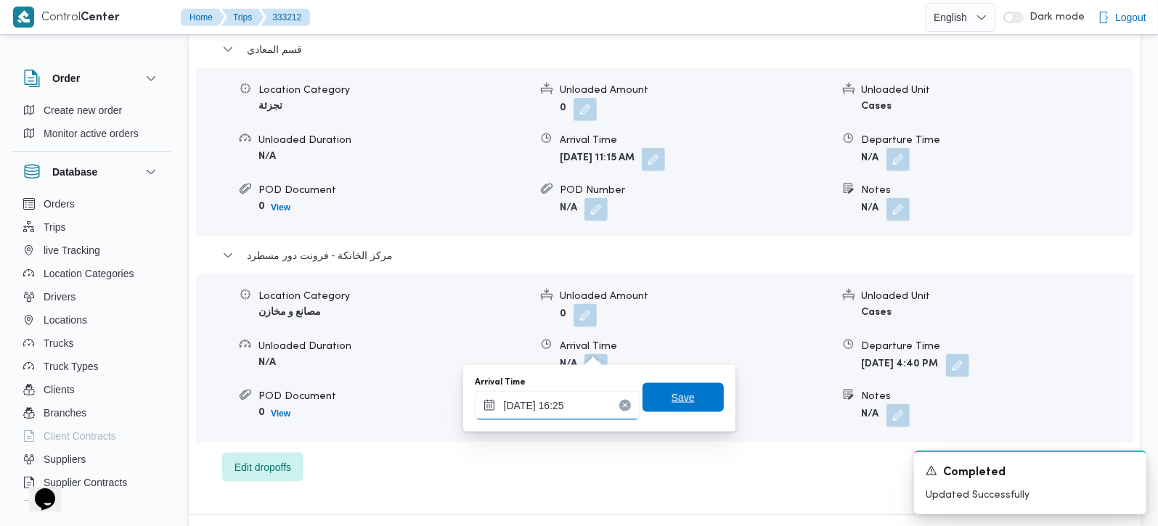
type input "25/08/2025 16:25"
click at [651, 404] on span "Save" at bounding box center [683, 397] width 81 height 29
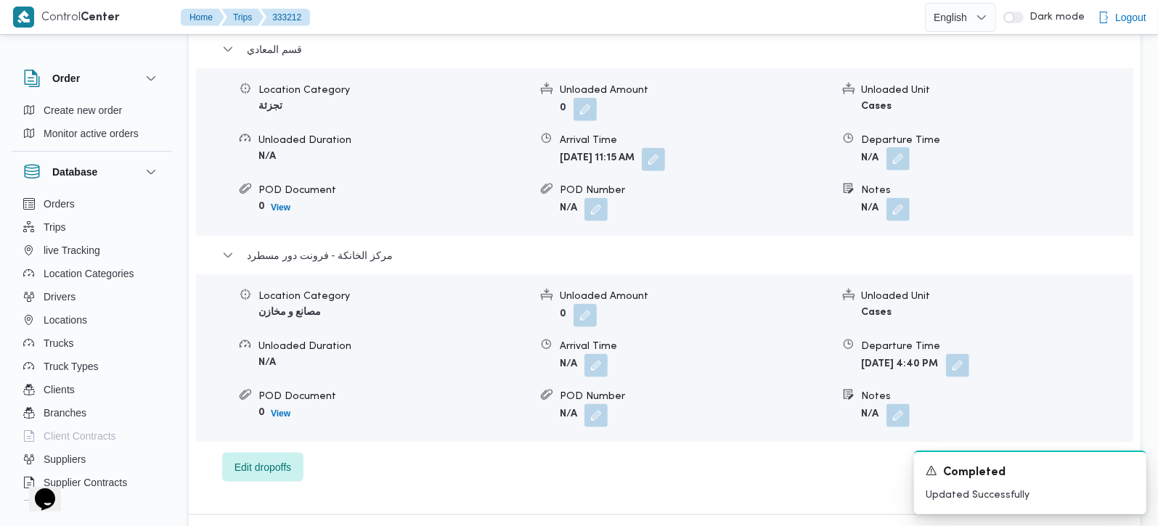
click at [904, 147] on button "button" at bounding box center [897, 158] width 23 height 23
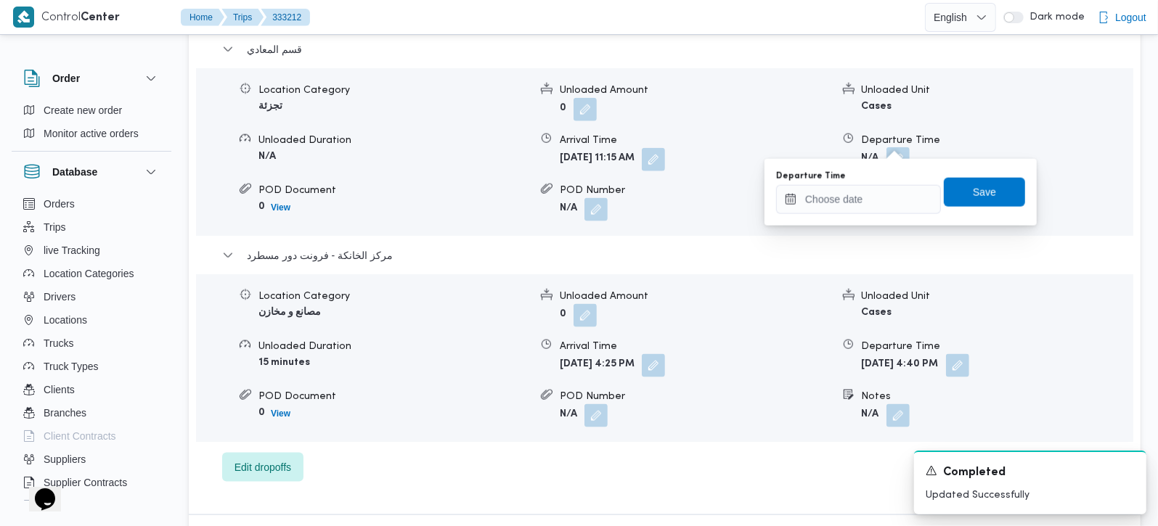
click at [850, 214] on div "Departure Time Save" at bounding box center [901, 192] width 252 height 46
click at [882, 202] on input "Departure Time" at bounding box center [858, 199] width 165 height 29
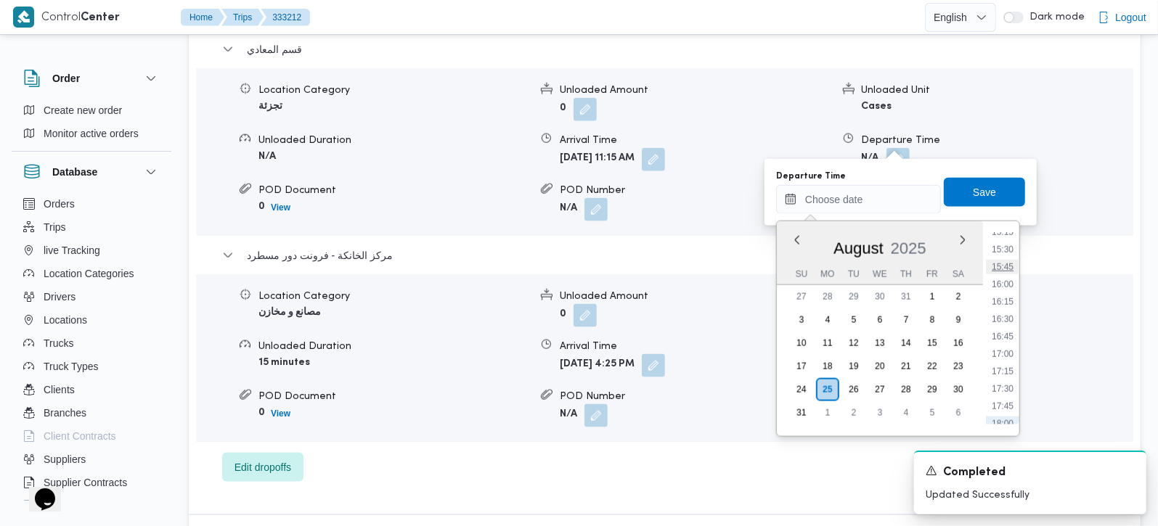
click at [1005, 260] on li "15:45" at bounding box center [1002, 267] width 33 height 15
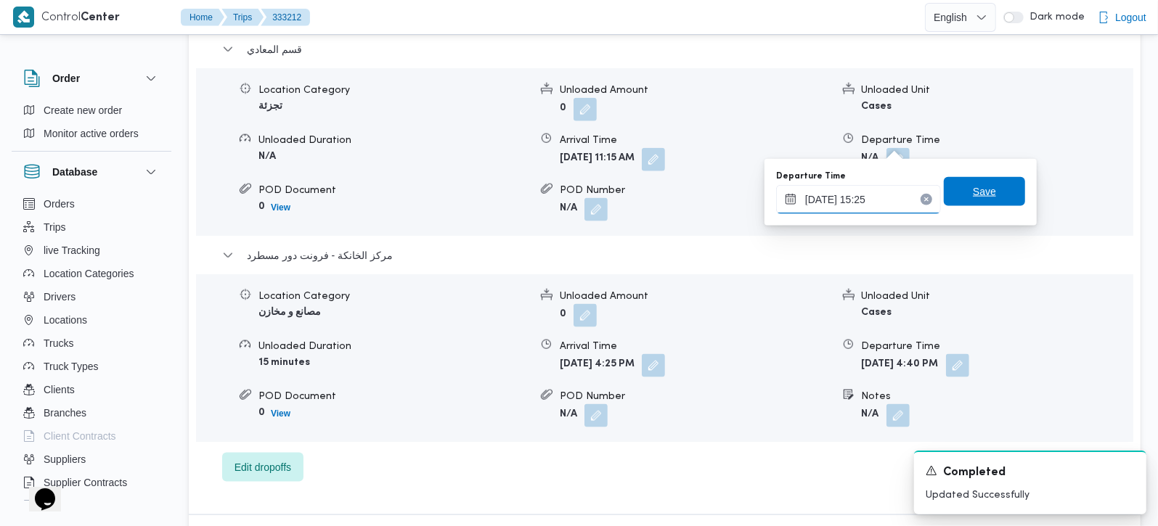
type input "25/08/2025 15:25"
click at [973, 191] on span "Save" at bounding box center [984, 191] width 23 height 17
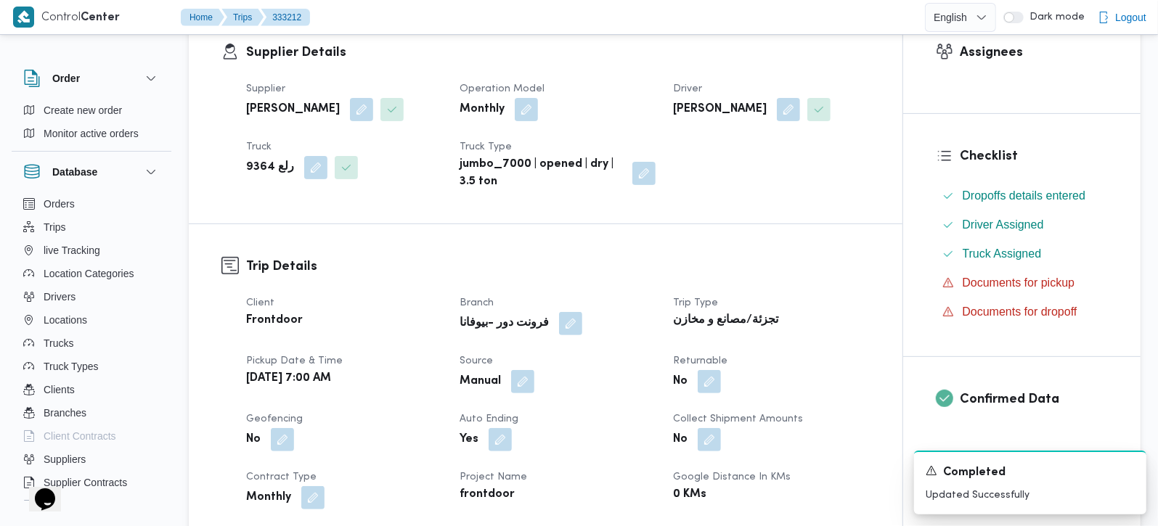
scroll to position [0, 0]
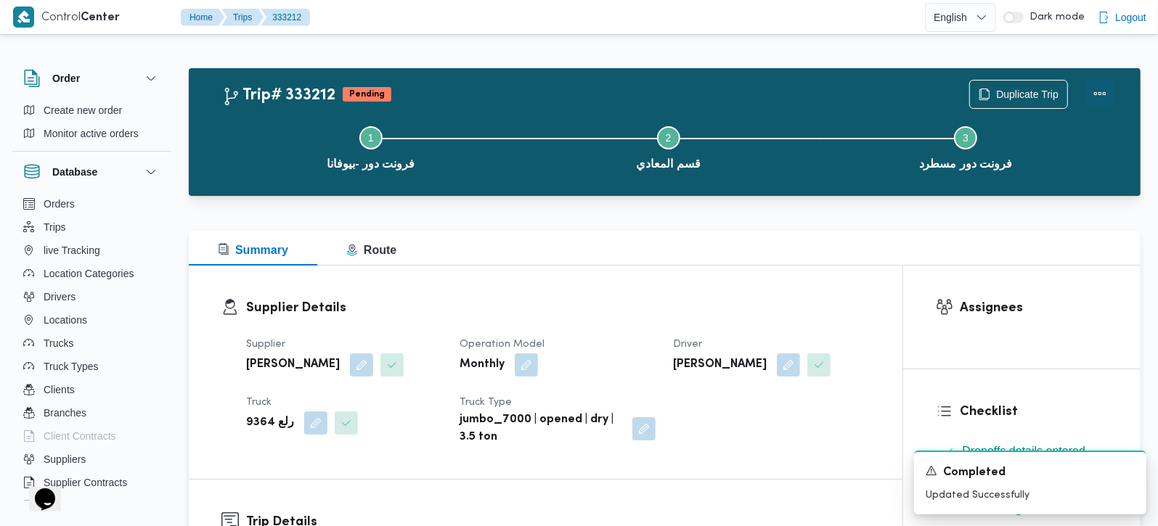
click at [1096, 90] on button "Actions" at bounding box center [1099, 93] width 29 height 29
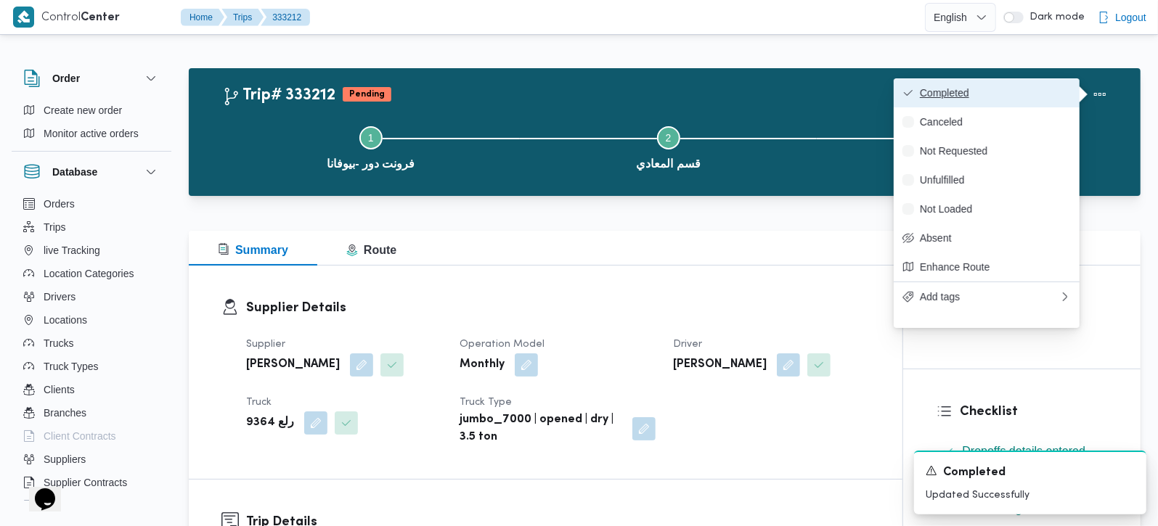
click at [981, 91] on span "Completed" at bounding box center [995, 93] width 151 height 12
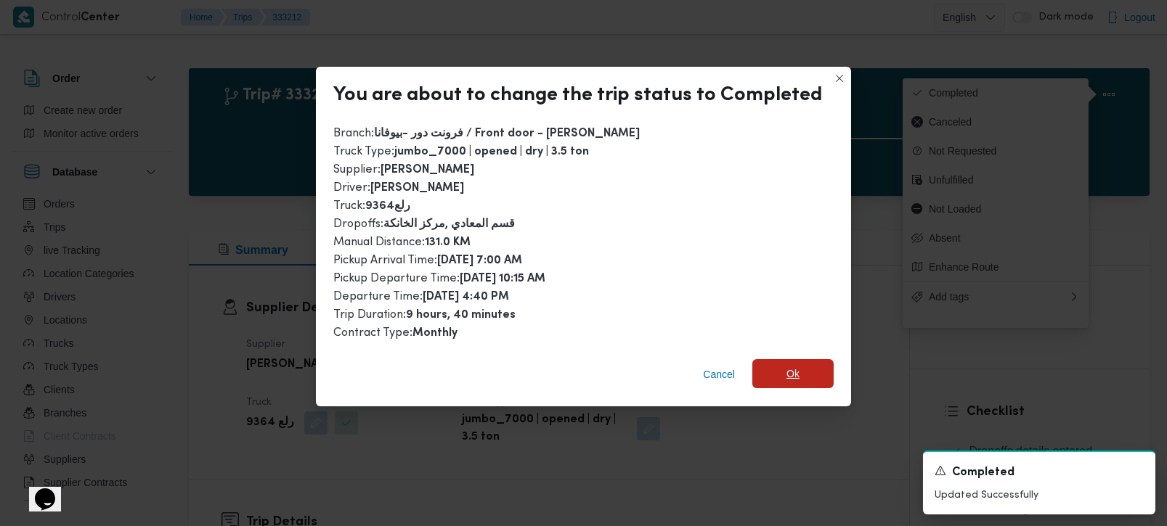
click at [800, 364] on span "Ok" at bounding box center [792, 373] width 81 height 29
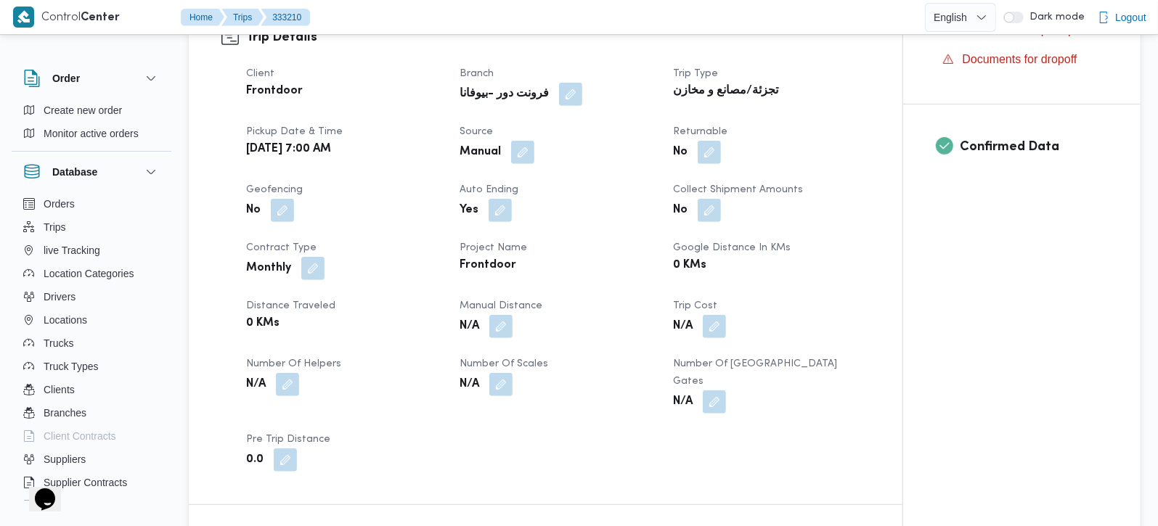
scroll to position [512, 0]
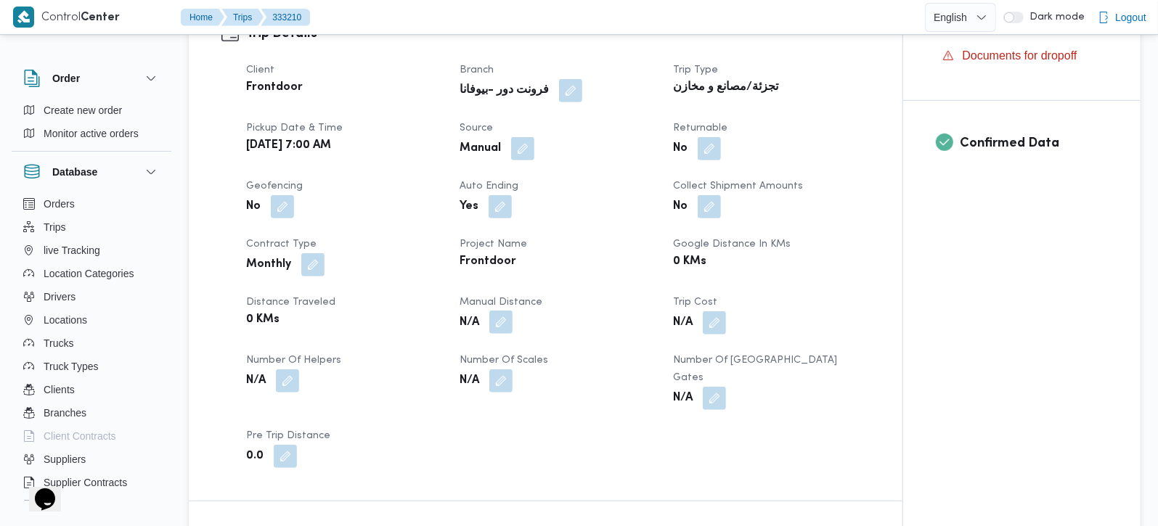
click at [502, 321] on button "button" at bounding box center [500, 322] width 23 height 23
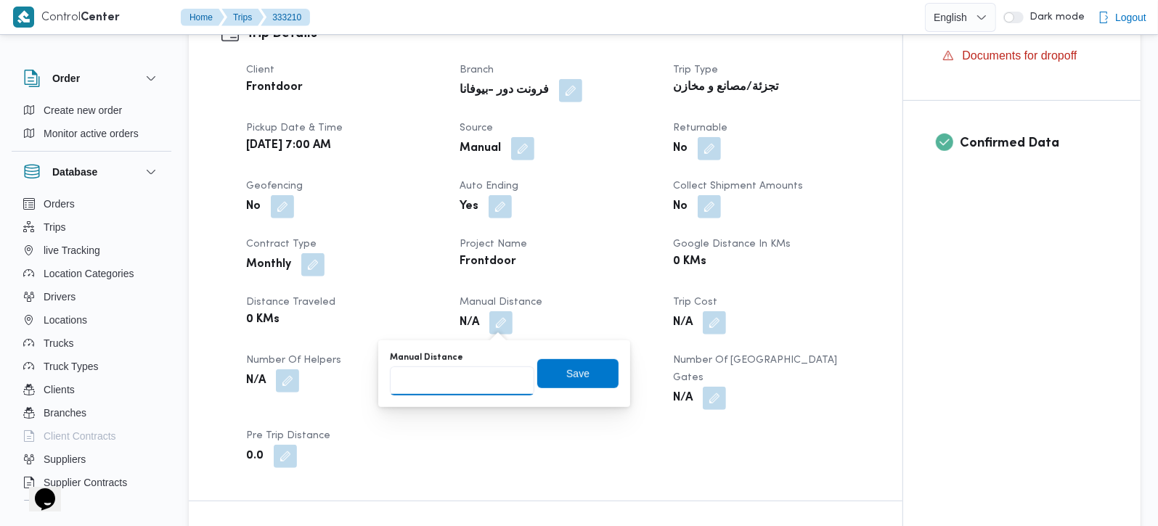
click at [432, 380] on input "Manual Distance" at bounding box center [462, 381] width 144 height 29
type input "105"
click at [566, 374] on span "Save" at bounding box center [577, 372] width 23 height 17
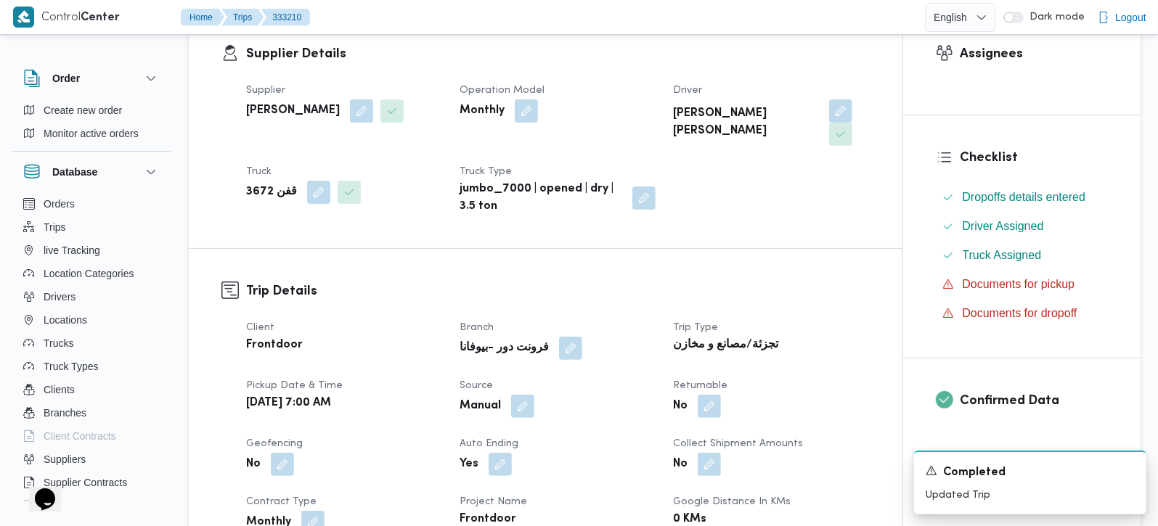
scroll to position [256, 0]
click at [1131, 466] on icon "Dismiss toast" at bounding box center [1129, 470] width 12 height 12
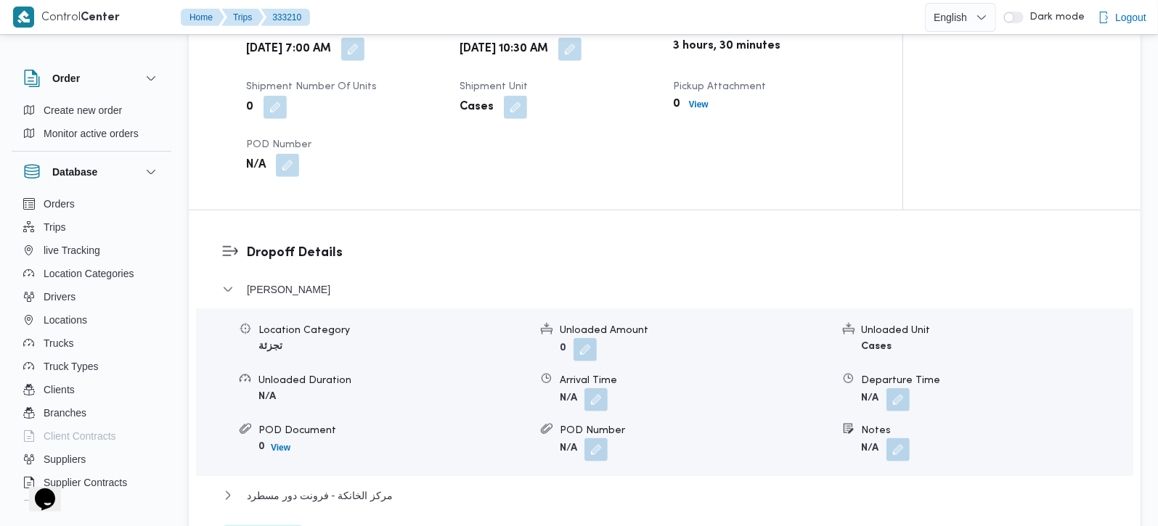
scroll to position [1024, 0]
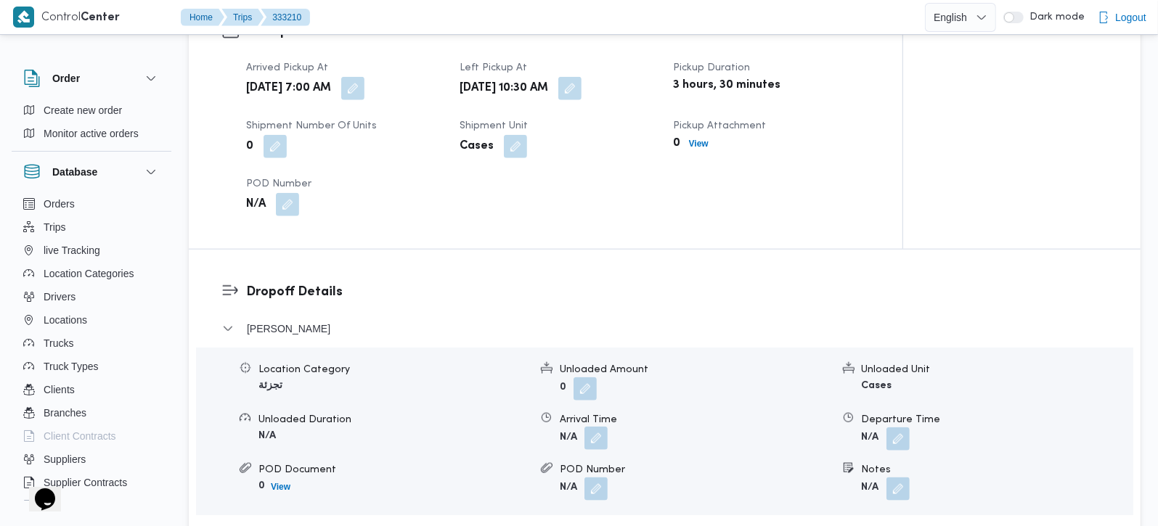
click at [606, 427] on button "button" at bounding box center [595, 438] width 23 height 23
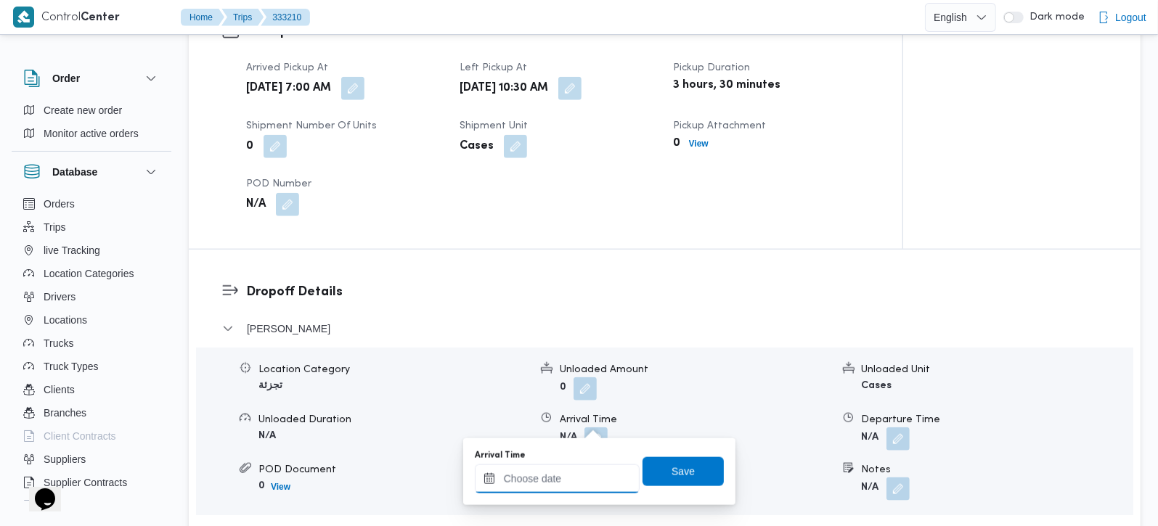
click at [584, 478] on input "Arrival Time" at bounding box center [557, 479] width 165 height 29
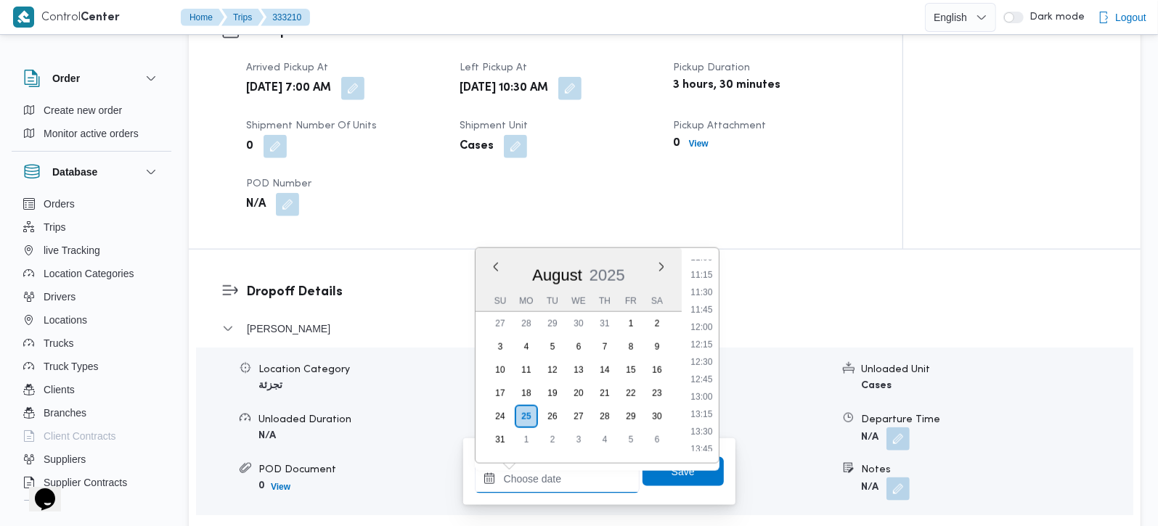
scroll to position [746, 0]
click at [704, 268] on li "10:45" at bounding box center [701, 270] width 33 height 15
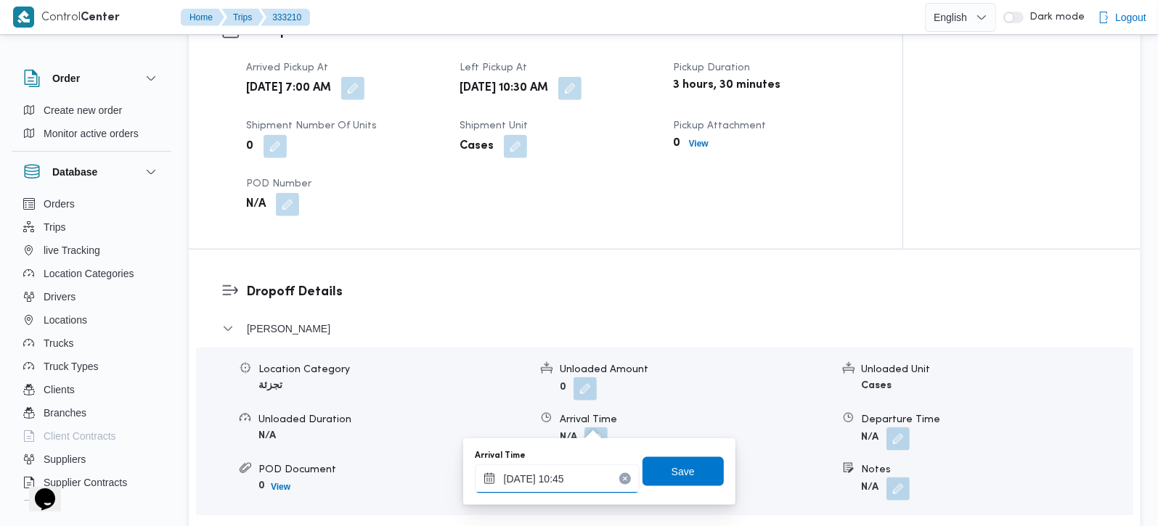
click at [513, 480] on input "[DATE] 10:45" at bounding box center [557, 479] width 165 height 29
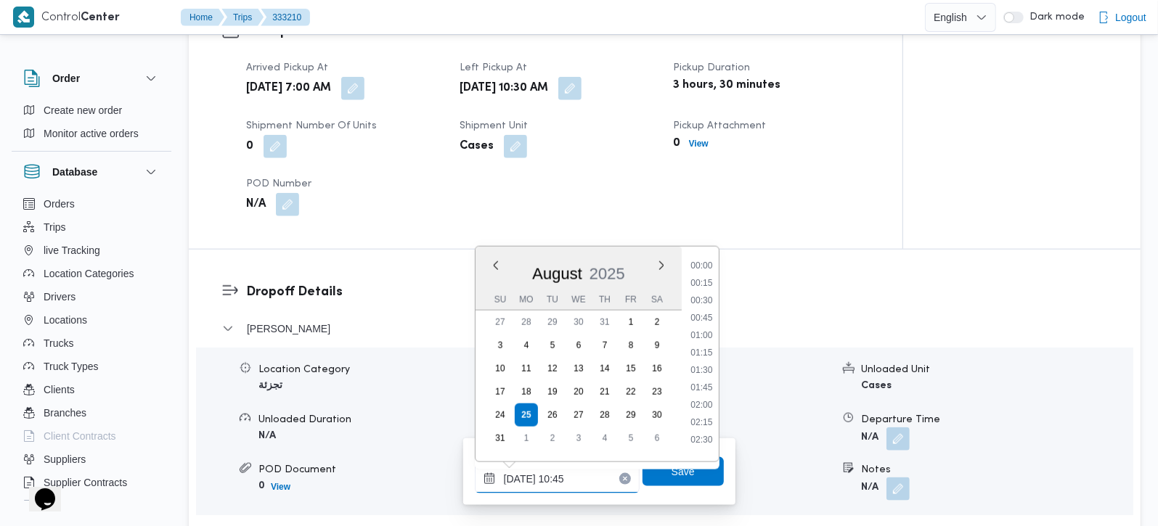
scroll to position [651, 0]
click at [709, 392] on li "11:15" at bounding box center [701, 399] width 33 height 15
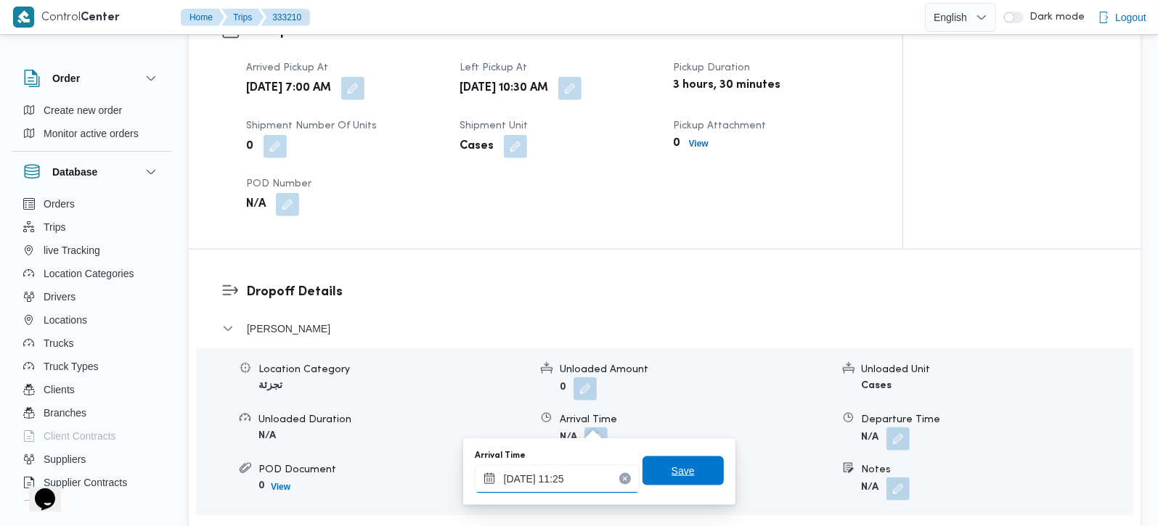
type input "[DATE] 11:25"
click at [680, 484] on span "Save" at bounding box center [683, 471] width 81 height 29
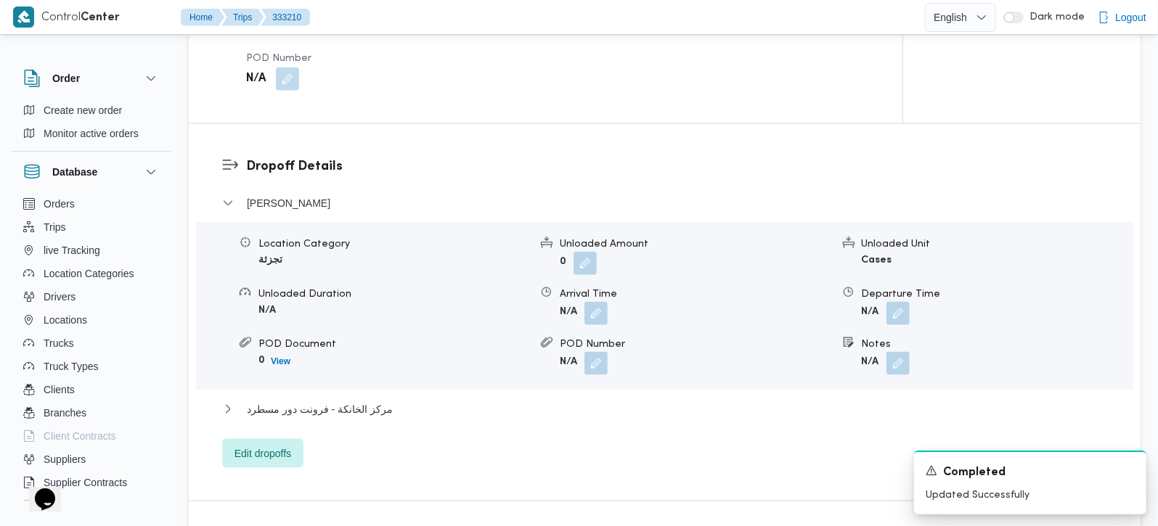
scroll to position [1281, 0]
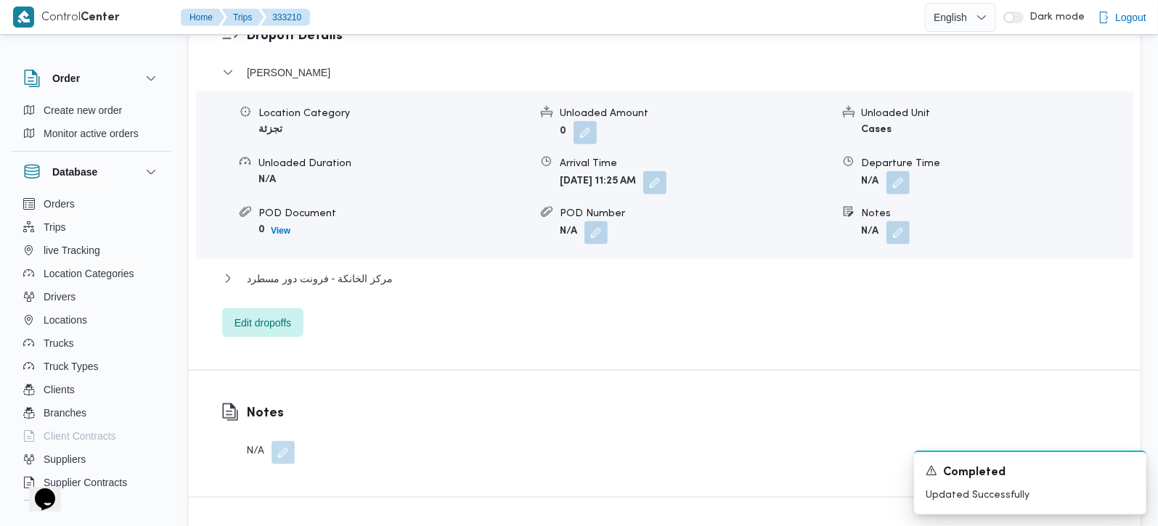
click at [325, 272] on div "مركز الخانكة - فرونت دور مسطرد" at bounding box center [665, 284] width 886 height 28
click at [325, 270] on span "مركز الخانكة - فرونت دور مسطرد" at bounding box center [320, 278] width 146 height 17
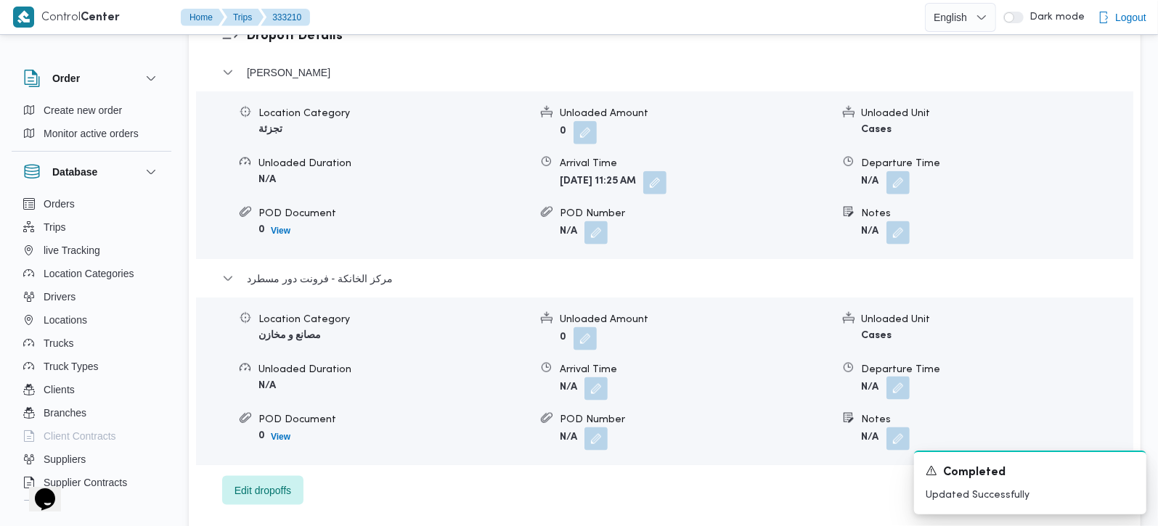
click at [893, 377] on button "button" at bounding box center [897, 388] width 23 height 23
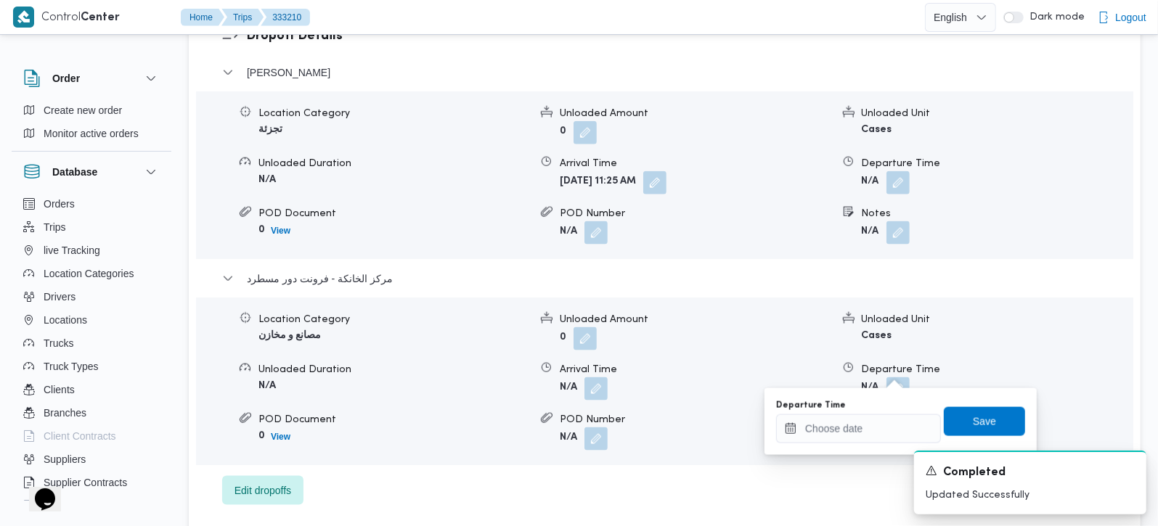
click at [888, 405] on div "Departure Time" at bounding box center [858, 406] width 165 height 12
click at [879, 424] on input "Departure Time" at bounding box center [858, 429] width 165 height 29
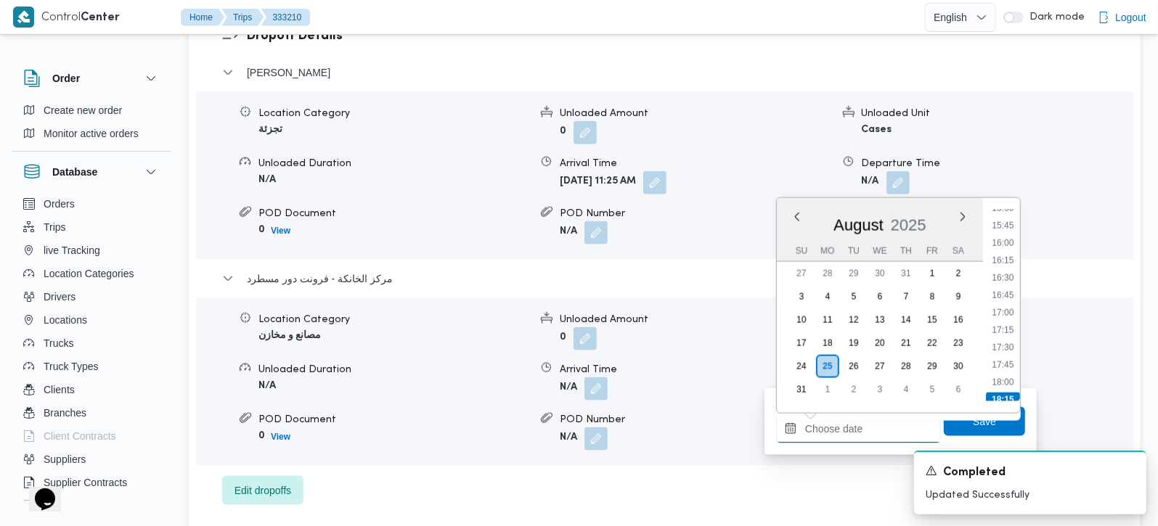
scroll to position [1088, 0]
click at [1012, 311] on li "17:00" at bounding box center [1002, 314] width 33 height 15
type input "[DATE] 17:00"
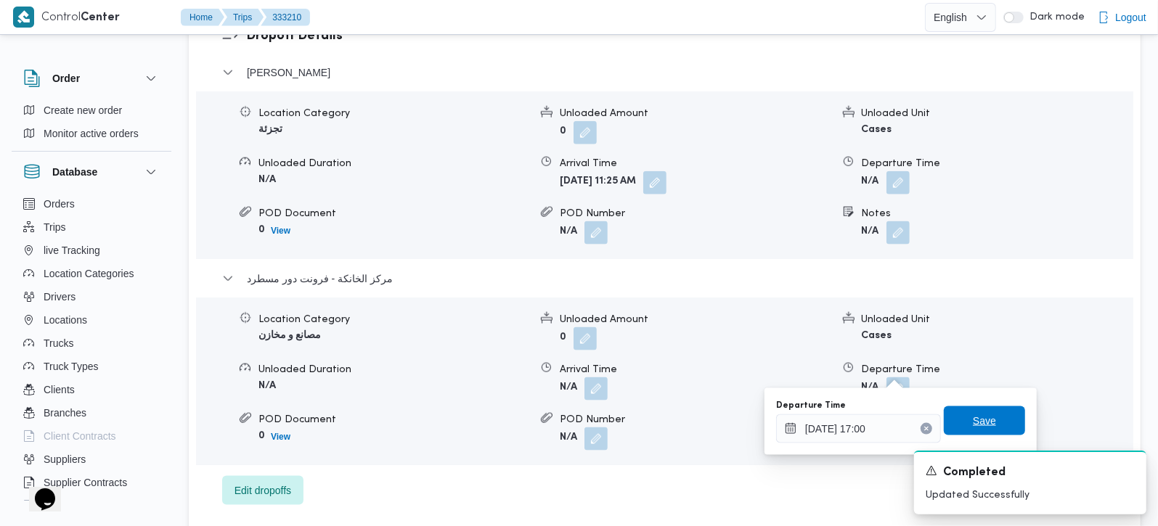
click at [971, 433] on span "Save" at bounding box center [984, 421] width 81 height 29
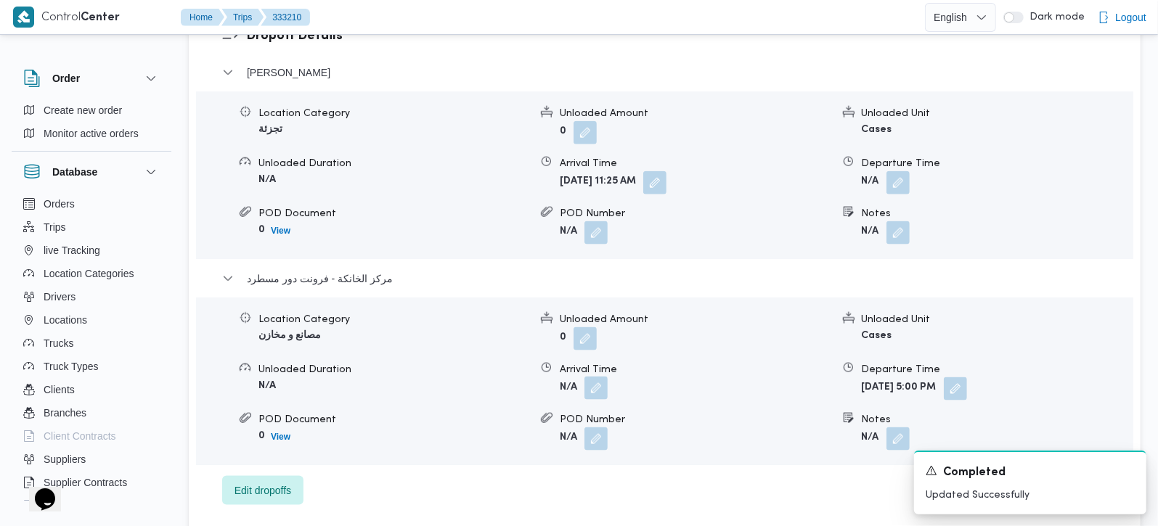
click at [596, 377] on button "button" at bounding box center [595, 388] width 23 height 23
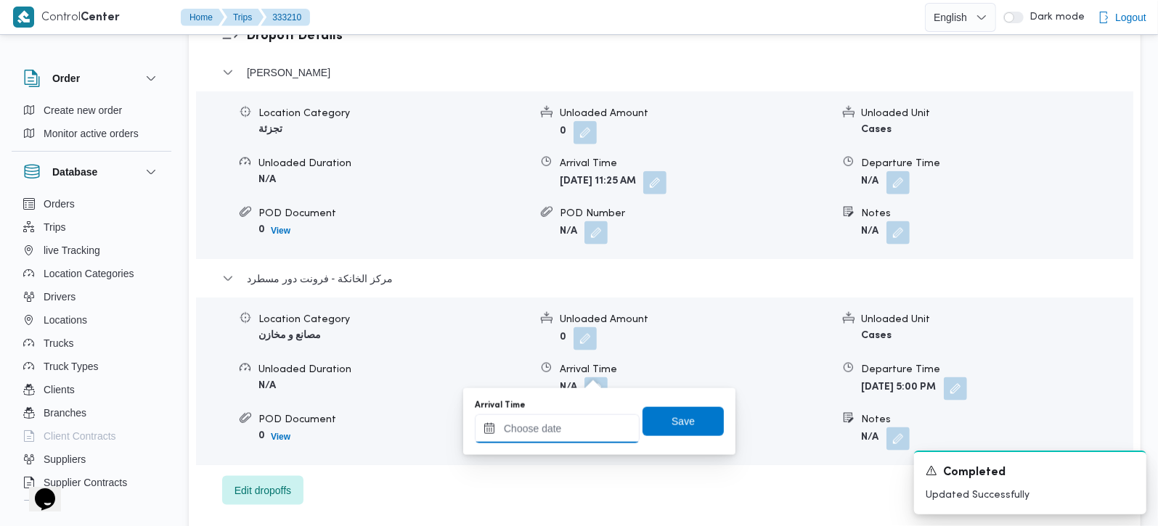
click at [574, 427] on input "Arrival Time" at bounding box center [557, 429] width 165 height 29
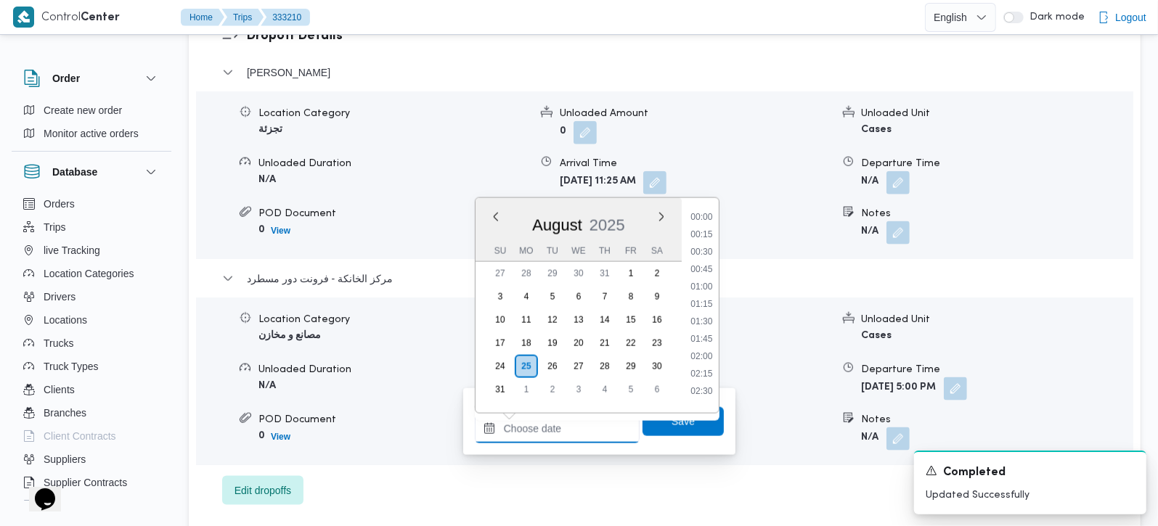
scroll to position [1173, 0]
click at [704, 211] on li "16:45" at bounding box center [701, 211] width 33 height 15
type input "25/08/2025 16:45"
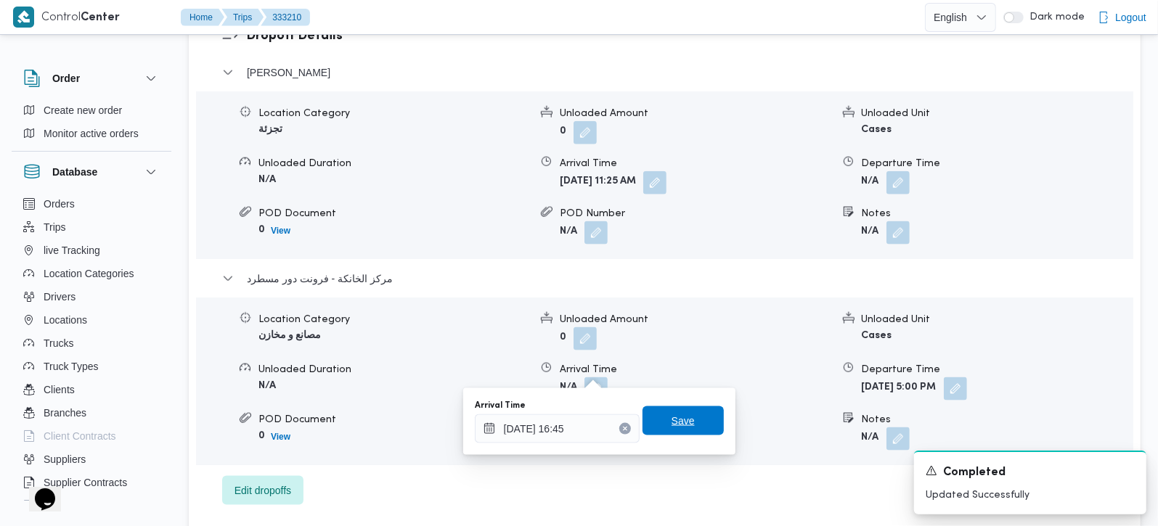
click at [672, 423] on span "Save" at bounding box center [683, 420] width 23 height 17
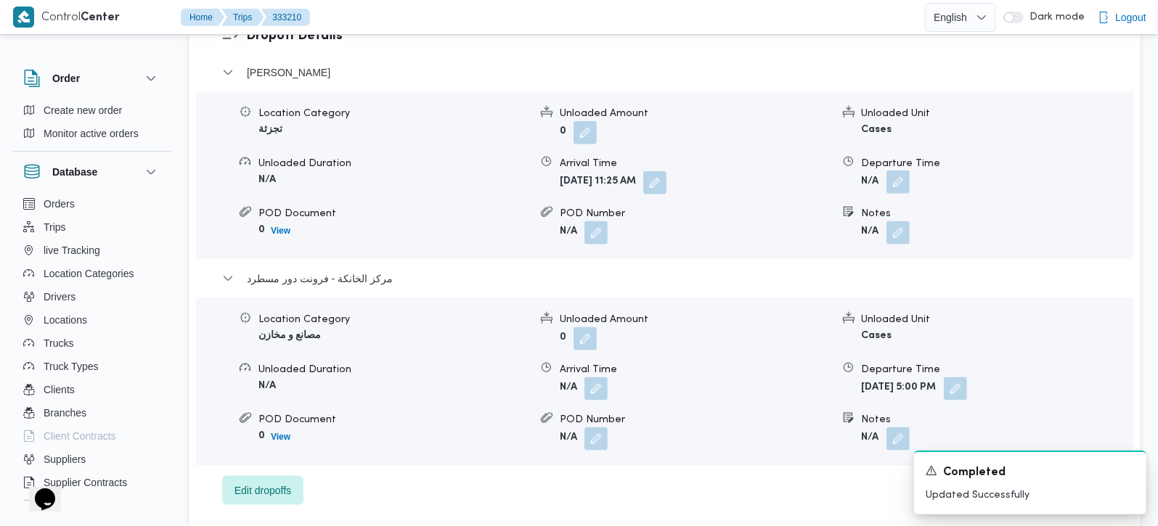
click at [899, 171] on button "button" at bounding box center [897, 182] width 23 height 23
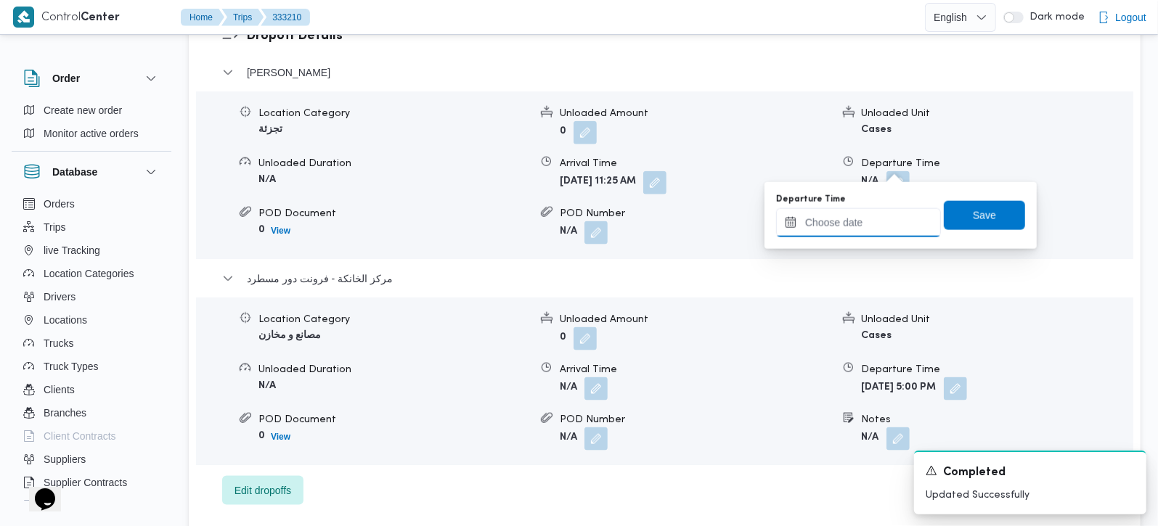
drag, startPoint x: 899, startPoint y: 171, endPoint x: 879, endPoint y: 224, distance: 56.1
click at [879, 224] on input "Departure Time" at bounding box center [858, 222] width 165 height 29
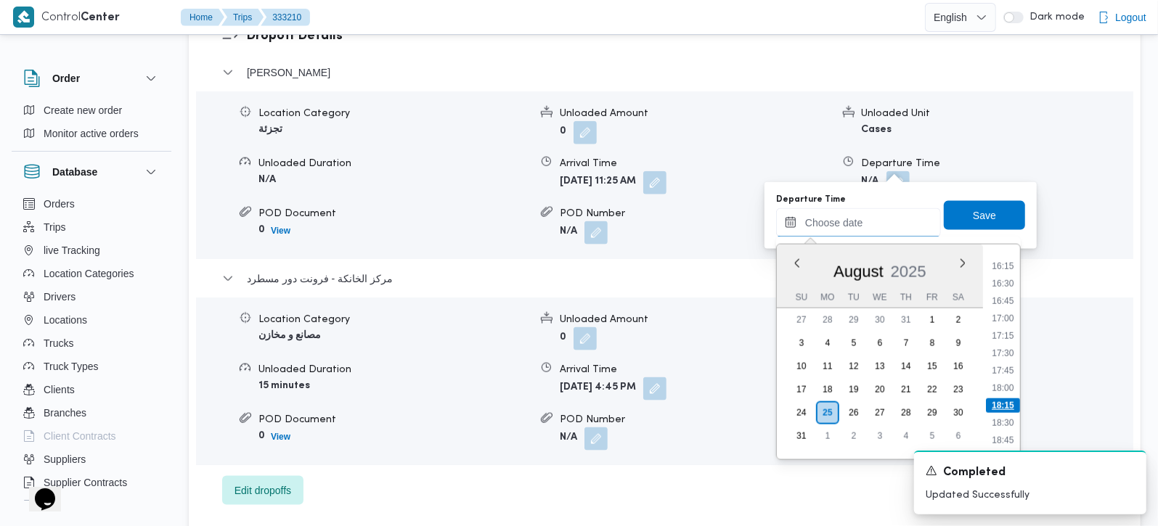
scroll to position [1088, 0]
drag, startPoint x: 1013, startPoint y: 274, endPoint x: 980, endPoint y: 208, distance: 73.7
click at [1013, 274] on li "15:45" at bounding box center [1002, 273] width 33 height 15
type input "25/08/2025 15:45"
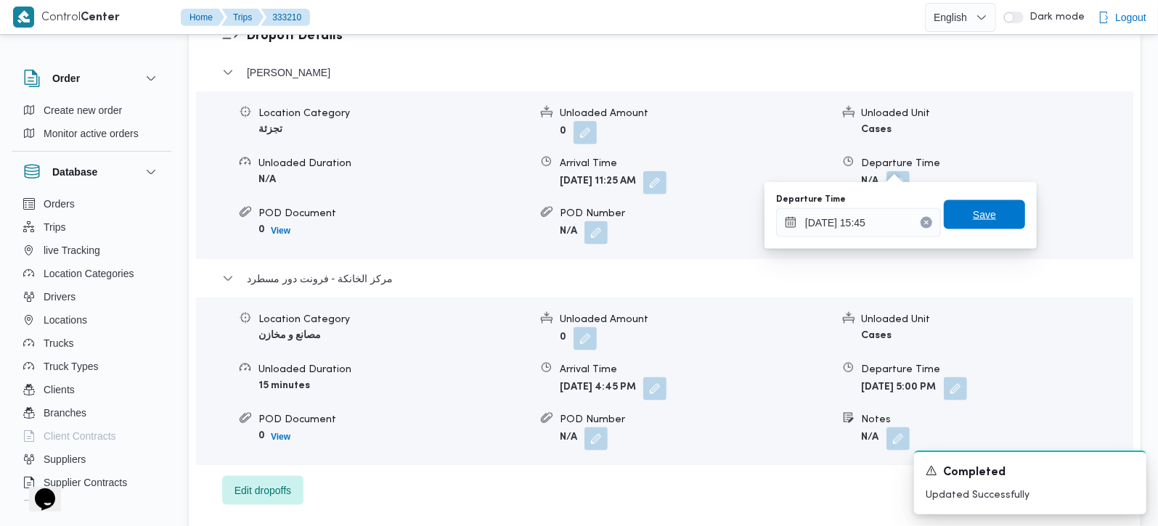
click at [977, 203] on span "Save" at bounding box center [984, 214] width 81 height 29
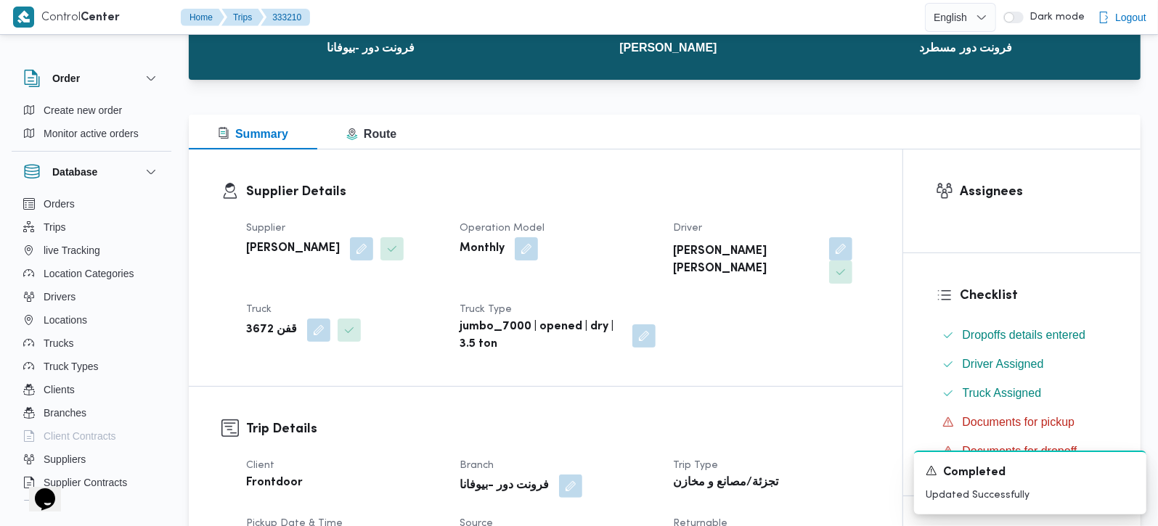
scroll to position [0, 0]
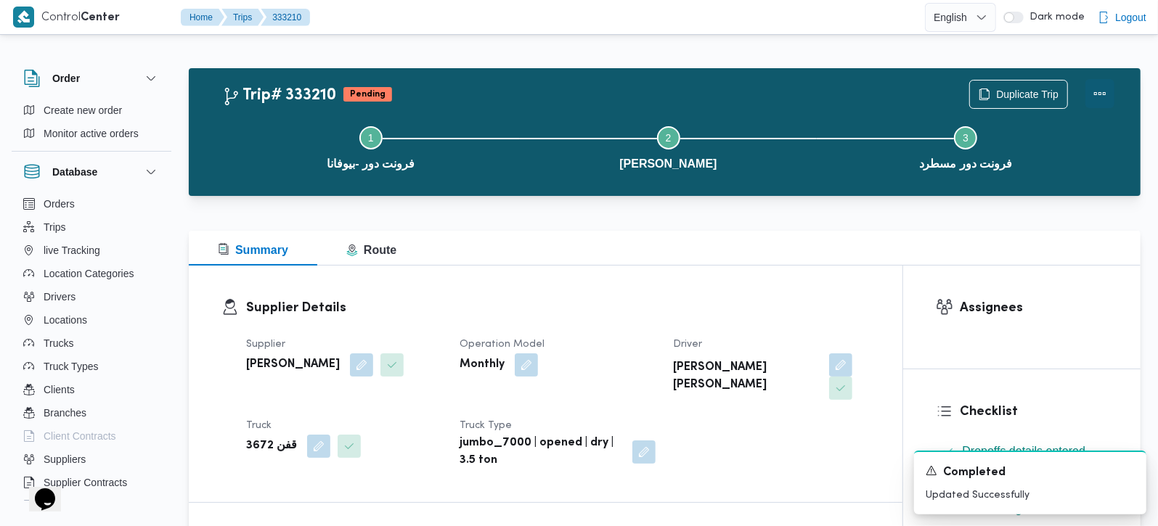
click at [1101, 86] on button "Actions" at bounding box center [1099, 93] width 29 height 29
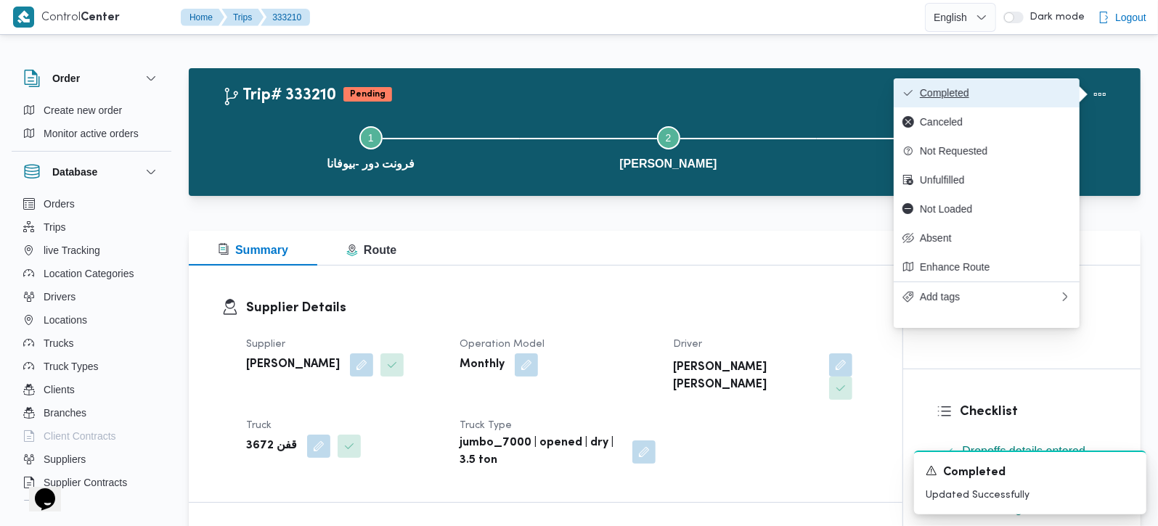
click at [1000, 91] on span "Completed" at bounding box center [995, 93] width 151 height 12
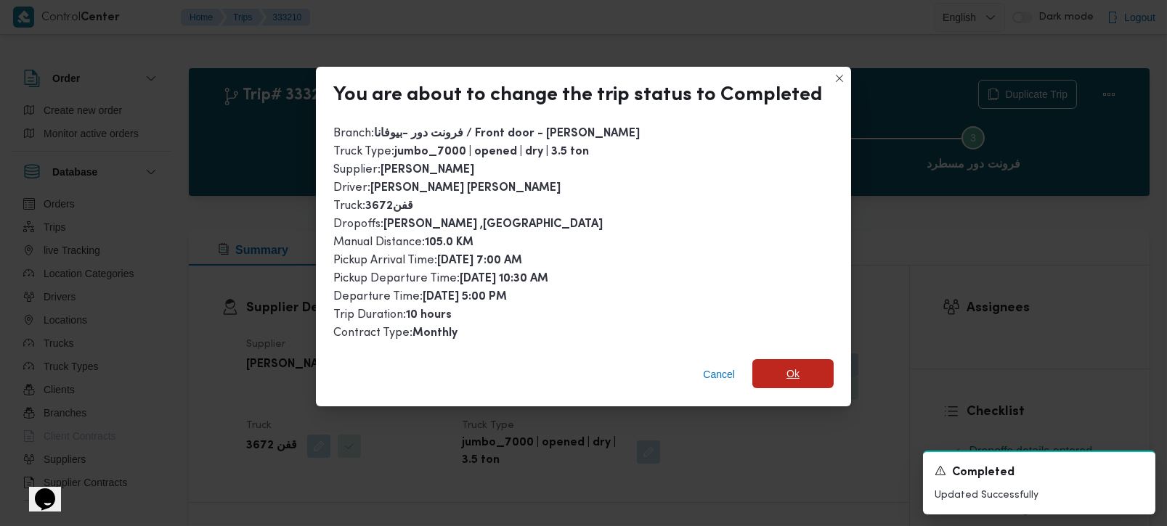
click at [804, 366] on span "Ok" at bounding box center [792, 373] width 81 height 29
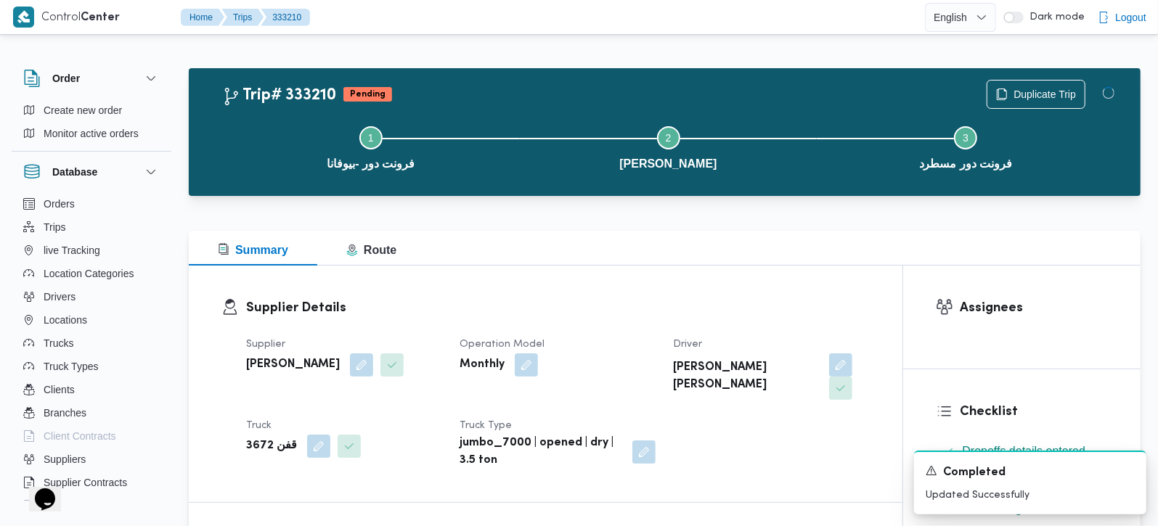
click at [665, 261] on div "Summary Route" at bounding box center [665, 248] width 952 height 35
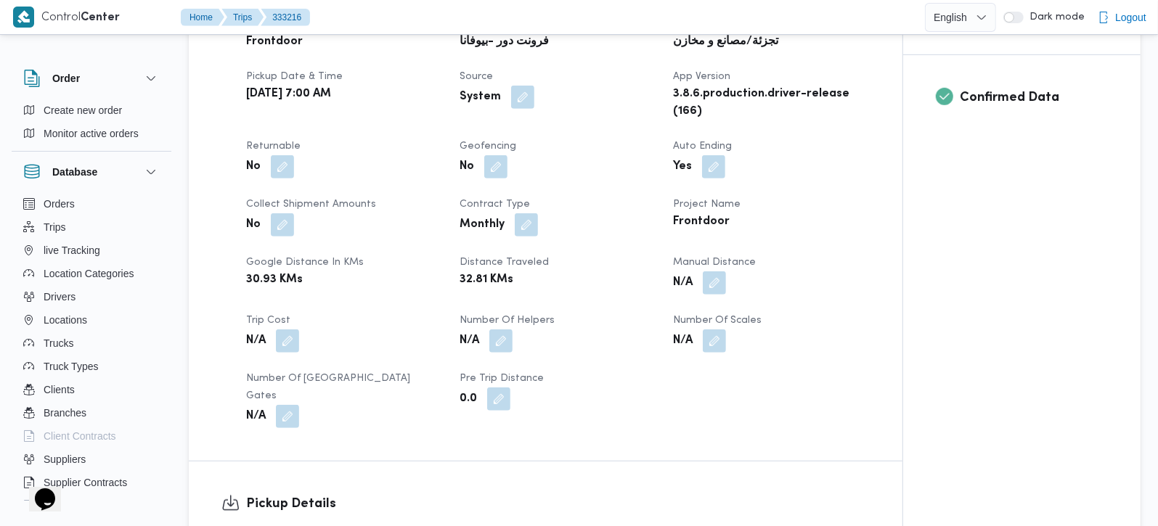
scroll to position [598, 0]
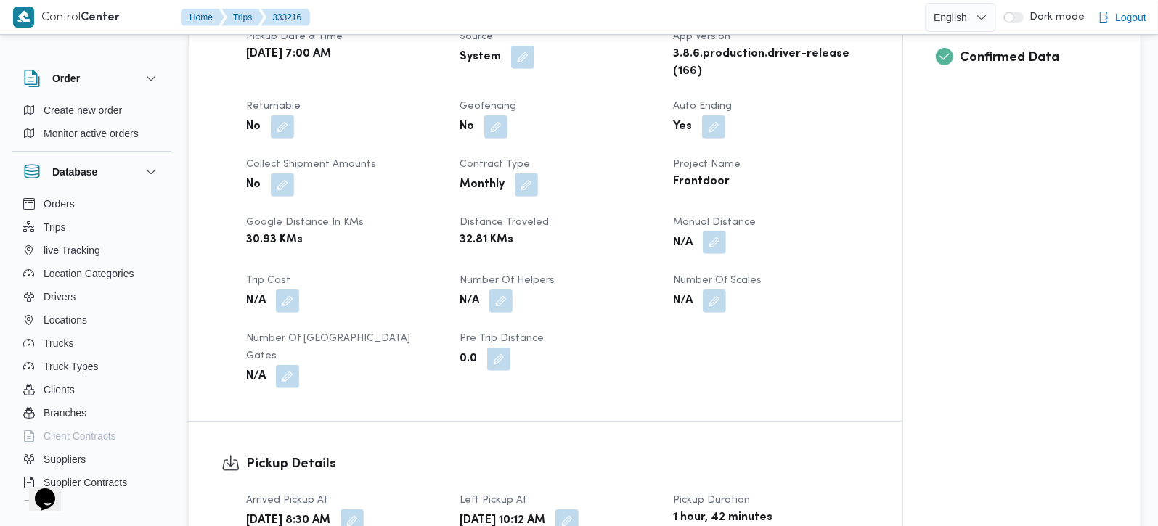
click at [710, 231] on button "button" at bounding box center [714, 242] width 23 height 23
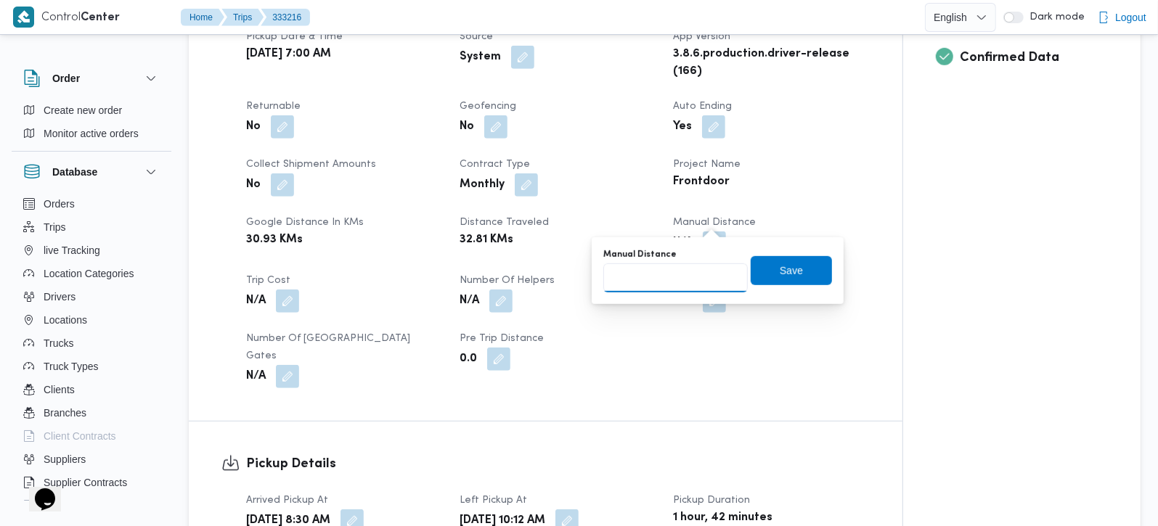
click at [675, 274] on input "Manual Distance" at bounding box center [675, 278] width 144 height 29
type input "130"
click at [783, 280] on span "Save" at bounding box center [791, 270] width 81 height 29
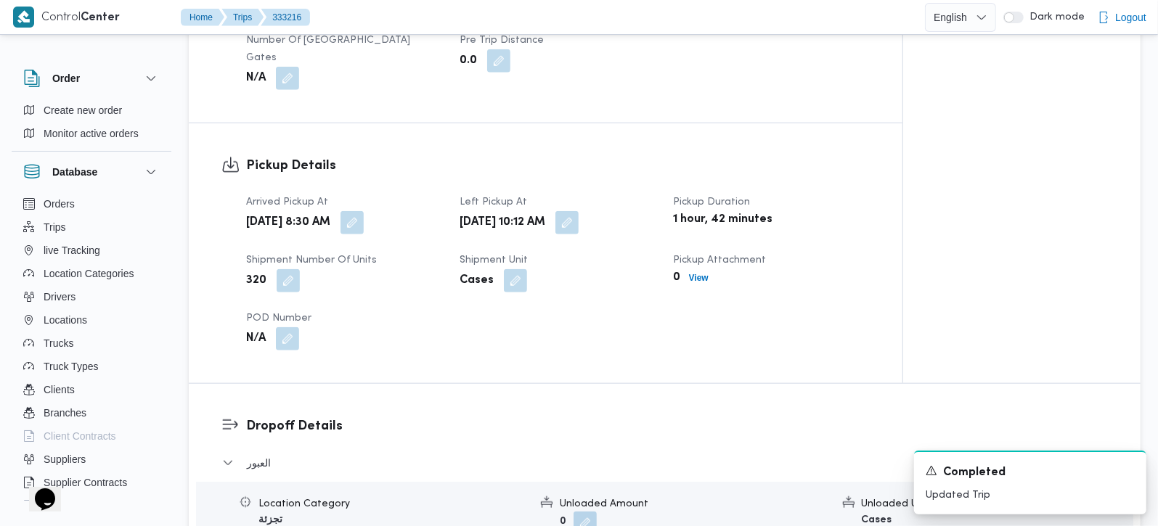
scroll to position [1024, 0]
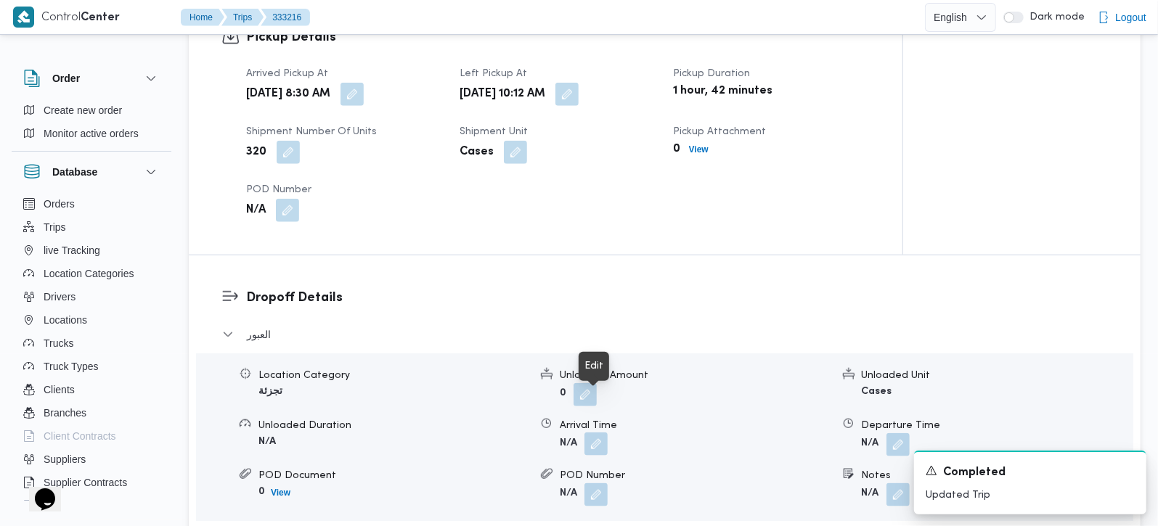
click at [598, 433] on button "button" at bounding box center [595, 444] width 23 height 23
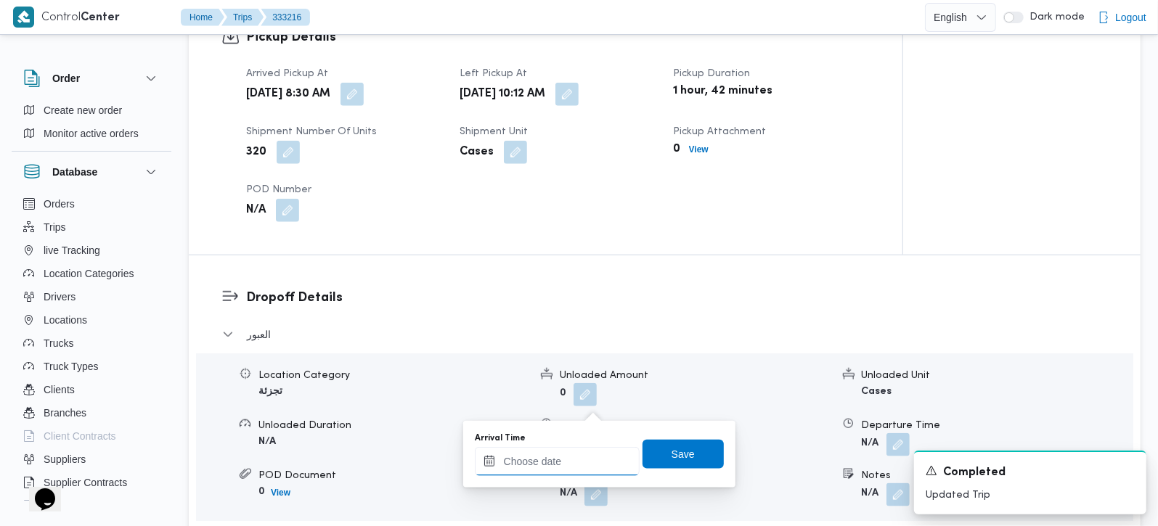
click at [580, 452] on div at bounding box center [557, 461] width 165 height 29
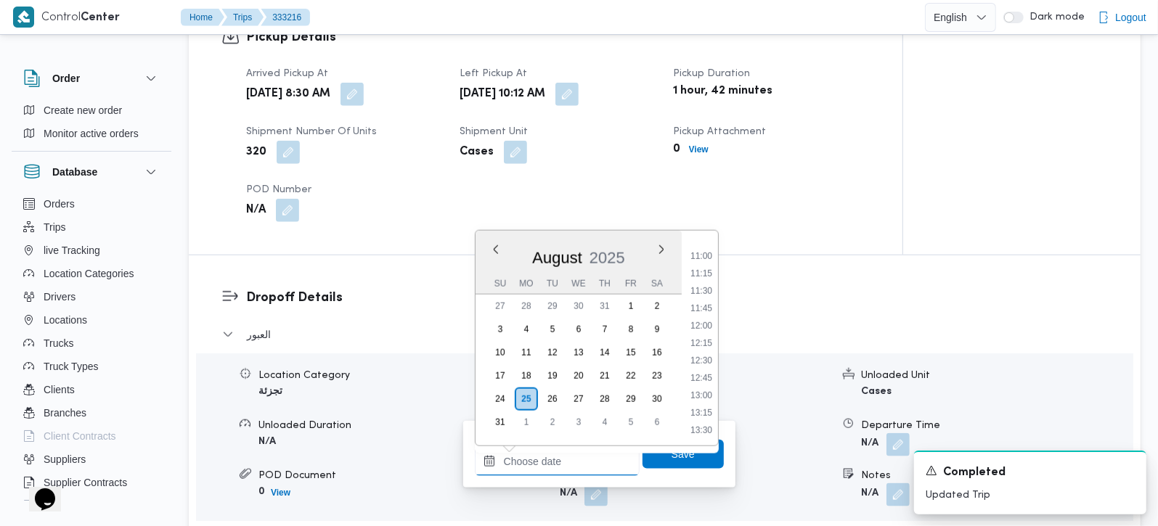
scroll to position [729, 0]
click at [700, 253] on li "10:30" at bounding box center [701, 252] width 33 height 15
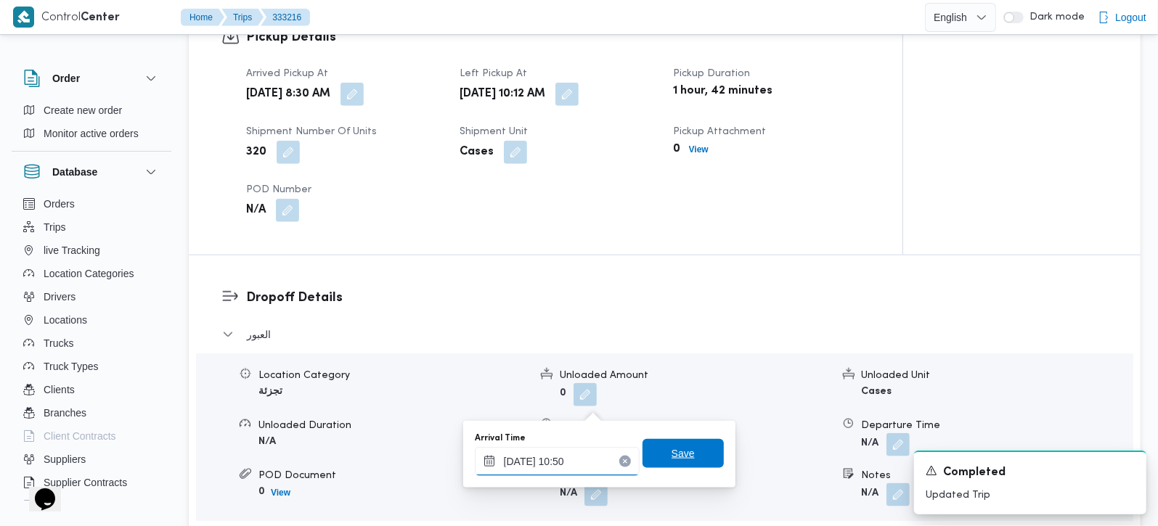
type input "25/08/2025 10:50"
click at [660, 444] on span "Save" at bounding box center [683, 453] width 81 height 29
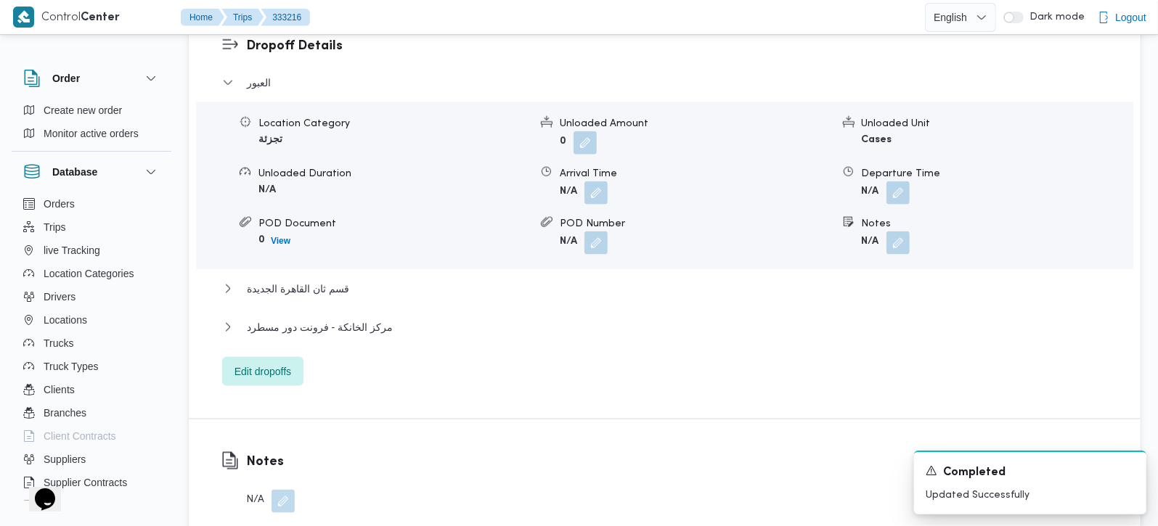
scroll to position [1281, 0]
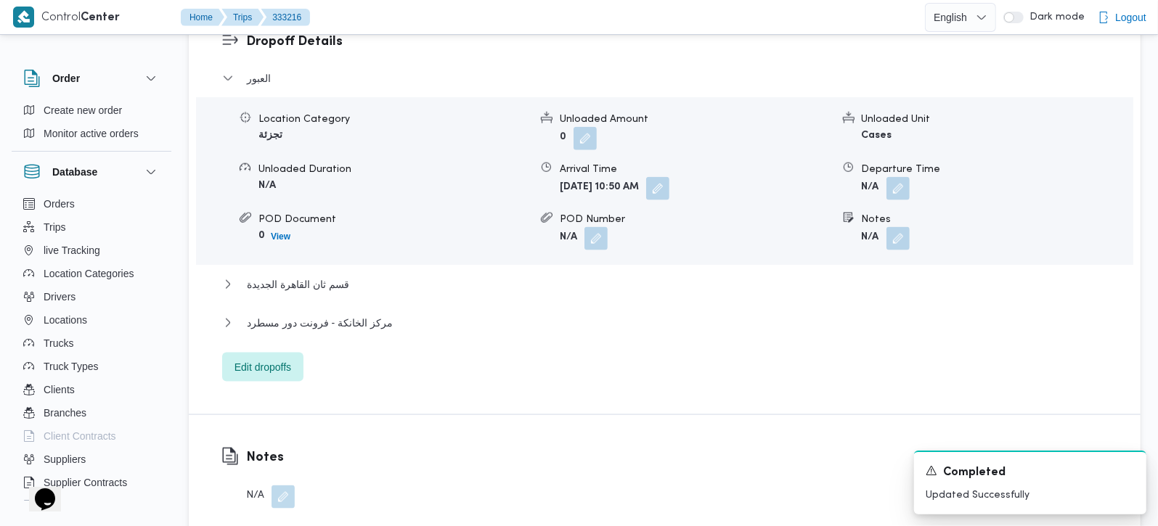
click at [332, 272] on div "العبور Location Category تجزئة Unloaded Amount 0 Unloaded Unit Cases Unloaded D…" at bounding box center [665, 226] width 886 height 312
click at [333, 314] on span "مركز الخانكة - فرونت دور مسطرد" at bounding box center [320, 322] width 146 height 17
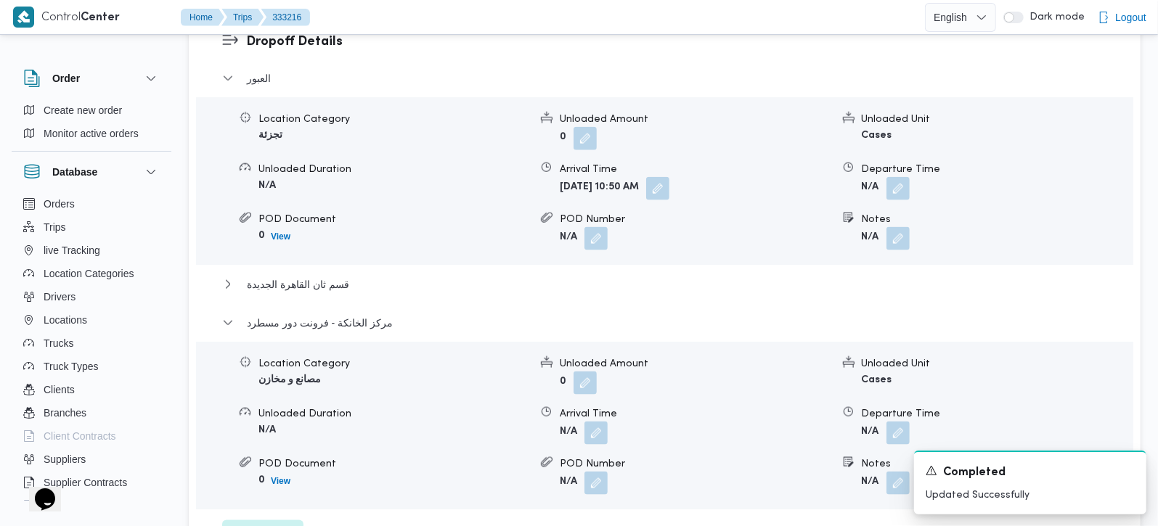
scroll to position [1366, 0]
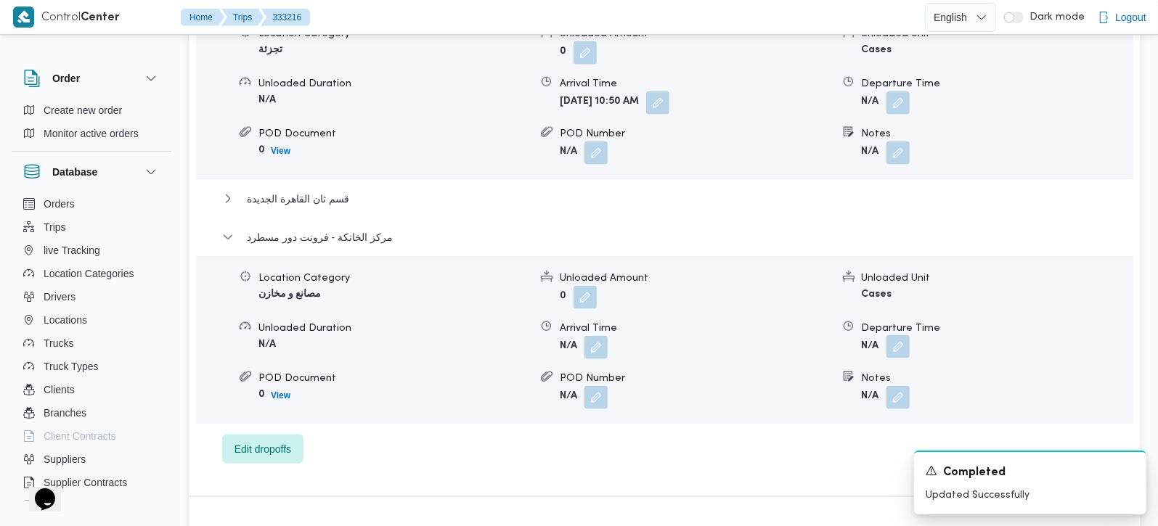
drag, startPoint x: 891, startPoint y: 299, endPoint x: 892, endPoint y: 311, distance: 12.4
click at [892, 335] on button "button" at bounding box center [897, 346] width 23 height 23
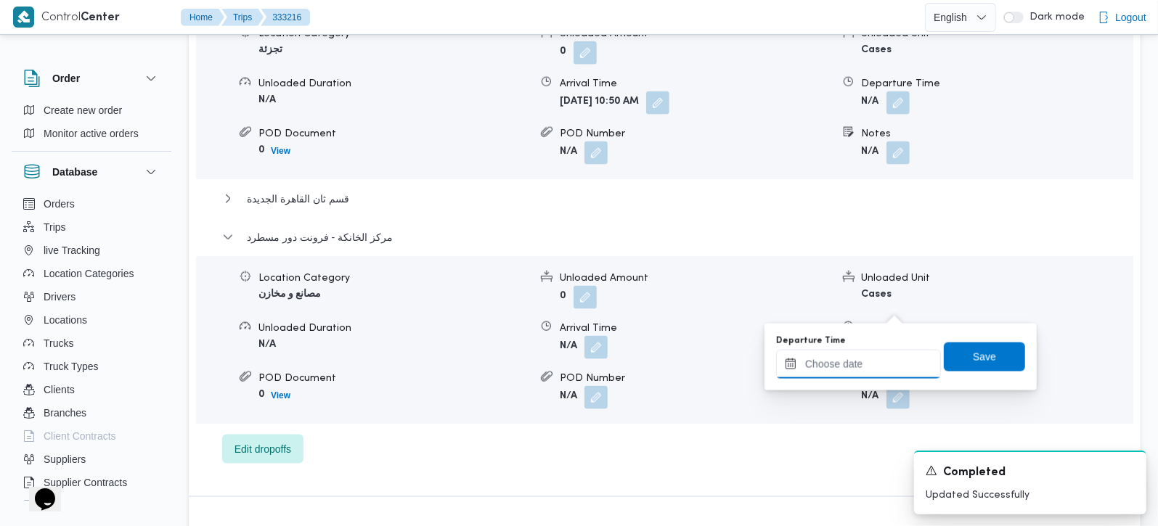
click at [862, 370] on input "Departure Time" at bounding box center [858, 364] width 165 height 29
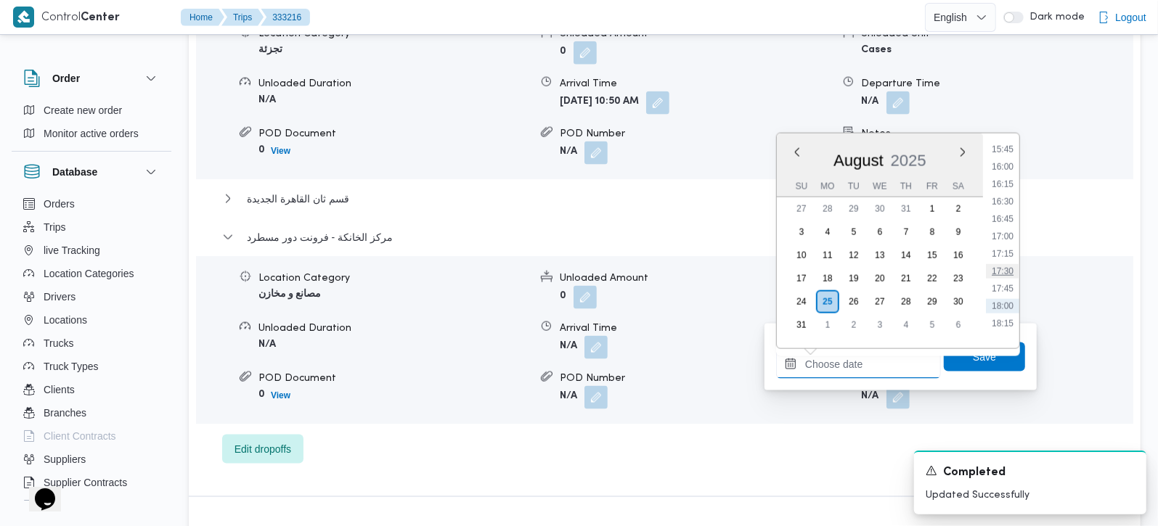
scroll to position [1071, 0]
click at [1010, 269] on li "17:00" at bounding box center [1002, 266] width 33 height 15
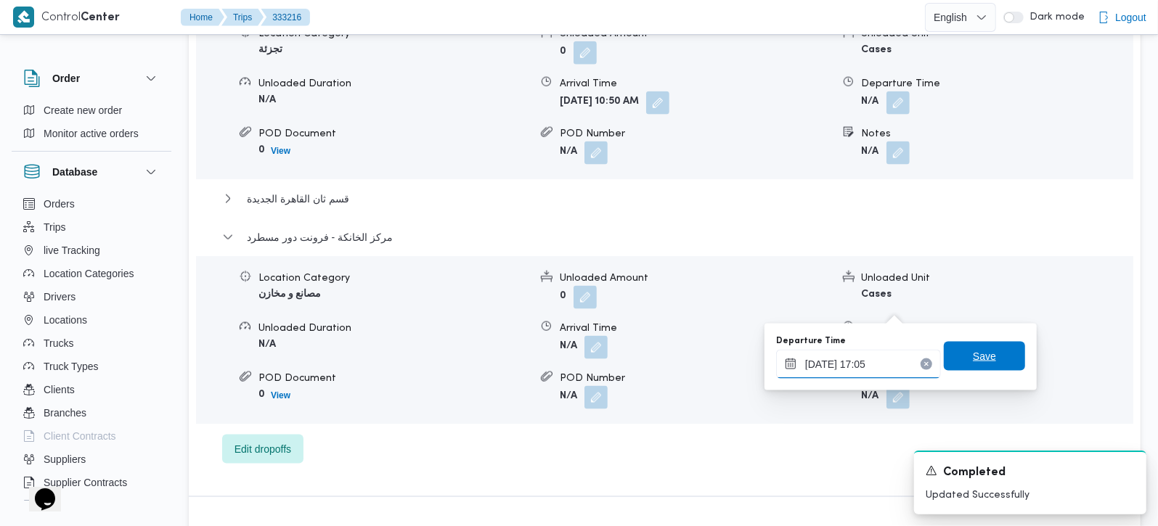
type input "25/08/2025 17:05"
click at [977, 356] on span "Save" at bounding box center [984, 356] width 23 height 17
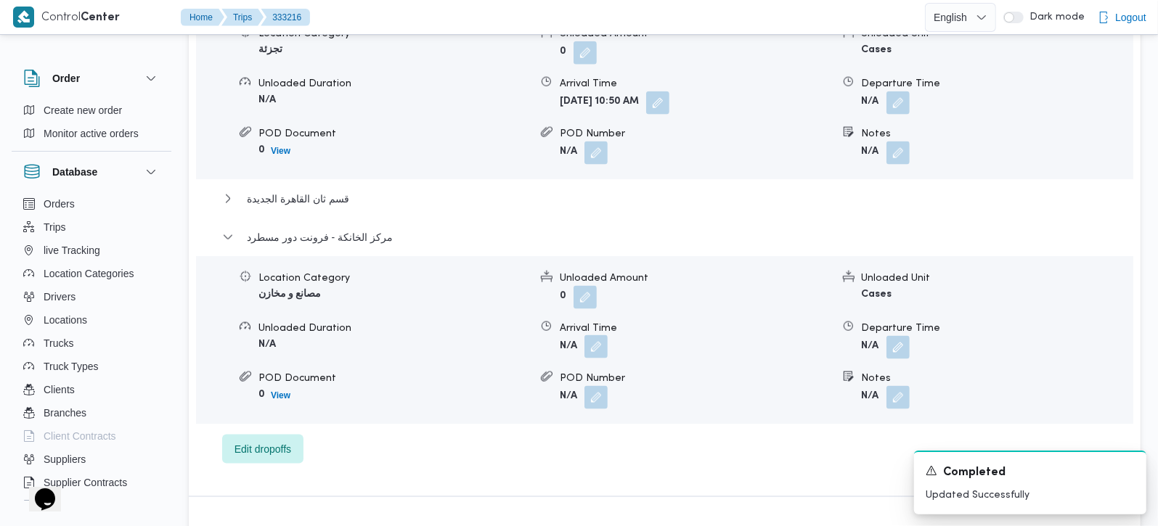
click at [597, 335] on button "button" at bounding box center [595, 346] width 23 height 23
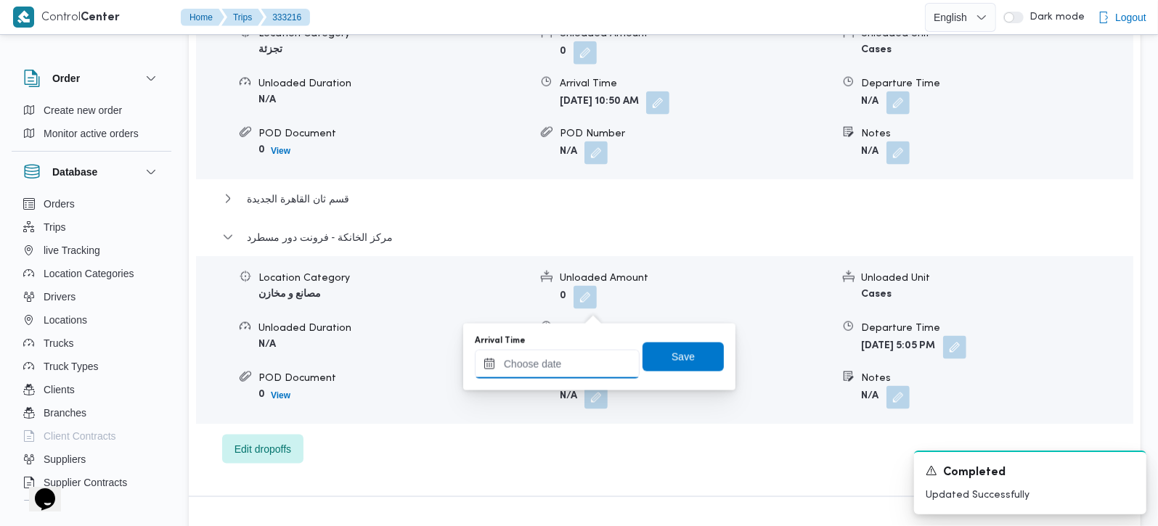
drag, startPoint x: 597, startPoint y: 312, endPoint x: 587, endPoint y: 355, distance: 43.9
click at [579, 359] on input "Arrival Time" at bounding box center [557, 364] width 165 height 29
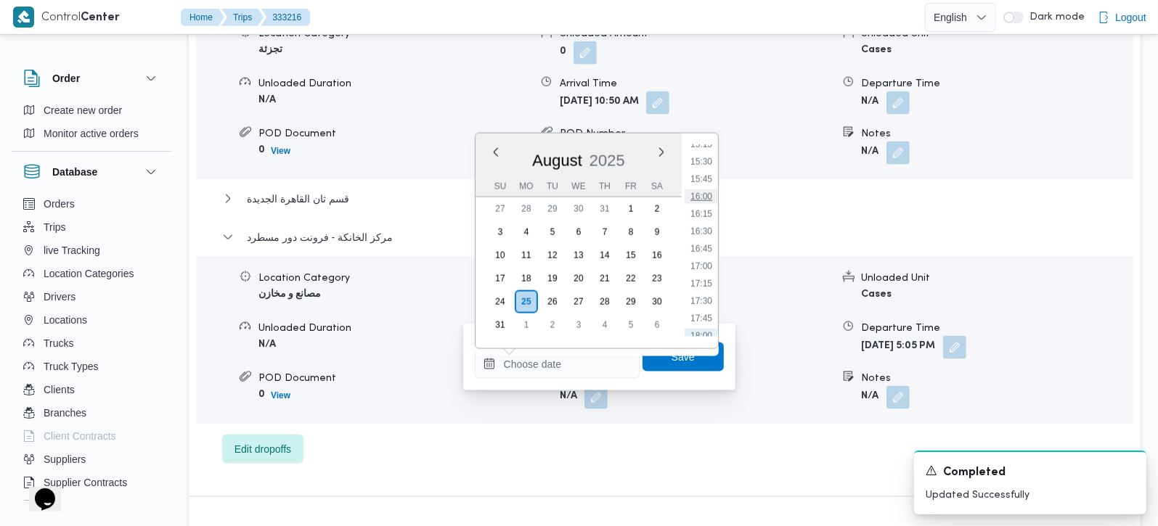
click at [705, 200] on li "16:00" at bounding box center [701, 196] width 33 height 15
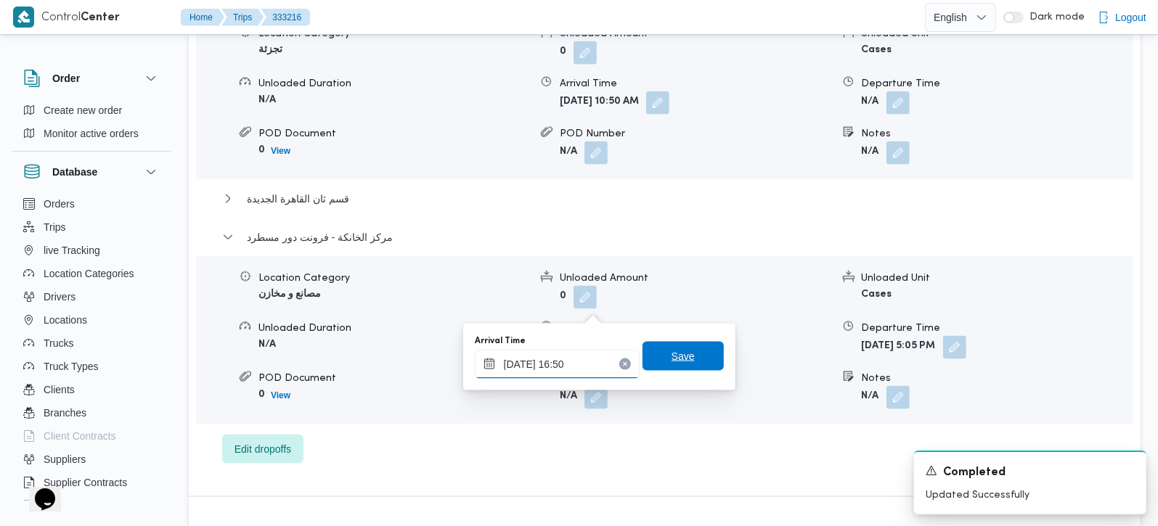
type input "25/08/2025 16:50"
click at [659, 351] on span "Save" at bounding box center [683, 356] width 81 height 29
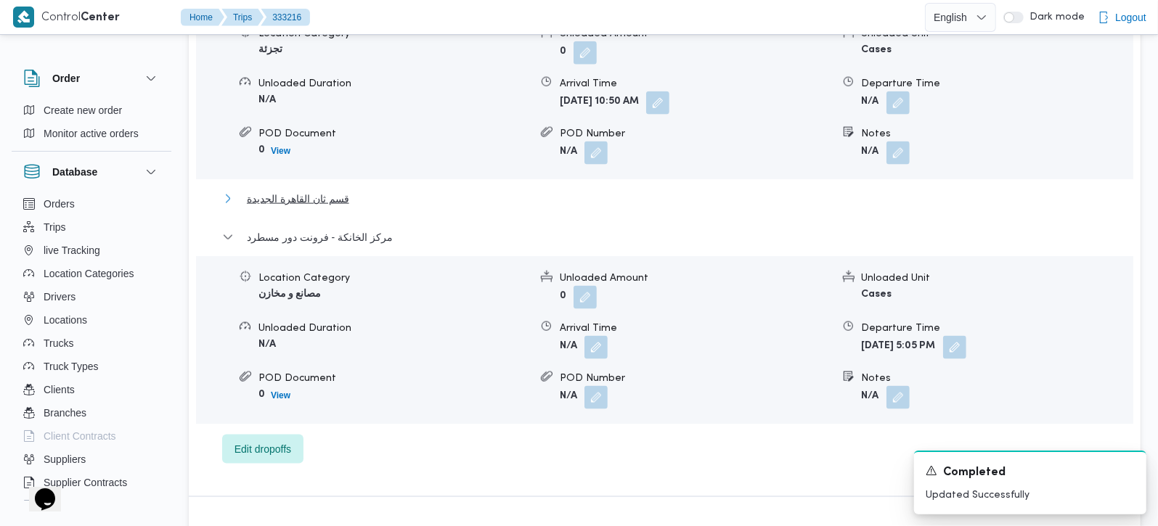
click at [323, 190] on span "قسم ثان القاهرة الجديدة" at bounding box center [298, 198] width 102 height 17
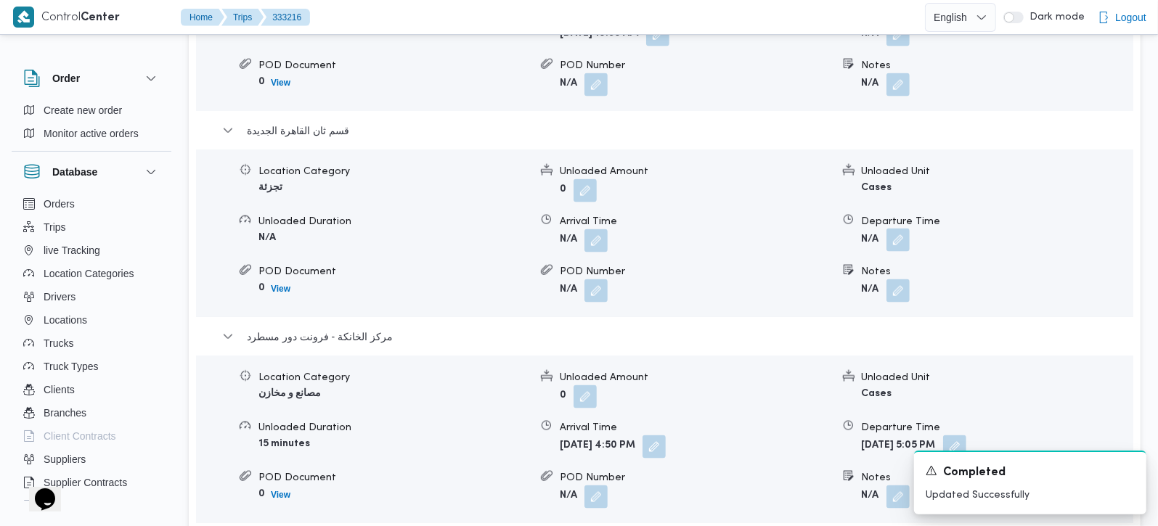
scroll to position [1452, 0]
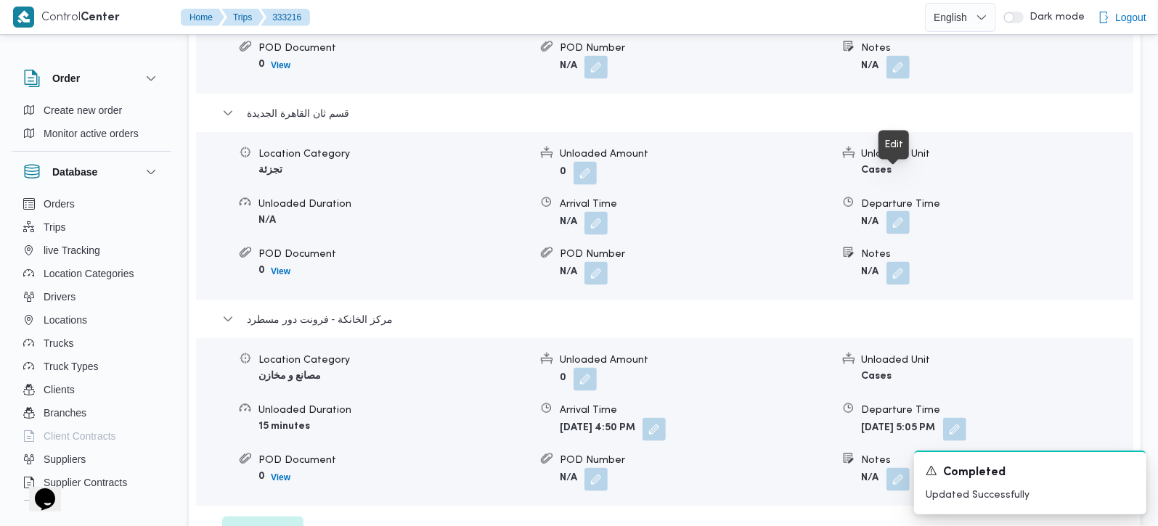
click at [897, 211] on button "button" at bounding box center [897, 222] width 23 height 23
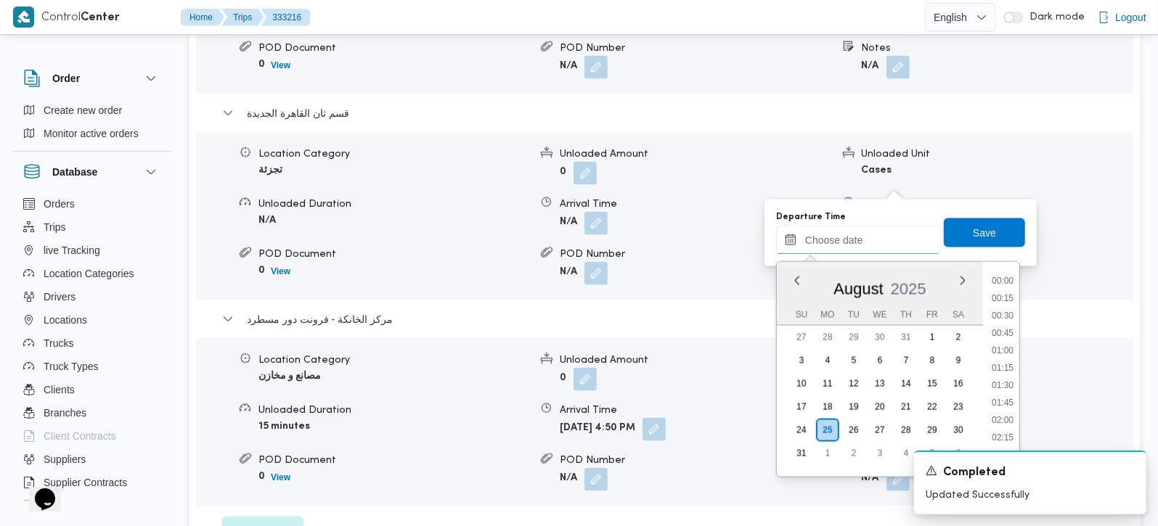
click at [879, 240] on input "Departure Time" at bounding box center [858, 240] width 165 height 29
drag, startPoint x: 1008, startPoint y: 317, endPoint x: 996, endPoint y: 293, distance: 27.0
click at [1008, 318] on li "16:00" at bounding box center [1002, 325] width 33 height 15
type input "25/08/2025 16:00"
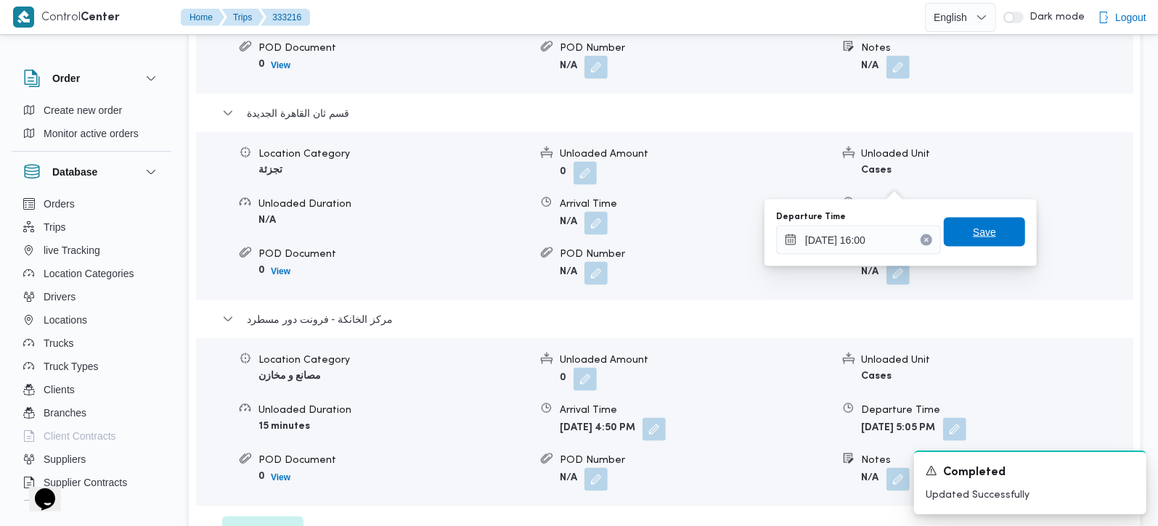
click at [974, 240] on span "Save" at bounding box center [984, 232] width 23 height 17
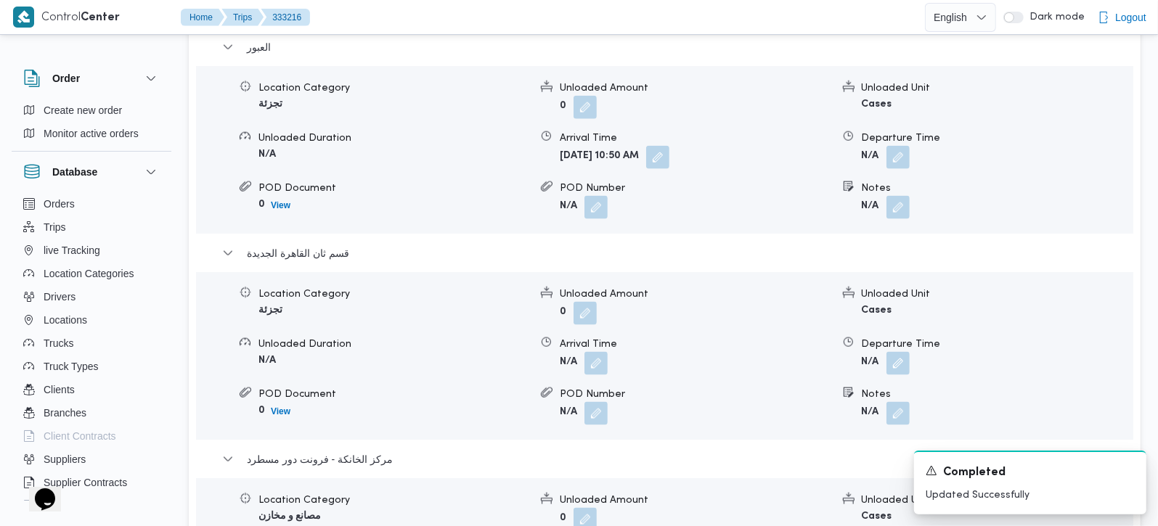
scroll to position [1281, 0]
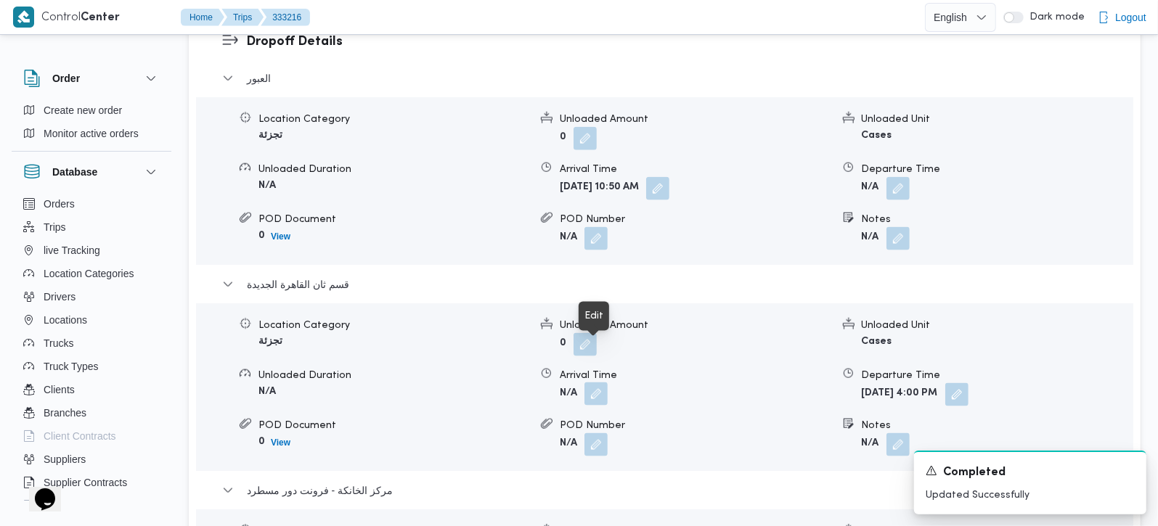
click at [603, 383] on button "button" at bounding box center [595, 394] width 23 height 23
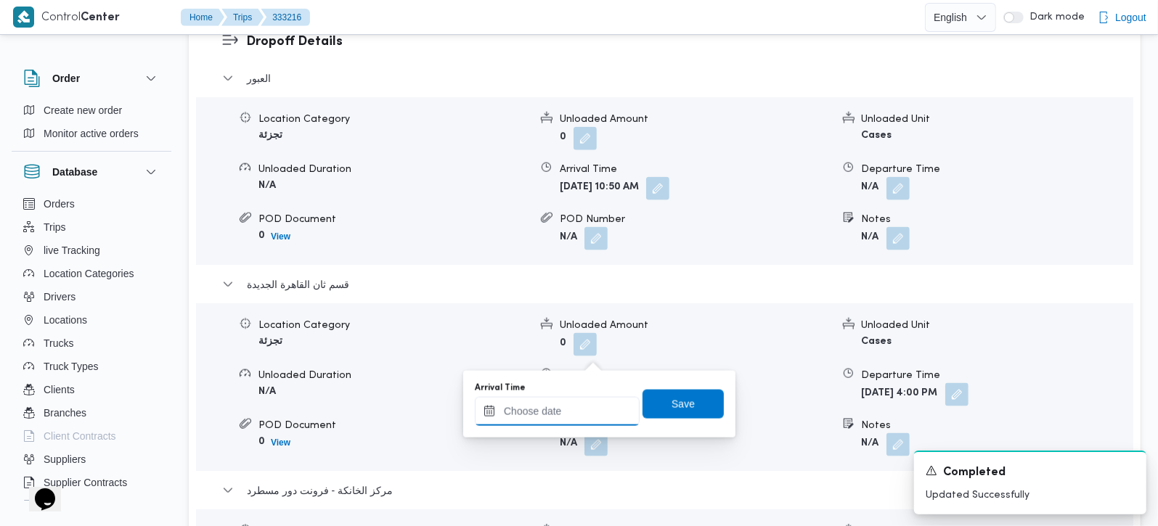
click at [571, 415] on input "Arrival Time" at bounding box center [557, 411] width 165 height 29
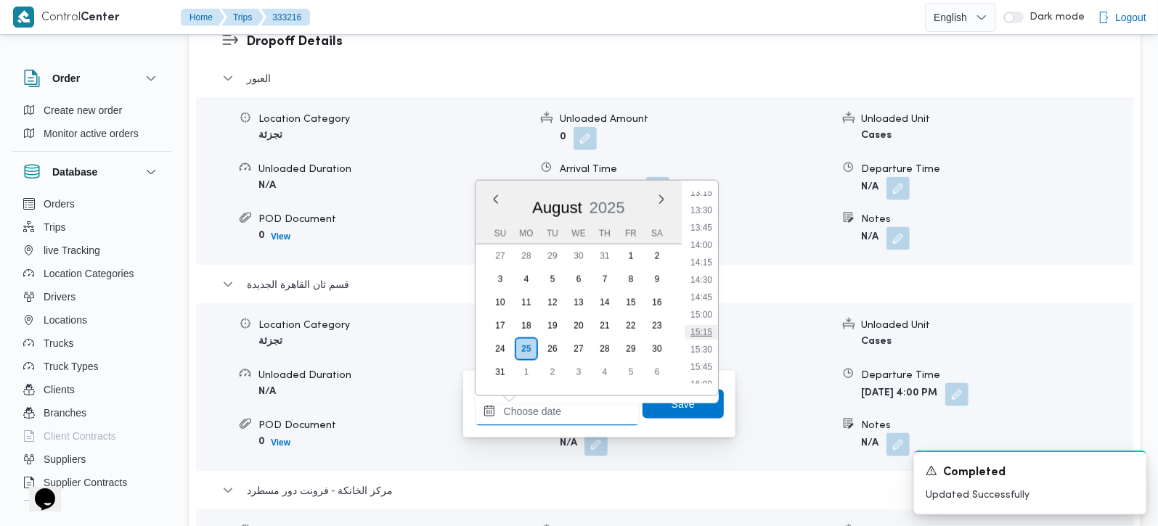
scroll to position [900, 0]
click at [710, 204] on li "13:00" at bounding box center [701, 205] width 33 height 15
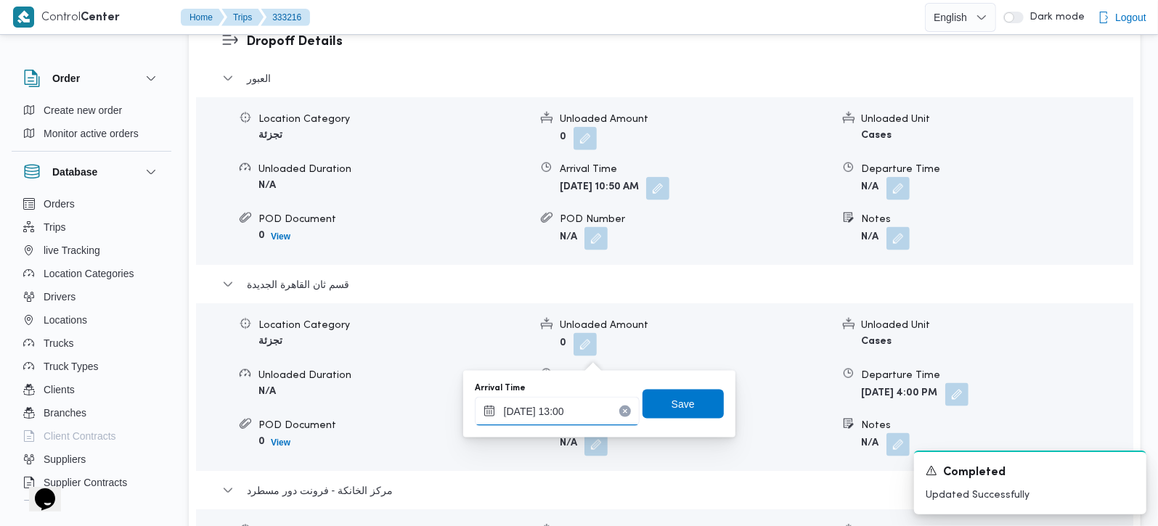
click at [568, 415] on input "25/08/2025 13:00" at bounding box center [557, 411] width 165 height 29
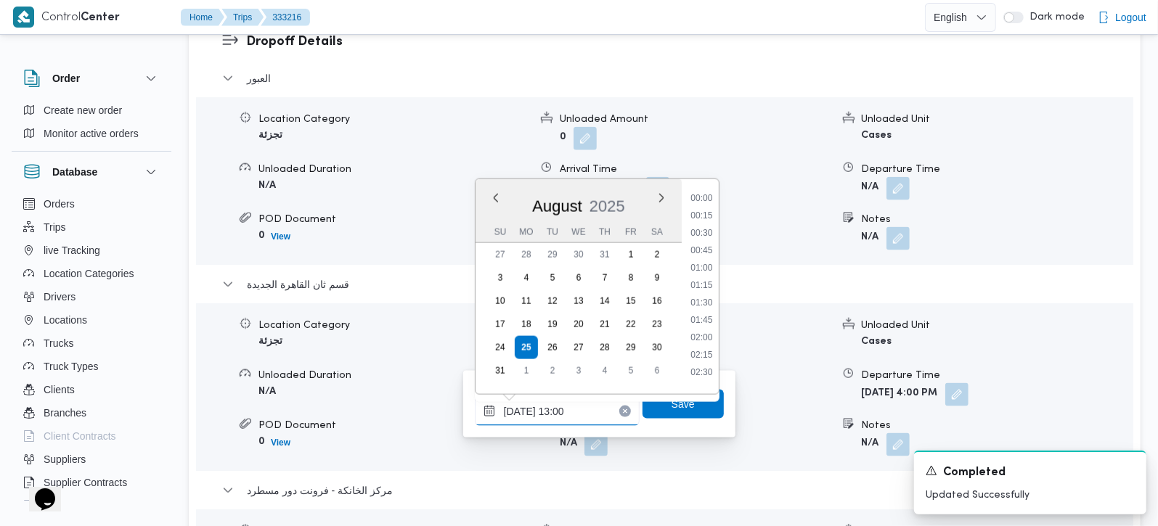
scroll to position [807, 0]
click at [708, 304] on ul "00:00 00:15 00:30 00:45 01:00 01:15 01:30 01:45 02:00 02:15 02:30 02:45 03:00 0…" at bounding box center [702, 287] width 34 height 192
click at [708, 315] on li "13:15" at bounding box center [701, 315] width 33 height 15
type input "25/08/2025 13:15"
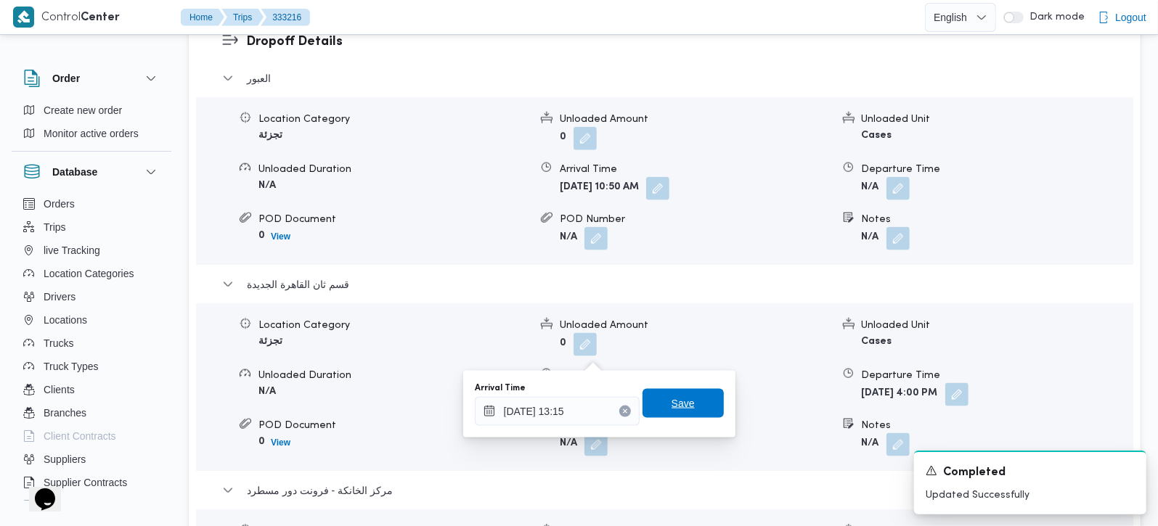
click at [675, 407] on span "Save" at bounding box center [683, 403] width 23 height 17
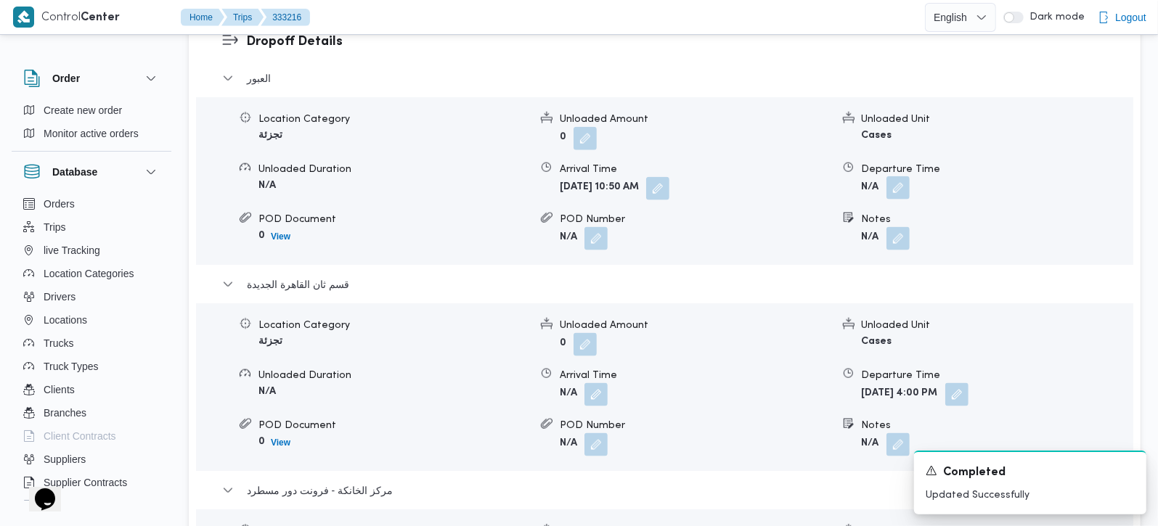
click at [897, 176] on button "button" at bounding box center [897, 187] width 23 height 23
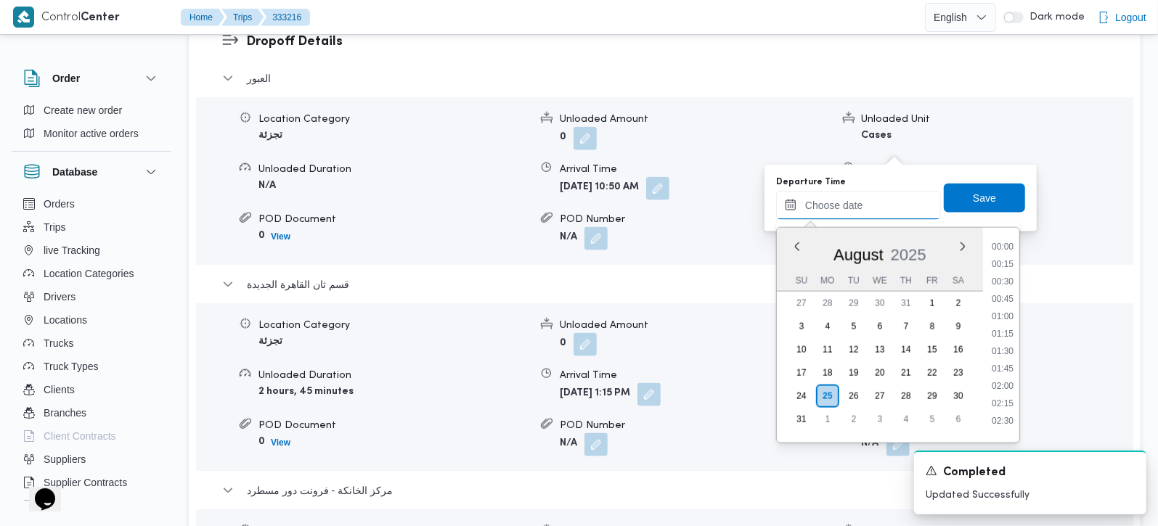
click at [868, 199] on input "Departure Time" at bounding box center [858, 205] width 165 height 29
click at [1008, 301] on li "12:30" at bounding box center [1002, 303] width 33 height 15
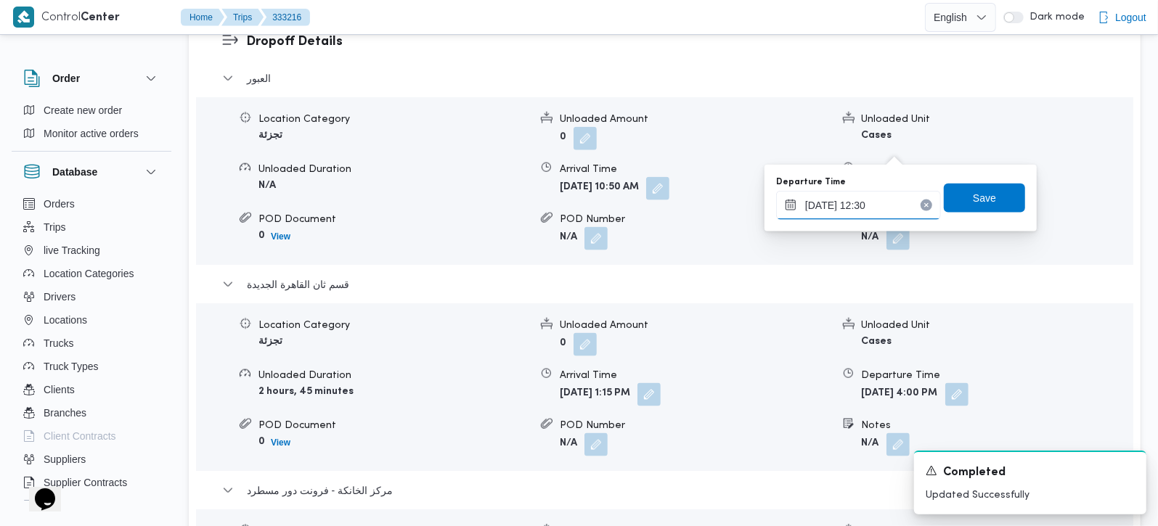
click at [838, 197] on input "25/08/2025 12:30" at bounding box center [858, 205] width 165 height 29
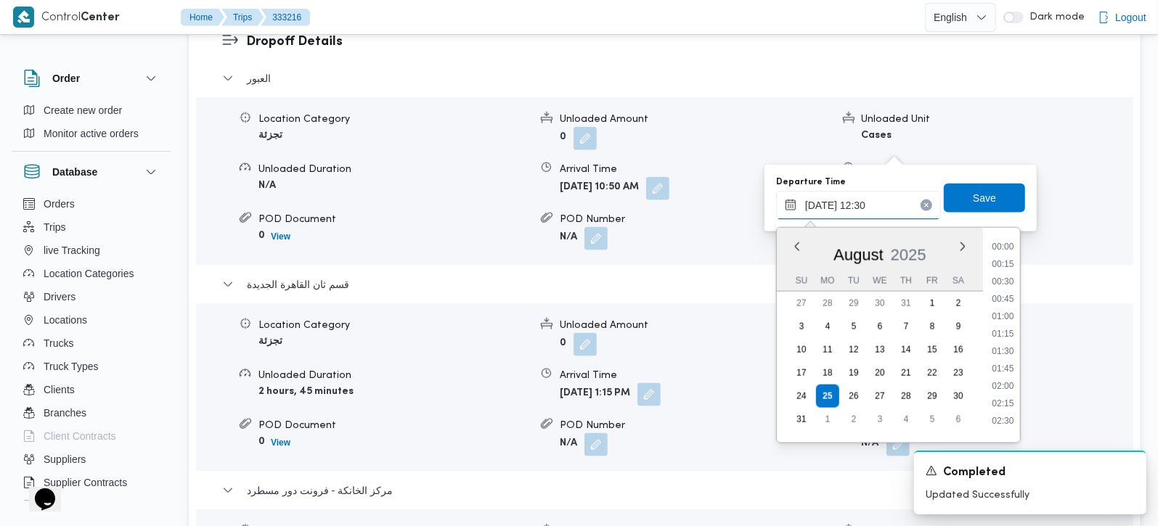
scroll to position [773, 0]
click at [1011, 359] on li "12:45" at bounding box center [1002, 363] width 33 height 15
type input "25/08/2025 12:45"
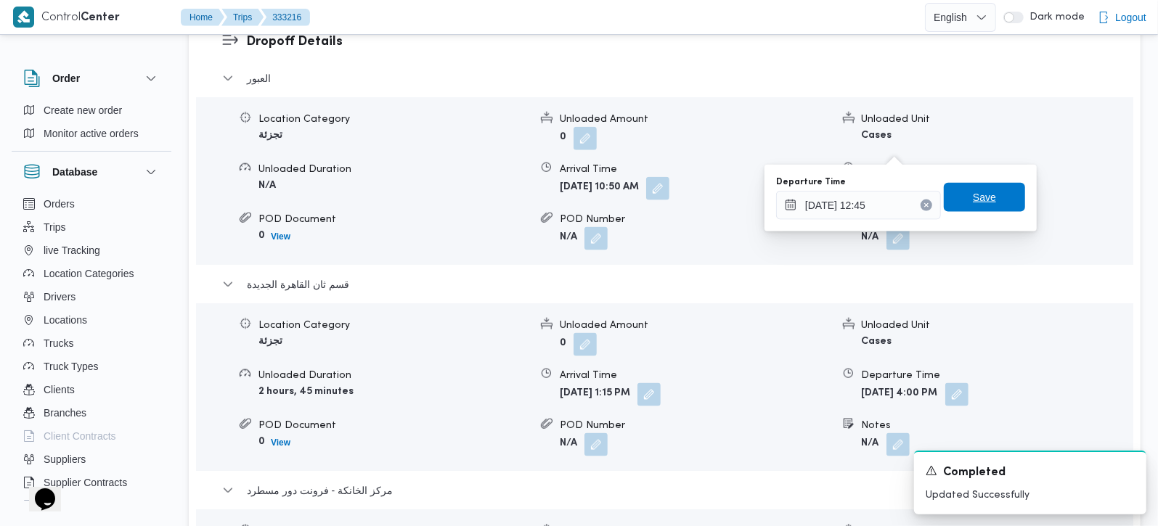
click at [975, 202] on span "Save" at bounding box center [984, 197] width 23 height 17
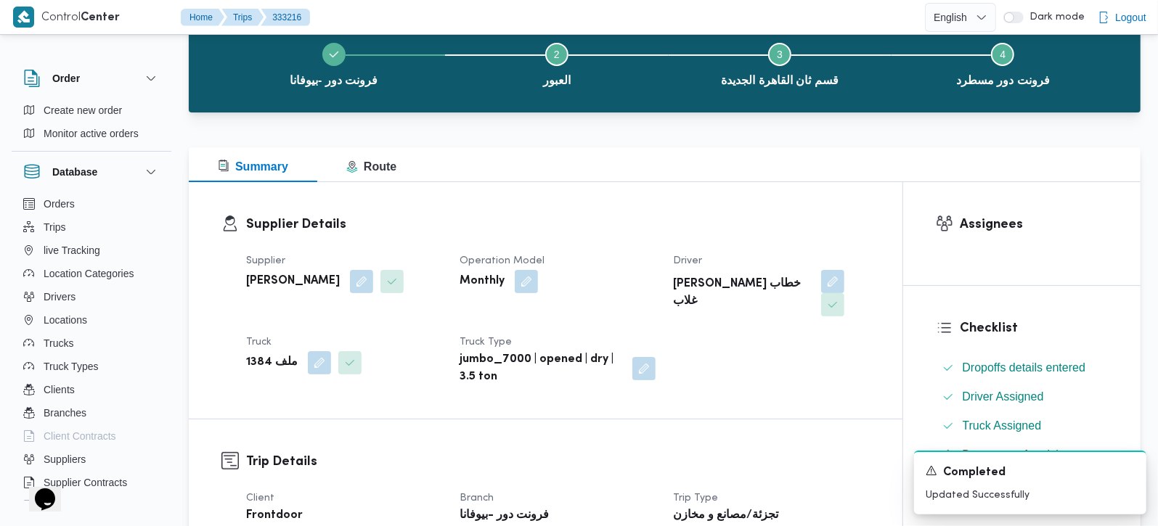
scroll to position [0, 0]
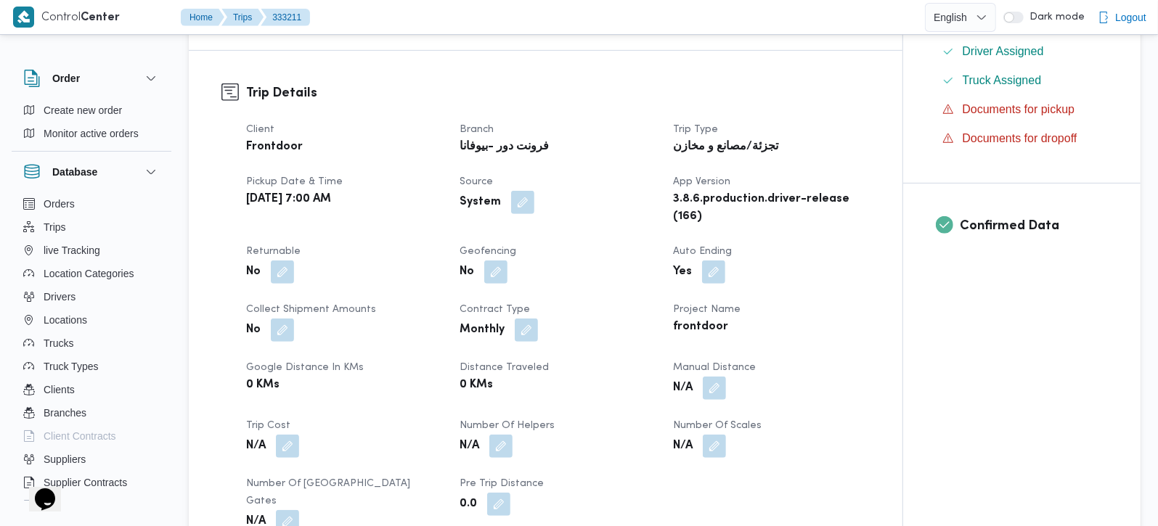
scroll to position [512, 0]
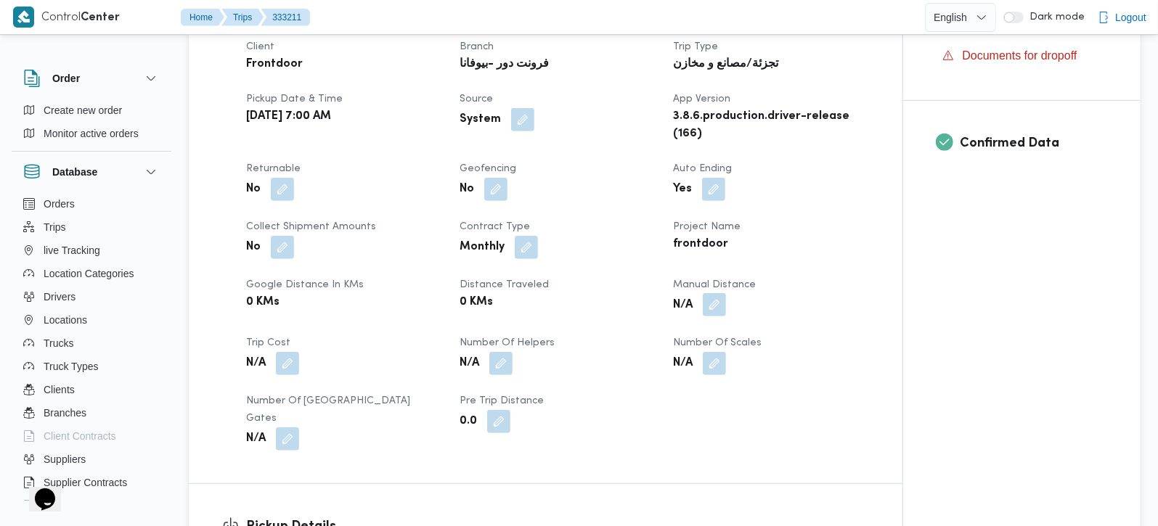
click at [709, 312] on button "button" at bounding box center [714, 304] width 23 height 23
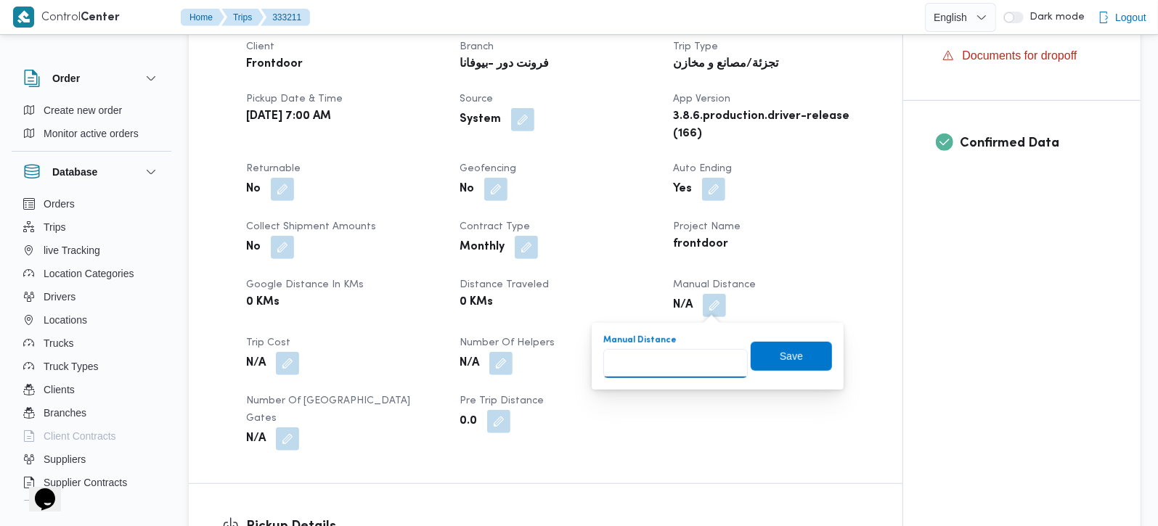
click at [685, 351] on input "Manual Distance" at bounding box center [675, 363] width 144 height 29
type input "65"
click at [789, 354] on span "Save" at bounding box center [791, 355] width 23 height 17
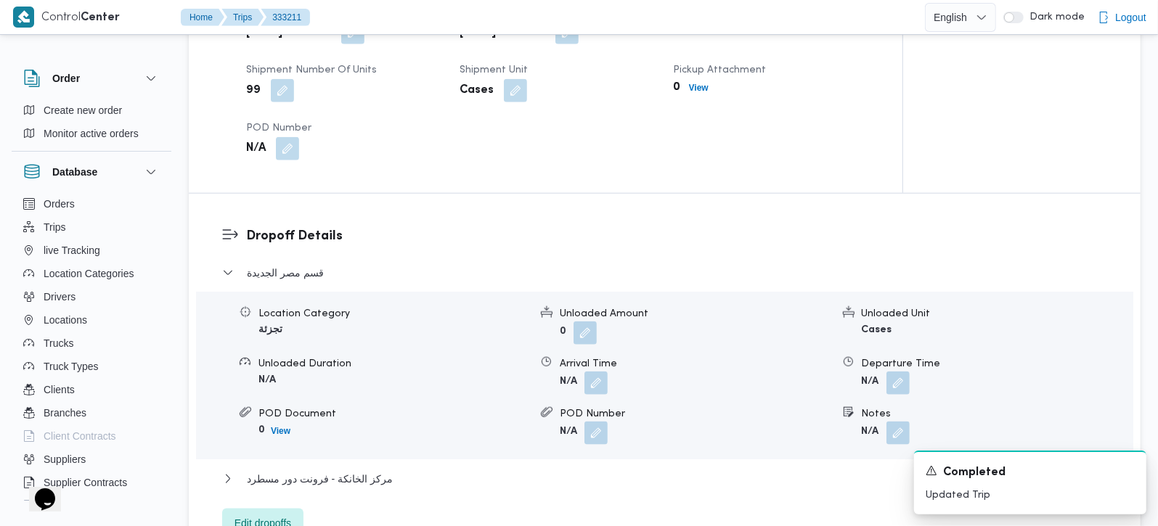
scroll to position [1024, 0]
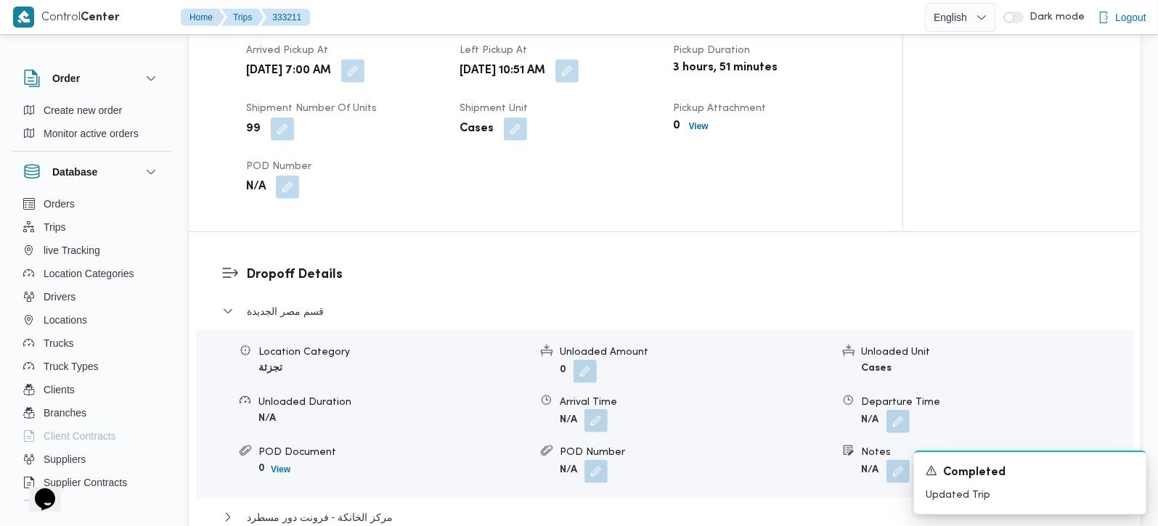
click at [594, 409] on button "button" at bounding box center [595, 420] width 23 height 23
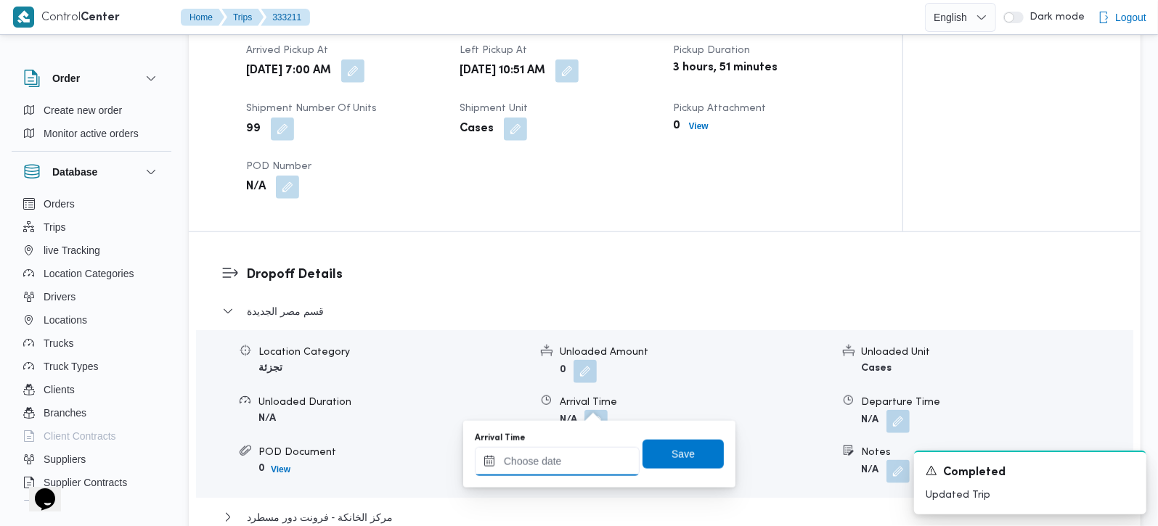
click at [570, 463] on input "Arrival Time" at bounding box center [557, 461] width 165 height 29
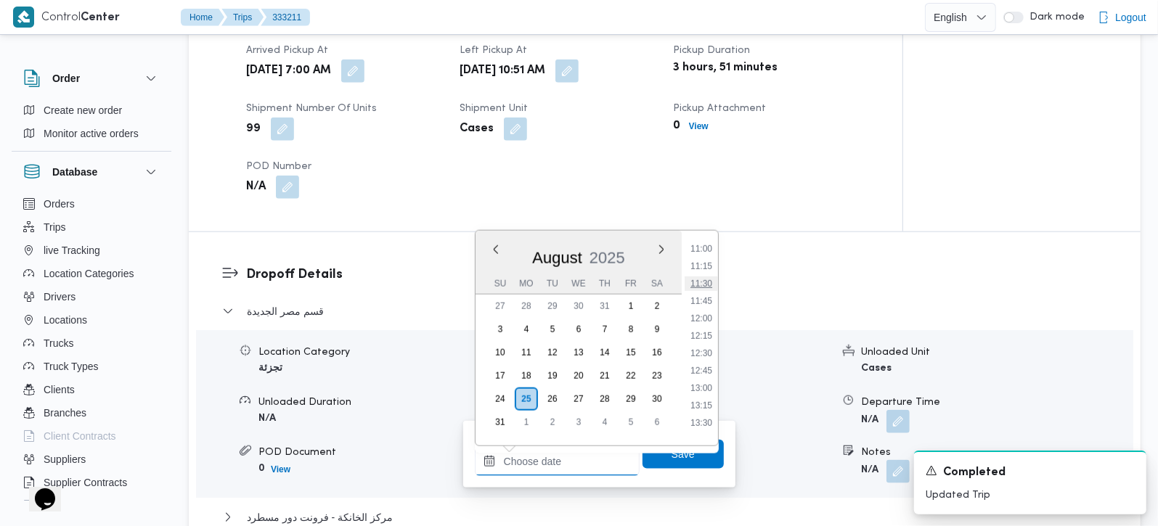
scroll to position [729, 0]
click at [702, 325] on li "11:30" at bounding box center [701, 322] width 33 height 15
type input "25/08/2025 11:30"
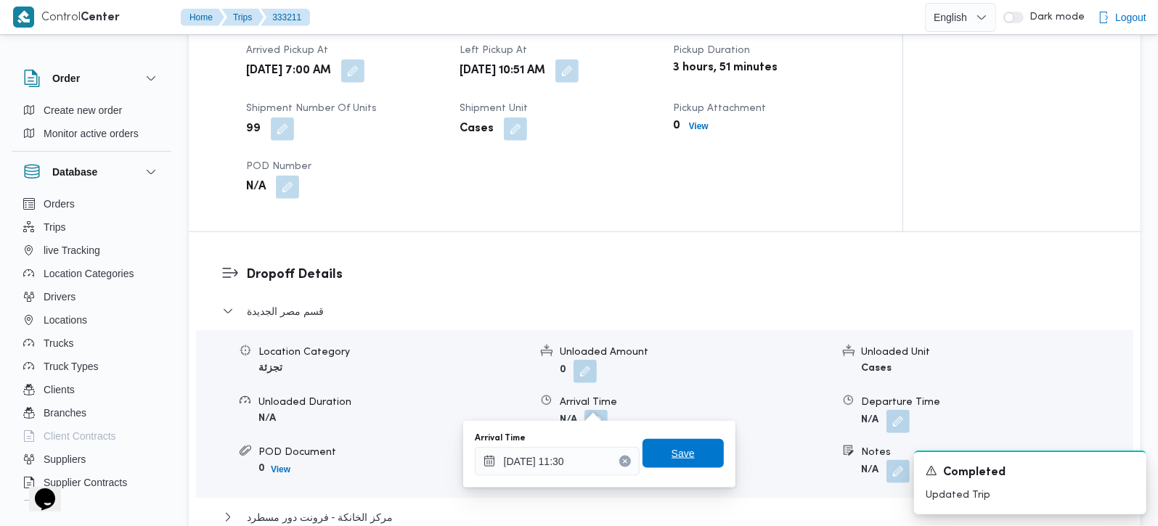
click at [667, 465] on span "Save" at bounding box center [683, 453] width 81 height 29
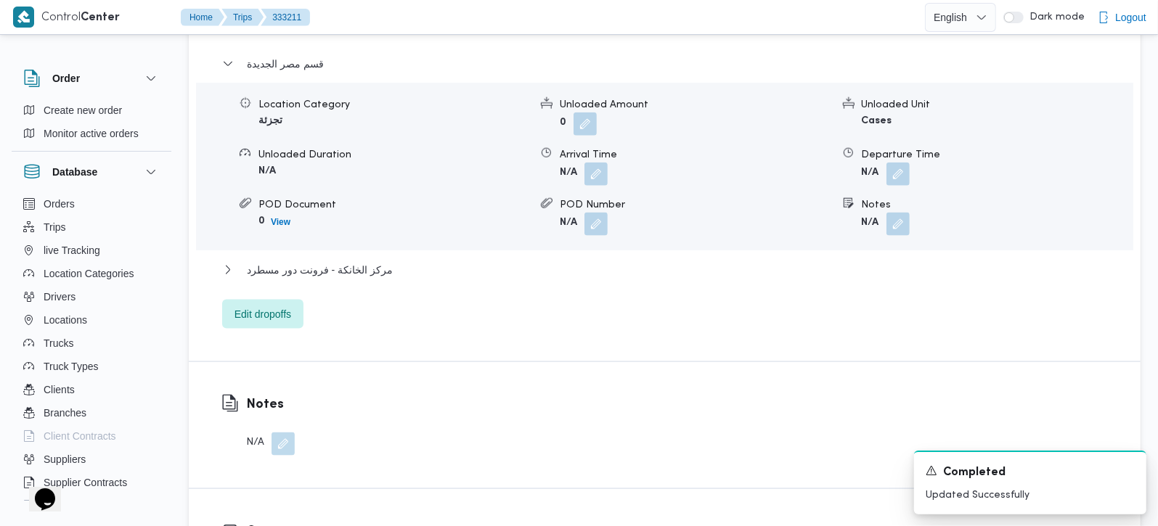
scroll to position [1281, 0]
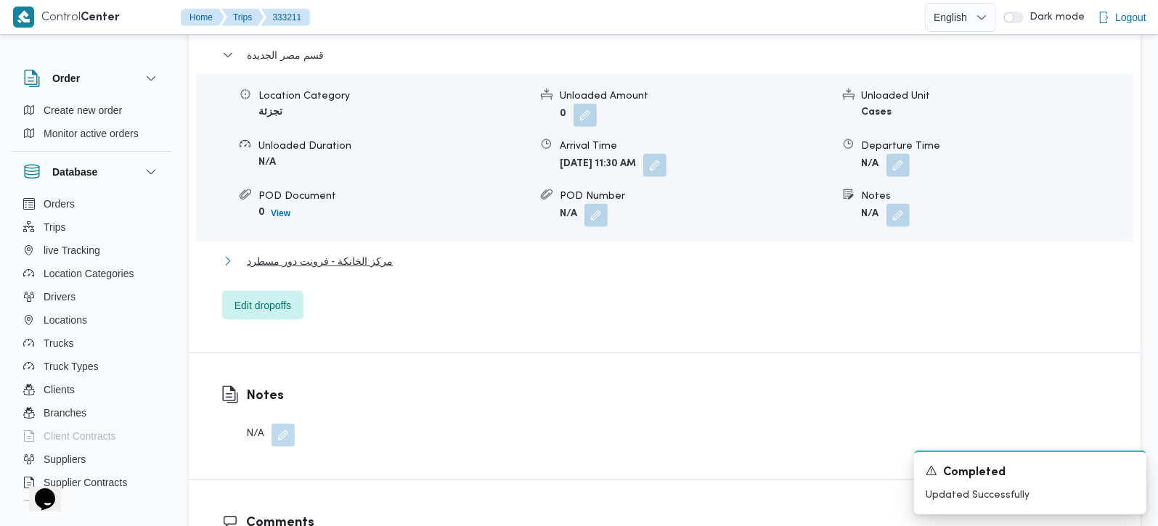
click at [365, 253] on span "مركز الخانكة - فرونت دور مسطرد" at bounding box center [320, 261] width 146 height 17
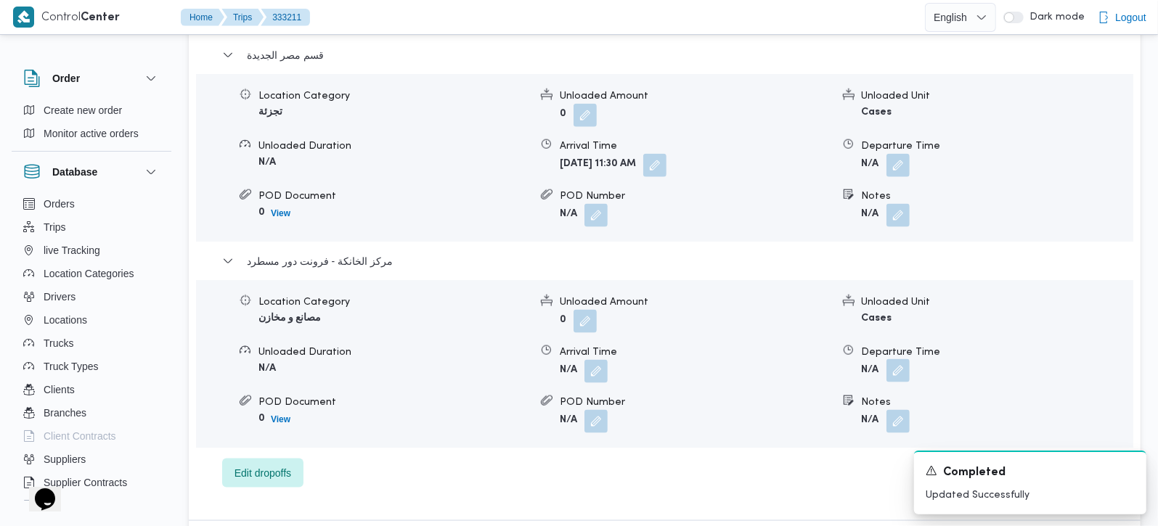
click at [898, 359] on button "button" at bounding box center [897, 370] width 23 height 23
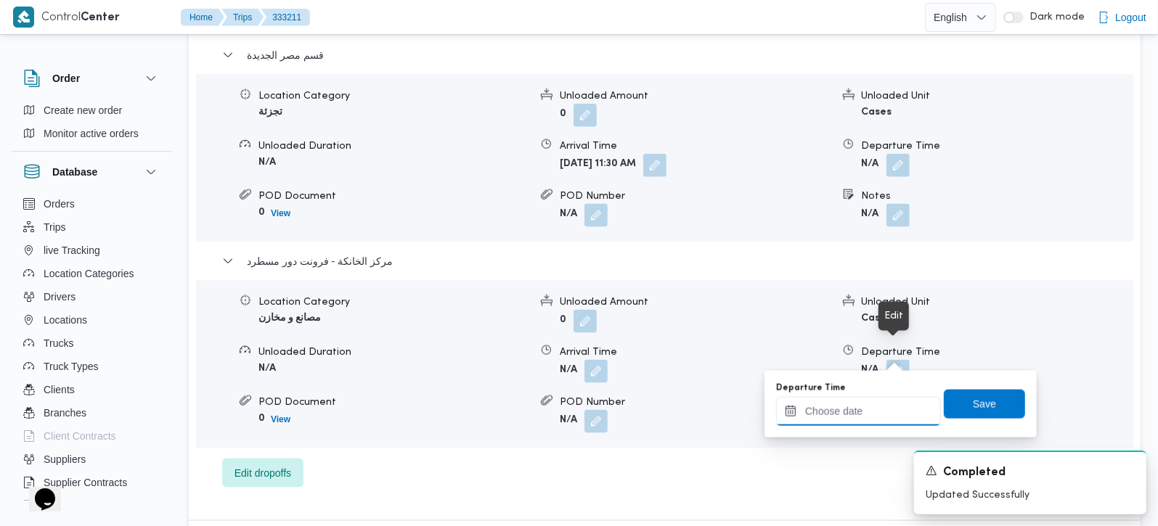
click at [883, 397] on input "Departure Time" at bounding box center [858, 411] width 165 height 29
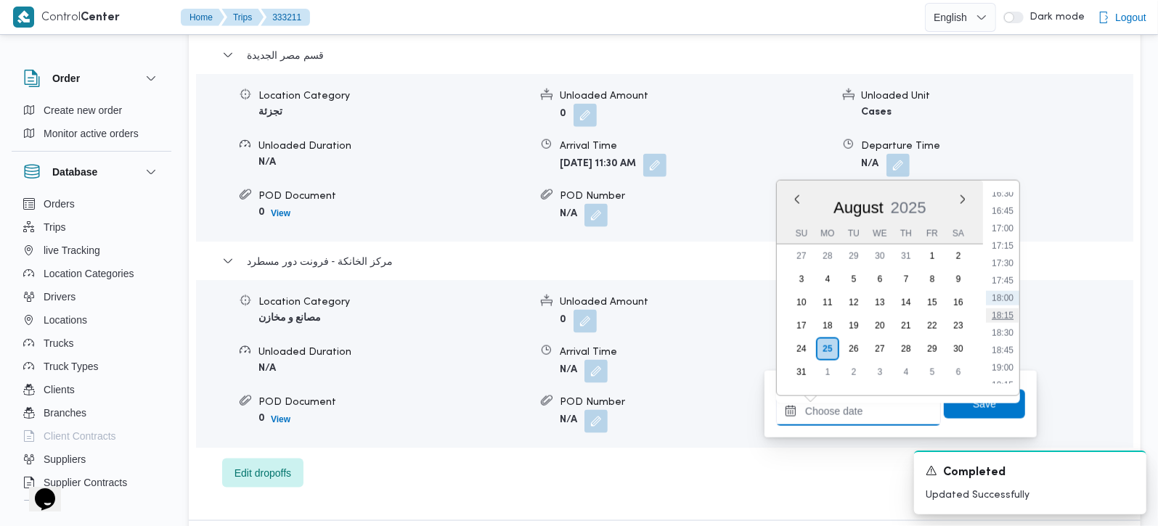
scroll to position [1071, 0]
click at [1006, 301] on li "16:45" at bounding box center [1002, 296] width 33 height 15
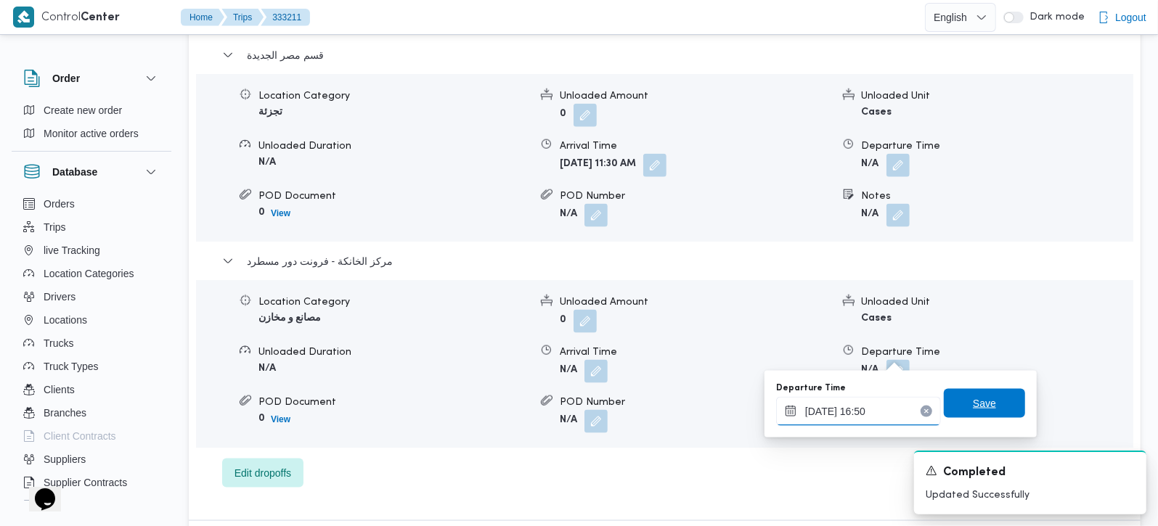
type input "25/08/2025 16:50"
click at [1001, 415] on span "Save" at bounding box center [984, 403] width 81 height 29
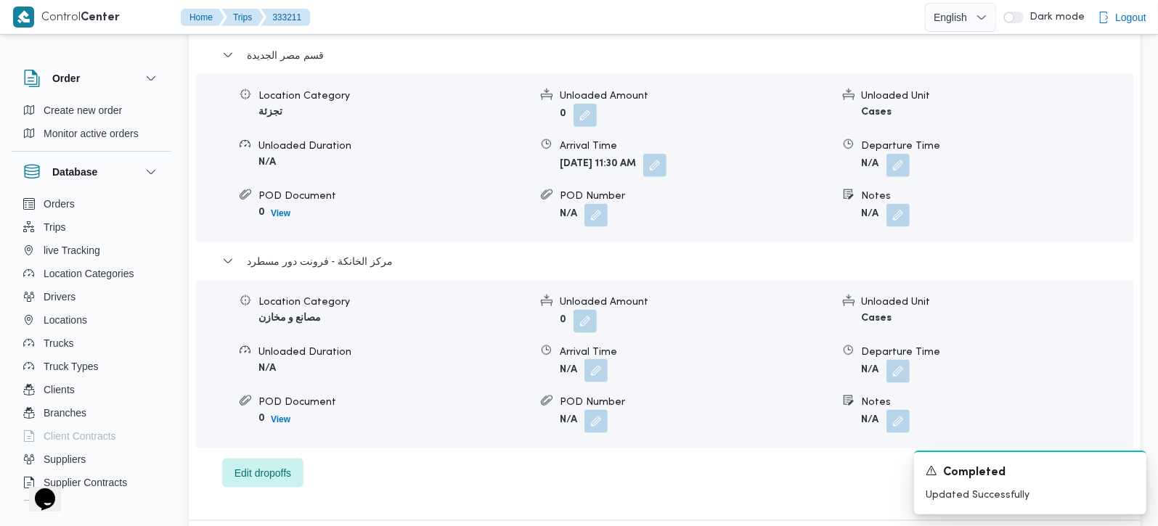
click at [595, 359] on button "button" at bounding box center [595, 370] width 23 height 23
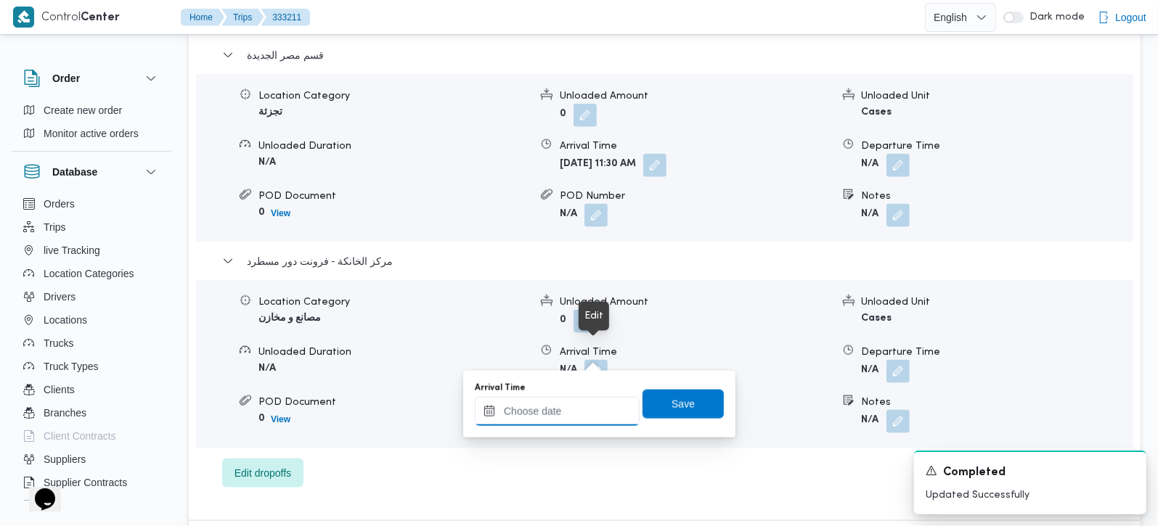
click at [575, 397] on div at bounding box center [557, 411] width 165 height 29
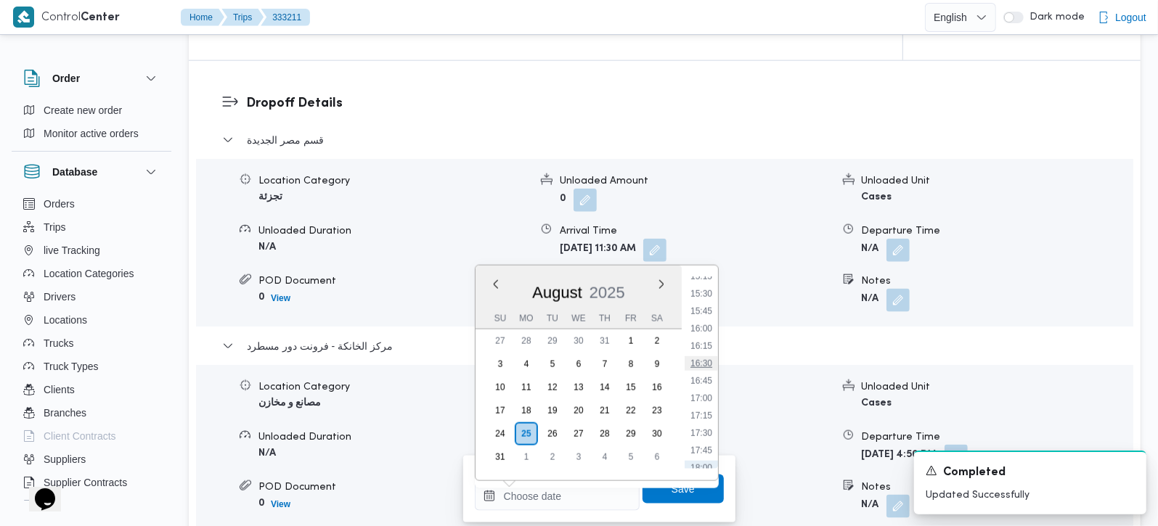
click at [707, 365] on li "16:30" at bounding box center [701, 363] width 33 height 15
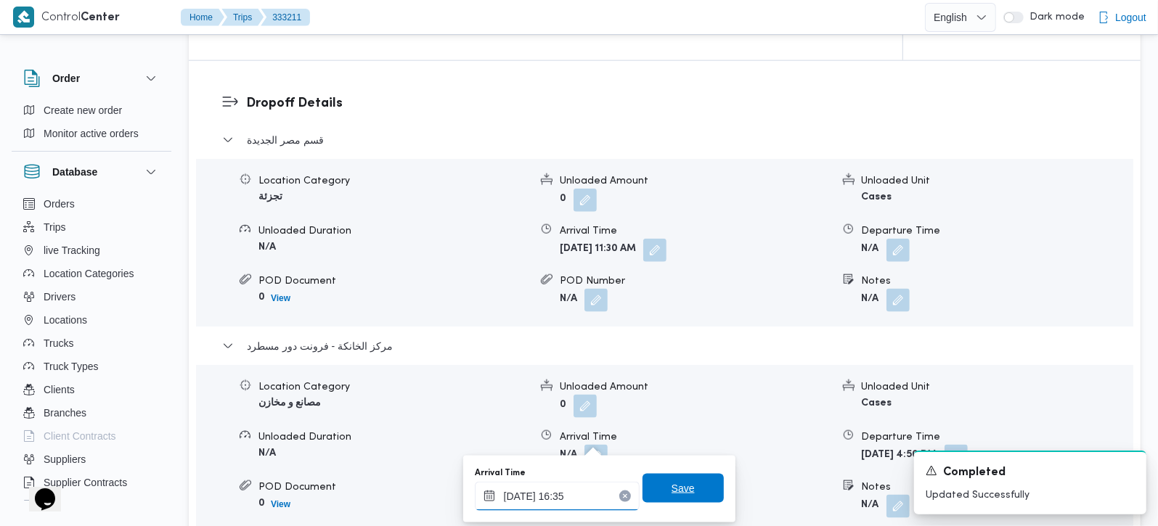
type input "25/08/2025 16:35"
click at [672, 484] on span "Save" at bounding box center [683, 488] width 23 height 17
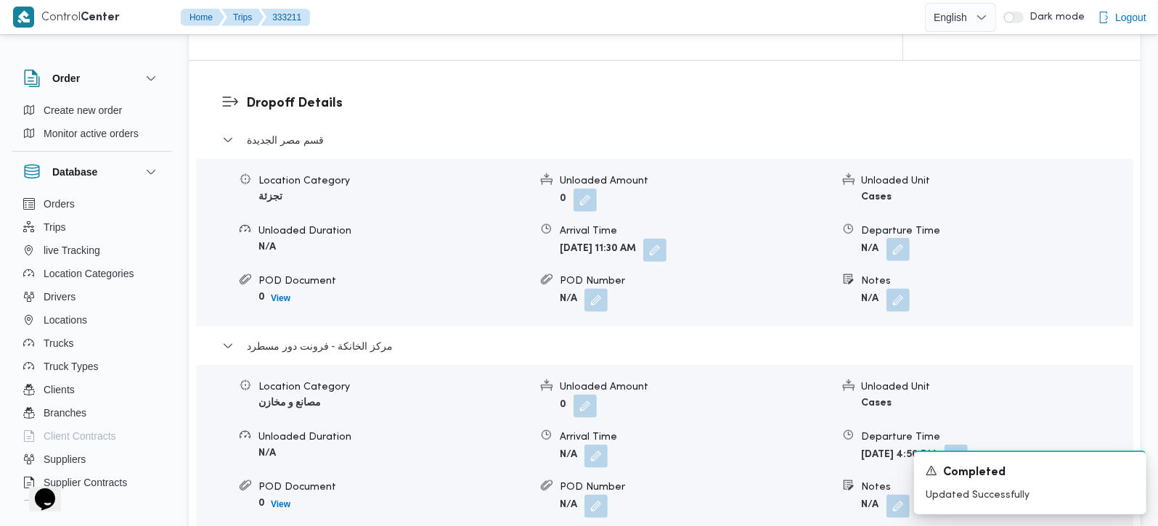
click at [900, 240] on button "button" at bounding box center [897, 249] width 23 height 23
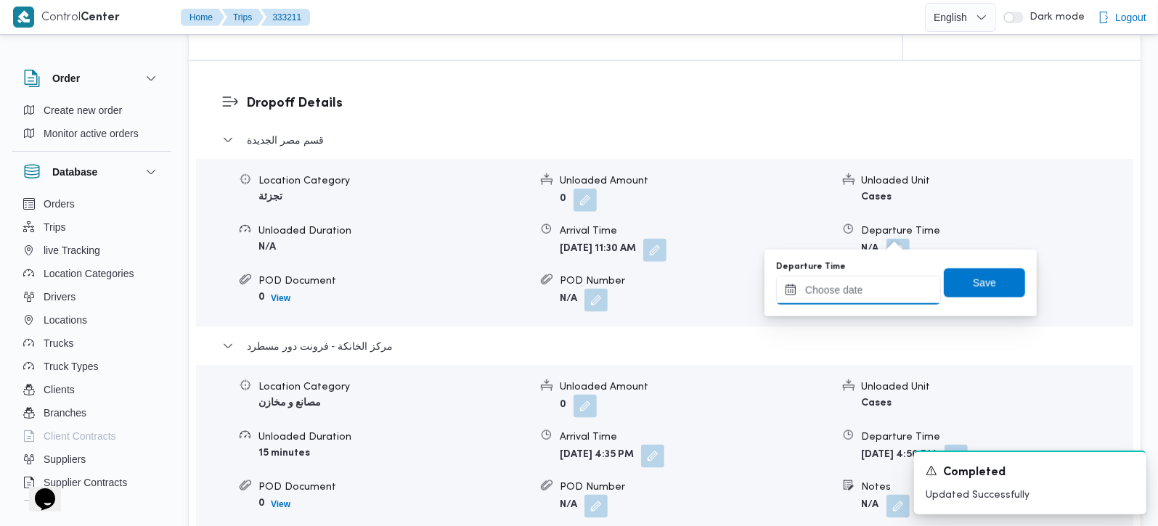
click at [880, 289] on input "Departure Time" at bounding box center [858, 290] width 165 height 29
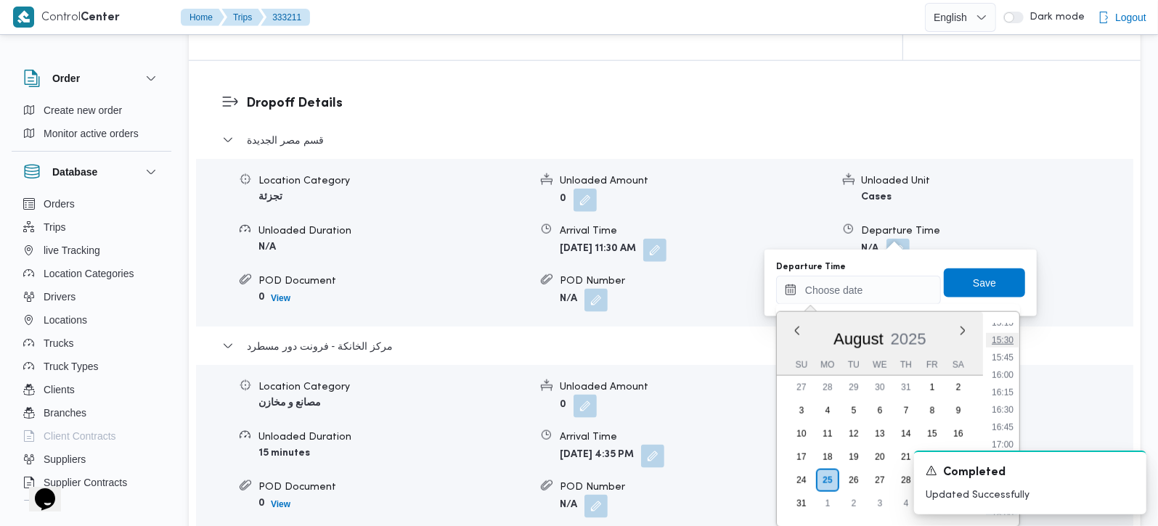
click at [1006, 343] on li "15:30" at bounding box center [1002, 340] width 33 height 15
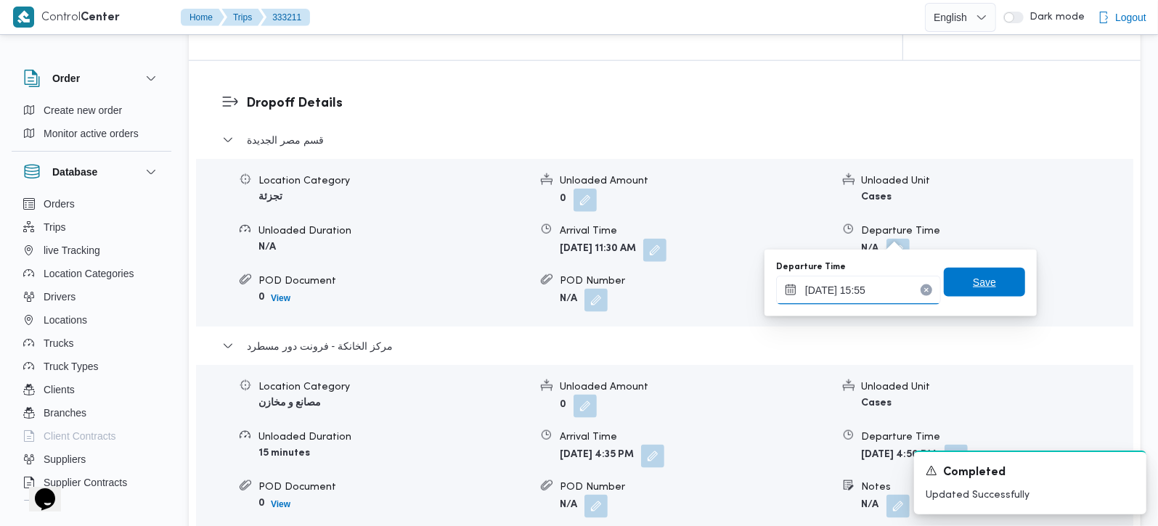
type input "25/08/2025 15:55"
click at [994, 274] on span "Save" at bounding box center [984, 282] width 81 height 29
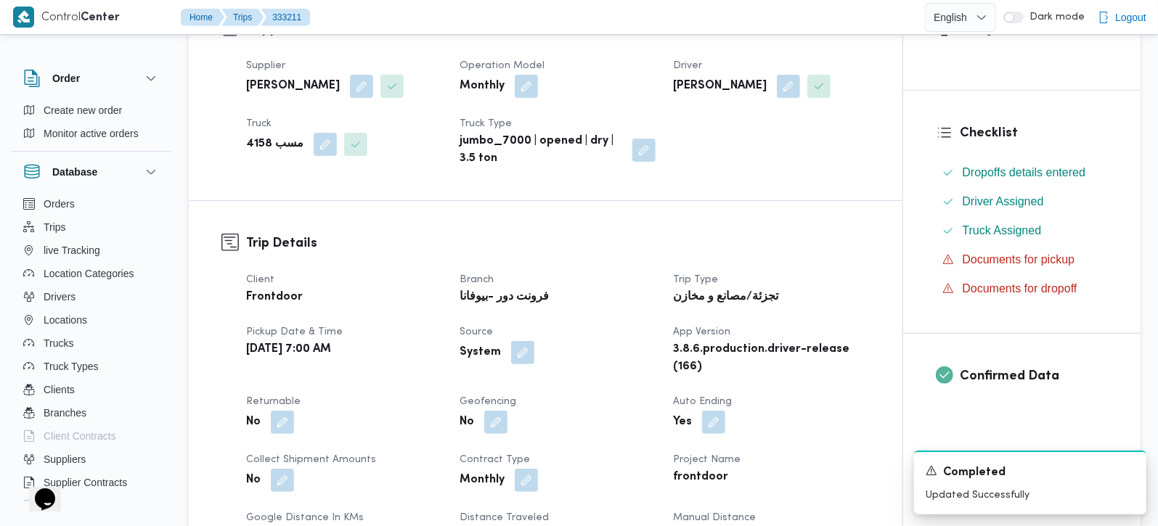
scroll to position [0, 0]
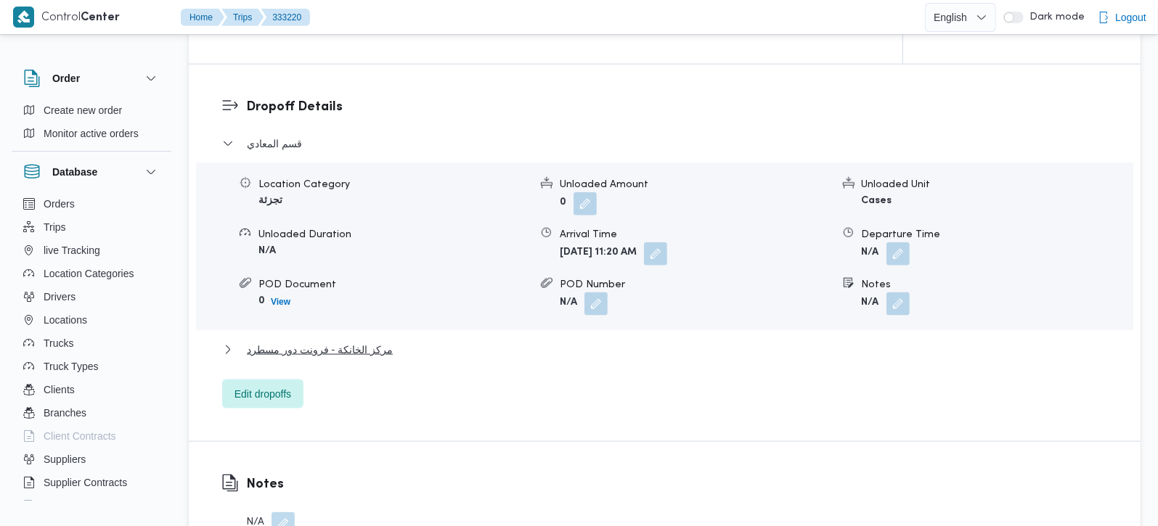
scroll to position [1197, 0]
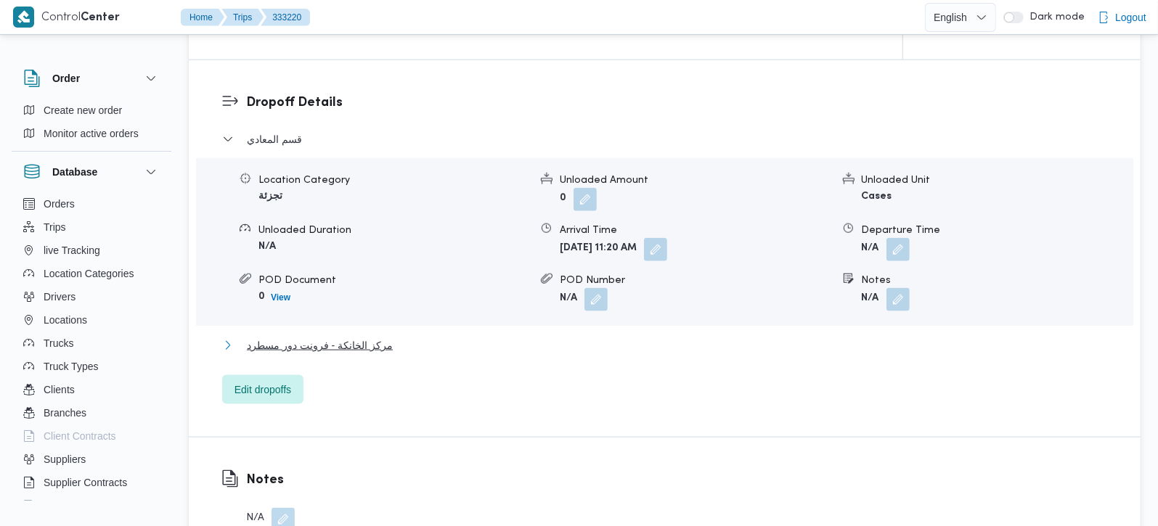
click at [343, 337] on span "مركز الخانكة - فرونت دور مسطرد" at bounding box center [320, 345] width 146 height 17
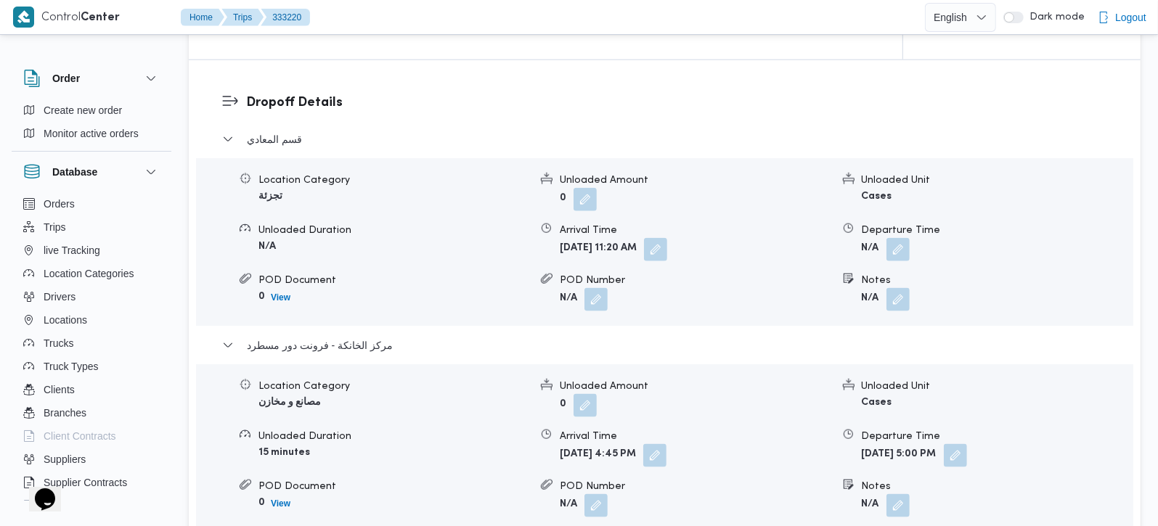
scroll to position [0, 0]
click at [902, 237] on button "button" at bounding box center [897, 248] width 23 height 23
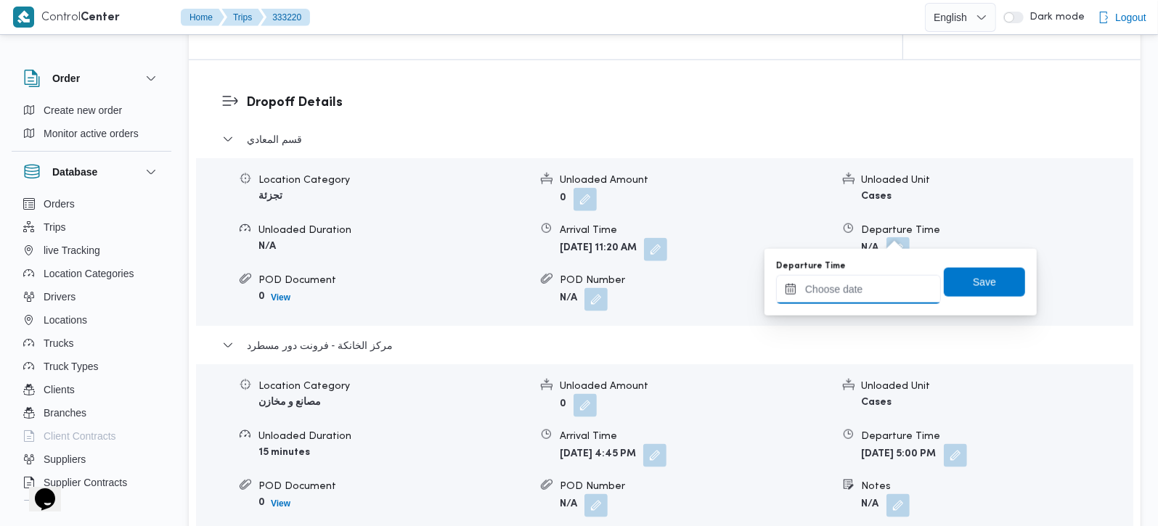
click at [877, 290] on input "Departure Time" at bounding box center [858, 289] width 165 height 29
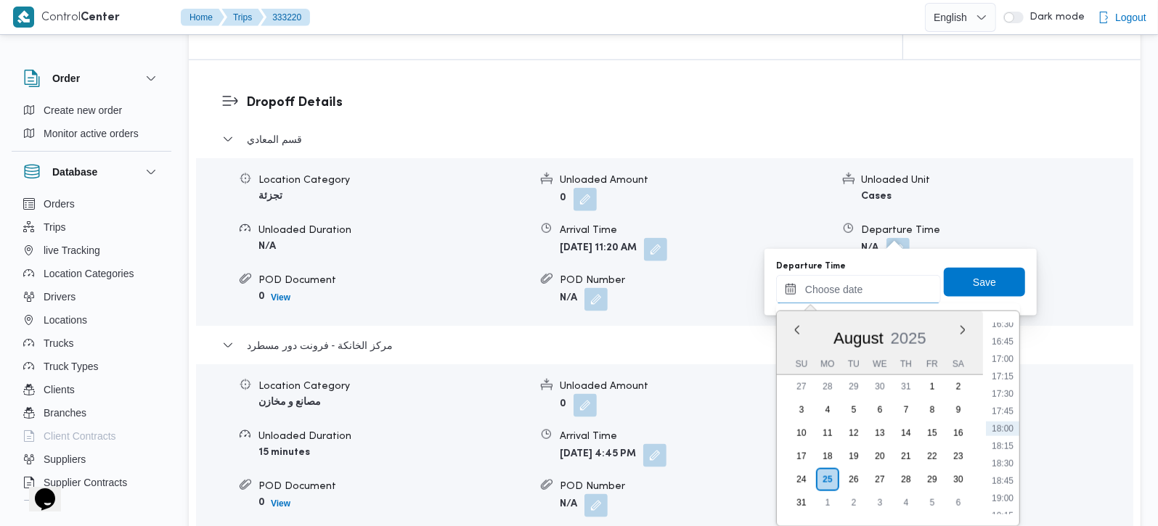
scroll to position [1071, 0]
drag, startPoint x: 1010, startPoint y: 359, endPoint x: 987, endPoint y: 293, distance: 70.0
click at [1010, 359] on li "15:45" at bounding box center [1002, 357] width 33 height 15
type input "[DATE] 15:45"
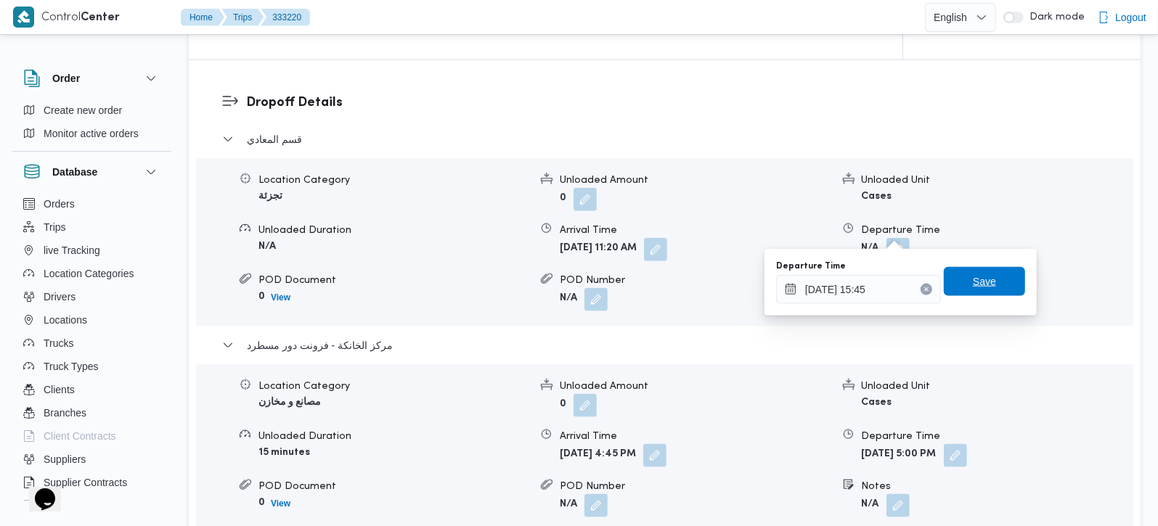
click at [985, 279] on span "Save" at bounding box center [984, 281] width 81 height 29
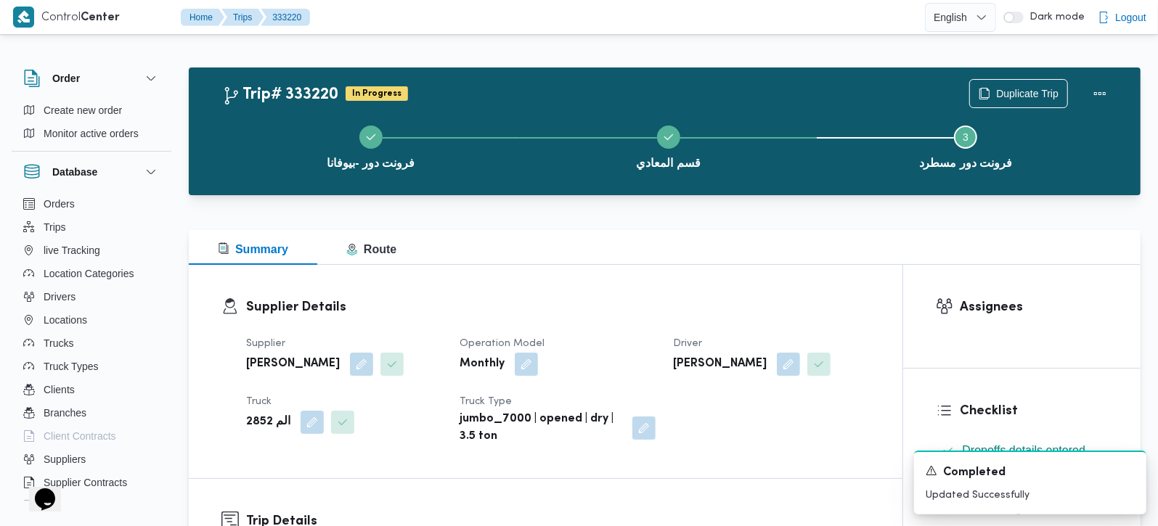
scroll to position [0, 0]
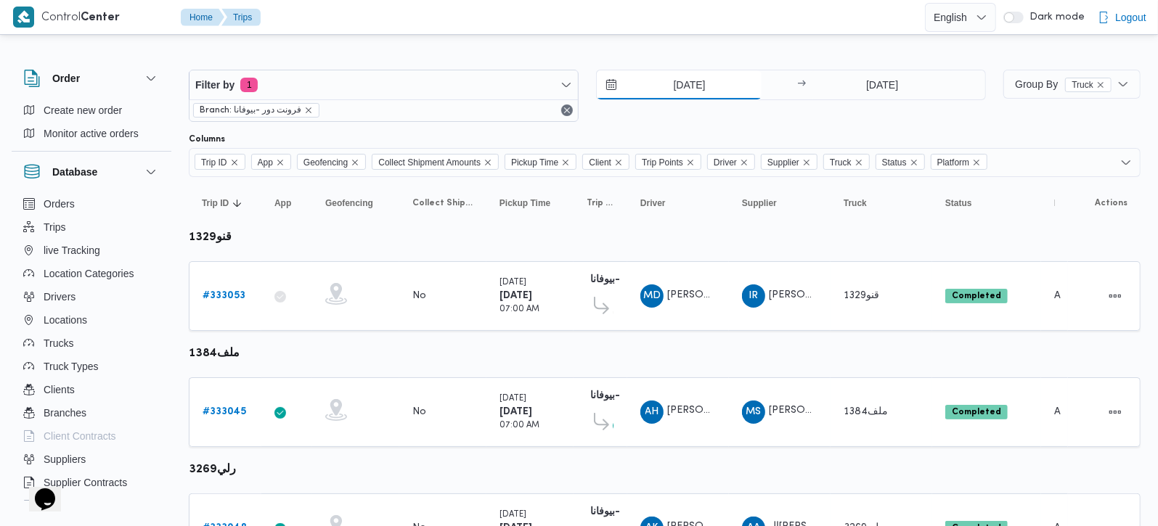
click at [670, 94] on input "[DATE]" at bounding box center [679, 84] width 165 height 29
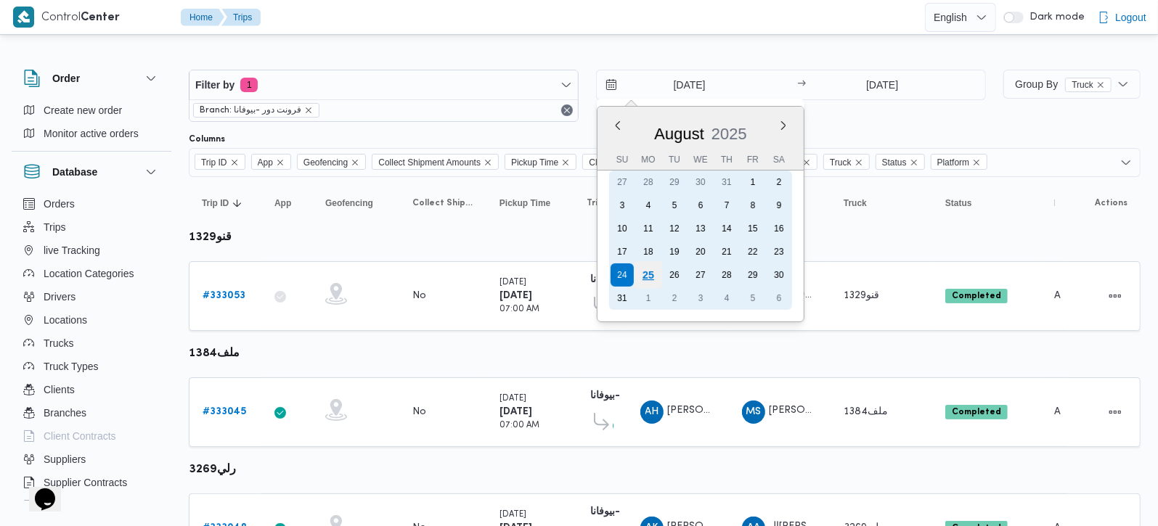
click at [654, 263] on div "25" at bounding box center [649, 275] width 28 height 28
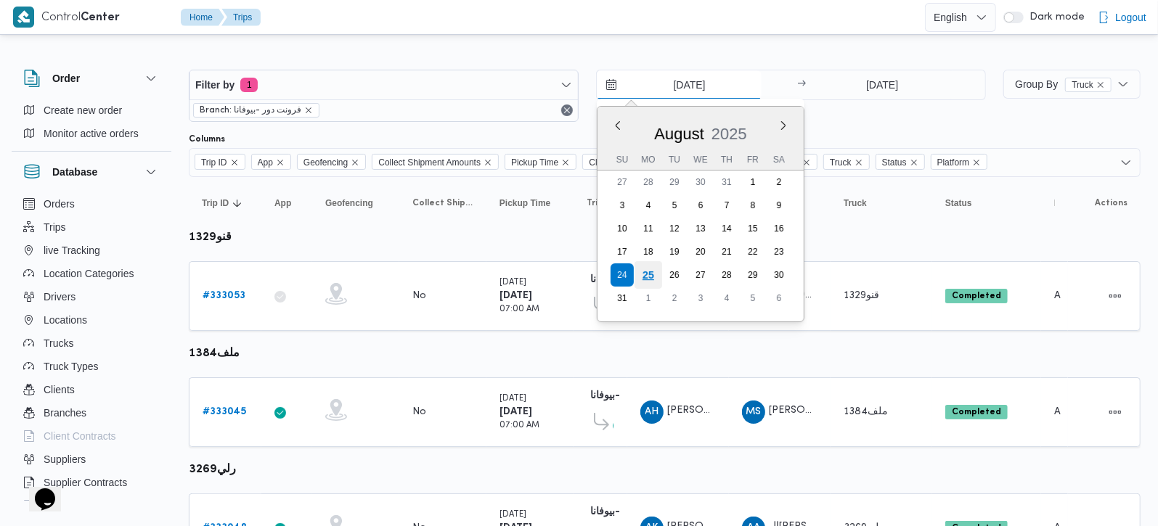
type input "[DATE]"
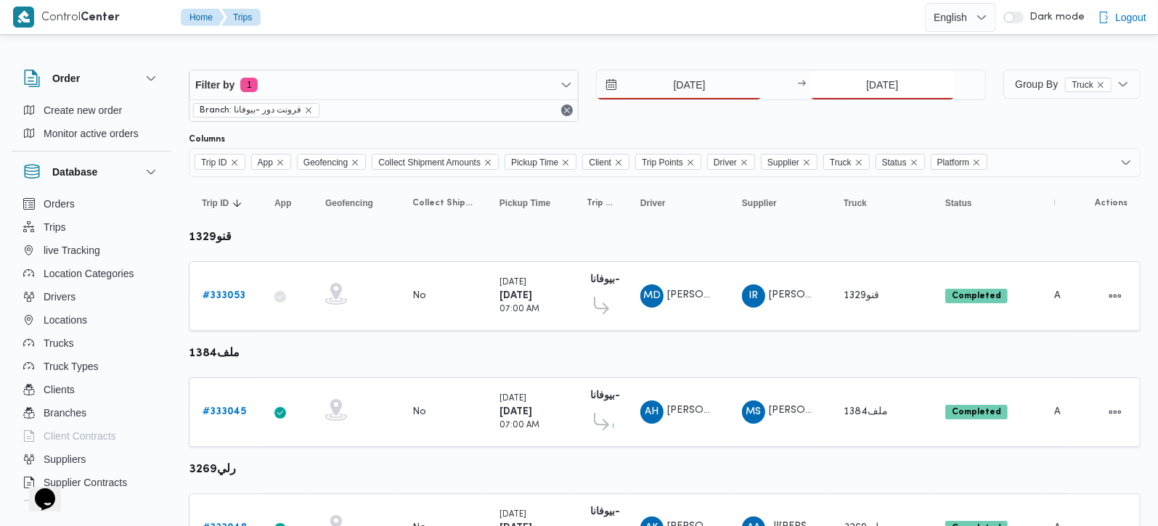
click at [905, 84] on input "[DATE]" at bounding box center [882, 84] width 144 height 29
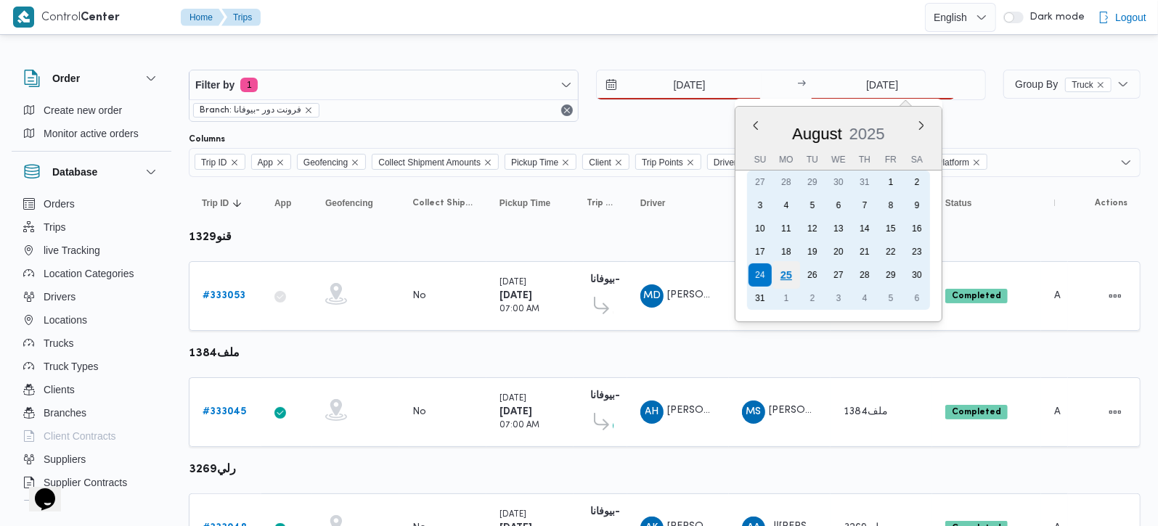
click at [791, 268] on div "25" at bounding box center [787, 275] width 28 height 28
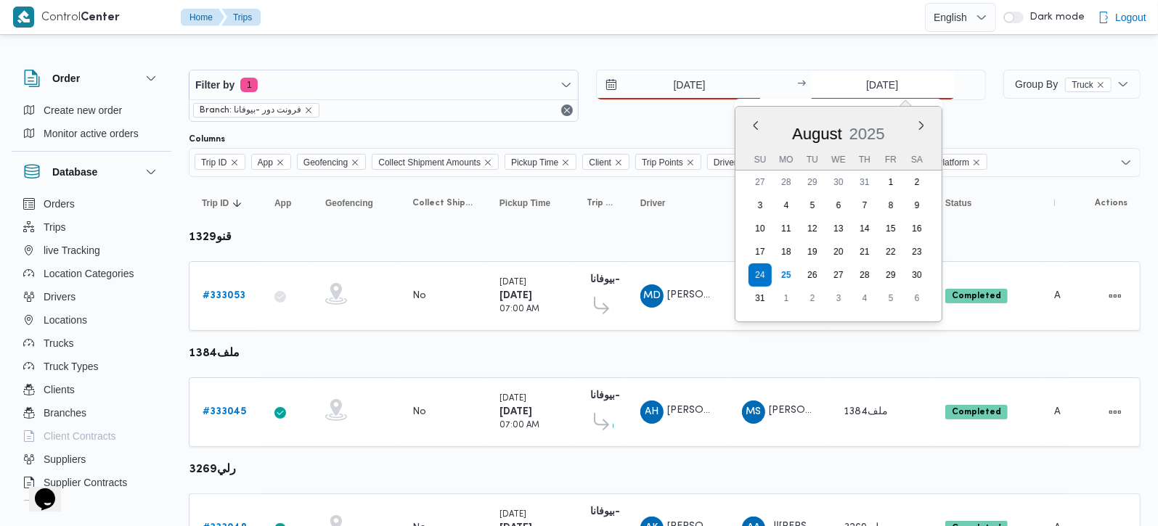
type input "[DATE]"
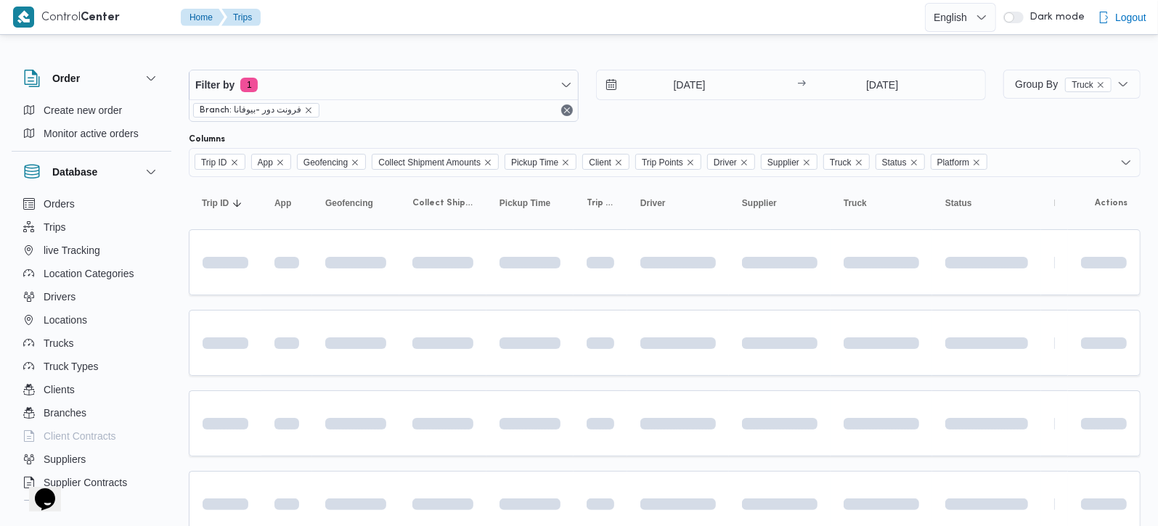
click at [756, 49] on div at bounding box center [665, 57] width 952 height 23
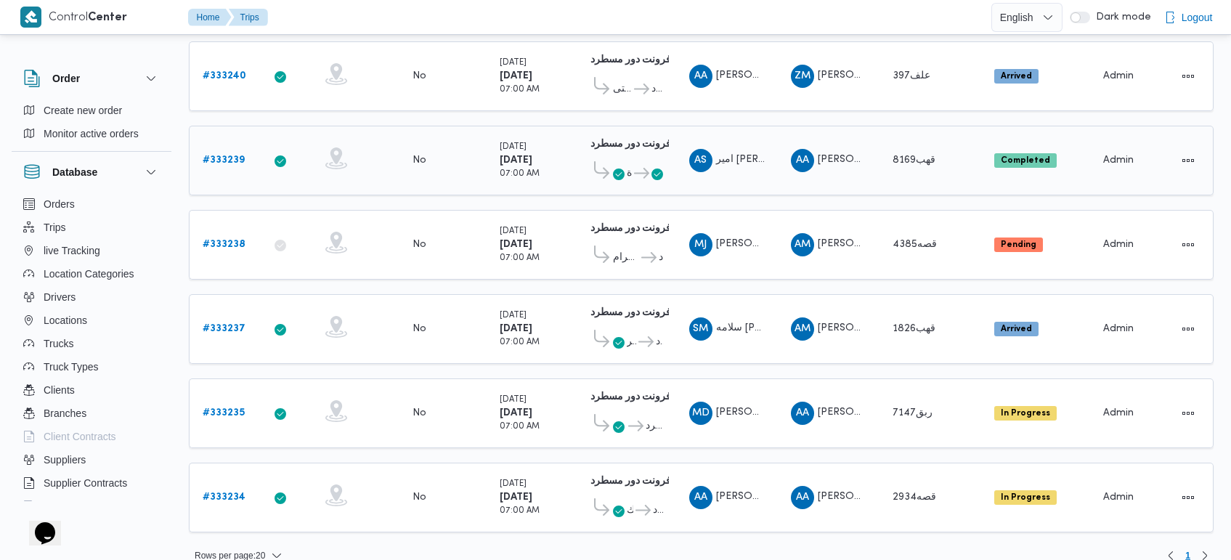
scroll to position [285, 0]
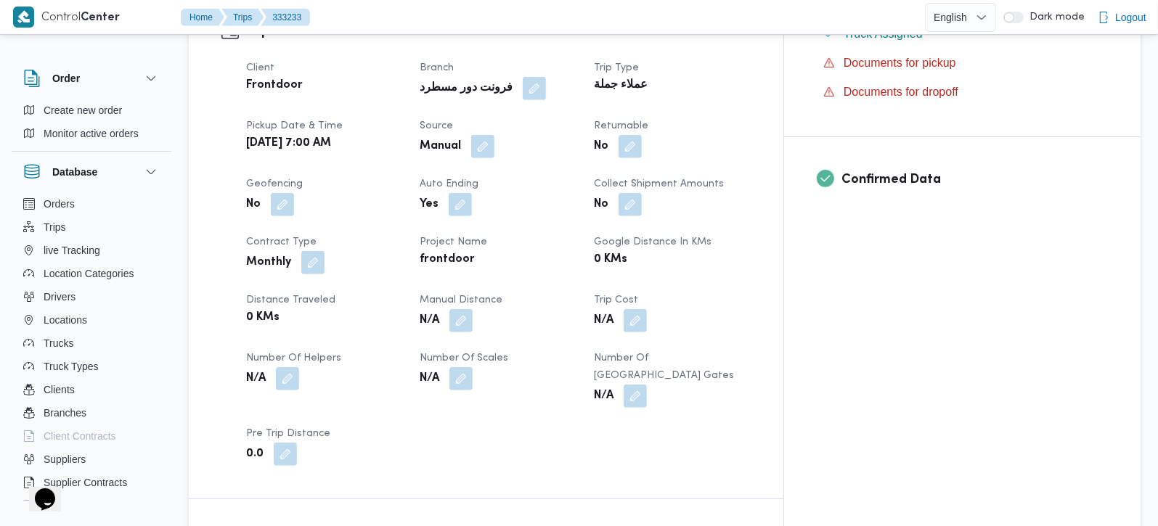
scroll to position [598, 0]
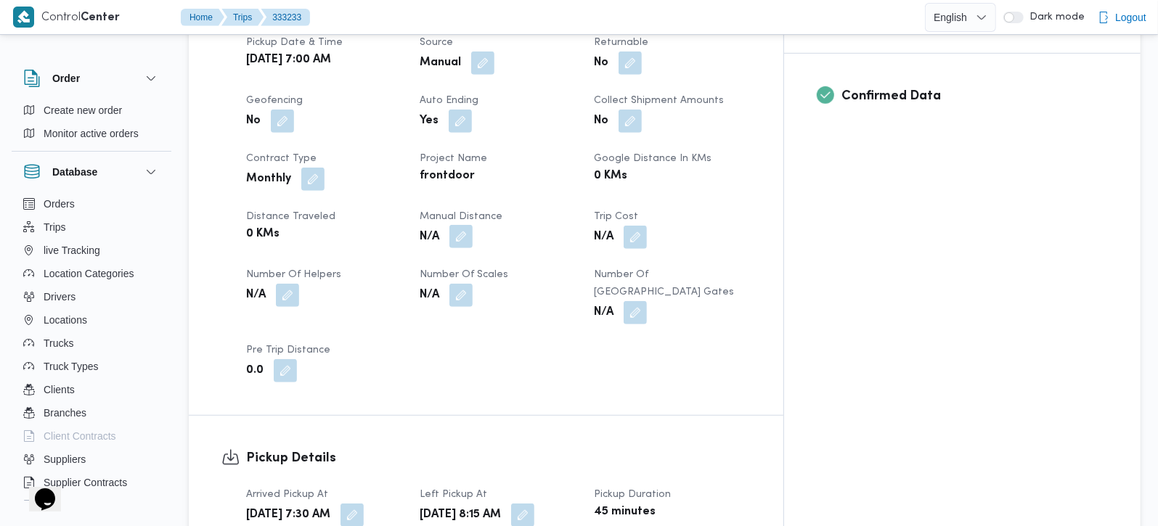
click at [473, 225] on button "button" at bounding box center [460, 236] width 23 height 23
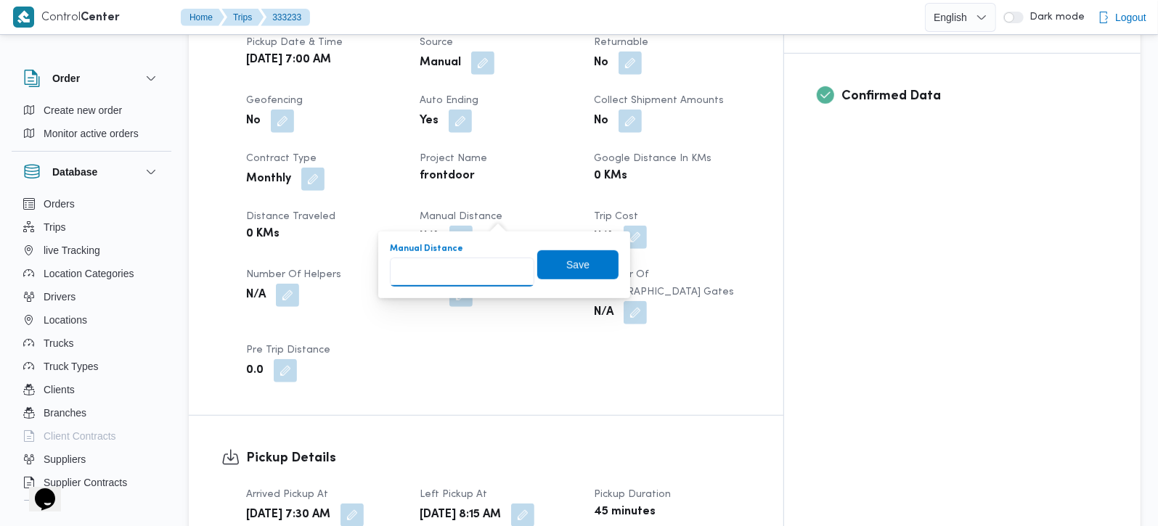
click at [475, 274] on input "Manual Distance" at bounding box center [462, 272] width 144 height 29
type input "110"
click at [566, 268] on span "Save" at bounding box center [577, 264] width 23 height 17
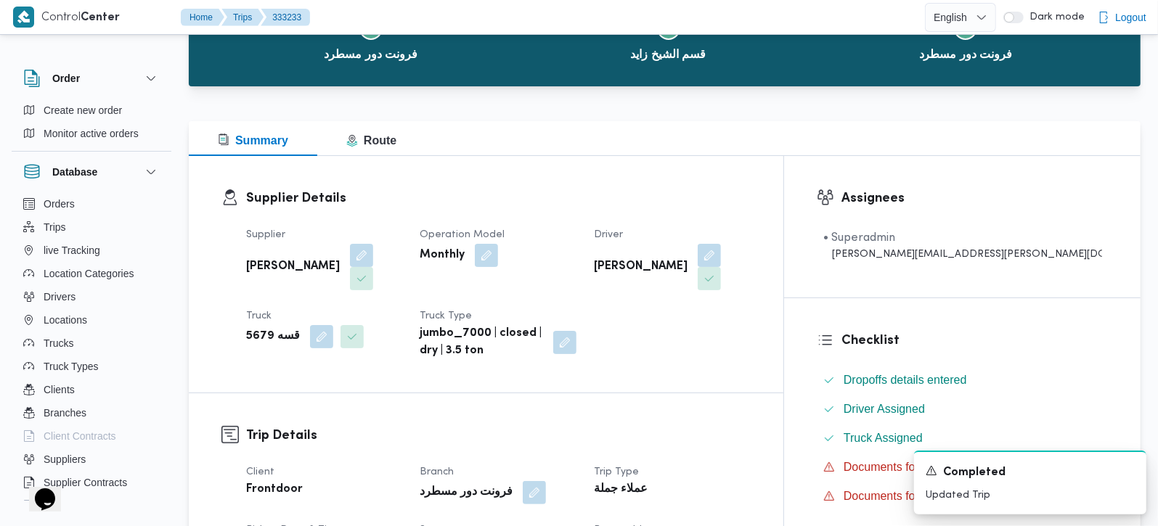
scroll to position [0, 0]
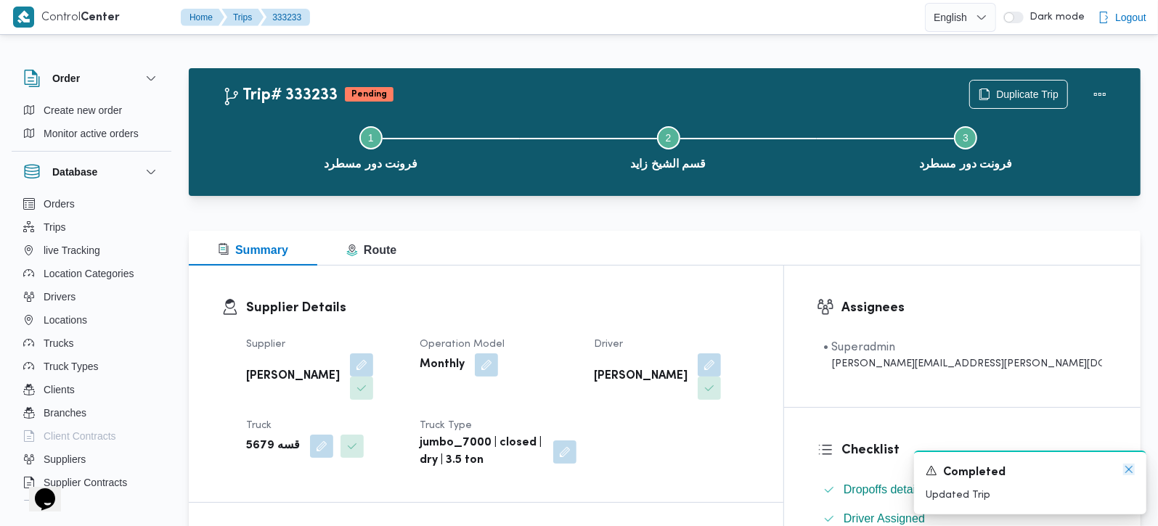
click at [1129, 466] on icon "Dismiss toast" at bounding box center [1129, 470] width 12 height 12
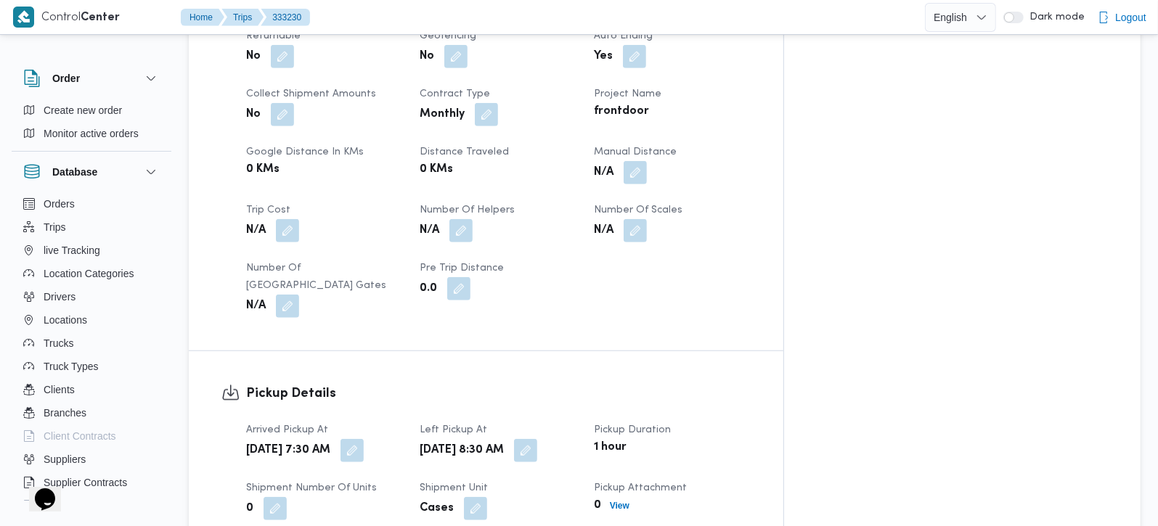
scroll to position [683, 0]
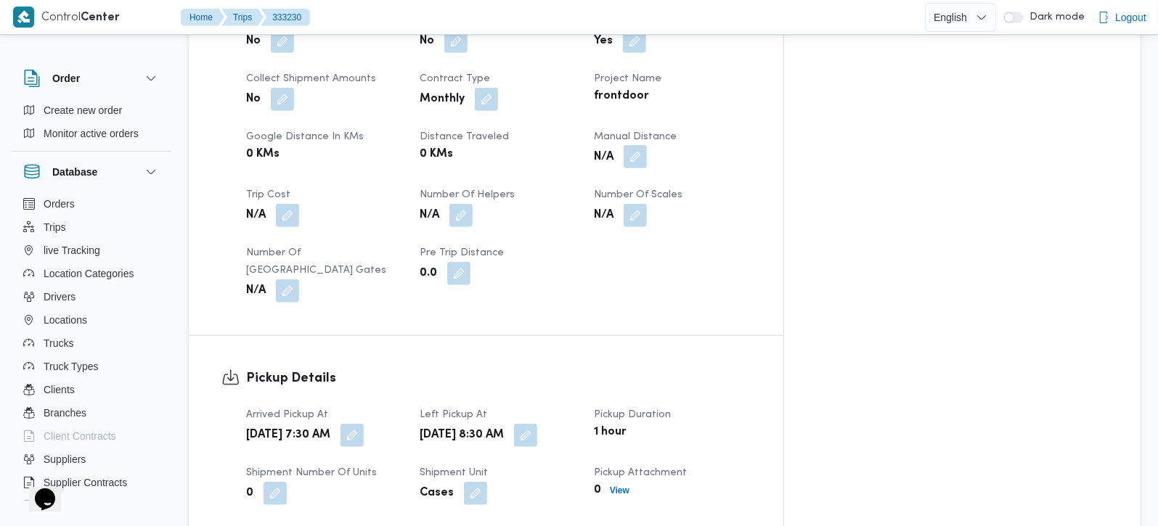
click at [647, 145] on button "button" at bounding box center [635, 156] width 23 height 23
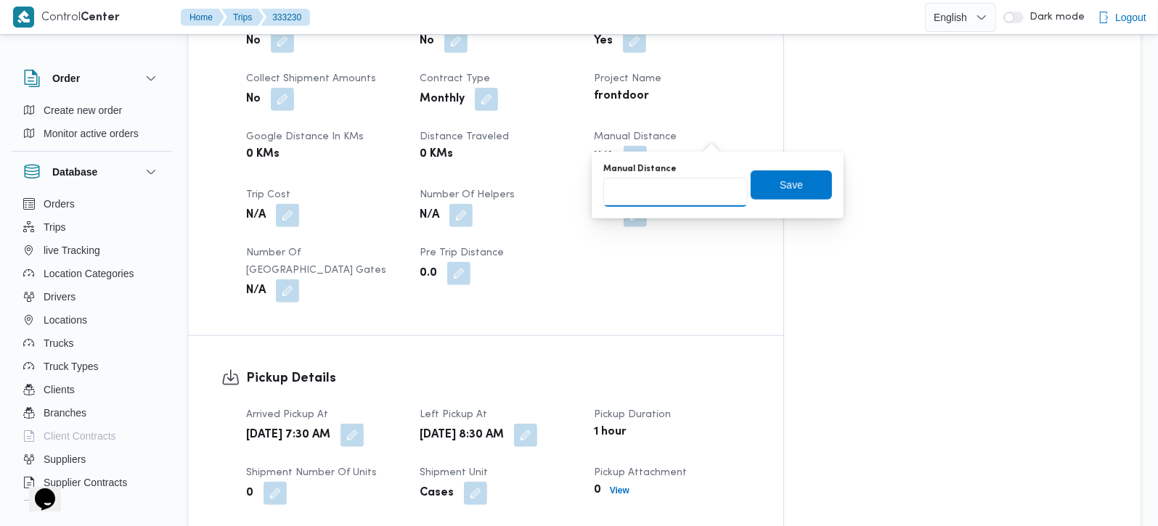
click at [694, 196] on input "Manual Distance" at bounding box center [675, 192] width 144 height 29
type input "140"
click at [780, 188] on span "Save" at bounding box center [791, 184] width 23 height 17
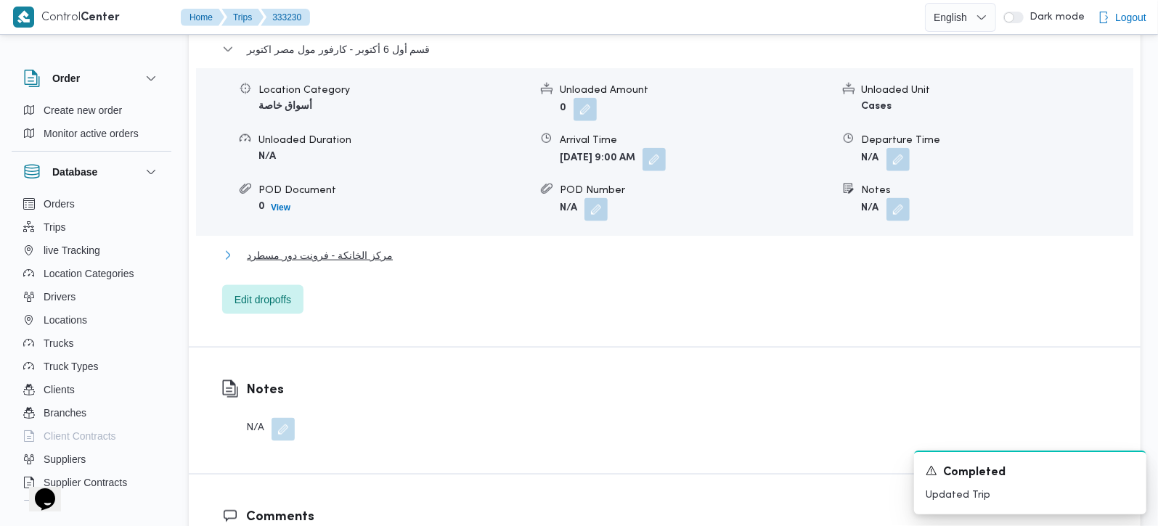
click at [365, 247] on span "مركز الخانكة - فرونت دور مسطرد" at bounding box center [320, 255] width 146 height 17
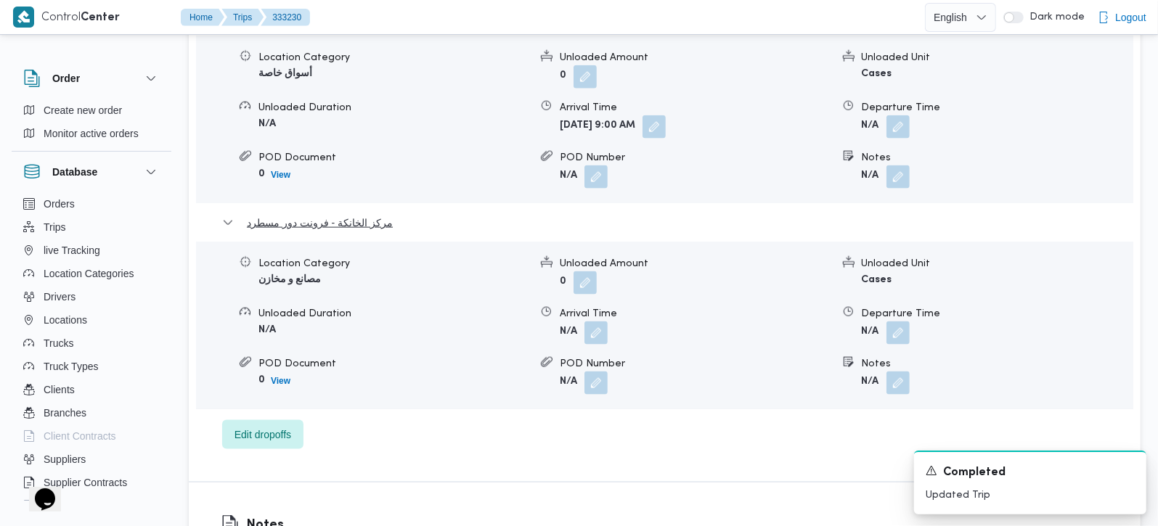
scroll to position [1287, 0]
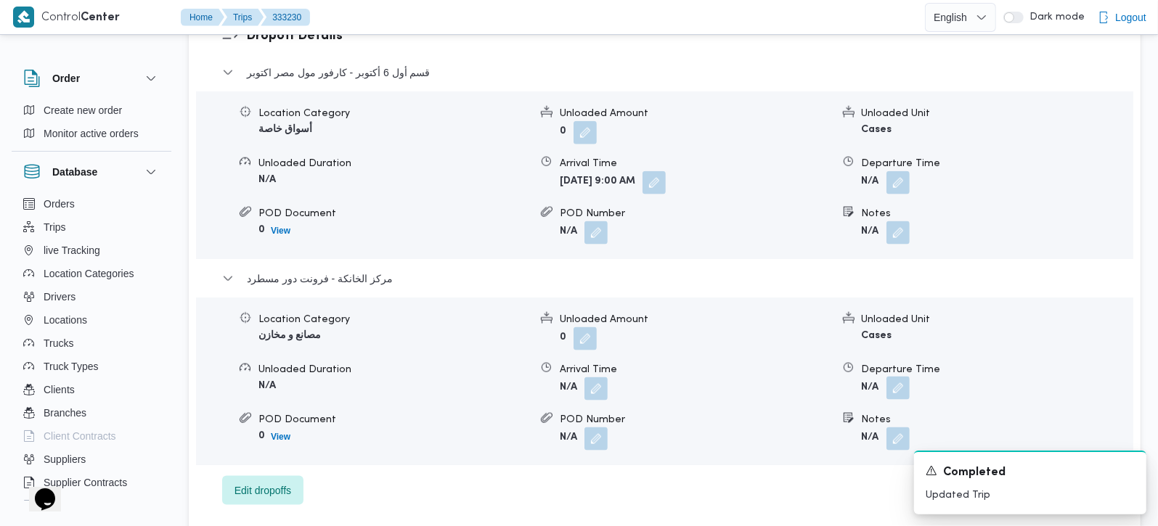
click at [898, 377] on button "button" at bounding box center [897, 388] width 23 height 23
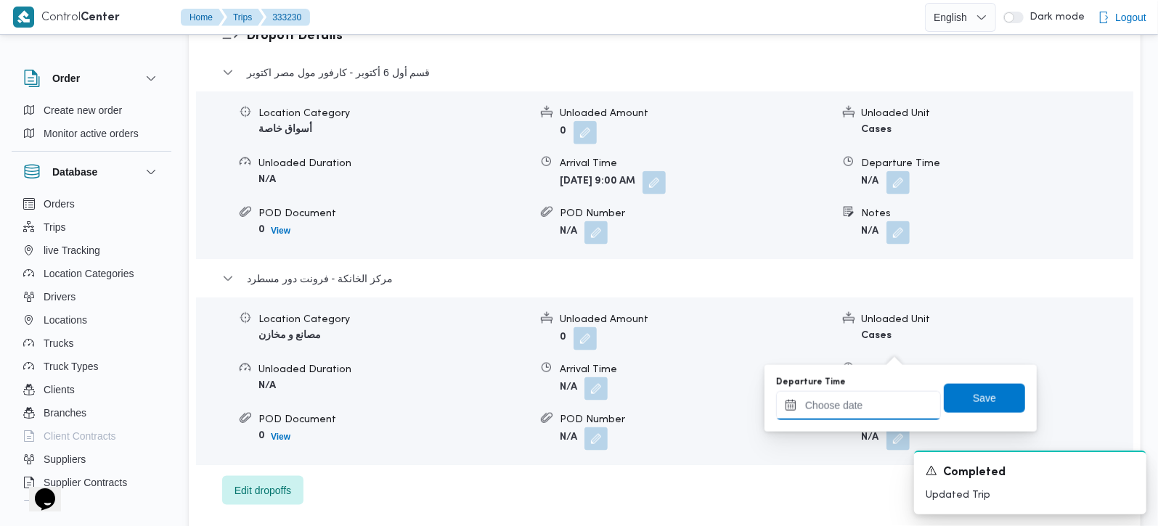
click at [877, 403] on input "Departure Time" at bounding box center [858, 405] width 165 height 29
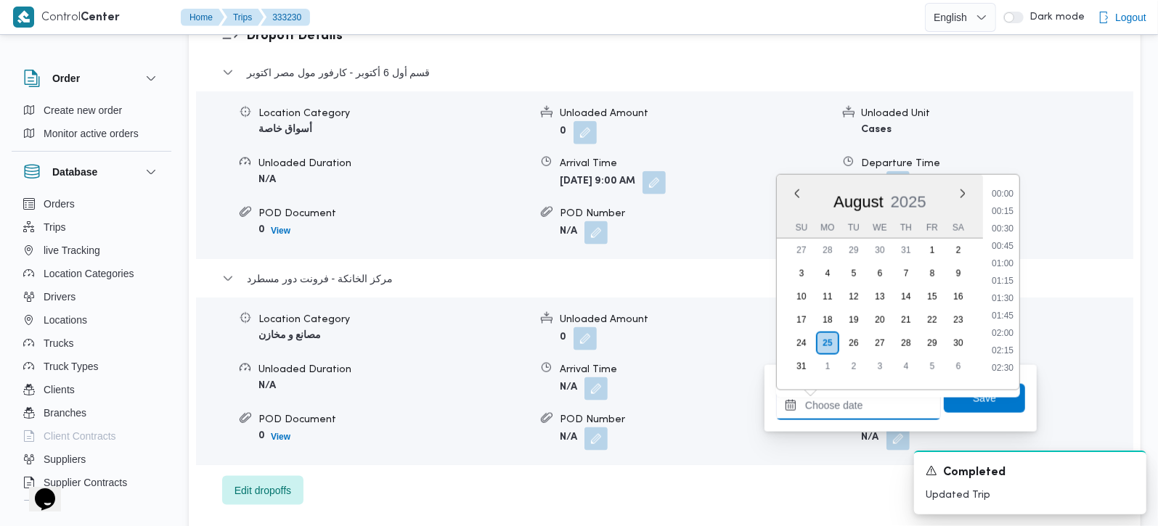
scroll to position [1173, 0]
click at [1010, 241] on li "17:30" at bounding box center [1002, 240] width 33 height 15
type input "25/08/2025 17:30"
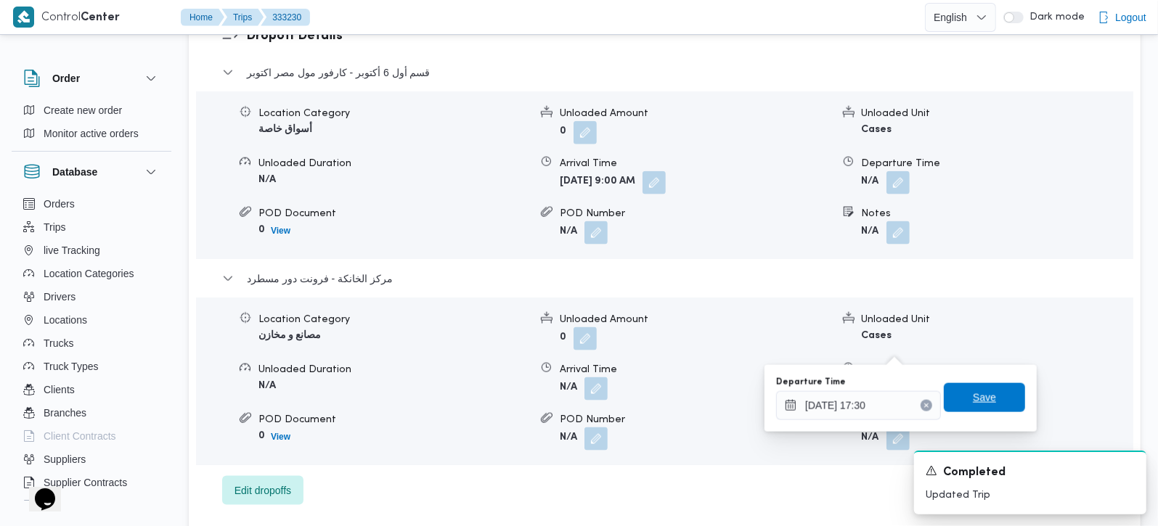
click at [990, 393] on span "Save" at bounding box center [984, 397] width 81 height 29
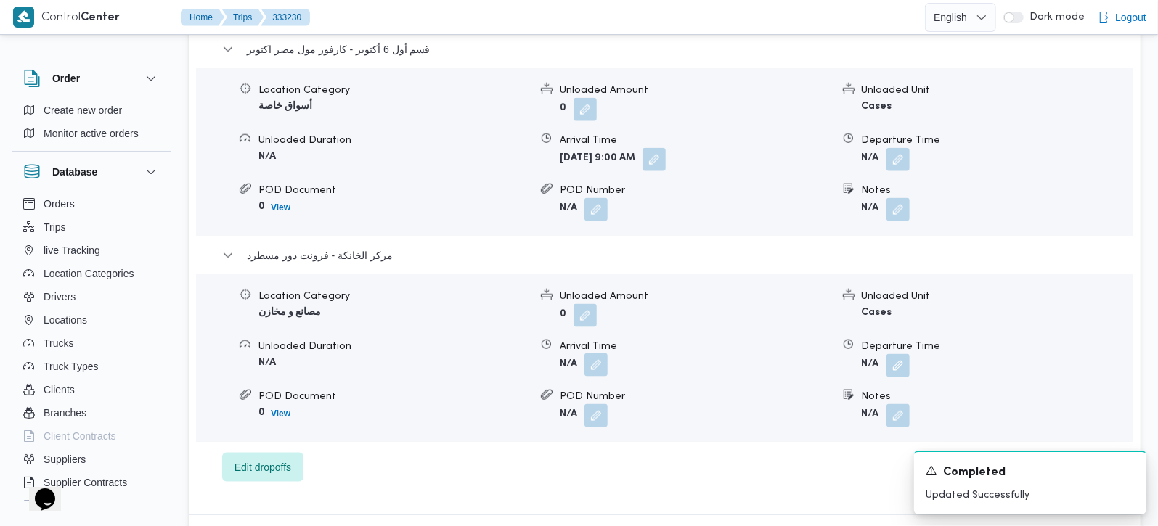
click at [597, 354] on button "button" at bounding box center [595, 365] width 23 height 23
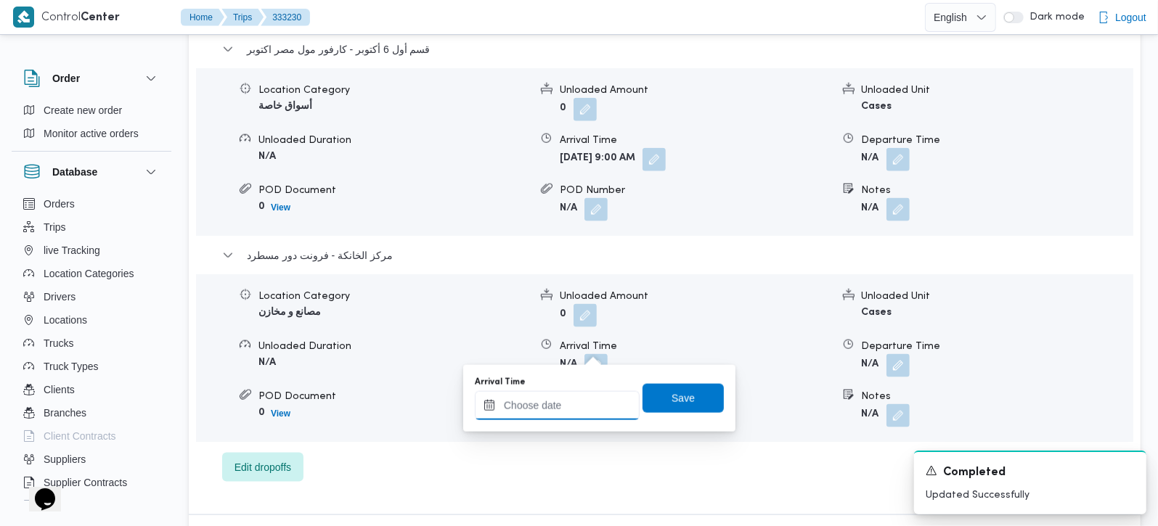
click at [571, 401] on input "Arrival Time" at bounding box center [557, 405] width 165 height 29
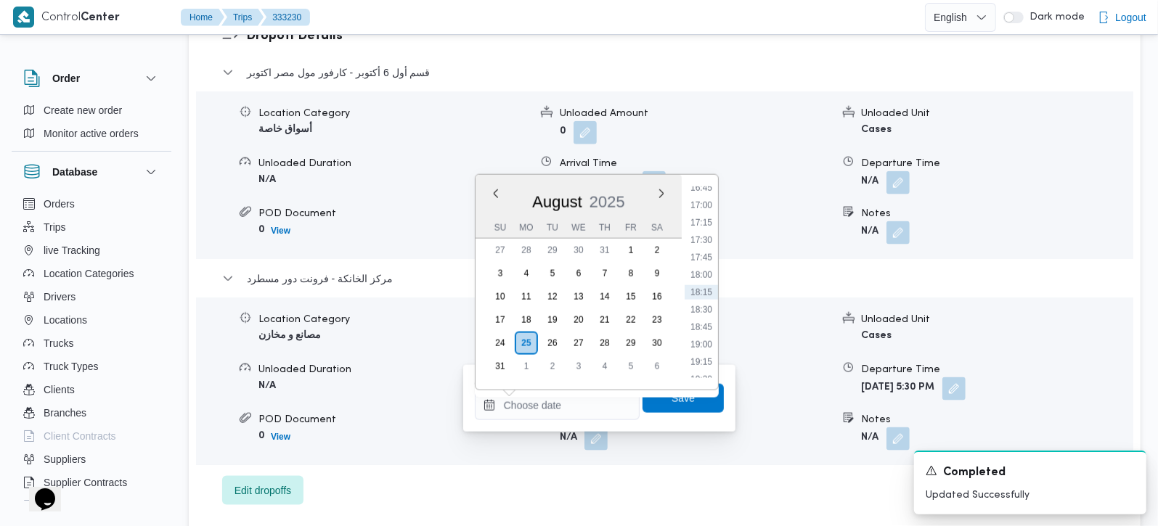
drag, startPoint x: 706, startPoint y: 226, endPoint x: 696, endPoint y: 328, distance: 102.8
click at [706, 226] on li "17:15" at bounding box center [701, 223] width 33 height 15
type input "[DATE] 17:15"
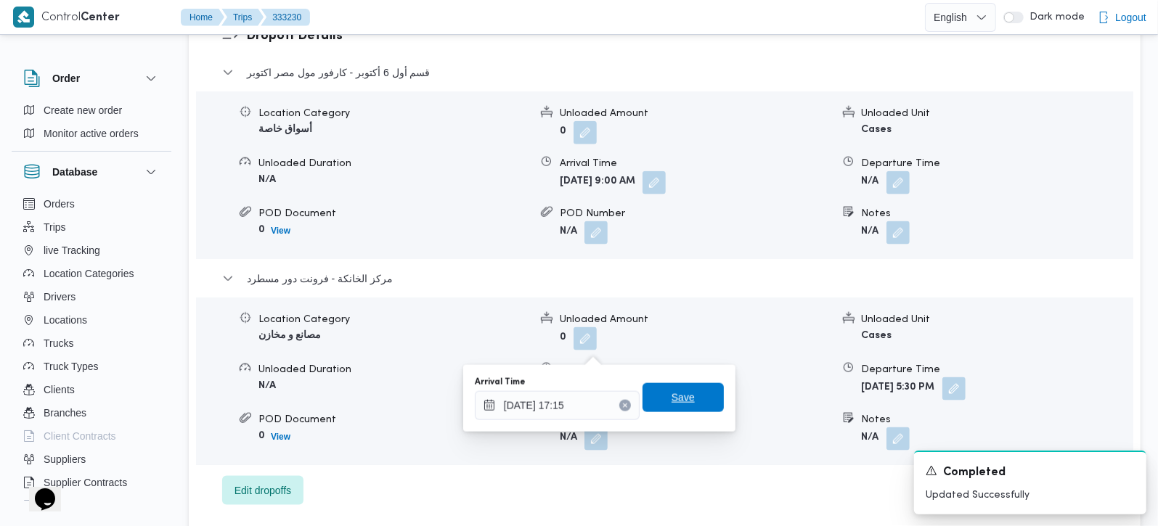
click at [674, 409] on span "Save" at bounding box center [683, 397] width 81 height 29
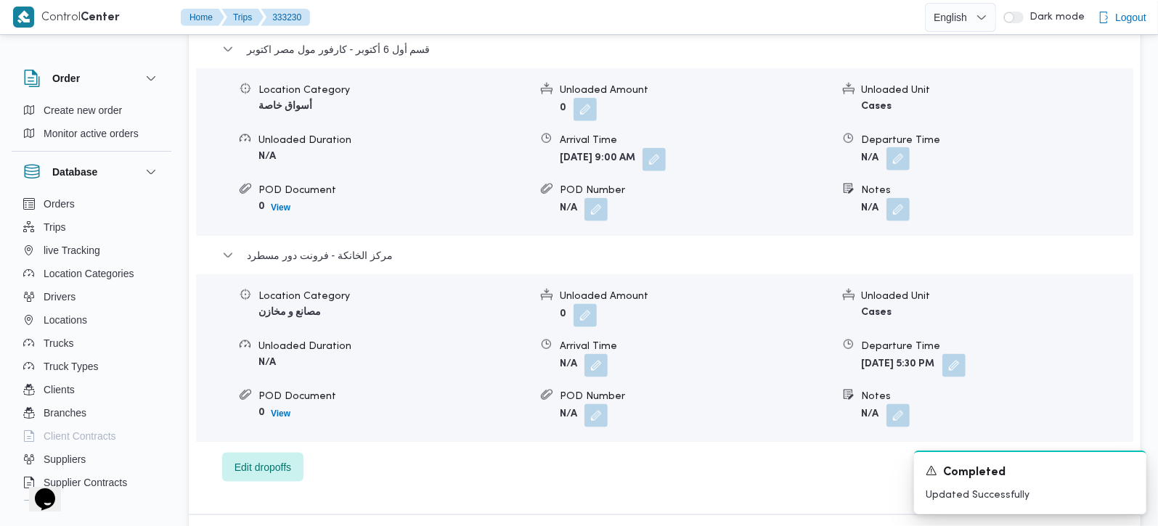
click at [892, 147] on button "button" at bounding box center [897, 158] width 23 height 23
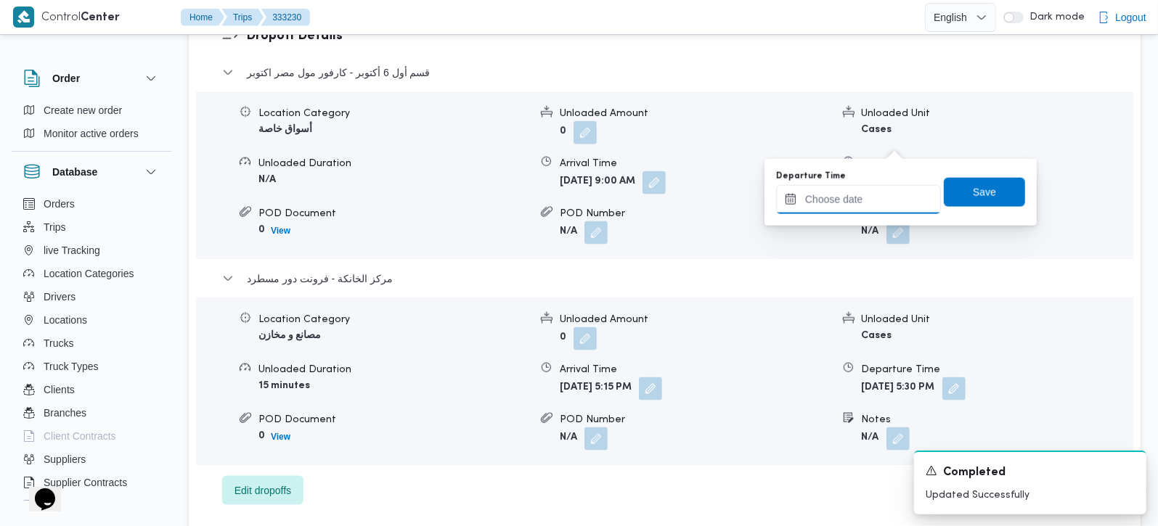
click at [874, 195] on input "Departure Time" at bounding box center [858, 199] width 165 height 29
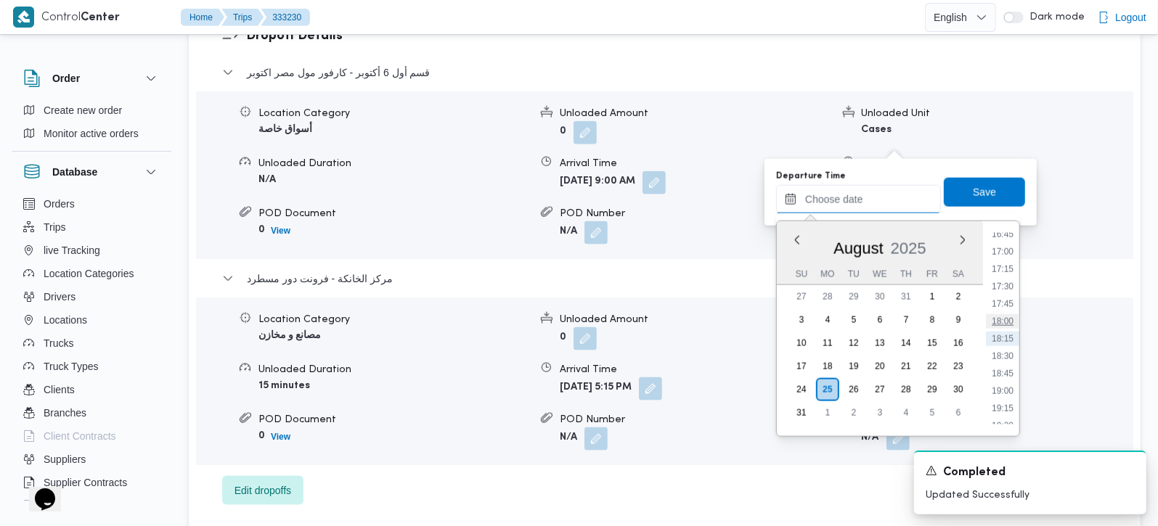
scroll to position [1088, 0]
click at [1011, 278] on li "16:15" at bounding box center [1002, 285] width 33 height 15
type input "25/08/2025 16:15"
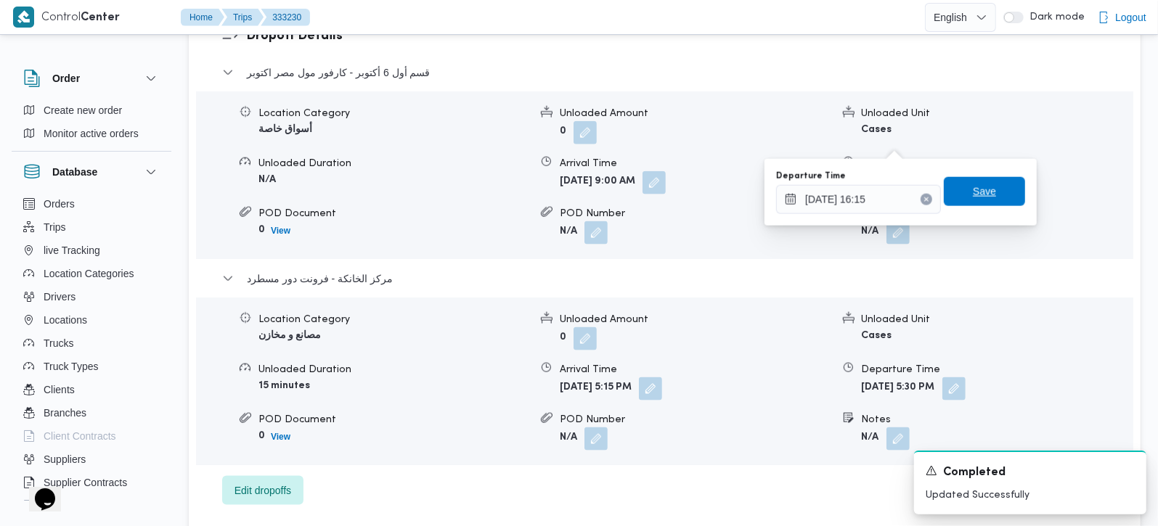
click at [987, 182] on span "Save" at bounding box center [984, 191] width 81 height 29
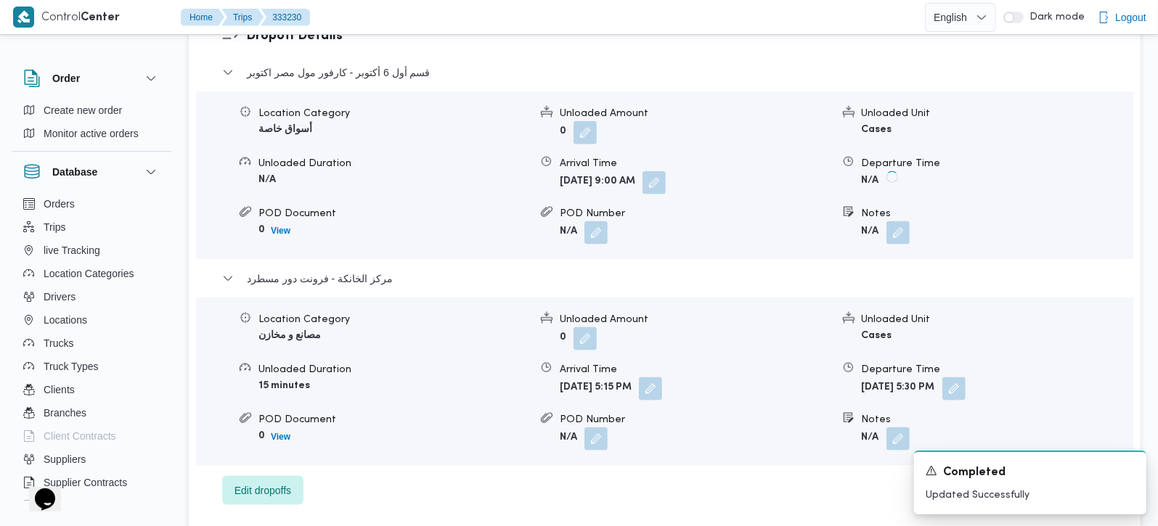
scroll to position [1031, 0]
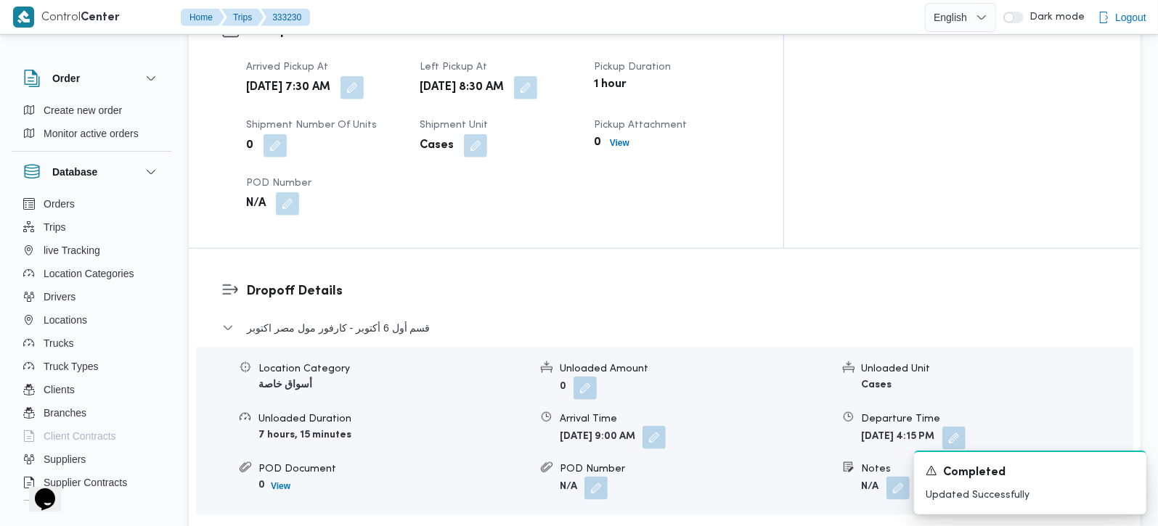
click at [666, 426] on button "button" at bounding box center [654, 437] width 23 height 23
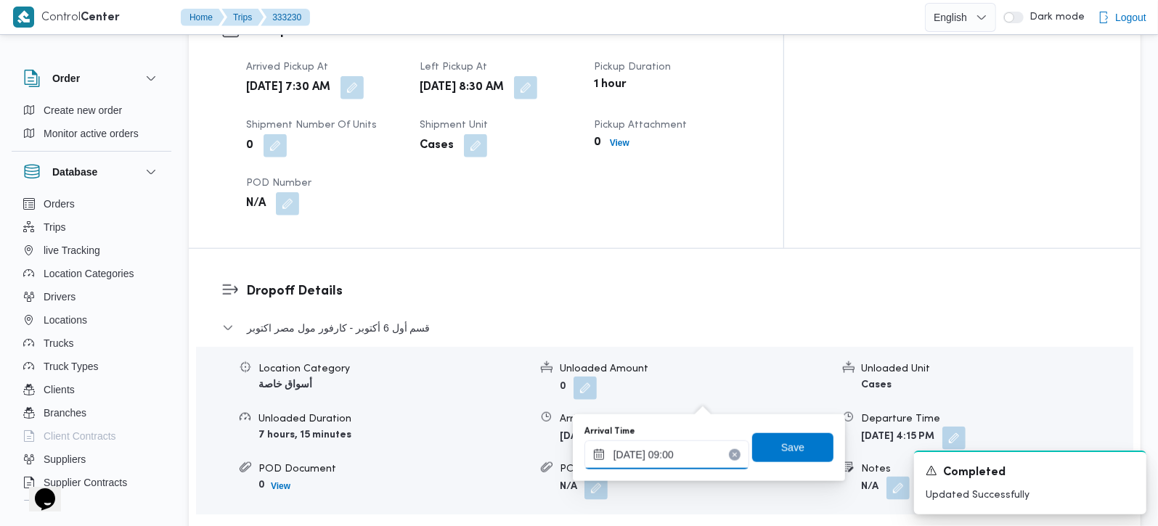
click at [690, 449] on input "25/08/2025 09:00" at bounding box center [666, 455] width 165 height 29
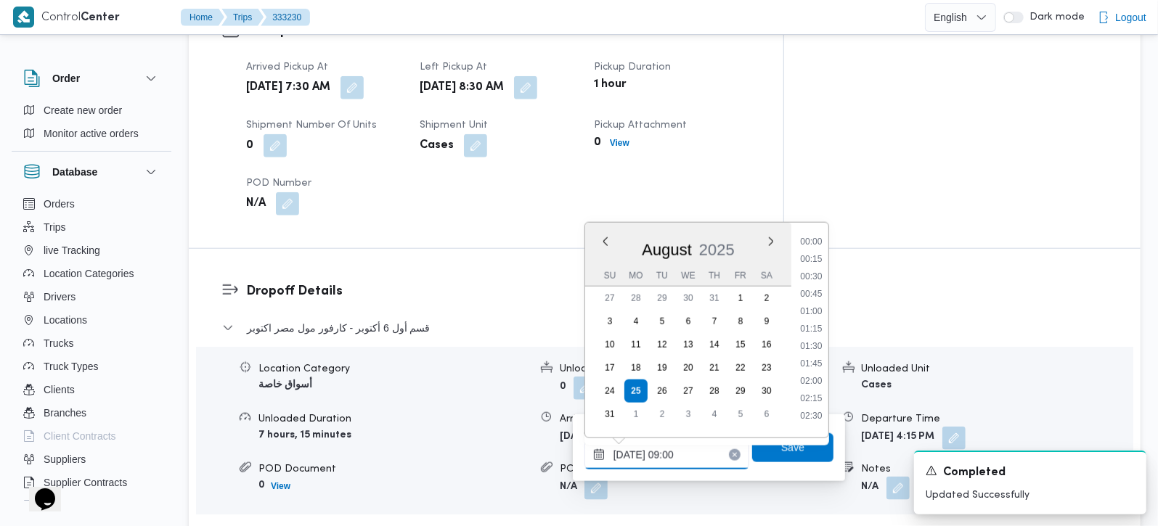
scroll to position [529, 0]
click at [815, 377] on li "09:30" at bounding box center [810, 374] width 33 height 15
type input "25/08/2025 09:30"
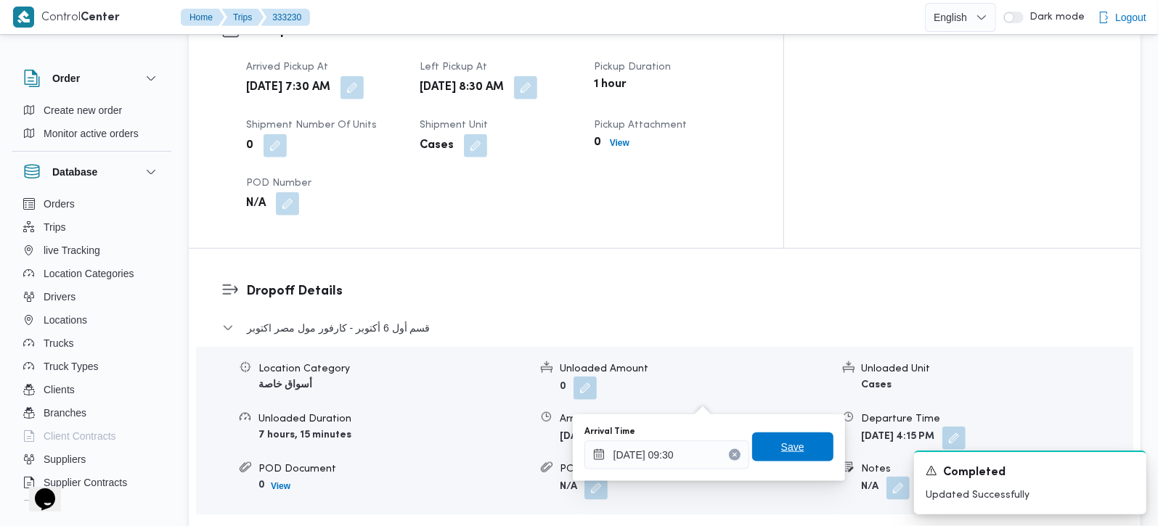
click at [791, 439] on span "Save" at bounding box center [792, 447] width 23 height 17
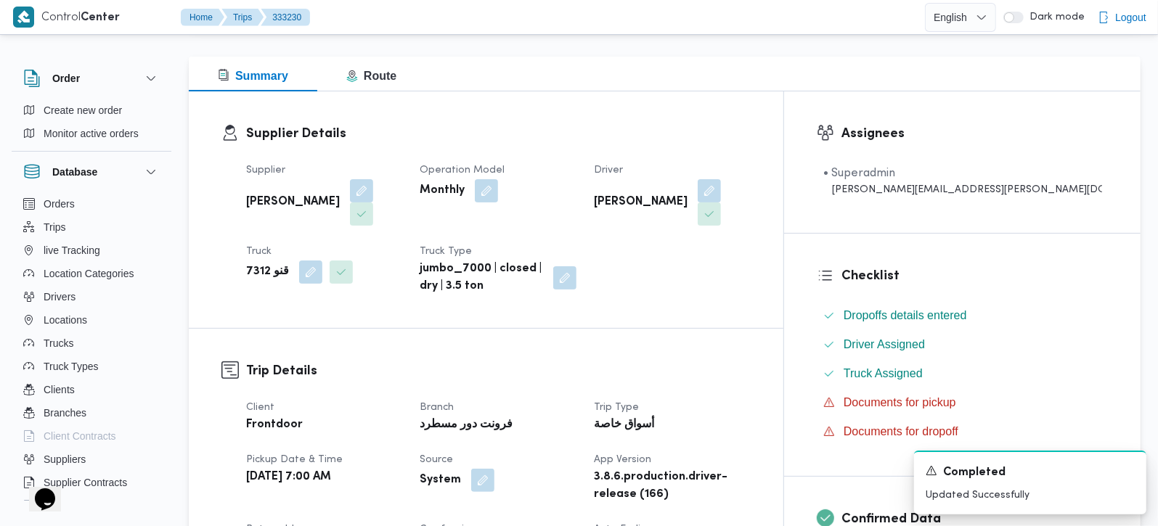
scroll to position [0, 0]
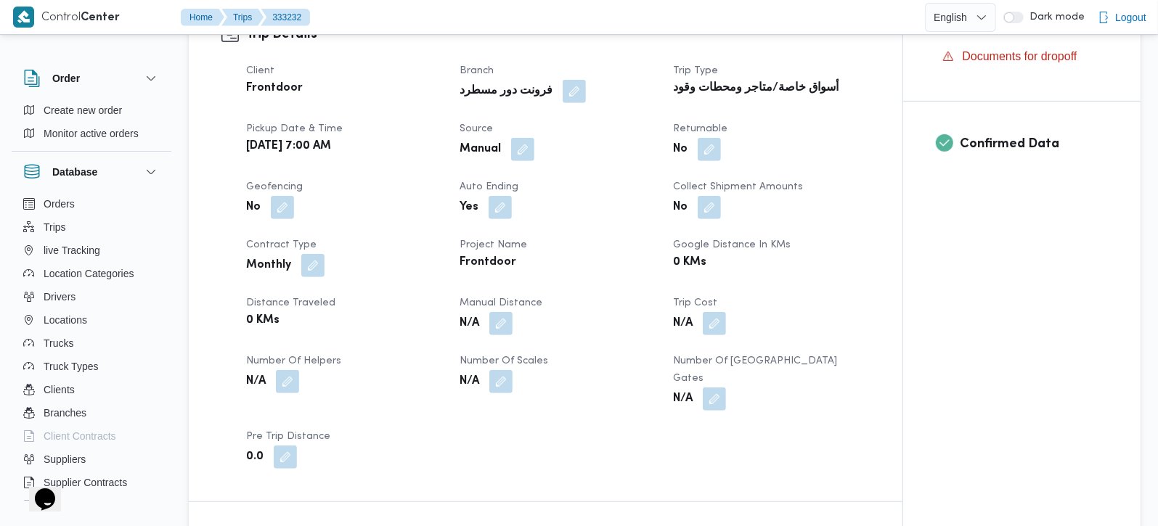
scroll to position [512, 0]
click at [497, 311] on button "button" at bounding box center [500, 322] width 23 height 23
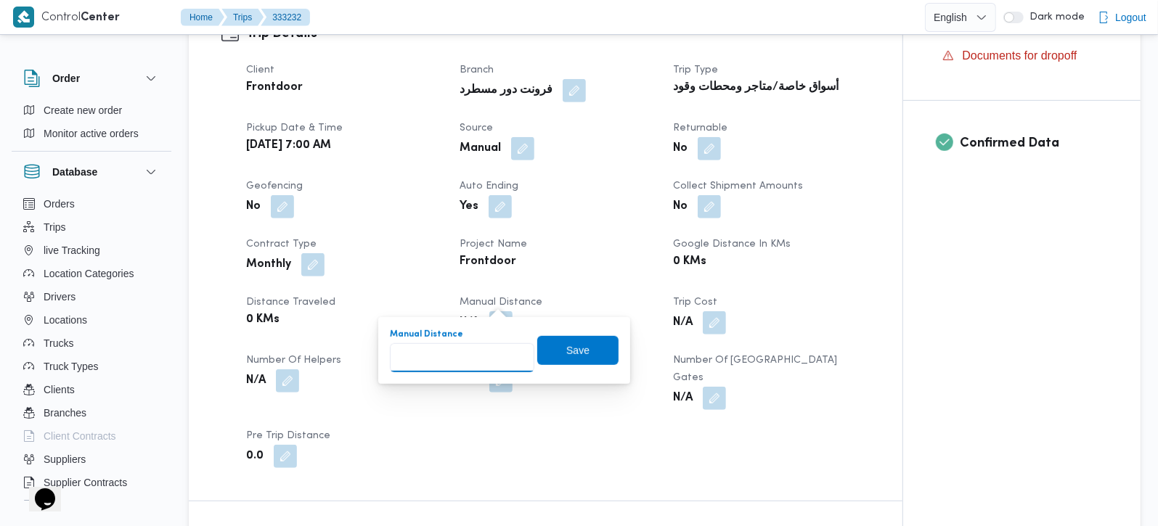
click at [448, 362] on input "Manual Distance" at bounding box center [462, 357] width 144 height 29
type input "175"
click at [551, 351] on span "Save" at bounding box center [577, 349] width 81 height 29
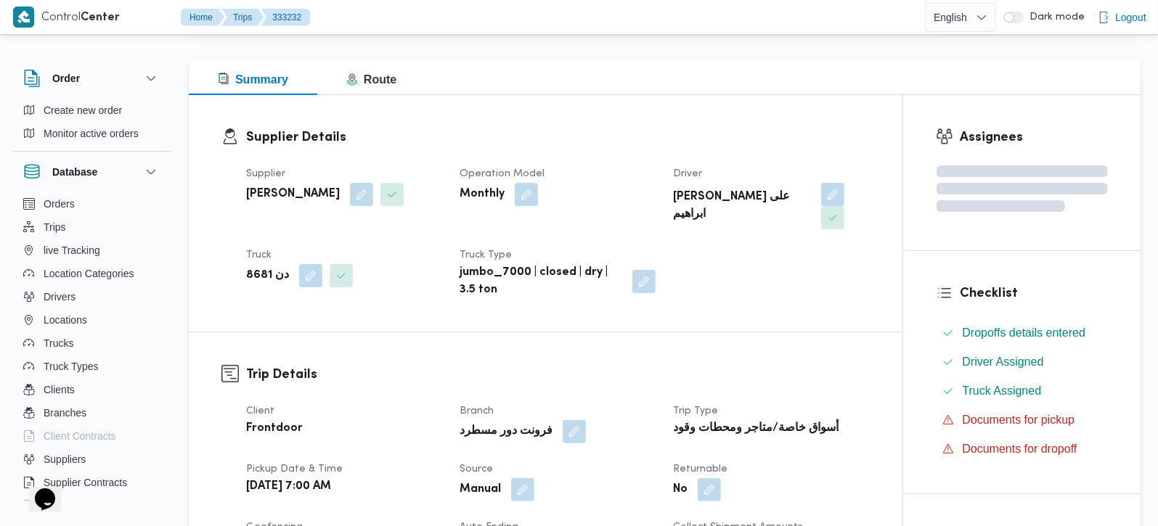
scroll to position [0, 0]
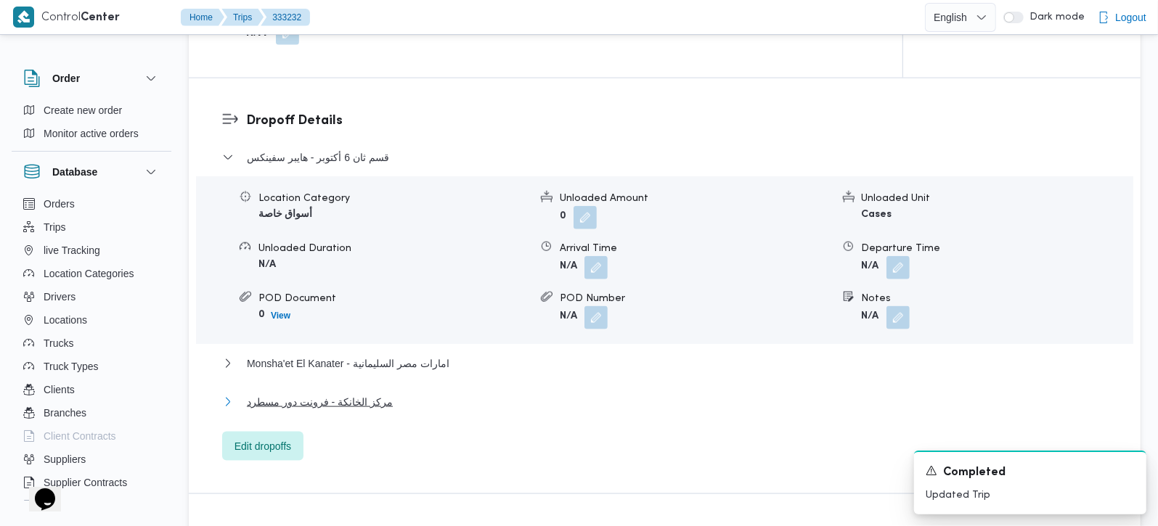
click at [325, 394] on span "مركز الخانكة - فرونت دور مسطرد" at bounding box center [320, 402] width 146 height 17
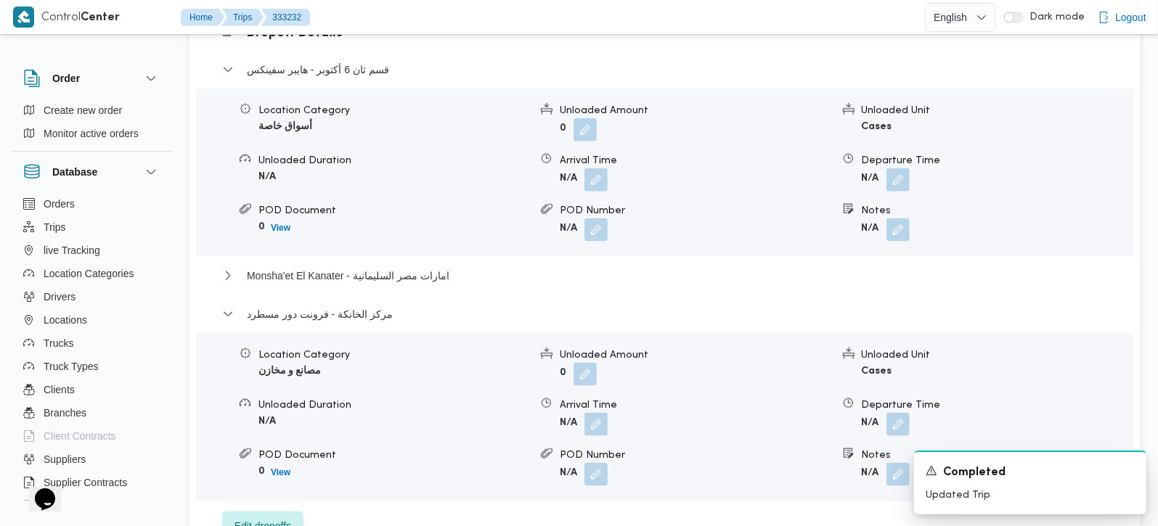
scroll to position [1452, 0]
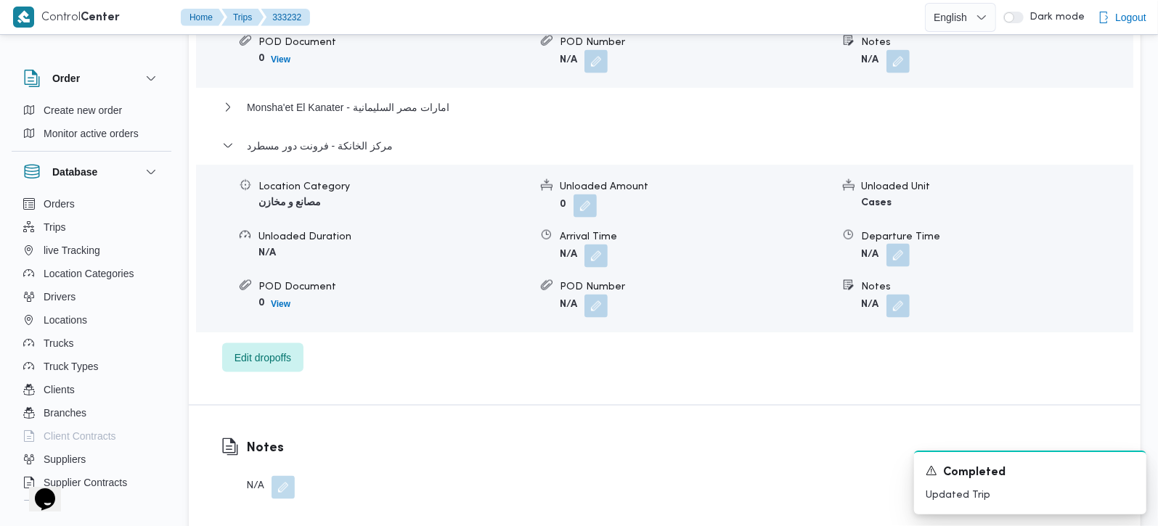
click at [892, 244] on button "button" at bounding box center [897, 255] width 23 height 23
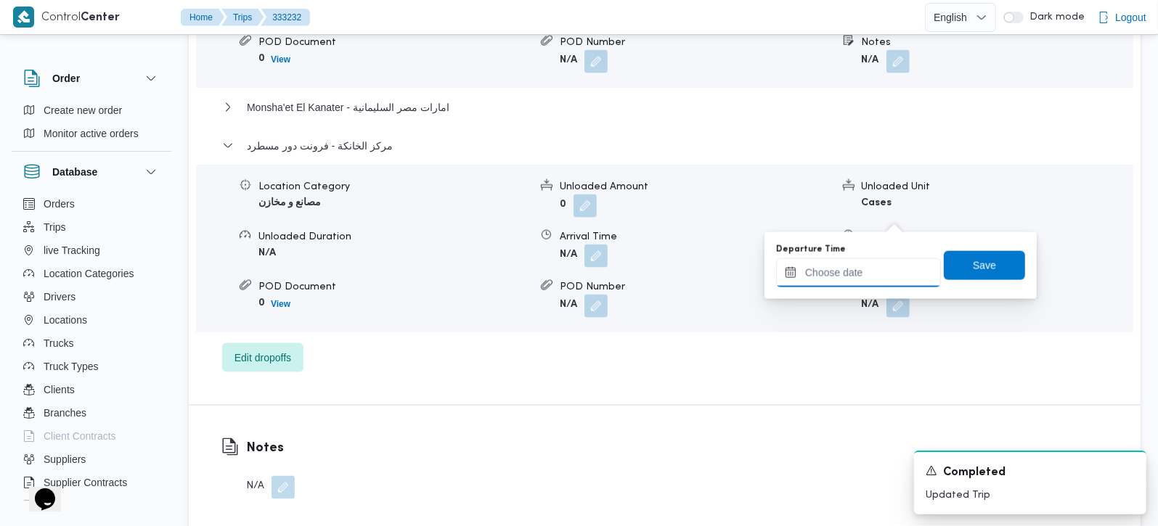
click at [874, 266] on input "Departure Time" at bounding box center [858, 272] width 165 height 29
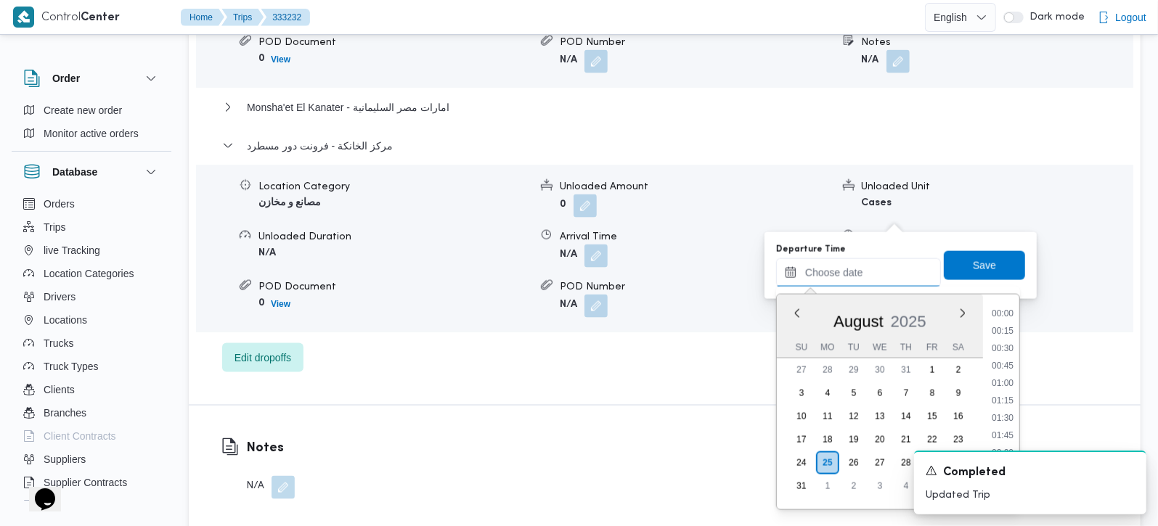
scroll to position [1173, 0]
click at [1007, 335] on li "17:15" at bounding box center [1002, 342] width 33 height 15
type input "[DATE] 17:15"
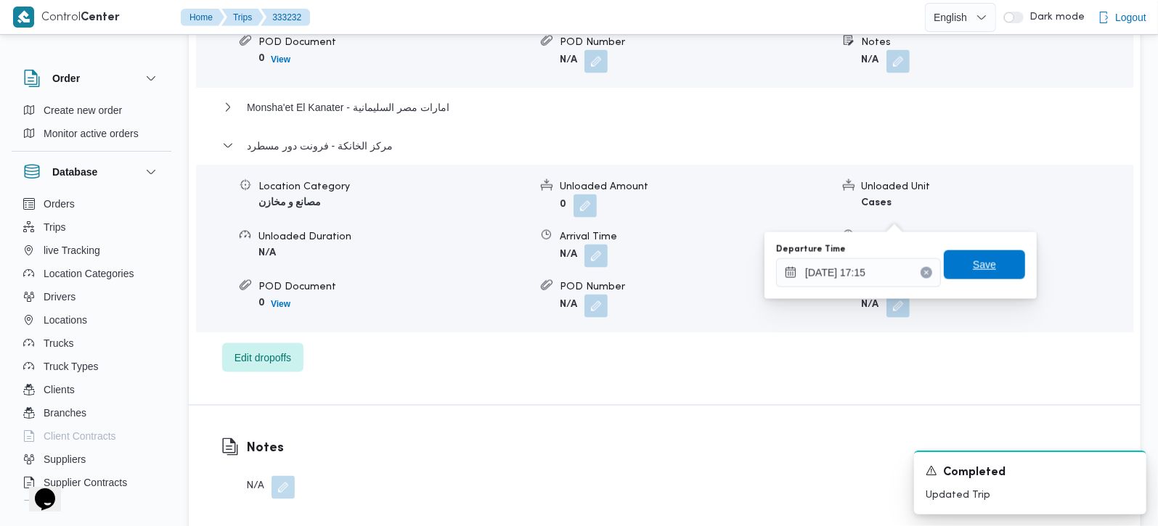
click at [993, 270] on span "Save" at bounding box center [984, 264] width 81 height 29
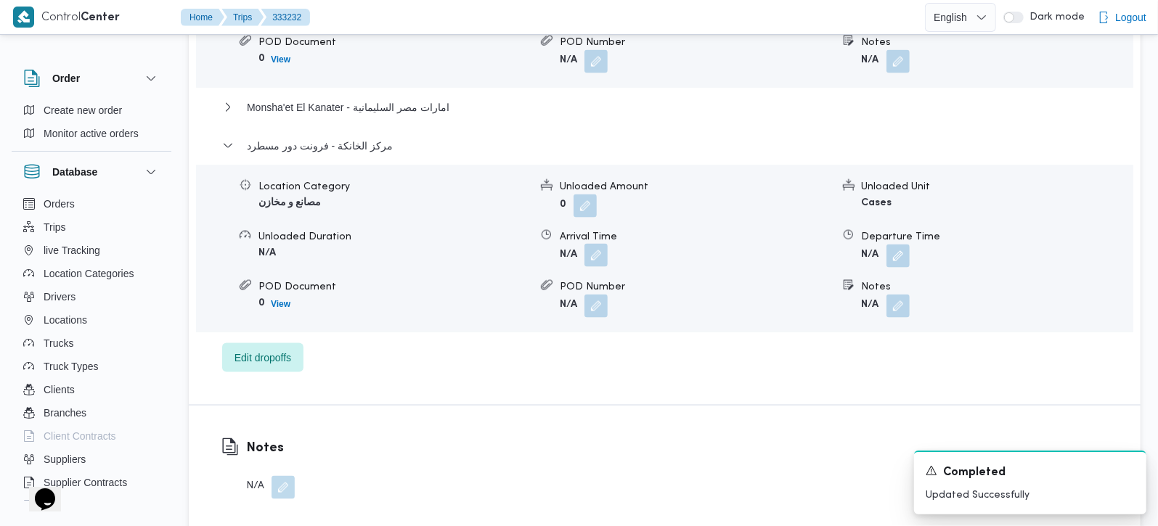
click at [588, 244] on button "button" at bounding box center [595, 255] width 23 height 23
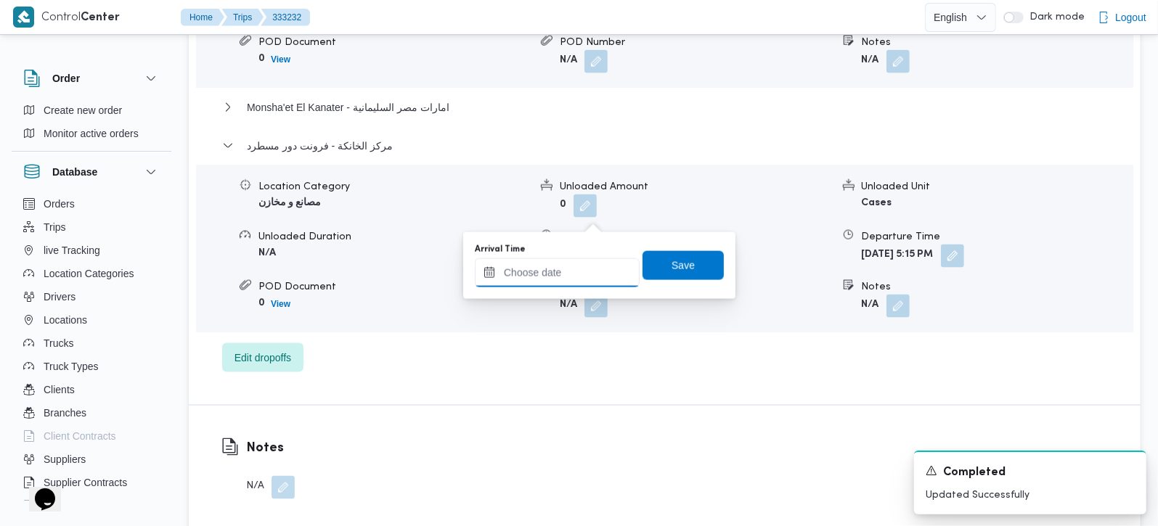
drag, startPoint x: 588, startPoint y: 217, endPoint x: 570, endPoint y: 281, distance: 66.4
click at [570, 281] on input "Arrival Time" at bounding box center [557, 272] width 165 height 29
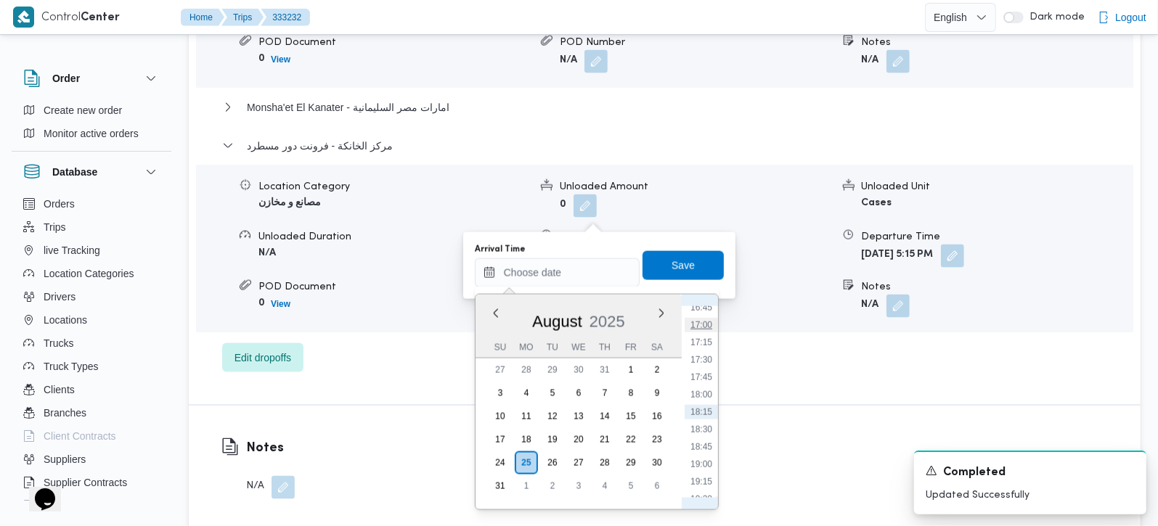
click at [702, 327] on li "17:00" at bounding box center [701, 325] width 33 height 15
type input "25/08/2025 17:00"
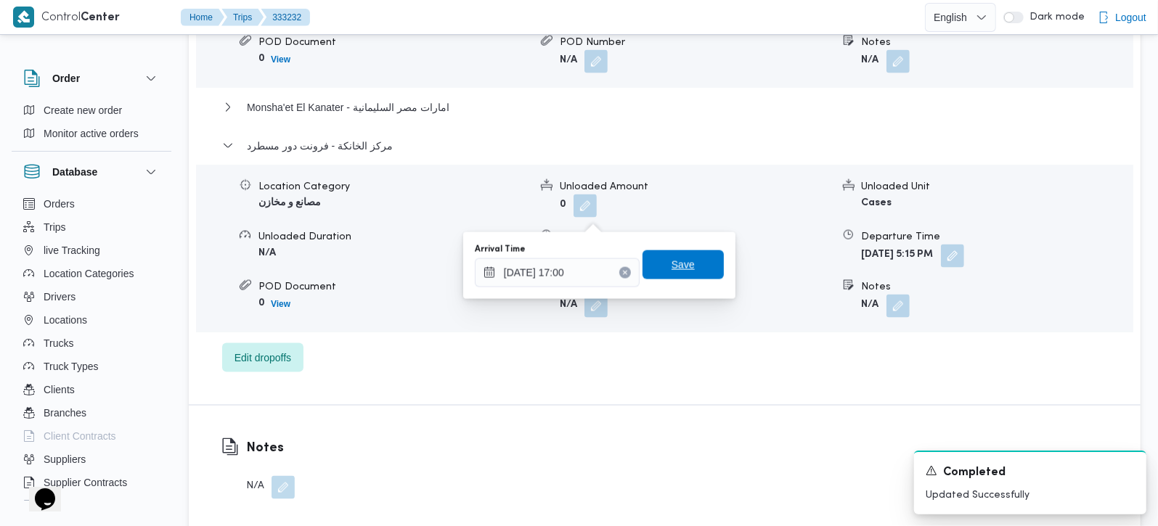
click at [686, 263] on span "Save" at bounding box center [683, 264] width 81 height 29
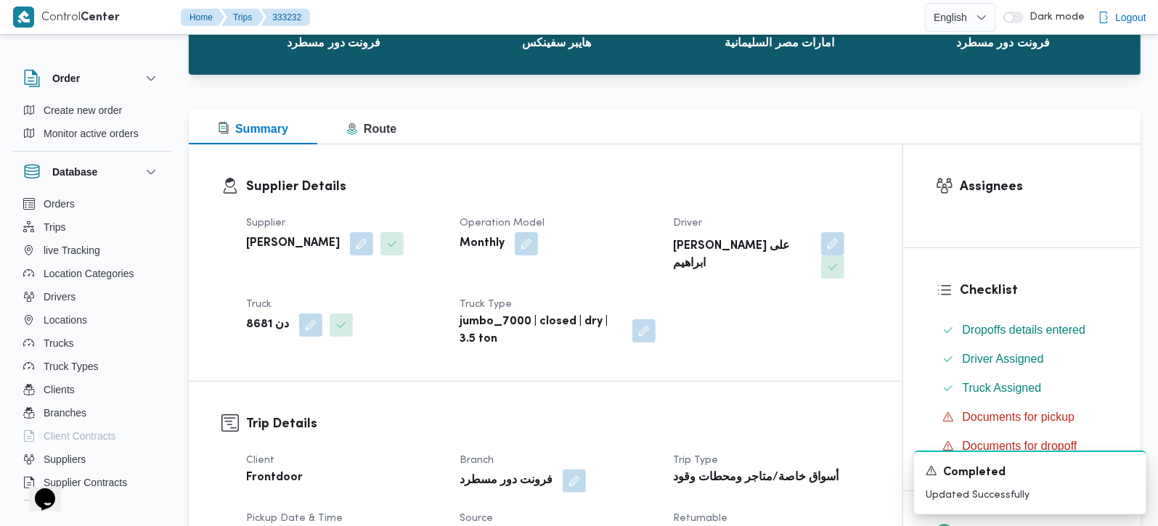
scroll to position [0, 0]
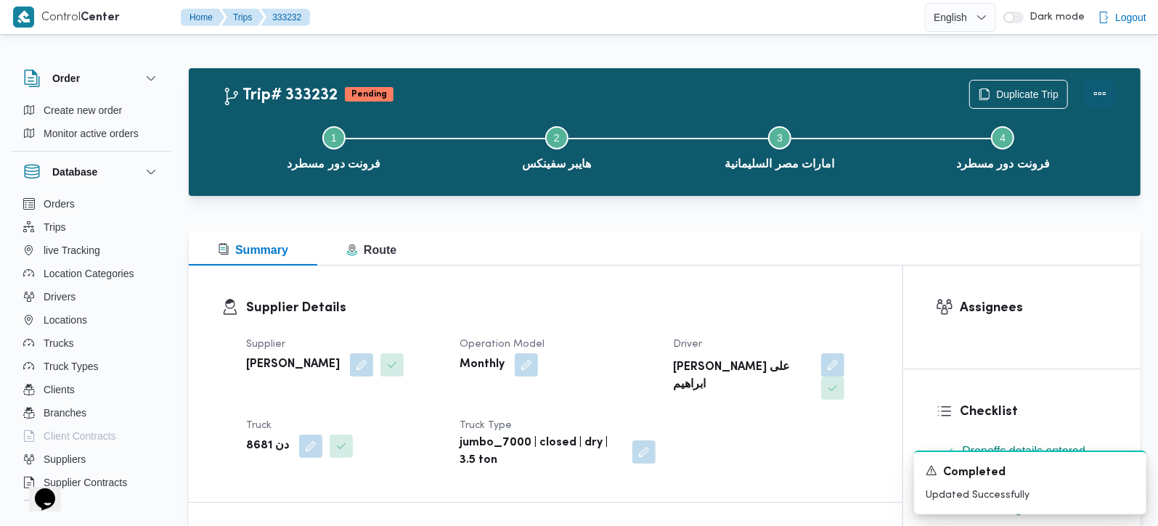
click at [1092, 89] on button "Actions" at bounding box center [1099, 93] width 29 height 29
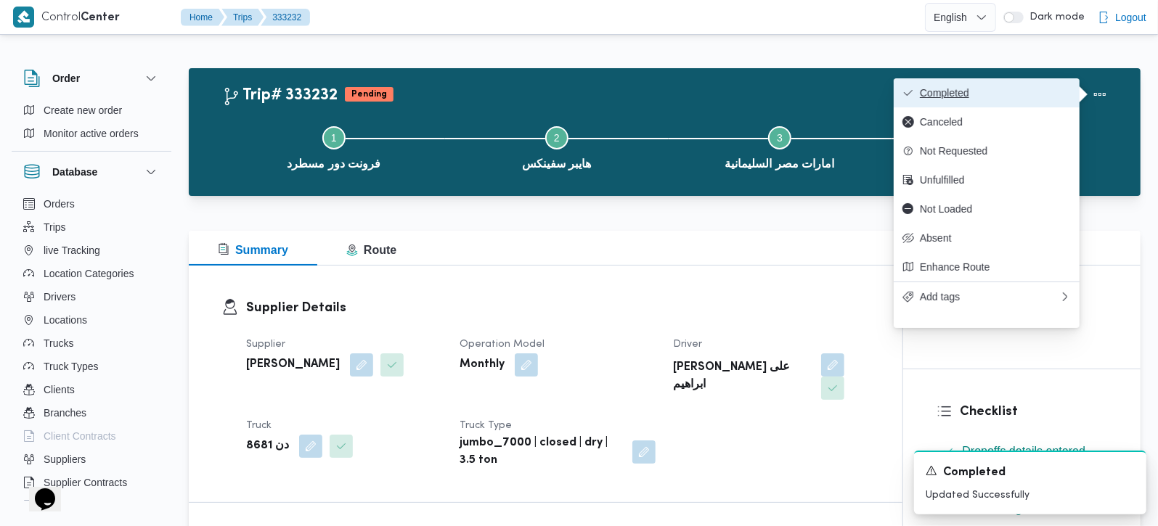
click at [982, 90] on span "Completed" at bounding box center [995, 93] width 151 height 12
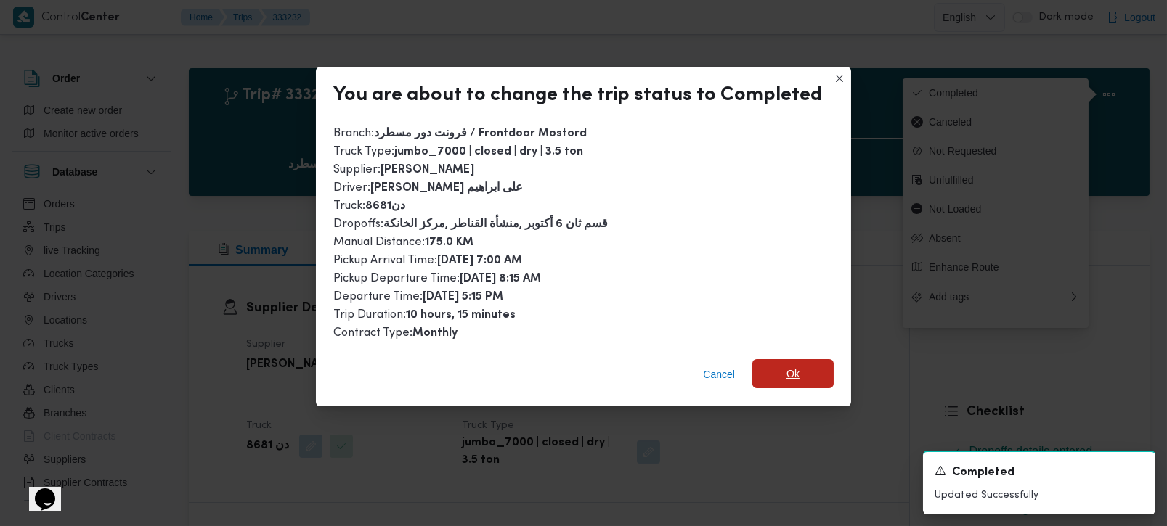
click at [806, 373] on span "Ok" at bounding box center [792, 373] width 81 height 29
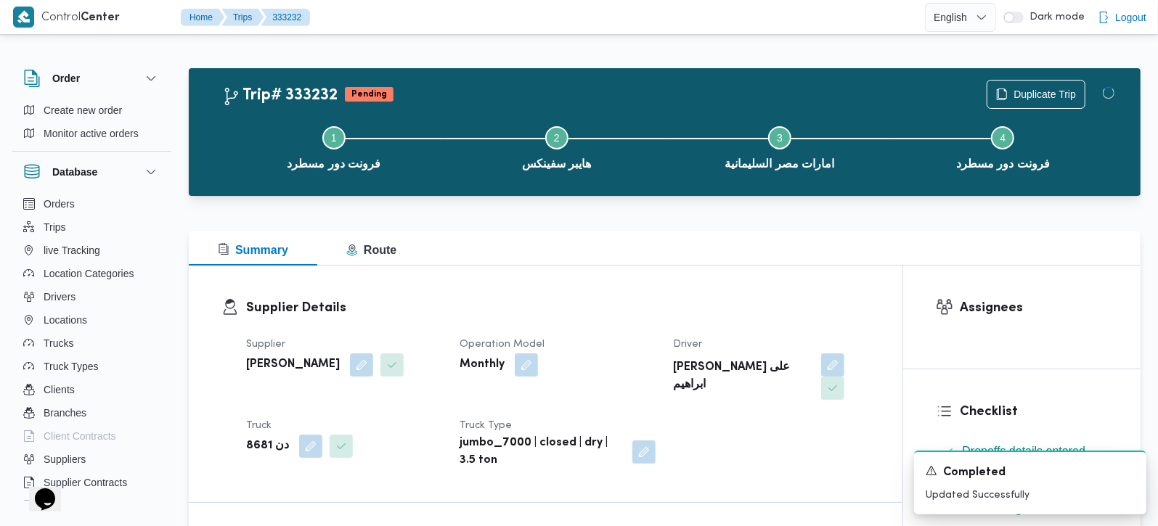
click at [729, 248] on div "Summary Route" at bounding box center [665, 248] width 952 height 35
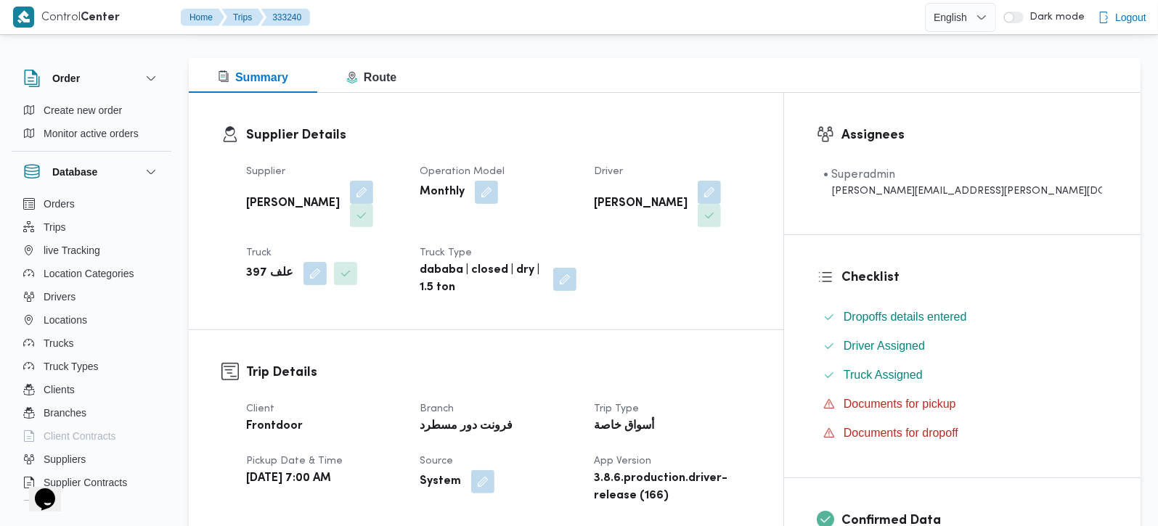
scroll to position [427, 0]
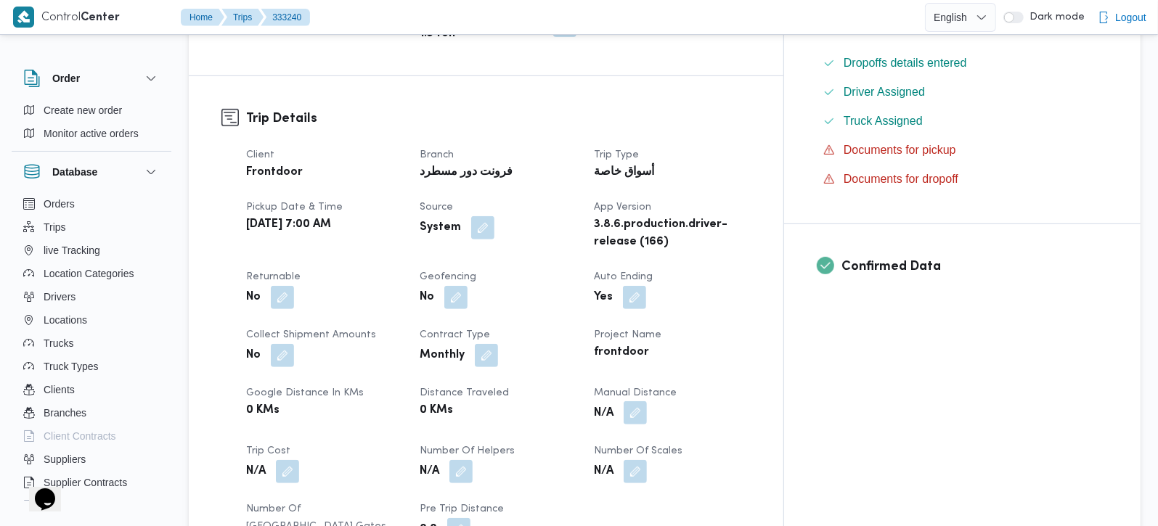
click at [647, 401] on button "button" at bounding box center [635, 412] width 23 height 23
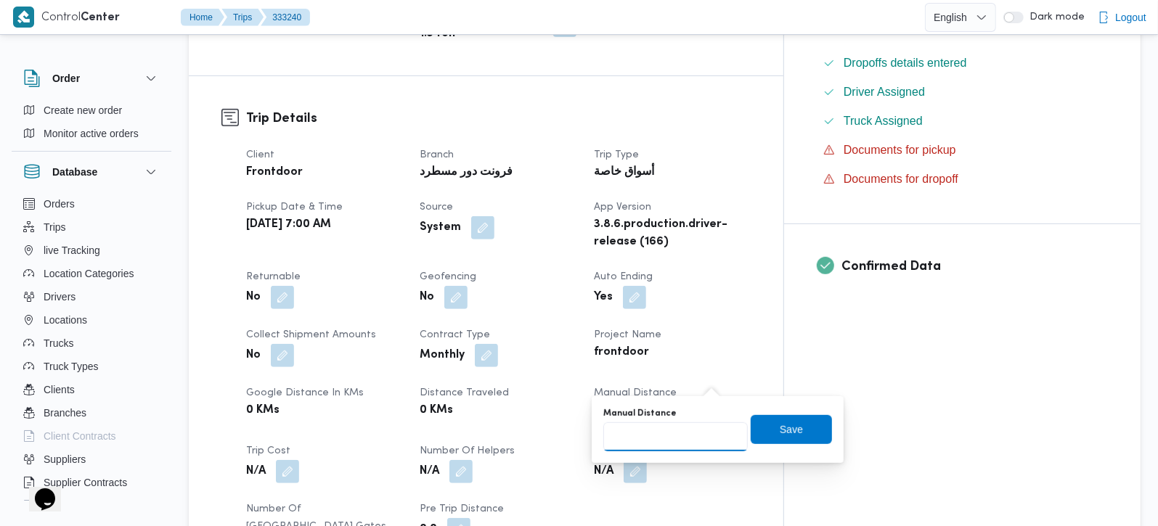
click at [698, 425] on input "Manual Distance" at bounding box center [675, 437] width 144 height 29
type input "110"
click at [780, 420] on span "Save" at bounding box center [791, 428] width 23 height 17
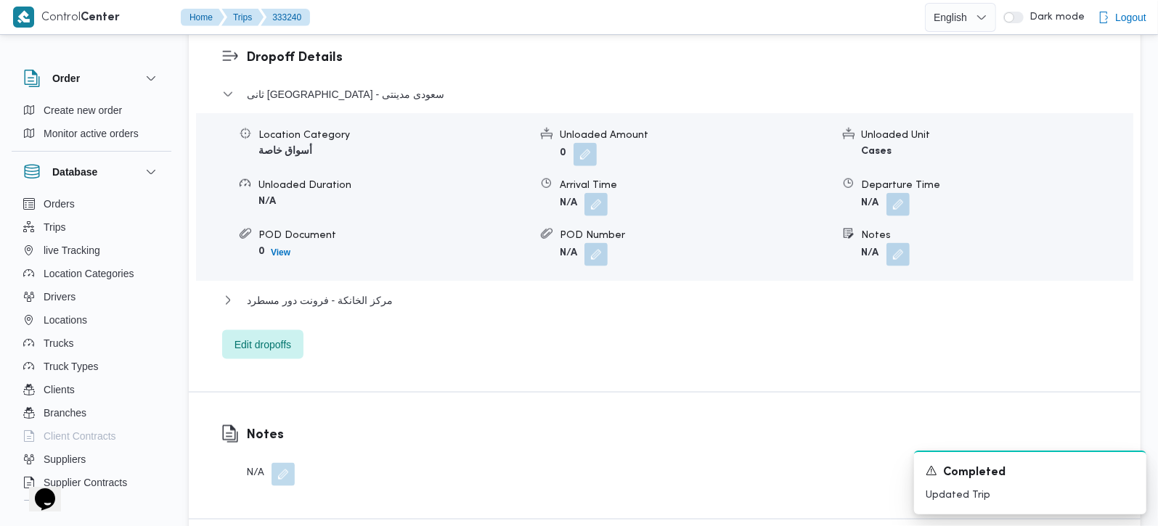
scroll to position [1281, 0]
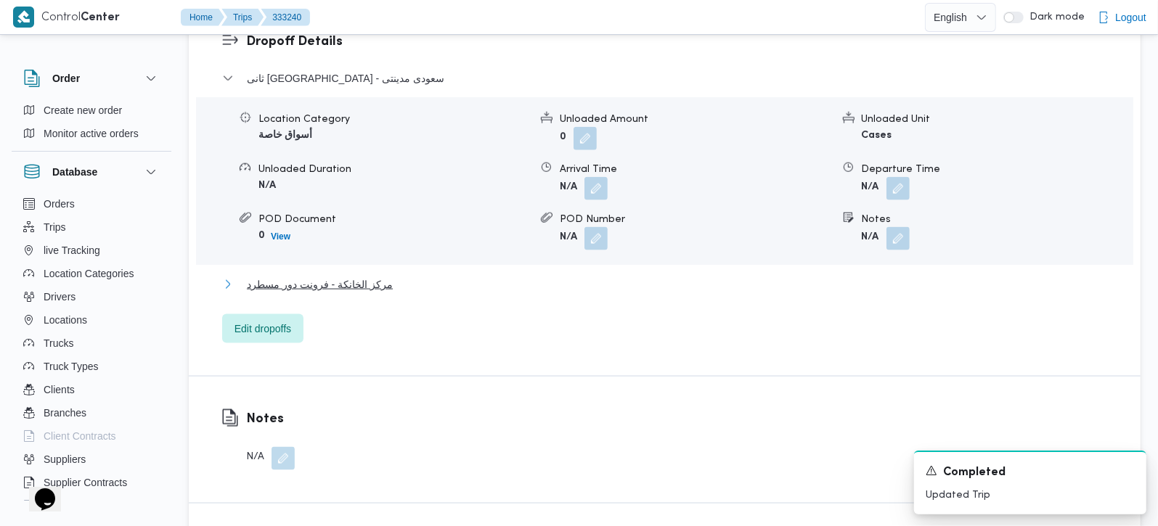
click at [369, 276] on span "مركز الخانكة - فرونت دور مسطرد" at bounding box center [320, 284] width 146 height 17
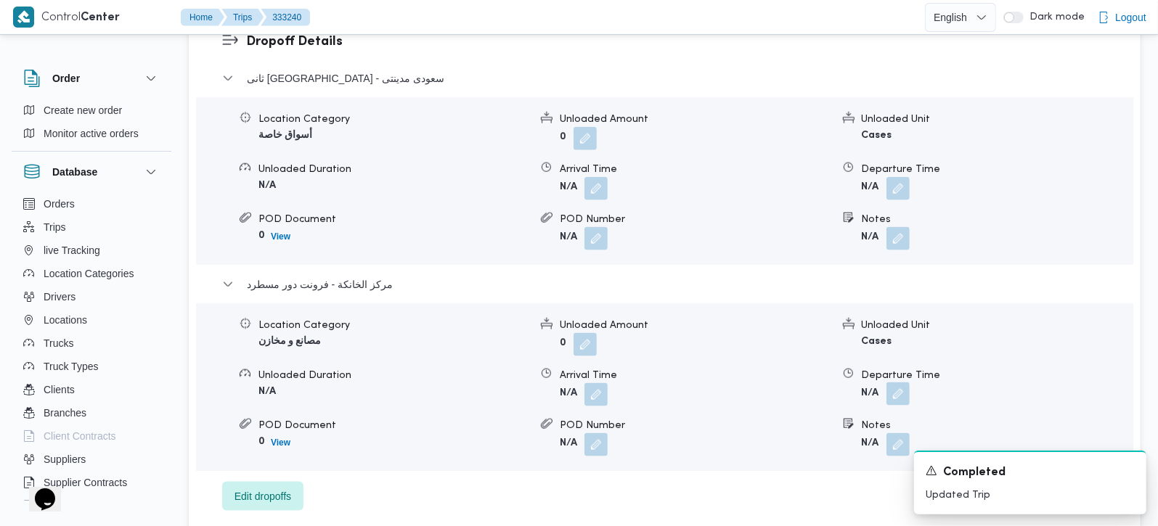
click at [900, 383] on button "button" at bounding box center [897, 394] width 23 height 23
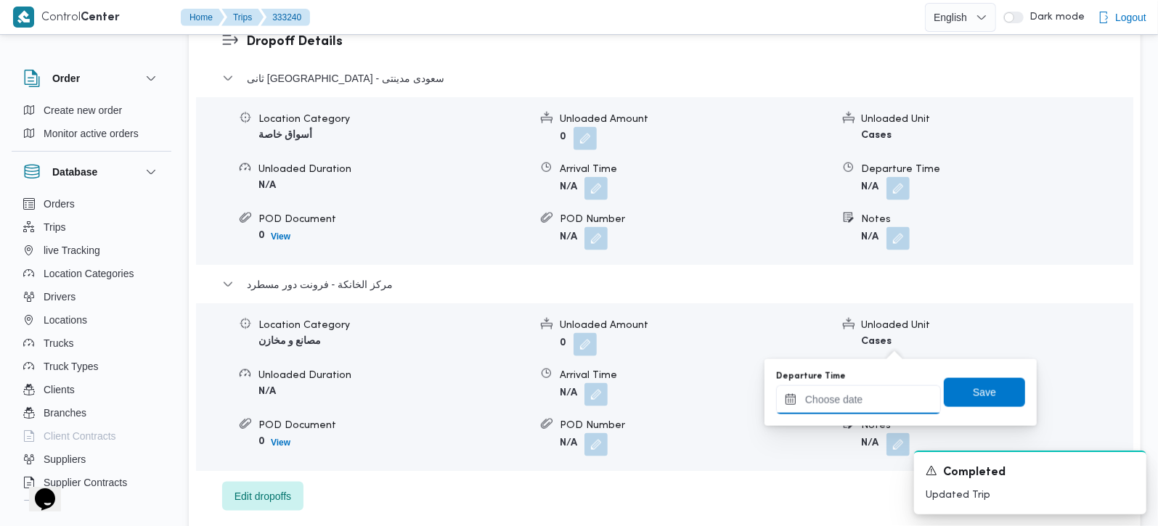
click at [874, 391] on div at bounding box center [858, 400] width 165 height 29
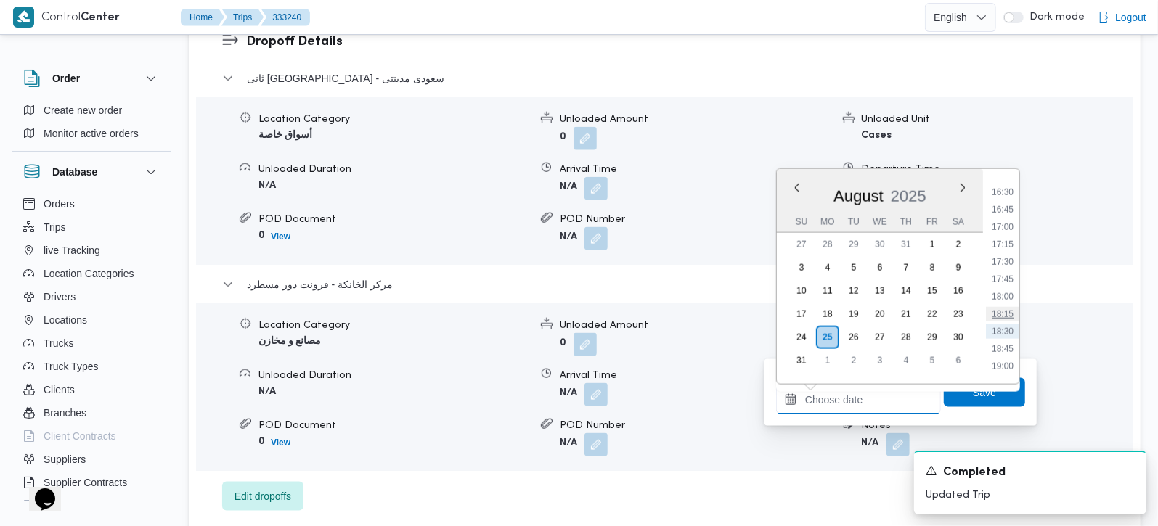
scroll to position [1105, 0]
click at [1011, 246] on li "16:45" at bounding box center [1002, 250] width 33 height 15
type input "[DATE] 16:45"
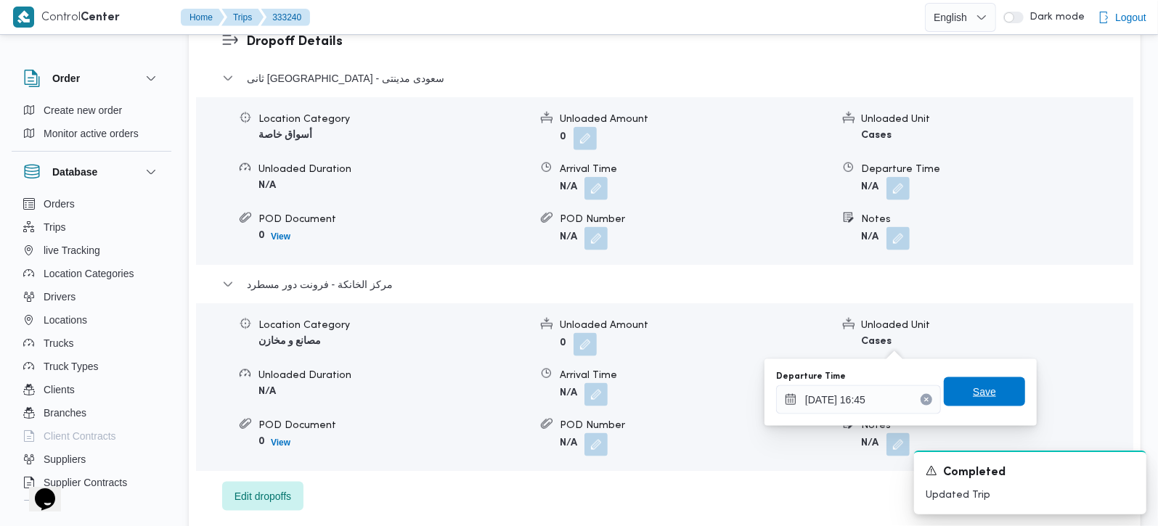
click at [978, 385] on span "Save" at bounding box center [984, 391] width 23 height 17
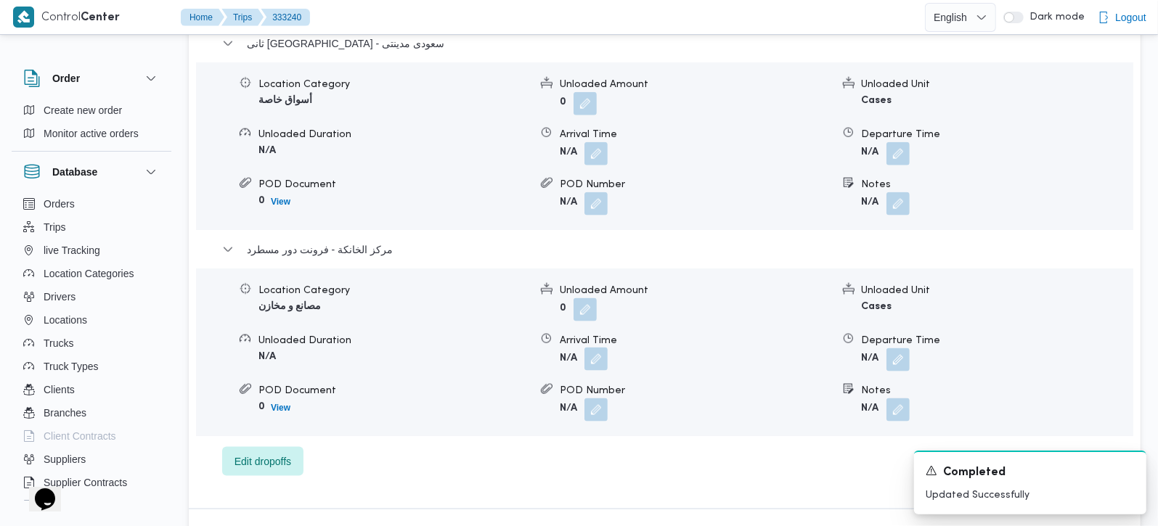
click at [606, 348] on button "button" at bounding box center [595, 359] width 23 height 23
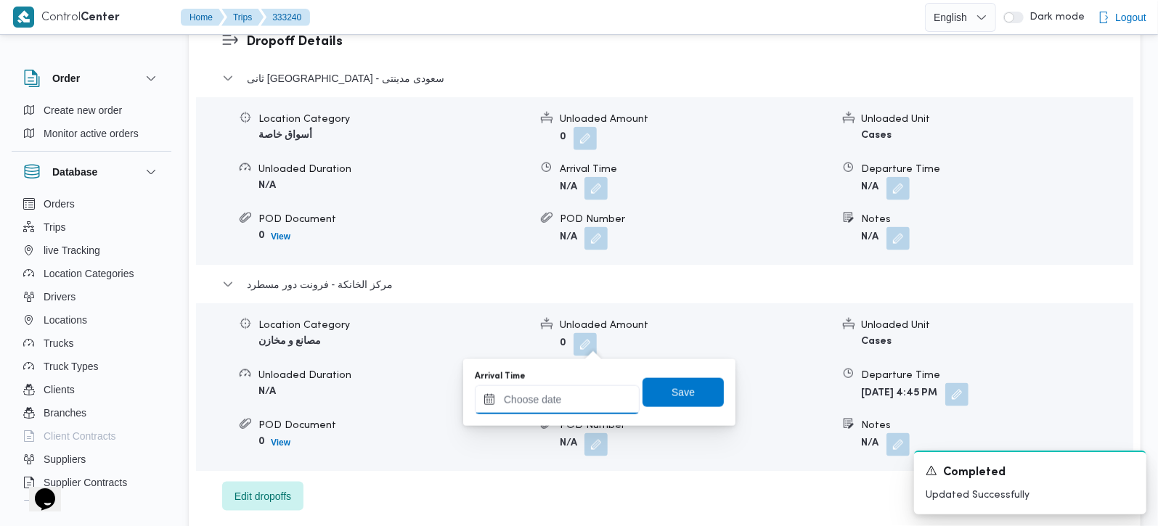
click at [592, 386] on input "Arrival Time" at bounding box center [557, 400] width 165 height 29
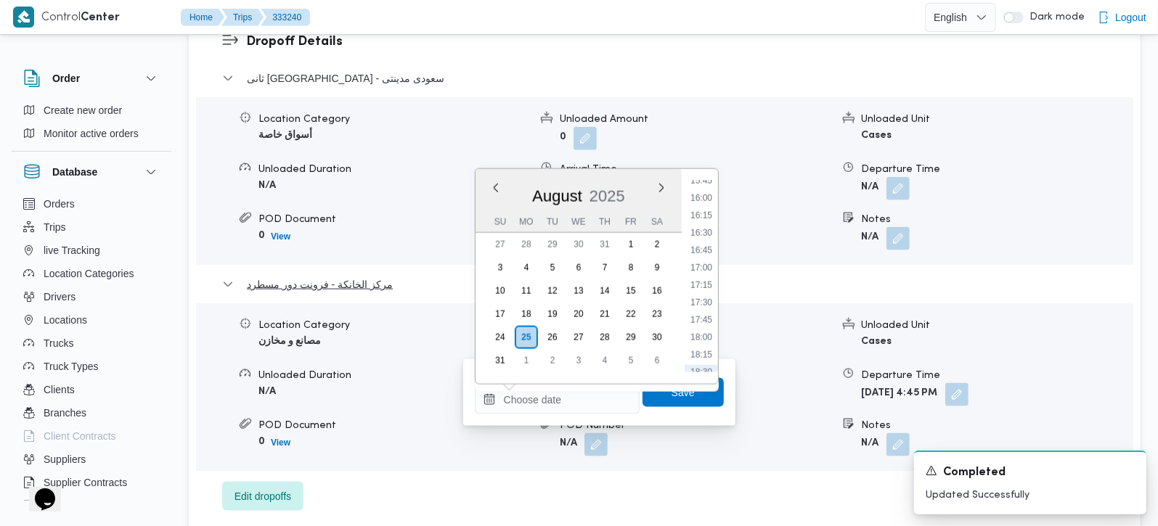
click at [701, 226] on li "16:30" at bounding box center [701, 233] width 33 height 15
type input "25/08/2025 16:30"
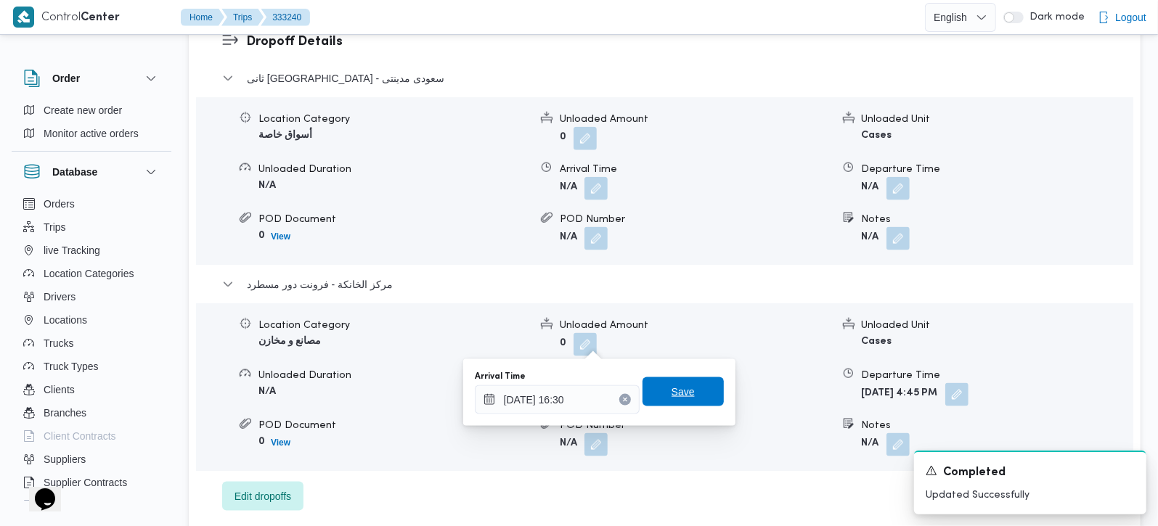
click at [698, 385] on span "Save" at bounding box center [683, 392] width 81 height 29
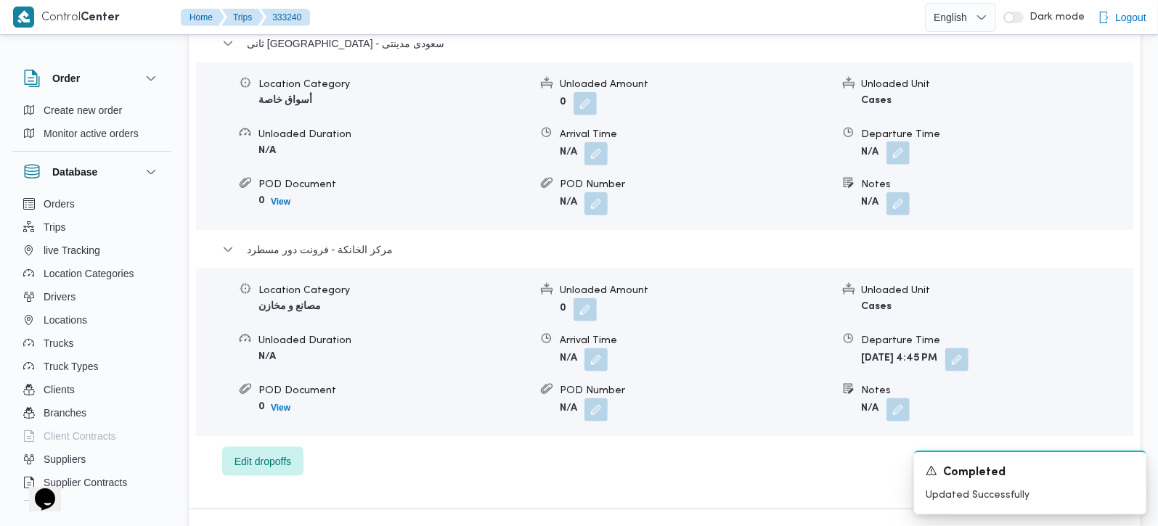
click at [898, 142] on button "button" at bounding box center [897, 153] width 23 height 23
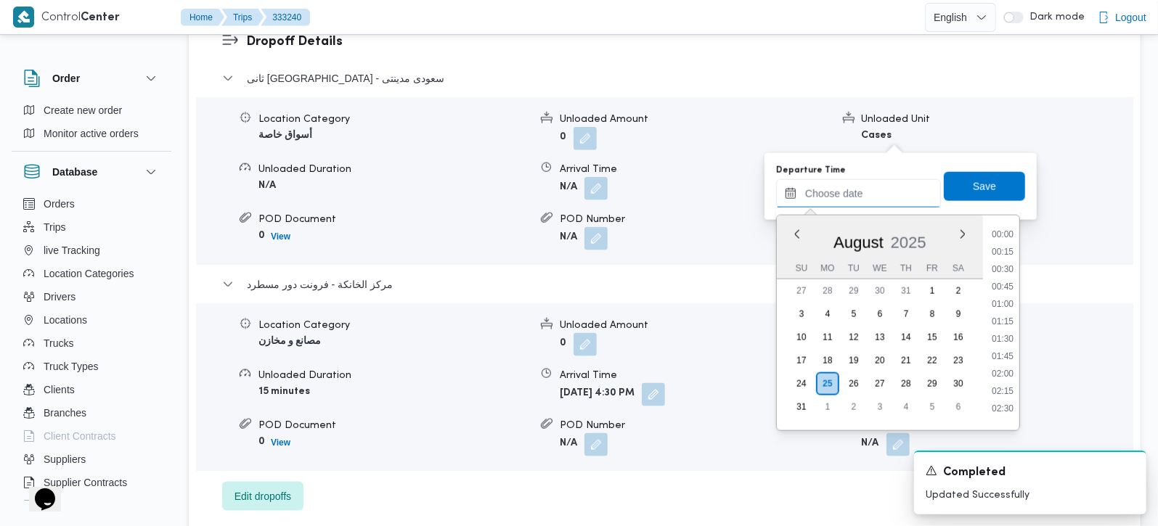
drag, startPoint x: 859, startPoint y: 203, endPoint x: 867, endPoint y: 206, distance: 8.8
click at [859, 203] on input "Departure Time" at bounding box center [858, 193] width 165 height 29
click at [1011, 223] on div "Time 00:00 00:15 00:30 00:45 01:00 01:15 01:30 01:45 02:00 02:15 02:30 02:45 03…" at bounding box center [1001, 323] width 36 height 215
click at [1011, 232] on li "15:45" at bounding box center [1002, 227] width 33 height 15
type input "[DATE] 15:45"
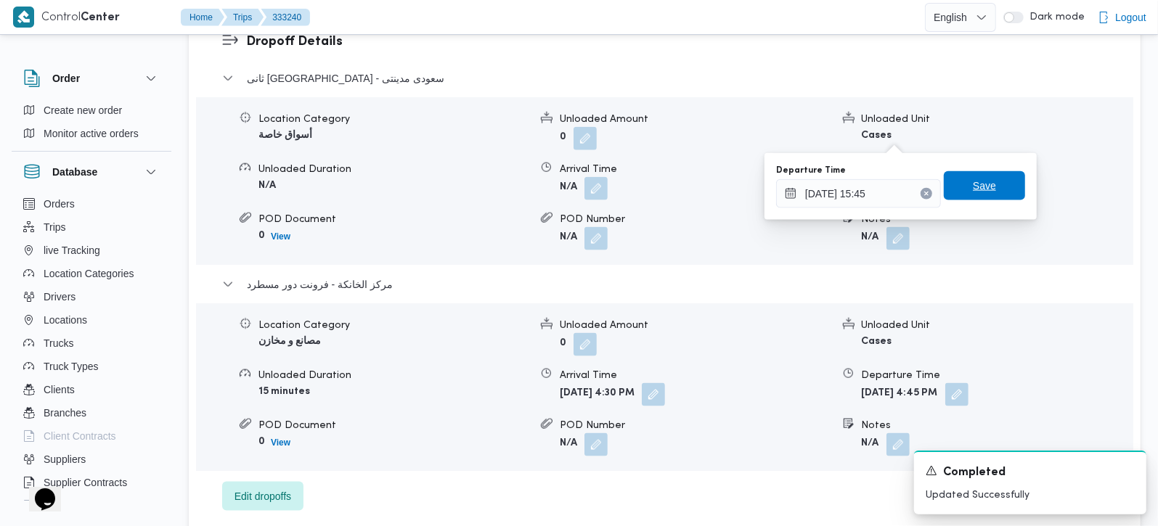
click at [995, 186] on span "Save" at bounding box center [984, 185] width 81 height 29
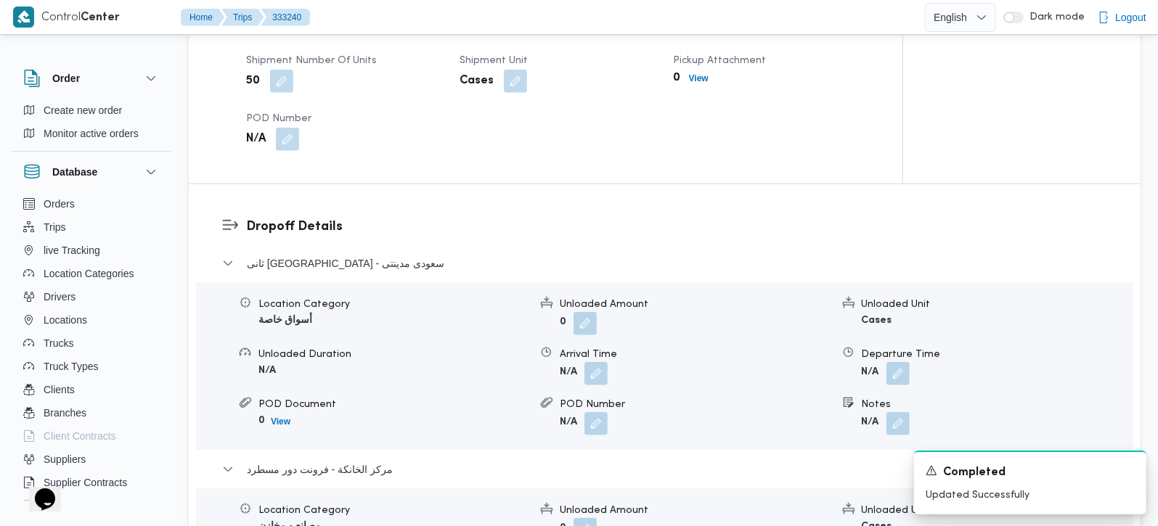
scroll to position [1024, 0]
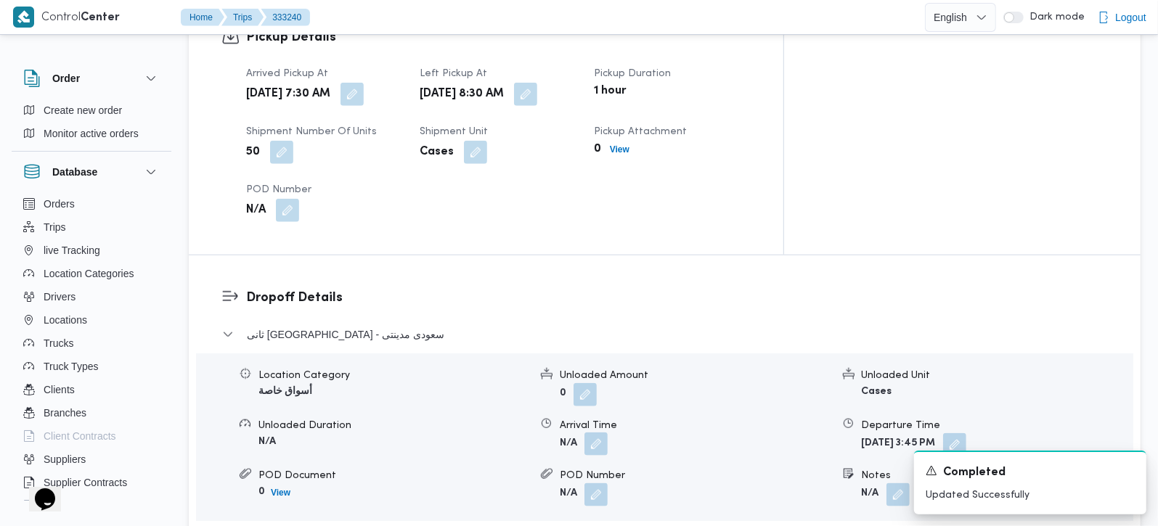
click at [595, 433] on button "button" at bounding box center [595, 444] width 23 height 23
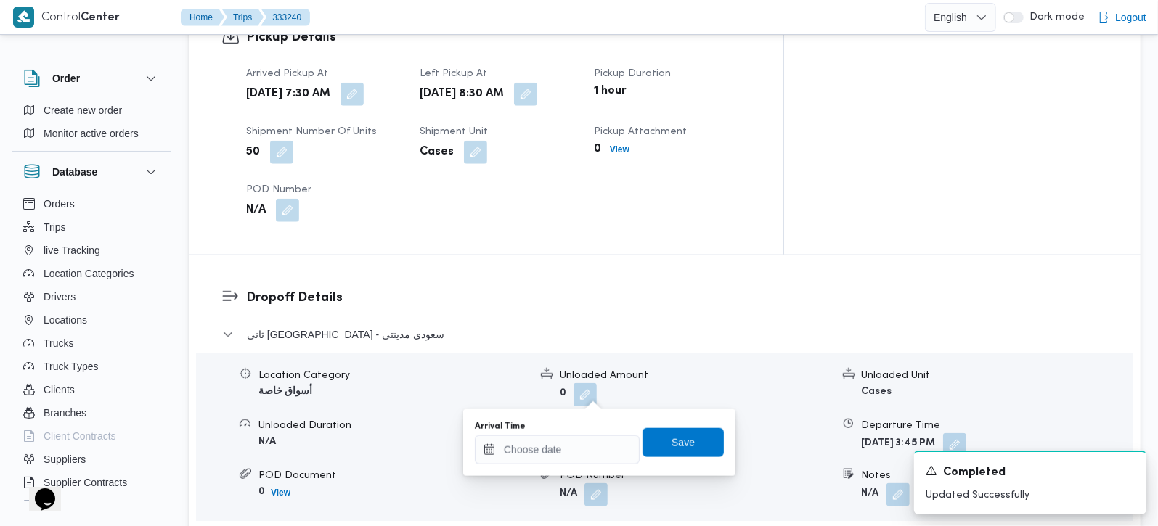
click at [587, 433] on div "Arrival Time" at bounding box center [557, 443] width 165 height 44
click at [592, 452] on input "Arrival Time" at bounding box center [557, 450] width 165 height 29
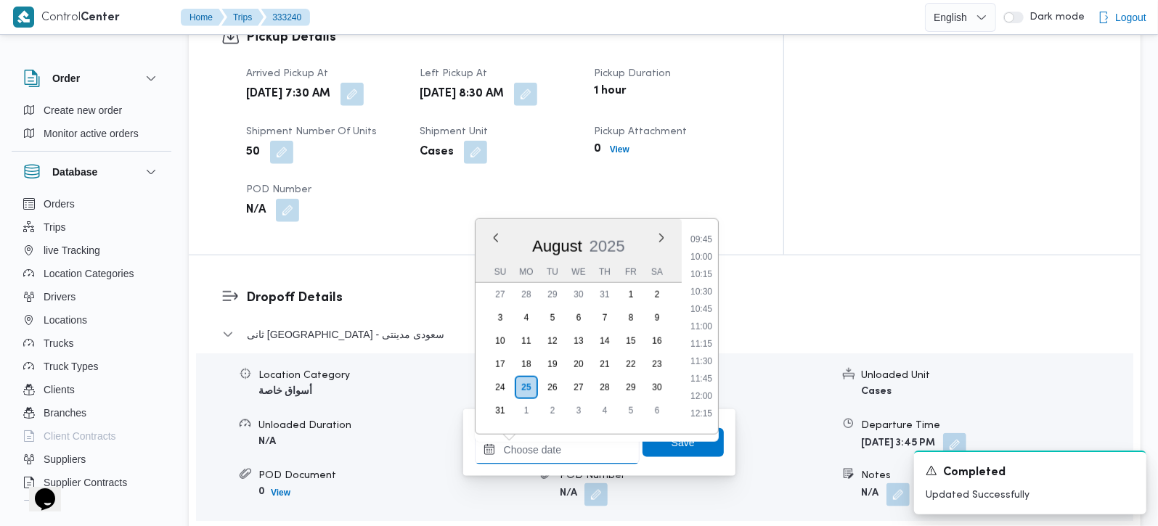
scroll to position [592, 0]
drag, startPoint x: 702, startPoint y: 292, endPoint x: 699, endPoint y: 341, distance: 49.5
click at [702, 292] on li "09:15" at bounding box center [701, 290] width 33 height 15
type input "25/08/2025 09:15"
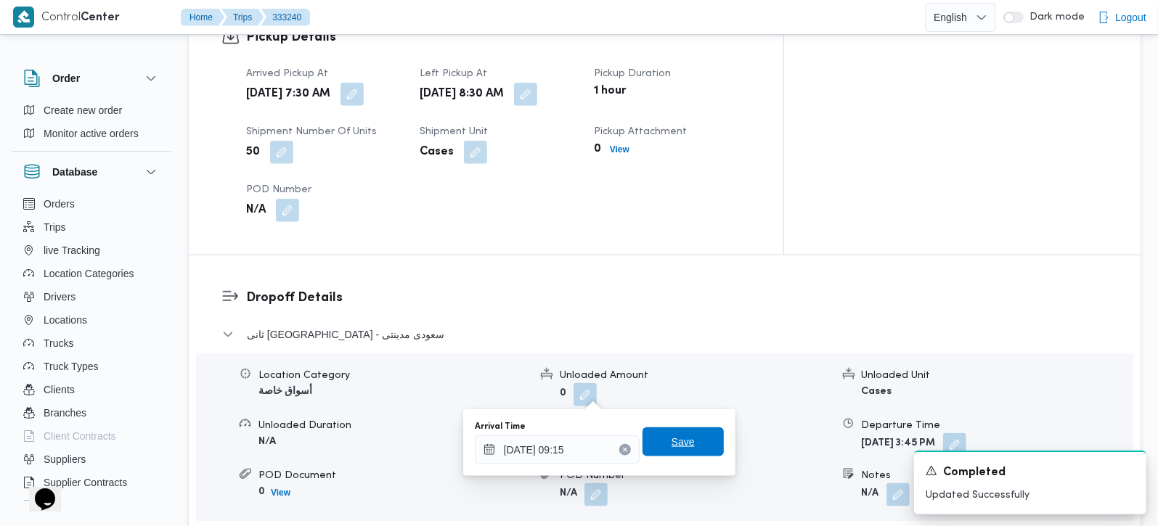
click at [672, 442] on span "Save" at bounding box center [683, 441] width 23 height 17
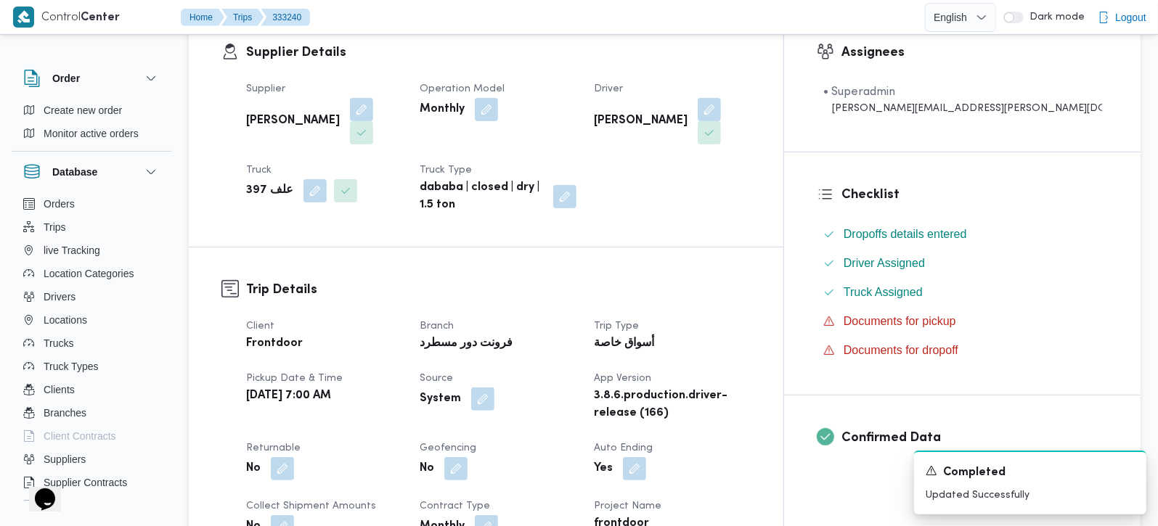
scroll to position [0, 0]
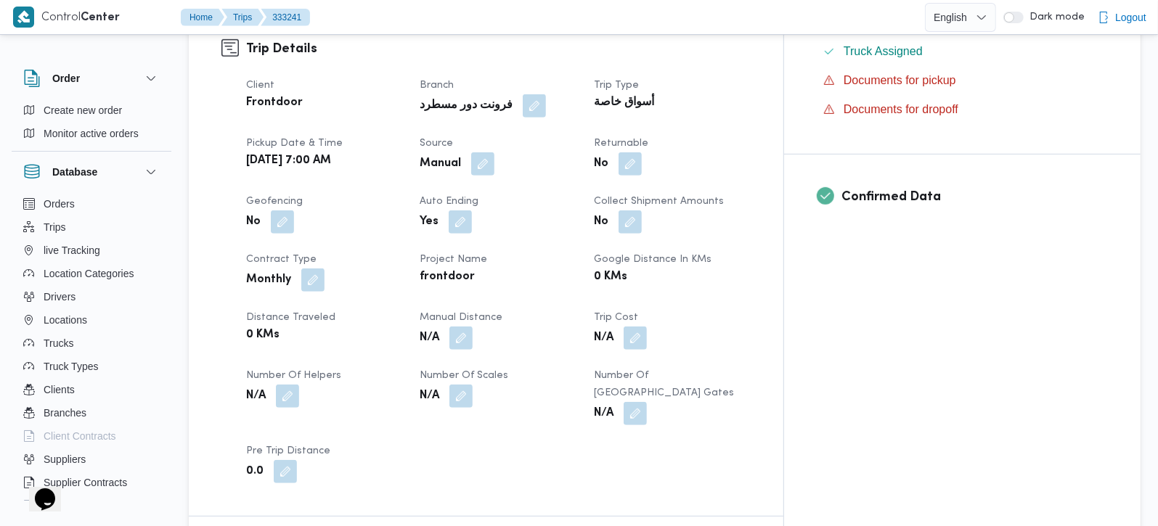
scroll to position [512, 0]
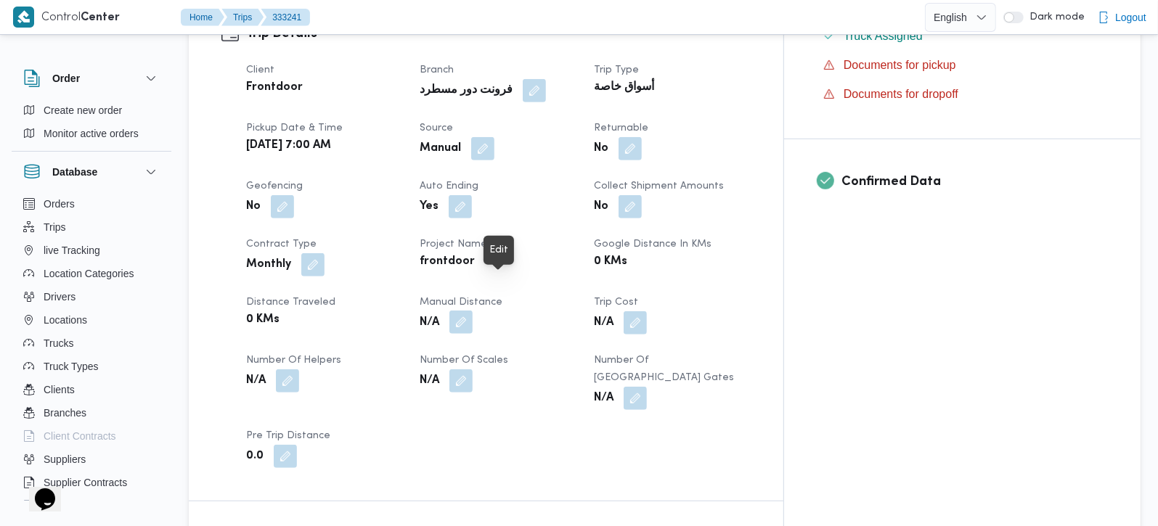
click at [473, 311] on button "button" at bounding box center [460, 322] width 23 height 23
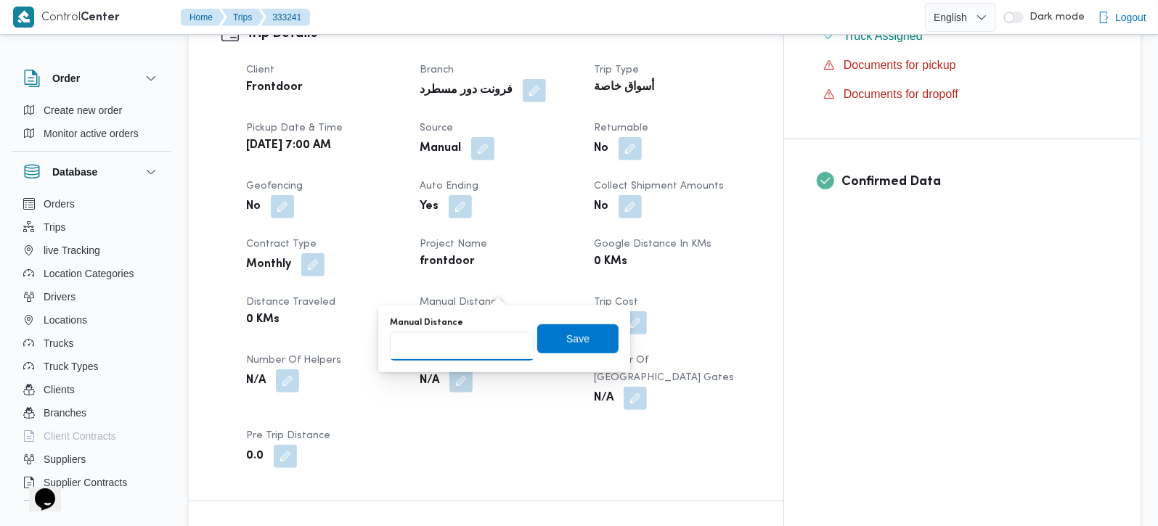
click at [475, 338] on input "Manual Distance" at bounding box center [462, 346] width 144 height 29
type input "120"
click at [566, 338] on span "Save" at bounding box center [577, 338] width 23 height 17
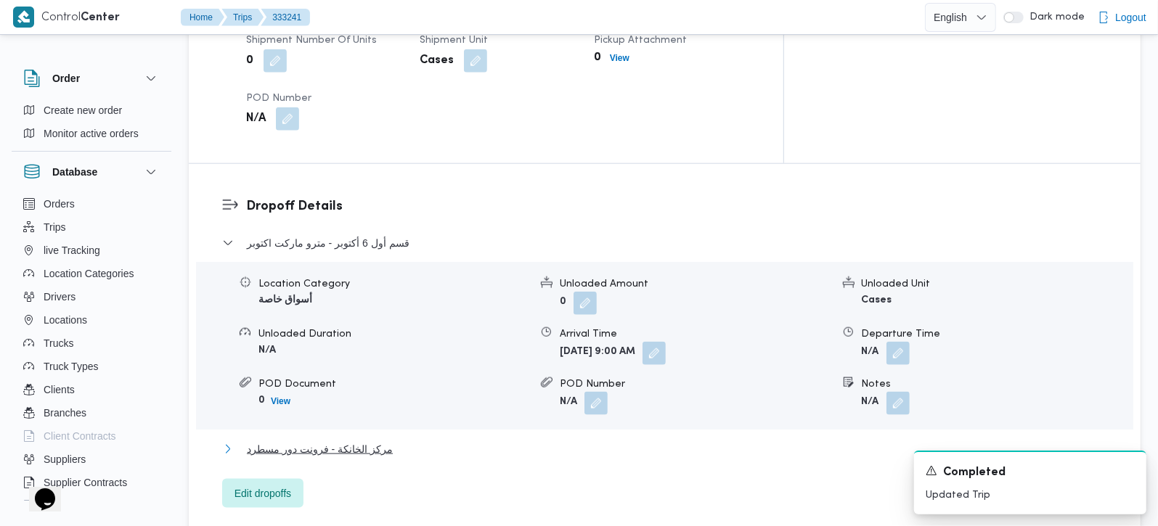
click at [345, 441] on span "مركز الخانكة - فرونت دور مسطرد" at bounding box center [320, 449] width 146 height 17
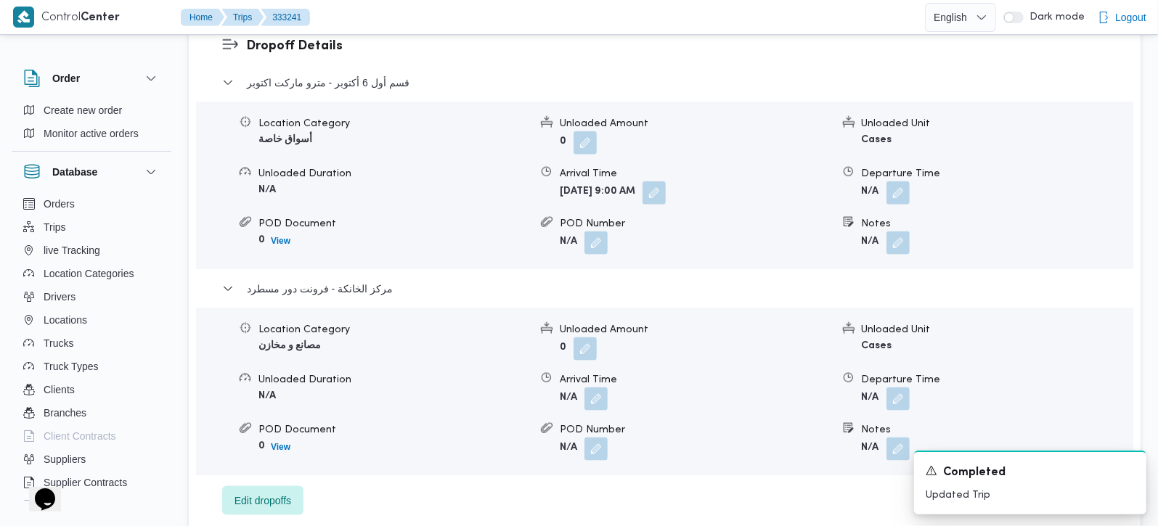
scroll to position [1281, 0]
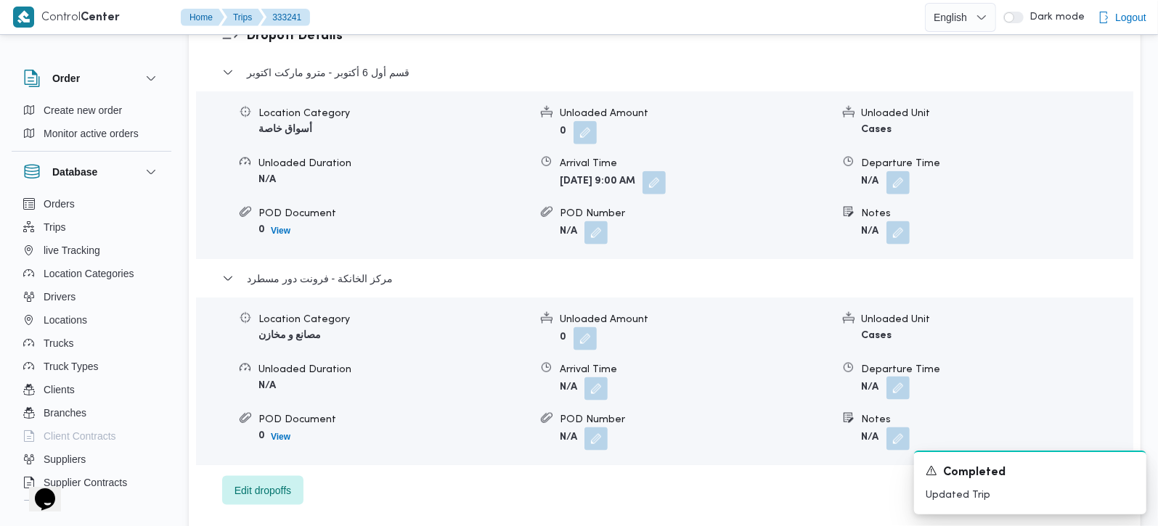
click at [908, 377] on button "button" at bounding box center [897, 388] width 23 height 23
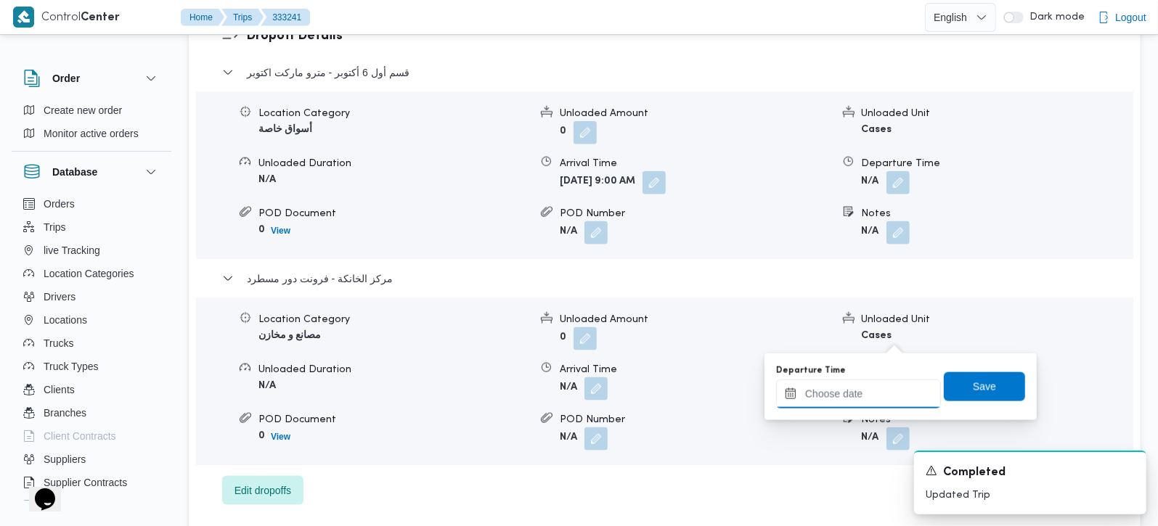
click at [873, 391] on input "Departure Time" at bounding box center [858, 394] width 165 height 29
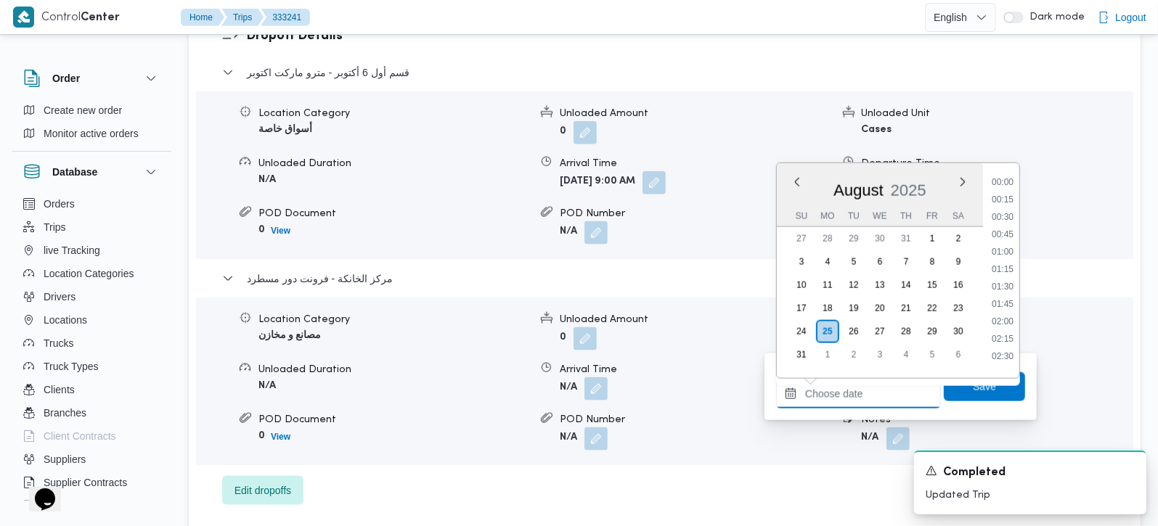
scroll to position [1173, 0]
click at [1006, 205] on li "17:15" at bounding box center [1002, 211] width 33 height 15
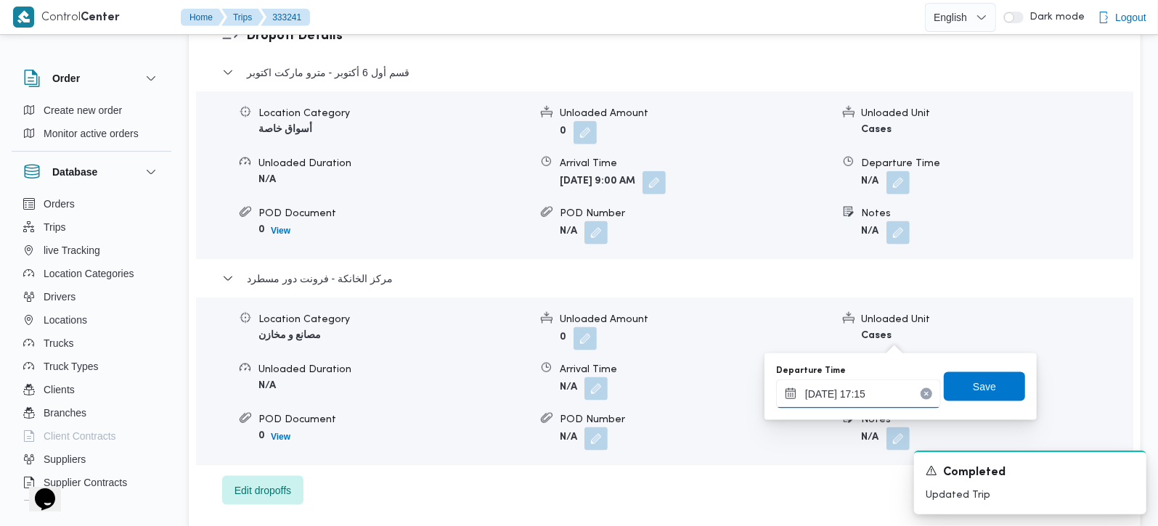
click at [855, 402] on input "25/08/2025 17:15" at bounding box center [858, 394] width 165 height 29
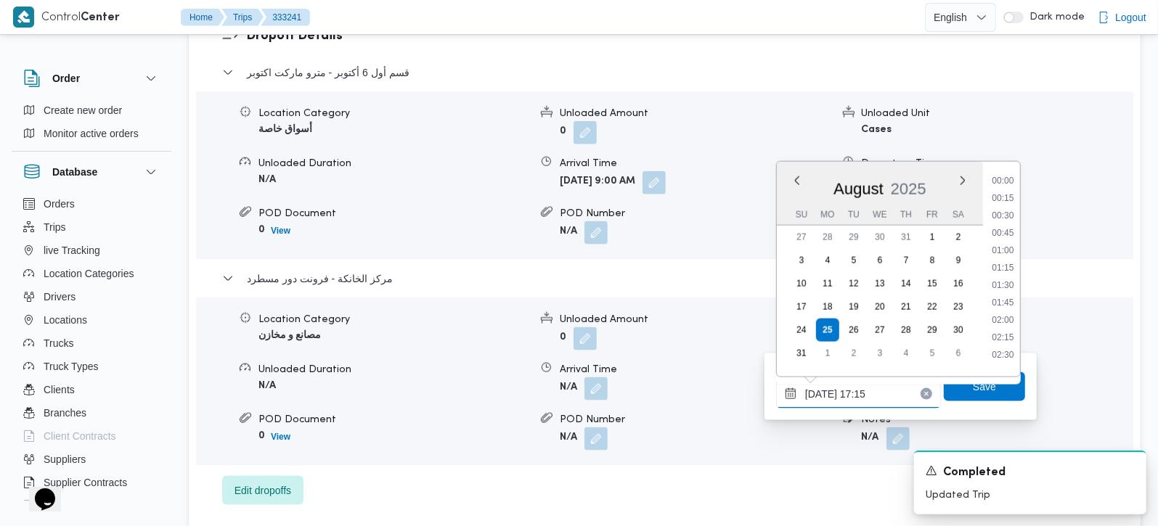
scroll to position [1104, 0]
click at [1008, 250] on ul "00:00 00:15 00:30 00:45 01:00 01:15 01:30 01:45 02:00 02:15 02:30 02:45 03:00 0…" at bounding box center [1003, 270] width 34 height 192
click at [1008, 265] on li "17:00" at bounding box center [1002, 262] width 33 height 15
type input "25/08/2025 17:00"
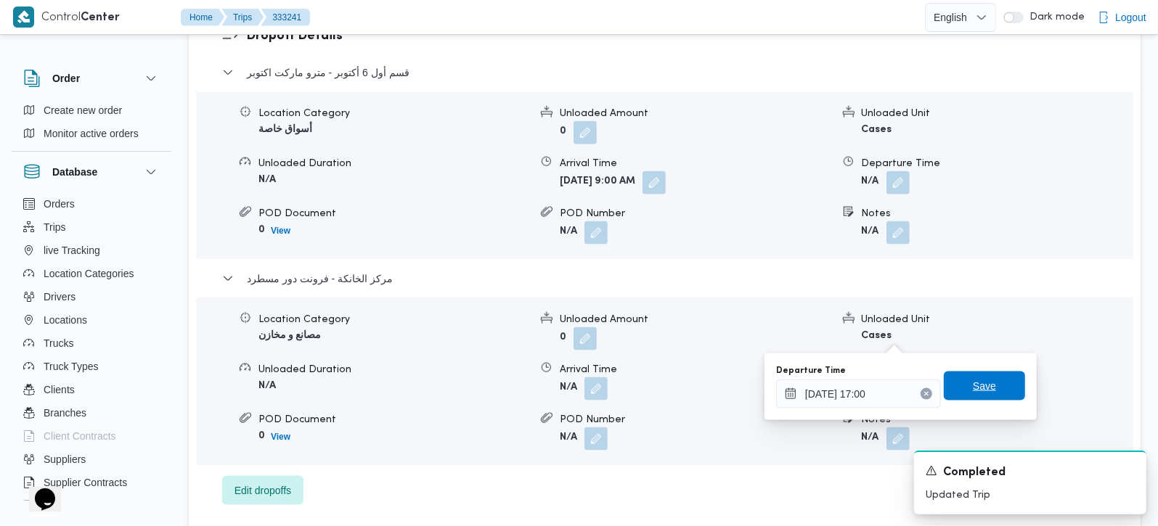
click at [988, 377] on span "Save" at bounding box center [984, 386] width 81 height 29
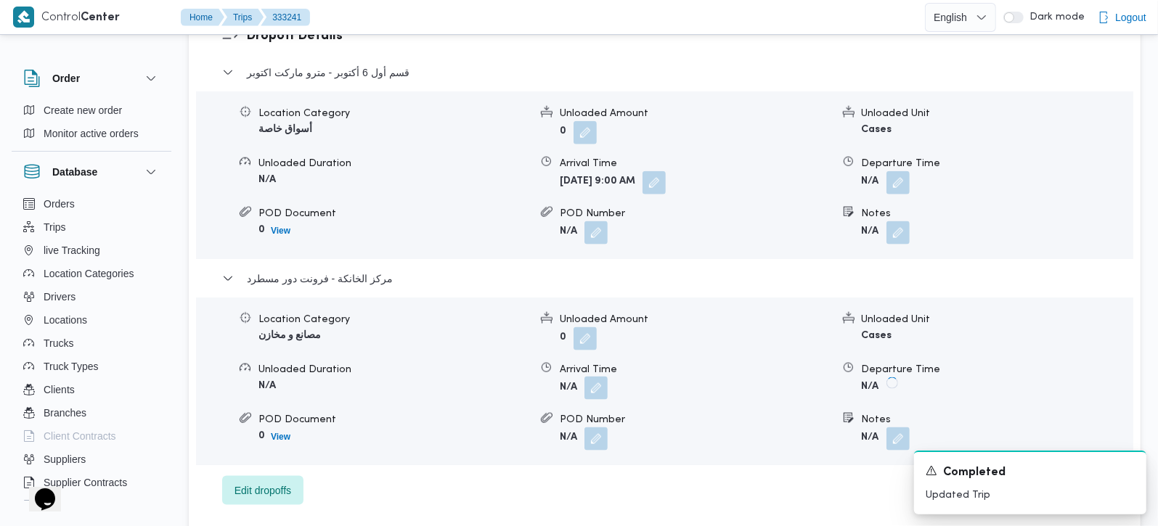
click at [602, 377] on button "button" at bounding box center [595, 388] width 23 height 23
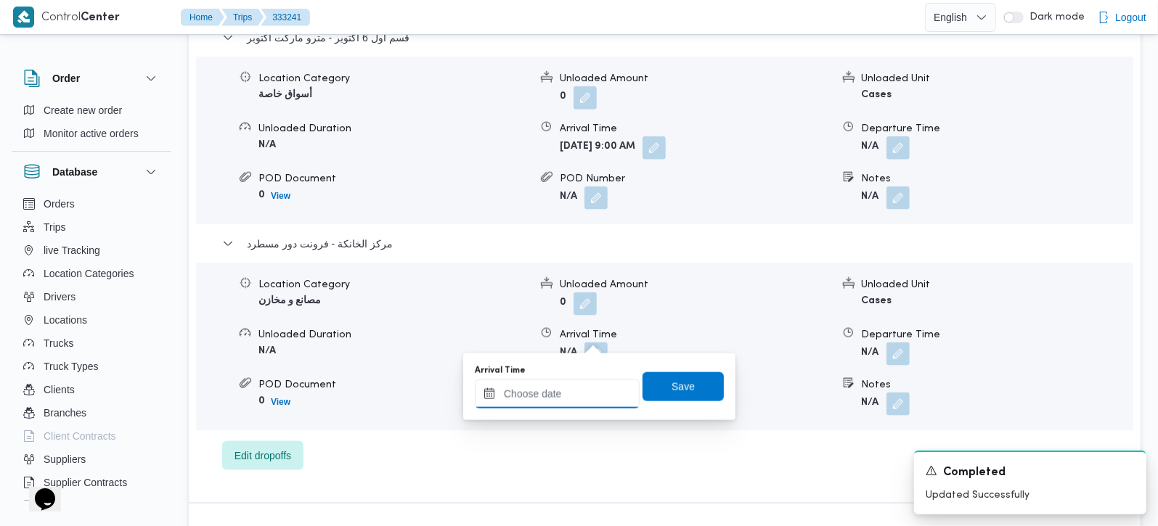
click at [583, 388] on input "Arrival Time" at bounding box center [557, 394] width 165 height 29
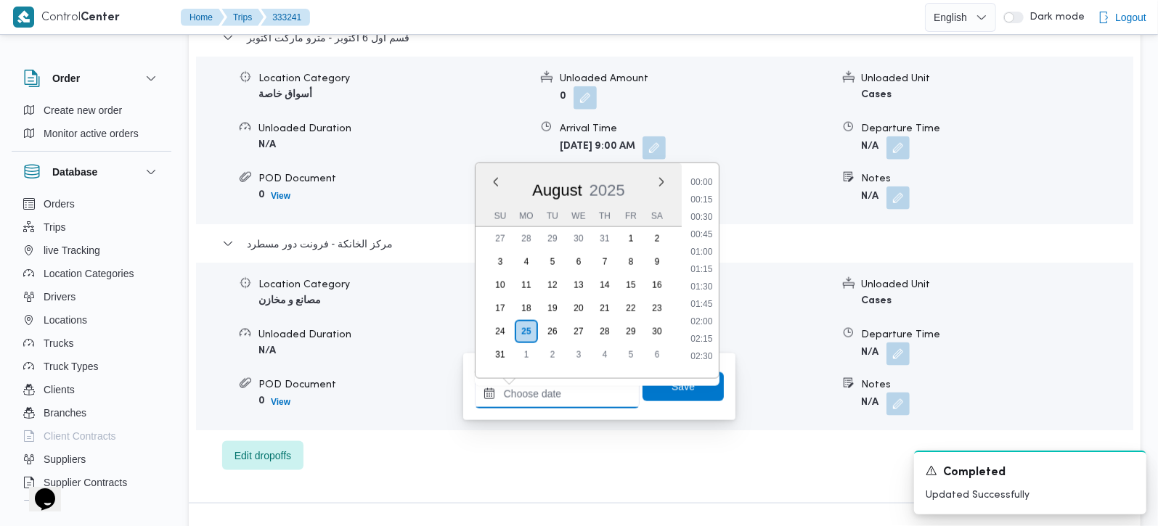
scroll to position [1191, 0]
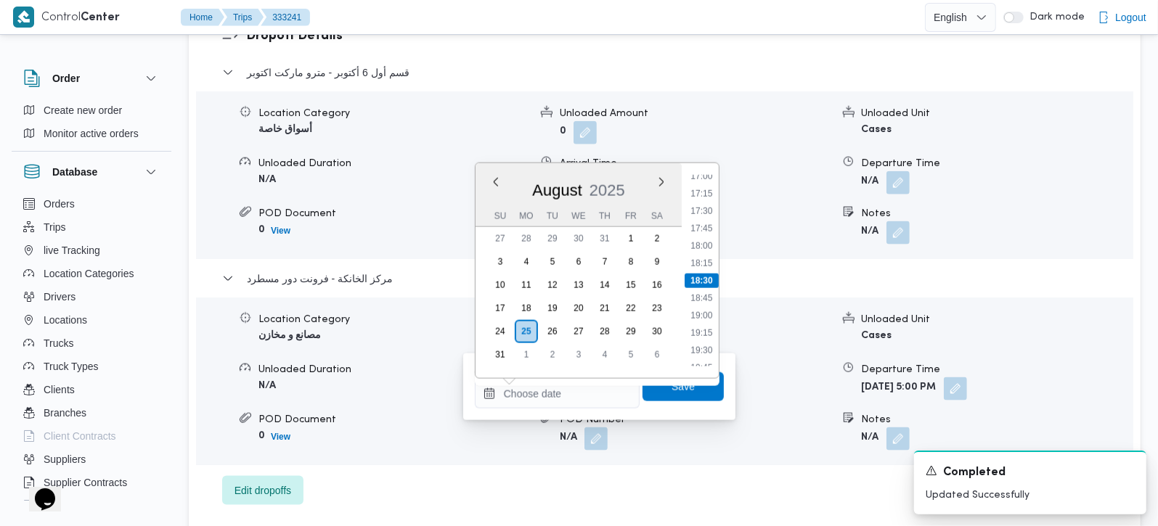
drag, startPoint x: 701, startPoint y: 176, endPoint x: 706, endPoint y: 205, distance: 29.5
click at [701, 176] on li "17:00" at bounding box center [701, 176] width 33 height 15
type input "25/08/2025 17:00"
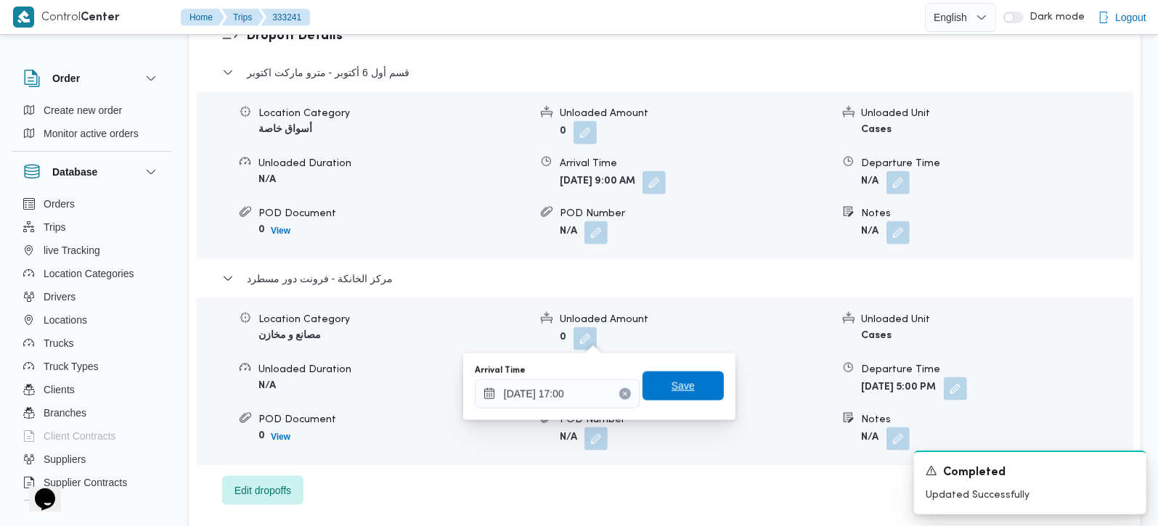
click at [688, 380] on span "Save" at bounding box center [683, 386] width 81 height 29
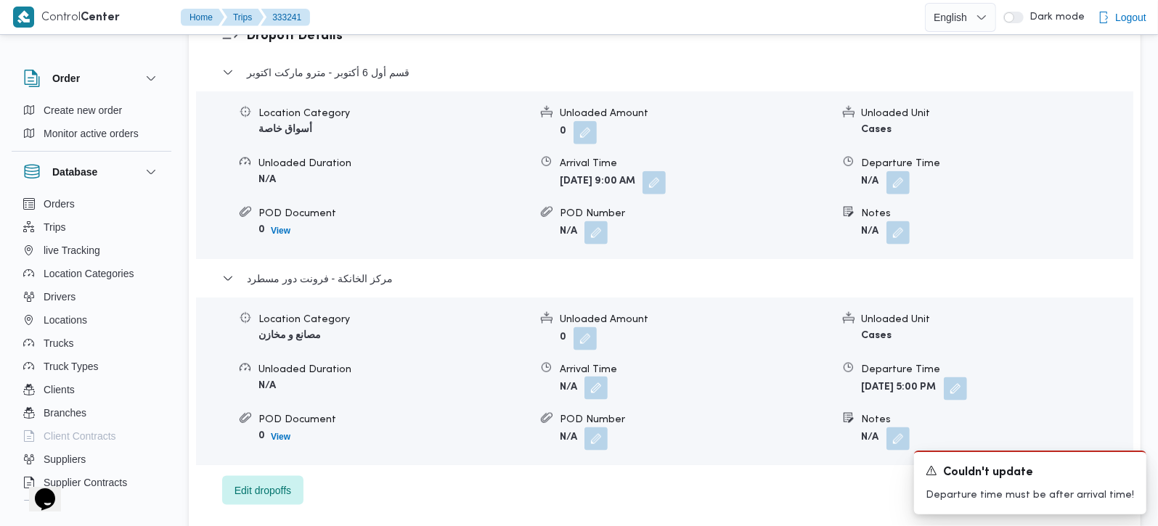
click at [592, 377] on button "button" at bounding box center [595, 388] width 23 height 23
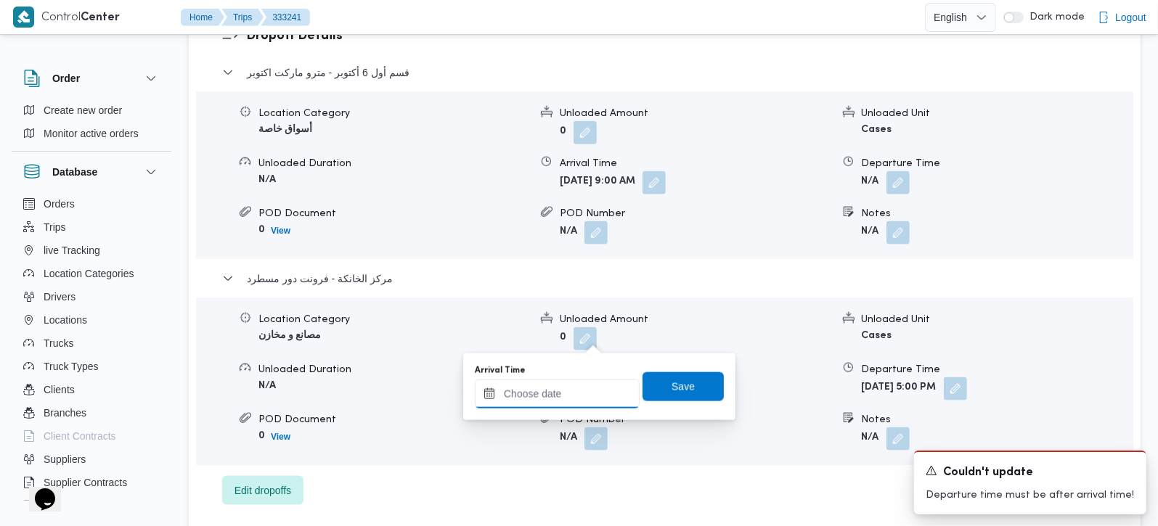
click at [582, 386] on input "Arrival Time" at bounding box center [557, 394] width 165 height 29
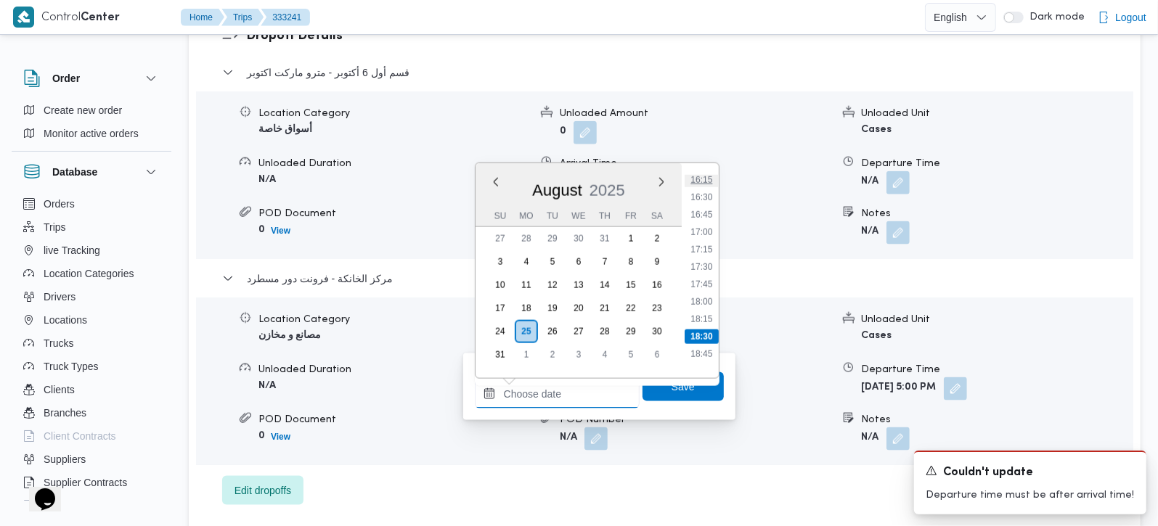
scroll to position [1105, 0]
click at [707, 244] on li "16:45" at bounding box center [701, 244] width 33 height 15
type input "25/08/2025 16:45"
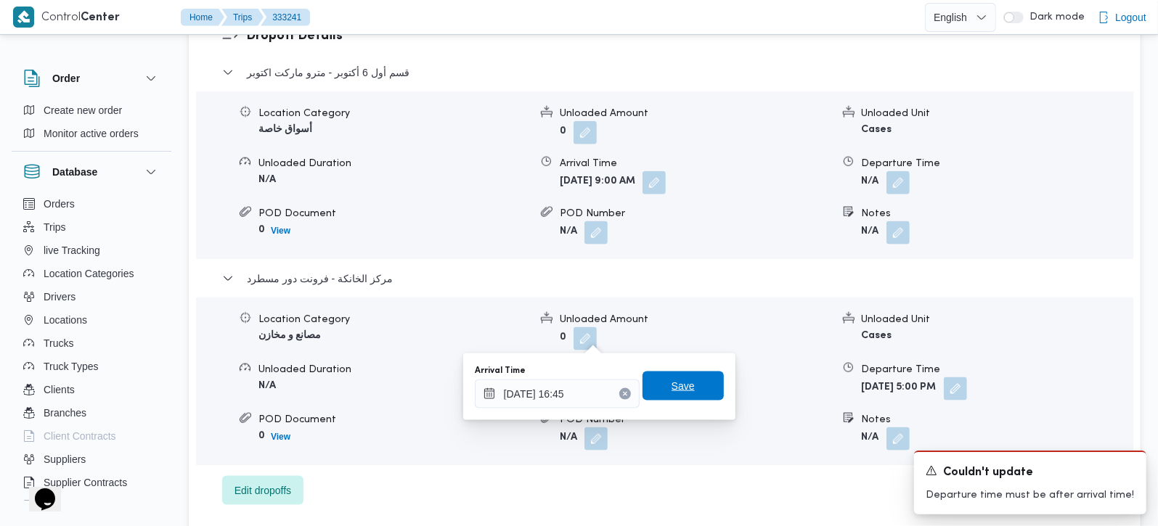
click at [674, 394] on span "Save" at bounding box center [683, 386] width 23 height 17
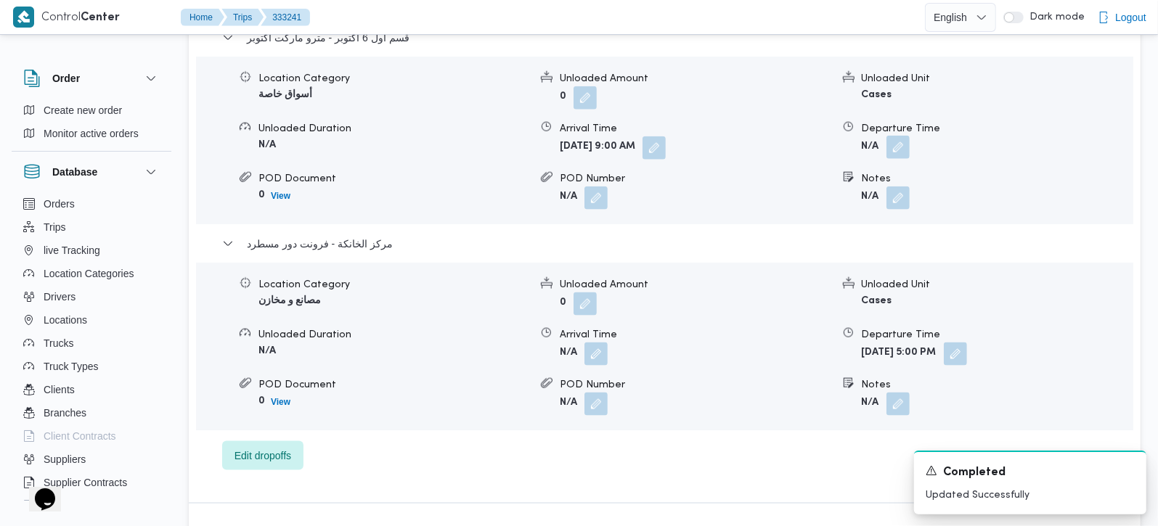
click at [892, 136] on button "button" at bounding box center [897, 147] width 23 height 23
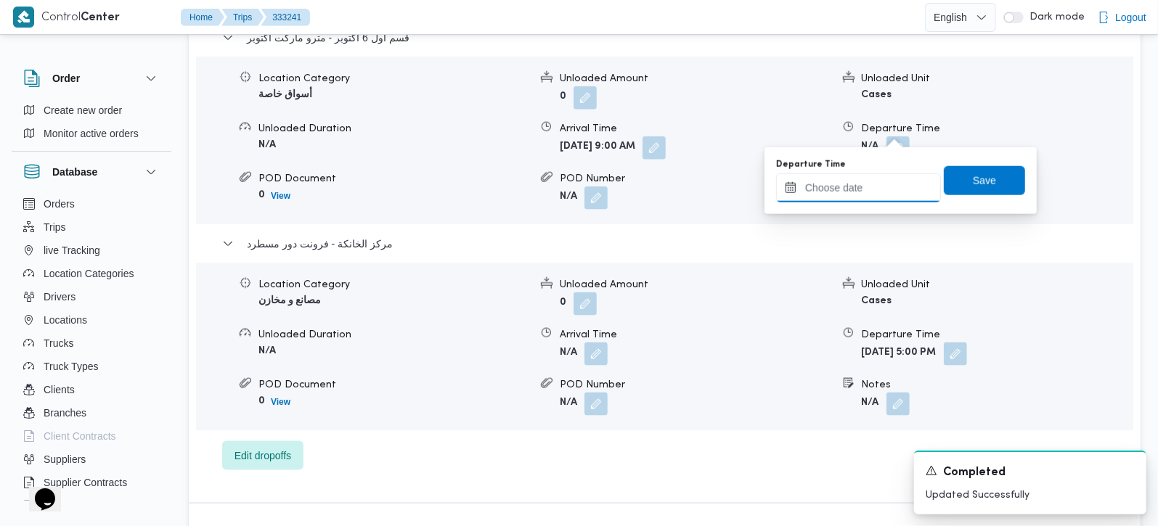
click at [877, 182] on input "Departure Time" at bounding box center [858, 188] width 165 height 29
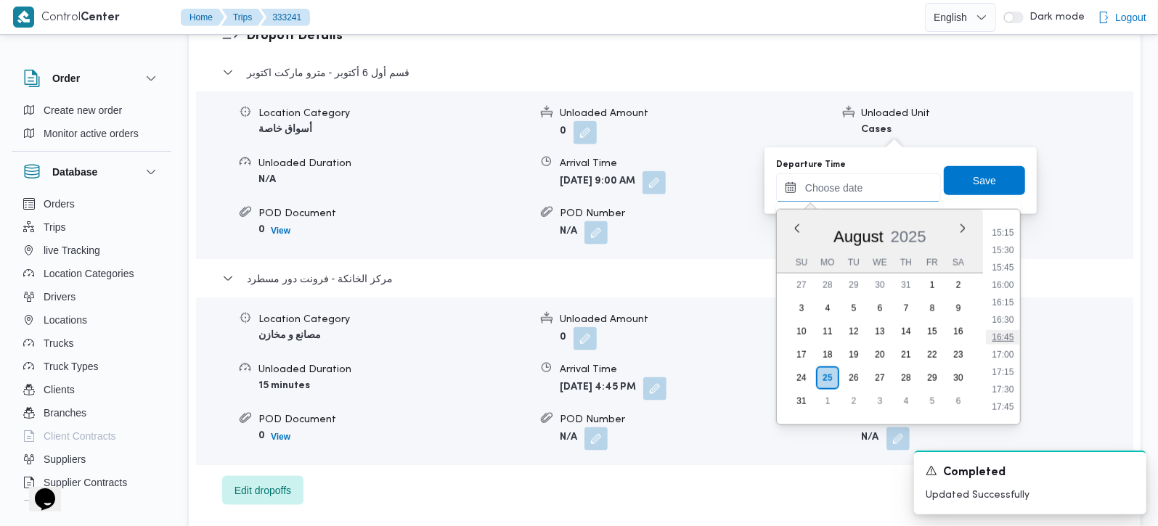
scroll to position [1019, 0]
click at [1003, 300] on li "15:45" at bounding box center [1002, 307] width 33 height 15
type input "25/08/2025 15:45"
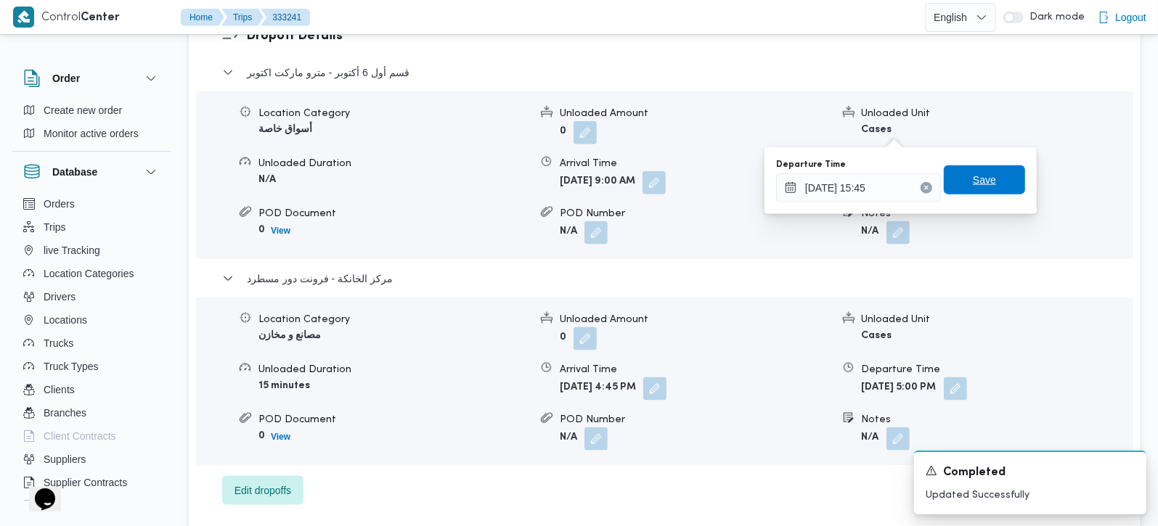
click at [973, 187] on span "Save" at bounding box center [984, 179] width 23 height 17
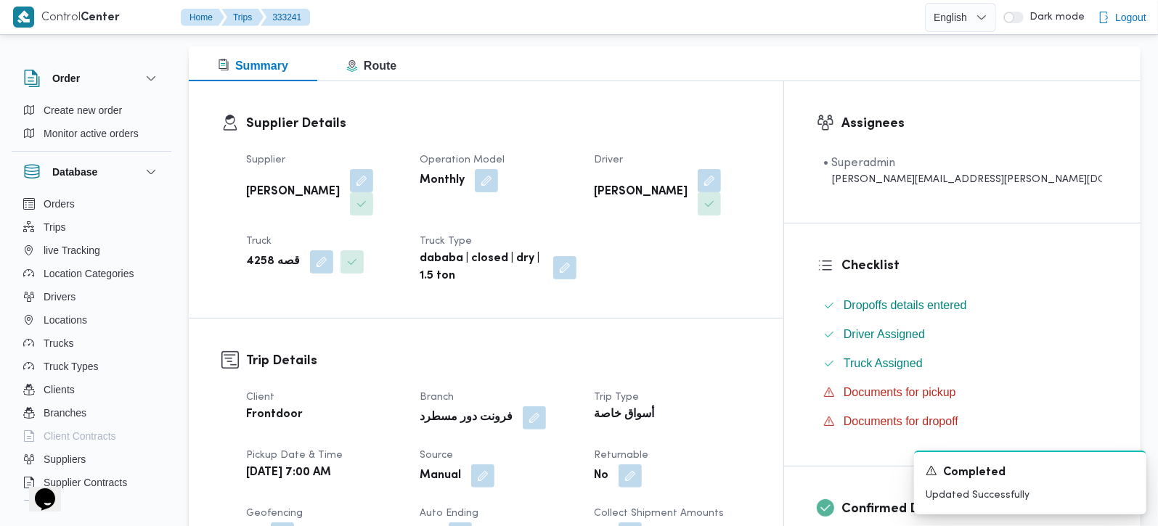
scroll to position [0, 0]
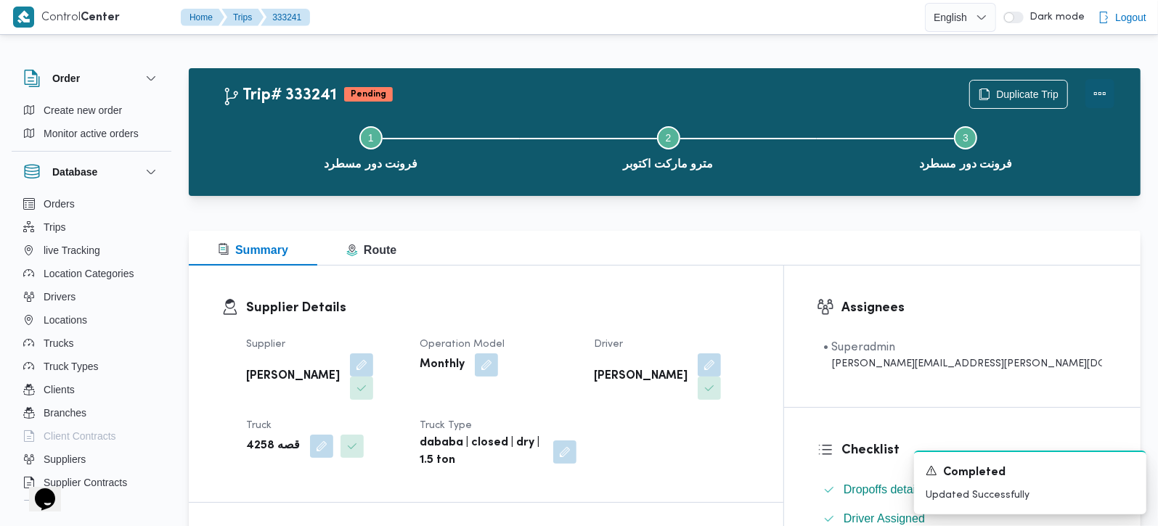
click at [1107, 94] on button "Actions" at bounding box center [1099, 93] width 29 height 29
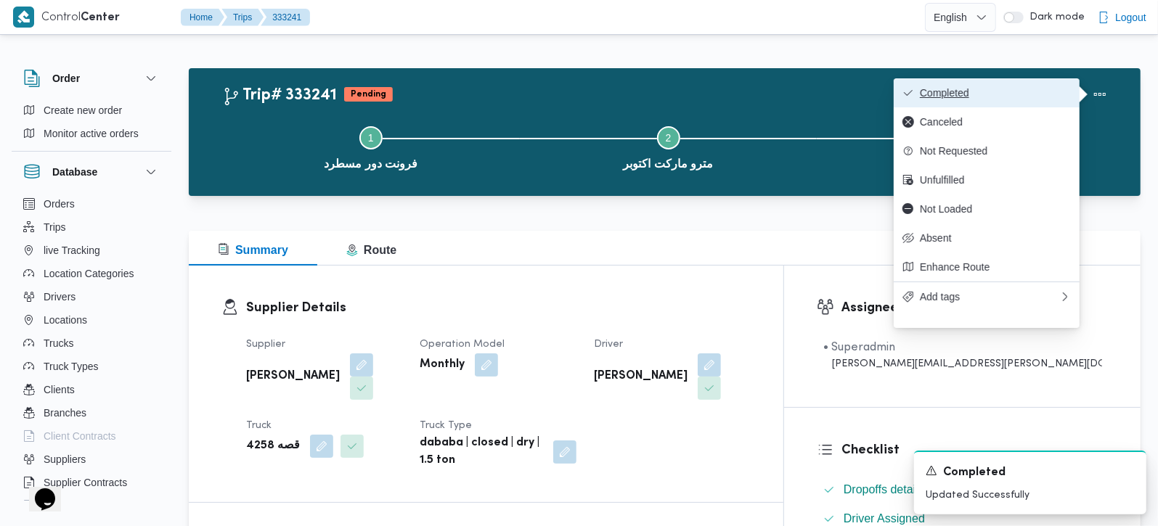
click at [1009, 97] on span "Completed" at bounding box center [995, 93] width 151 height 12
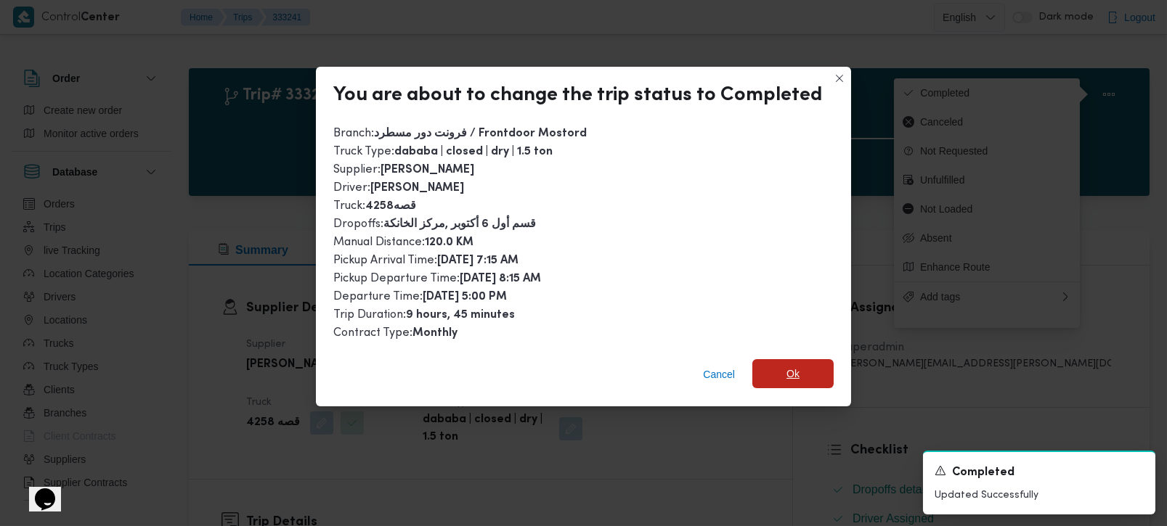
click at [796, 372] on span "Ok" at bounding box center [792, 373] width 81 height 29
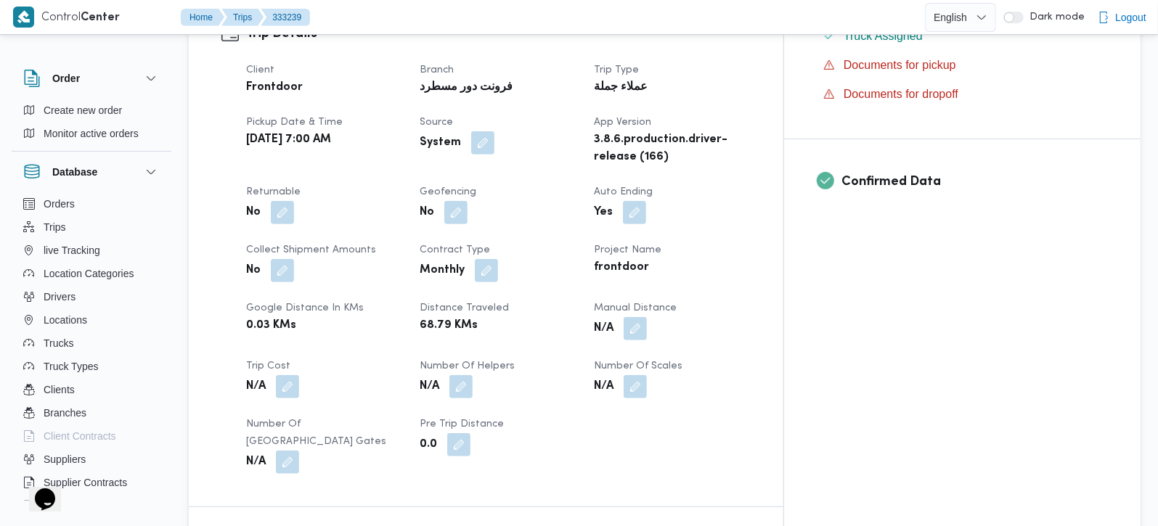
scroll to position [598, 0]
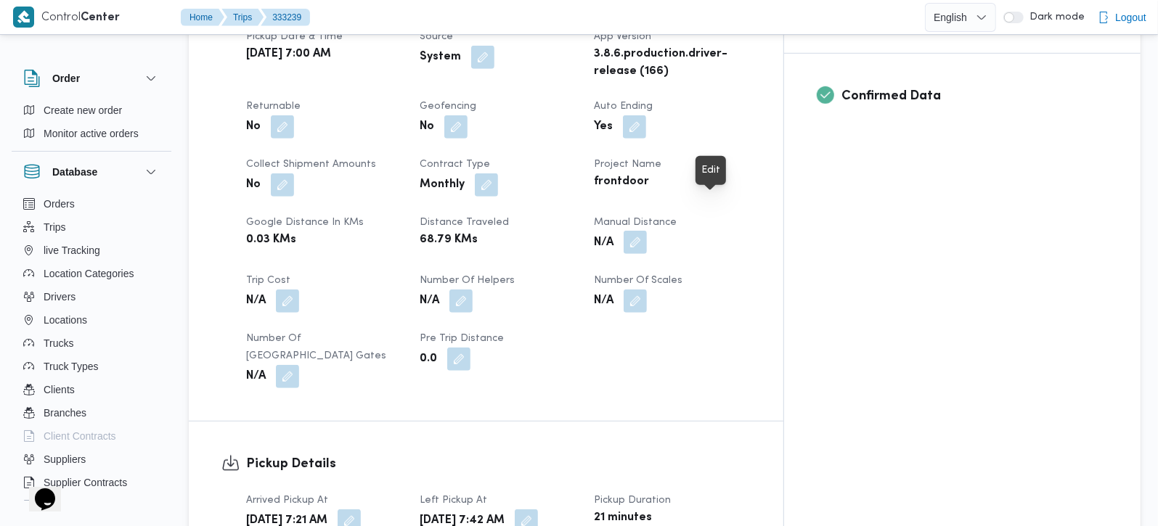
click at [647, 231] on button "button" at bounding box center [635, 242] width 23 height 23
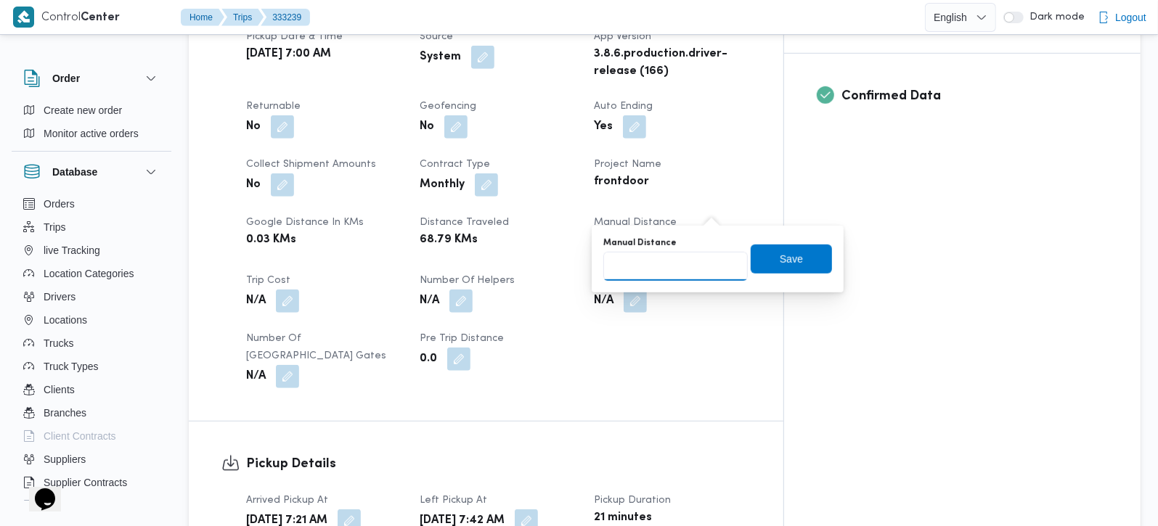
click at [664, 279] on input "Manual Distance" at bounding box center [675, 266] width 144 height 29
type input "65"
click at [754, 261] on span "Save" at bounding box center [791, 258] width 81 height 29
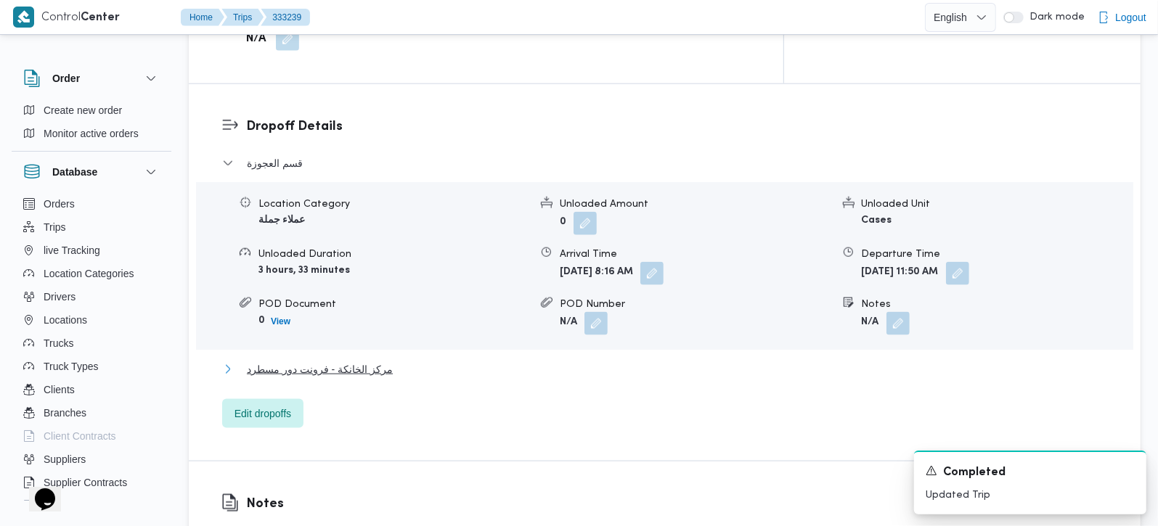
click at [360, 361] on span "مركز الخانكة - فرونت دور مسطرد" at bounding box center [320, 369] width 146 height 17
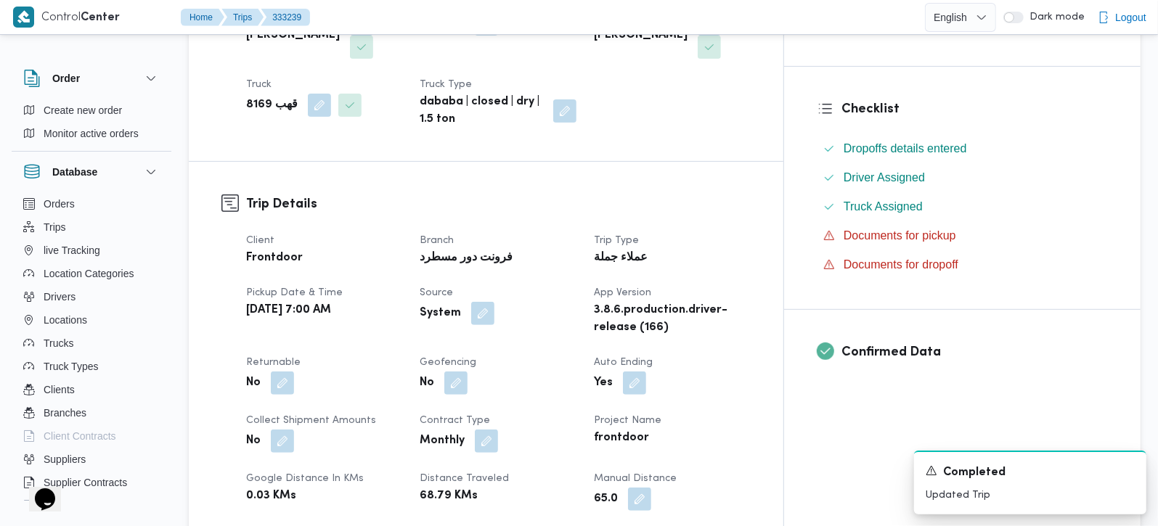
scroll to position [0, 0]
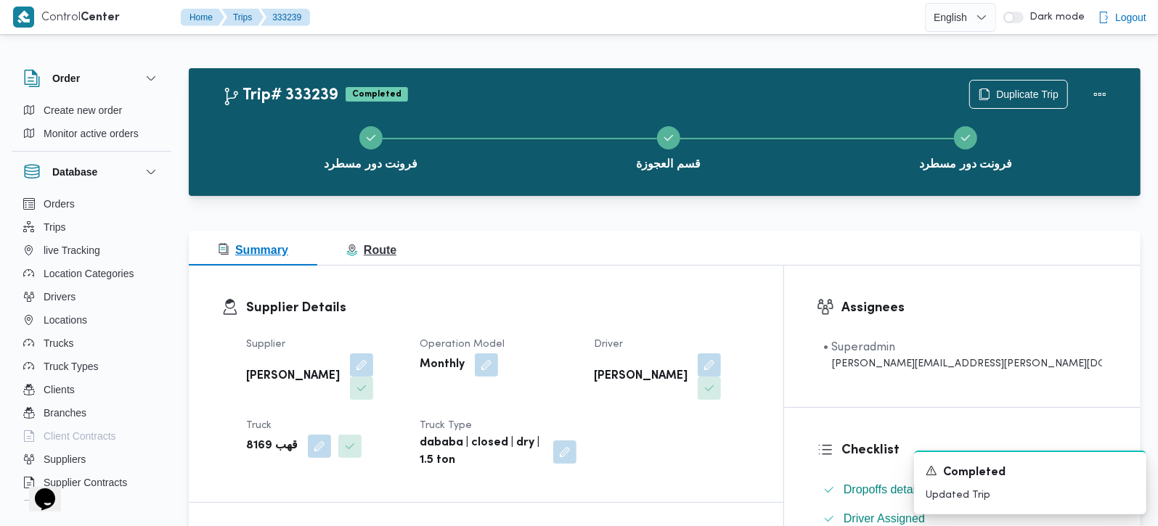
click at [386, 248] on span "Route" at bounding box center [371, 250] width 50 height 12
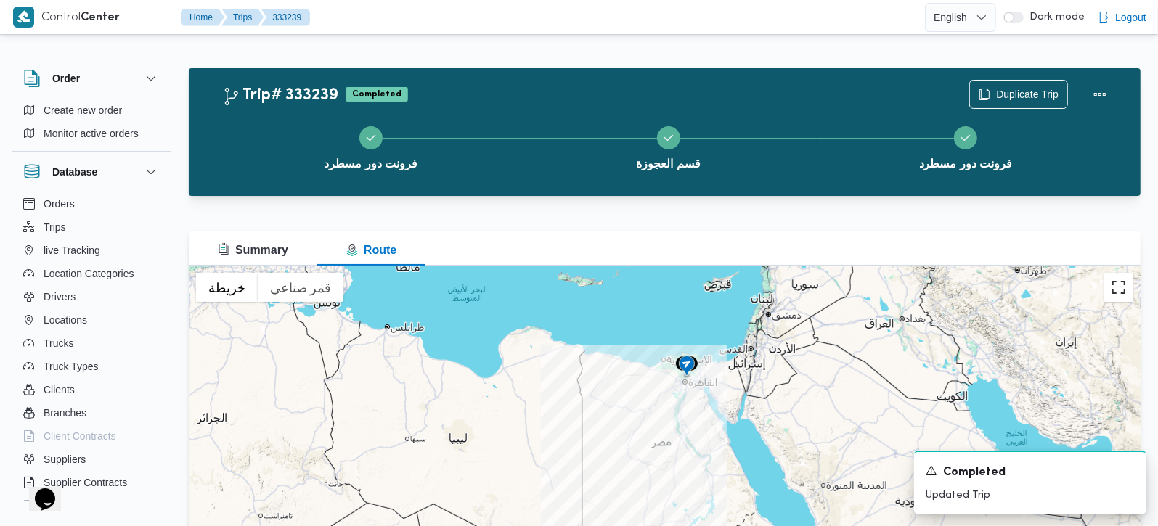
click at [1121, 292] on button "تبديل إلى العرض ملء الشاشة" at bounding box center [1118, 287] width 29 height 29
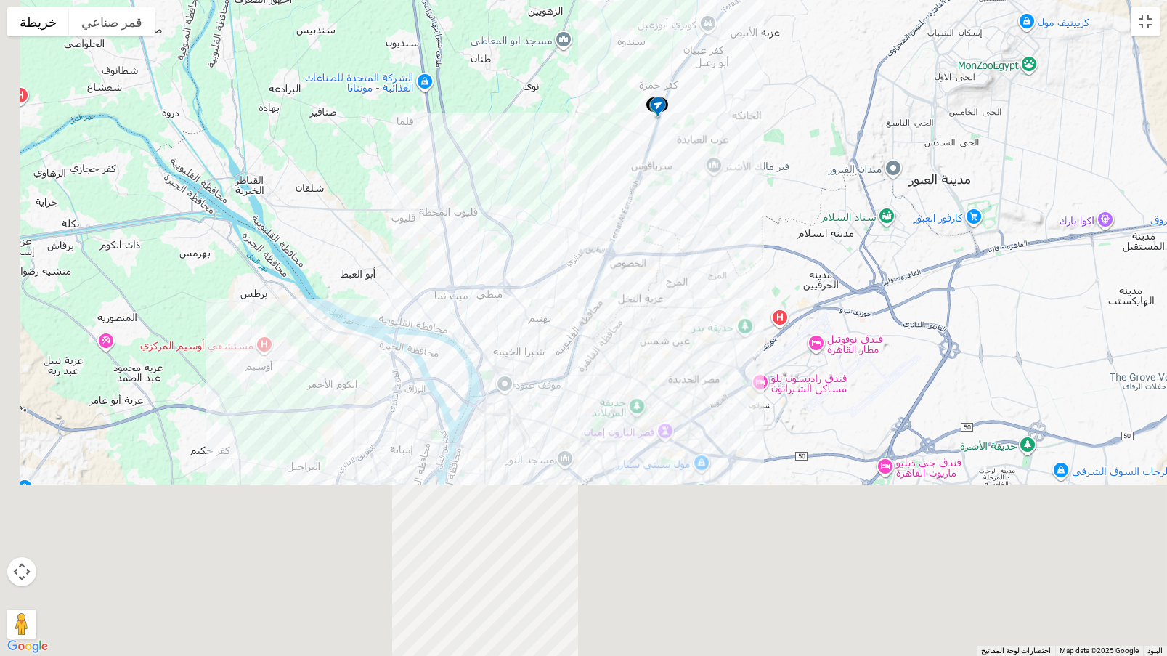
drag, startPoint x: 535, startPoint y: 497, endPoint x: 642, endPoint y: 224, distance: 293.8
click at [642, 224] on div at bounding box center [583, 328] width 1167 height 656
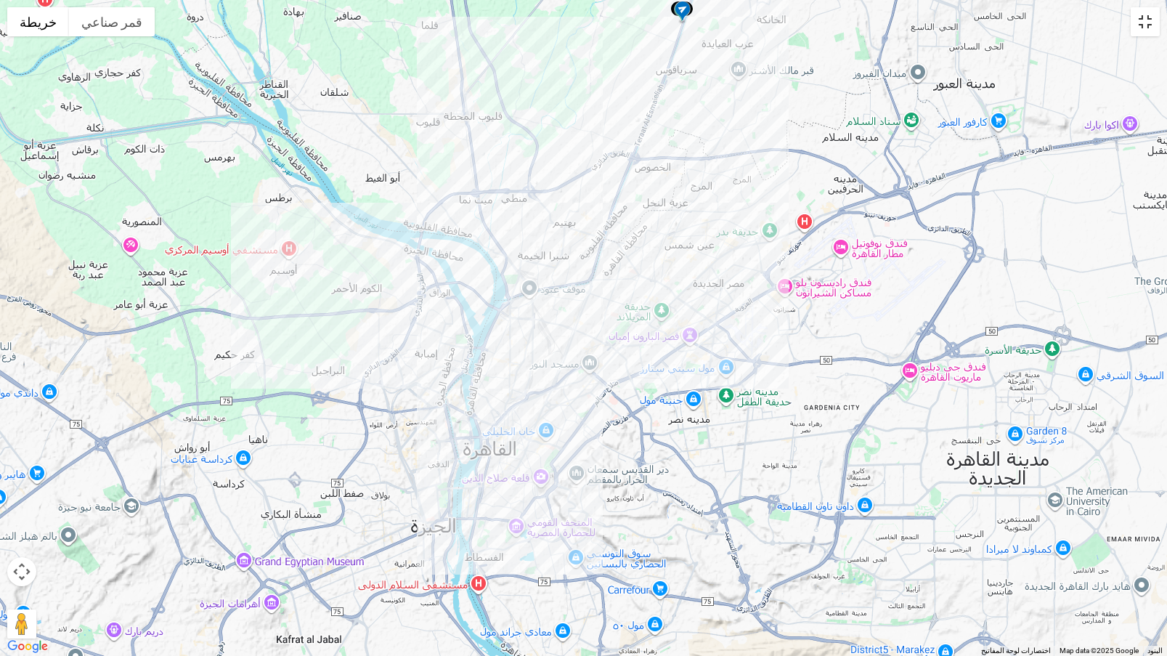
click at [1141, 23] on button "تبديل إلى العرض ملء الشاشة" at bounding box center [1144, 21] width 29 height 29
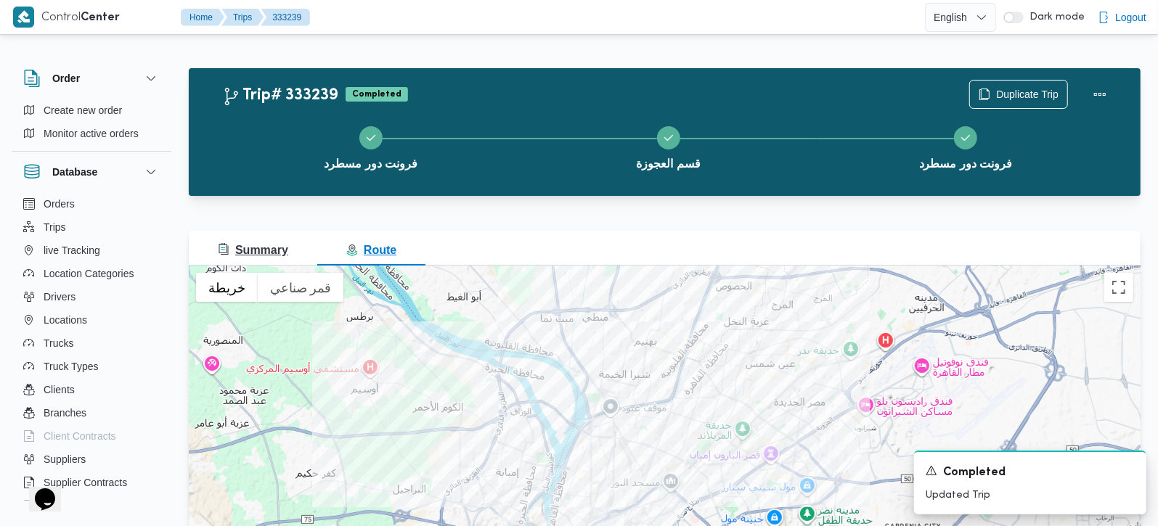
click at [264, 239] on button "Summary" at bounding box center [253, 248] width 129 height 35
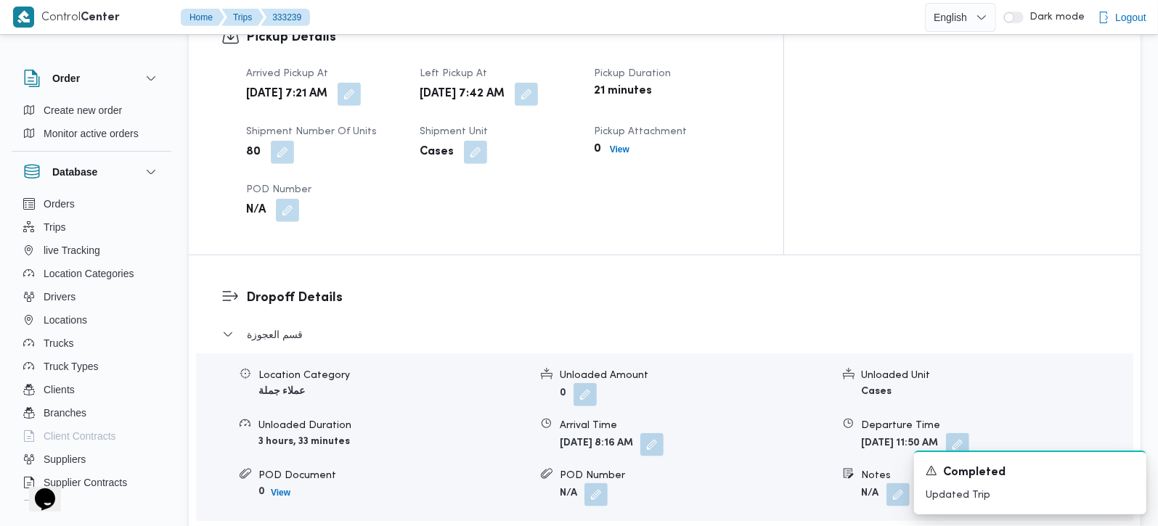
scroll to position [1110, 0]
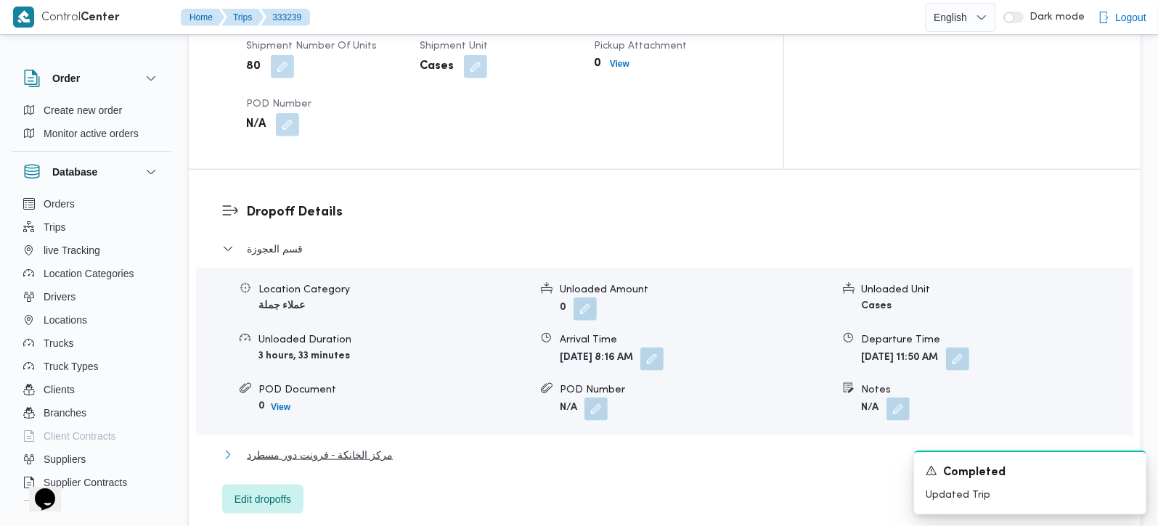
click at [348, 447] on span "مركز الخانكة - فرونت دور مسطرد" at bounding box center [320, 455] width 146 height 17
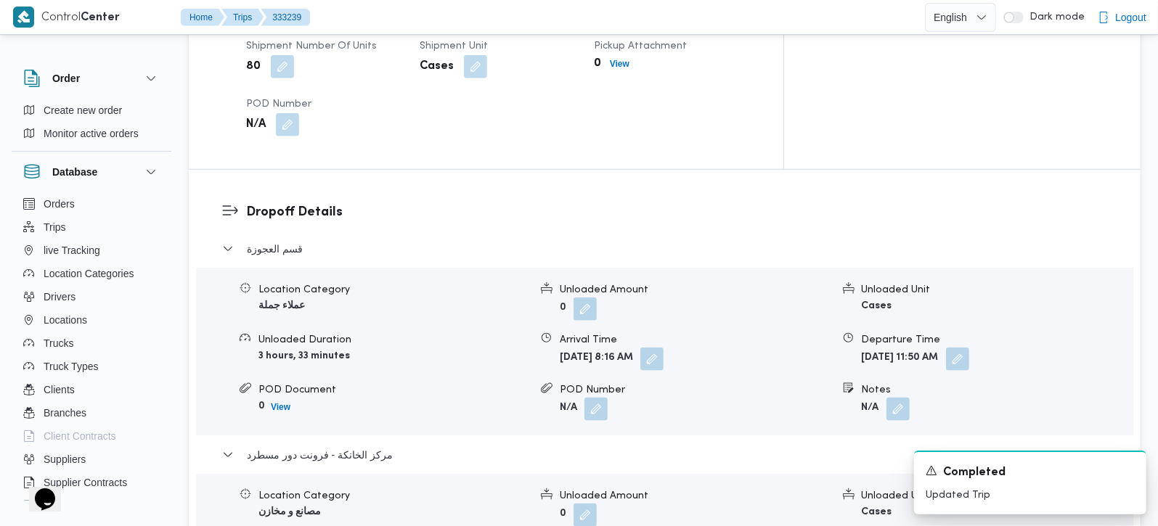
scroll to position [1196, 0]
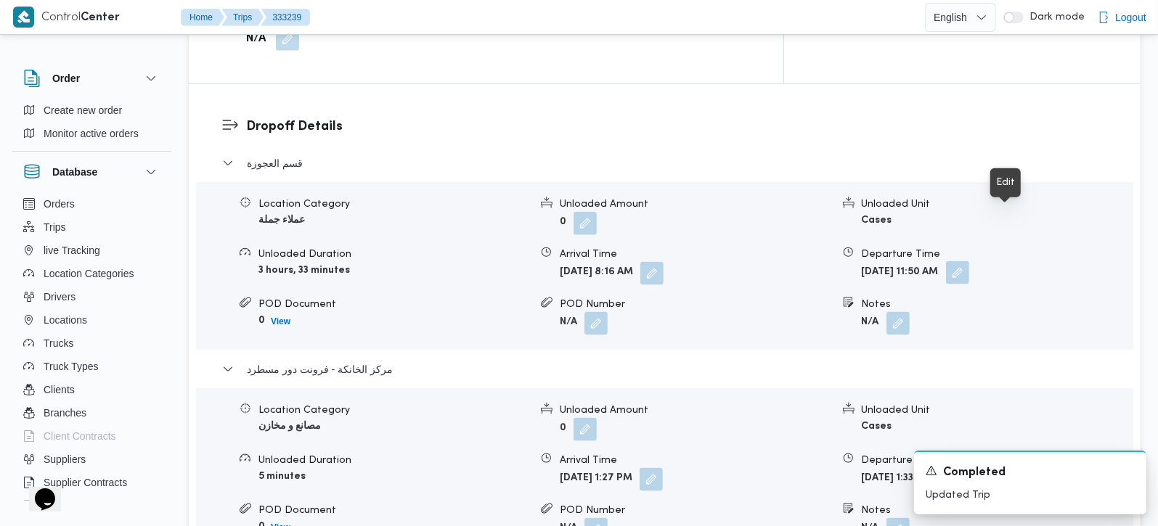
click at [969, 261] on button "button" at bounding box center [957, 272] width 23 height 23
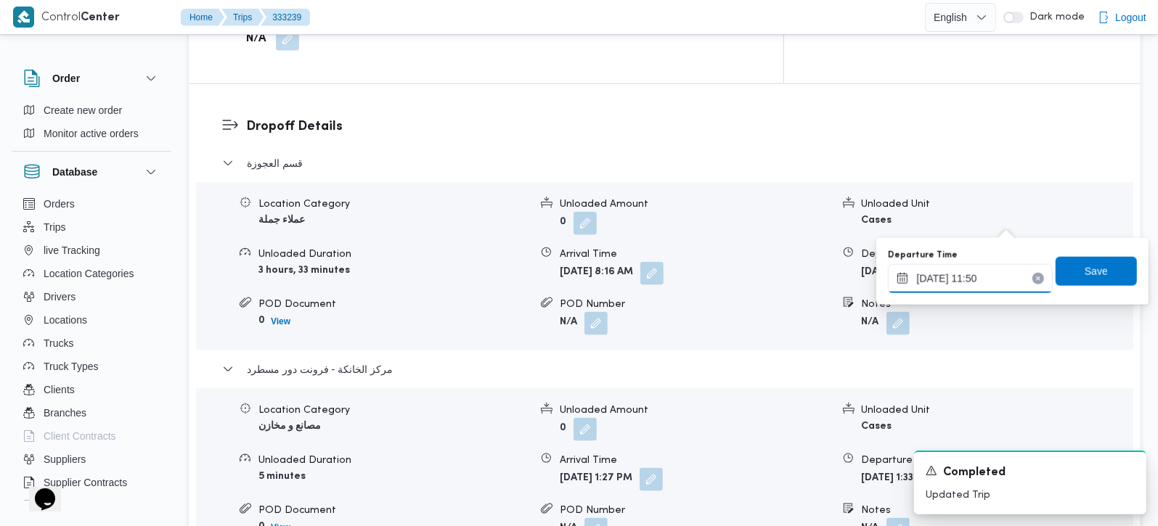
click at [934, 274] on input "[DATE] 11:50" at bounding box center [970, 278] width 165 height 29
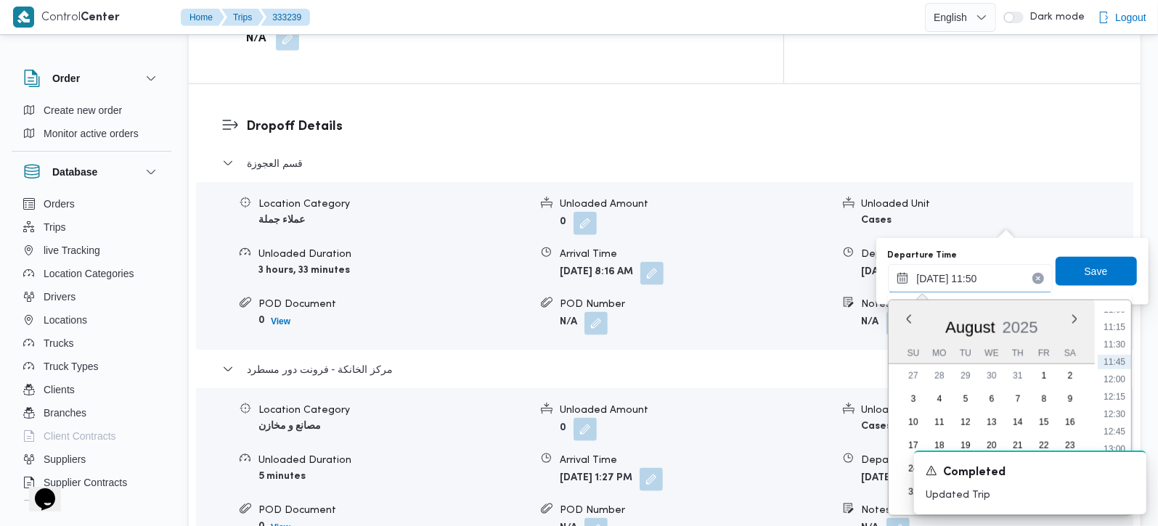
scroll to position [806, 0]
click at [1114, 383] on li "12:30" at bounding box center [1114, 385] width 33 height 15
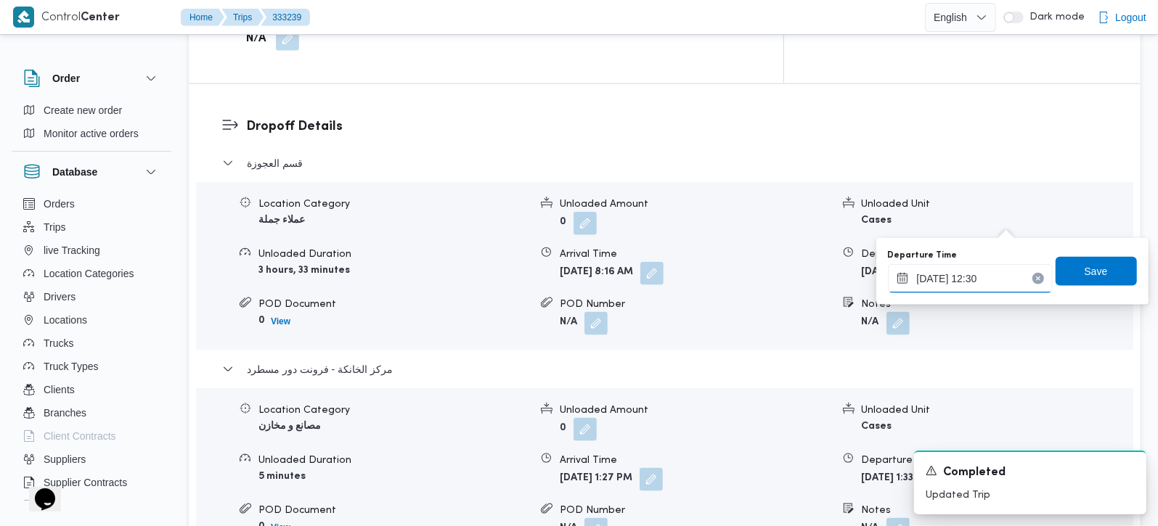
click at [955, 274] on input "[DATE] 12:30" at bounding box center [970, 278] width 165 height 29
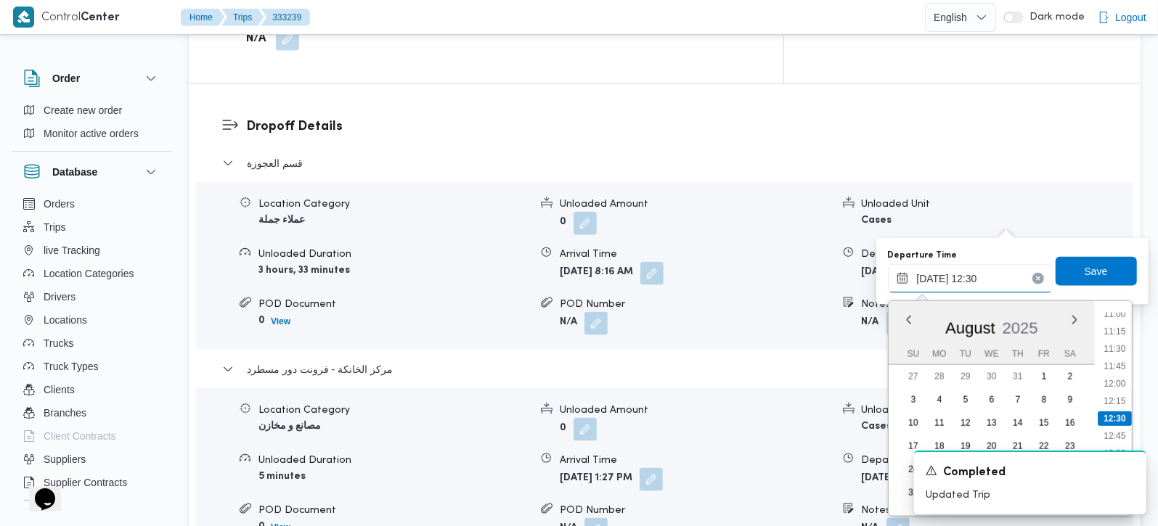
scroll to position [1281, 0]
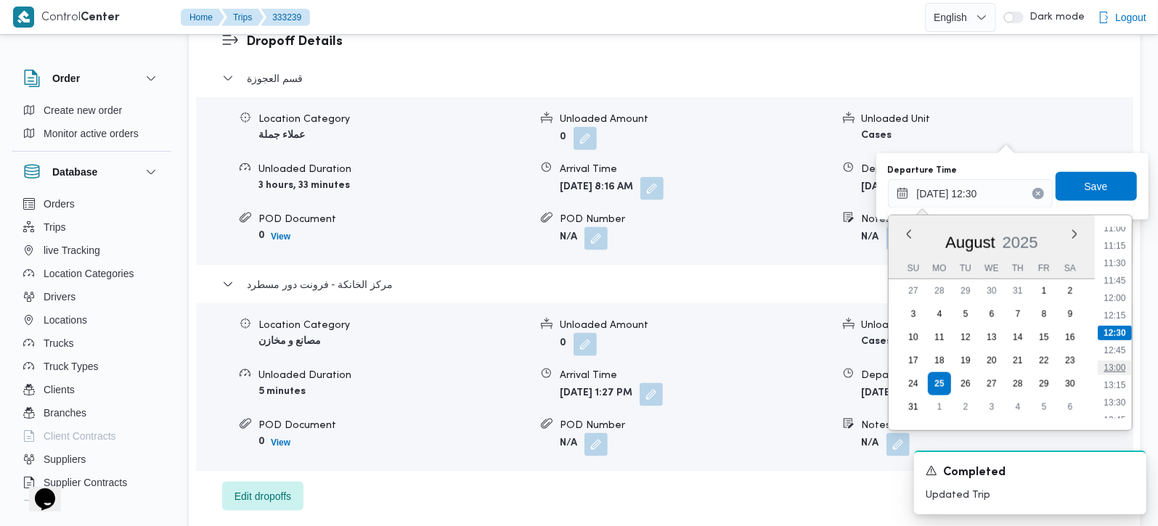
click at [1116, 362] on li "13:00" at bounding box center [1114, 368] width 33 height 15
type input "[DATE] 13:00"
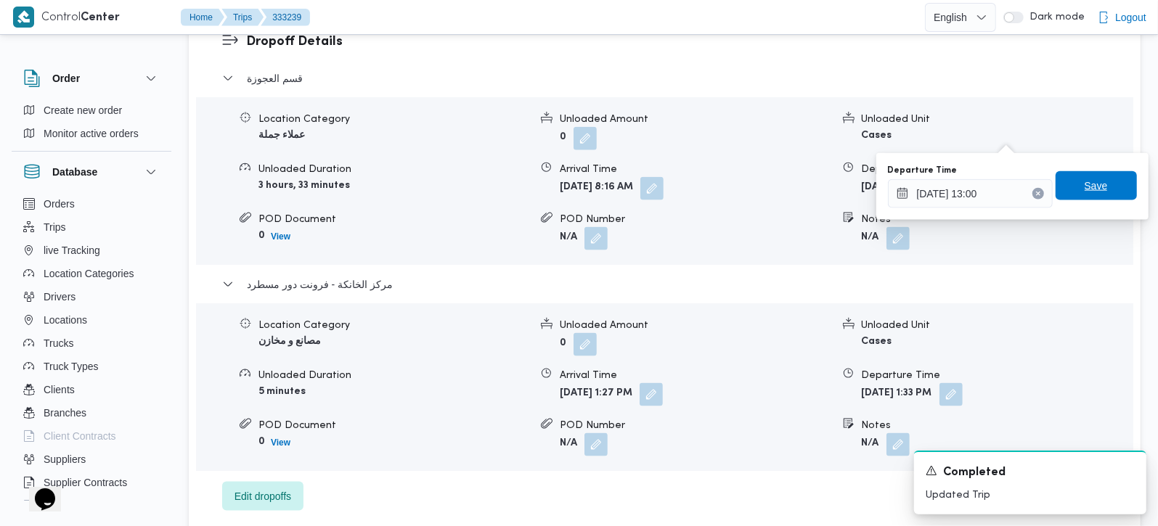
click at [1085, 189] on span "Save" at bounding box center [1096, 185] width 23 height 17
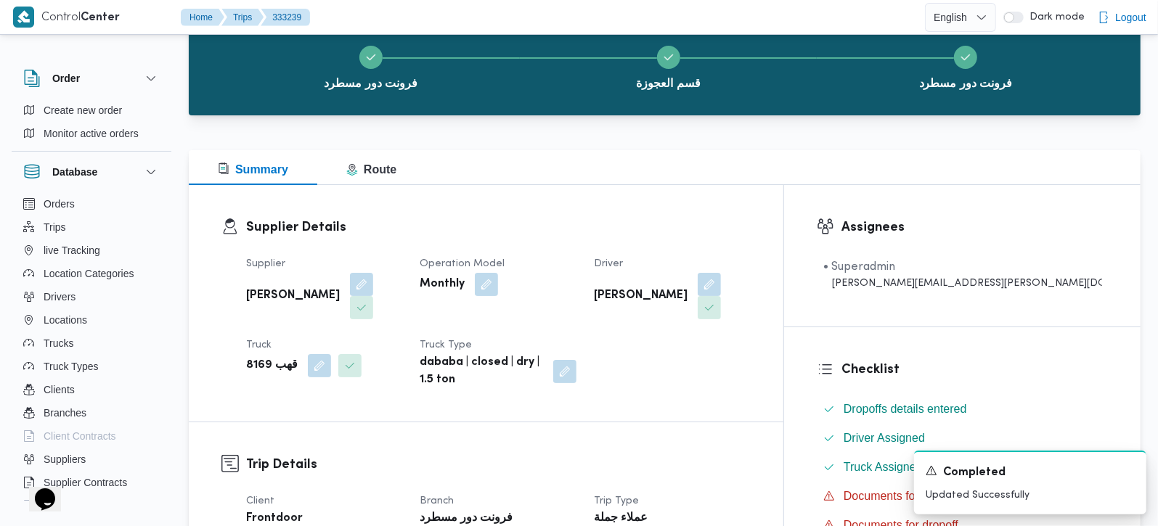
scroll to position [0, 0]
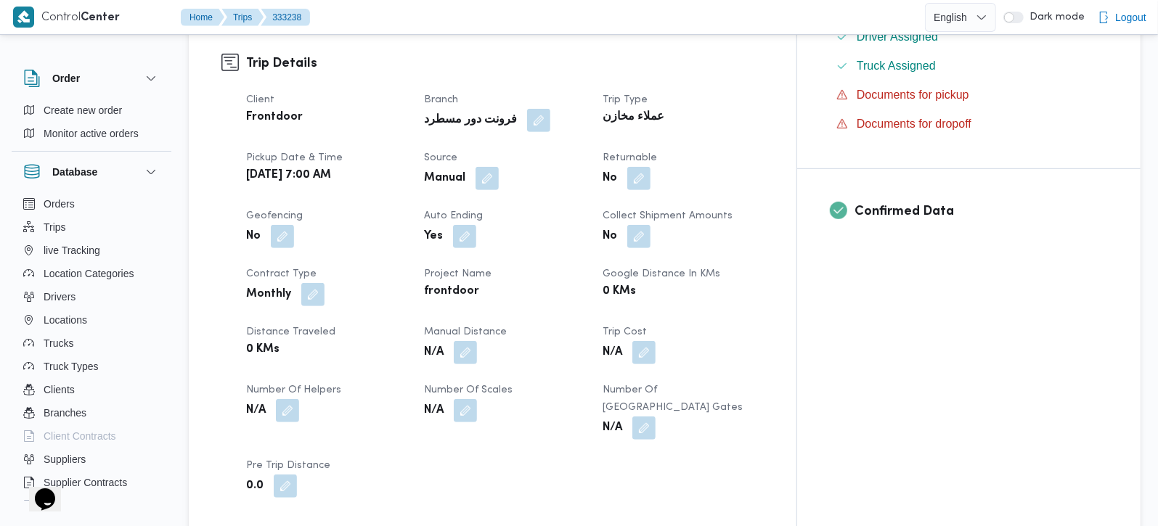
scroll to position [512, 0]
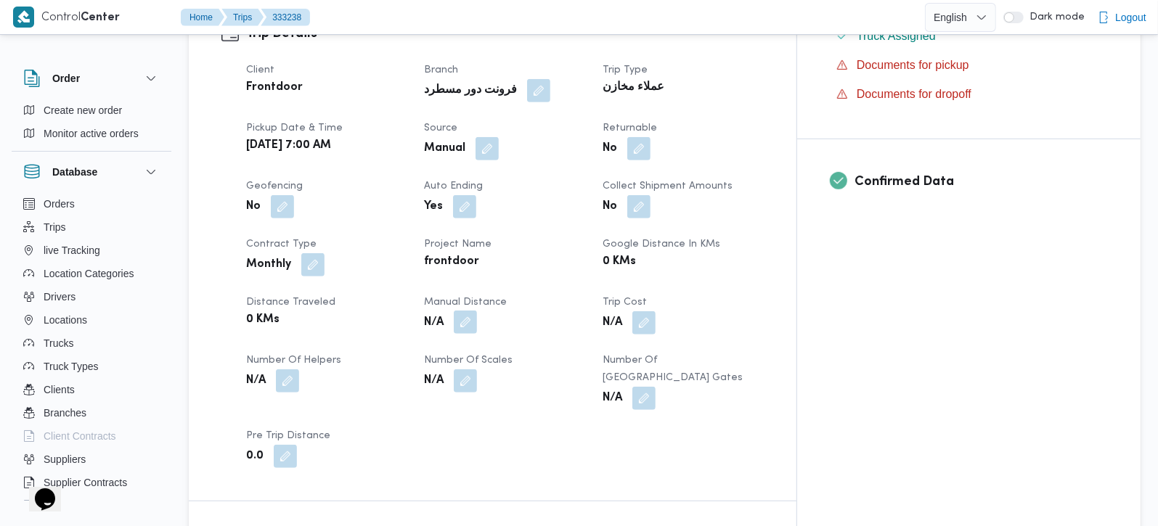
click at [477, 311] on button "button" at bounding box center [465, 322] width 23 height 23
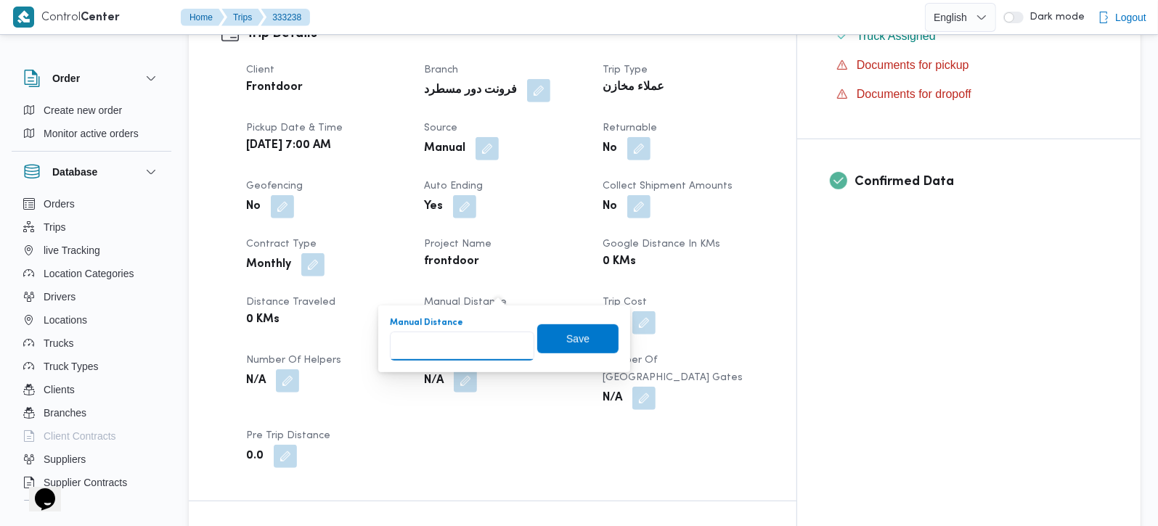
click at [459, 352] on input "Manual Distance" at bounding box center [462, 346] width 144 height 29
type input "105"
click at [578, 335] on span "Save" at bounding box center [577, 338] width 81 height 29
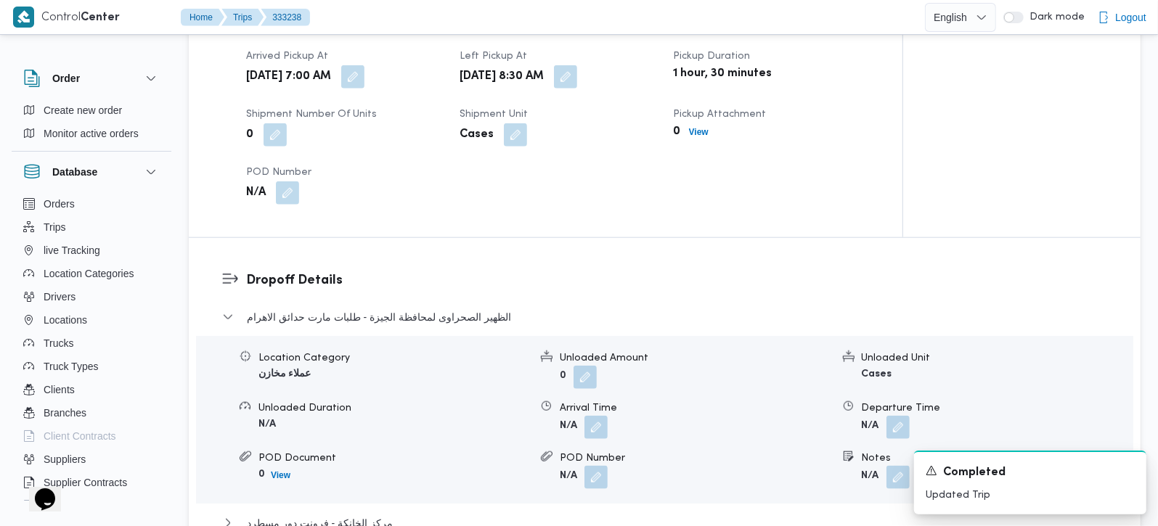
scroll to position [1110, 0]
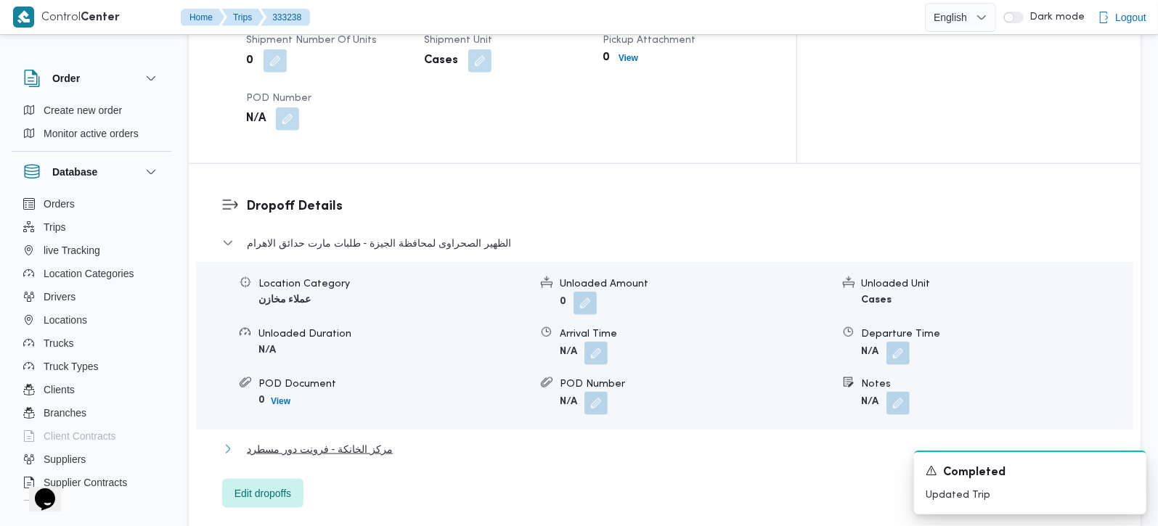
click at [331, 441] on span "مركز الخانكة - فرونت دور مسطرد" at bounding box center [320, 449] width 146 height 17
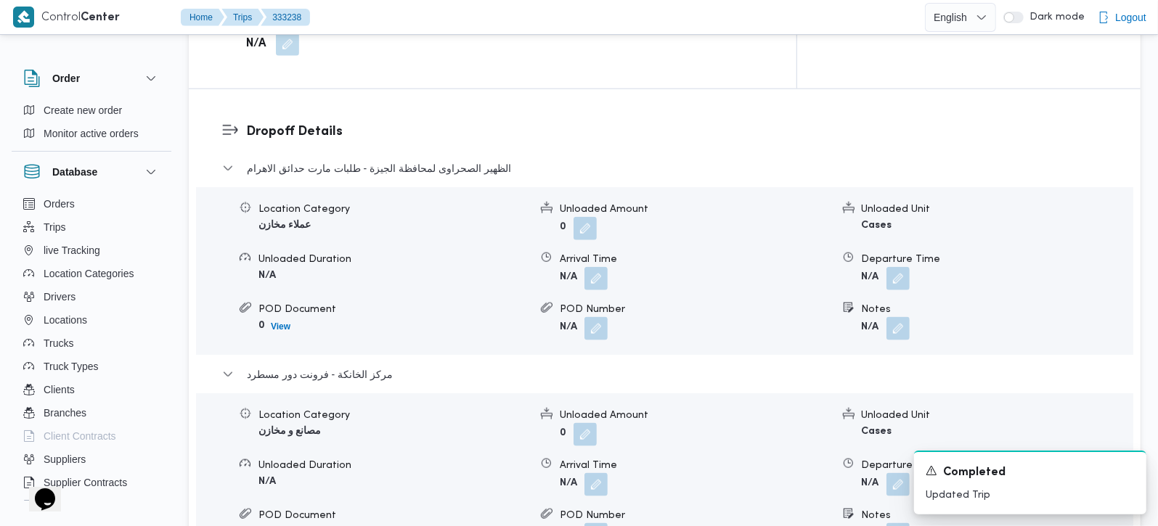
scroll to position [1281, 0]
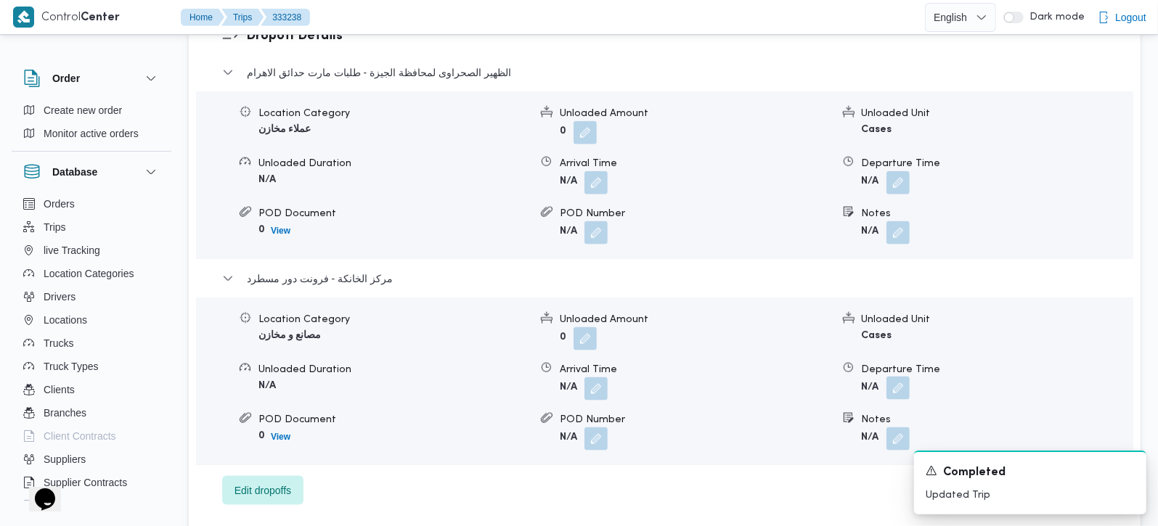
click at [896, 377] on button "button" at bounding box center [897, 388] width 23 height 23
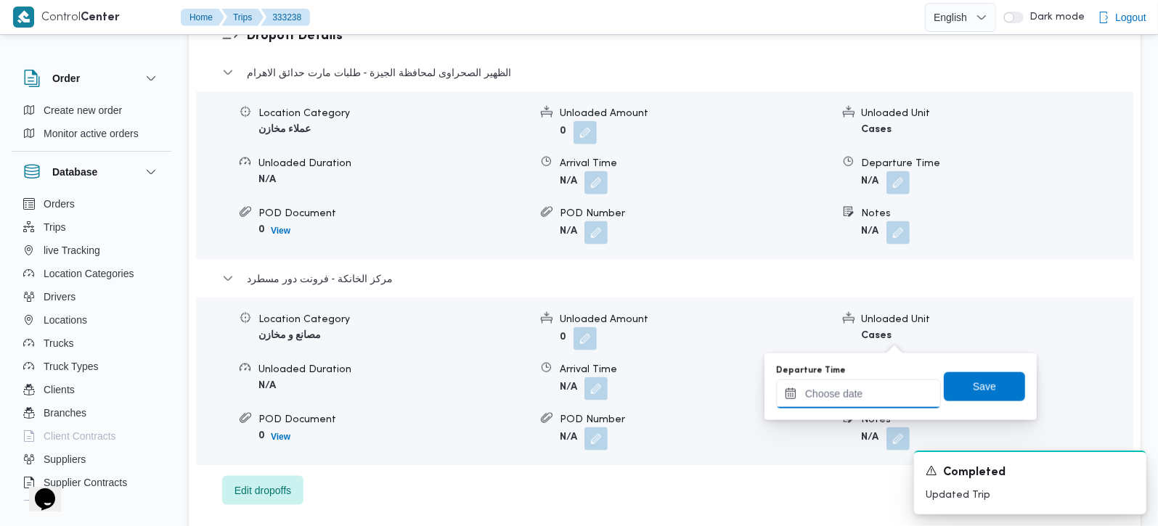
click at [873, 386] on div at bounding box center [858, 394] width 165 height 29
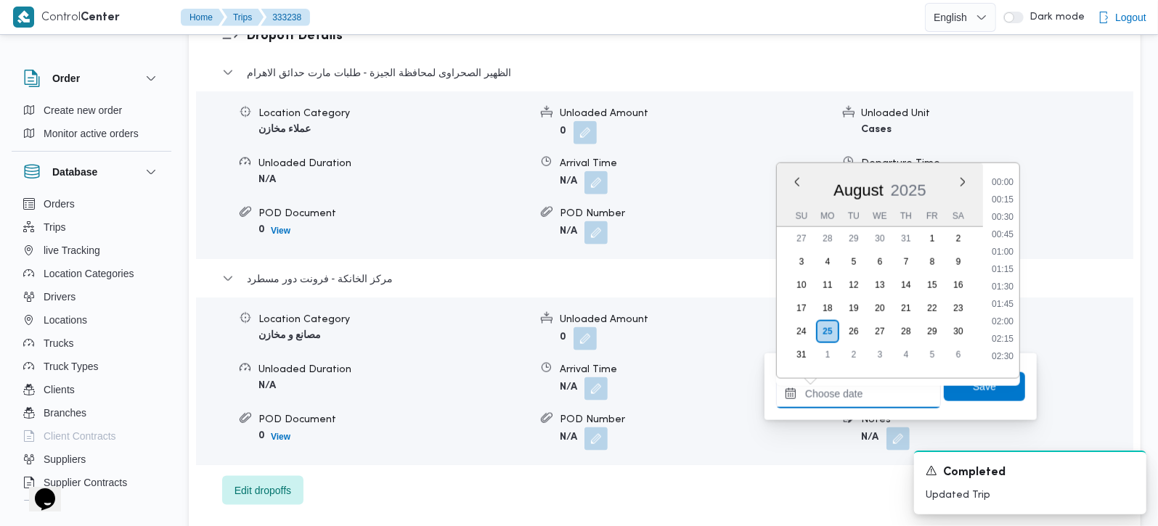
scroll to position [1191, 0]
click at [1008, 188] on li "17:15" at bounding box center [1002, 194] width 33 height 15
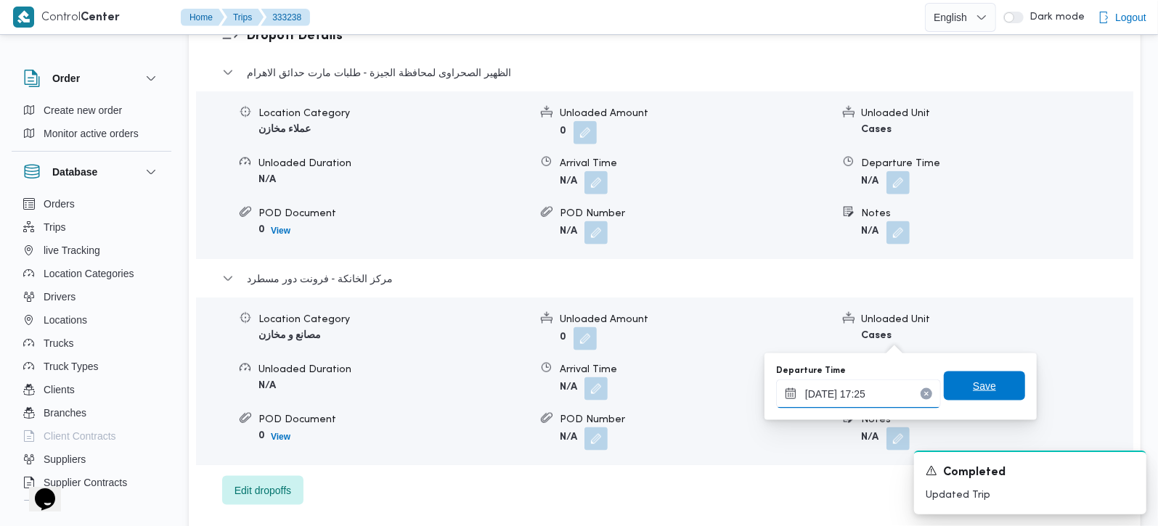
type input "25/08/2025 17:25"
click at [999, 384] on span "Save" at bounding box center [984, 386] width 81 height 29
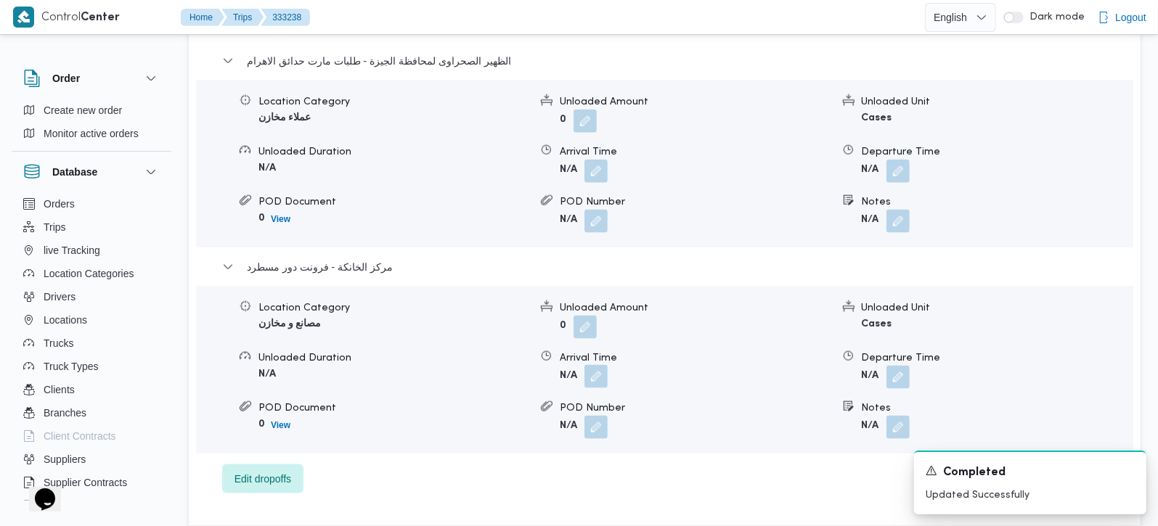
click at [602, 365] on button "button" at bounding box center [595, 376] width 23 height 23
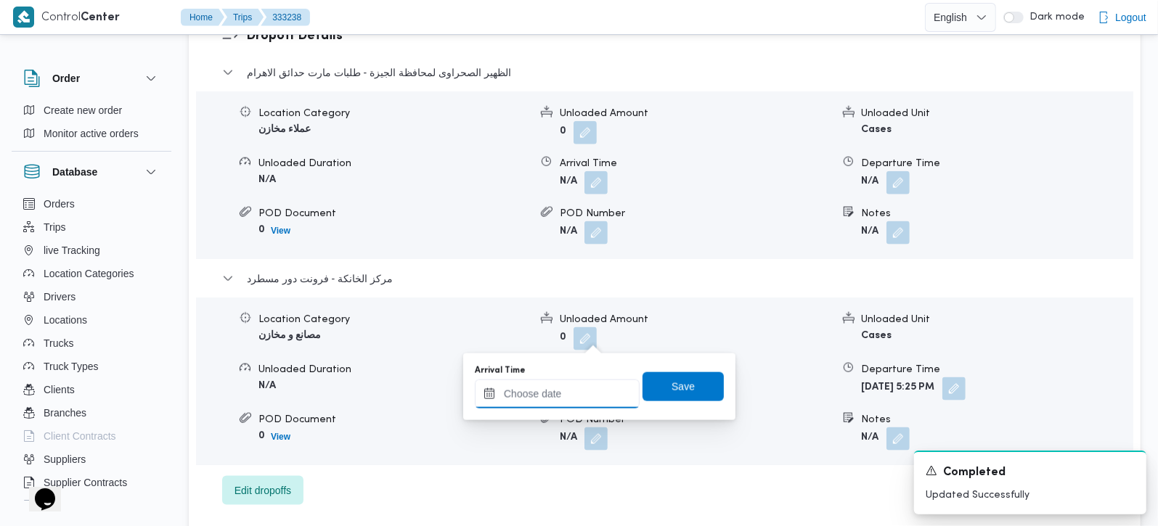
click at [582, 394] on input "Arrival Time" at bounding box center [557, 394] width 165 height 29
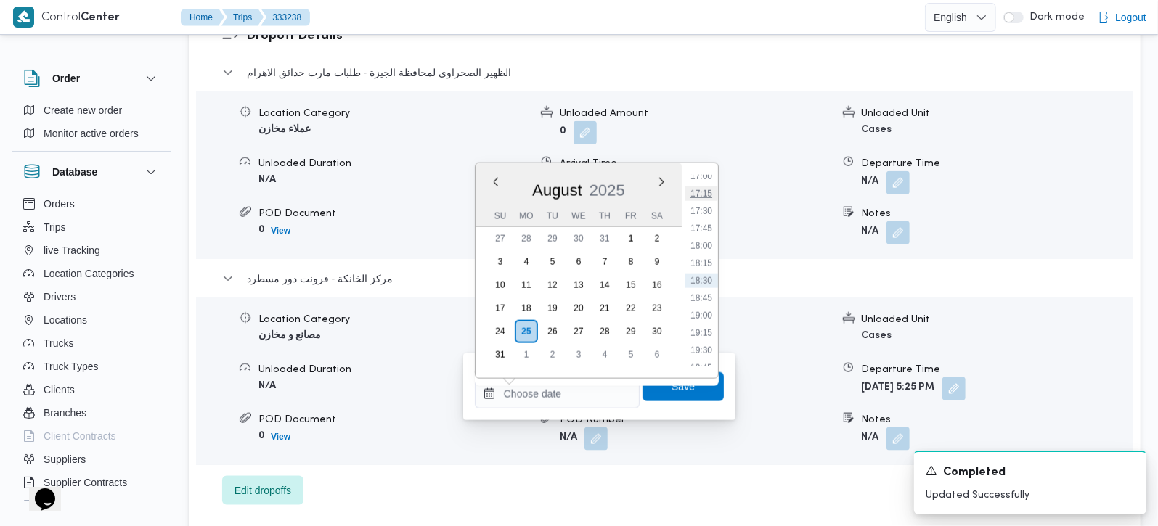
click at [705, 199] on li "17:15" at bounding box center [701, 194] width 33 height 15
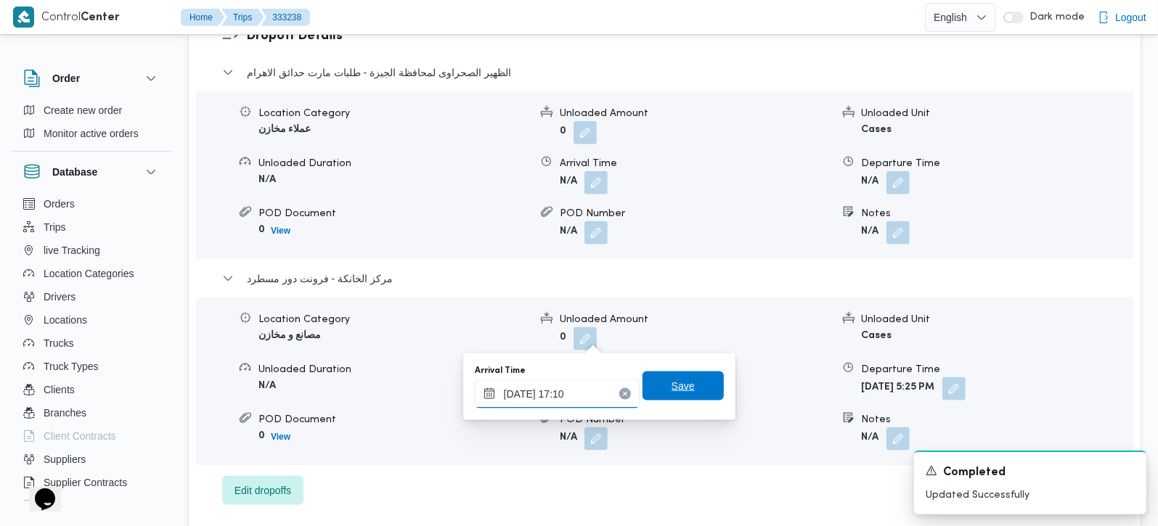
type input "25/08/2025 17:10"
click at [693, 386] on span "Save" at bounding box center [683, 386] width 81 height 29
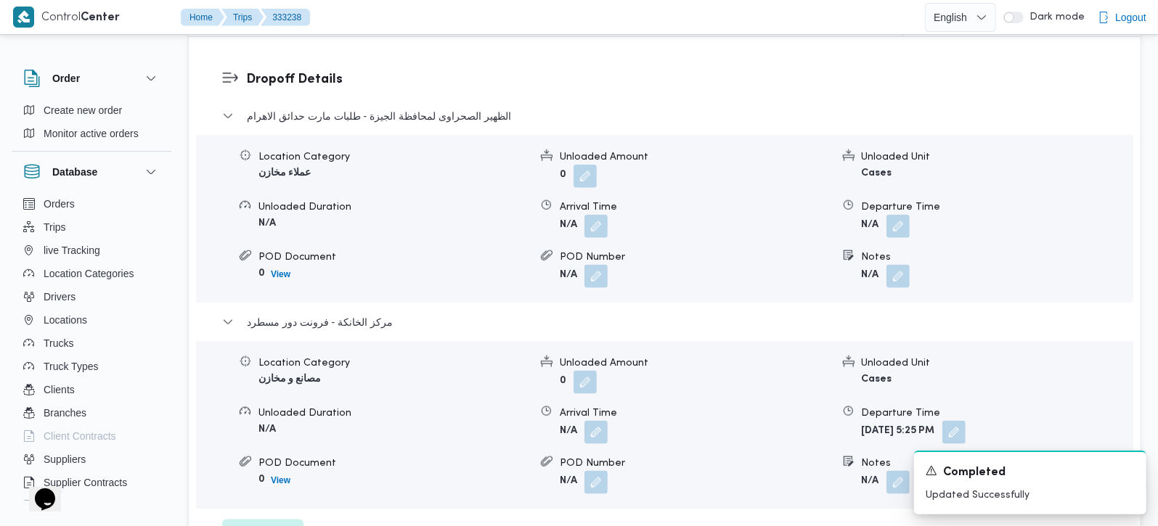
scroll to position [1196, 0]
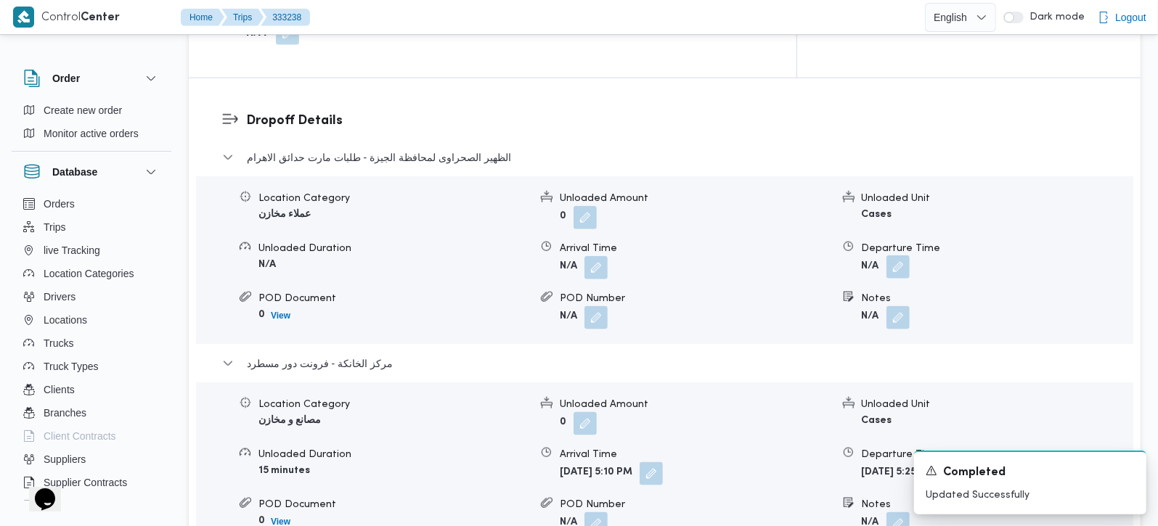
click at [901, 256] on button "button" at bounding box center [897, 267] width 23 height 23
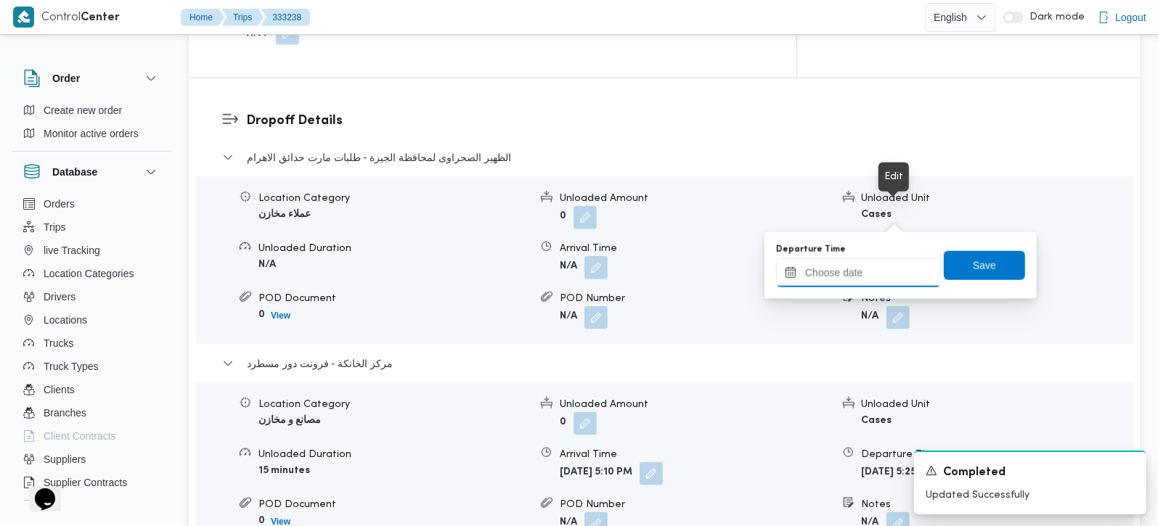
click at [871, 273] on input "Departure Time" at bounding box center [858, 272] width 165 height 29
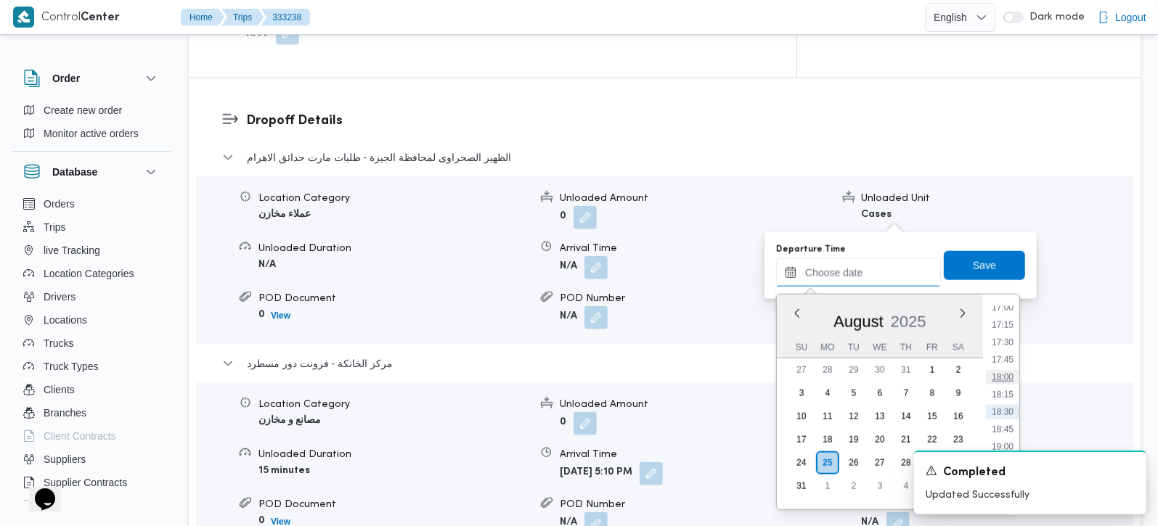
scroll to position [1105, 0]
click at [1010, 340] on li "16:15" at bounding box center [1002, 341] width 33 height 15
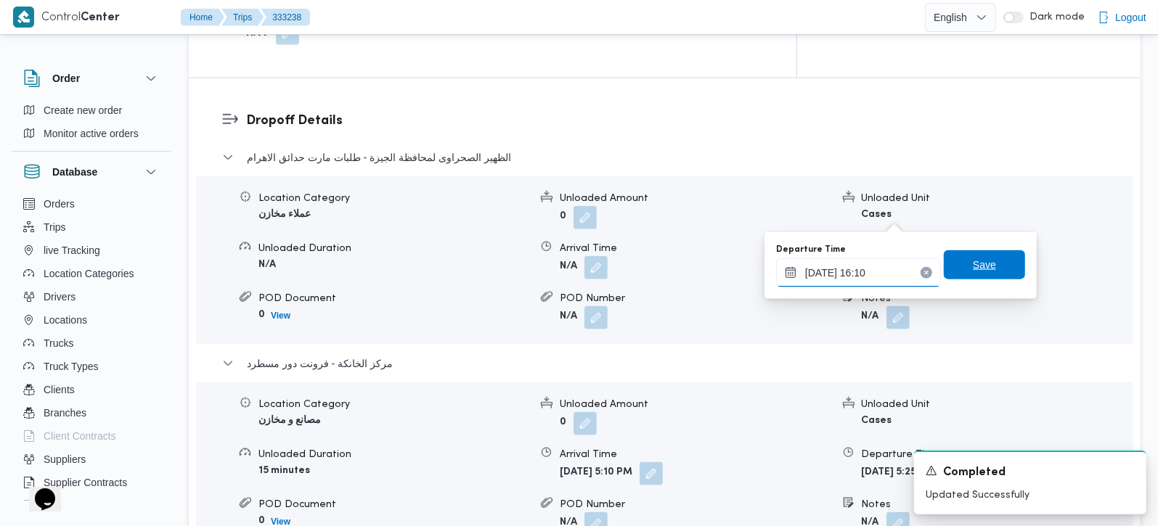
type input "25/08/2025 16:10"
click at [973, 266] on span "Save" at bounding box center [984, 264] width 23 height 17
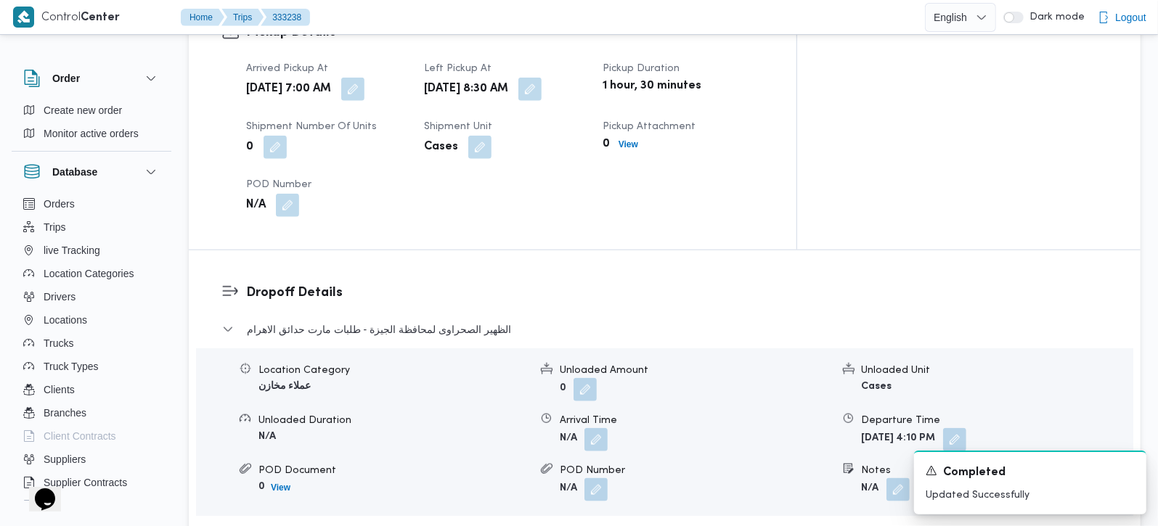
scroll to position [1024, 0]
click at [601, 427] on button "button" at bounding box center [595, 438] width 23 height 23
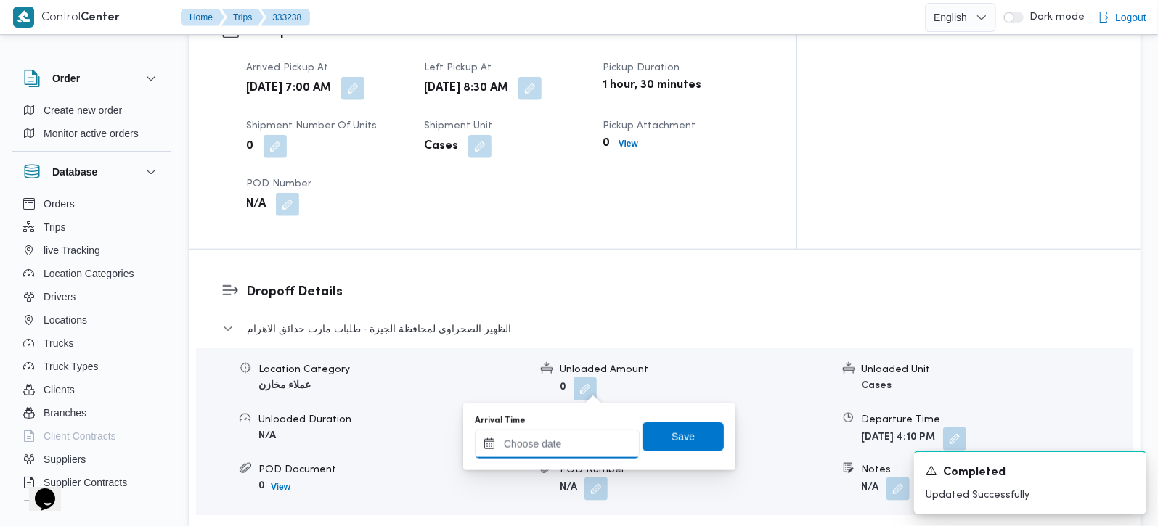
click at [589, 435] on div at bounding box center [557, 444] width 165 height 29
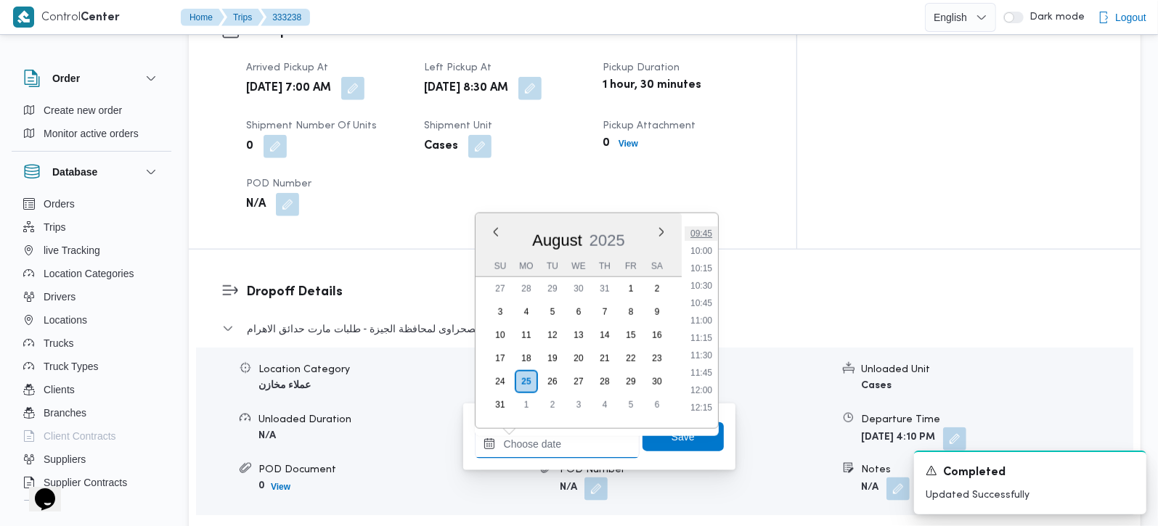
scroll to position [592, 0]
click at [707, 303] on li "09:30" at bounding box center [701, 302] width 33 height 15
type input "25/08/2025 09:30"
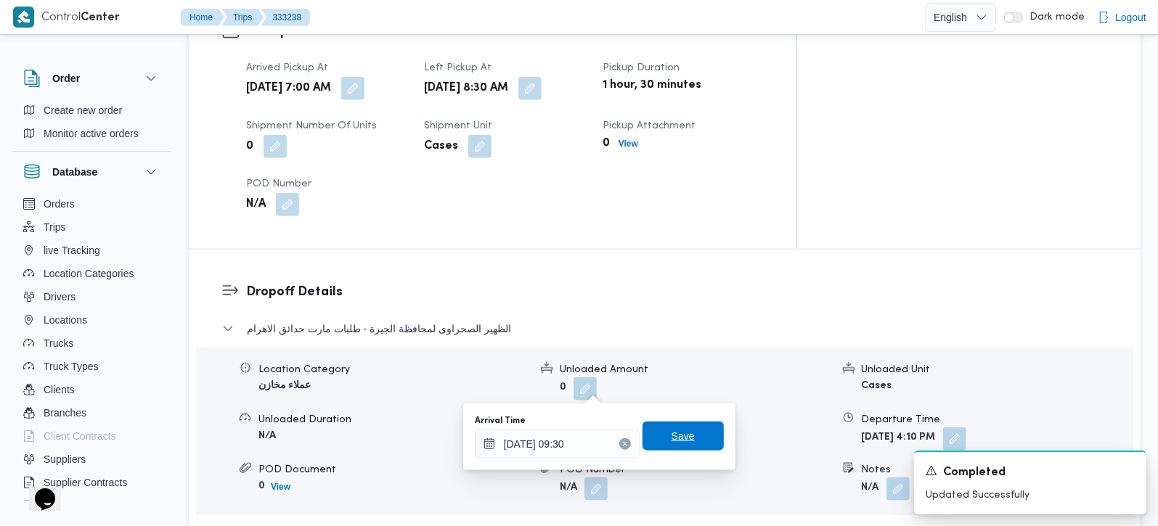
click at [684, 423] on span "Save" at bounding box center [683, 436] width 81 height 29
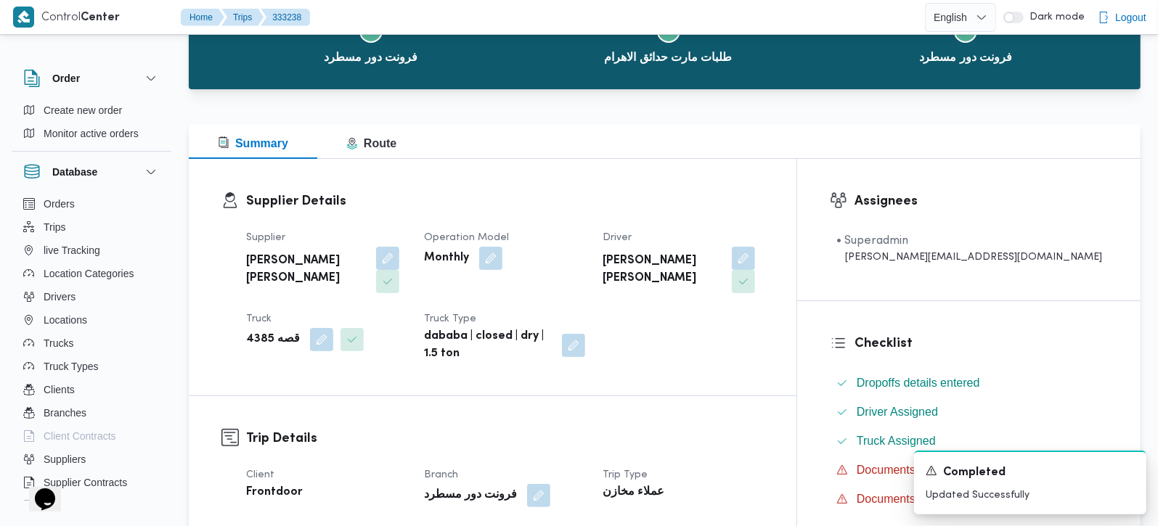
scroll to position [0, 0]
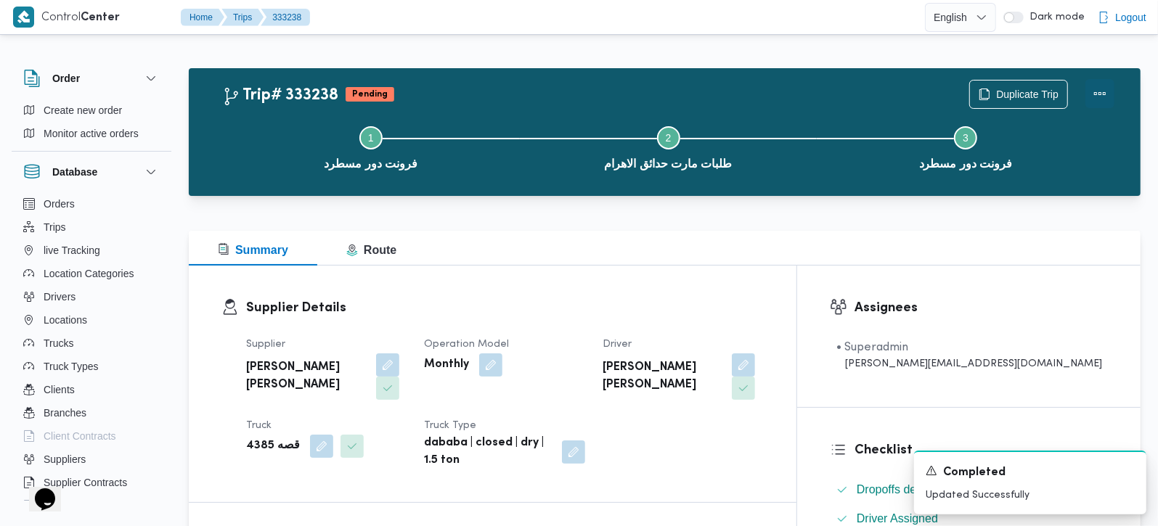
click at [1106, 90] on button "Actions" at bounding box center [1099, 93] width 29 height 29
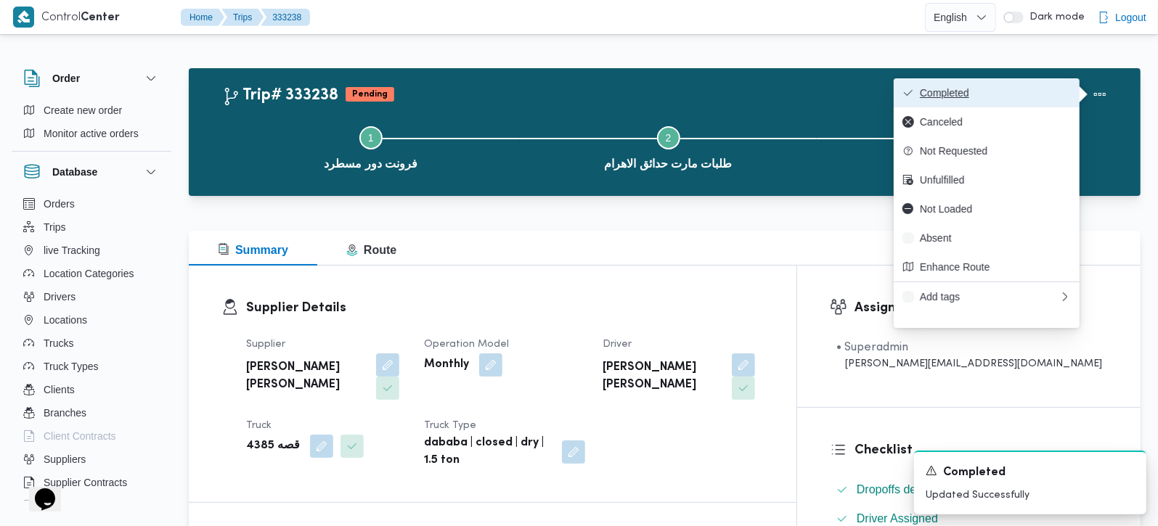
click at [1013, 92] on span "Completed" at bounding box center [995, 93] width 151 height 12
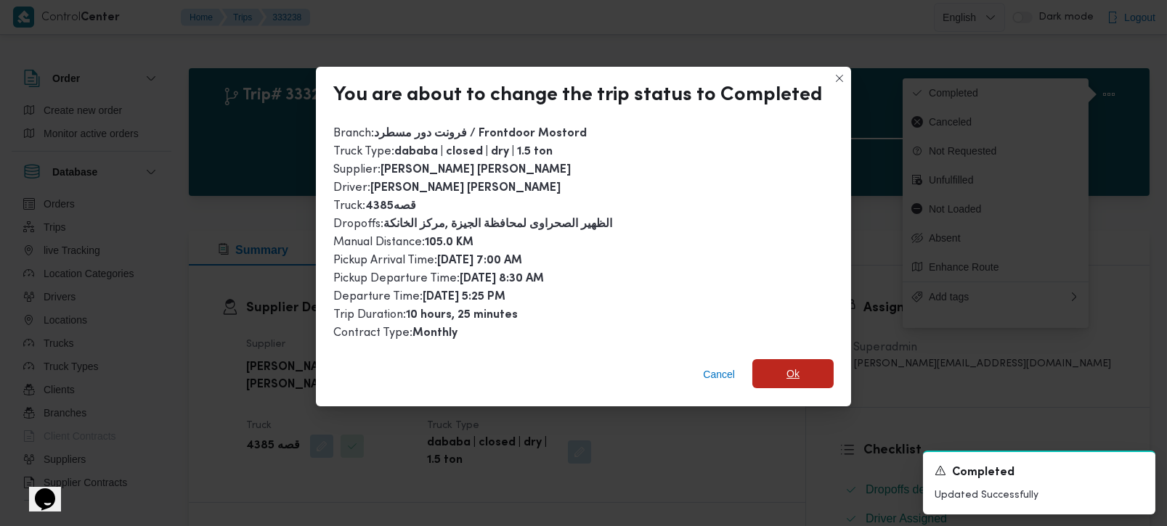
click at [780, 370] on span "Ok" at bounding box center [792, 373] width 81 height 29
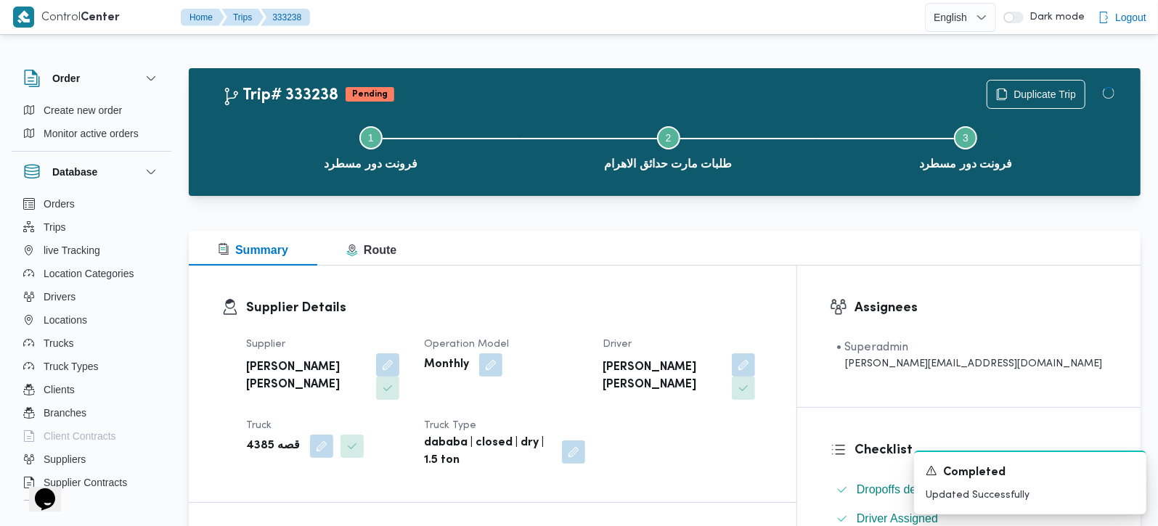
click at [725, 248] on div "Summary Route" at bounding box center [665, 248] width 952 height 35
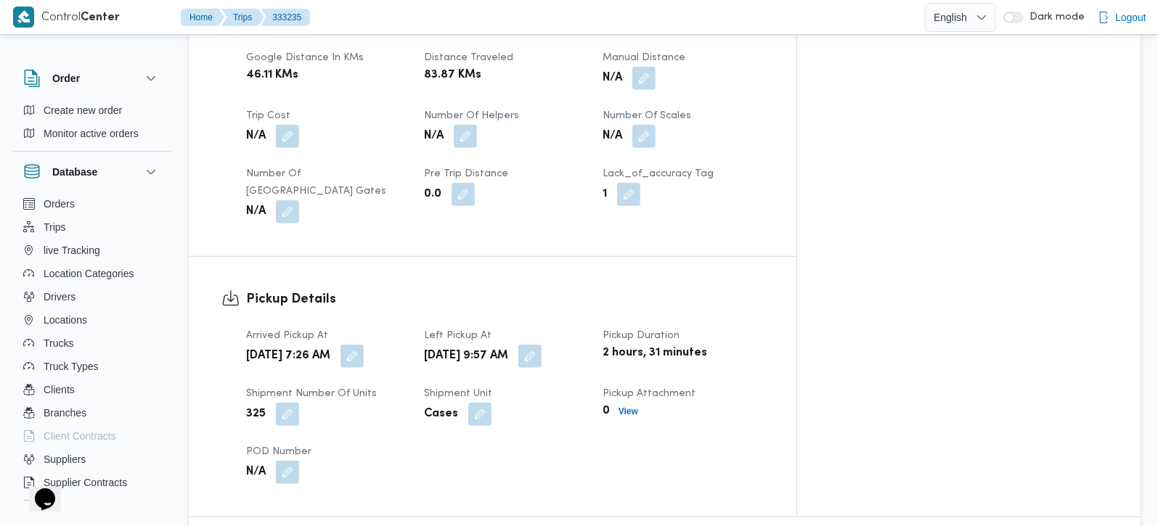
scroll to position [768, 0]
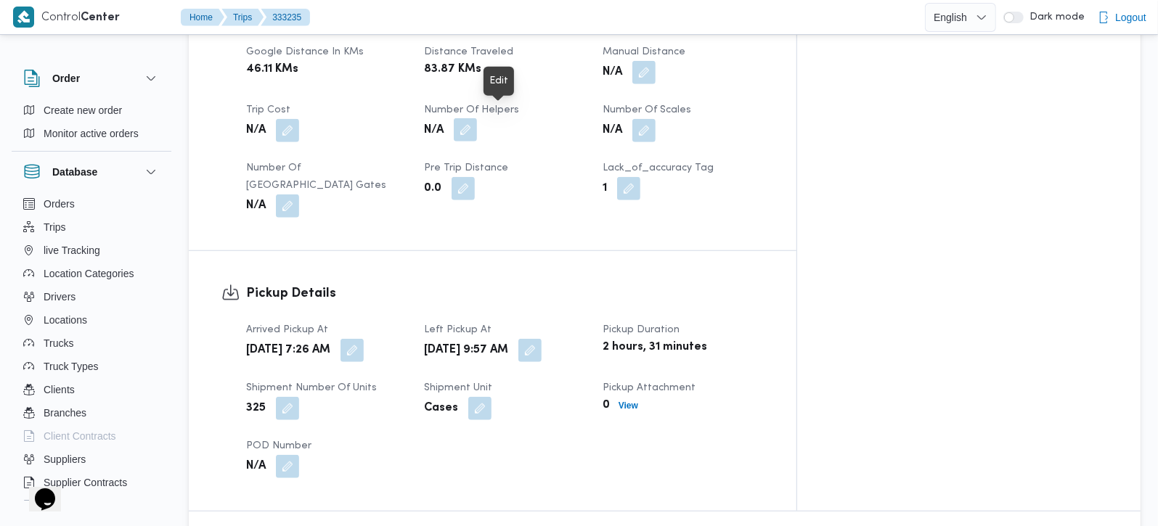
click at [477, 118] on button "button" at bounding box center [465, 129] width 23 height 23
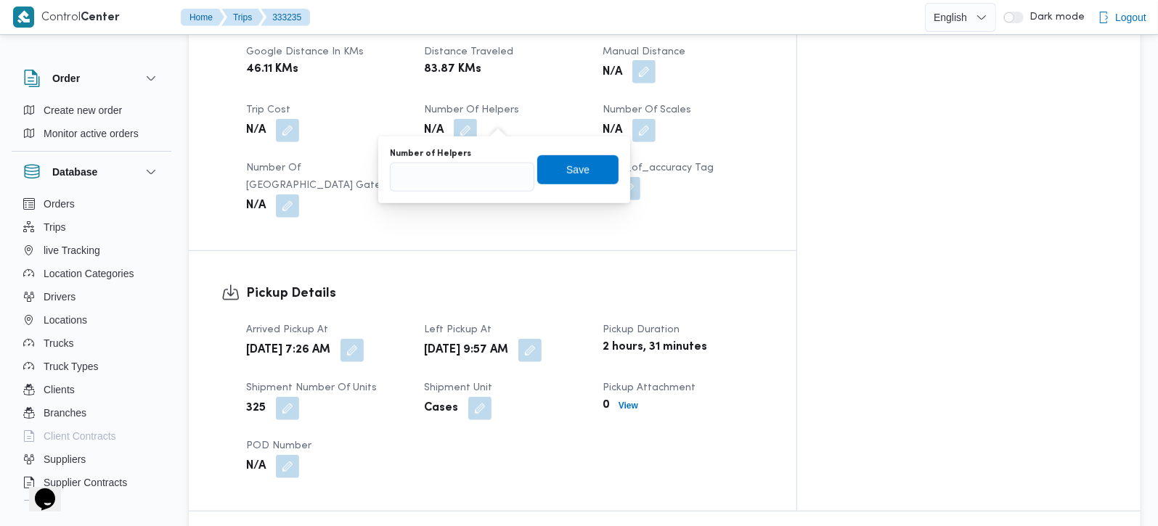
click at [656, 70] on button "button" at bounding box center [643, 71] width 23 height 23
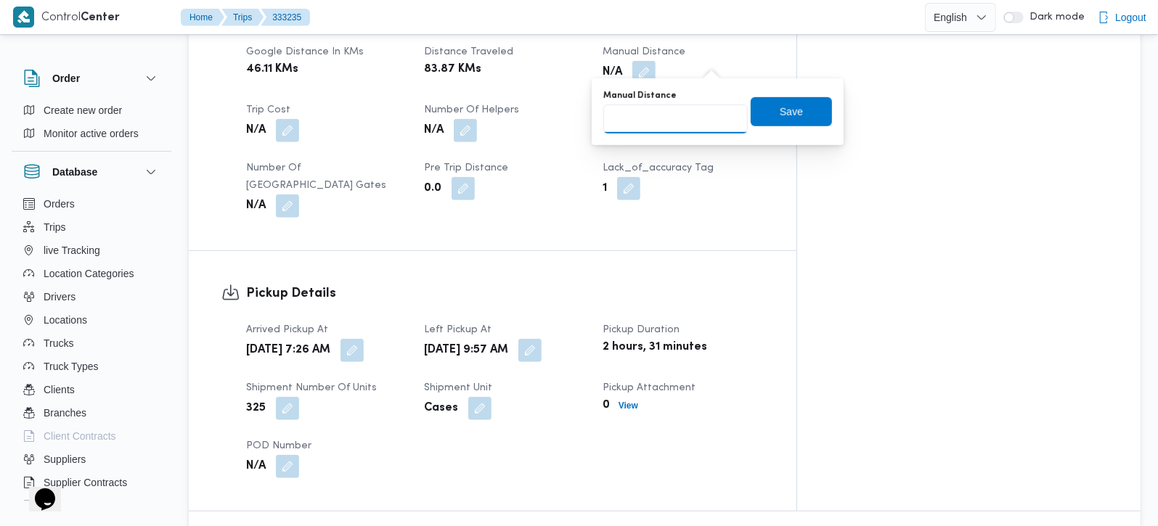
click at [673, 121] on input "Manual Distance" at bounding box center [675, 119] width 144 height 29
type input "100"
click at [751, 113] on span "Save" at bounding box center [791, 111] width 81 height 29
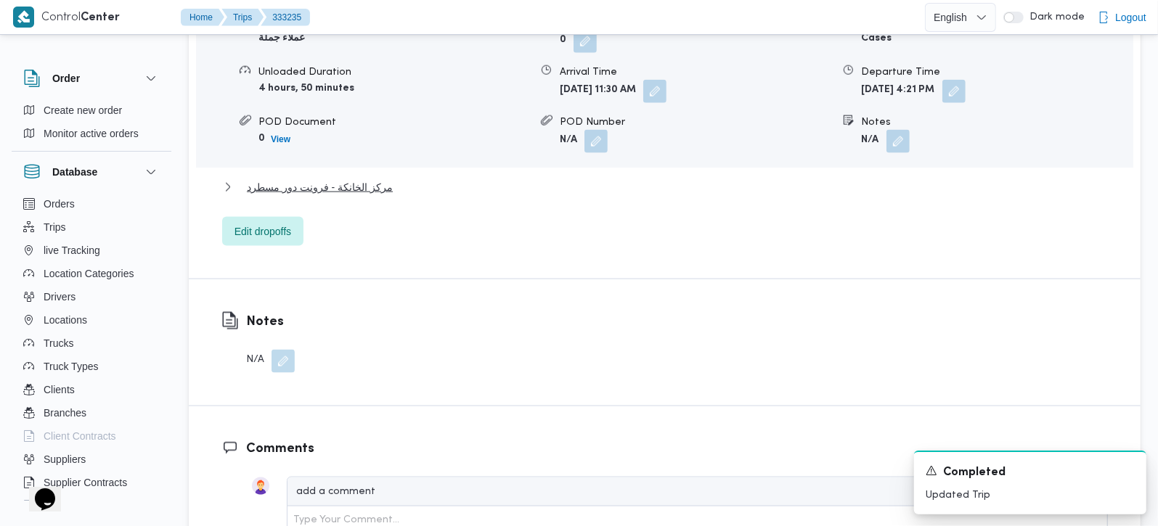
scroll to position [1371, 0]
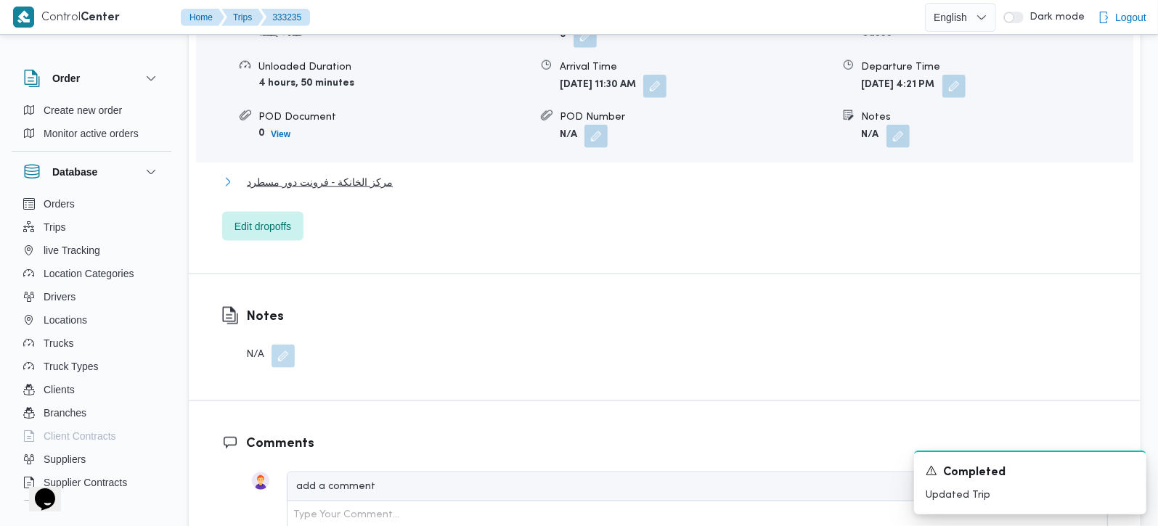
click at [361, 174] on span "مركز الخانكة - فرونت دور مسطرد" at bounding box center [320, 182] width 146 height 17
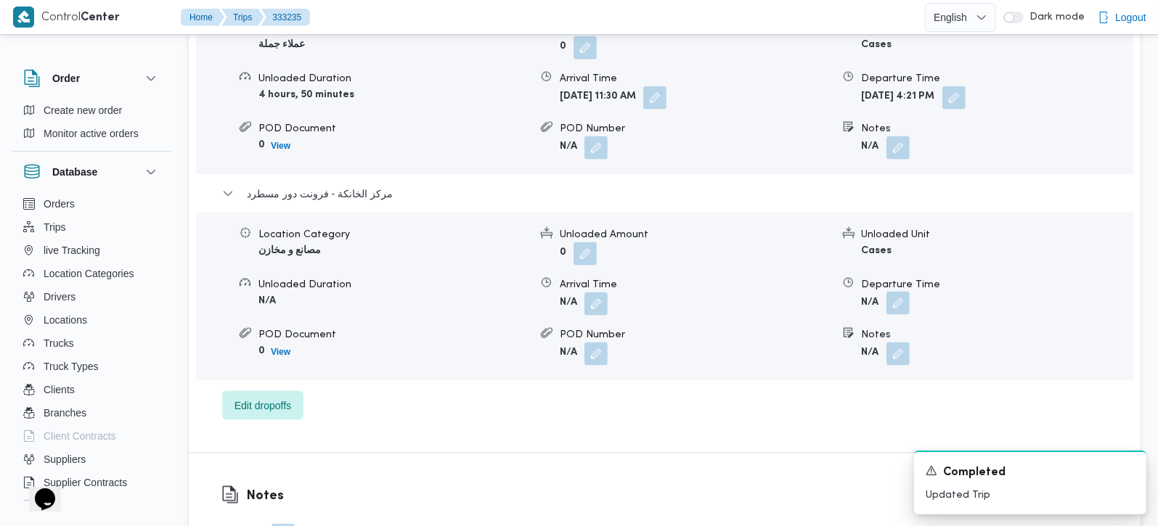
click at [891, 292] on button "button" at bounding box center [897, 303] width 23 height 23
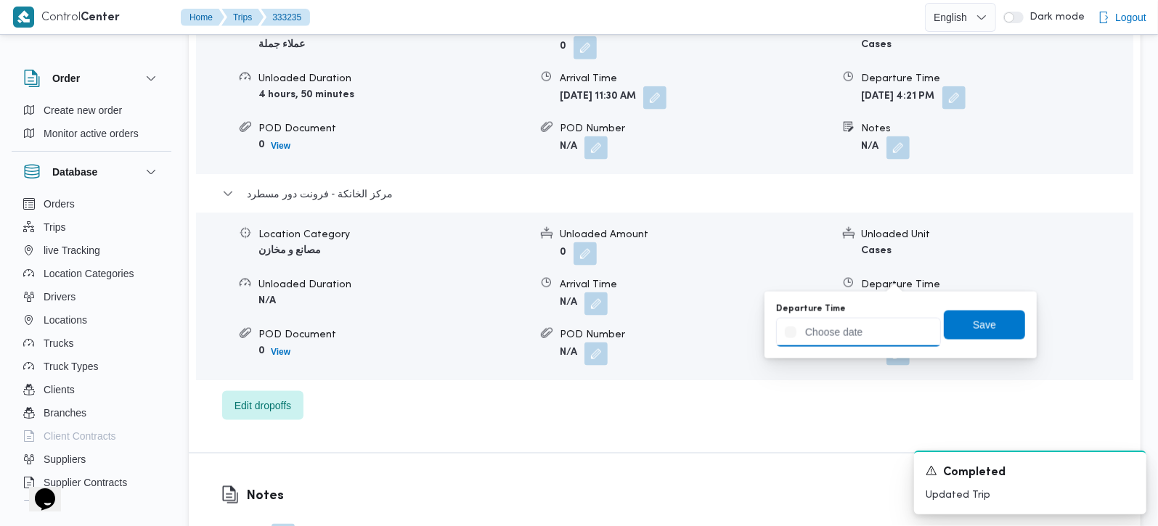
click at [868, 318] on div at bounding box center [858, 332] width 165 height 29
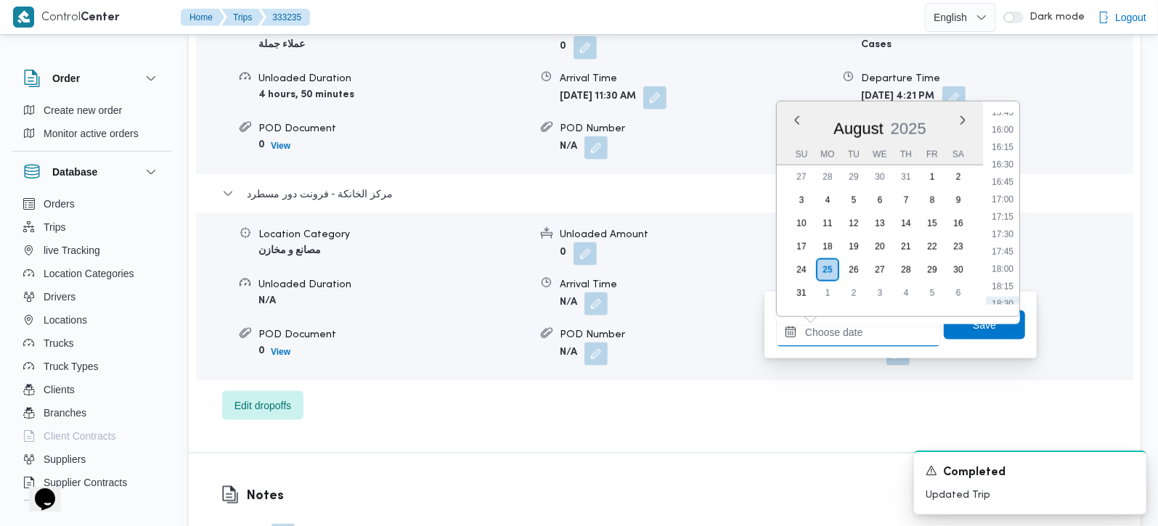
scroll to position [1105, 0]
click at [1008, 213] on li "17:15" at bounding box center [1002, 218] width 33 height 15
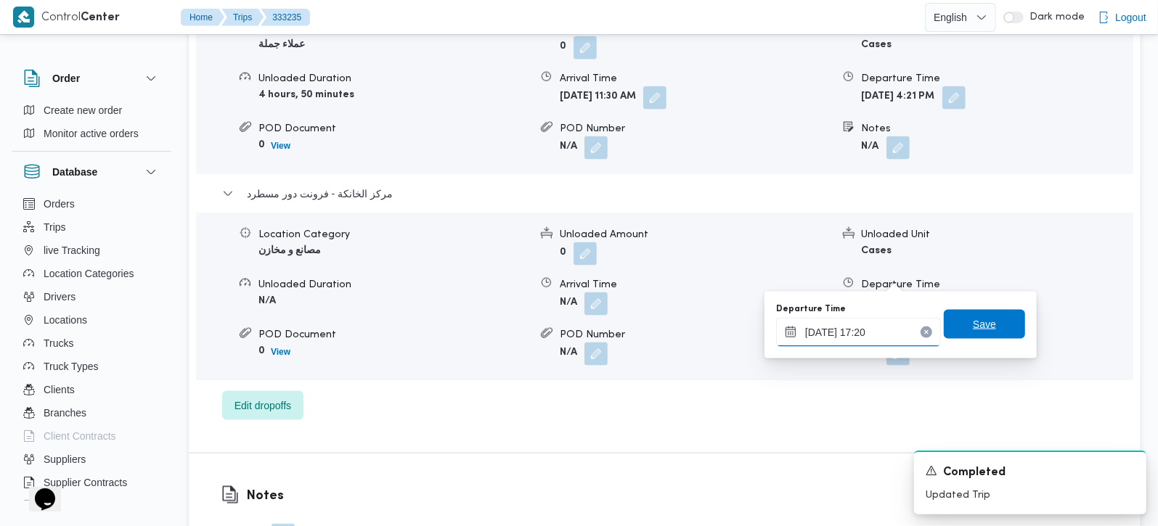
type input "[DATE] 17:20"
click at [976, 327] on span "Save" at bounding box center [984, 324] width 23 height 17
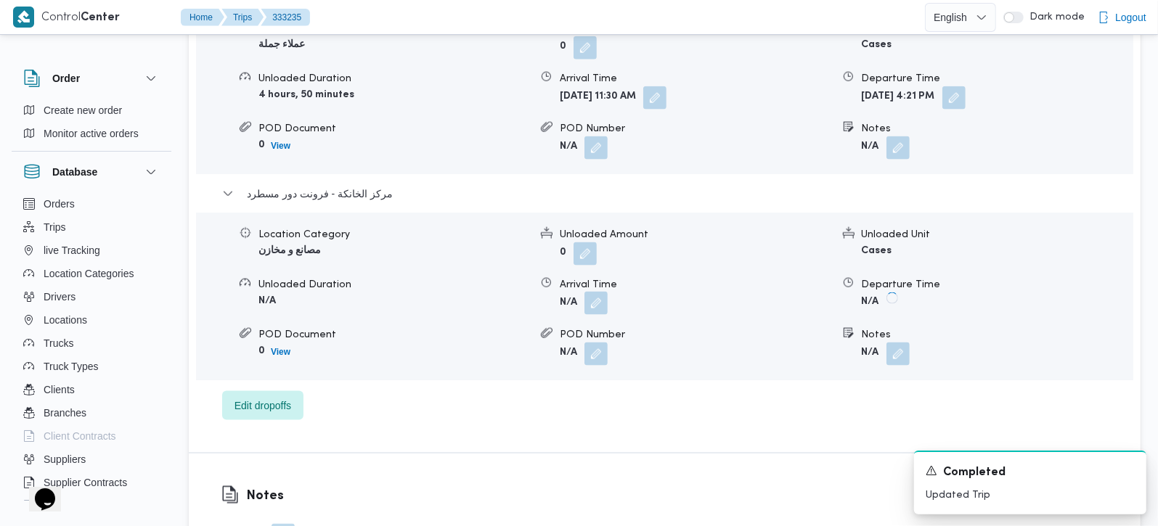
click at [586, 292] on button "button" at bounding box center [595, 303] width 23 height 23
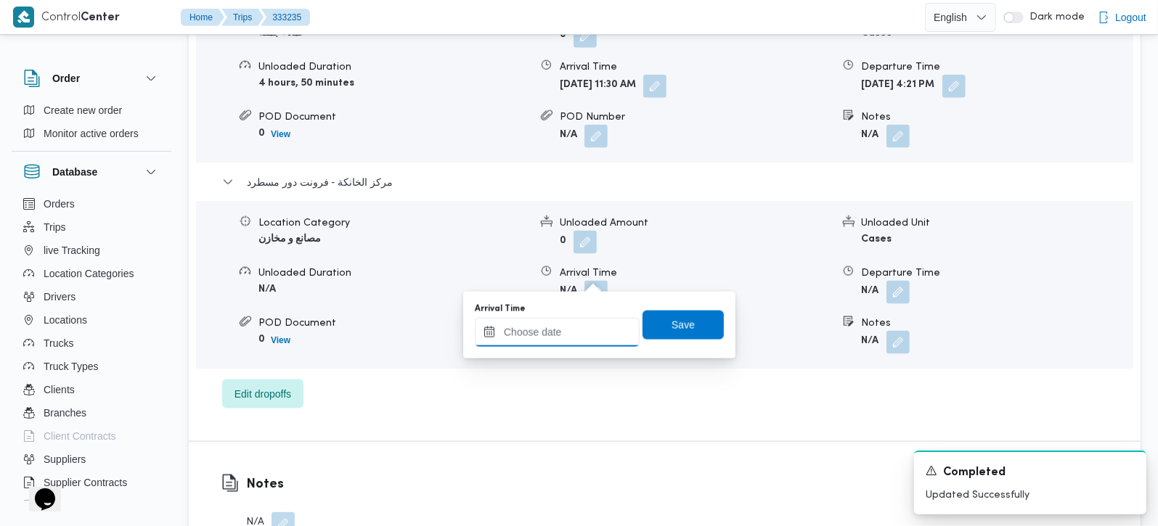
click at [572, 328] on input "Arrival Time" at bounding box center [557, 332] width 165 height 29
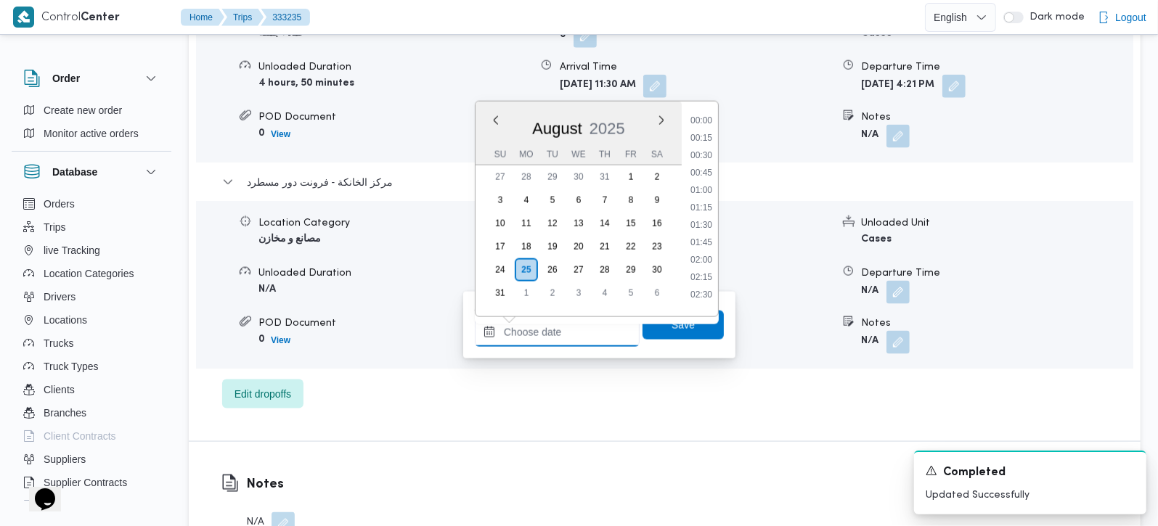
scroll to position [1191, 0]
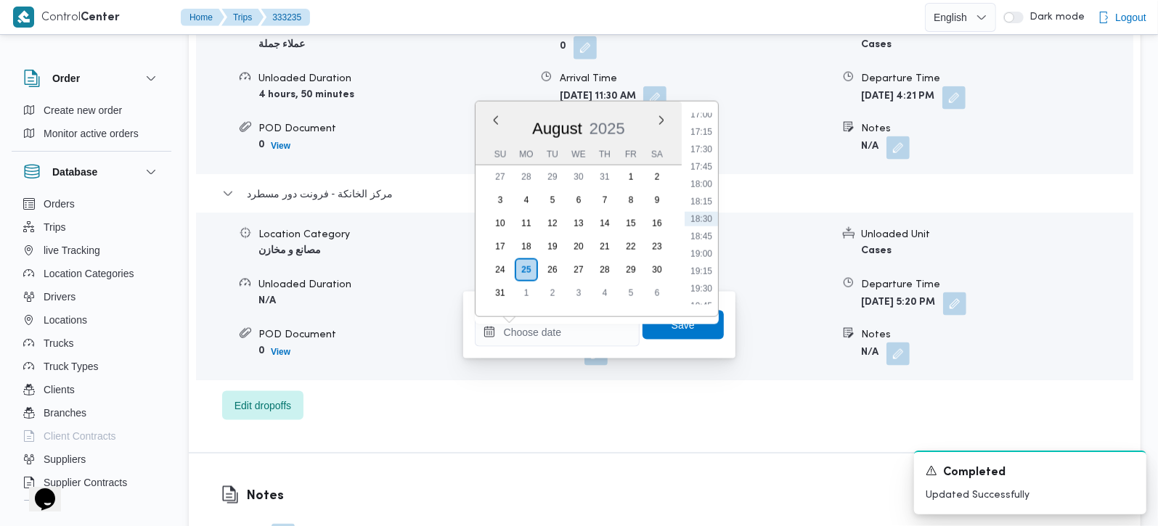
click at [709, 118] on li "17:00" at bounding box center [701, 114] width 33 height 15
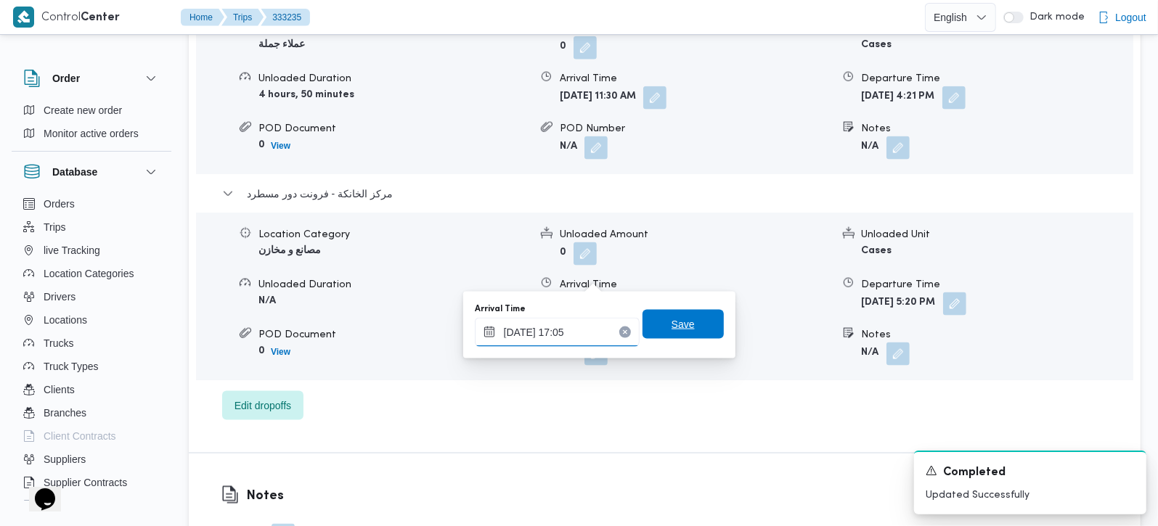
type input "[DATE] 17:05"
click at [648, 327] on span "Save" at bounding box center [683, 324] width 81 height 29
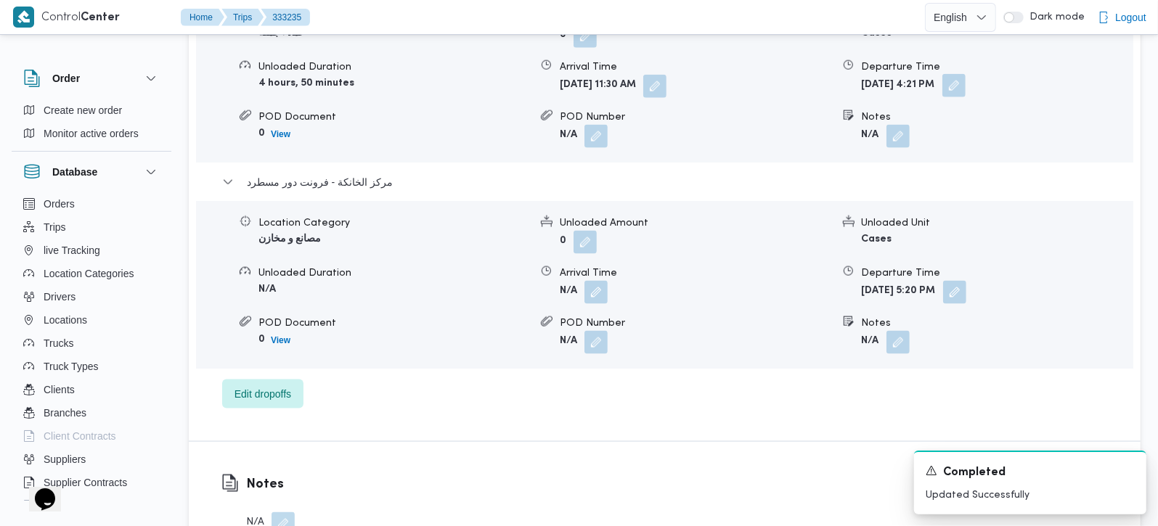
click at [966, 74] on button "button" at bounding box center [953, 85] width 23 height 23
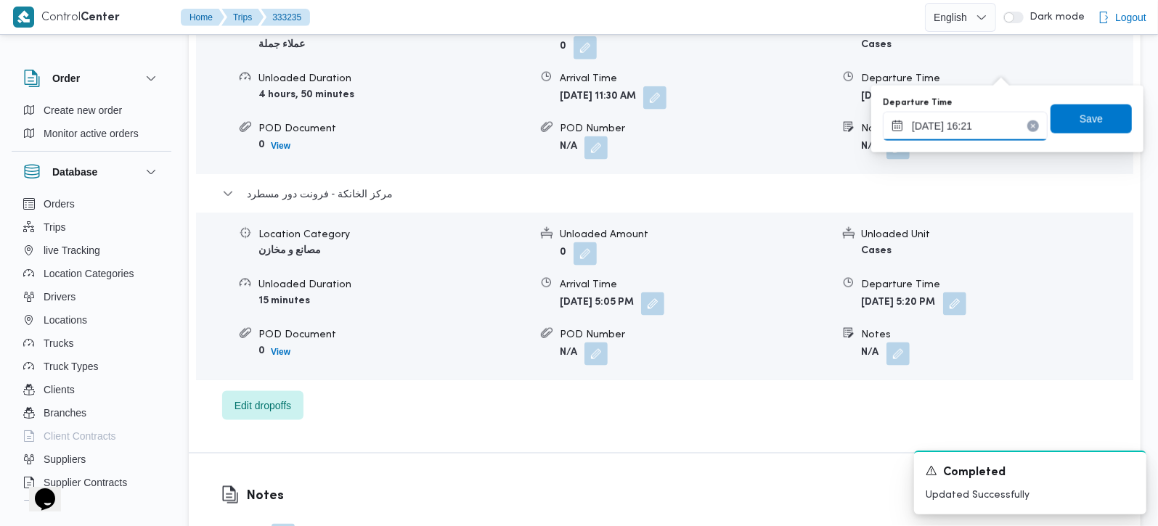
click at [961, 126] on input "[DATE] 16:21" at bounding box center [965, 126] width 165 height 29
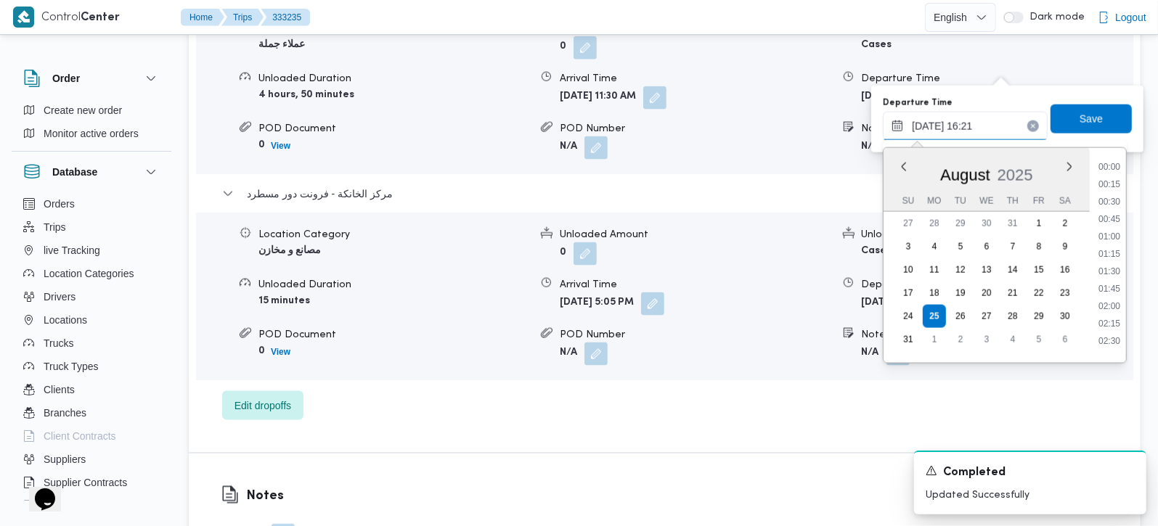
scroll to position [1033, 0]
click at [778, 395] on div "Dropoff Details الهرم Location Category عملاء جملة Unloaded Amount 0 Unloaded U…" at bounding box center [665, 181] width 952 height 545
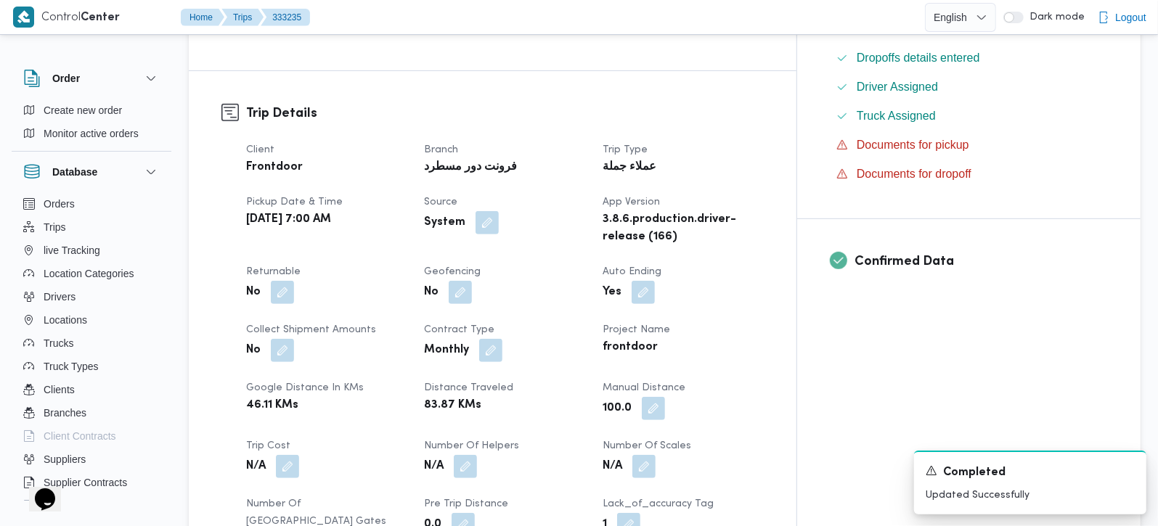
scroll to position [0, 0]
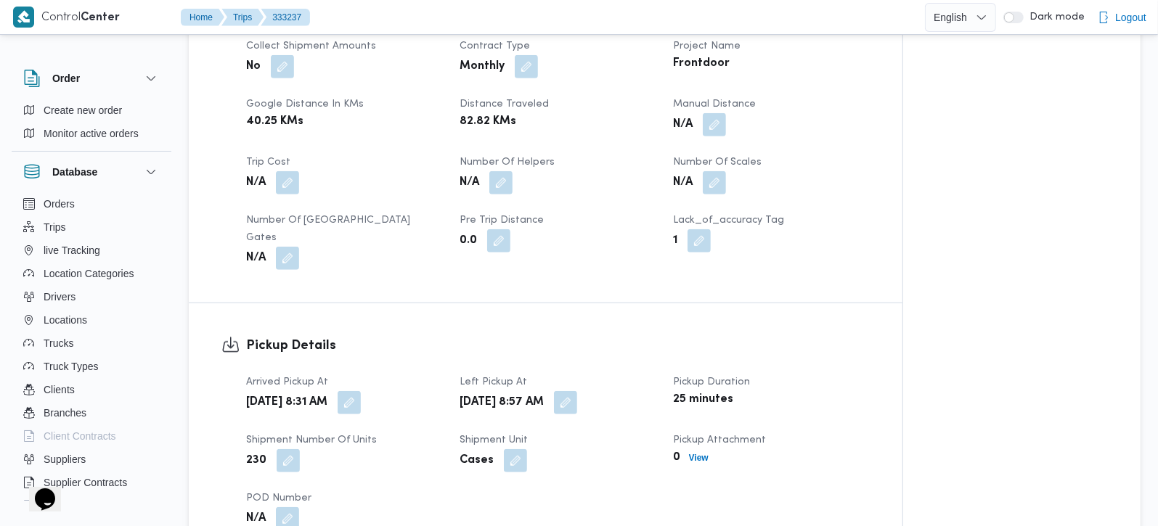
scroll to position [683, 0]
click at [717, 113] on button "button" at bounding box center [714, 121] width 23 height 23
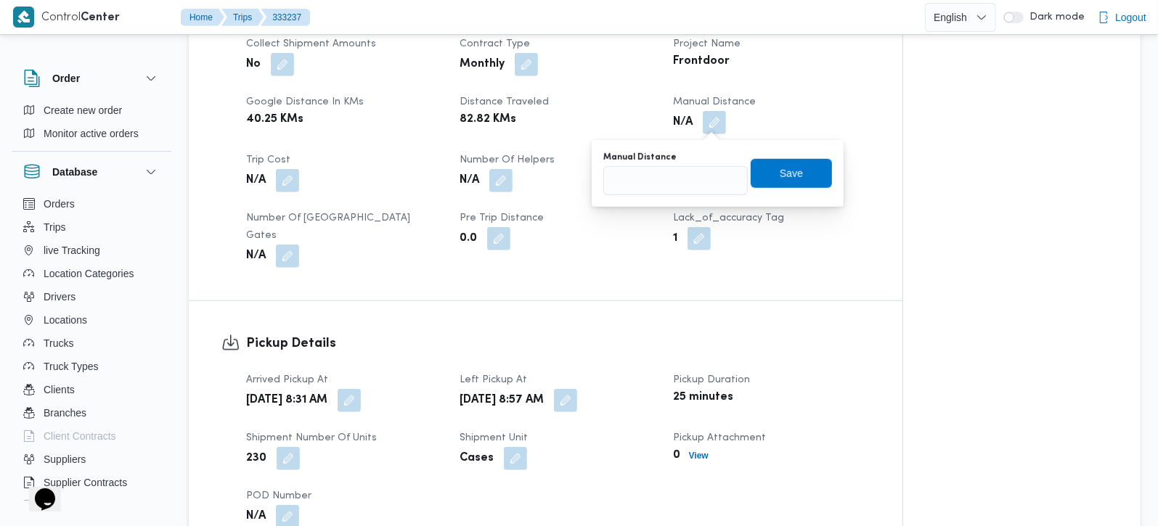
click at [698, 160] on div "Manual Distance" at bounding box center [675, 158] width 144 height 12
click at [682, 187] on input "Manual Distance" at bounding box center [675, 180] width 144 height 29
type input "110"
click at [804, 187] on div "Save" at bounding box center [791, 173] width 81 height 29
click at [780, 181] on span "Save" at bounding box center [791, 172] width 23 height 17
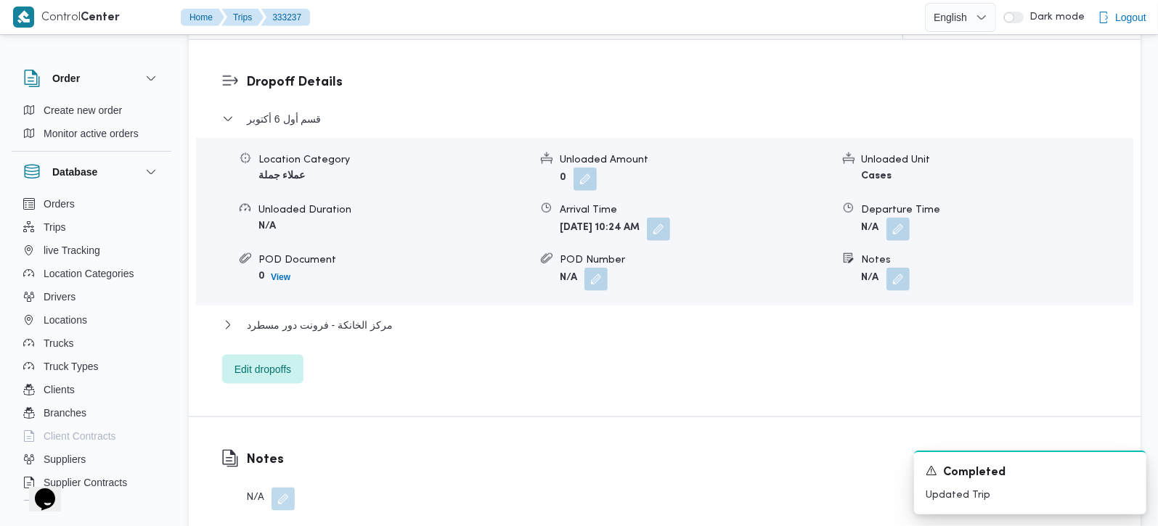
scroll to position [1281, 0]
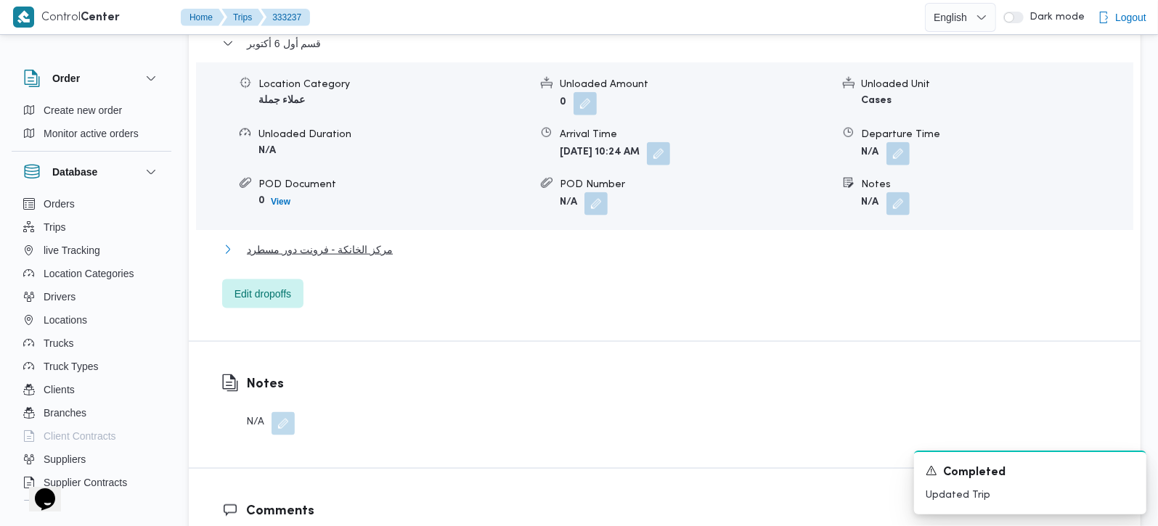
click at [339, 241] on span "مركز الخانكة - فرونت دور مسطرد" at bounding box center [320, 249] width 146 height 17
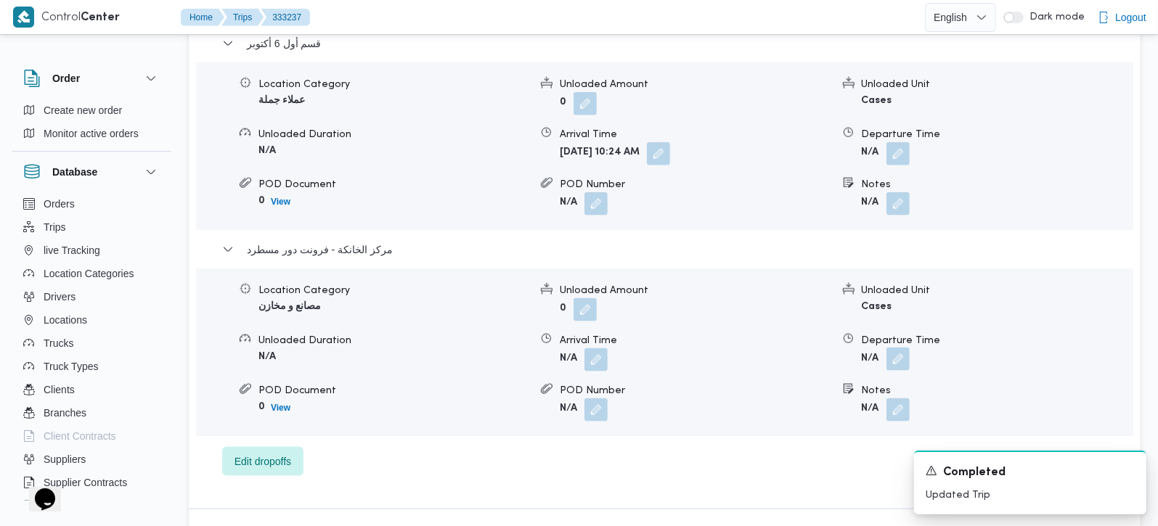
click at [889, 348] on button "button" at bounding box center [897, 359] width 23 height 23
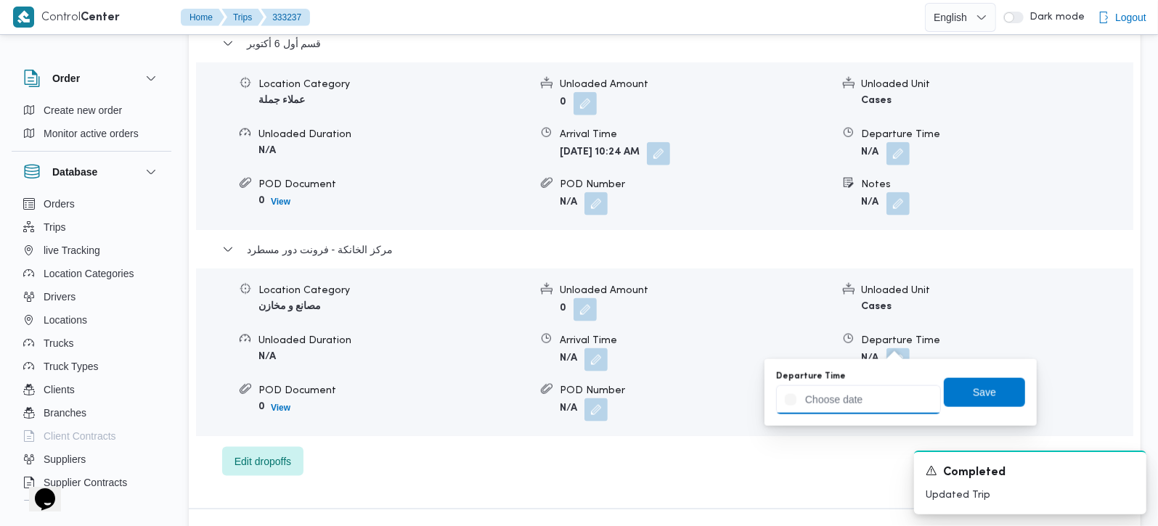
click at [865, 400] on input "Departure Time" at bounding box center [858, 400] width 165 height 29
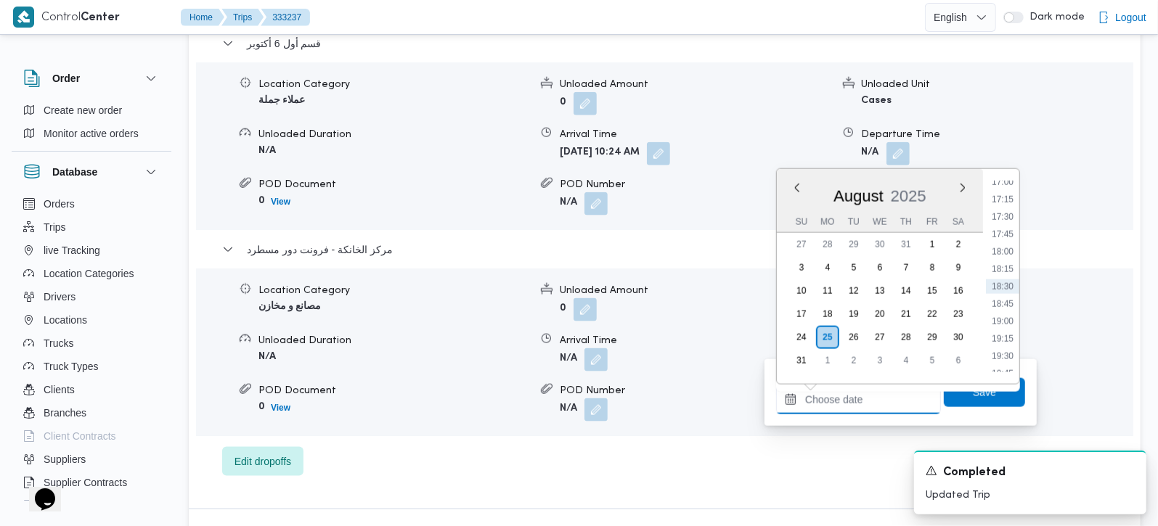
scroll to position [1105, 0]
click at [1004, 265] on li "17:00" at bounding box center [1002, 268] width 33 height 15
type input "[DATE] 17:00"
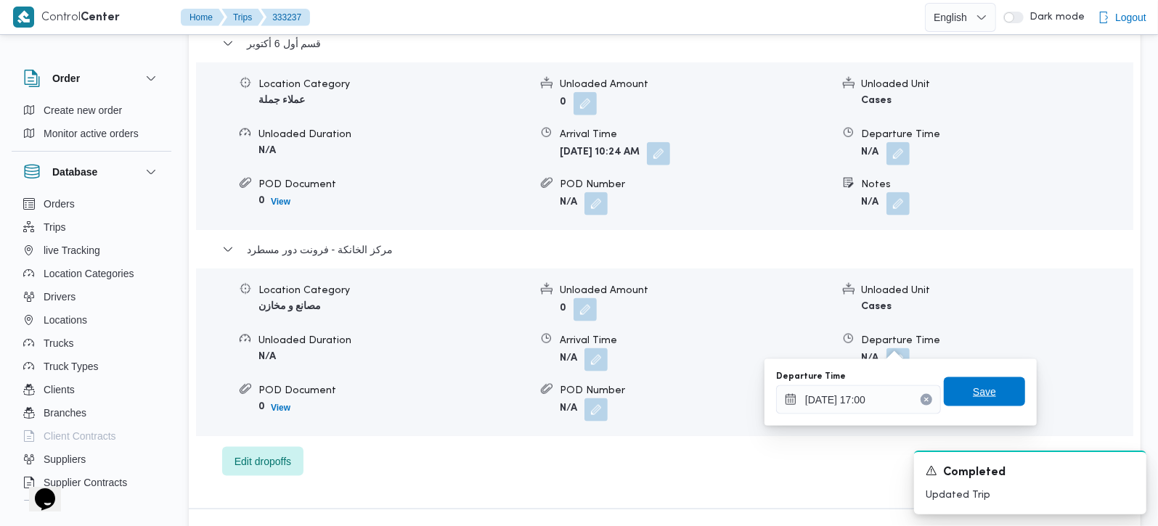
click at [977, 384] on span "Save" at bounding box center [984, 391] width 23 height 17
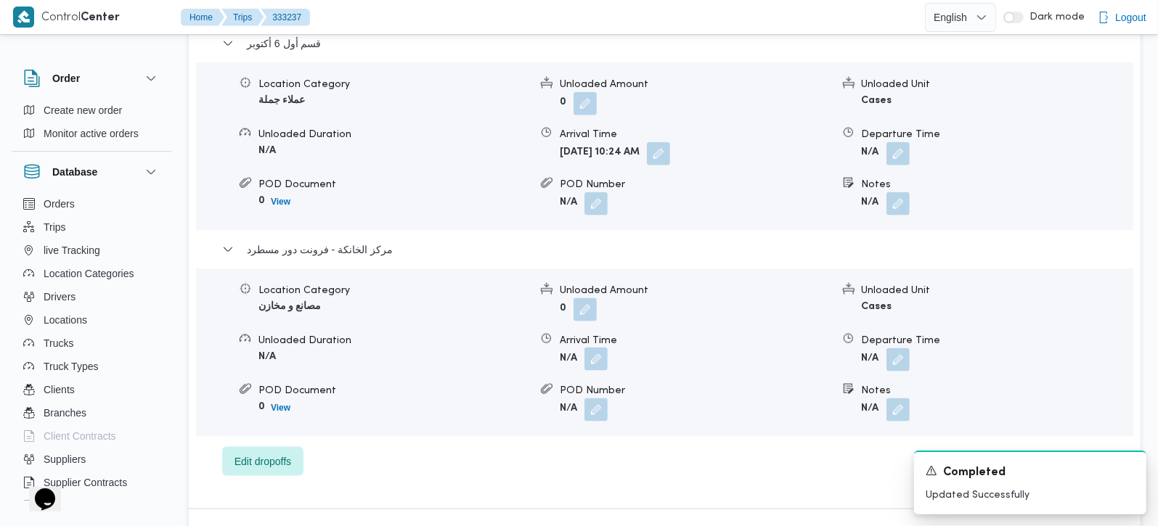
click at [592, 348] on button "button" at bounding box center [595, 359] width 23 height 23
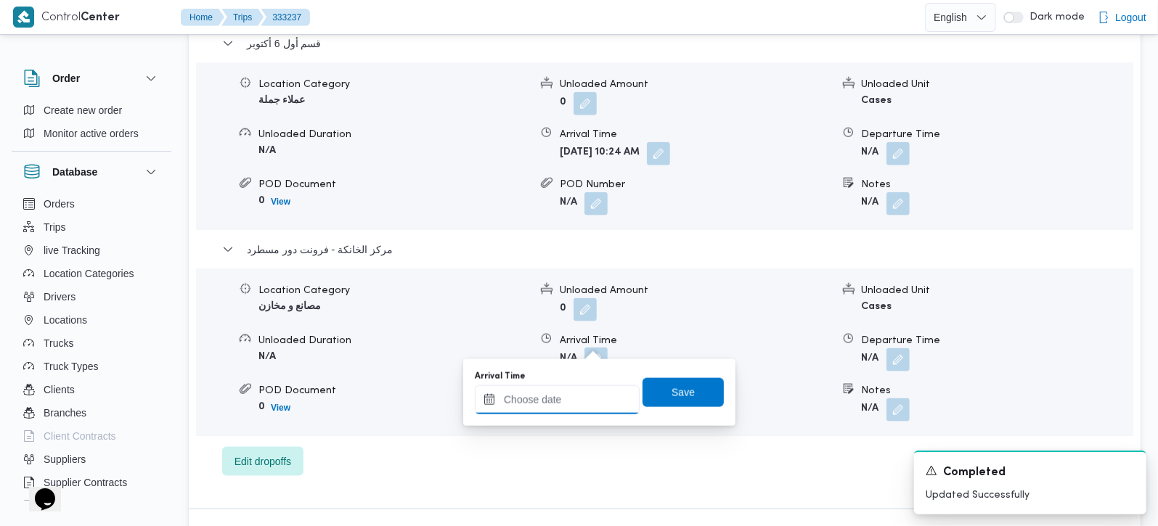
click at [577, 400] on input "Arrival Time" at bounding box center [557, 400] width 165 height 29
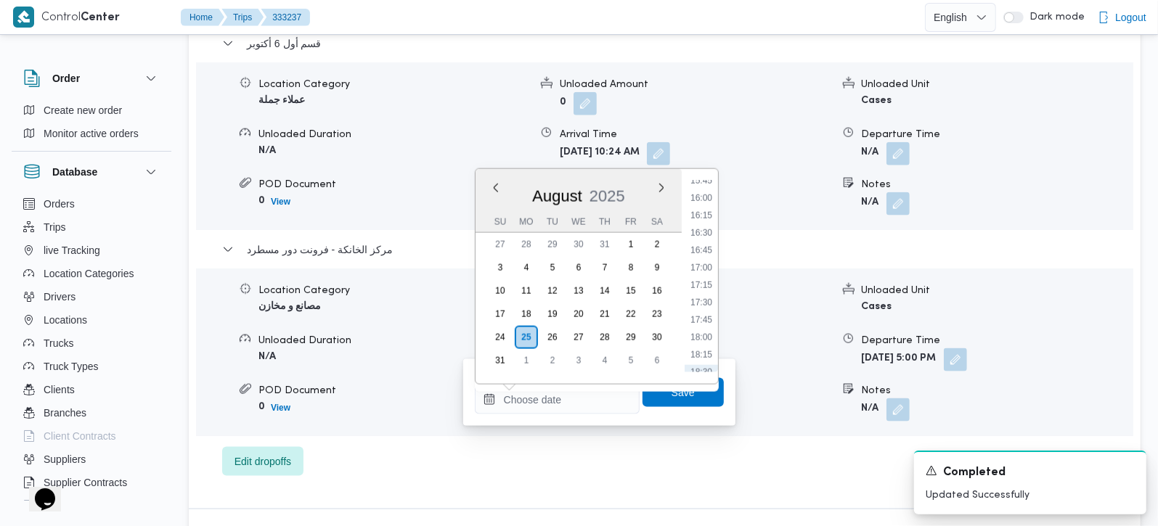
drag, startPoint x: 710, startPoint y: 250, endPoint x: 704, endPoint y: 281, distance: 31.0
click at [710, 250] on li "16:45" at bounding box center [701, 250] width 33 height 15
type input "[DATE] 16:45"
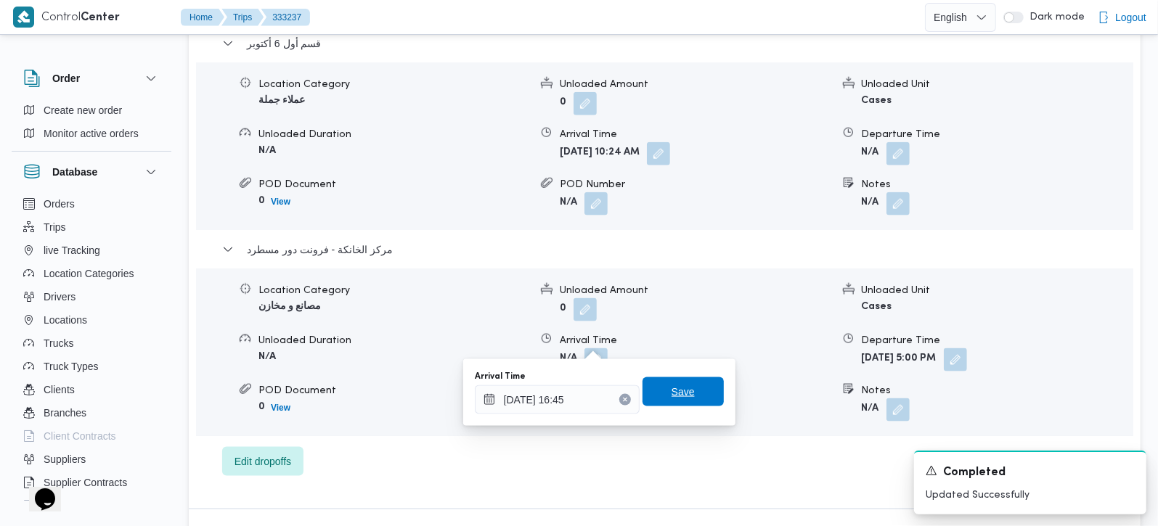
click at [672, 389] on span "Save" at bounding box center [683, 391] width 23 height 17
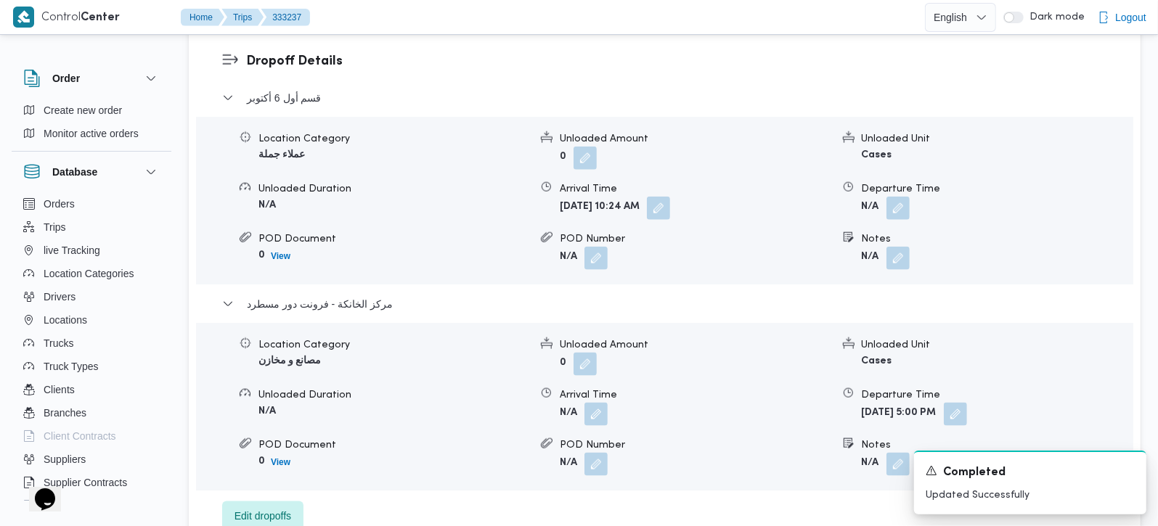
scroll to position [1196, 0]
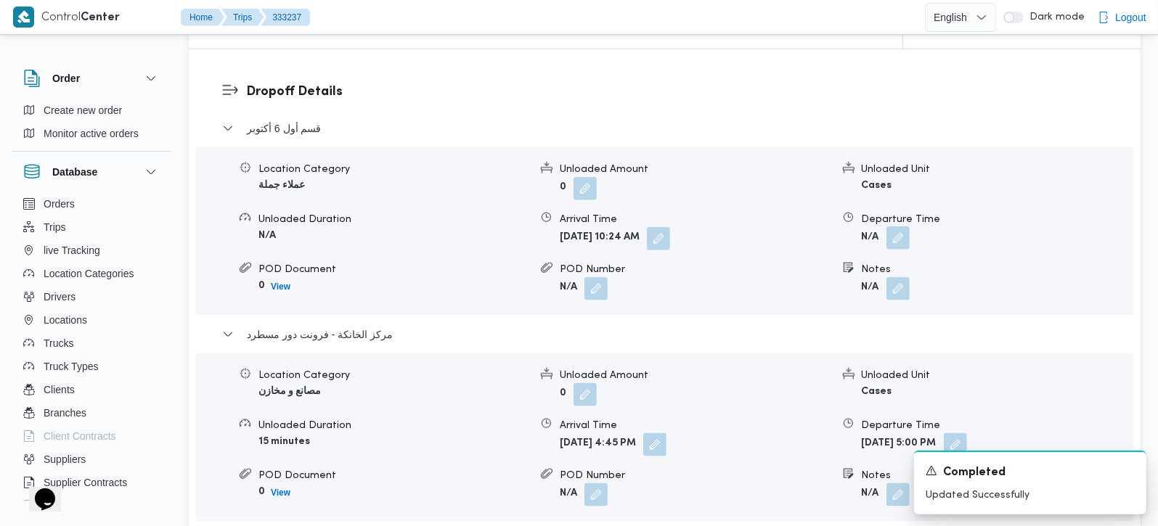
click at [896, 227] on button "button" at bounding box center [897, 238] width 23 height 23
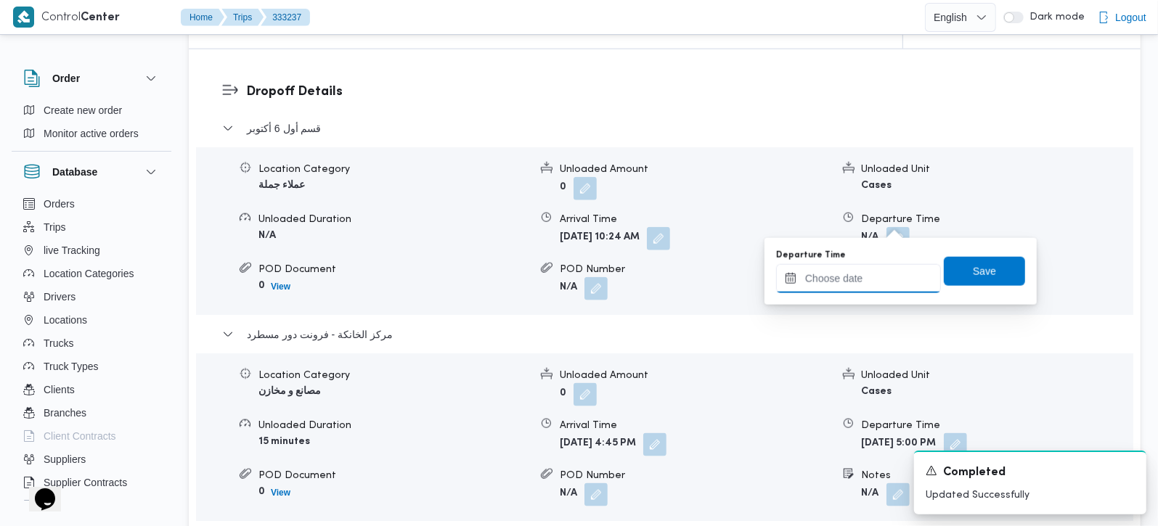
click at [873, 284] on input "Departure Time" at bounding box center [858, 278] width 165 height 29
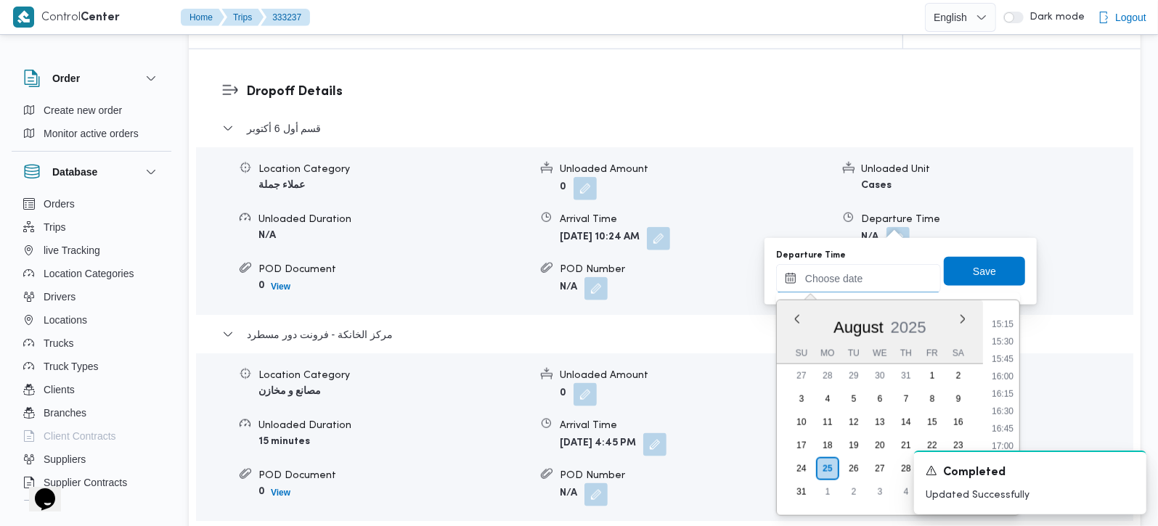
scroll to position [1019, 0]
drag, startPoint x: 1007, startPoint y: 388, endPoint x: 1005, endPoint y: 377, distance: 11.8
click at [1007, 388] on ul "00:00 00:15 00:30 00:45 01:00 01:15 01:30 01:45 02:00 02:15 02:30 02:45 03:00 0…" at bounding box center [1002, 408] width 33 height 192
click at [1008, 397] on li "15:45" at bounding box center [1002, 398] width 33 height 15
type input "25/08/2025 15:45"
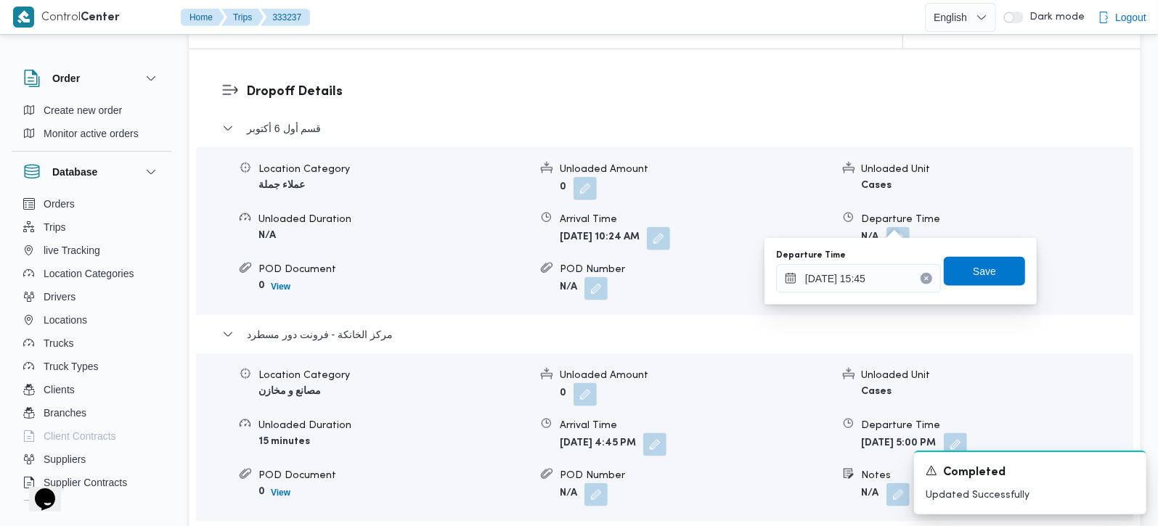
click at [987, 287] on div "Departure Time 25/08/2025 15:45 Save" at bounding box center [901, 271] width 252 height 46
click at [976, 278] on span "Save" at bounding box center [984, 270] width 23 height 17
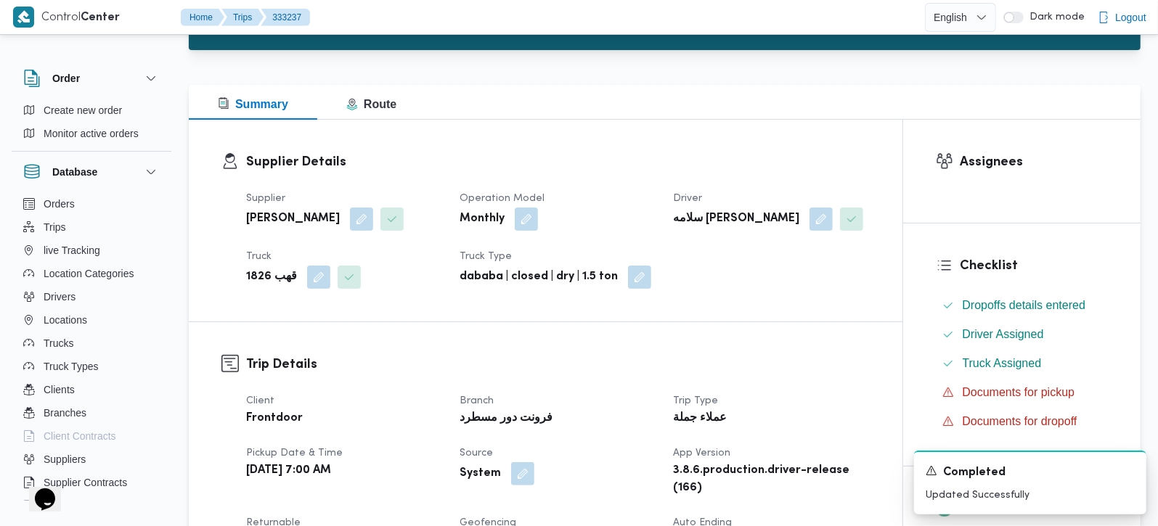
scroll to position [0, 0]
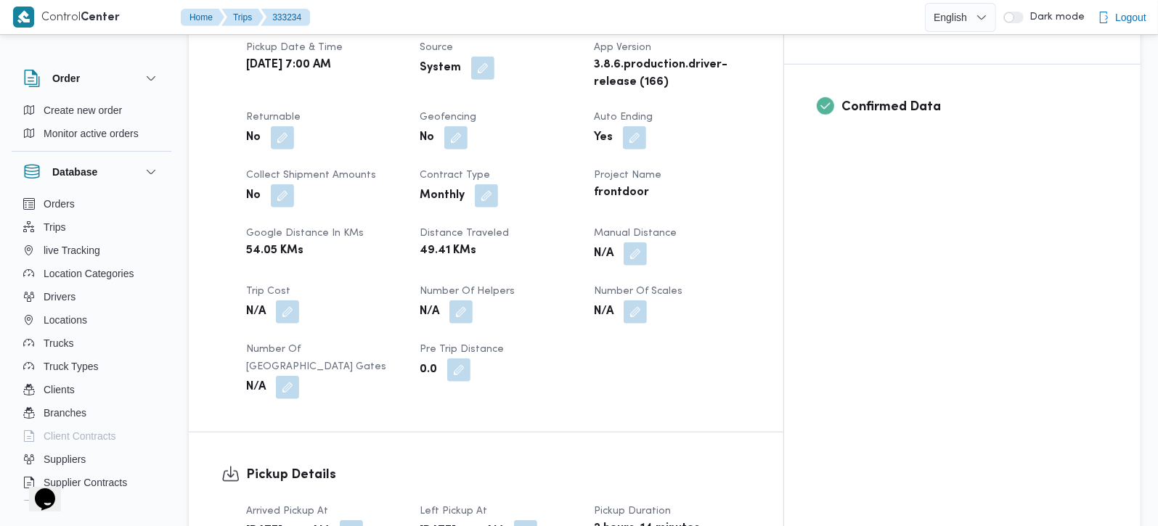
scroll to position [598, 0]
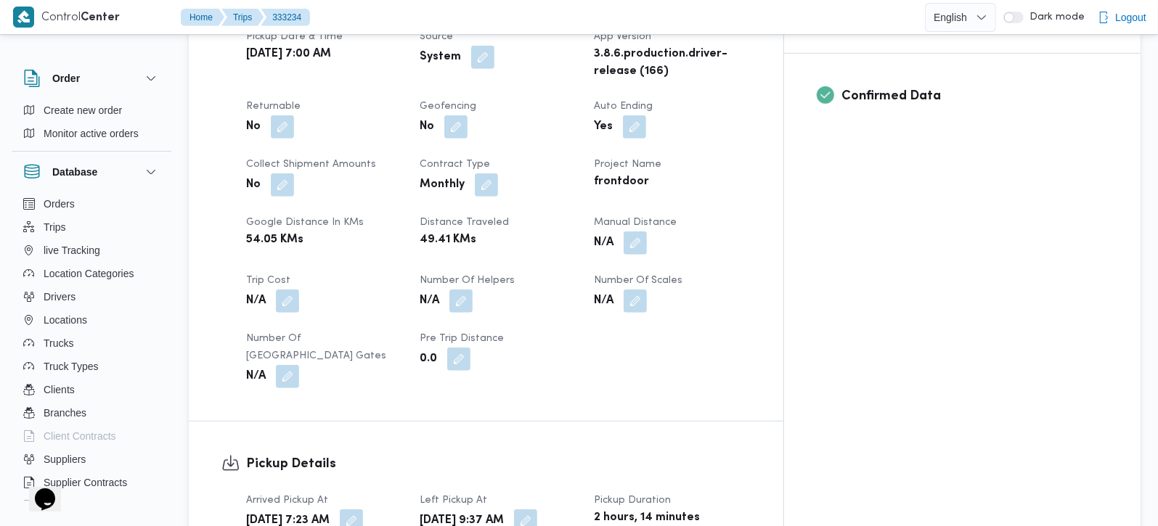
drag, startPoint x: 720, startPoint y: 209, endPoint x: 701, endPoint y: 246, distance: 41.9
click at [647, 232] on button "button" at bounding box center [635, 243] width 23 height 23
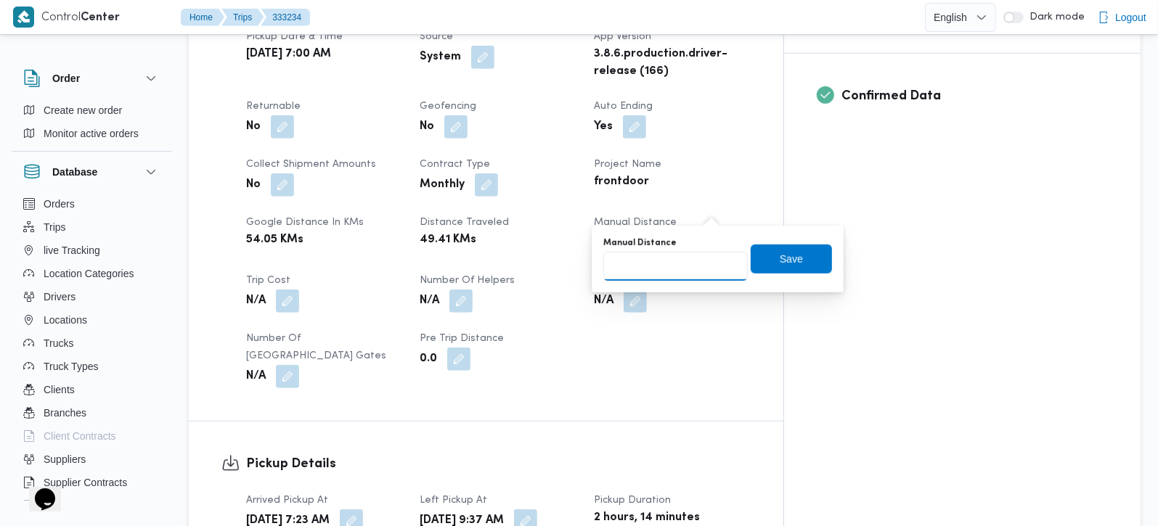
click at [688, 264] on input "Manual Distance" at bounding box center [675, 266] width 144 height 29
type input "70"
click at [780, 259] on span "Save" at bounding box center [791, 258] width 23 height 17
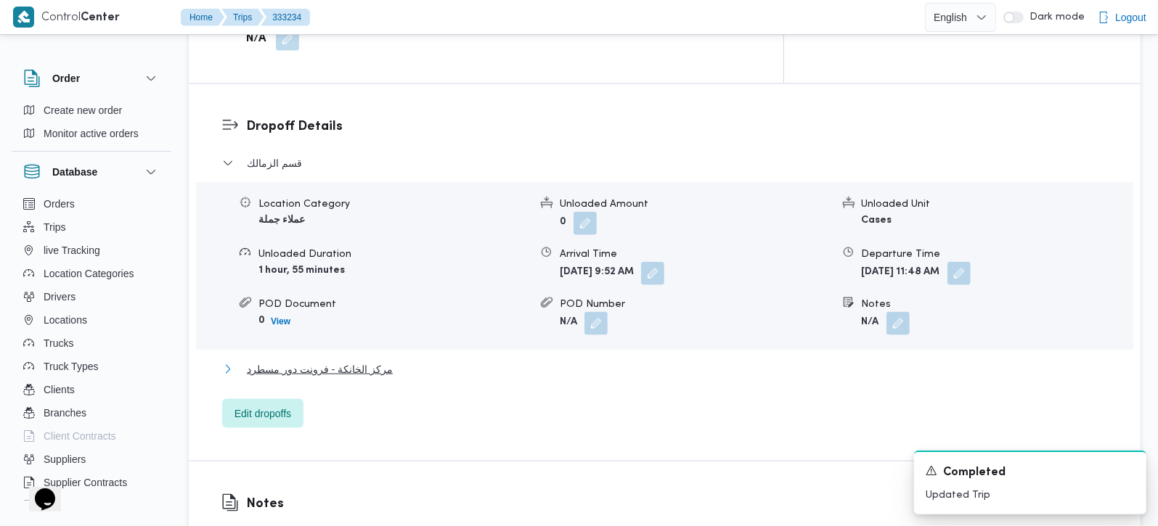
click at [366, 361] on span "مركز الخانكة - فرونت دور مسطرد" at bounding box center [320, 369] width 146 height 17
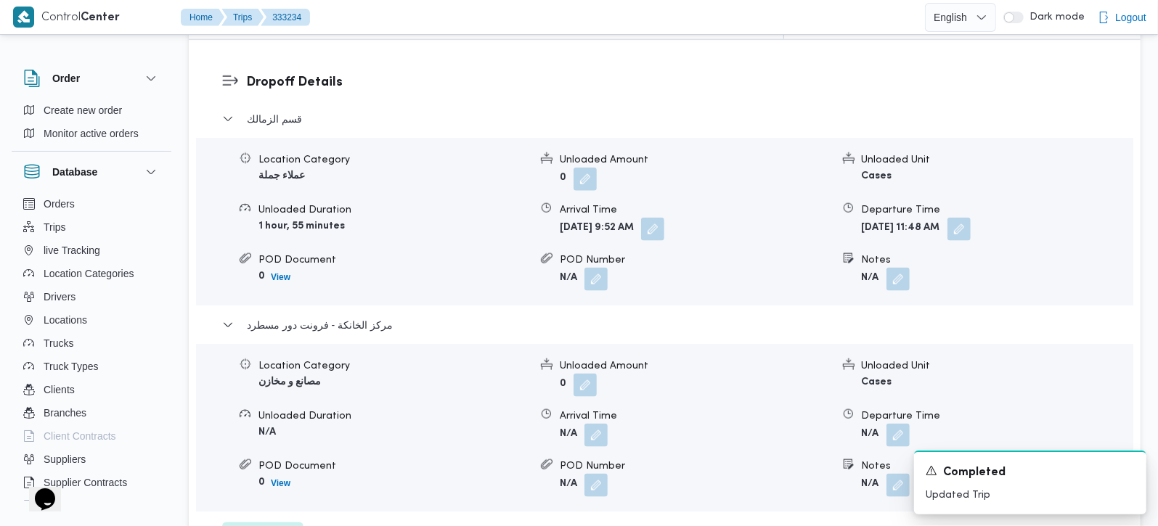
scroll to position [1281, 0]
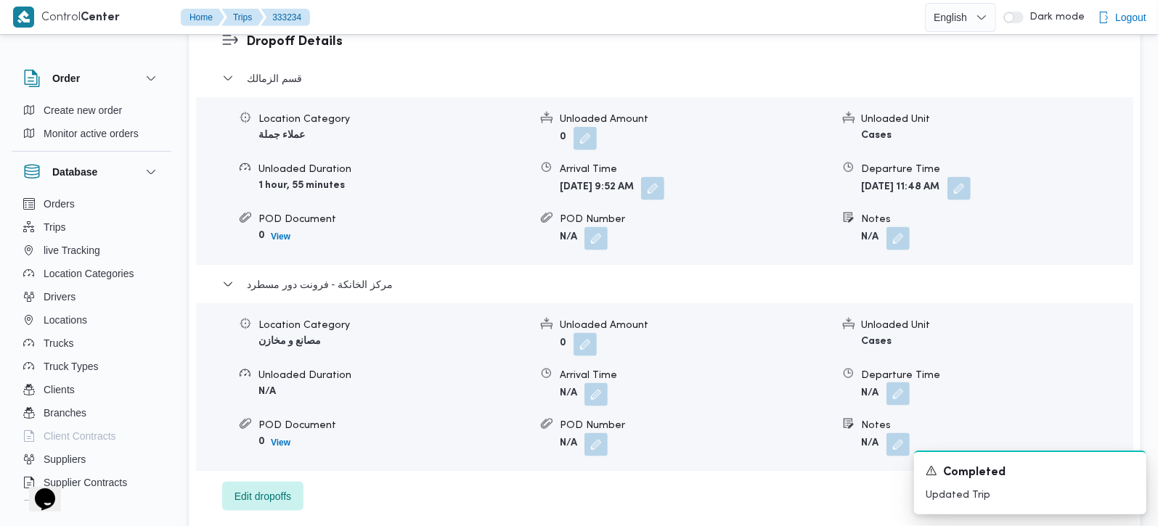
click at [902, 383] on button "button" at bounding box center [897, 394] width 23 height 23
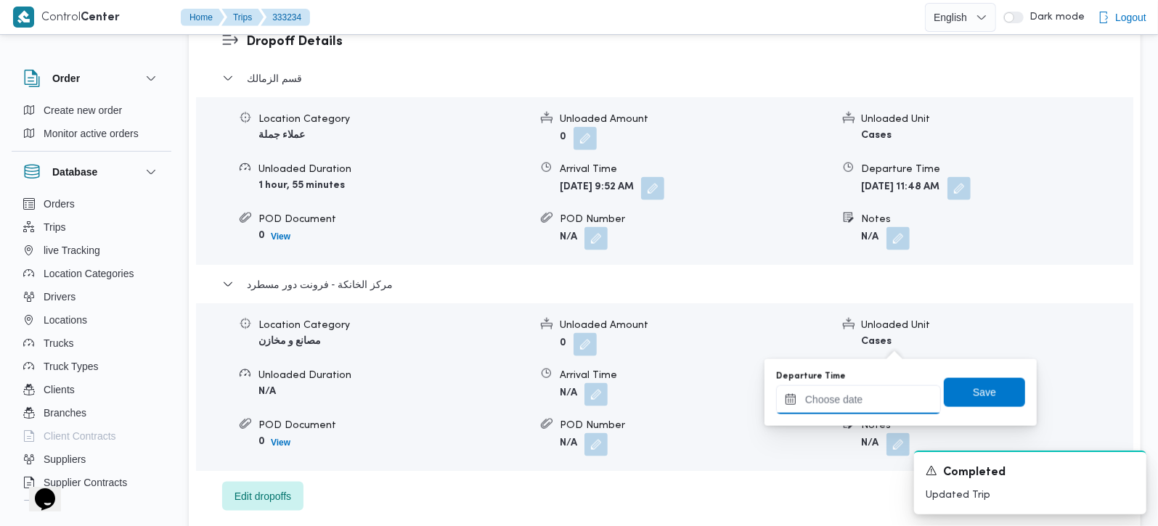
click at [882, 390] on div at bounding box center [858, 400] width 165 height 29
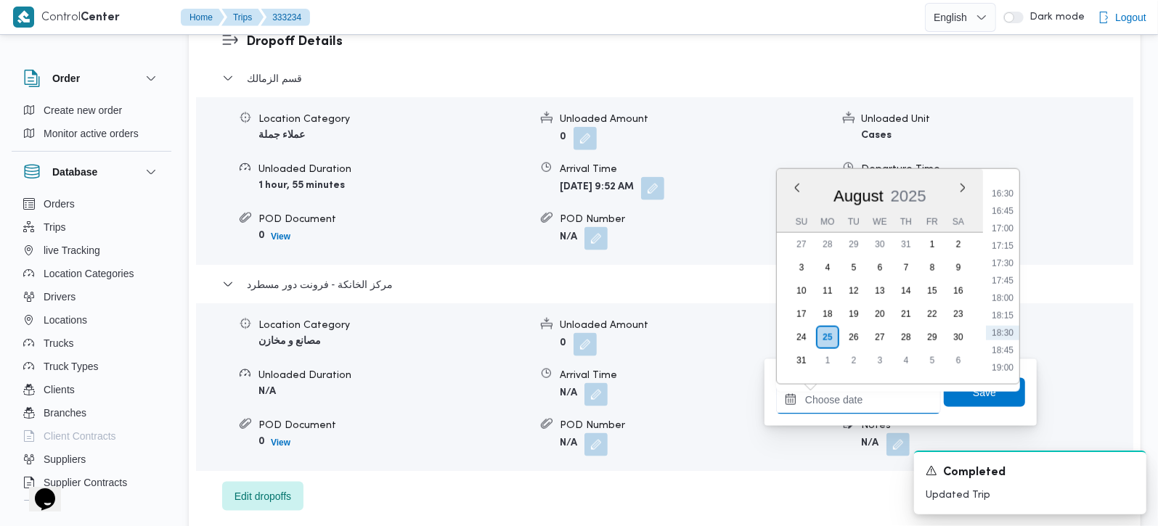
scroll to position [1105, 0]
click at [1008, 248] on li "16:45" at bounding box center [1002, 250] width 33 height 15
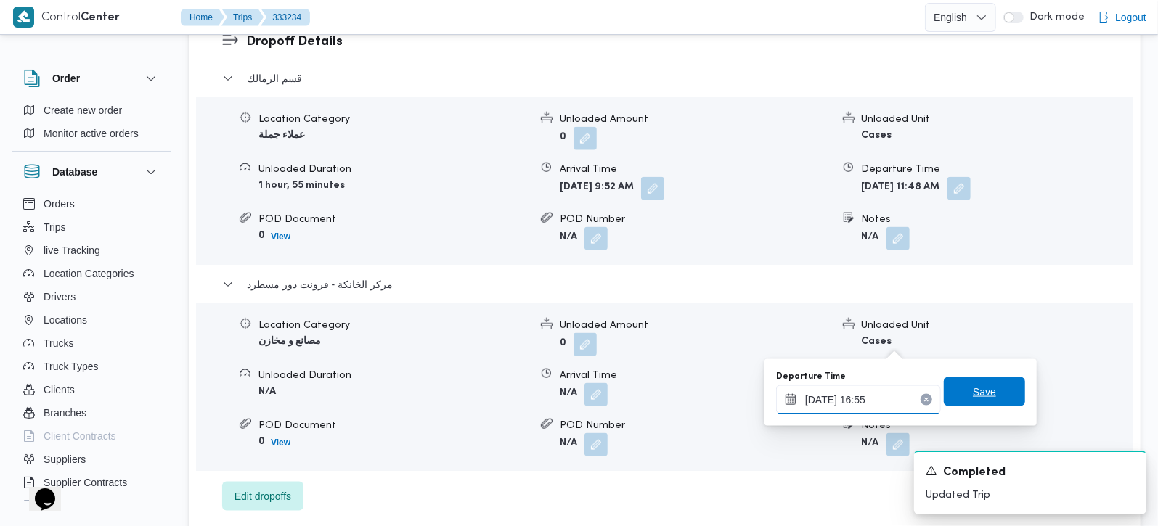
type input "25/08/2025 16:55"
click at [981, 399] on span "Save" at bounding box center [984, 391] width 23 height 17
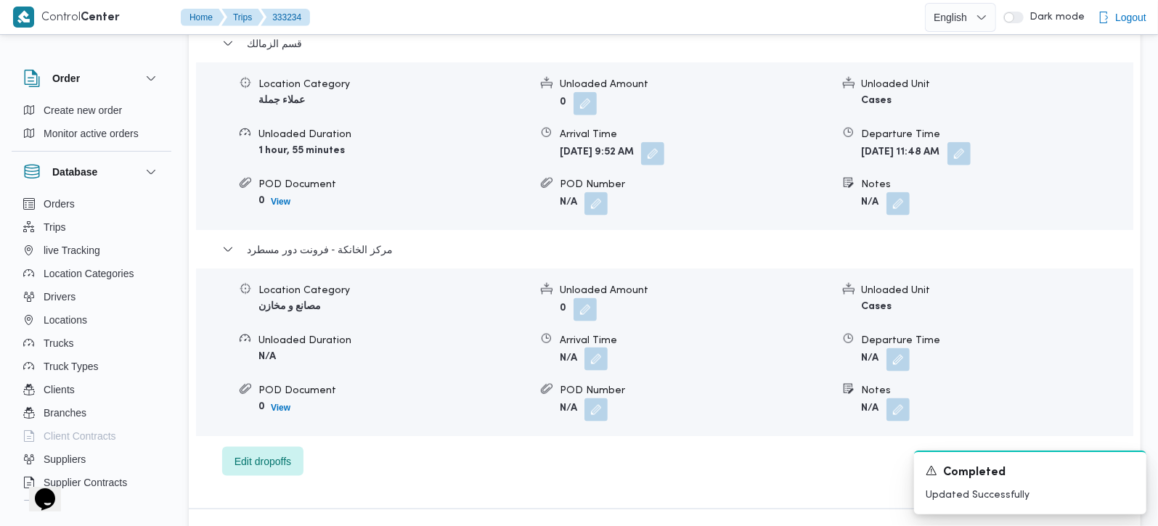
click at [586, 348] on button "button" at bounding box center [595, 359] width 23 height 23
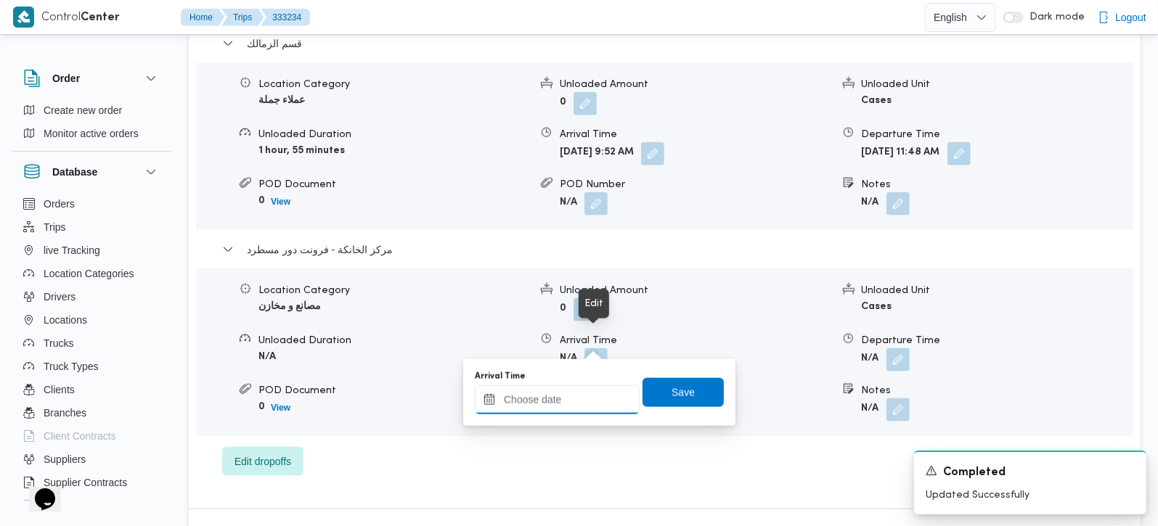
click at [587, 399] on input "Arrival Time" at bounding box center [557, 400] width 165 height 29
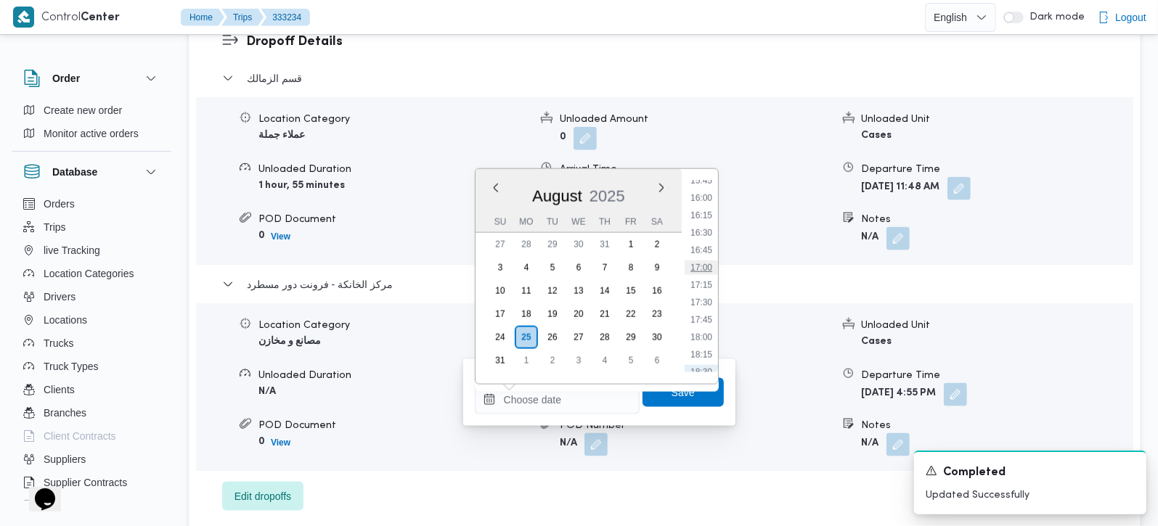
click at [688, 268] on li "17:00" at bounding box center [701, 268] width 33 height 15
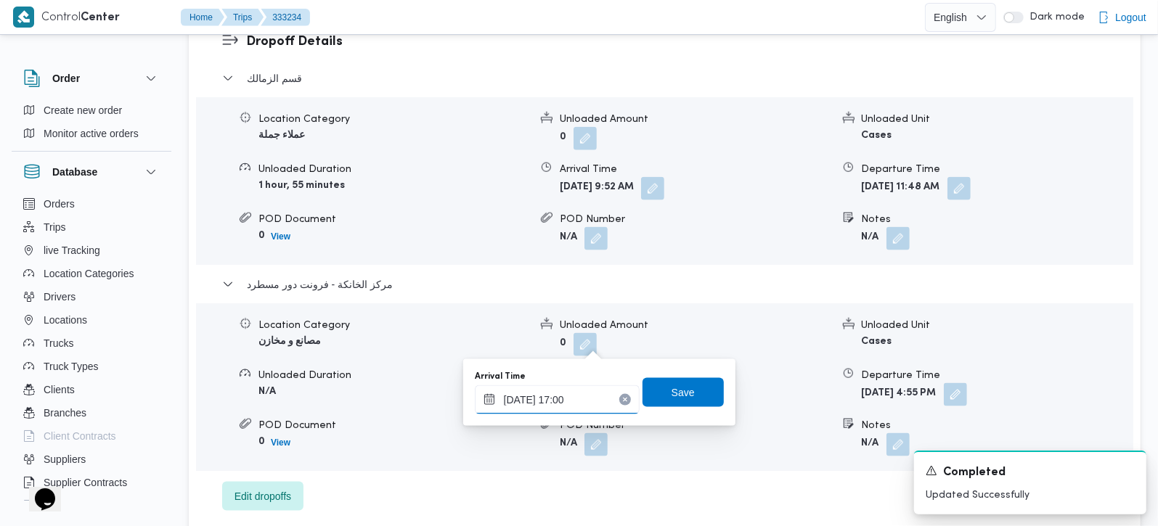
click at [564, 405] on input "25/08/2025 17:00" at bounding box center [557, 400] width 165 height 29
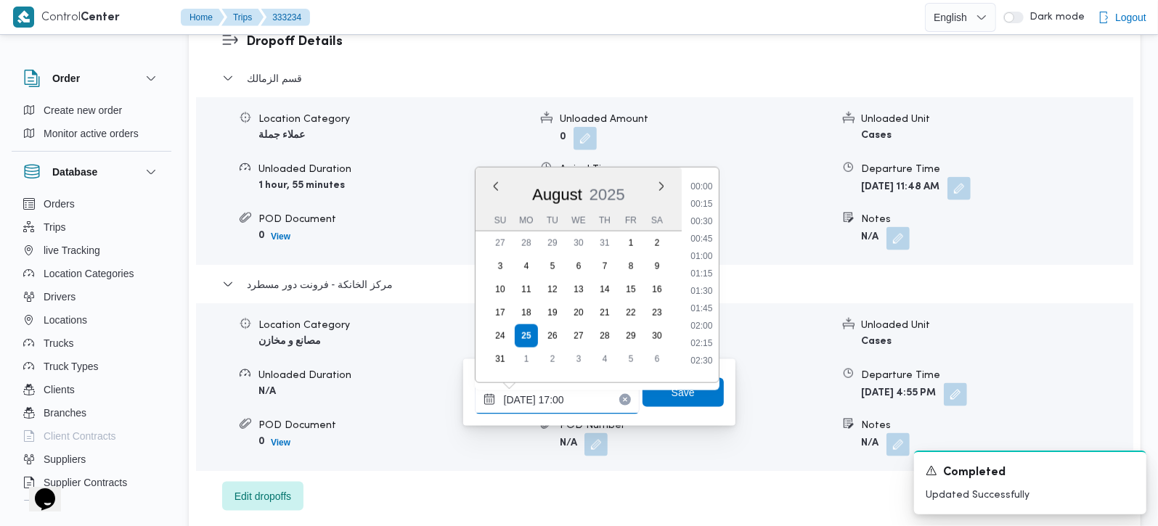
scroll to position [1086, 0]
click at [706, 270] on li "16:45" at bounding box center [701, 268] width 33 height 15
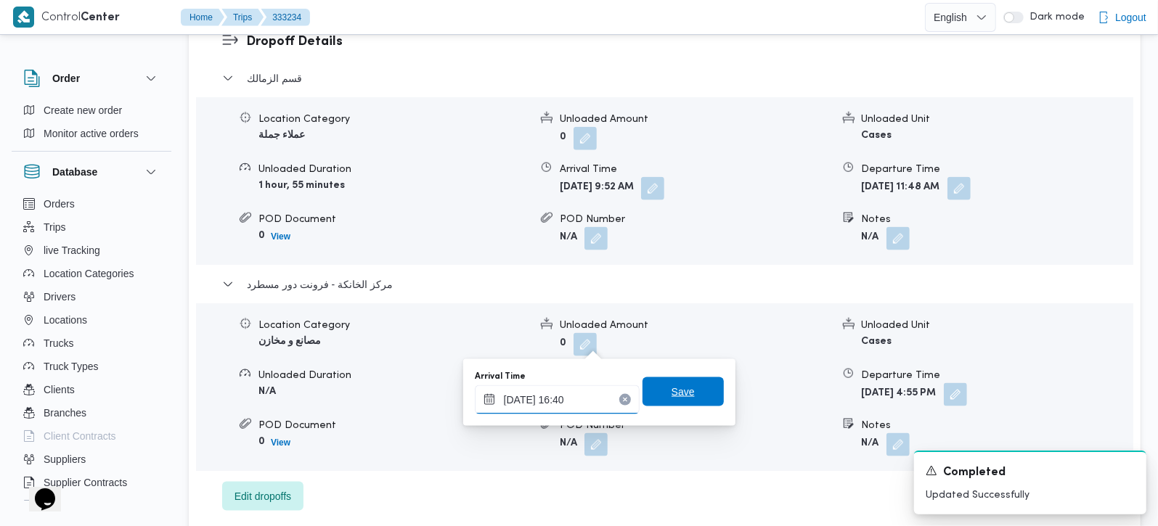
type input "25/08/2025 16:40"
click at [674, 380] on span "Save" at bounding box center [683, 392] width 81 height 29
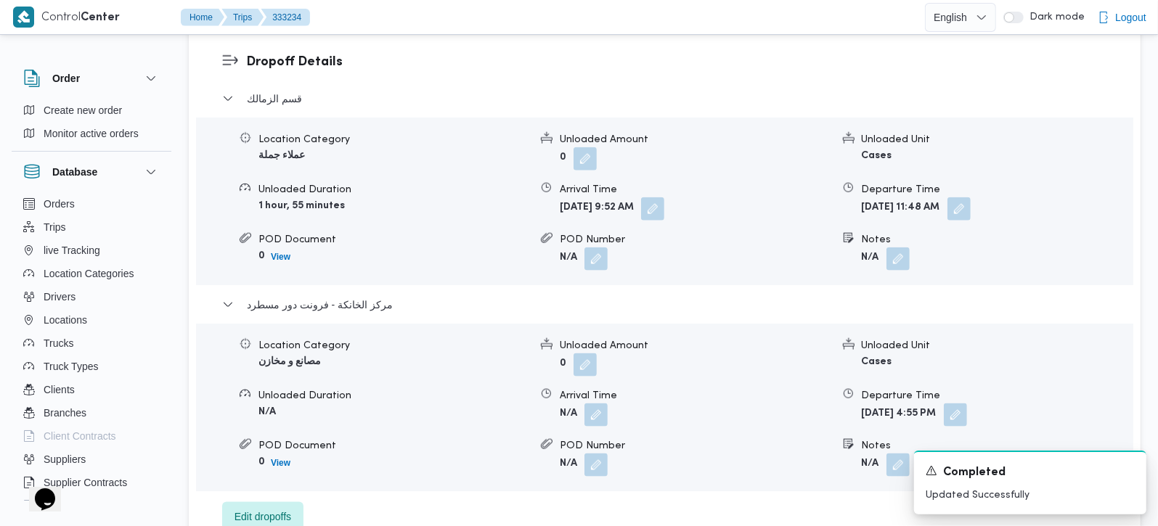
scroll to position [1196, 0]
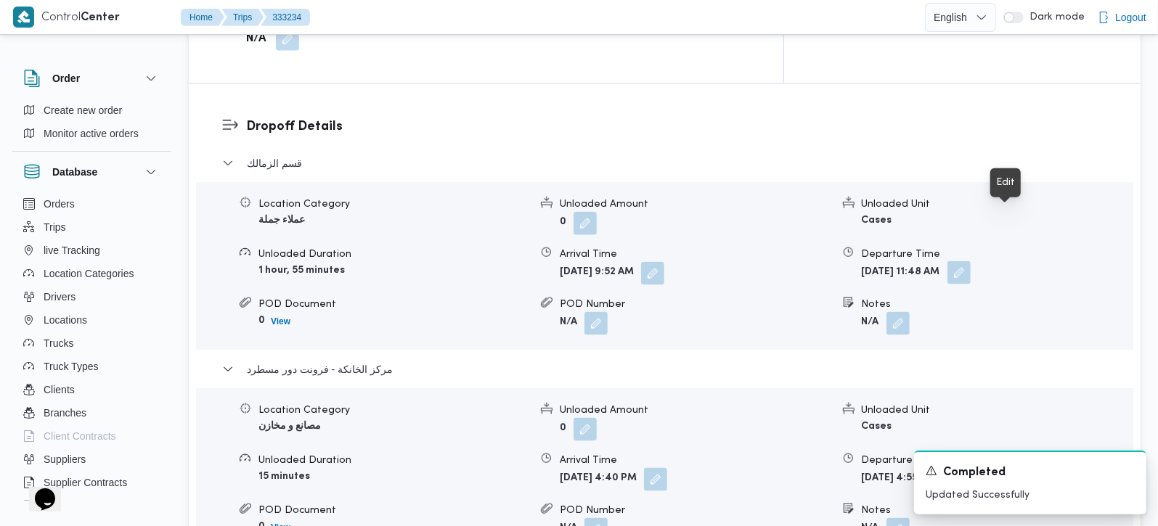
click at [971, 261] on button "button" at bounding box center [958, 272] width 23 height 23
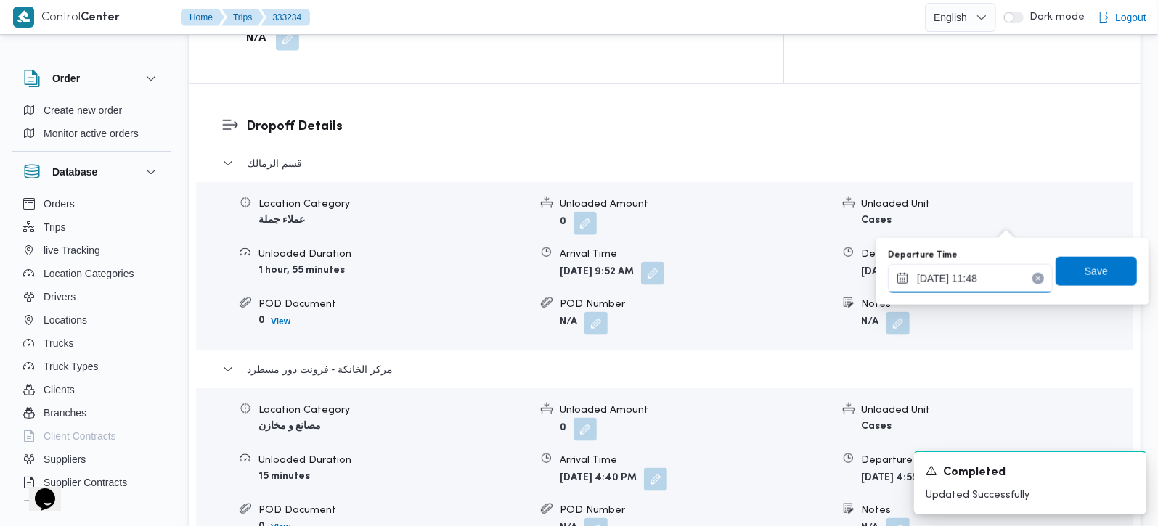
click at [990, 274] on input "25/08/2025 11:48" at bounding box center [970, 278] width 165 height 29
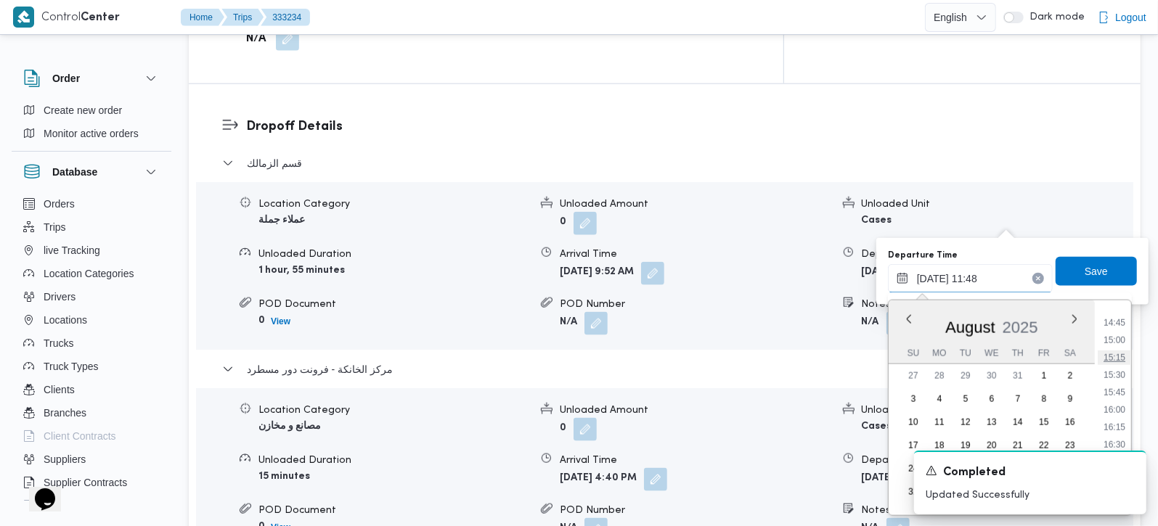
scroll to position [1062, 0]
click at [1121, 369] on li "16:00" at bounding box center [1114, 372] width 33 height 15
type input "25/08/2025 16:00"
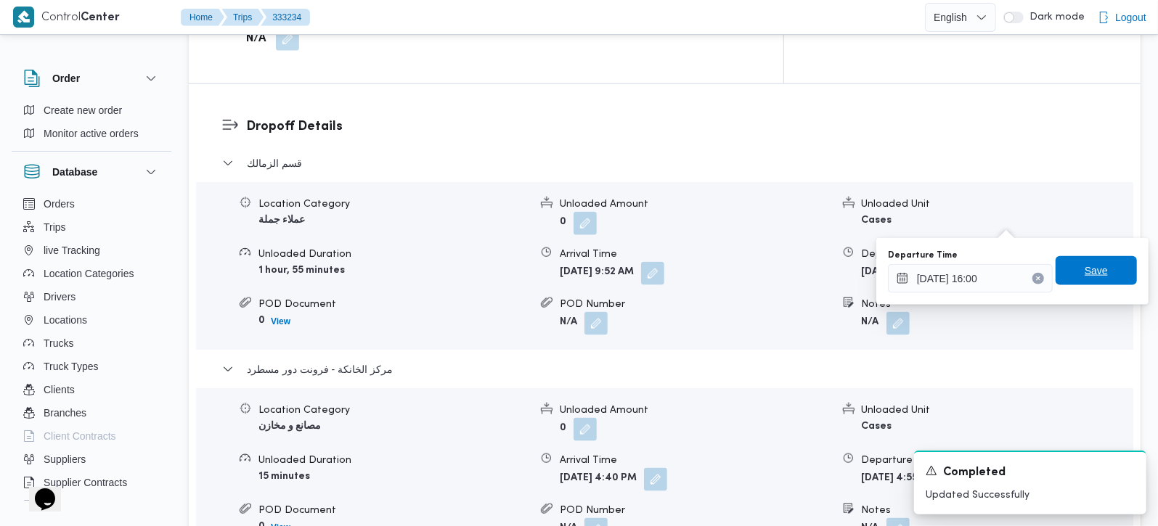
click at [1107, 275] on span "Save" at bounding box center [1096, 270] width 81 height 29
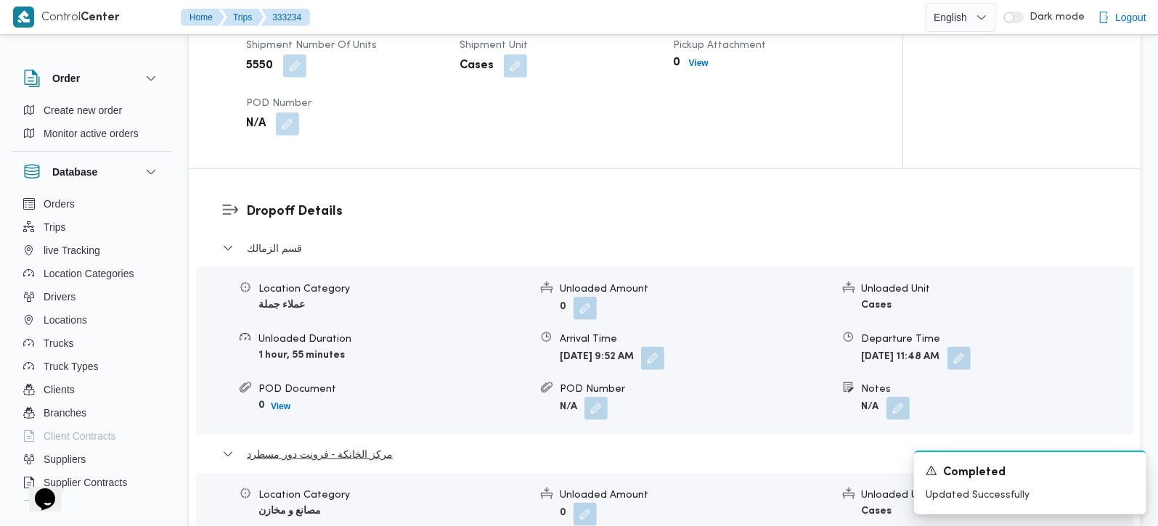
scroll to position [1024, 0]
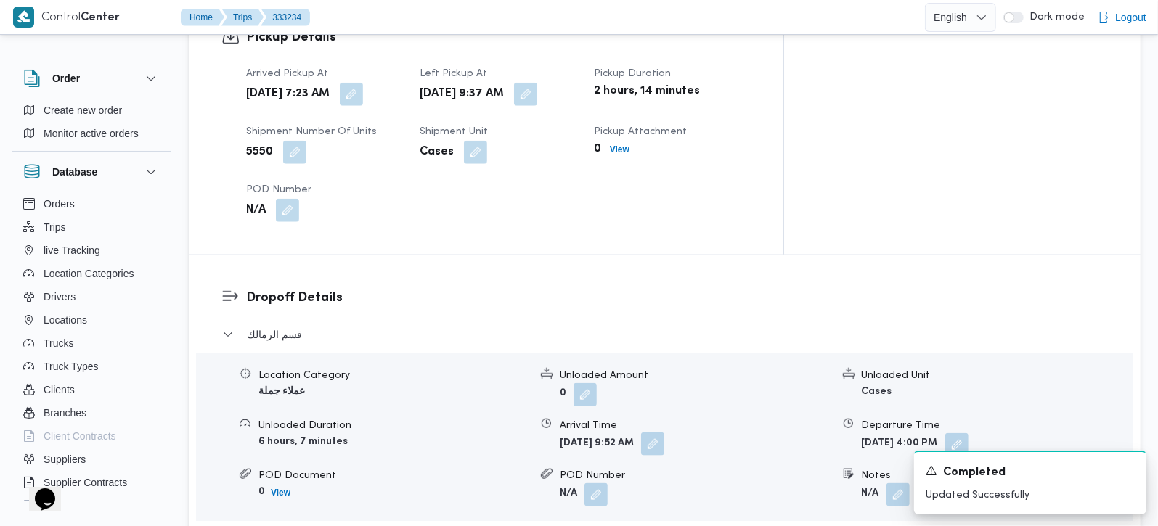
click at [664, 433] on button "button" at bounding box center [652, 444] width 23 height 23
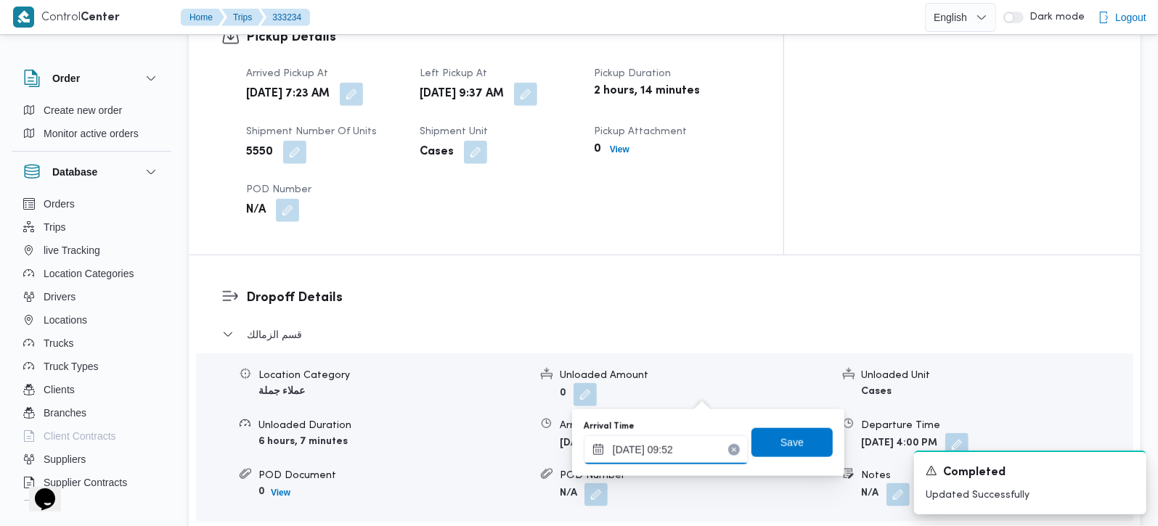
click at [677, 455] on input "25/08/2025 09:52" at bounding box center [666, 450] width 165 height 29
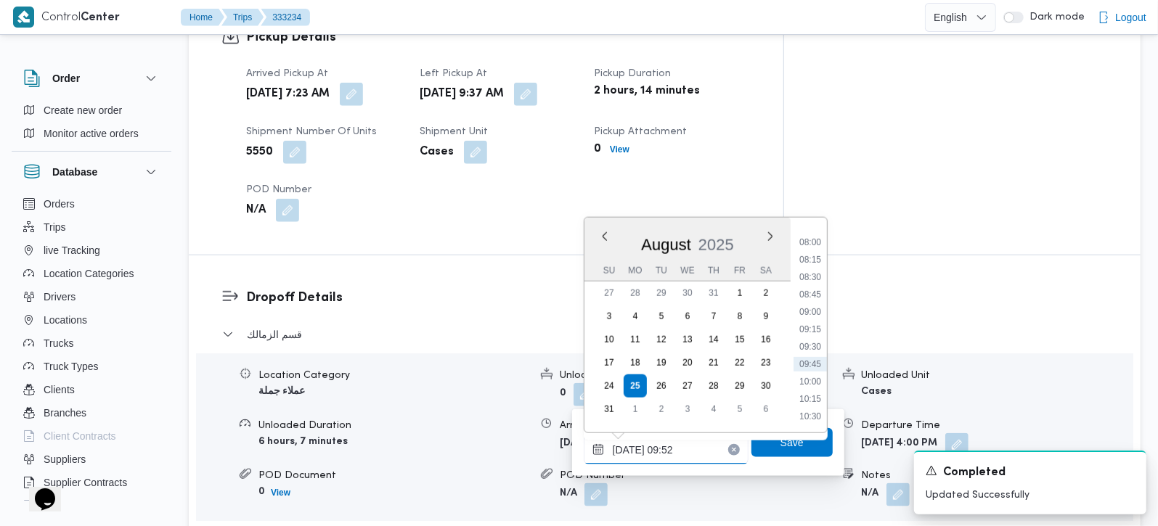
scroll to position [582, 0]
click at [815, 364] on li "10:15" at bounding box center [810, 369] width 33 height 15
type input "25/08/2025 10:15"
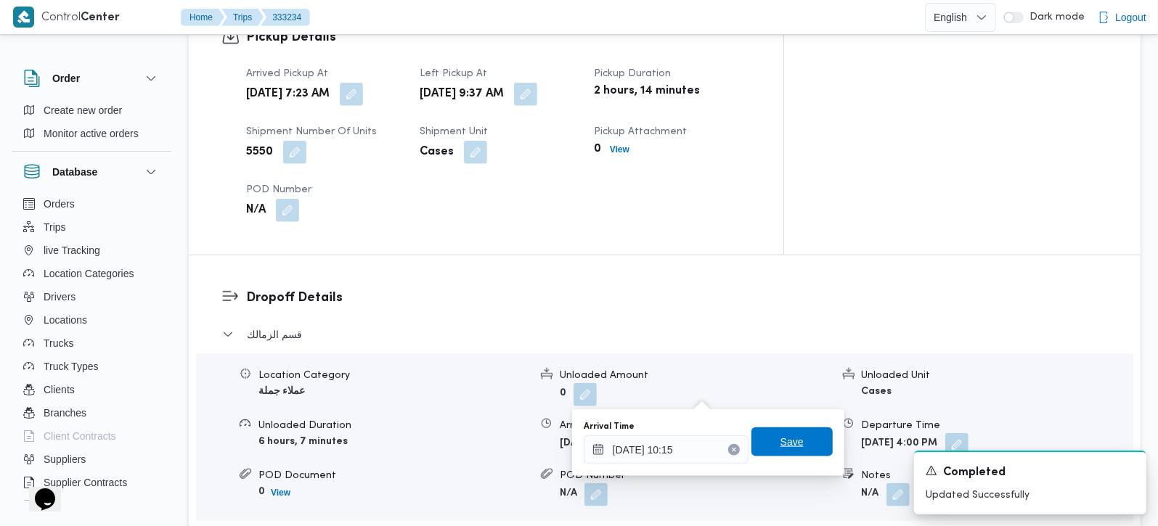
click at [787, 433] on span "Save" at bounding box center [791, 441] width 23 height 17
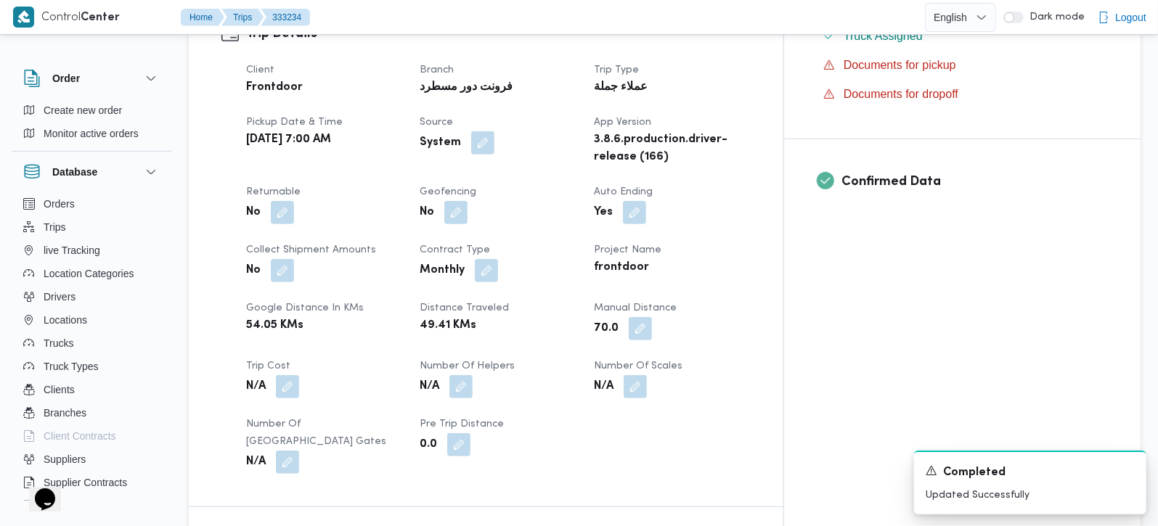
scroll to position [0, 0]
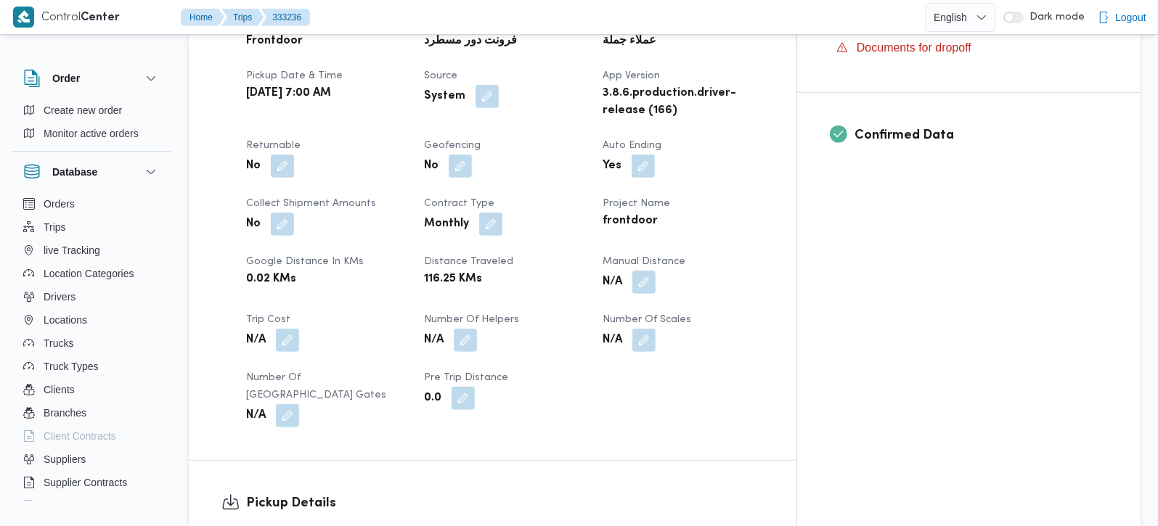
scroll to position [598, 0]
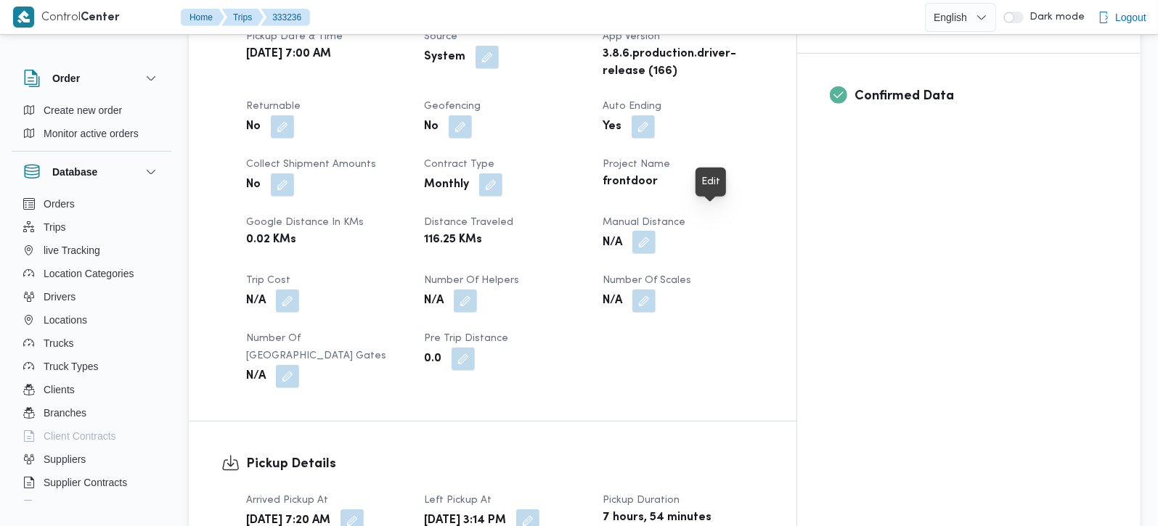
click at [656, 231] on button "button" at bounding box center [643, 242] width 23 height 23
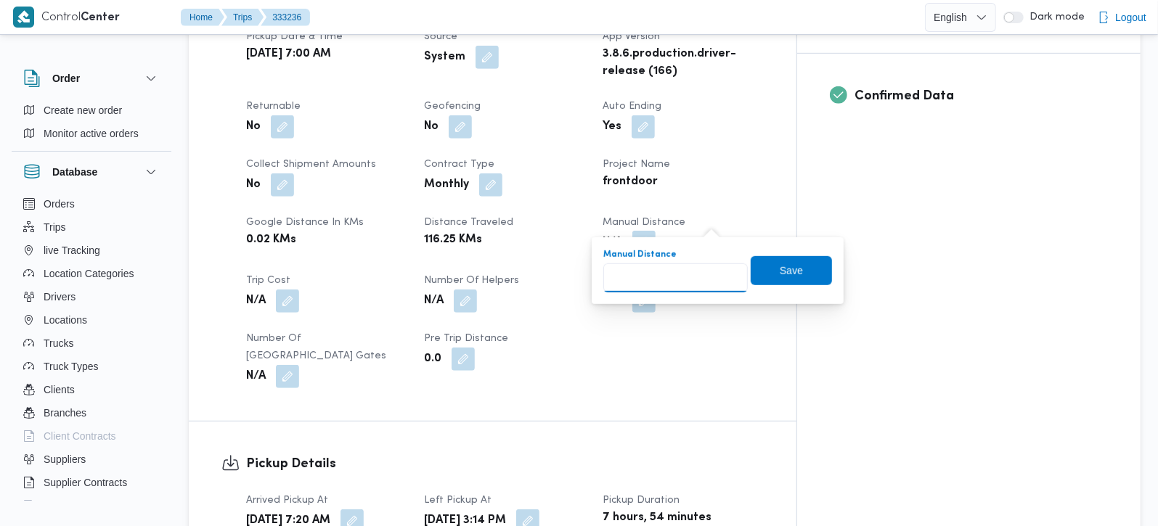
click at [689, 284] on input "Manual Distance" at bounding box center [675, 278] width 144 height 29
type input "175"
click at [769, 278] on span "Save" at bounding box center [791, 270] width 81 height 29
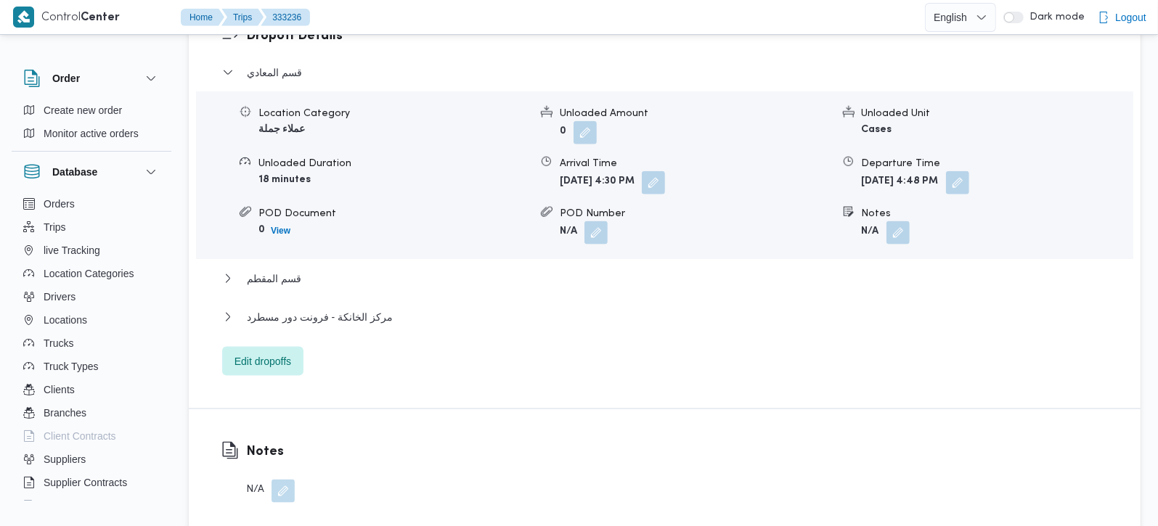
scroll to position [1287, 0]
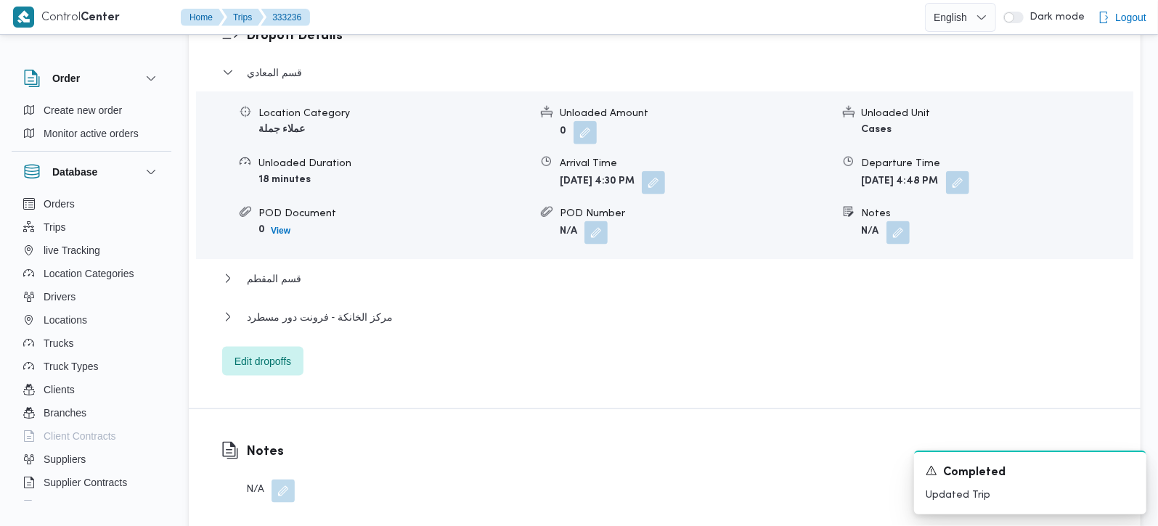
click at [320, 309] on div "مركز الخانكة - فرونت دور مسطرد" at bounding box center [665, 323] width 886 height 28
click at [323, 309] on span "مركز الخانكة - فرونت دور مسطرد" at bounding box center [320, 317] width 146 height 17
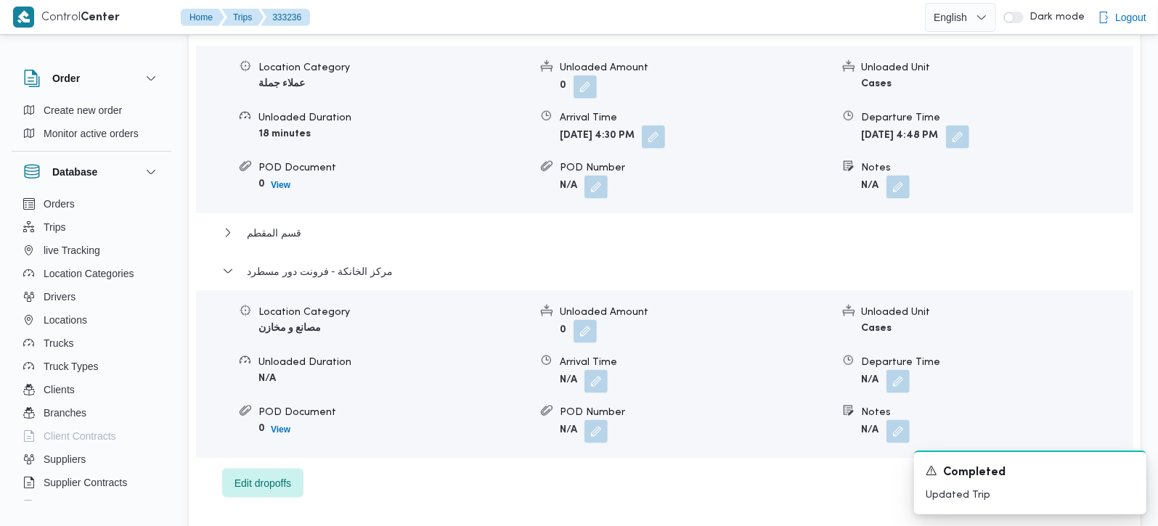
scroll to position [1372, 0]
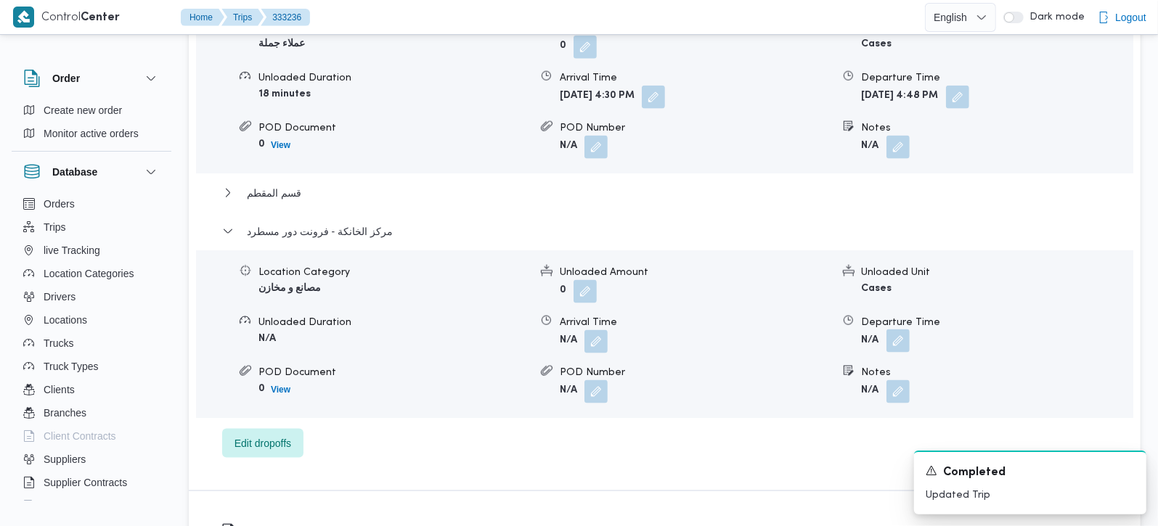
click at [898, 330] on button "button" at bounding box center [897, 341] width 23 height 23
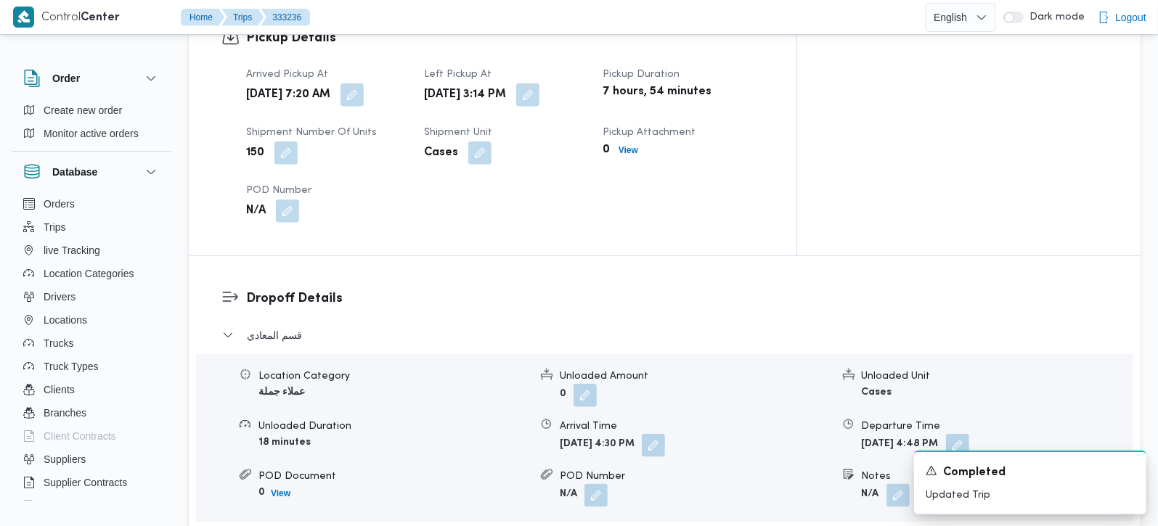
scroll to position [1024, 0]
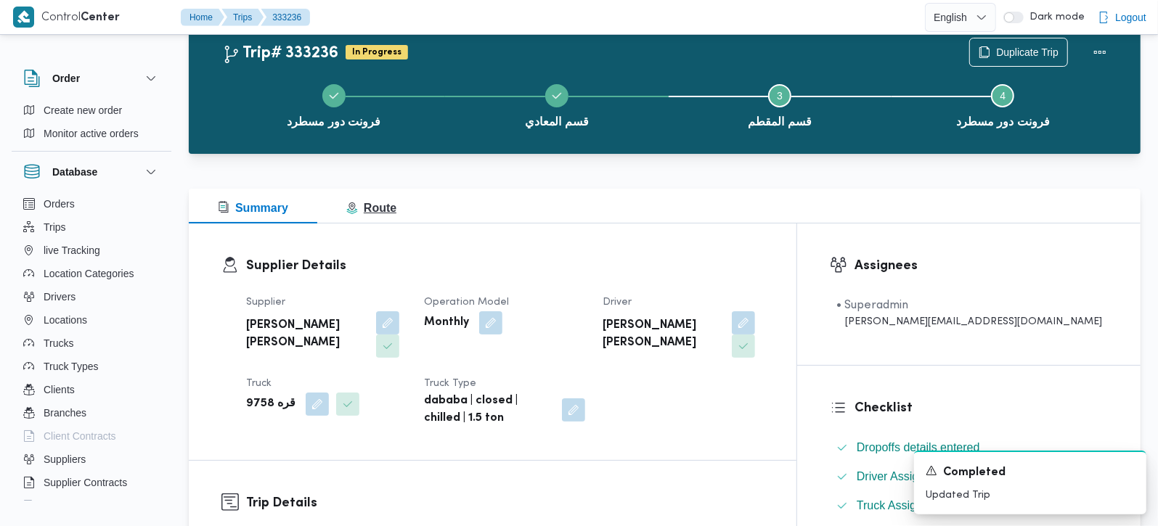
scroll to position [0, 0]
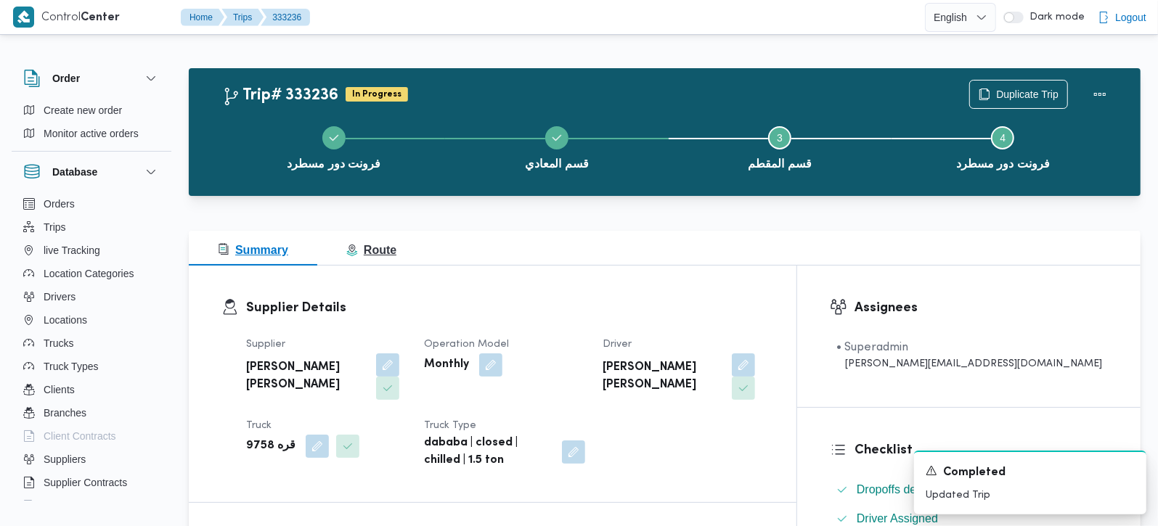
click at [389, 246] on span "Route" at bounding box center [371, 250] width 50 height 12
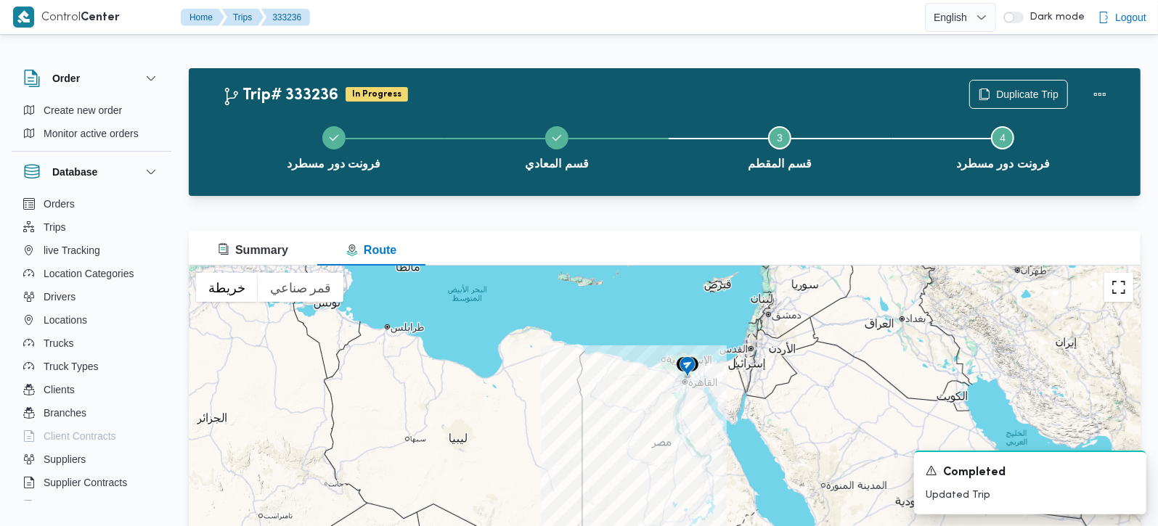
click at [1117, 291] on button "تبديل إلى العرض ملء الشاشة" at bounding box center [1118, 287] width 29 height 29
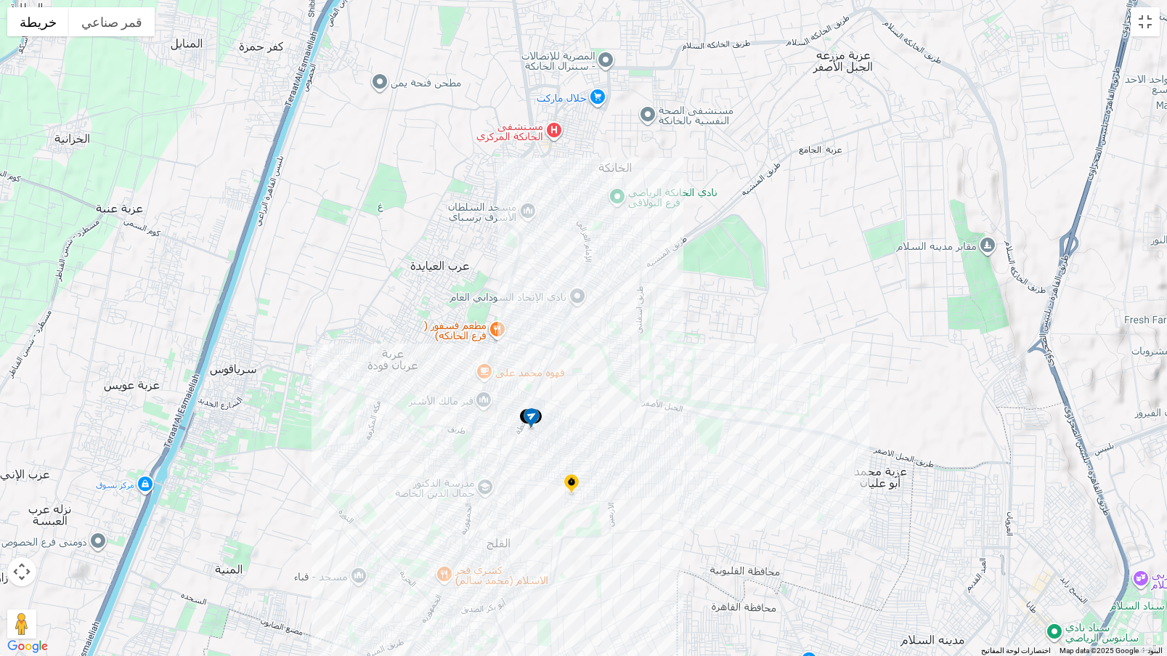
click at [572, 484] on img at bounding box center [571, 485] width 23 height 24
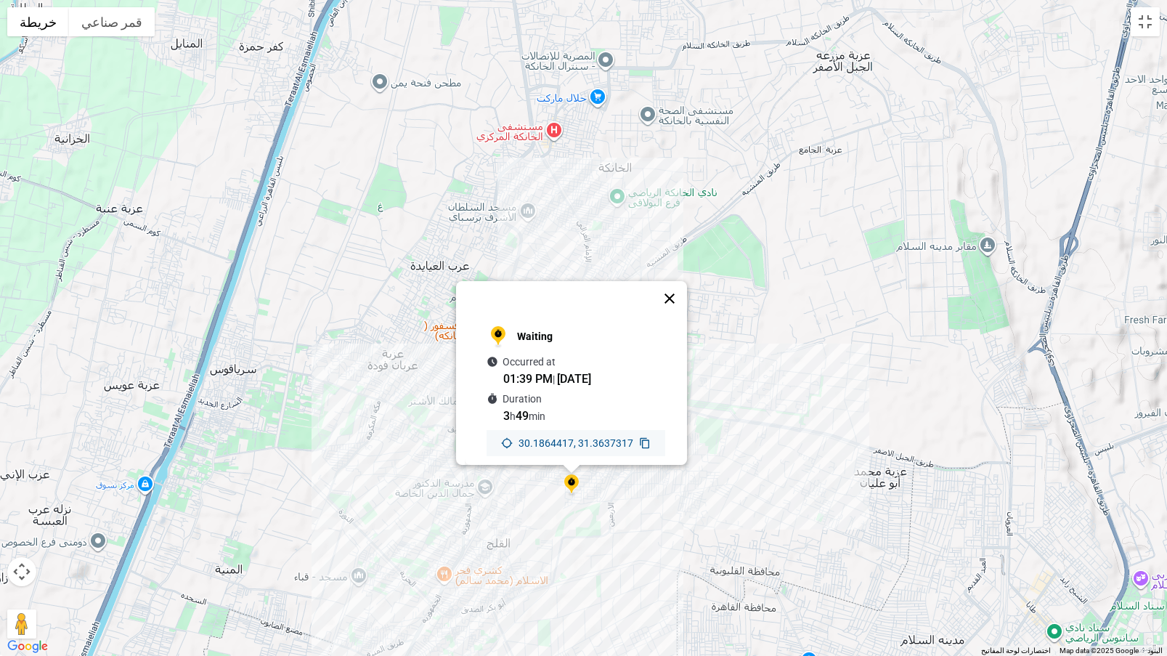
click at [681, 281] on button "إغلاق" at bounding box center [669, 298] width 35 height 35
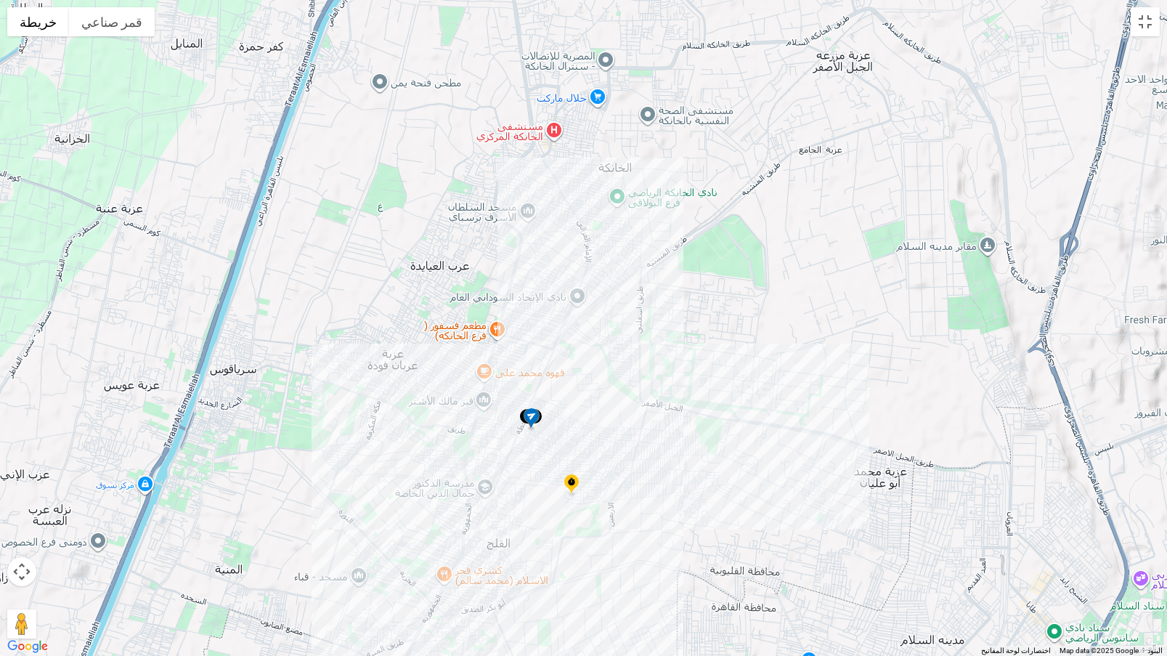
click at [1157, 17] on div "للتنقّل، يُرجى الضغط على مفاتيح الأسهم." at bounding box center [583, 328] width 1167 height 656
click at [1150, 21] on button "تبديل إلى العرض ملء الشاشة" at bounding box center [1144, 21] width 29 height 29
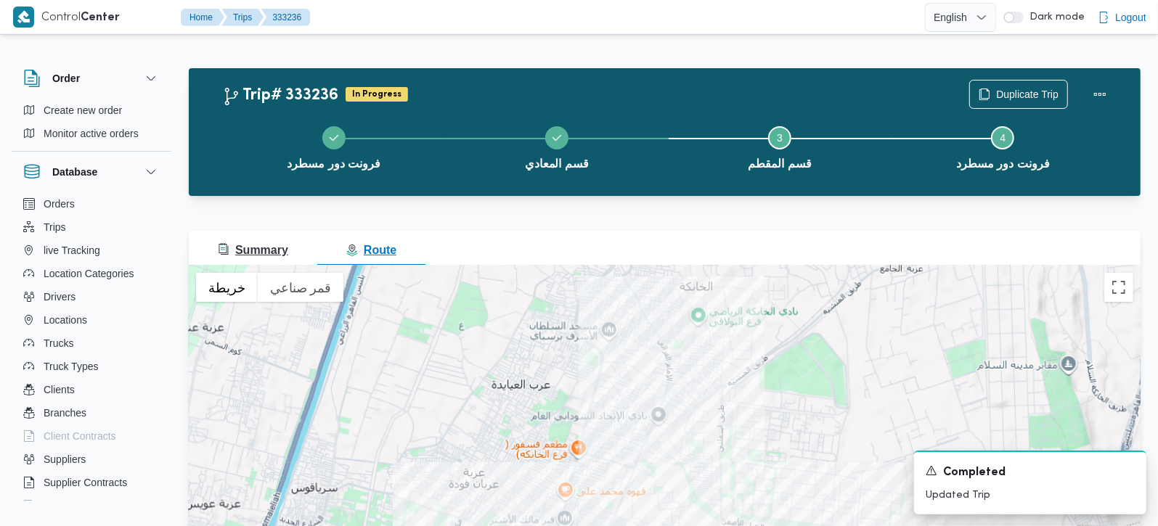
click at [258, 244] on span "Summary" at bounding box center [253, 250] width 70 height 12
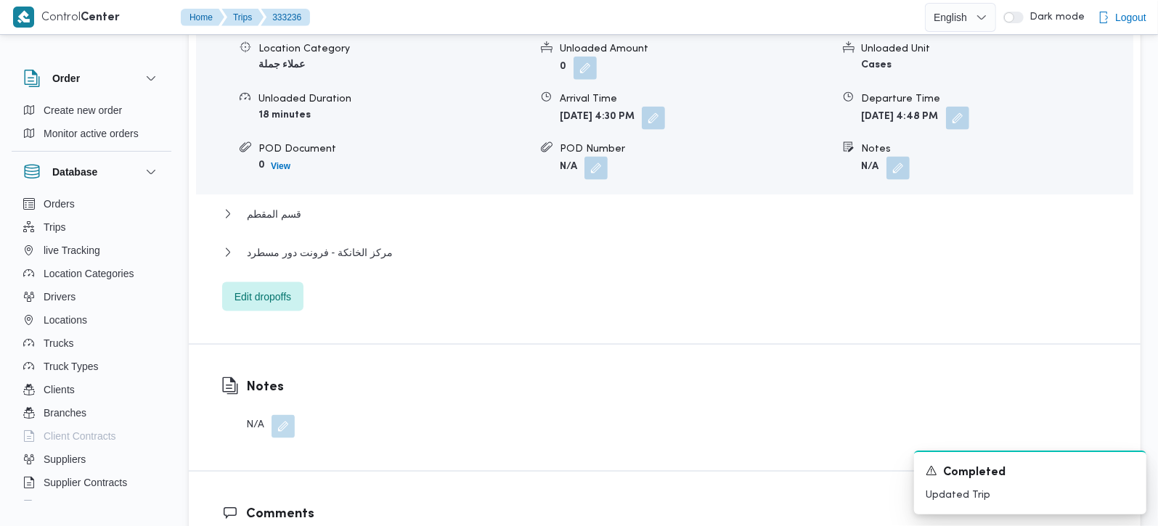
scroll to position [1366, 0]
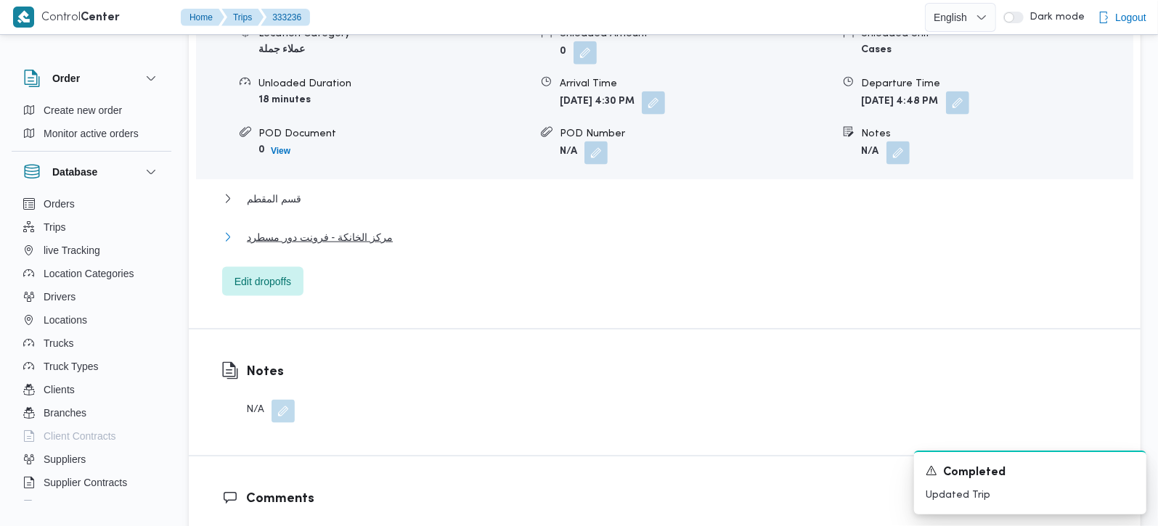
click at [333, 229] on span "مركز الخانكة - فرونت دور مسطرد" at bounding box center [320, 237] width 146 height 17
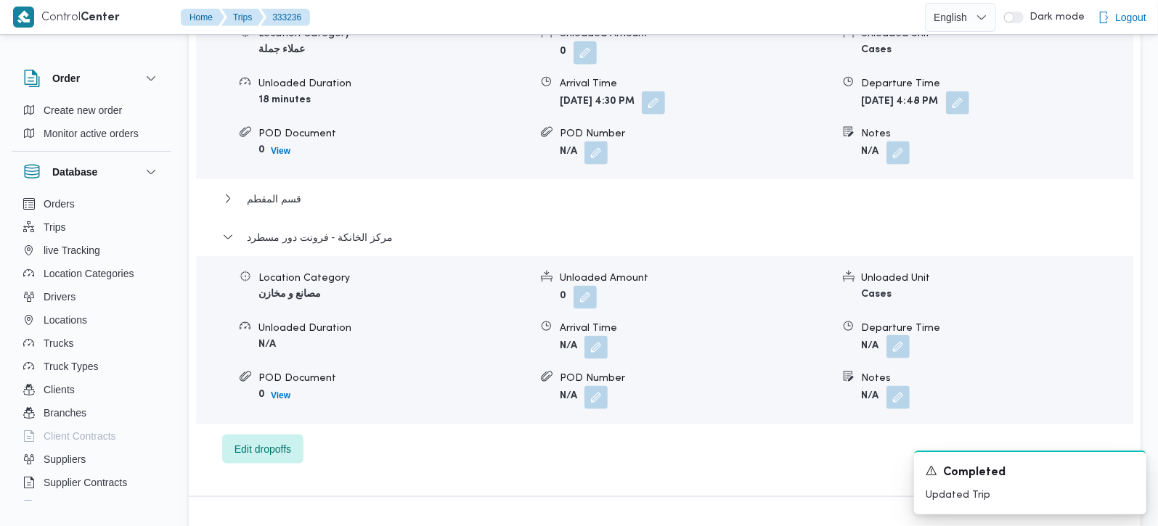
click at [894, 335] on button "button" at bounding box center [897, 346] width 23 height 23
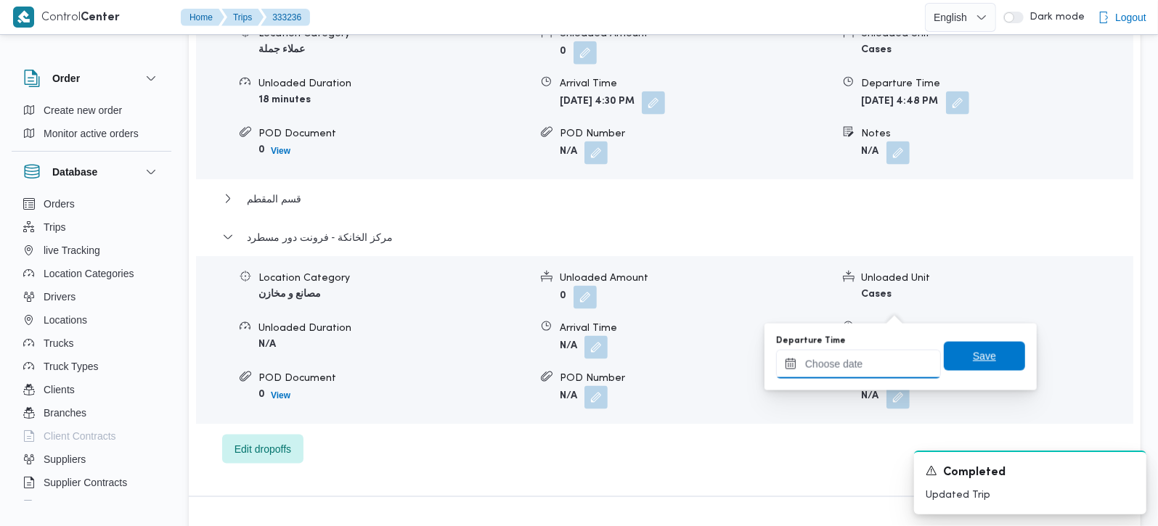
drag, startPoint x: 884, startPoint y: 346, endPoint x: 945, endPoint y: 362, distance: 63.9
click at [871, 364] on input "Departure Time" at bounding box center [858, 364] width 165 height 29
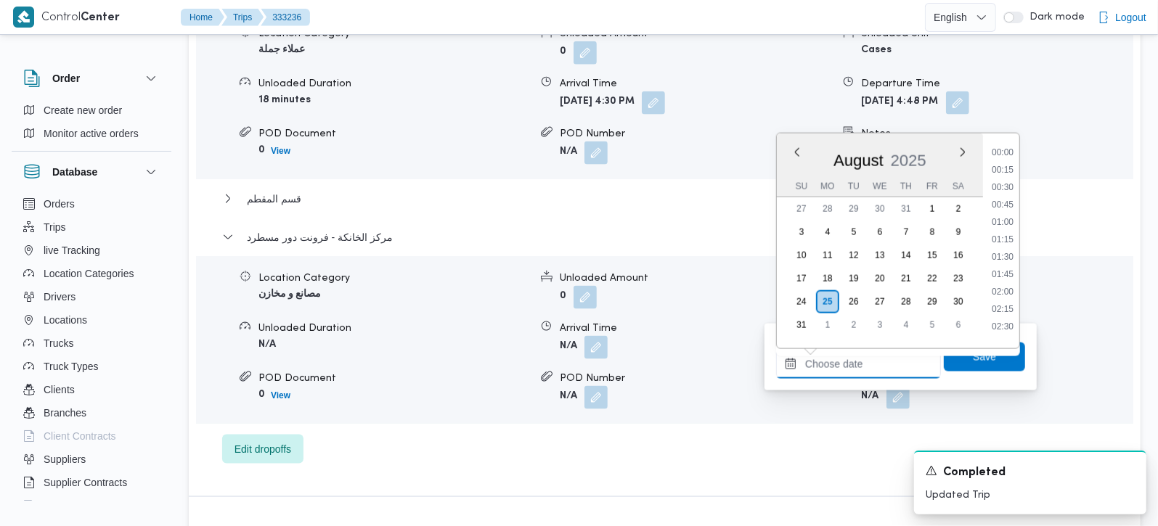
scroll to position [1191, 0]
drag, startPoint x: 1004, startPoint y: 168, endPoint x: 1004, endPoint y: 237, distance: 69.7
click at [1004, 168] on li "17:15" at bounding box center [1002, 164] width 33 height 15
type input "25/08/2025 17:15"
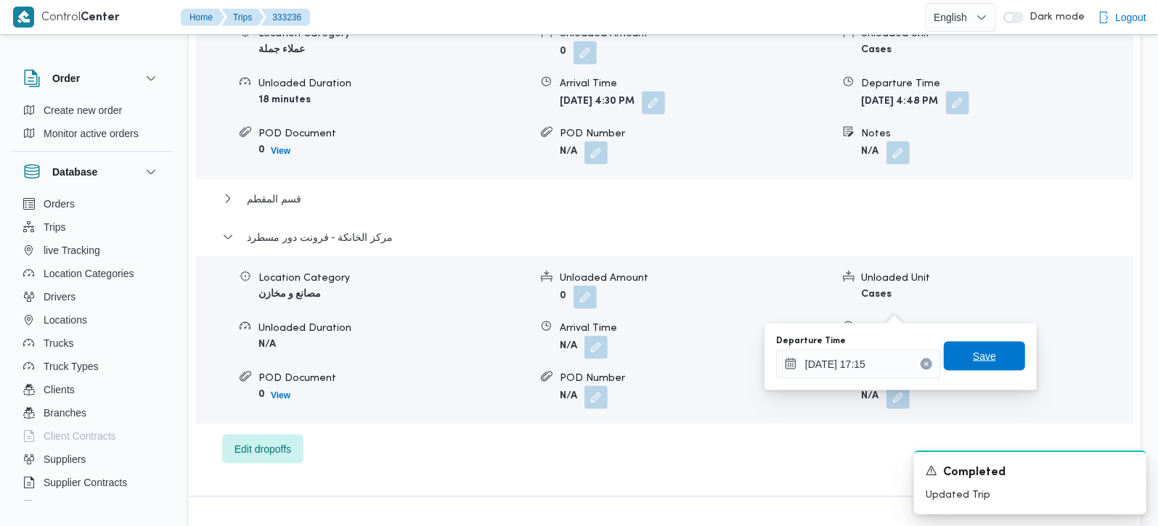
click at [985, 349] on span "Save" at bounding box center [984, 356] width 81 height 29
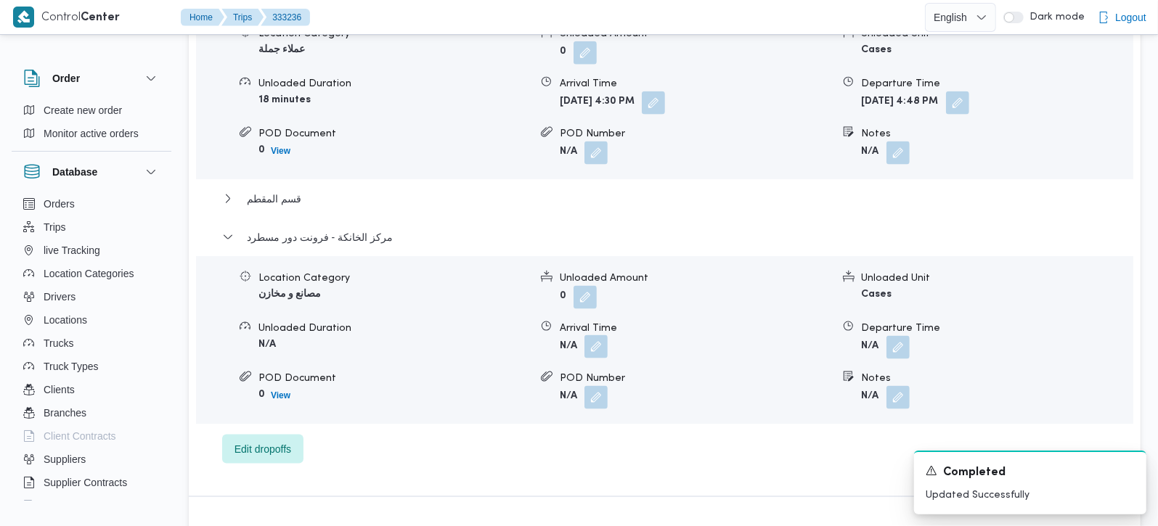
click at [593, 335] on button "button" at bounding box center [595, 346] width 23 height 23
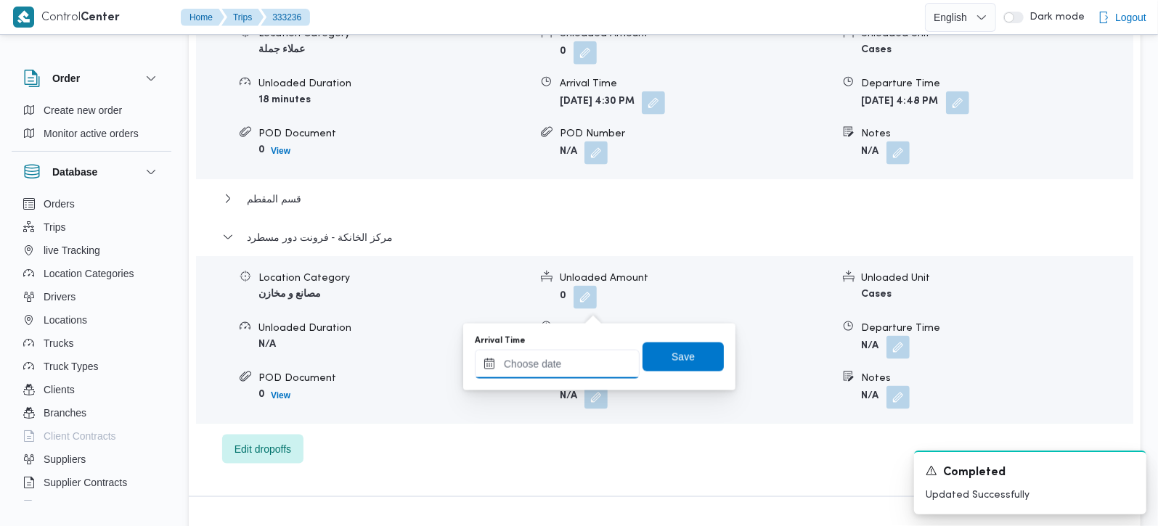
click at [587, 364] on input "Arrival Time" at bounding box center [557, 364] width 165 height 29
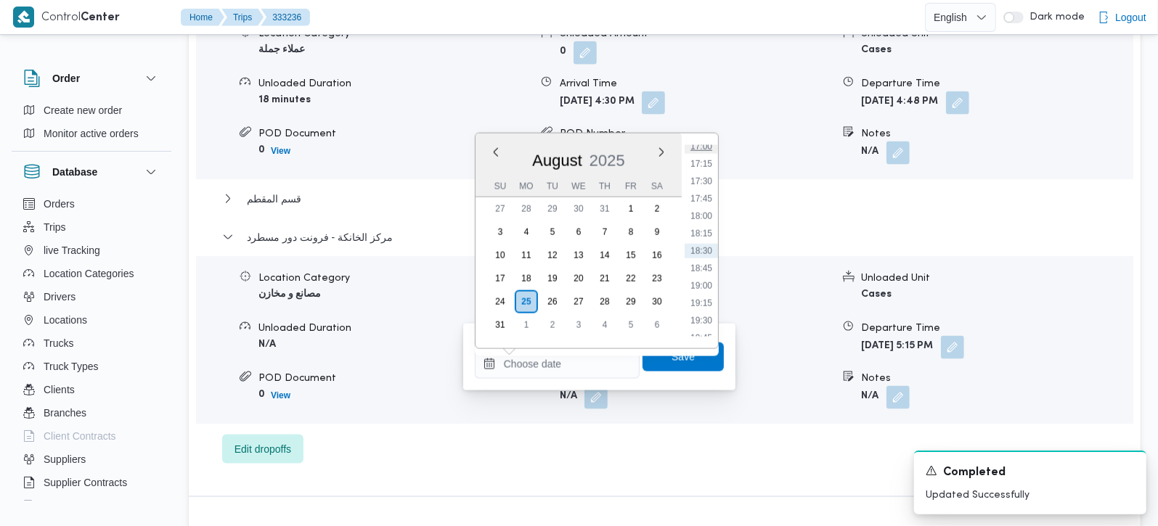
click at [705, 151] on li "17:00" at bounding box center [701, 146] width 33 height 15
type input "25/08/2025 17:00"
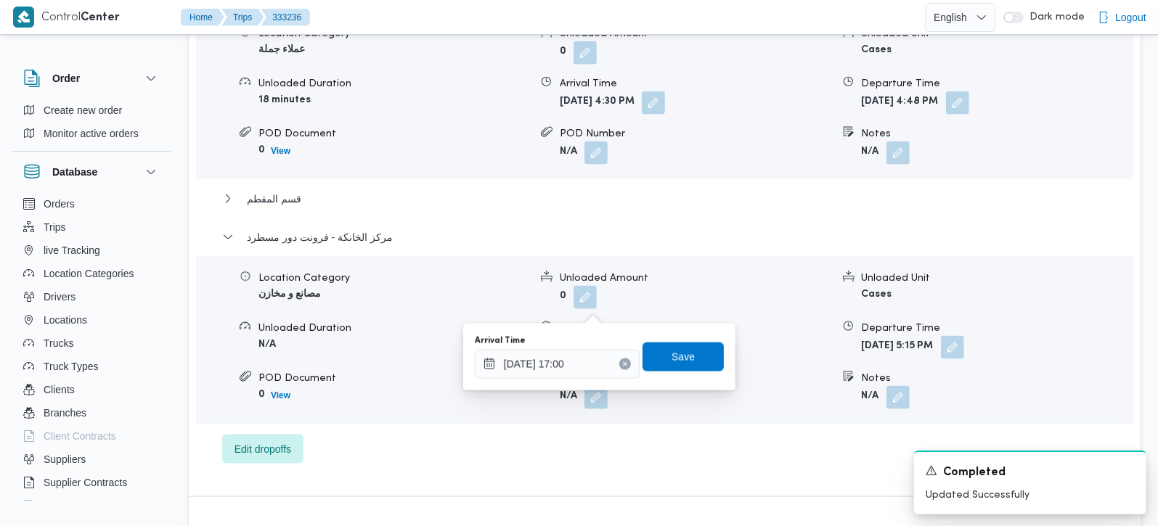
click at [696, 341] on div "Arrival Time 25/08/2025 17:00 Save" at bounding box center [599, 357] width 252 height 46
click at [688, 350] on span "Save" at bounding box center [683, 356] width 81 height 29
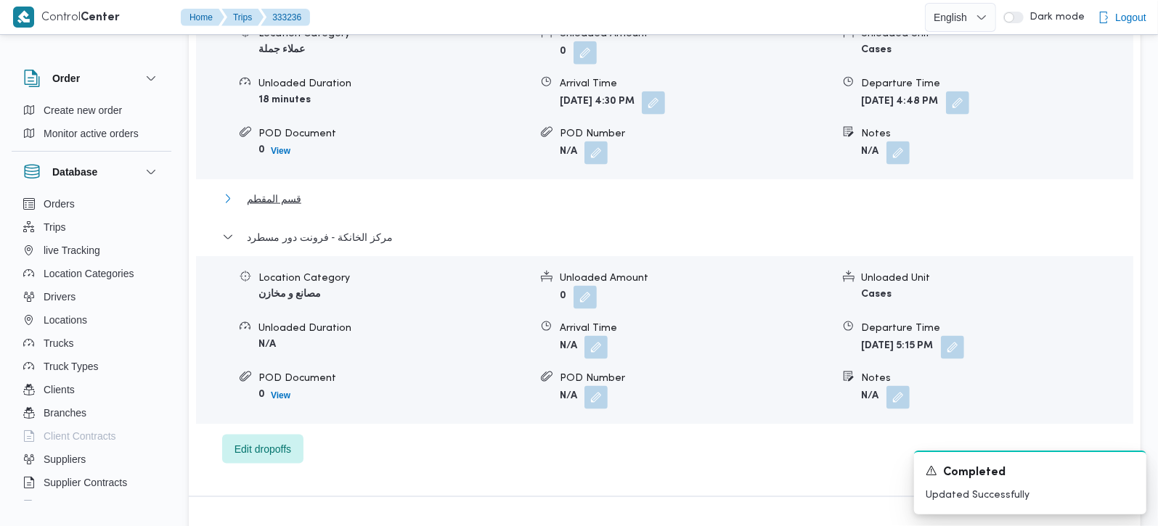
click at [259, 190] on span "قسم المقطم" at bounding box center [274, 198] width 54 height 17
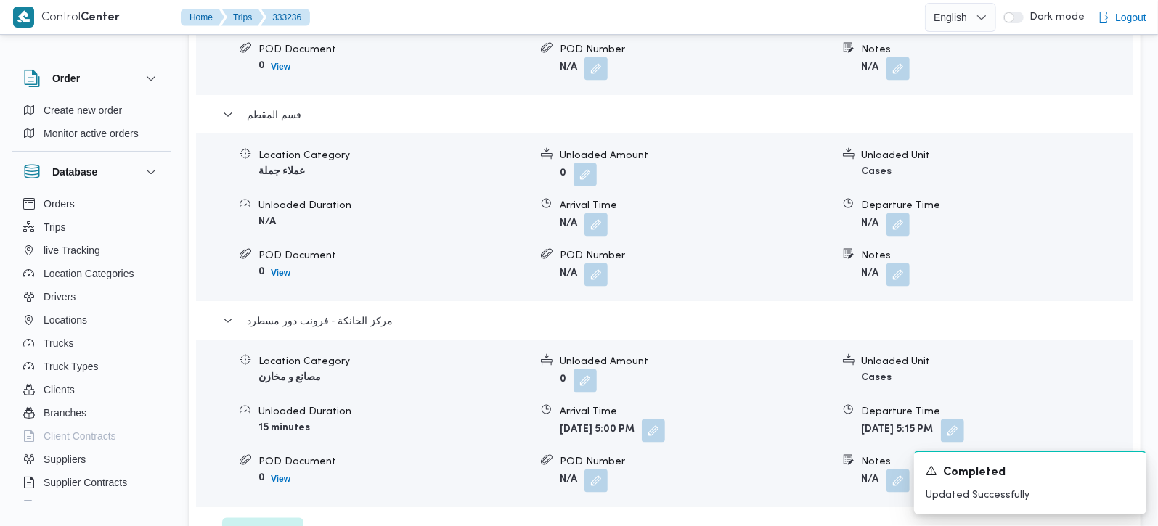
scroll to position [1452, 0]
click at [899, 211] on button "button" at bounding box center [897, 222] width 23 height 23
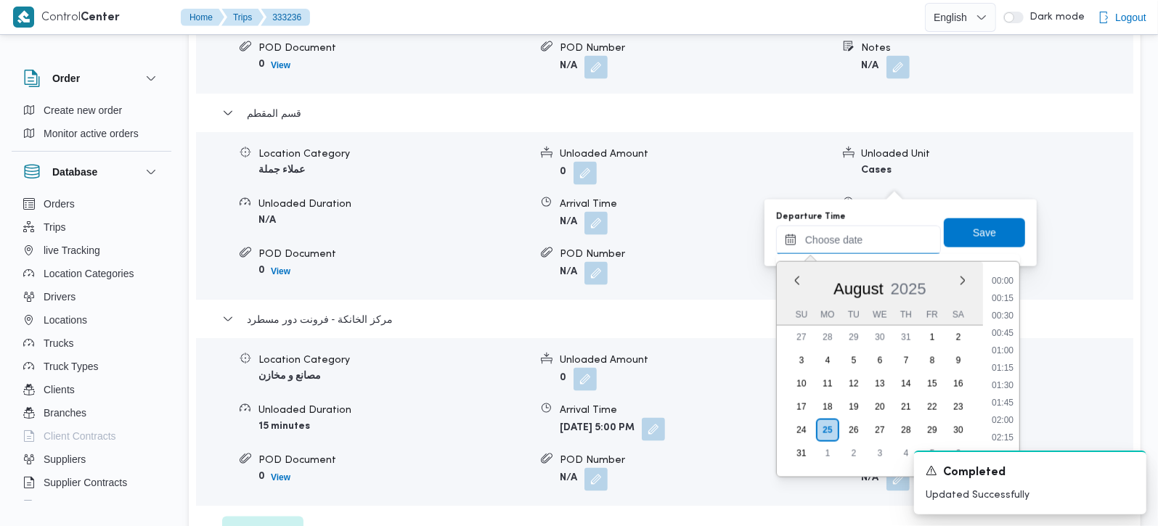
drag, startPoint x: 879, startPoint y: 235, endPoint x: 899, endPoint y: 254, distance: 27.2
click at [879, 235] on input "Departure Time" at bounding box center [858, 240] width 165 height 29
click at [1006, 376] on li "16:00" at bounding box center [1002, 377] width 33 height 15
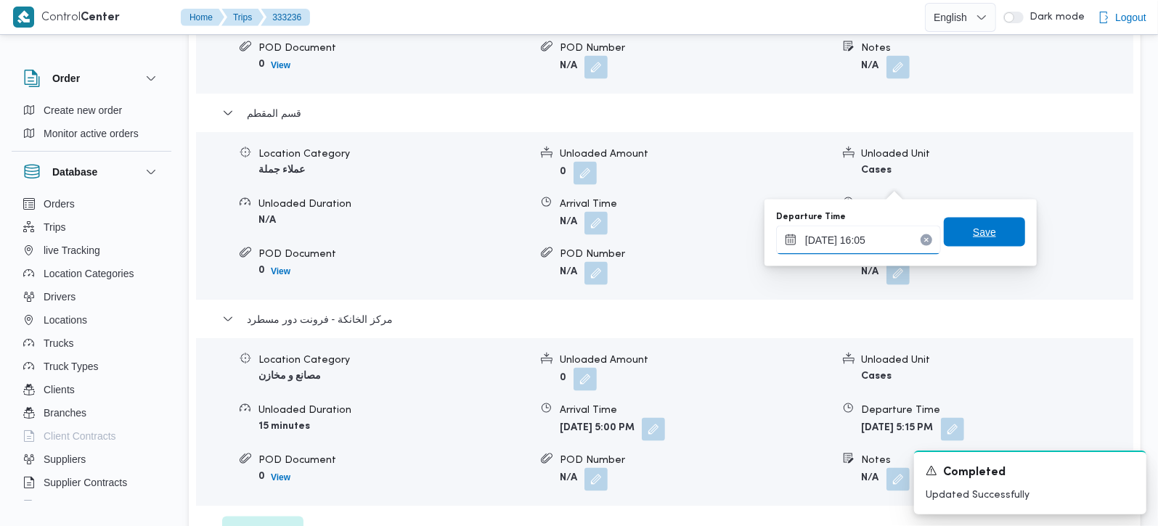
type input "25/08/2025 16:05"
click at [989, 237] on span "Save" at bounding box center [984, 232] width 81 height 29
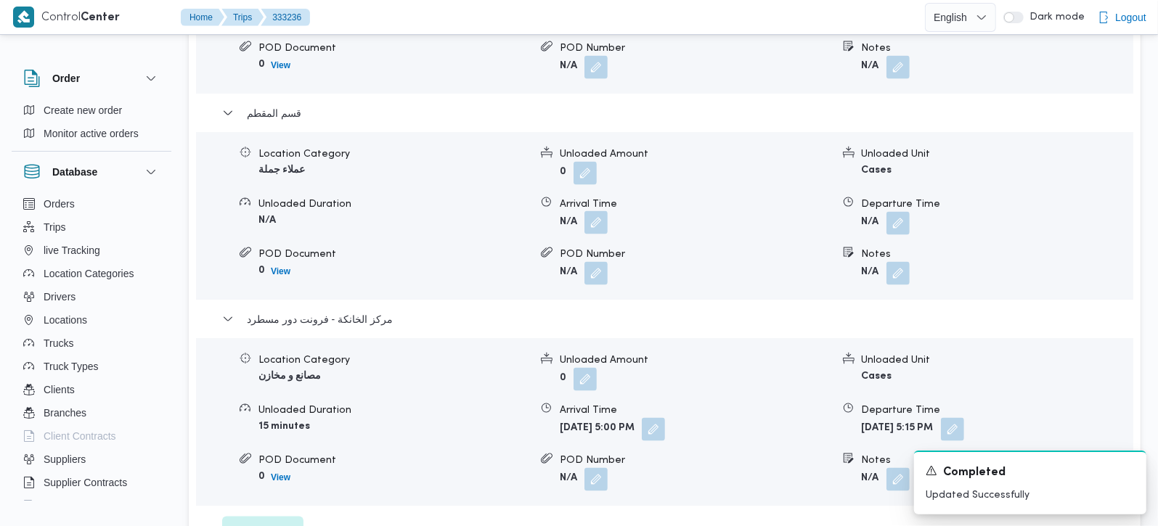
click at [606, 211] on button "button" at bounding box center [595, 222] width 23 height 23
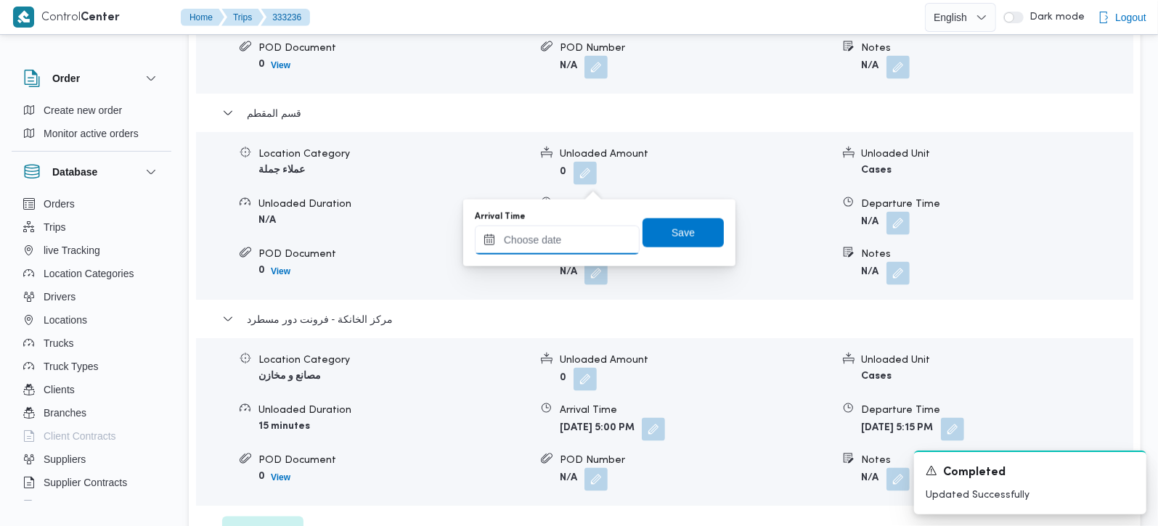
drag, startPoint x: 602, startPoint y: 187, endPoint x: 560, endPoint y: 235, distance: 64.3
click at [560, 235] on input "Arrival Time" at bounding box center [557, 240] width 165 height 29
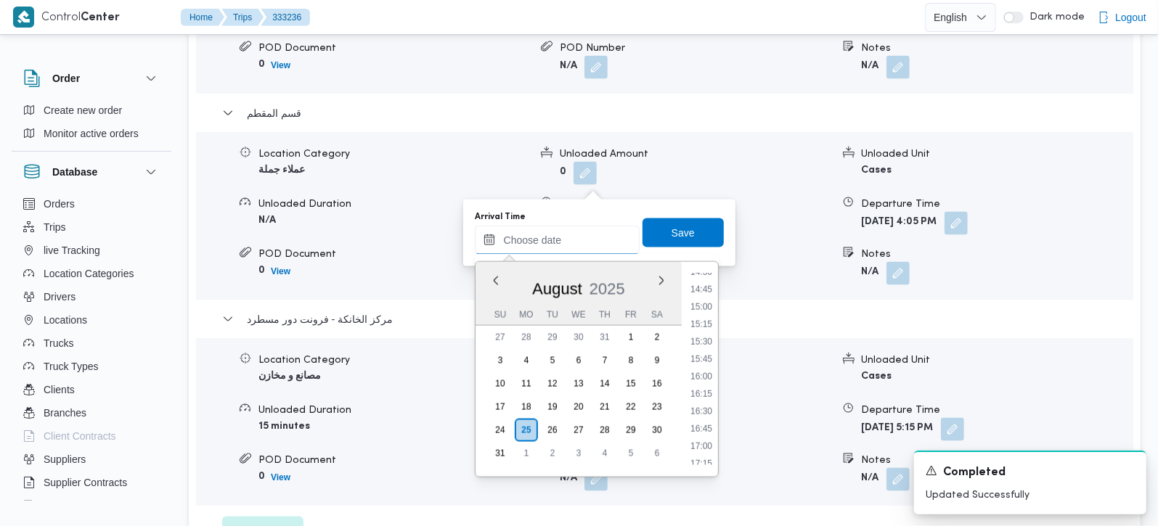
scroll to position [934, 0]
click at [703, 311] on li "13:45" at bounding box center [701, 305] width 33 height 15
type input "25/08/2025 13:45"
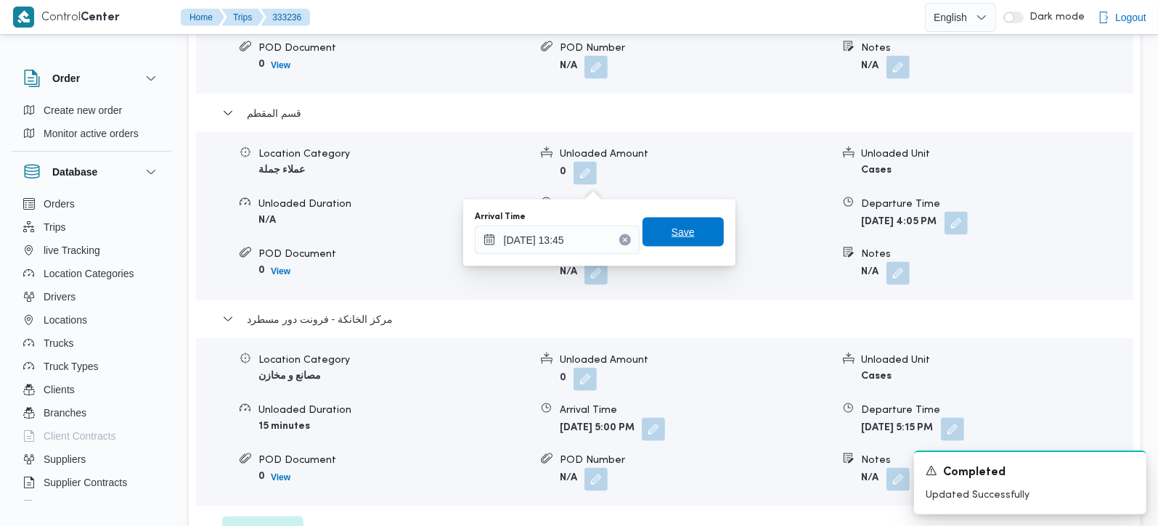
click at [678, 221] on span "Save" at bounding box center [683, 232] width 81 height 29
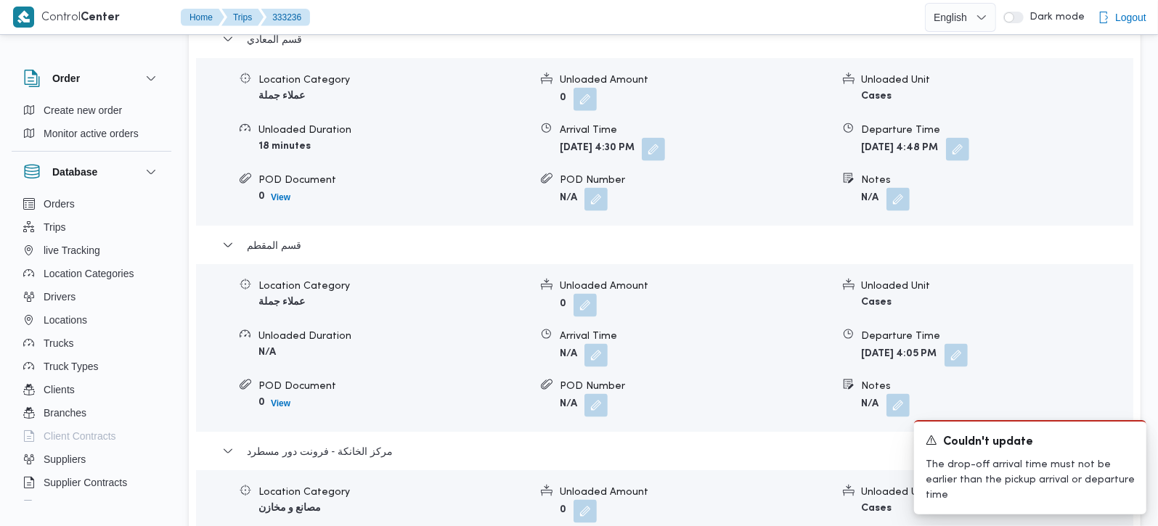
scroll to position [1281, 0]
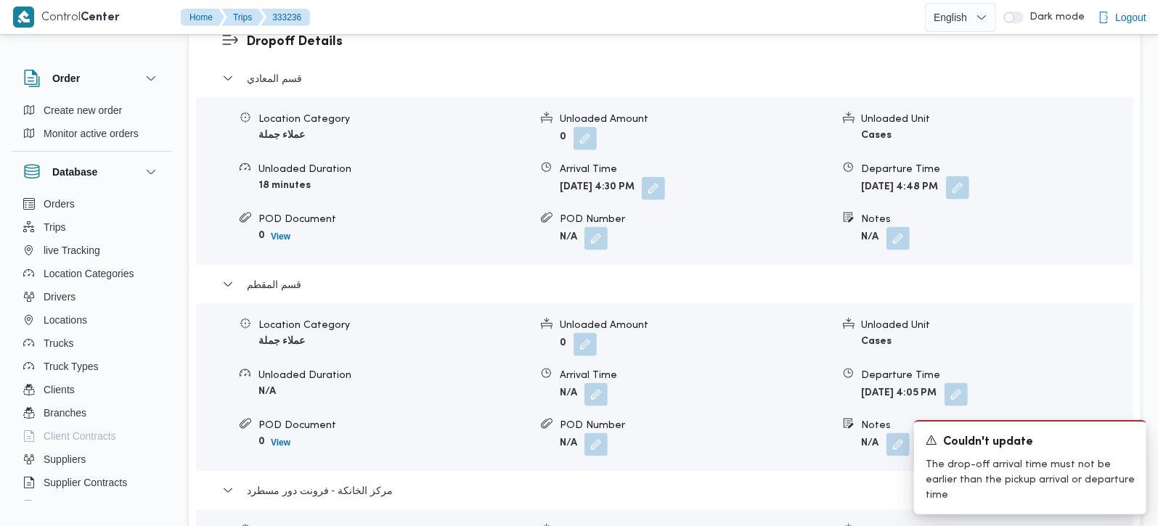
click at [969, 176] on button "button" at bounding box center [957, 187] width 23 height 23
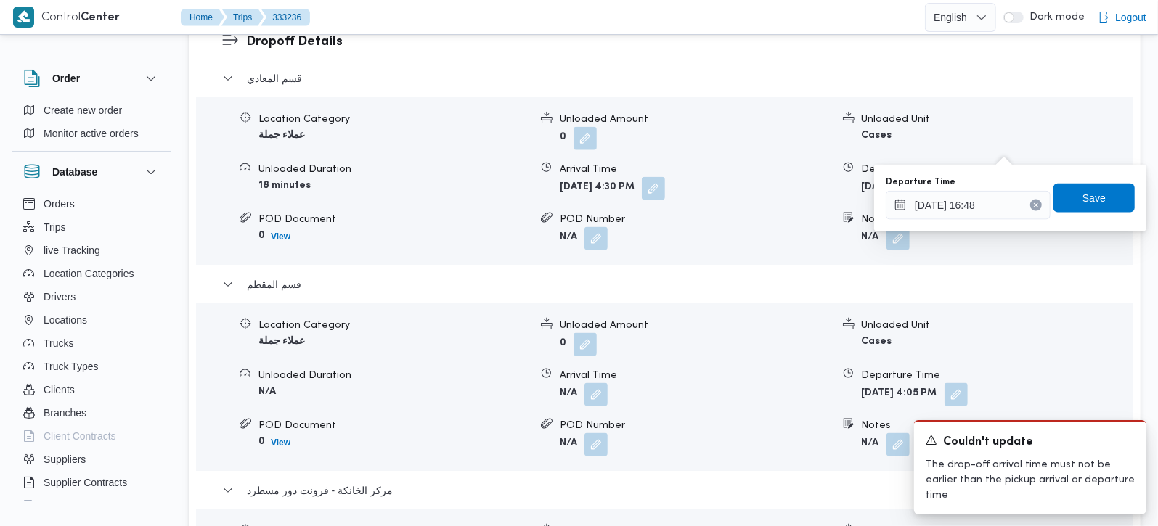
click at [1030, 203] on button "Clear input" at bounding box center [1036, 206] width 12 height 12
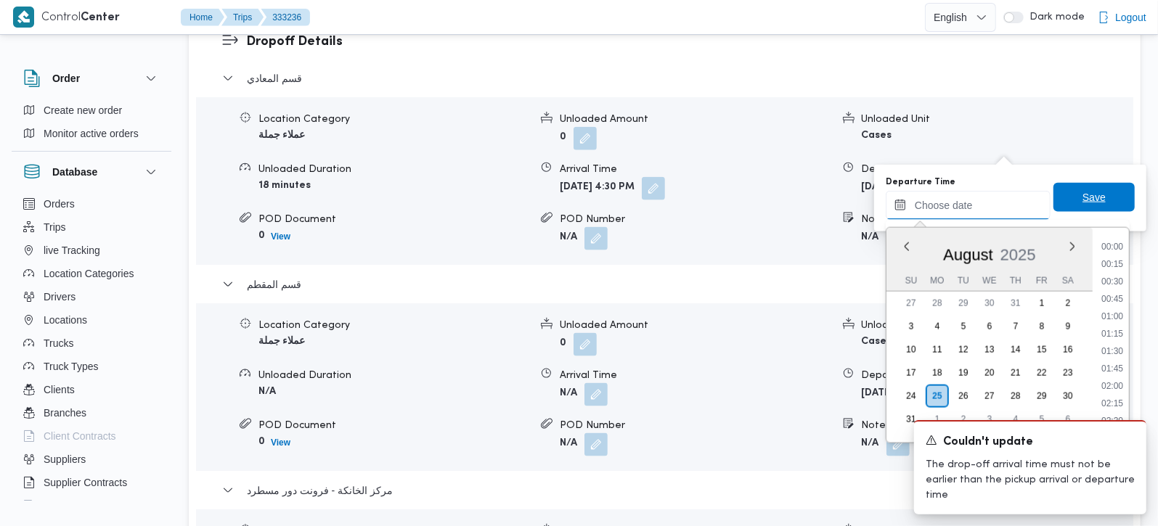
scroll to position [1191, 0]
click at [1056, 195] on span "Save" at bounding box center [1093, 197] width 81 height 29
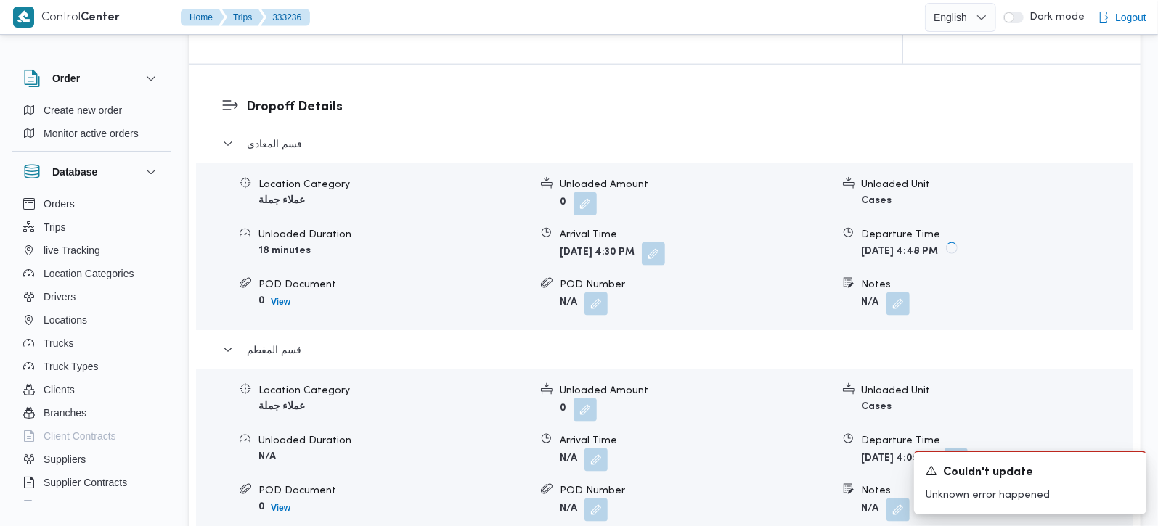
scroll to position [1196, 0]
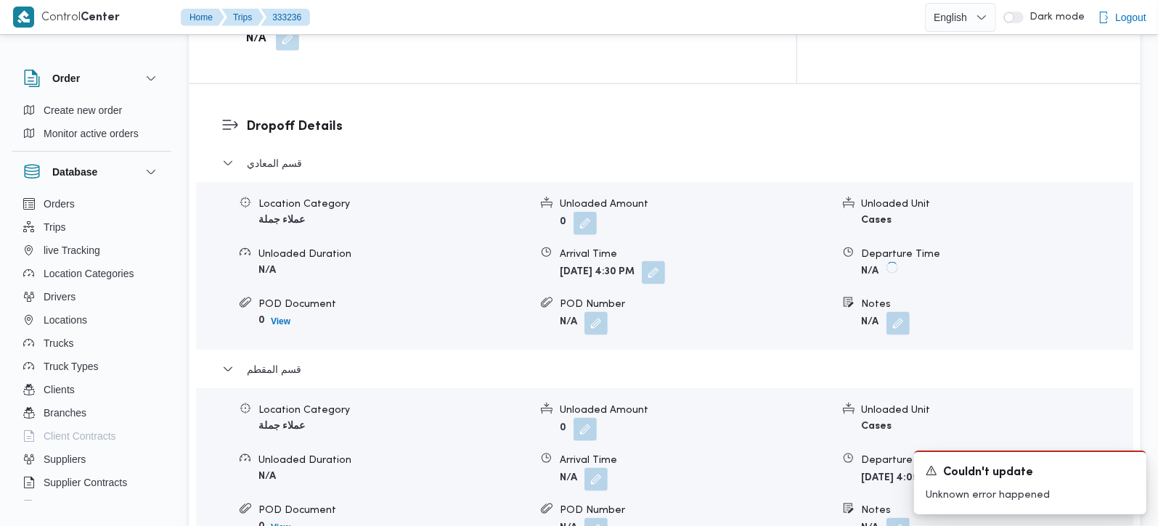
click at [665, 261] on button "button" at bounding box center [653, 272] width 23 height 23
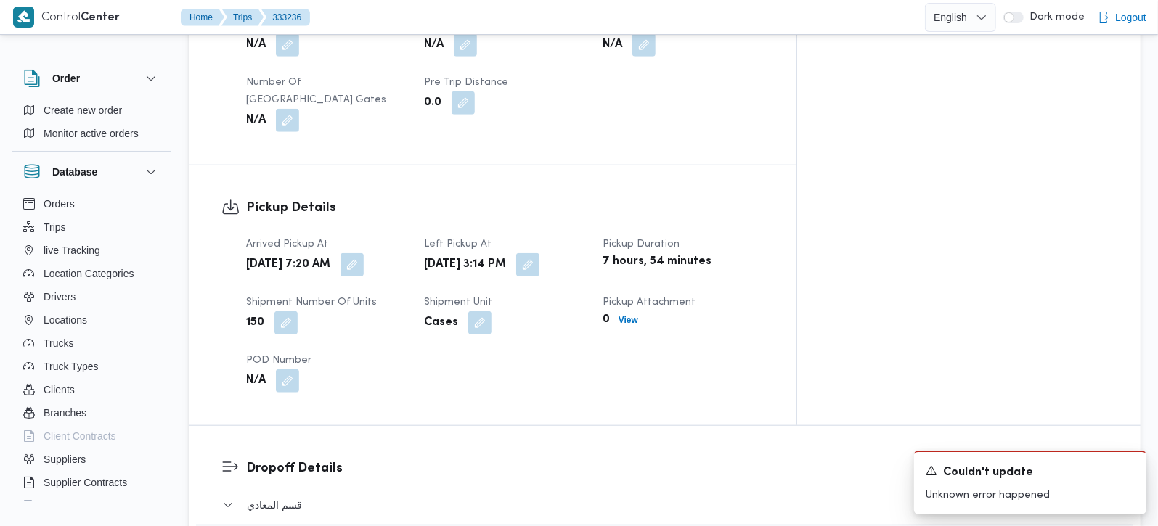
click at [621, 301] on div "Arrived Pickup At Mon, Aug 25, 2025 7:20 AM Left Pickup At Mon, Aug 25, 2025 3:…" at bounding box center [504, 314] width 535 height 174
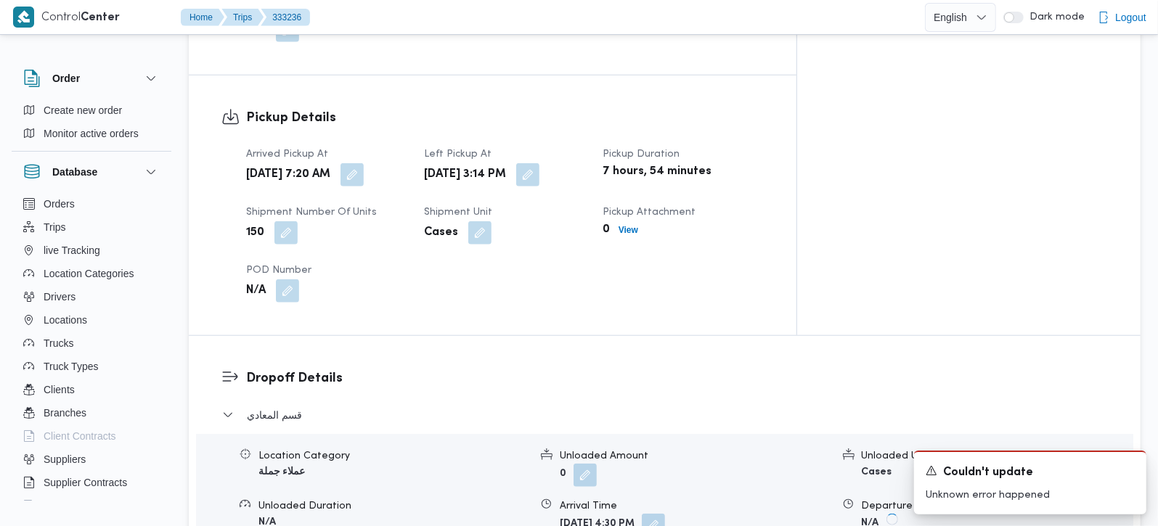
scroll to position [955, 0]
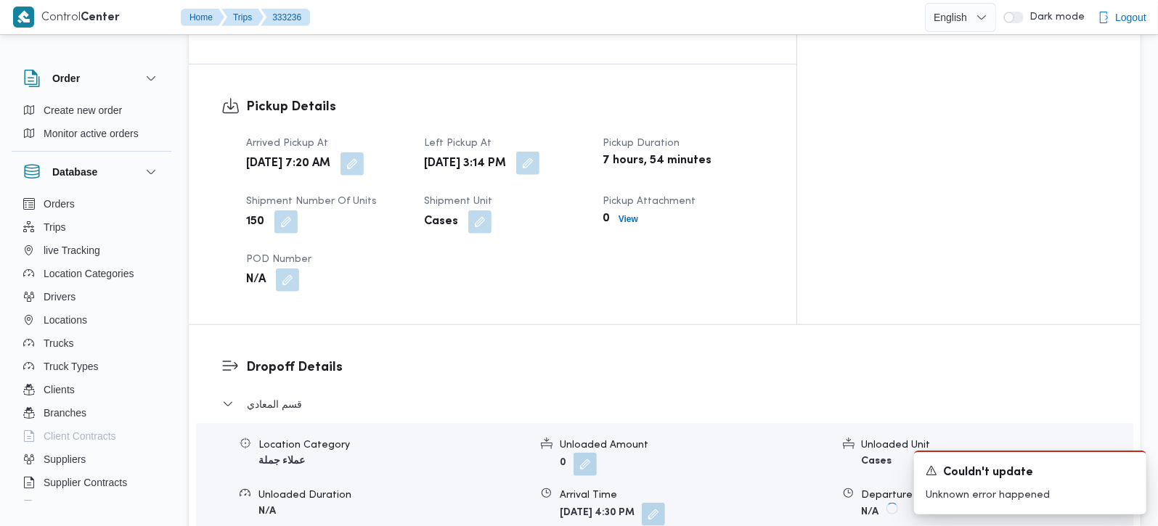
click at [539, 152] on button "button" at bounding box center [527, 163] width 23 height 23
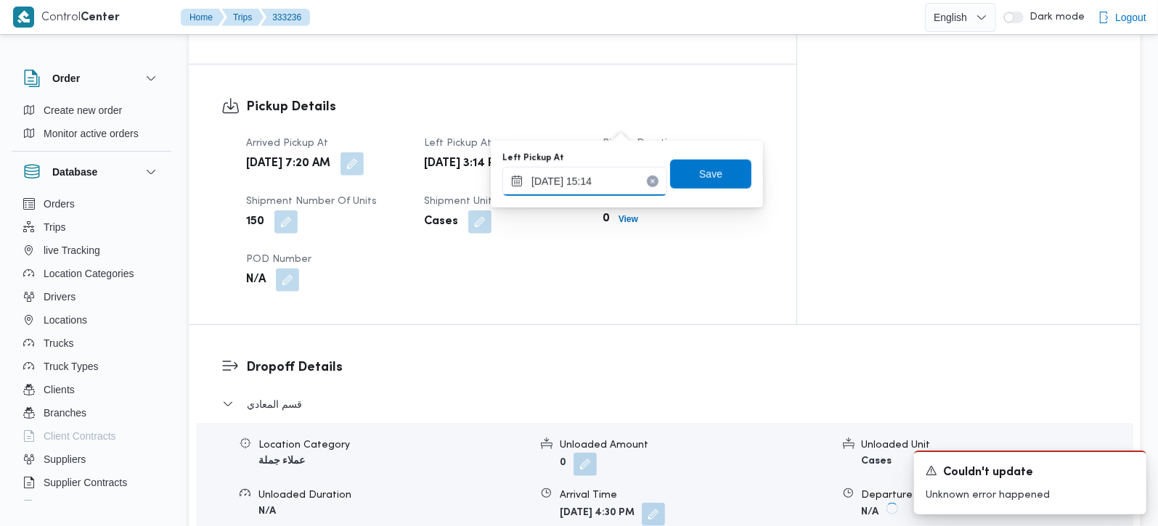
click at [588, 174] on input "25/08/2025 15:14" at bounding box center [584, 181] width 165 height 29
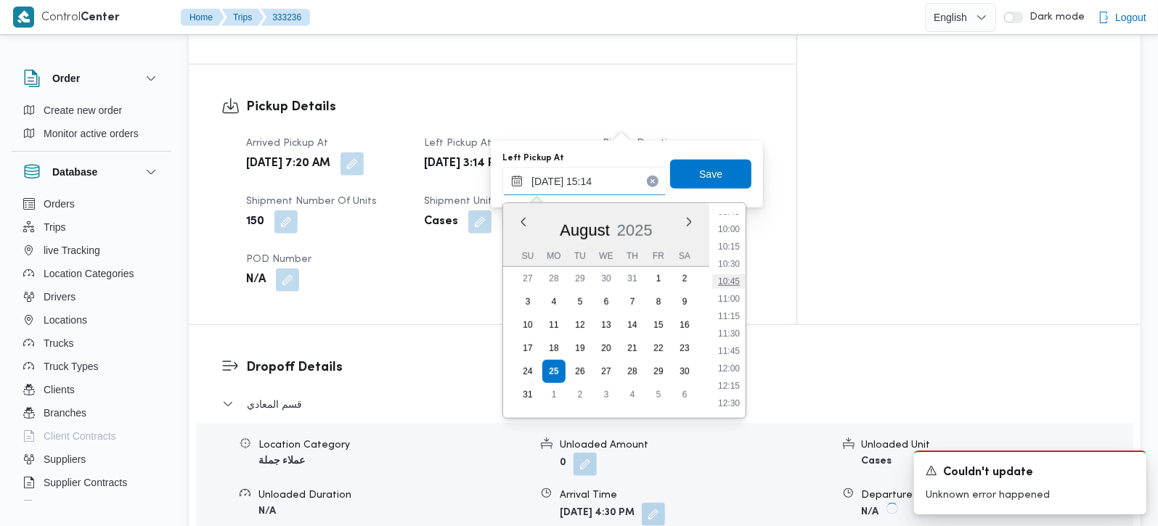
scroll to position [519, 0]
click at [731, 294] on li "08:30" at bounding box center [728, 295] width 33 height 15
type input "25/08/2025 08:30"
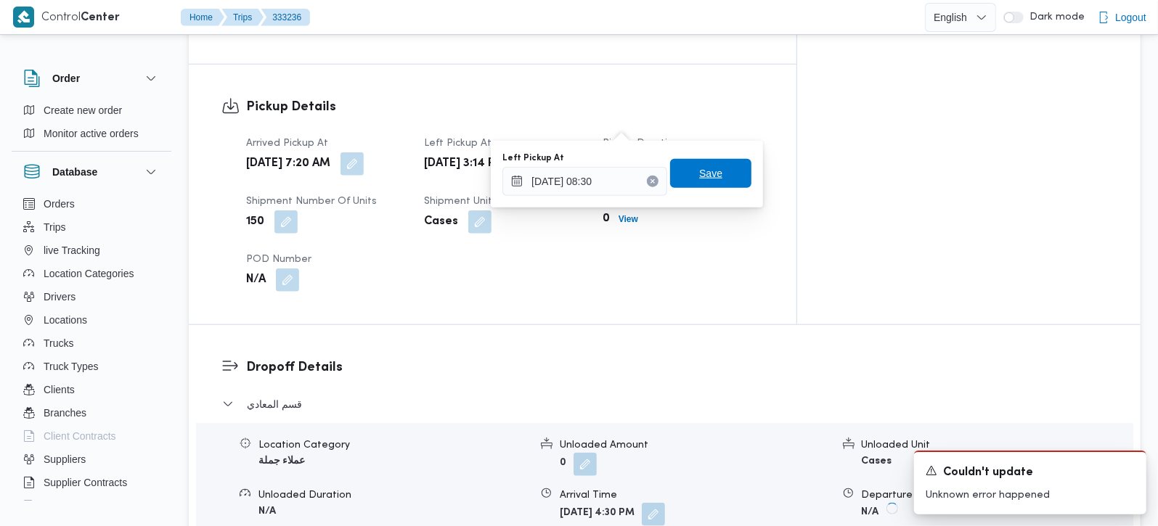
click at [704, 181] on span "Save" at bounding box center [710, 173] width 23 height 17
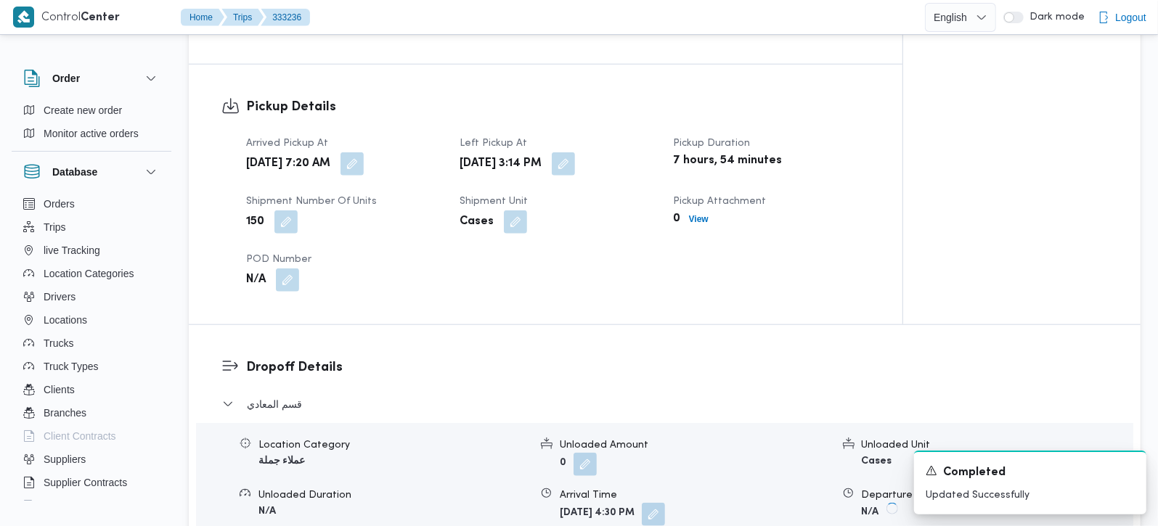
scroll to position [1125, 0]
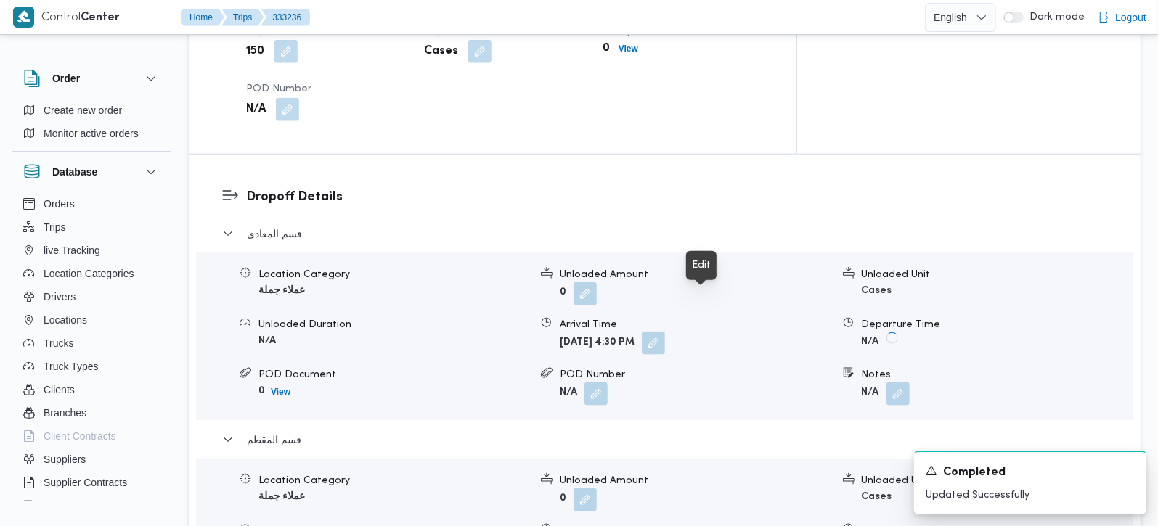
click at [665, 332] on button "button" at bounding box center [653, 343] width 23 height 23
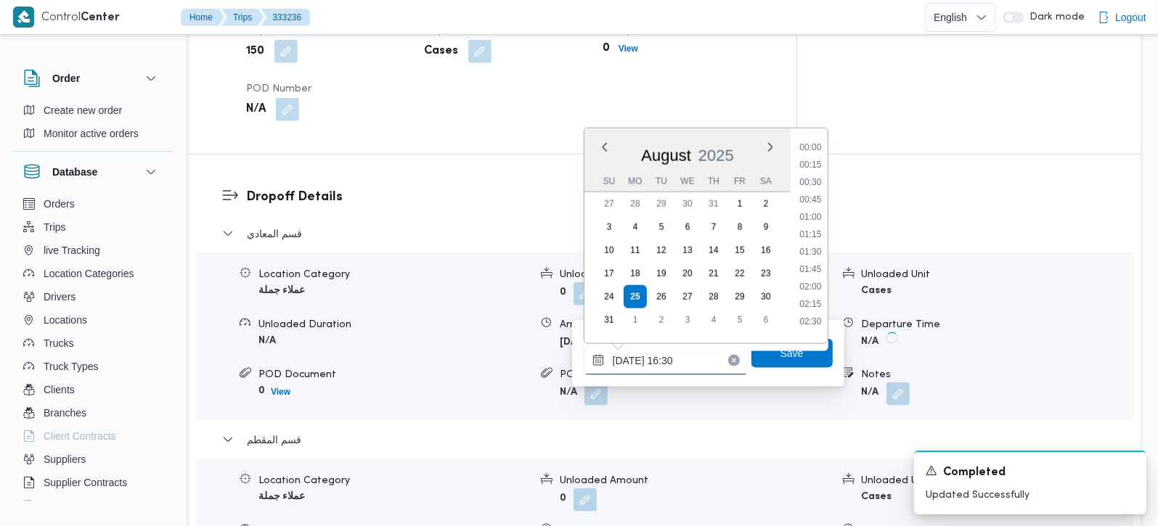
click at [667, 355] on input "25/08/2025 16:30" at bounding box center [666, 360] width 165 height 29
click at [821, 187] on li "09:30" at bounding box center [810, 185] width 33 height 15
type input "25/08/2025 09:30"
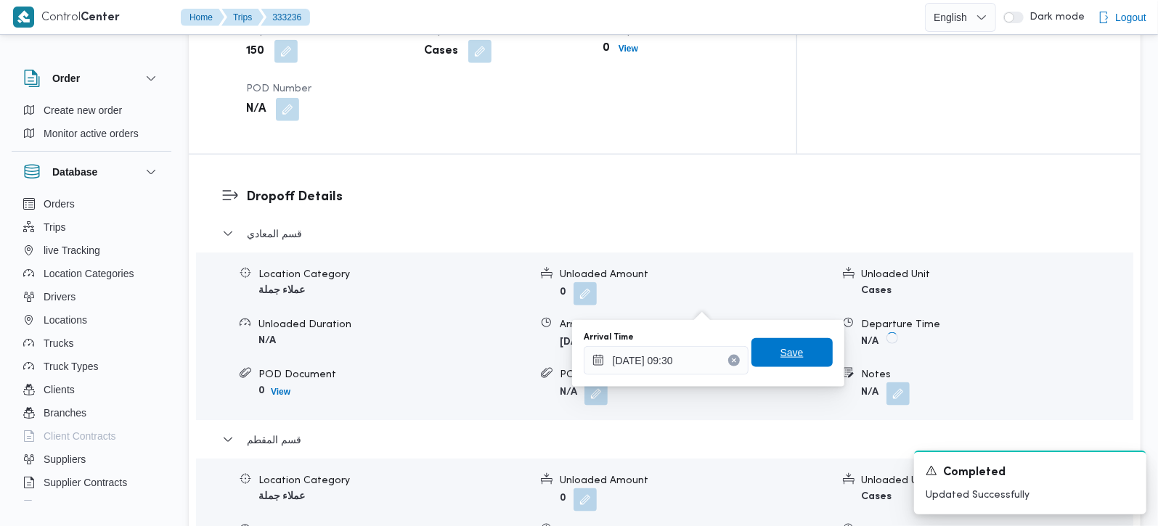
click at [780, 351] on span "Save" at bounding box center [791, 352] width 23 height 17
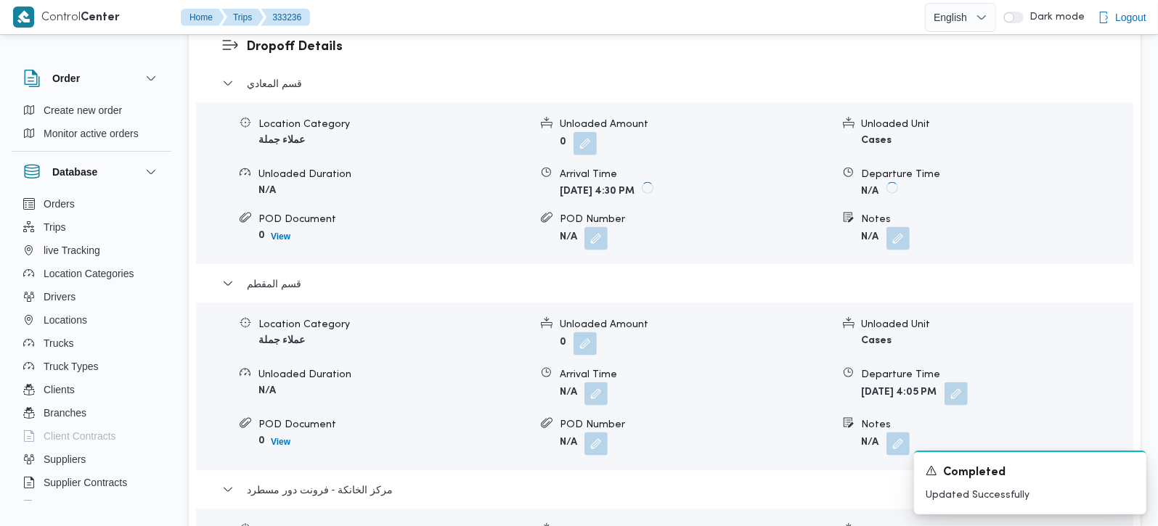
scroll to position [1296, 0]
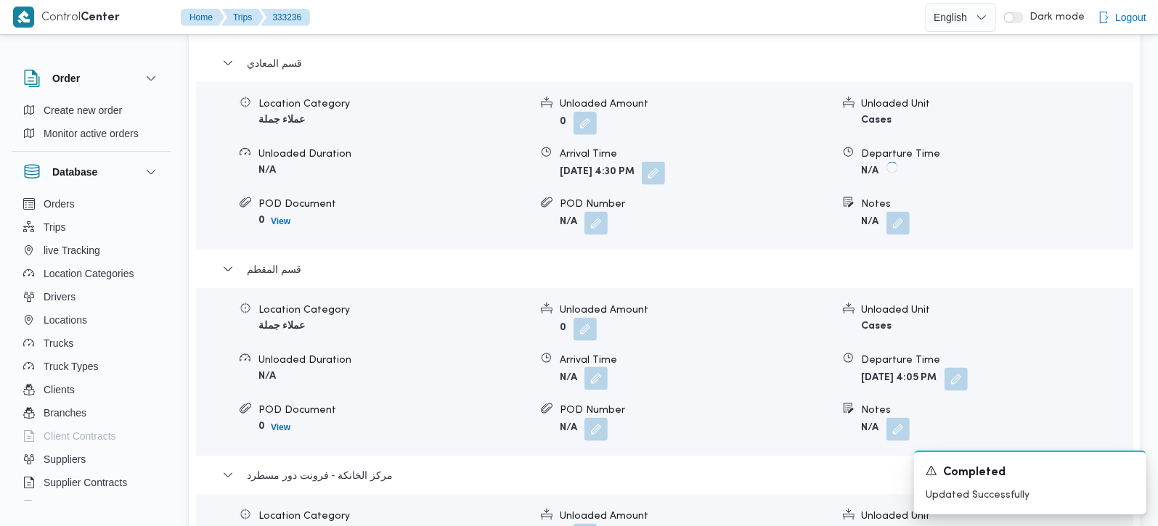
click at [603, 367] on button "button" at bounding box center [595, 378] width 23 height 23
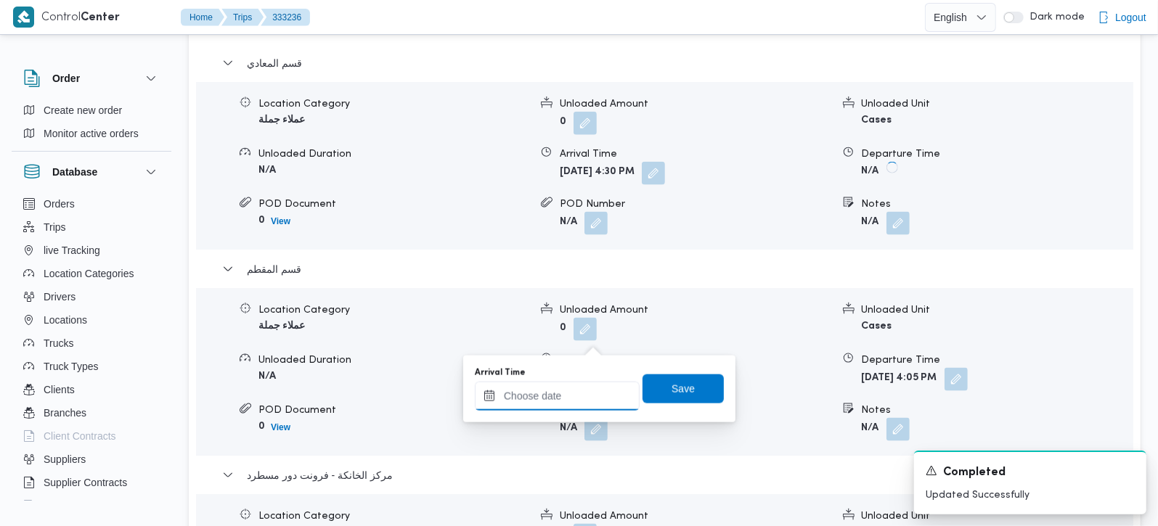
click at [574, 391] on input "Arrival Time" at bounding box center [557, 396] width 165 height 29
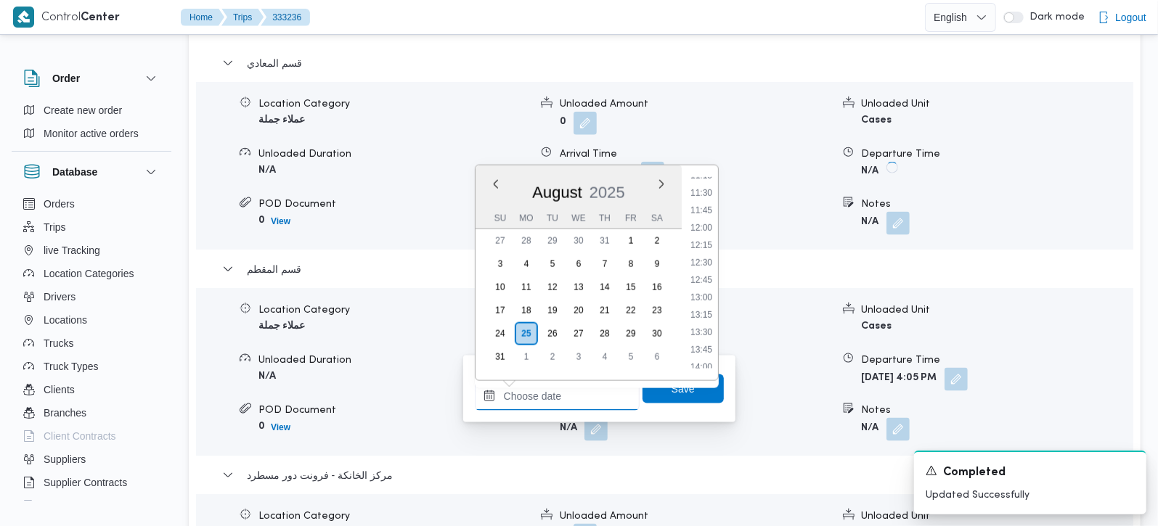
scroll to position [763, 0]
click at [704, 321] on li "13:00" at bounding box center [701, 327] width 33 height 15
type input "25/08/2025 13:00"
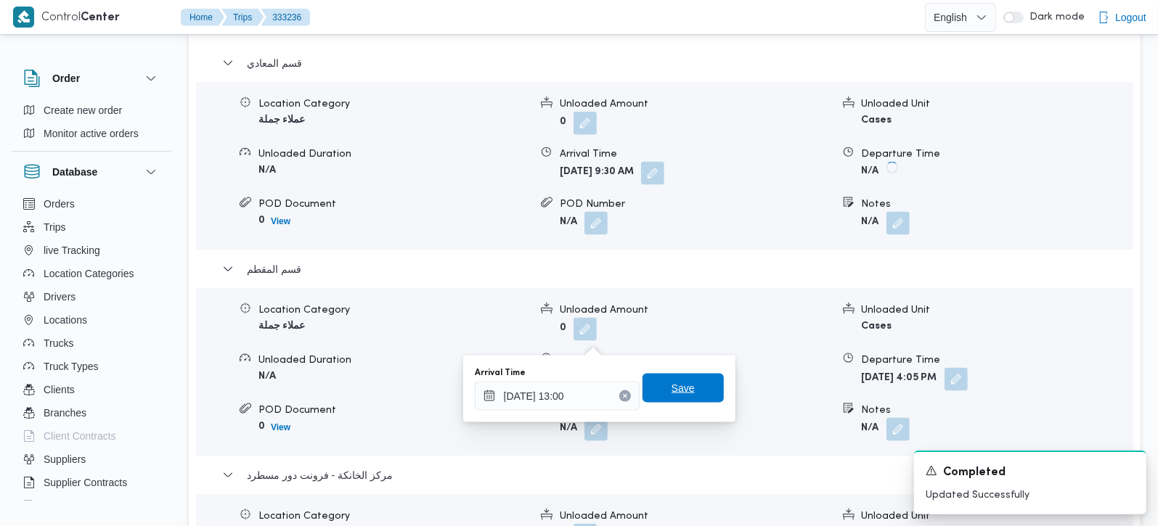
click at [682, 386] on span "Save" at bounding box center [683, 388] width 81 height 29
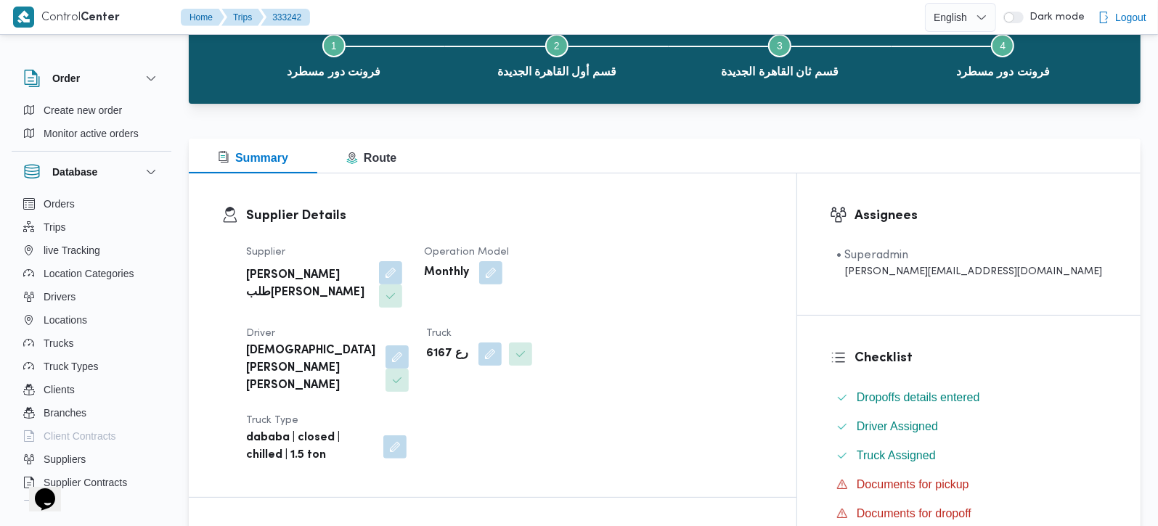
scroll to position [512, 0]
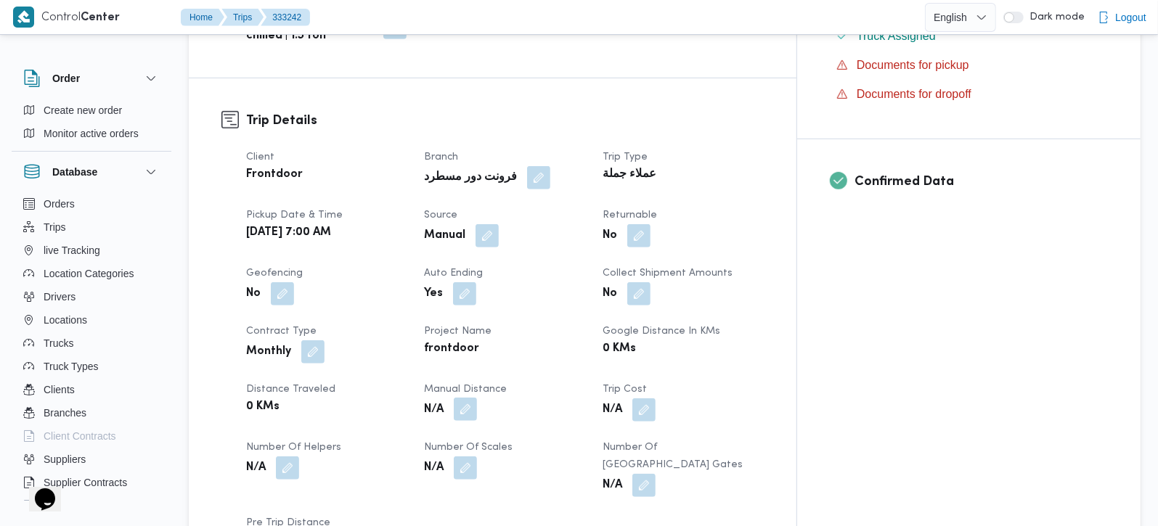
click at [477, 398] on button "button" at bounding box center [465, 409] width 23 height 23
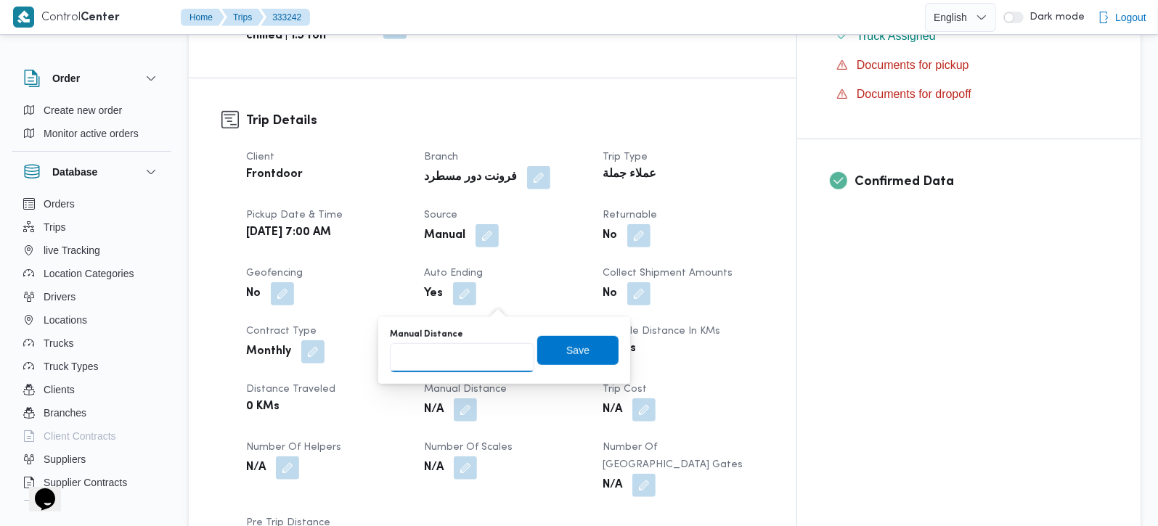
click at [448, 359] on input "Manual Distance" at bounding box center [462, 357] width 144 height 29
type input "140"
click at [571, 356] on span "Save" at bounding box center [577, 349] width 23 height 17
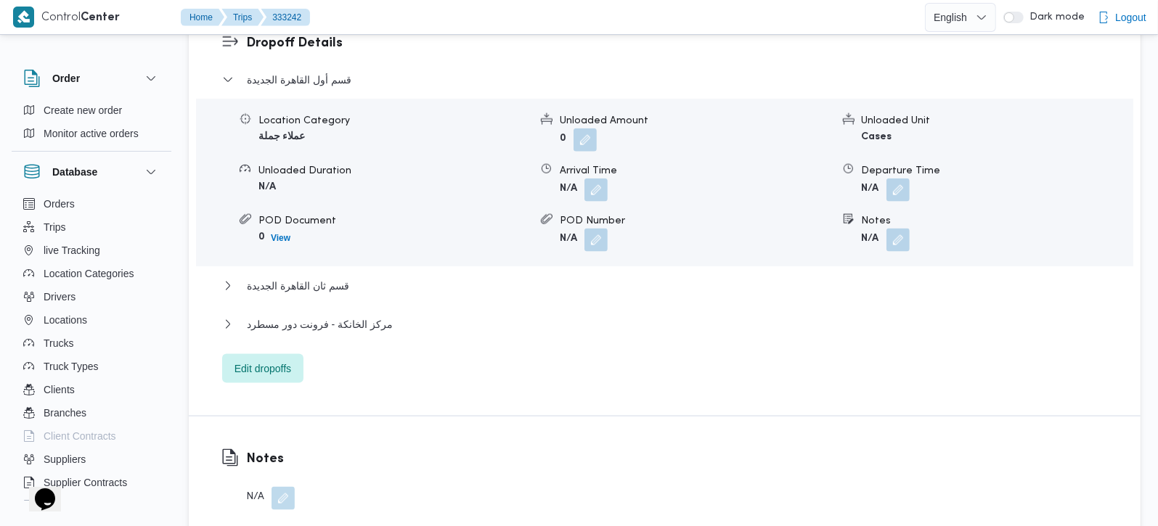
scroll to position [1281, 0]
click at [318, 314] on span "مركز الخانكة - فرونت دور مسطرد" at bounding box center [320, 322] width 146 height 17
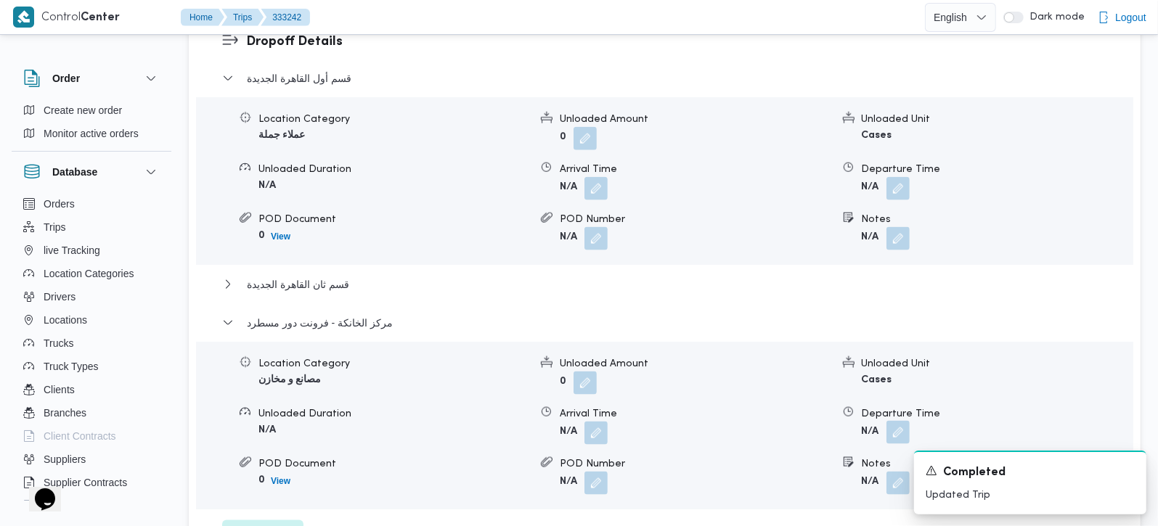
click at [894, 421] on button "button" at bounding box center [897, 432] width 23 height 23
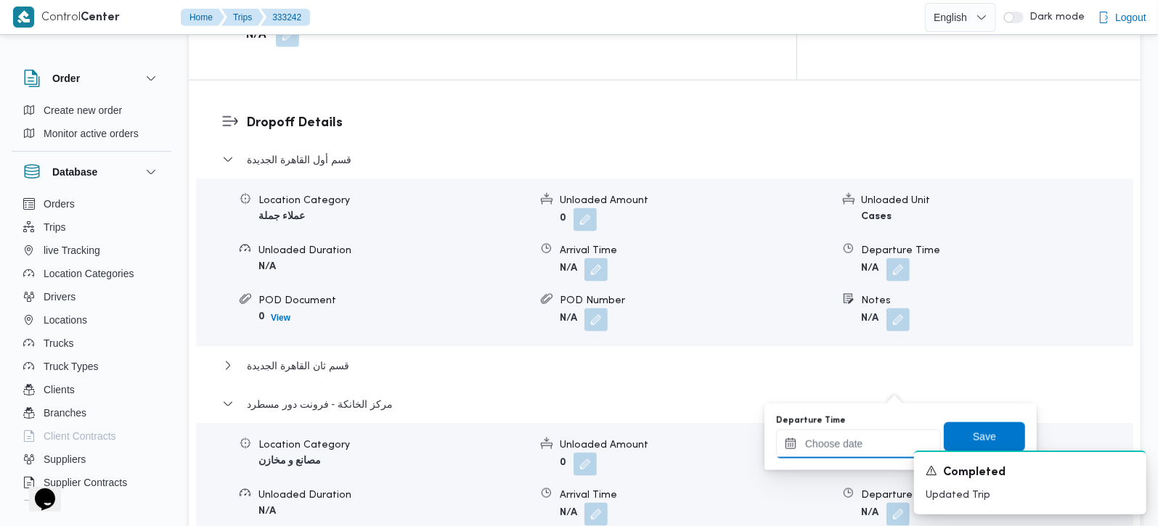
click at [855, 441] on input "Departure Time" at bounding box center [858, 444] width 165 height 29
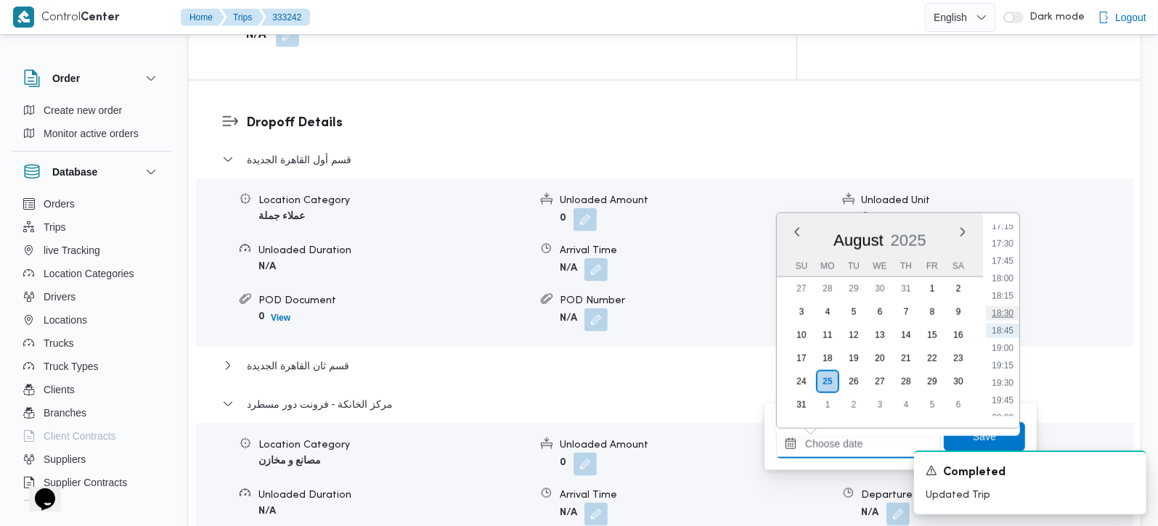
scroll to position [1123, 0]
click at [1003, 277] on li "16:45" at bounding box center [1002, 276] width 33 height 15
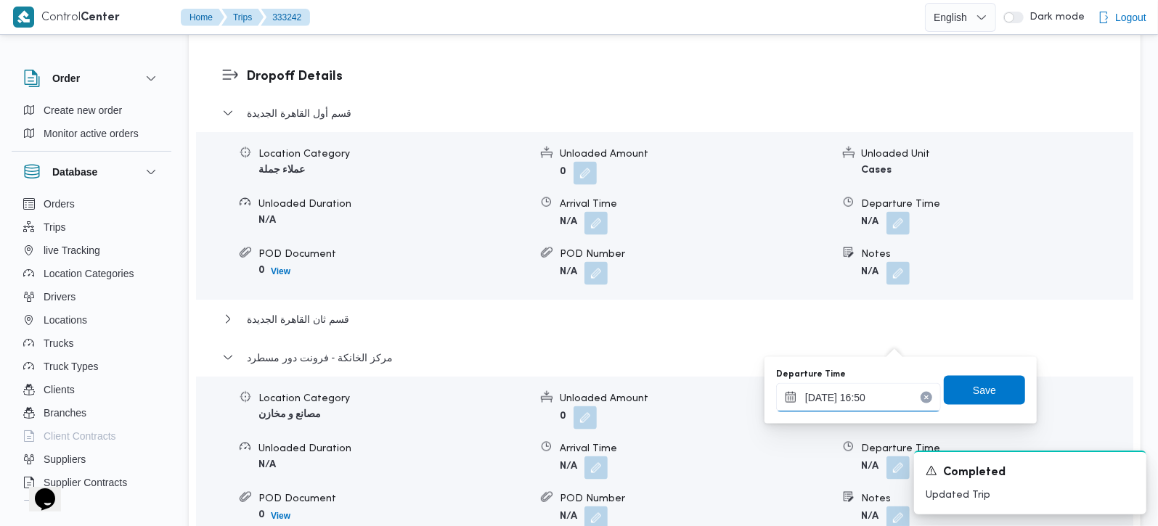
scroll to position [1366, 0]
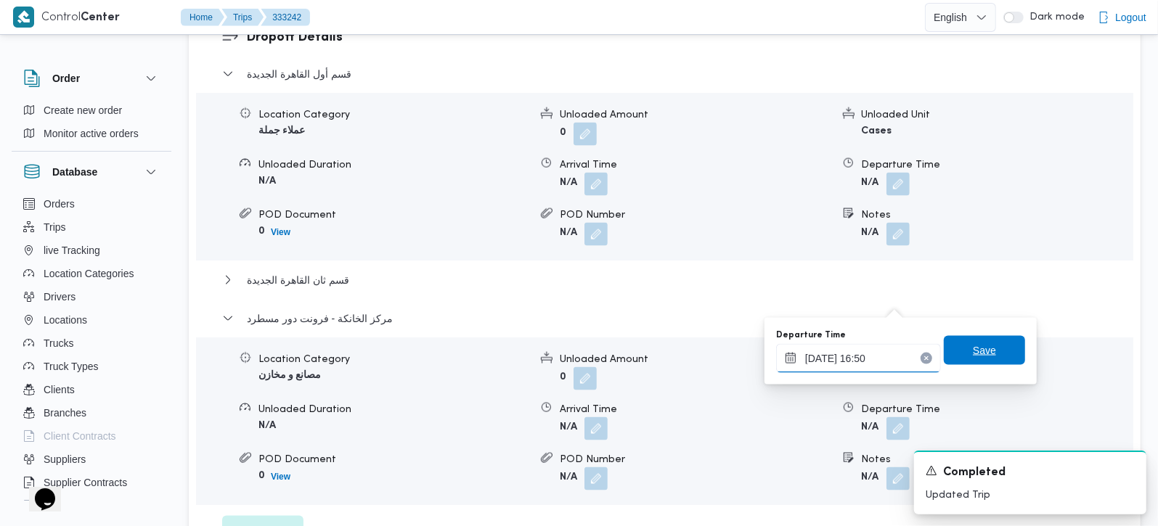
type input "25/08/2025 16:50"
click at [966, 340] on span "Save" at bounding box center [984, 350] width 81 height 29
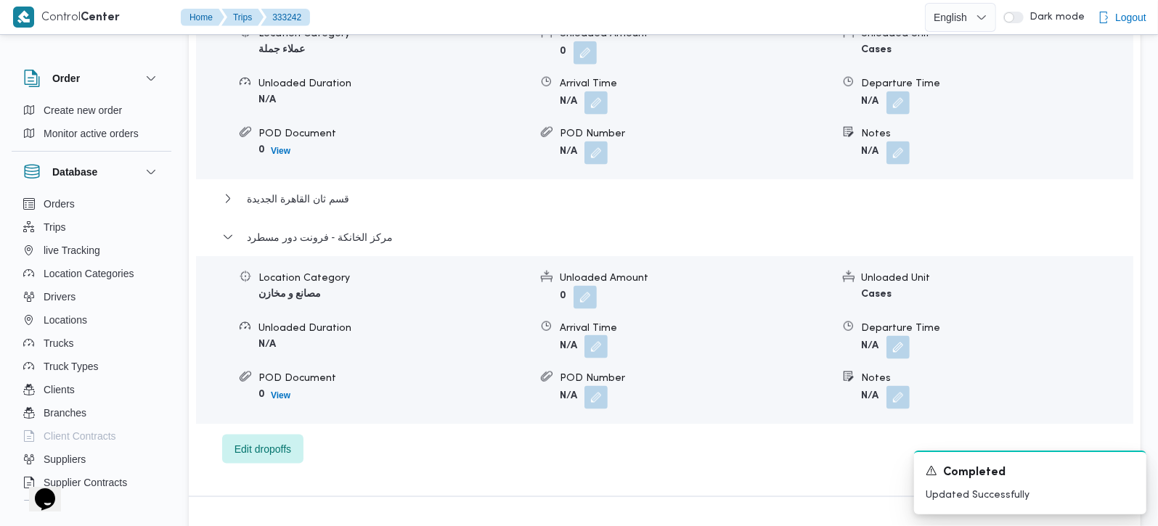
click at [598, 335] on button "button" at bounding box center [595, 346] width 23 height 23
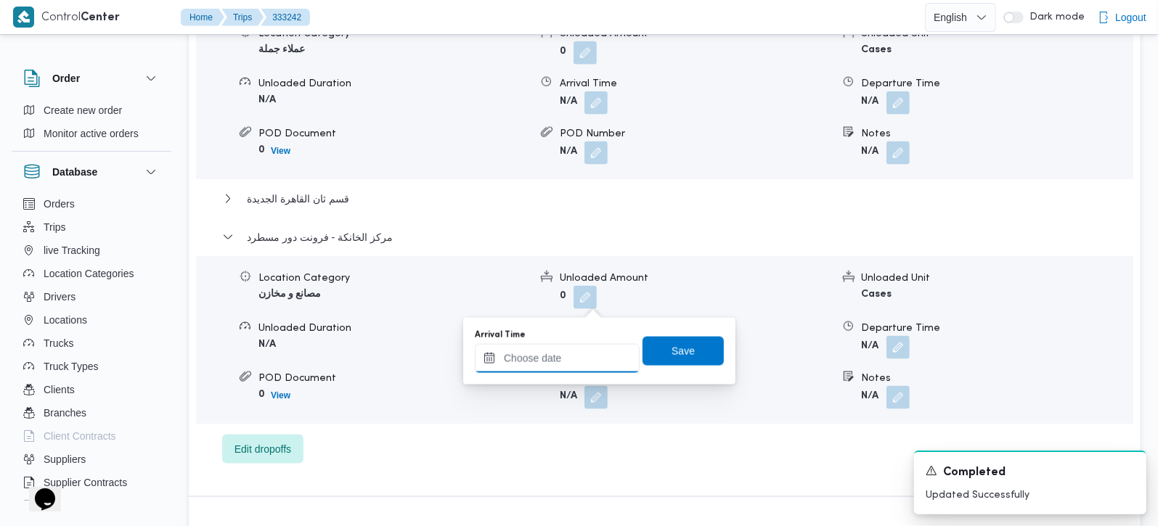
click at [573, 351] on div at bounding box center [557, 358] width 165 height 29
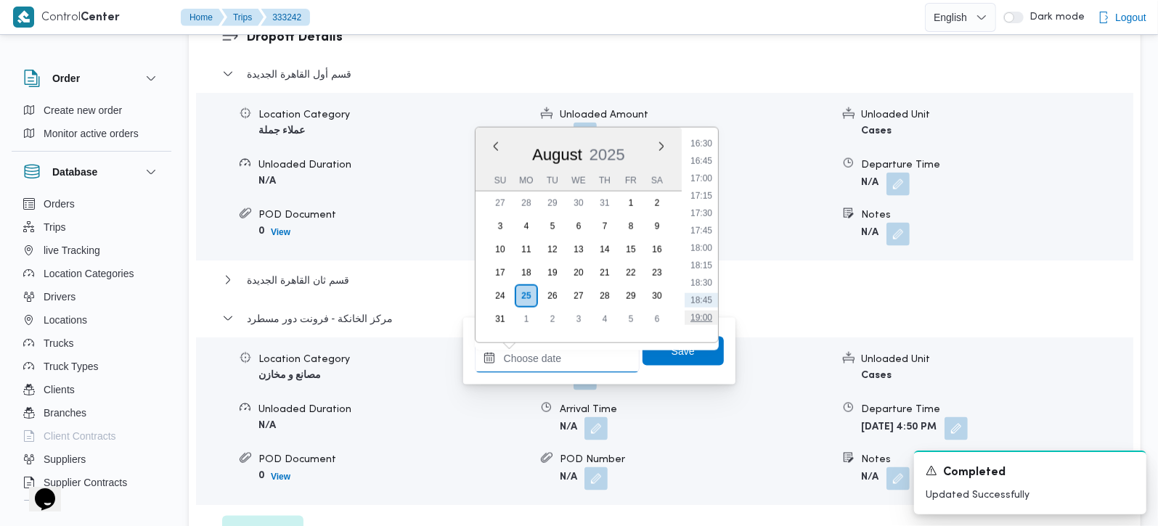
scroll to position [1123, 0]
click at [710, 177] on li "16:30" at bounding box center [701, 173] width 33 height 15
type input "25/08/2025 16:30"
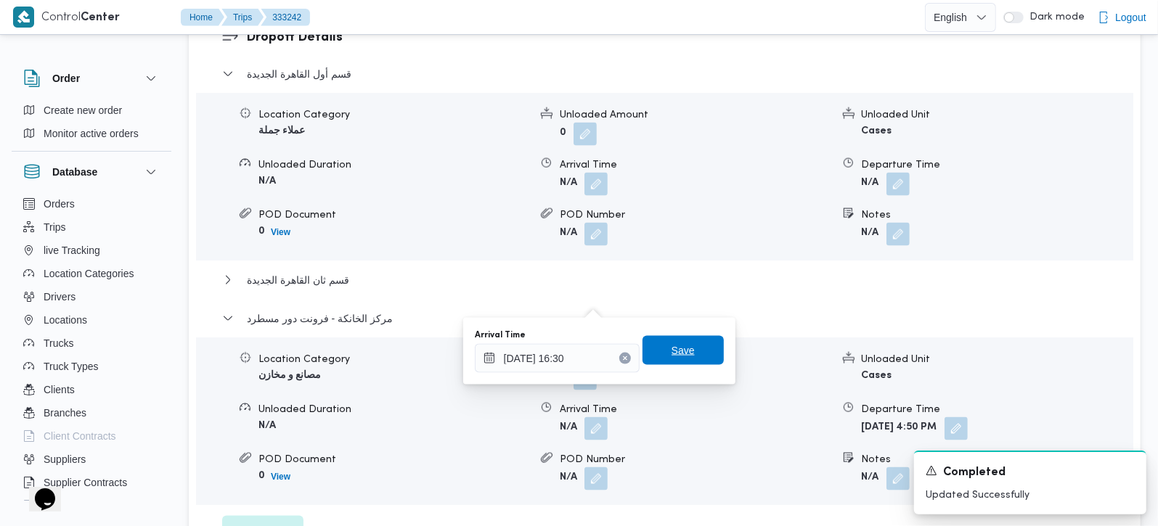
click at [694, 344] on span "Save" at bounding box center [683, 350] width 81 height 29
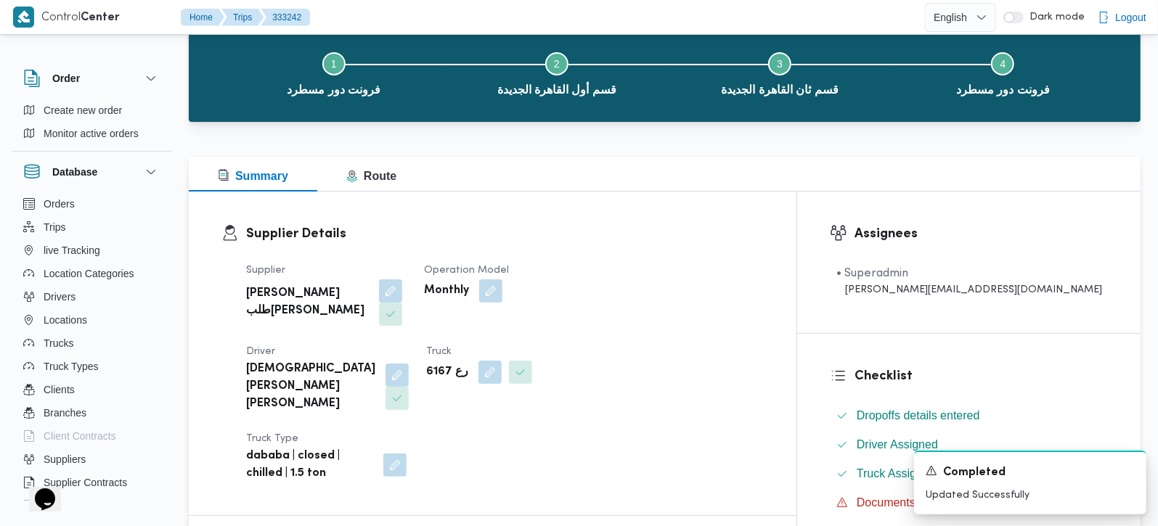
scroll to position [0, 0]
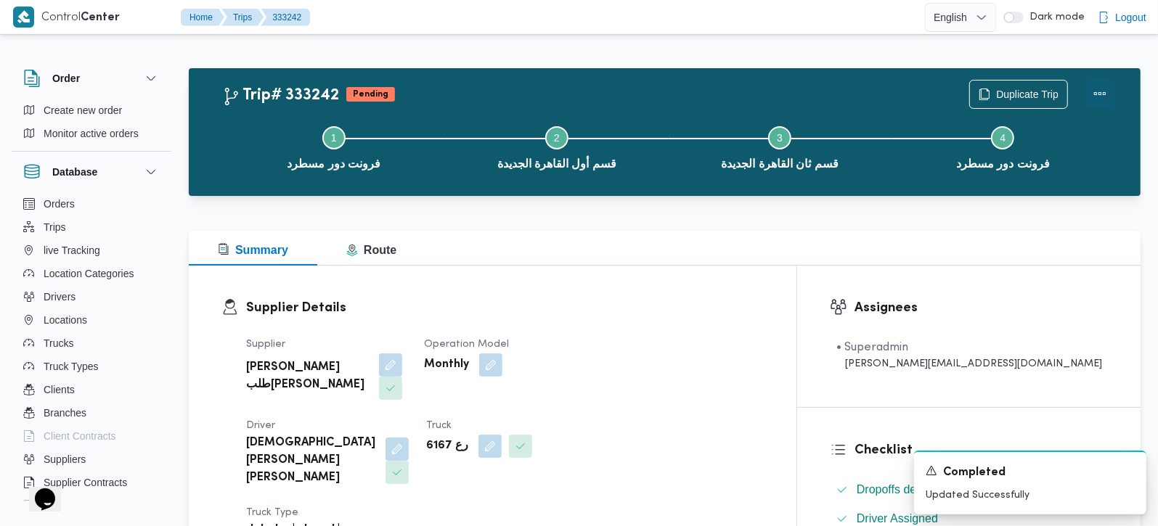
click at [1111, 95] on button "Actions" at bounding box center [1099, 93] width 29 height 29
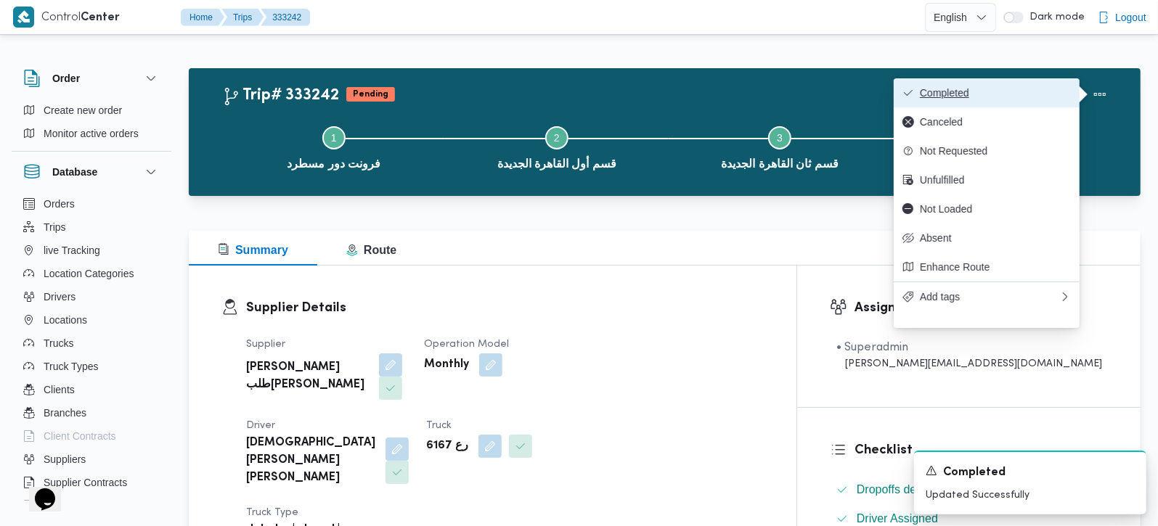
click at [1018, 86] on button "Completed" at bounding box center [987, 92] width 186 height 29
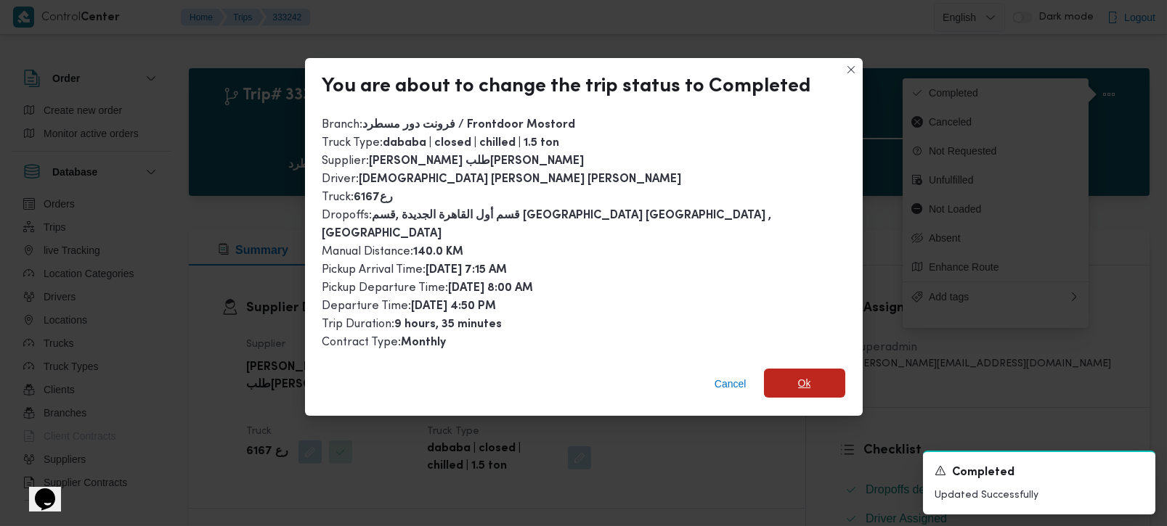
click at [769, 369] on span "Ok" at bounding box center [804, 383] width 81 height 29
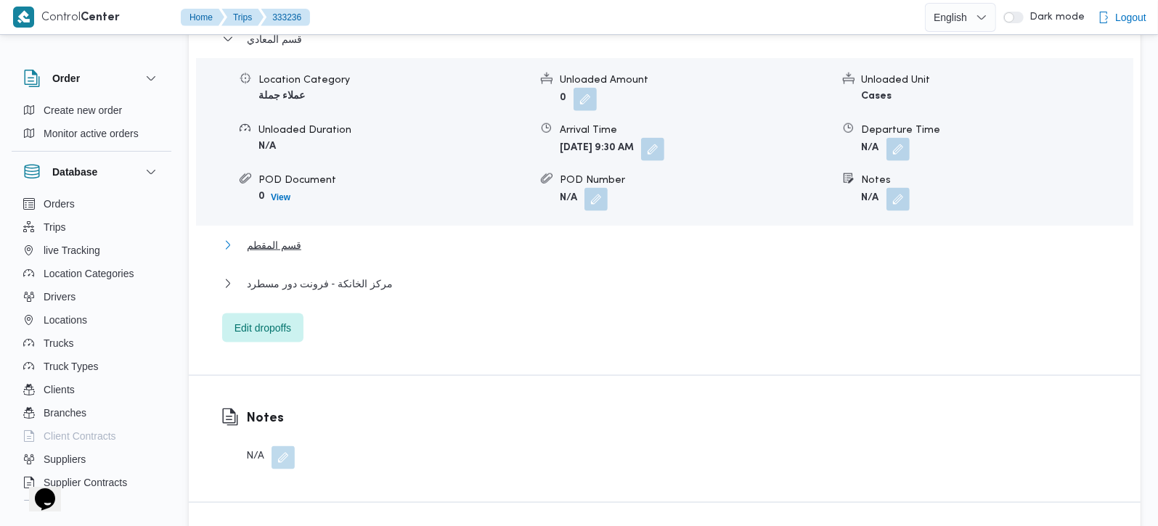
click at [269, 237] on span "قسم المقطم" at bounding box center [274, 245] width 54 height 17
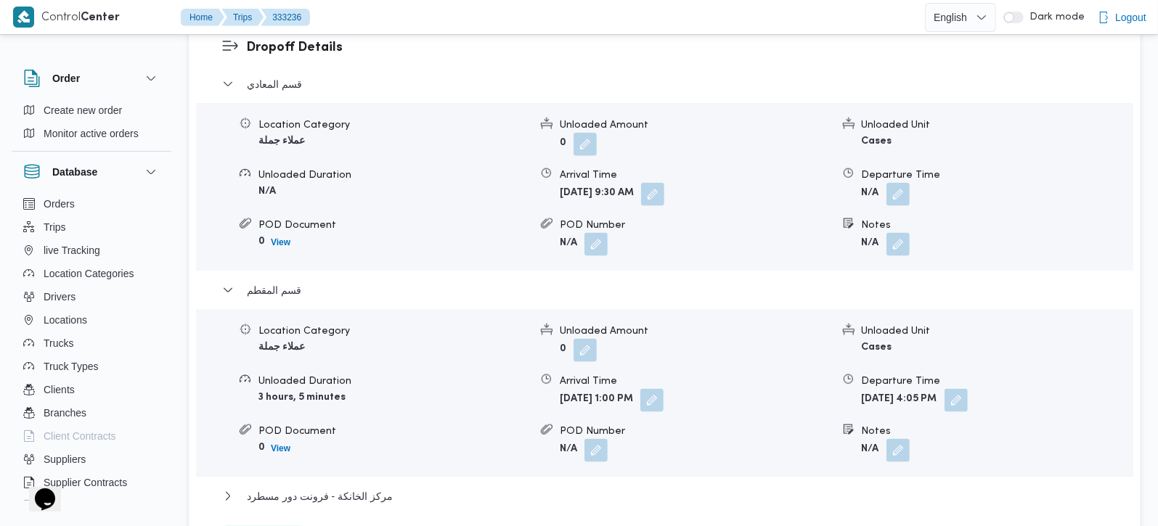
scroll to position [1235, 0]
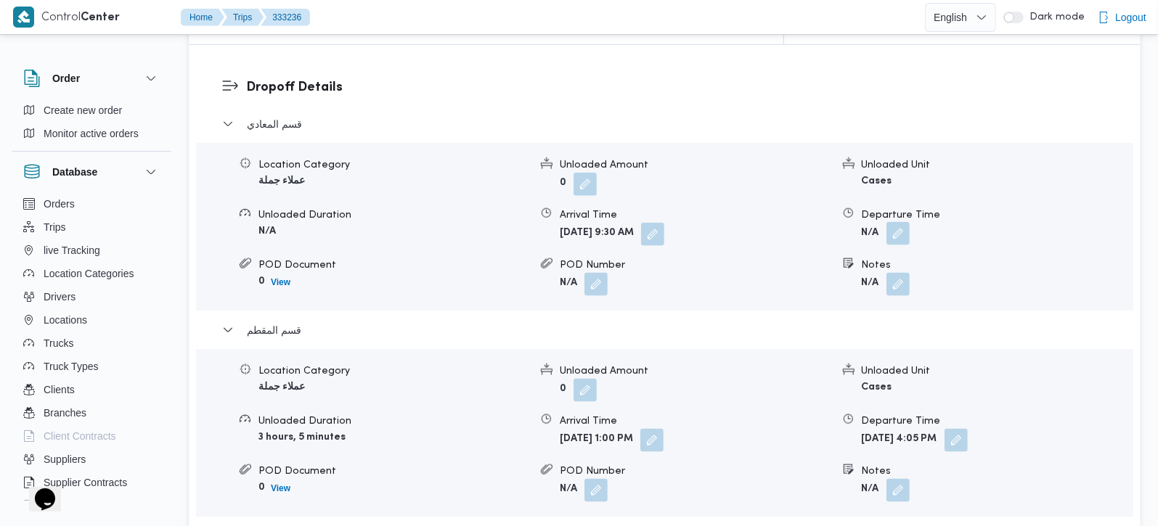
click at [900, 222] on button "button" at bounding box center [897, 233] width 23 height 23
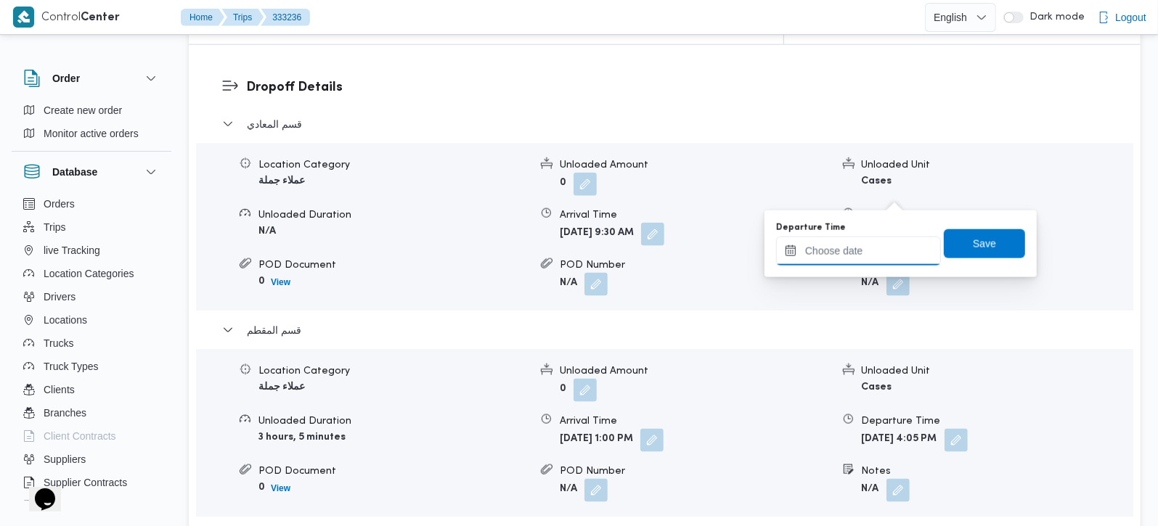
click at [879, 250] on input "Departure Time" at bounding box center [858, 251] width 165 height 29
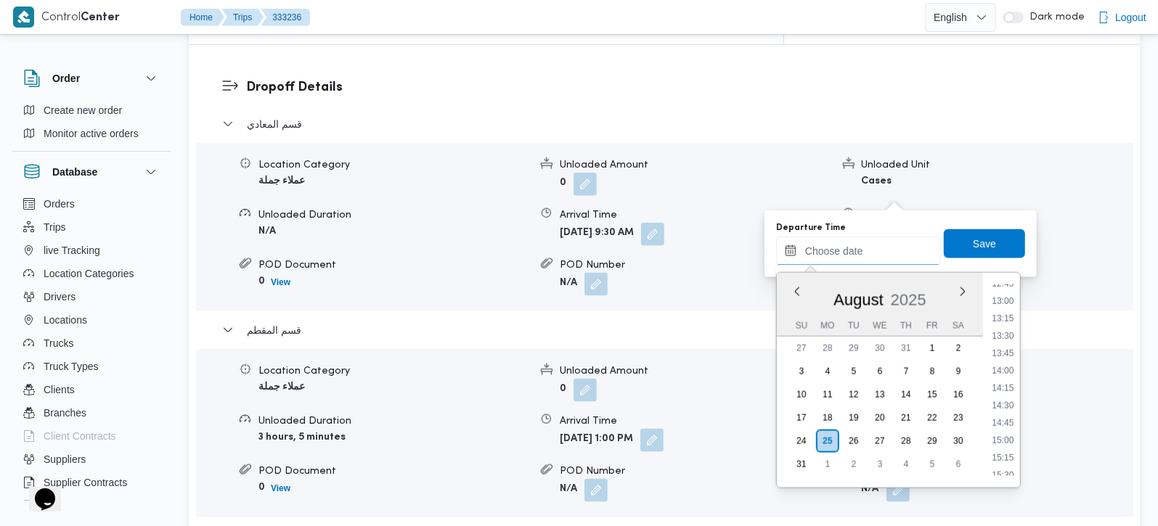
scroll to position [867, 0]
drag, startPoint x: 1005, startPoint y: 293, endPoint x: 984, endPoint y: 237, distance: 59.7
click at [1005, 293] on li "12:30" at bounding box center [1002, 296] width 33 height 15
type input "[DATE] 12:30"
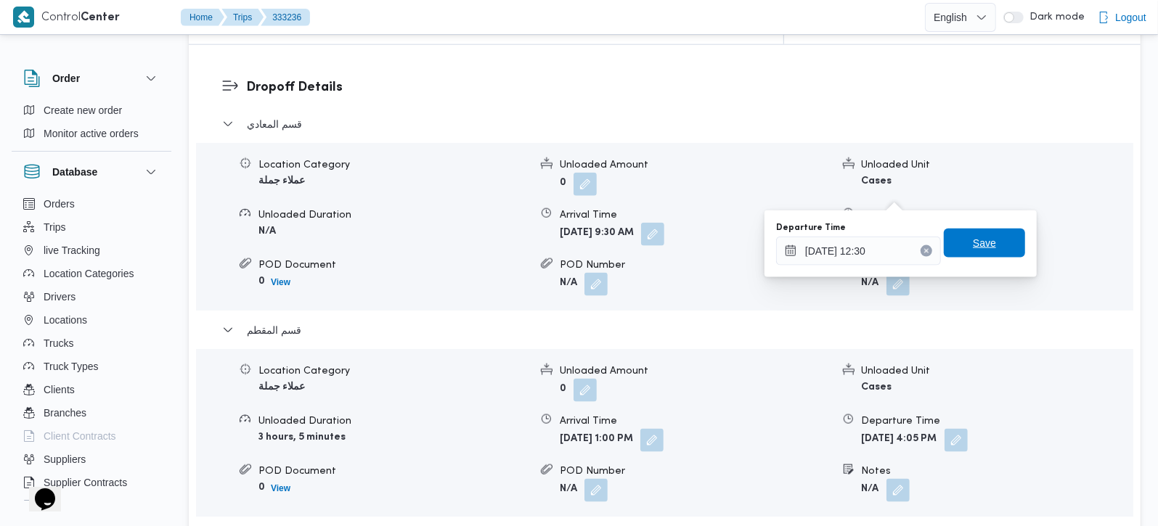
click at [982, 233] on span "Save" at bounding box center [984, 243] width 81 height 29
